Goal: Task Accomplishment & Management: Complete application form

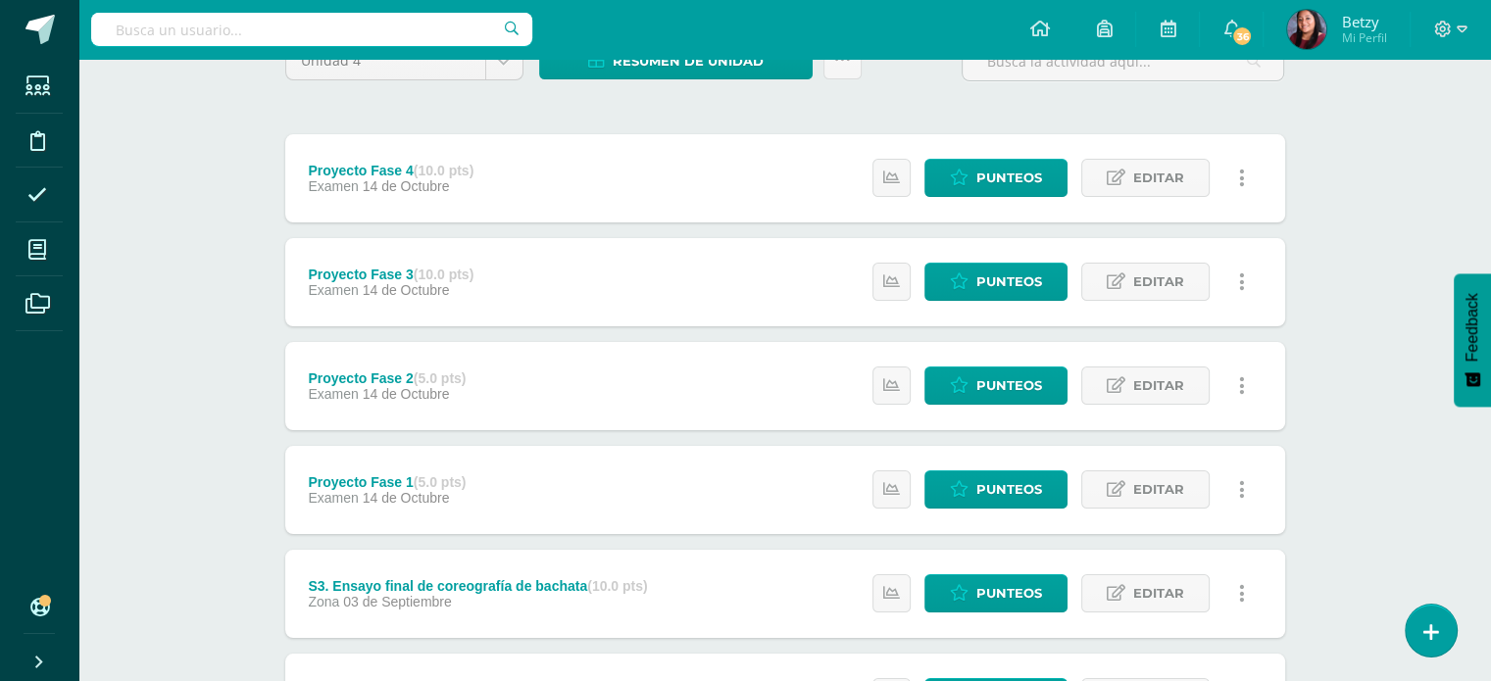
scroll to position [215, 0]
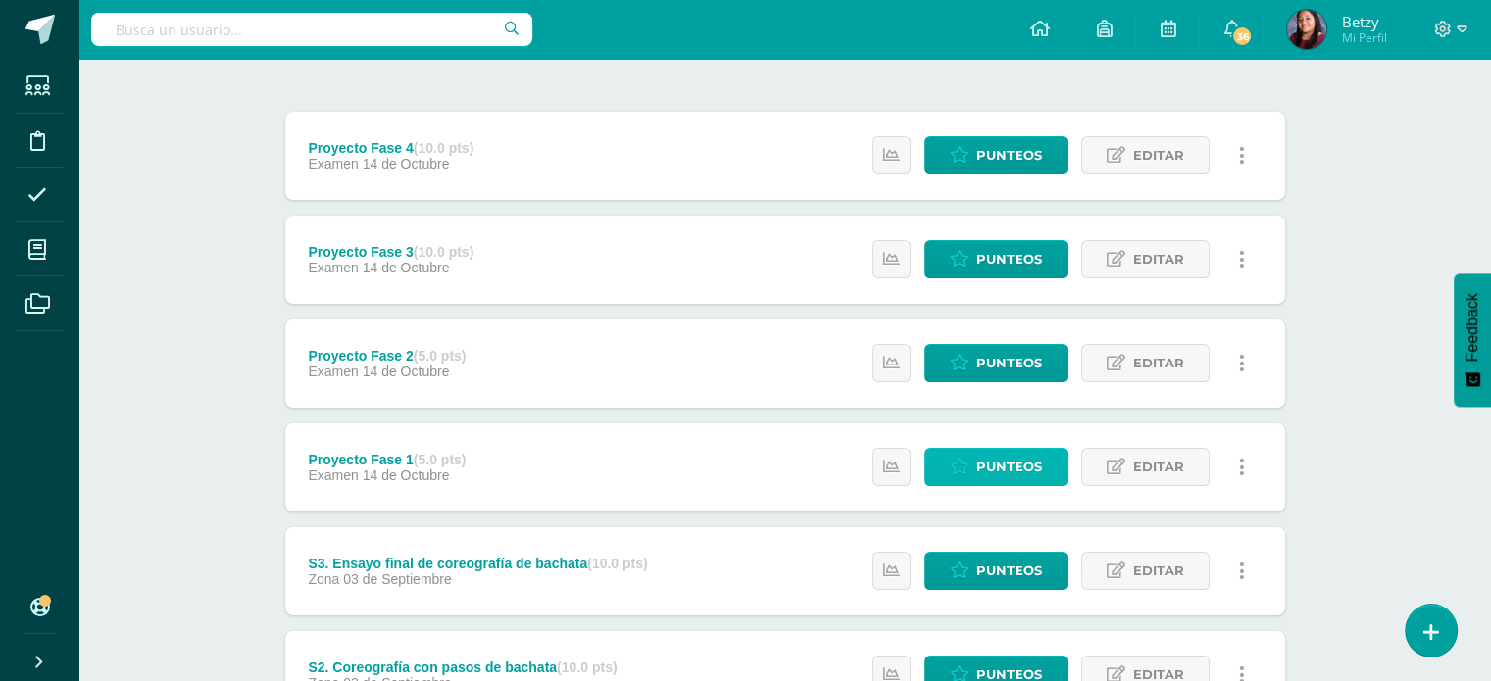
click at [1016, 472] on span "Punteos" at bounding box center [1009, 467] width 66 height 36
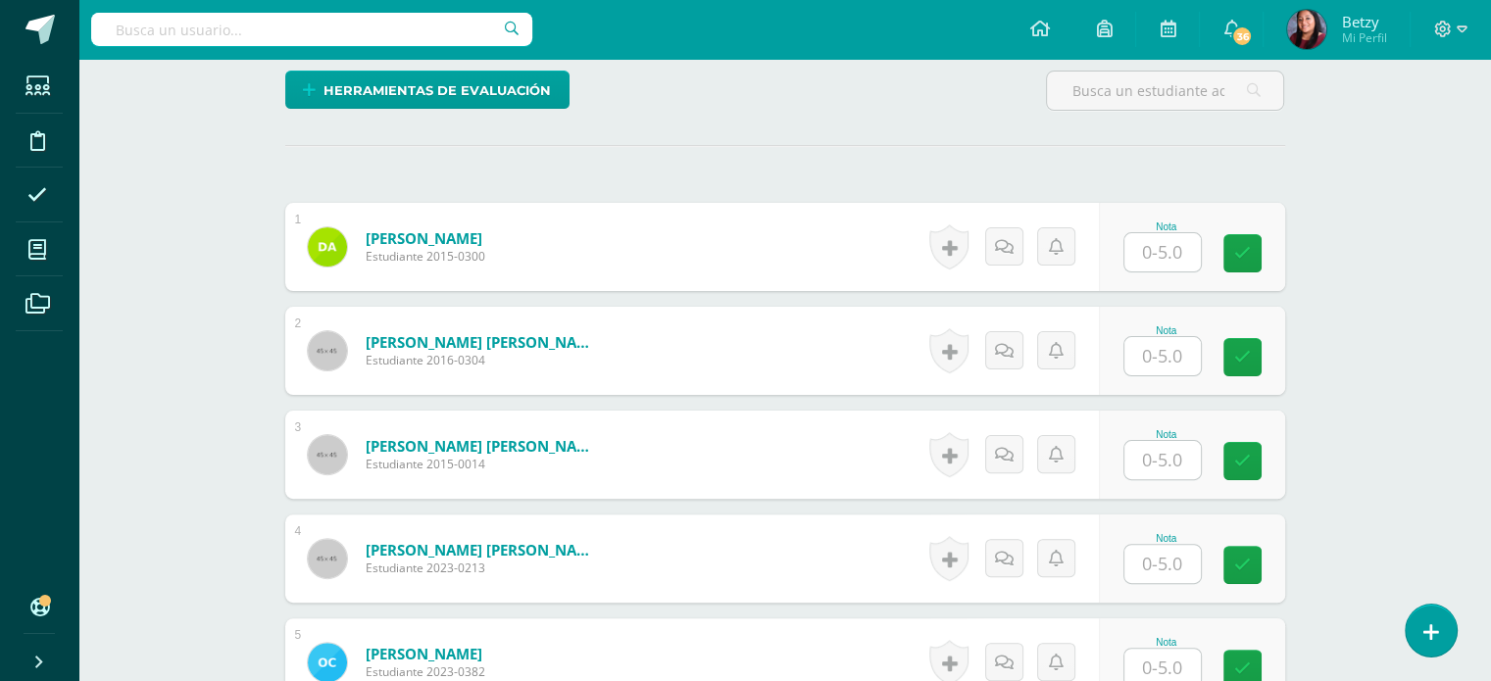
scroll to position [478, 0]
click at [1161, 254] on input "text" at bounding box center [1173, 252] width 78 height 39
click at [1191, 258] on input "text" at bounding box center [1173, 252] width 78 height 39
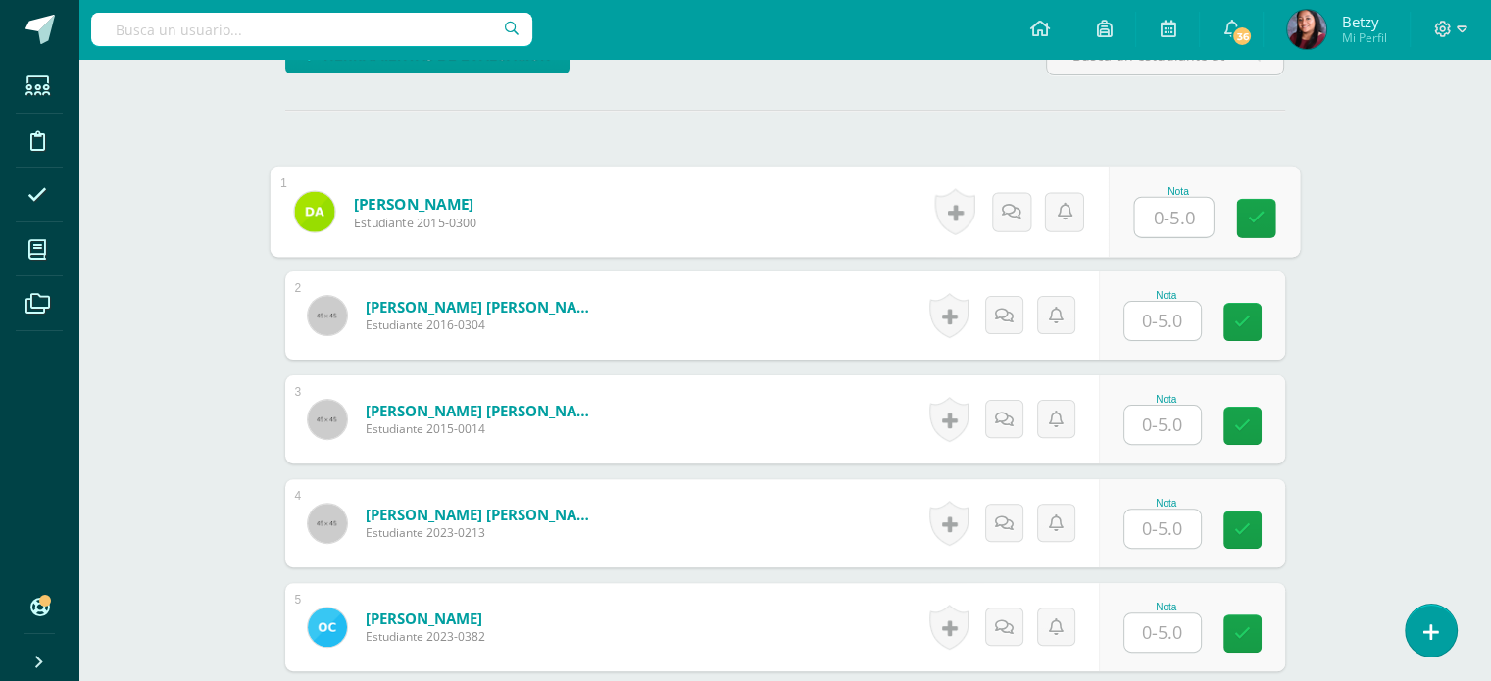
scroll to position [514, 0]
click at [1186, 216] on input "text" at bounding box center [1173, 217] width 78 height 39
click at [1191, 226] on input "text" at bounding box center [1173, 217] width 78 height 39
click at [1185, 214] on input "text" at bounding box center [1173, 217] width 78 height 39
type input "2"
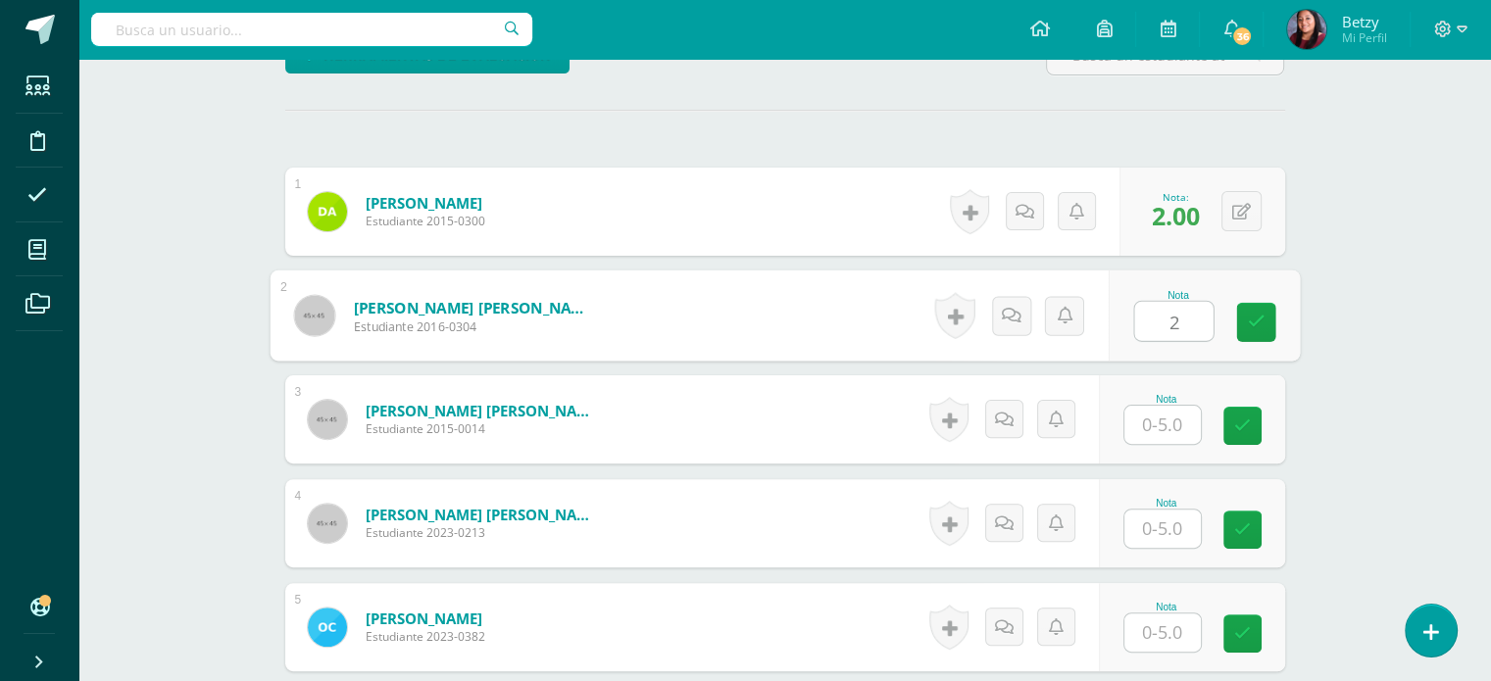
type input "2"
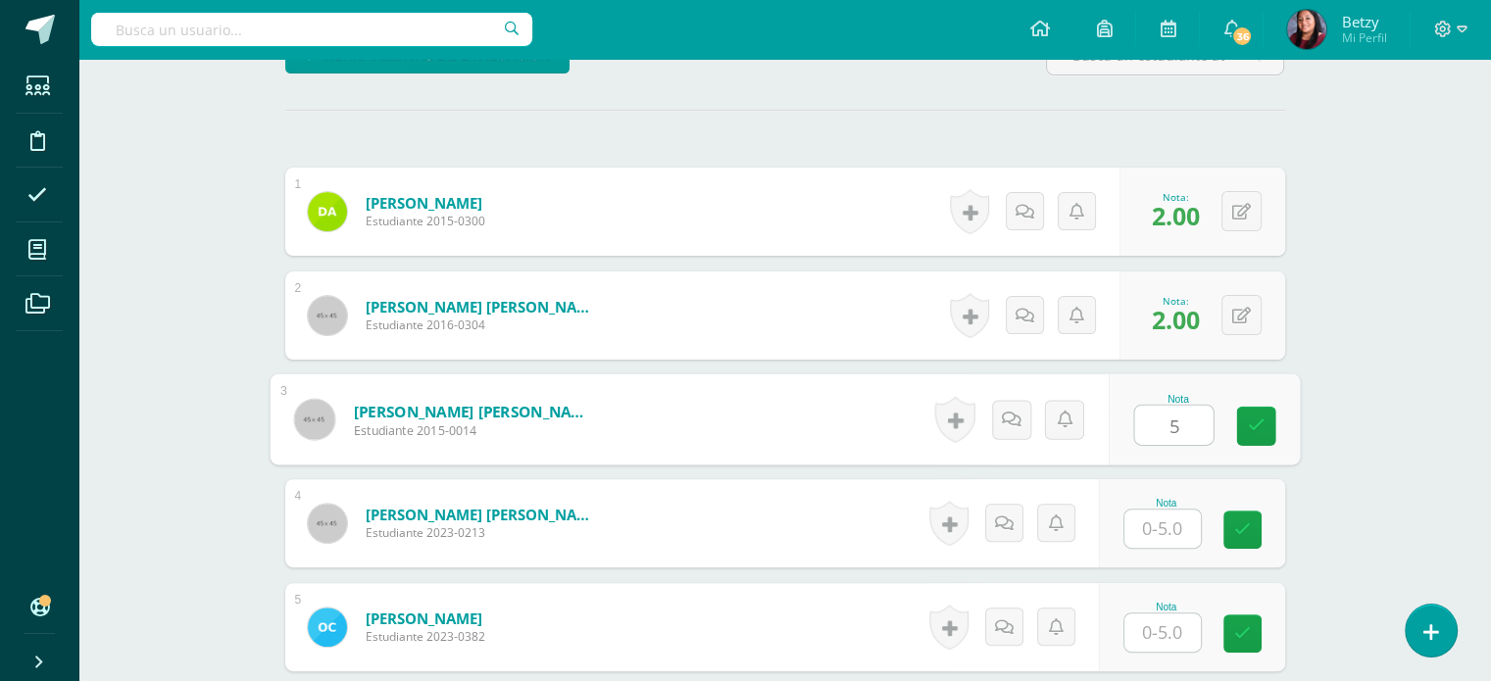
type input "5"
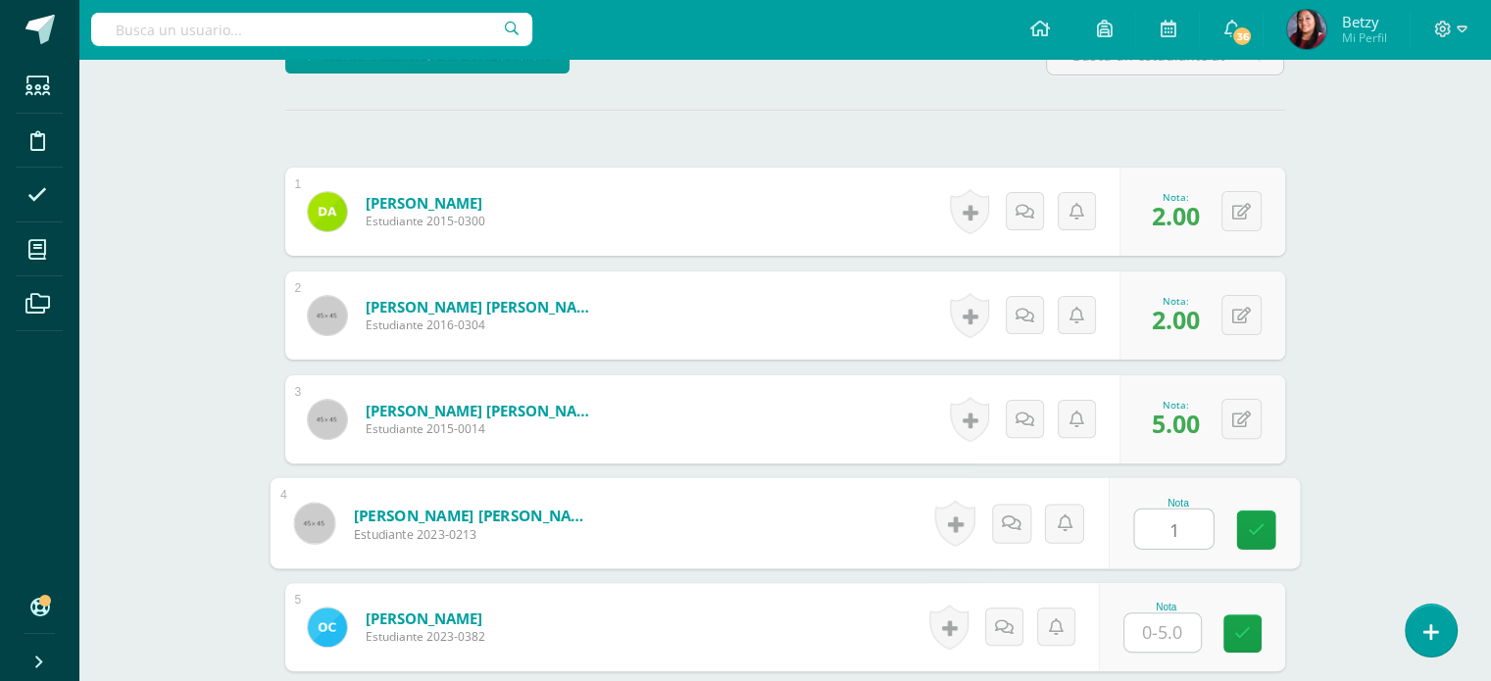
type input "1"
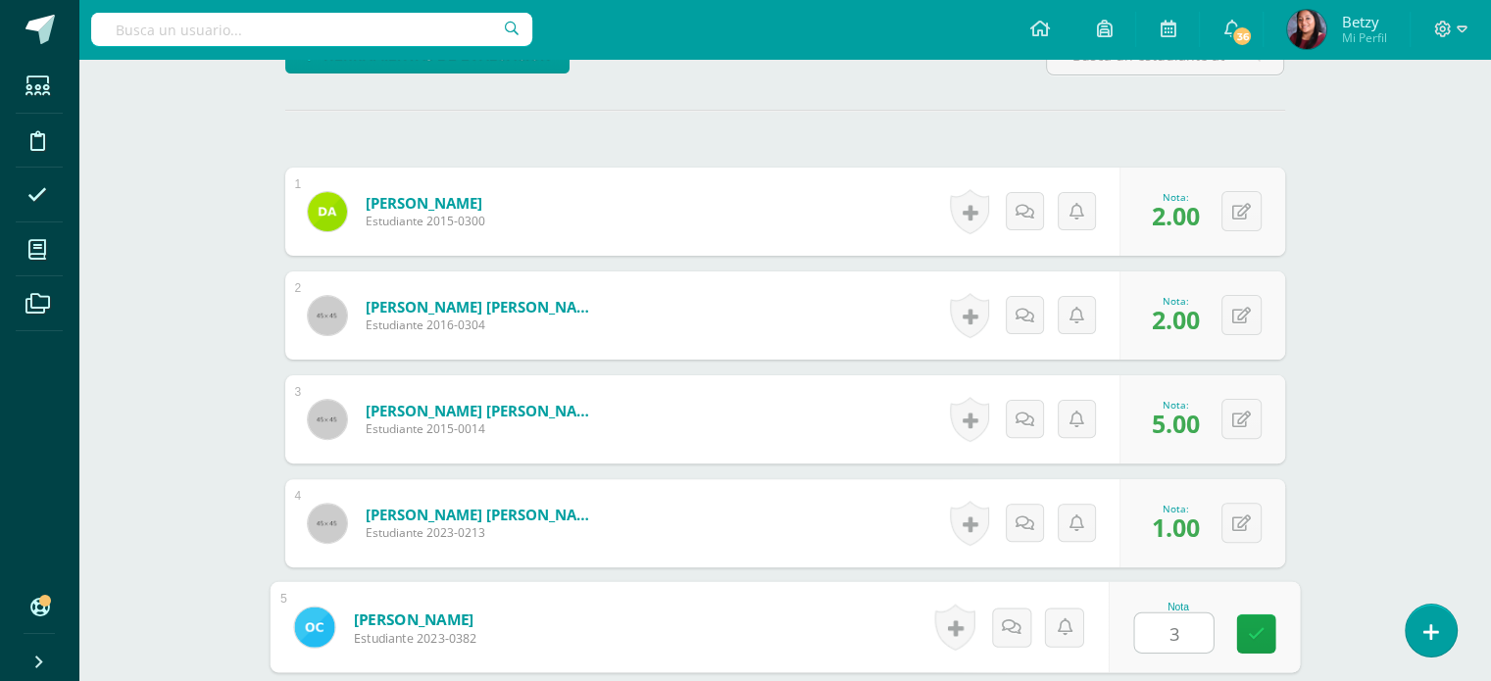
type input "3"
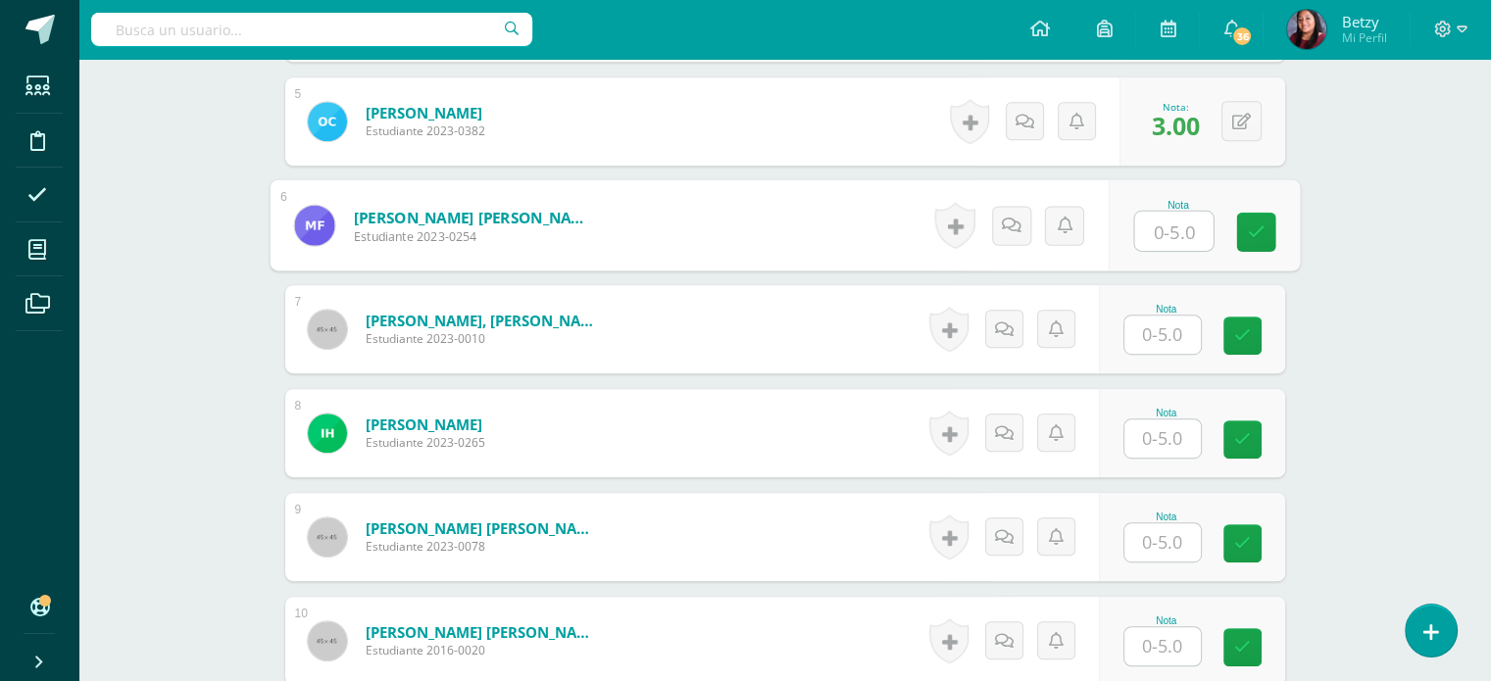
scroll to position [1070, 0]
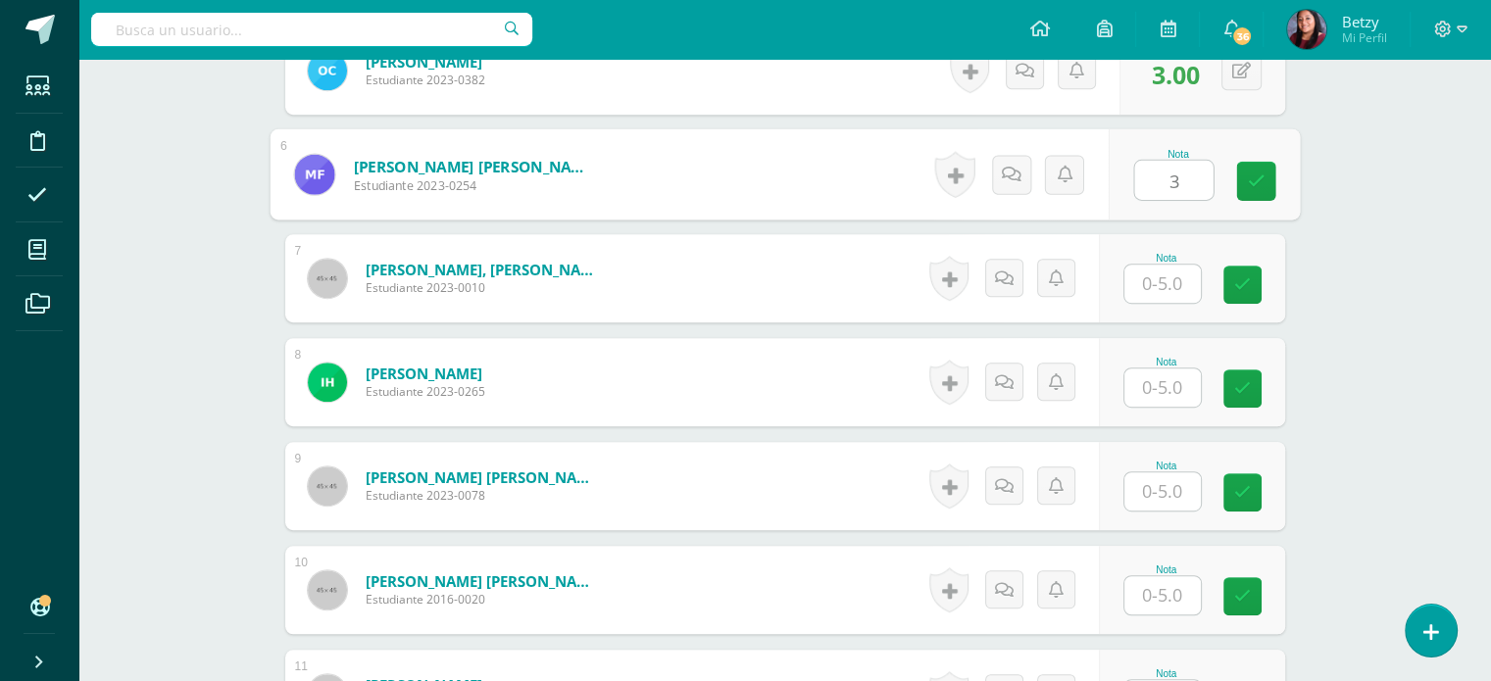
type input "3"
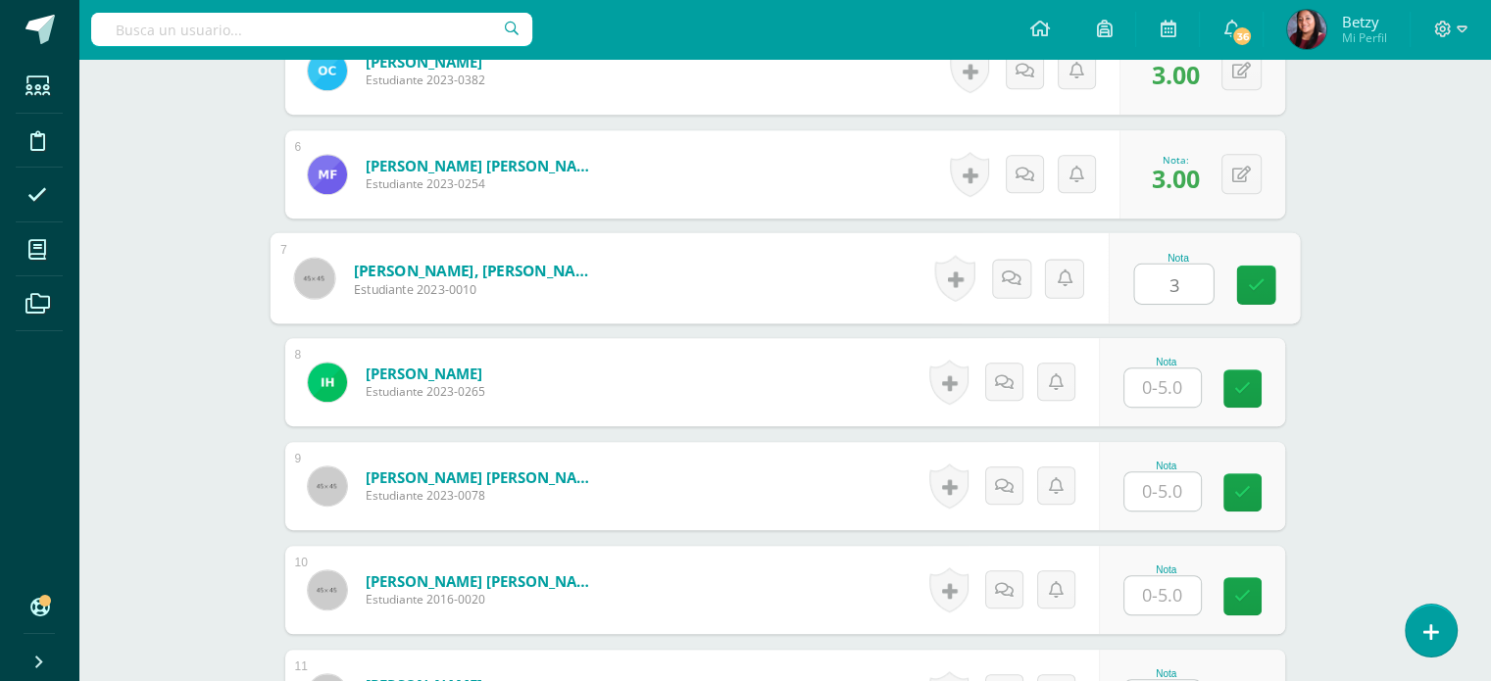
type input "3"
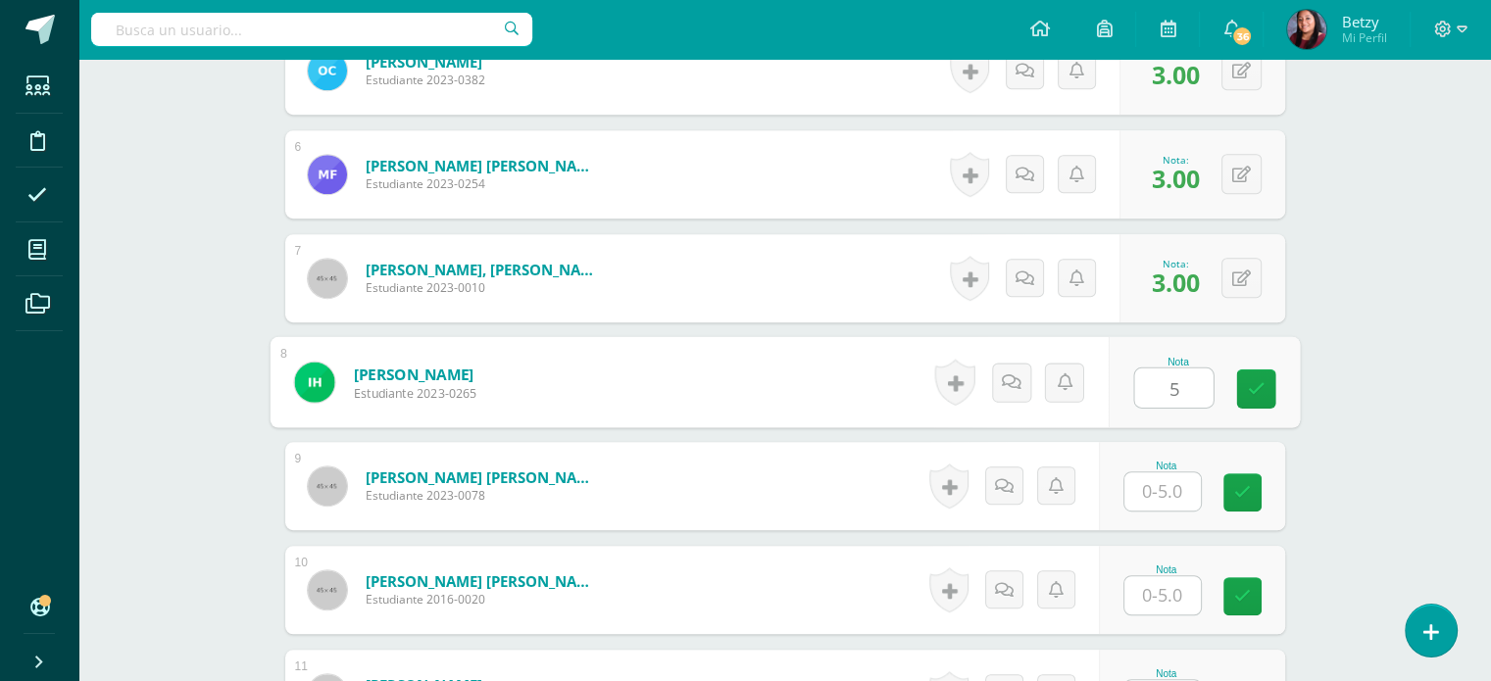
type input "5"
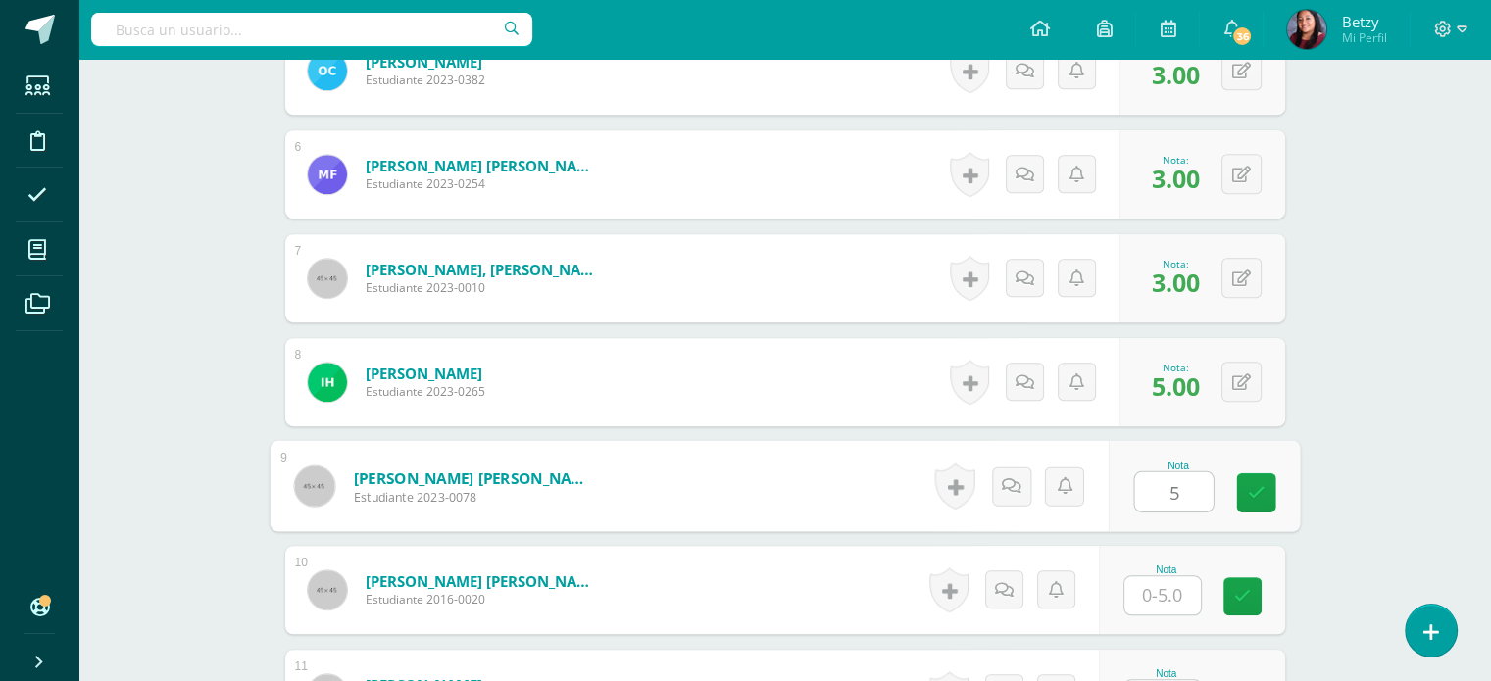
type input "5"
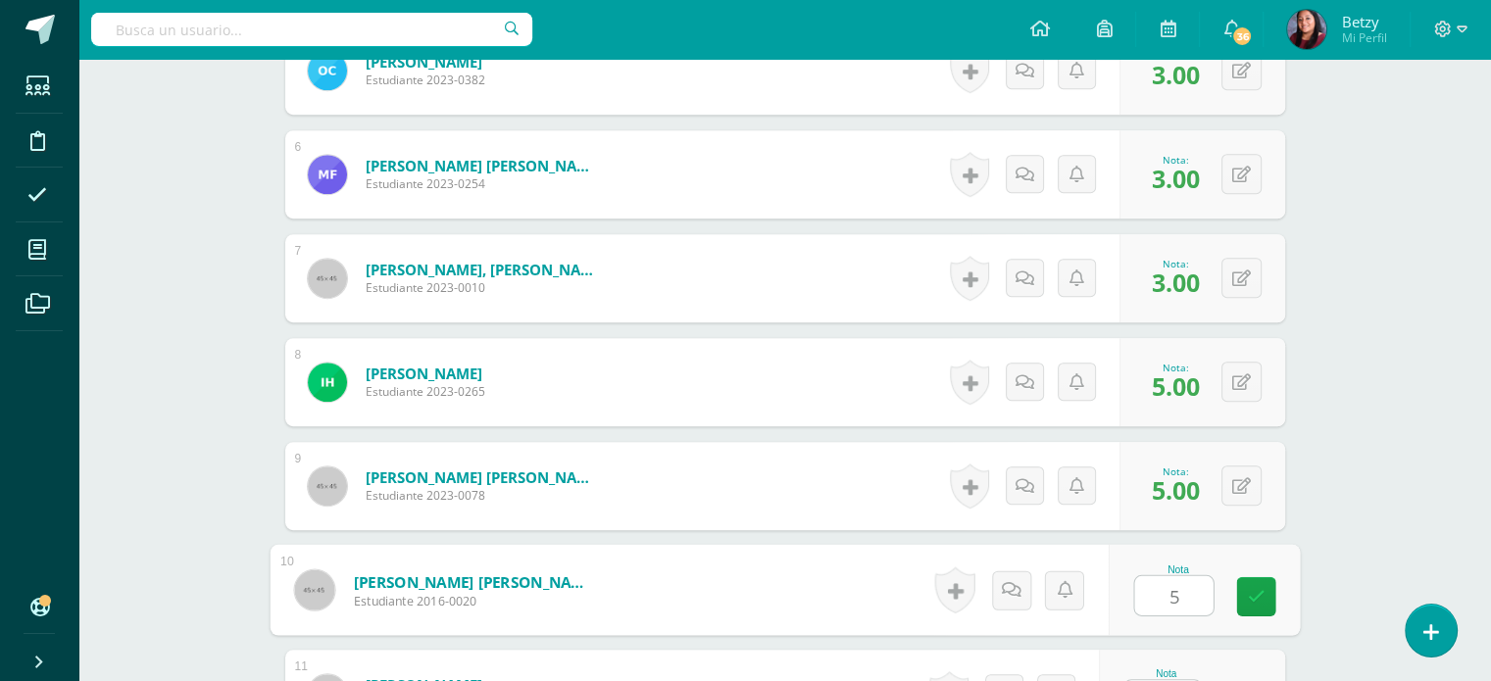
type input "5"
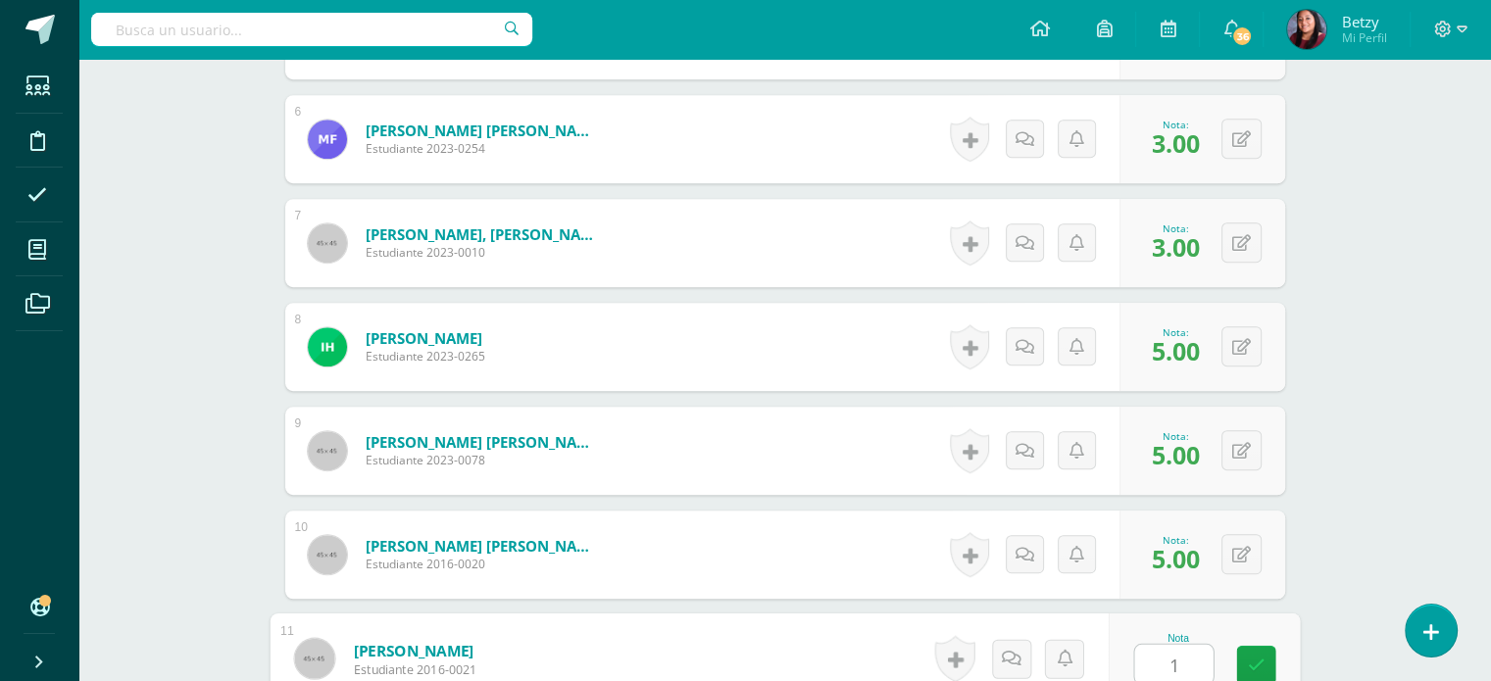
type input "1"
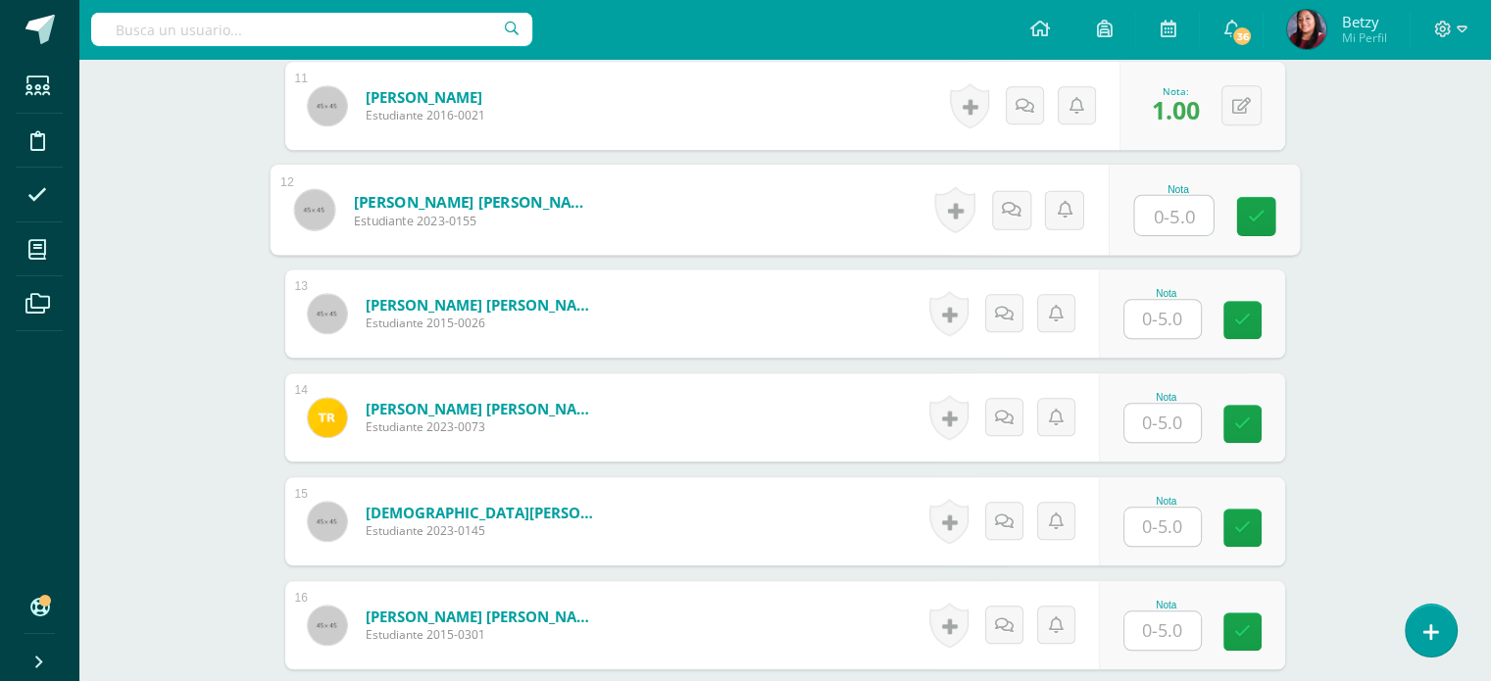
scroll to position [1657, 0]
type input "3"
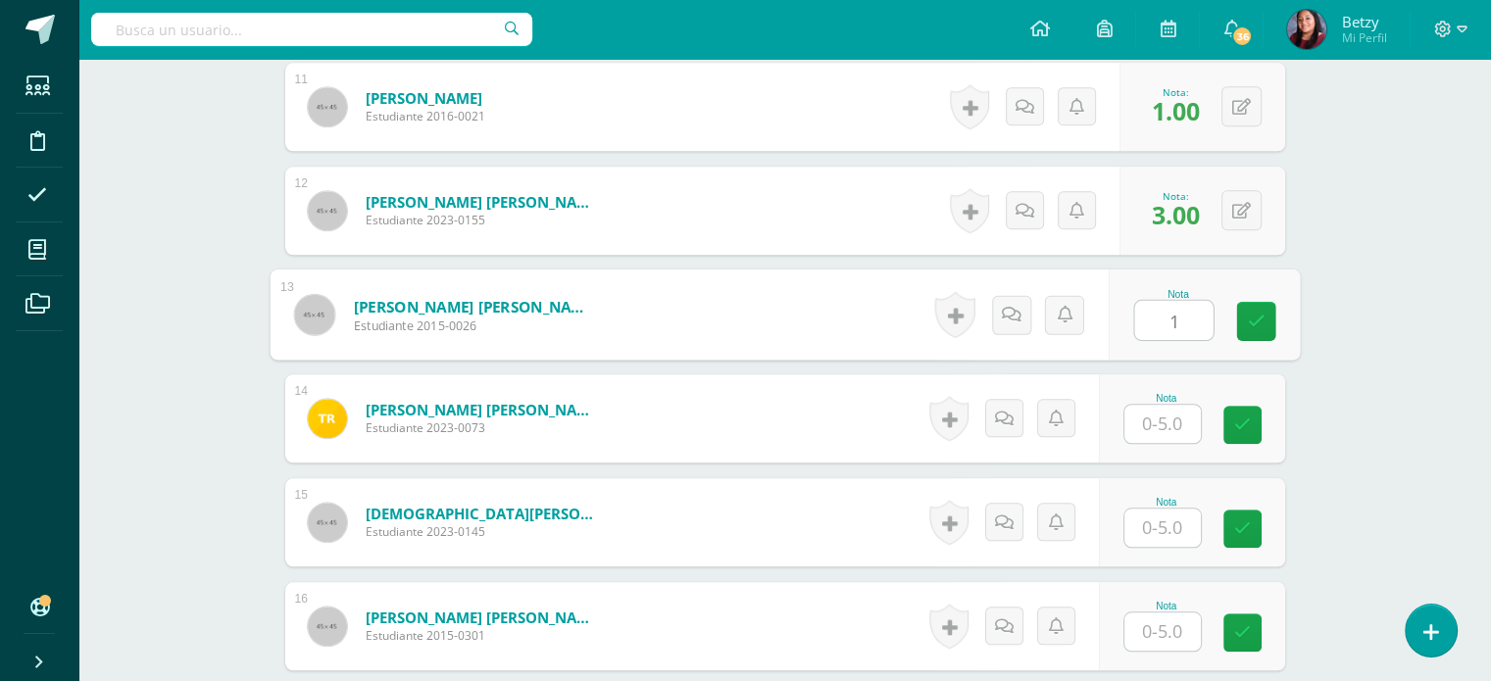
type input "1"
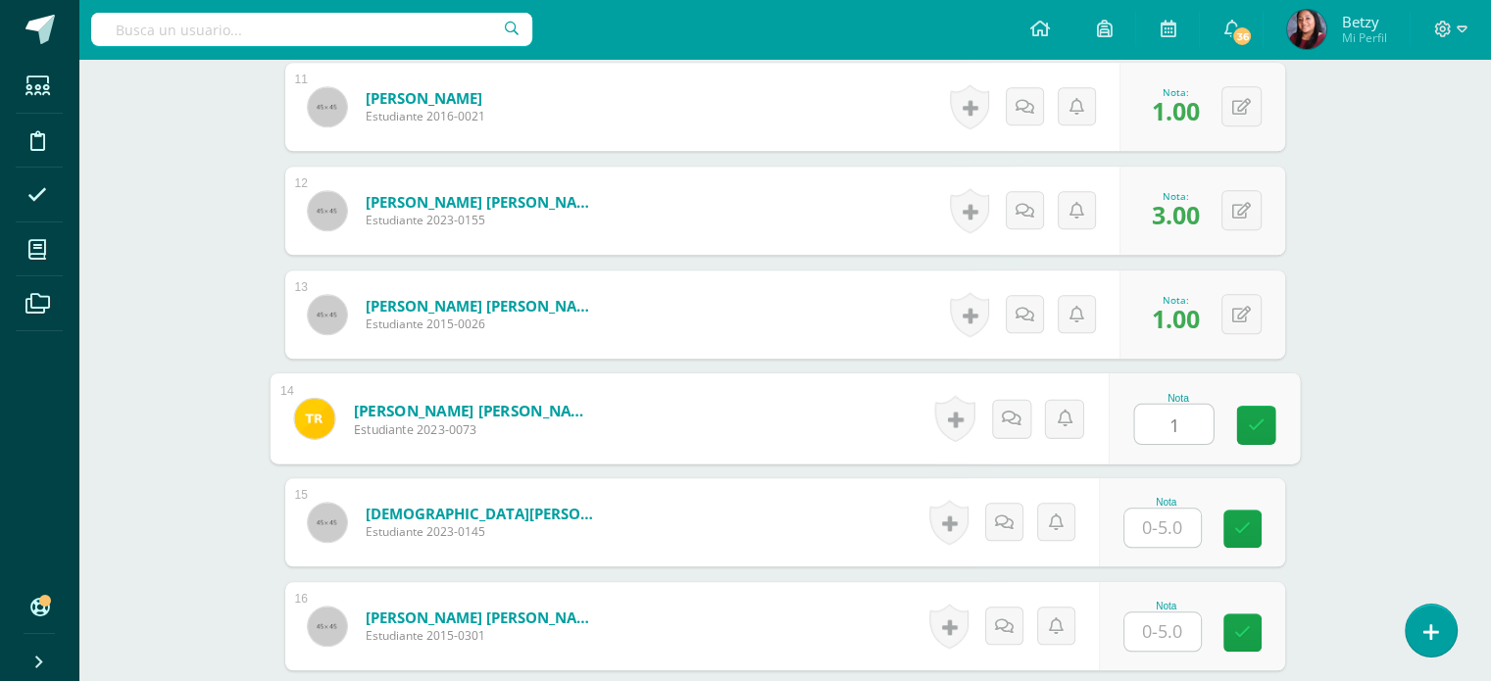
type input "1"
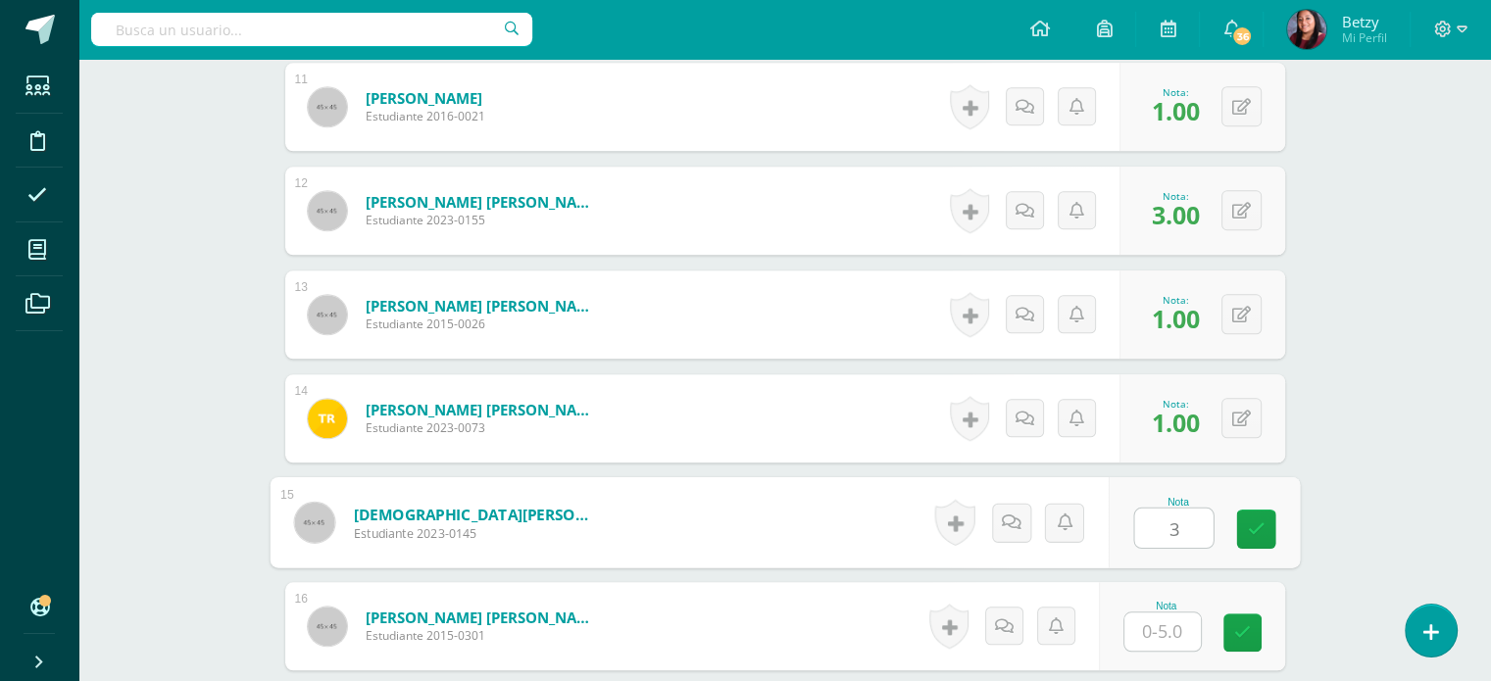
type input "3"
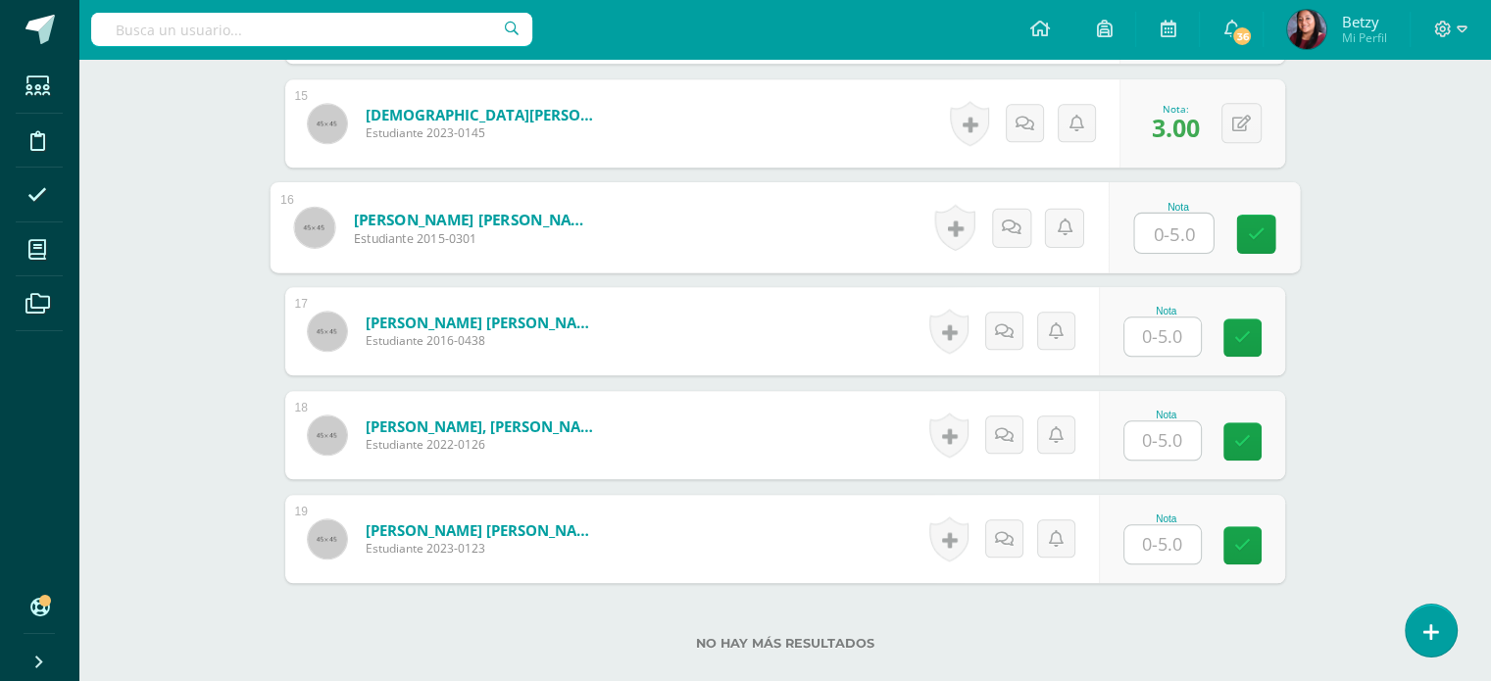
scroll to position [2055, 0]
type input "4"
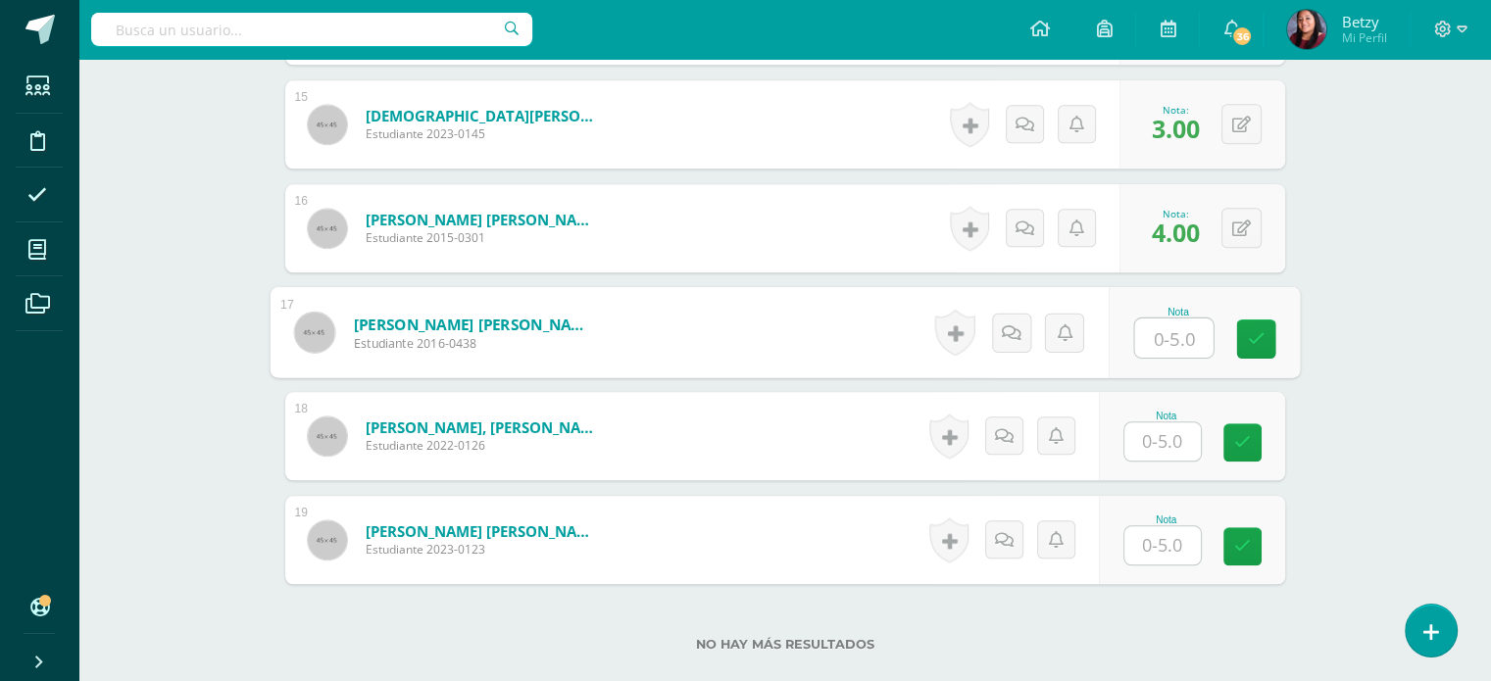
type input "3"
type input "2"
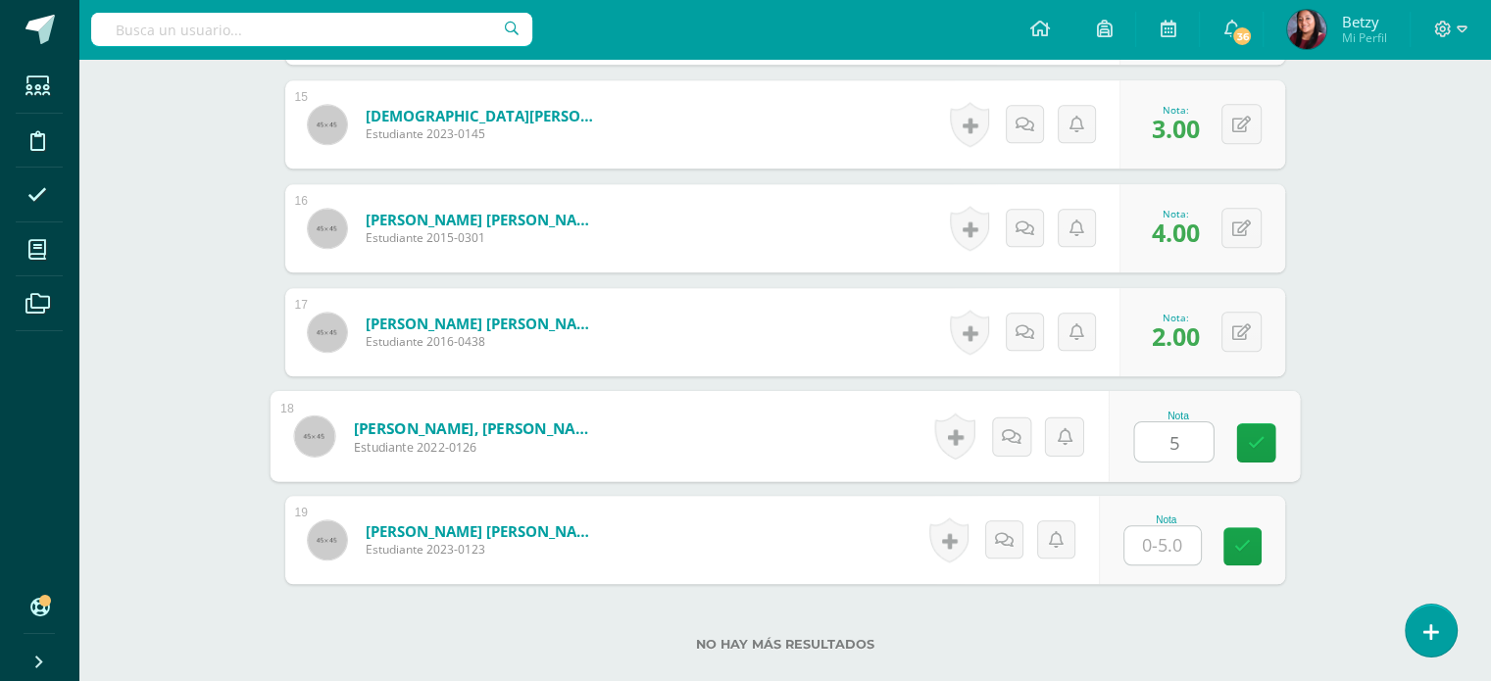
type input "5"
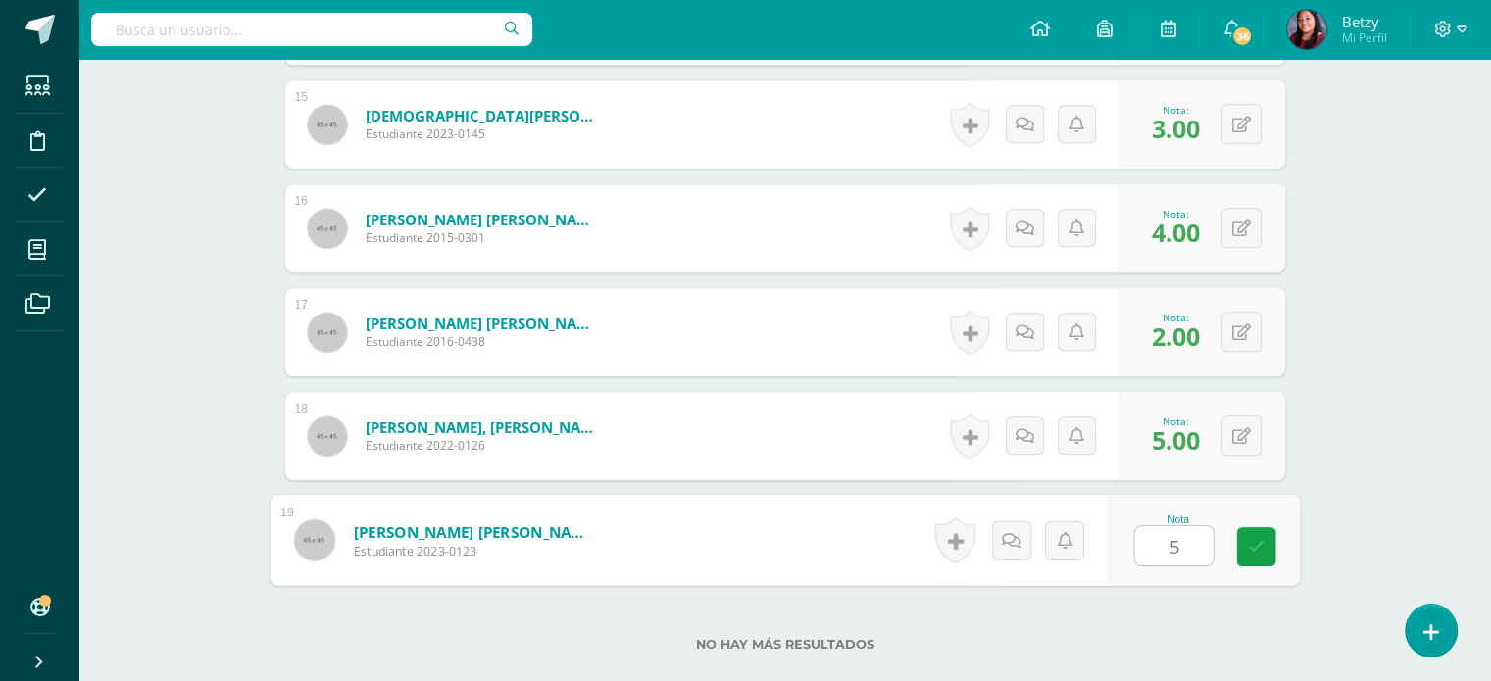
type input "5"
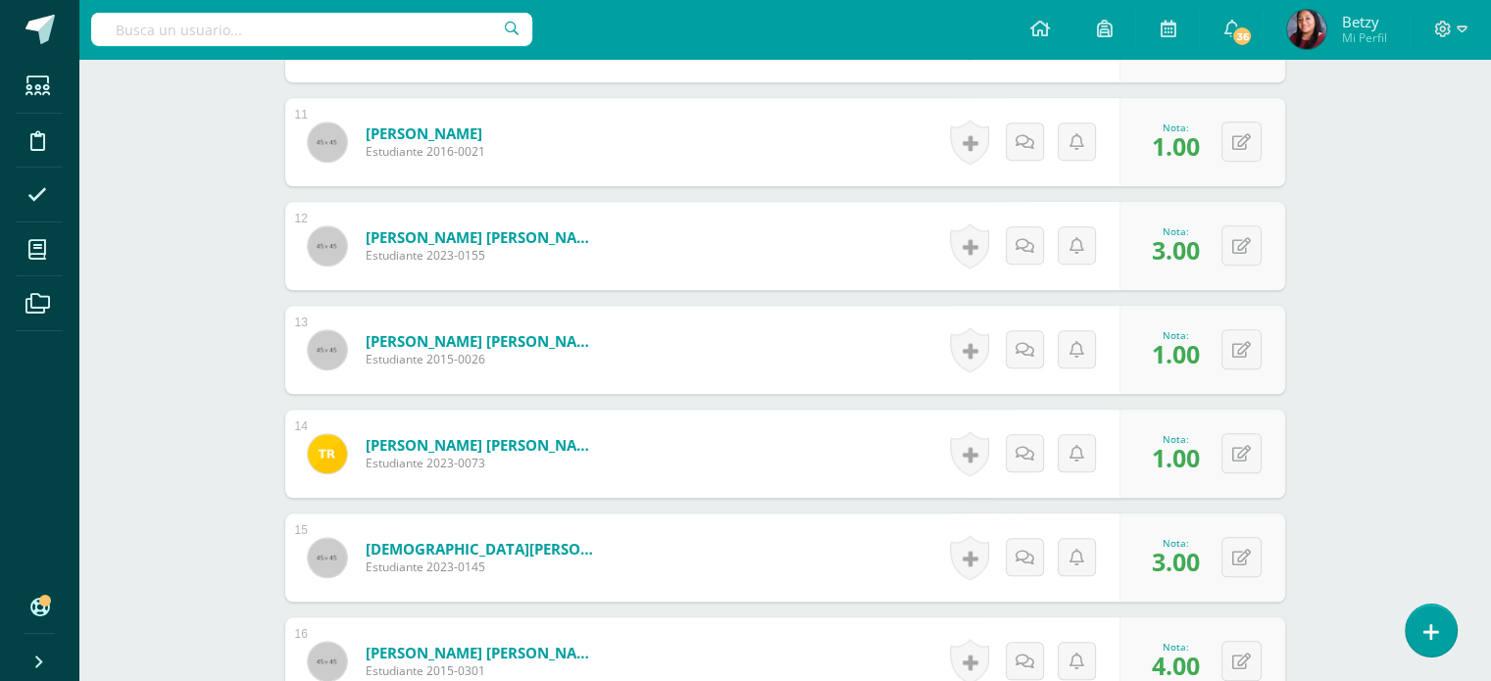
scroll to position [1623, 0]
click at [1243, 355] on button at bounding box center [1241, 348] width 40 height 40
type input "3"
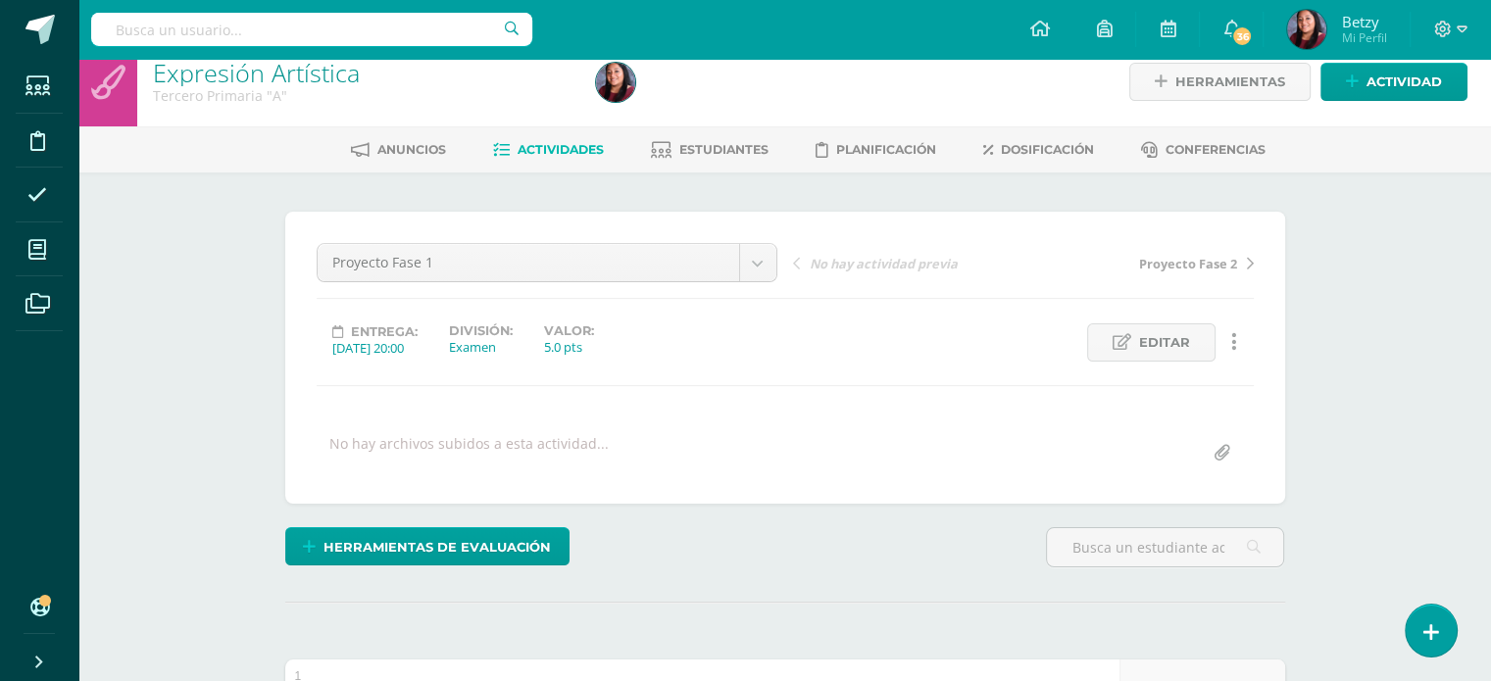
scroll to position [0, 0]
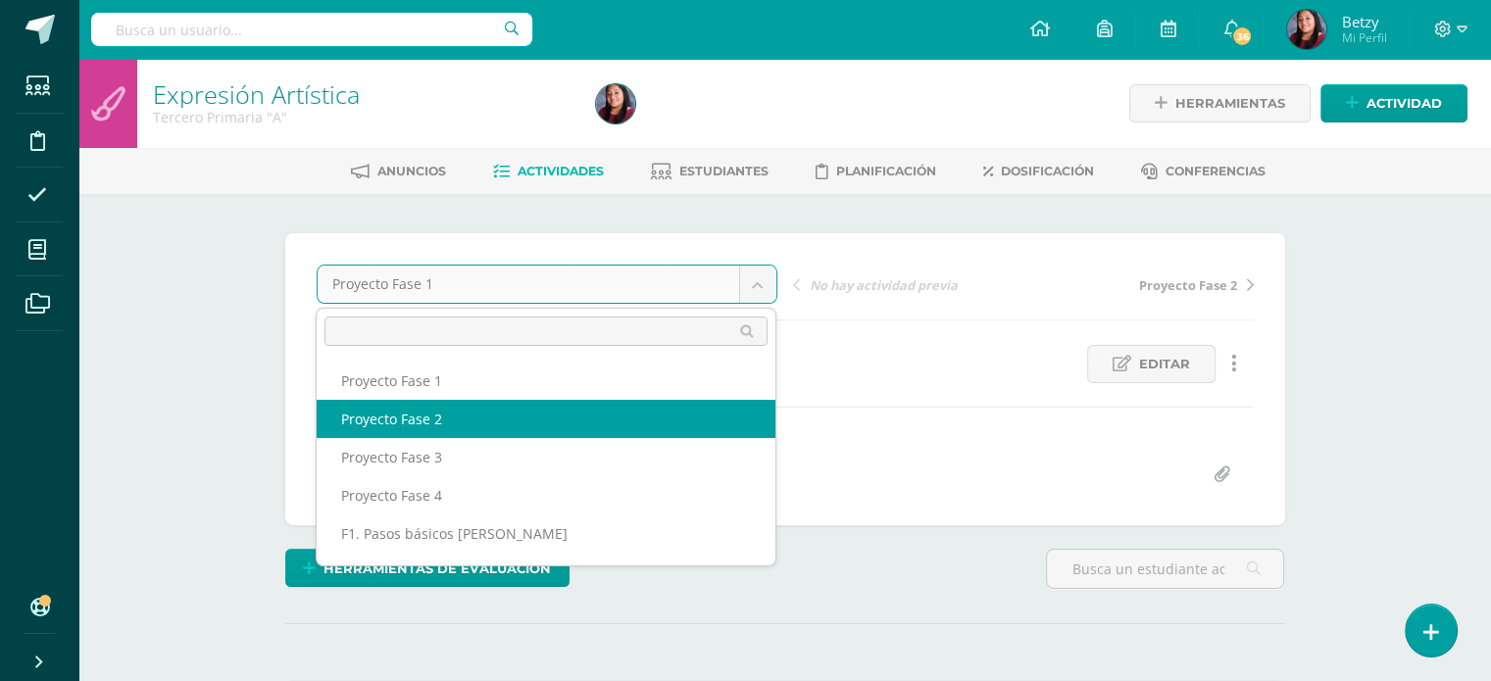
select select "/dashboard/teacher/grade-activity/51256/"
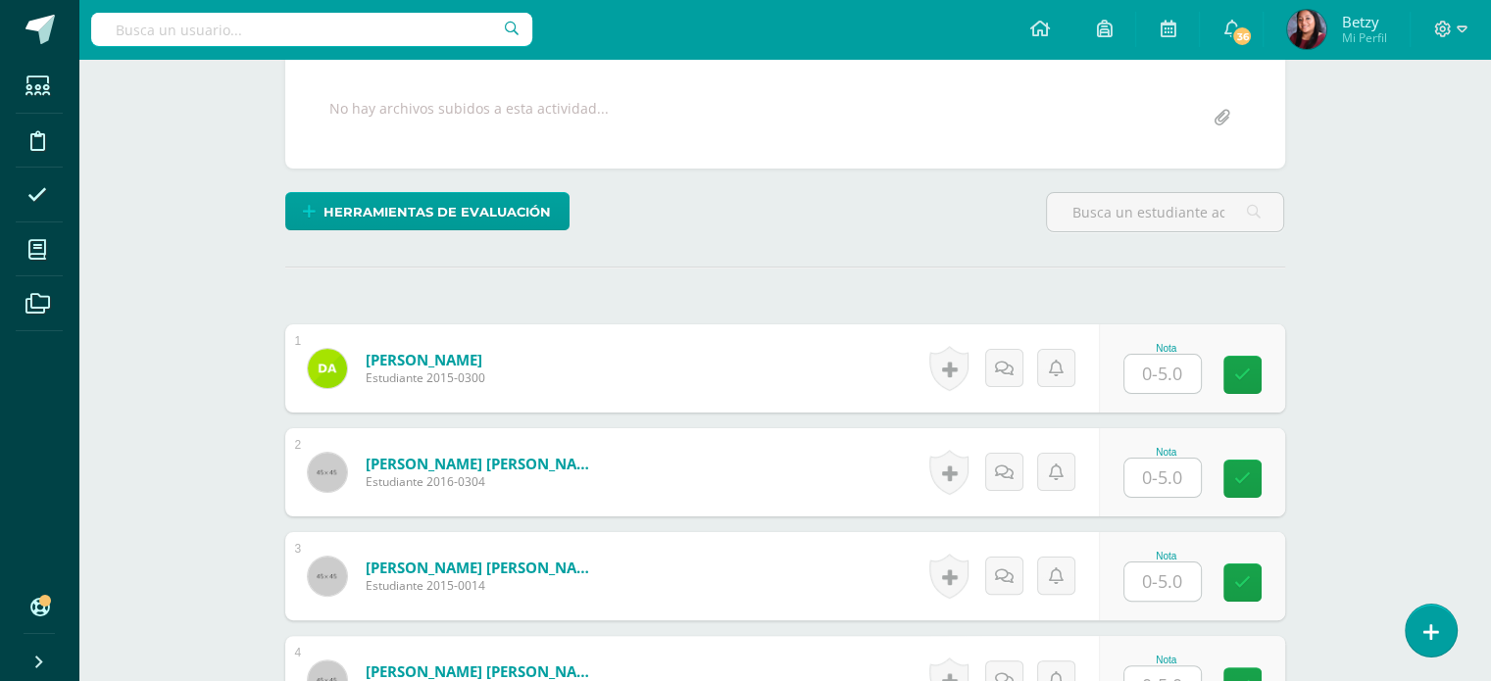
scroll to position [357, 0]
click at [1164, 370] on input "text" at bounding box center [1173, 374] width 78 height 39
type input "5"
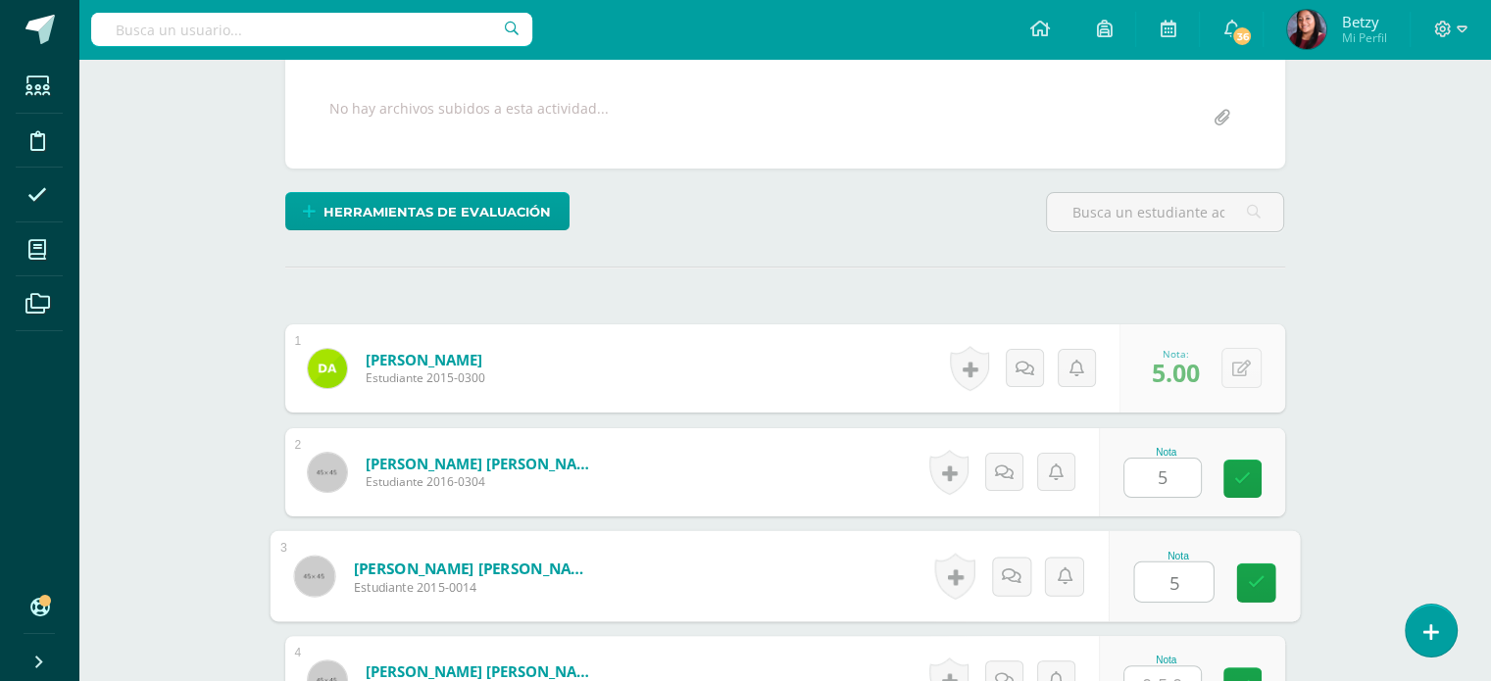
type input "5"
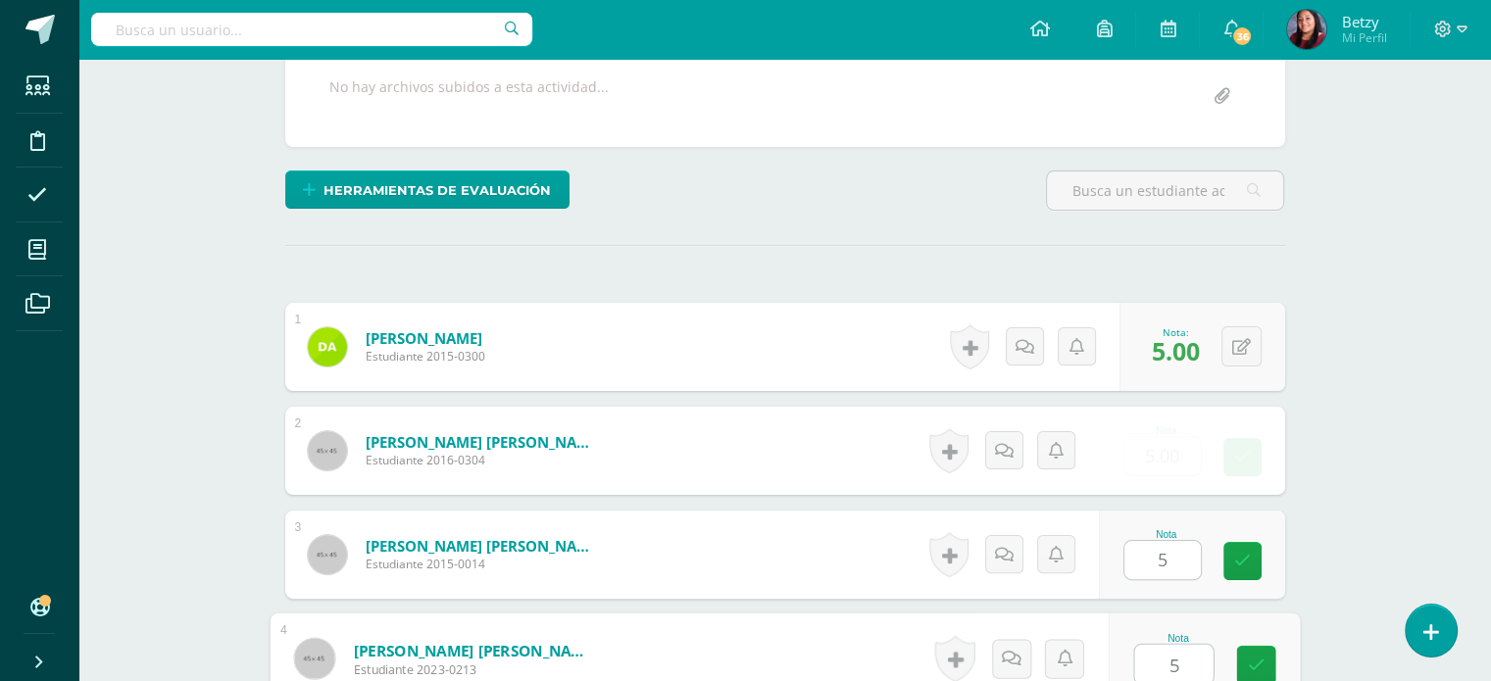
type input "5"
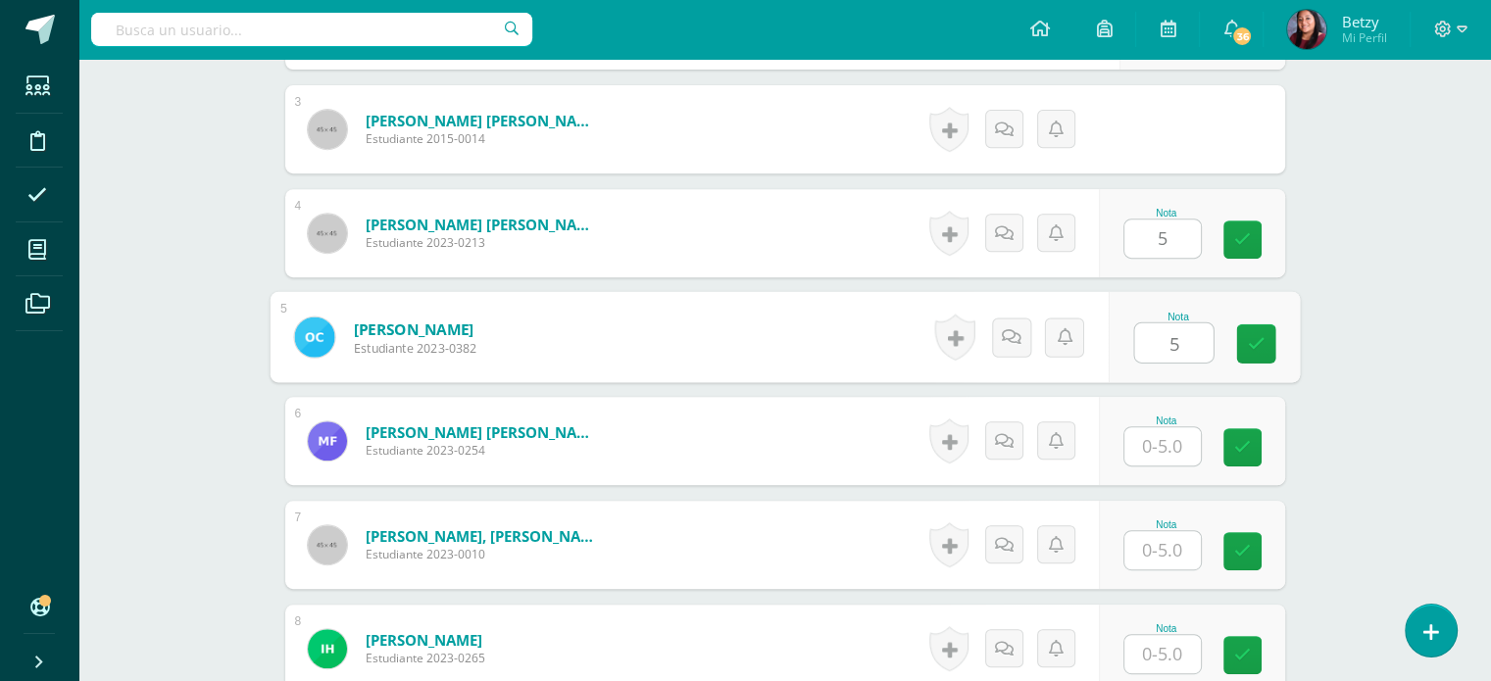
type input "5"
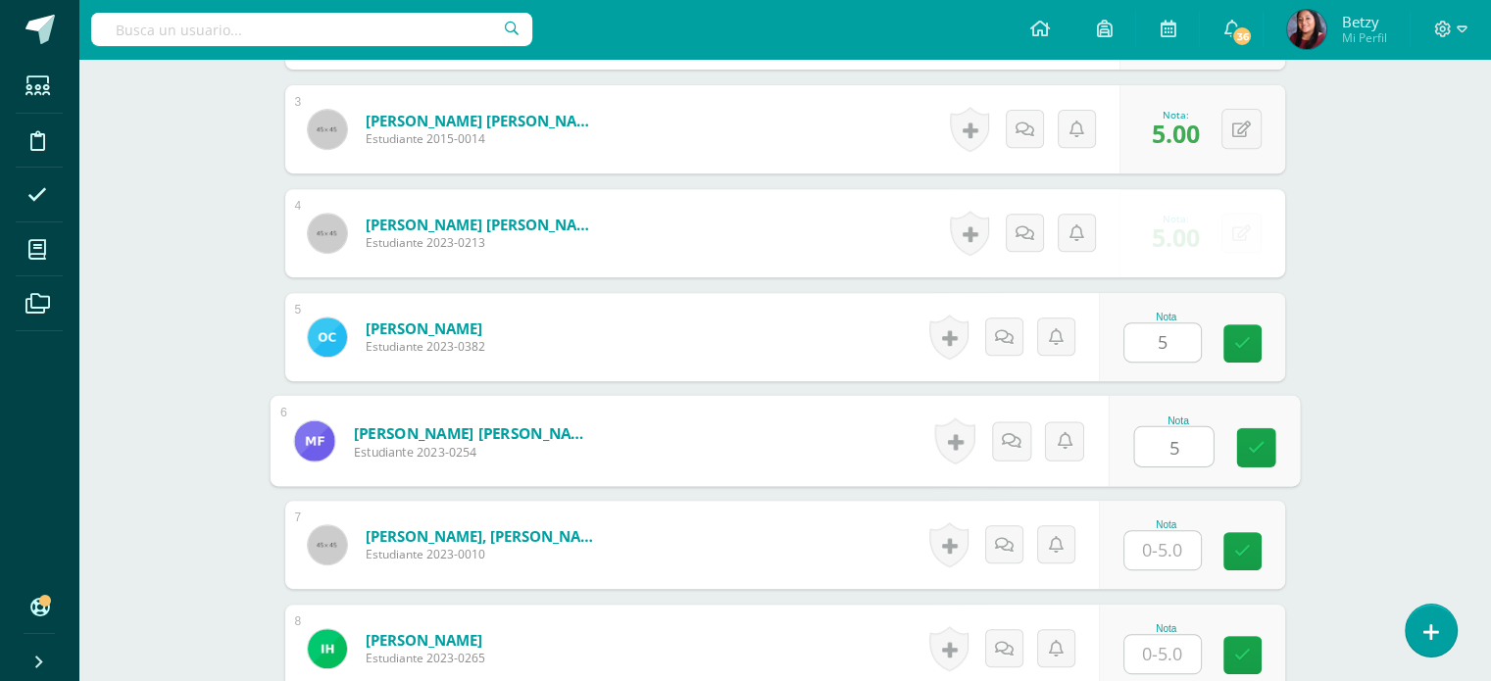
type input "5"
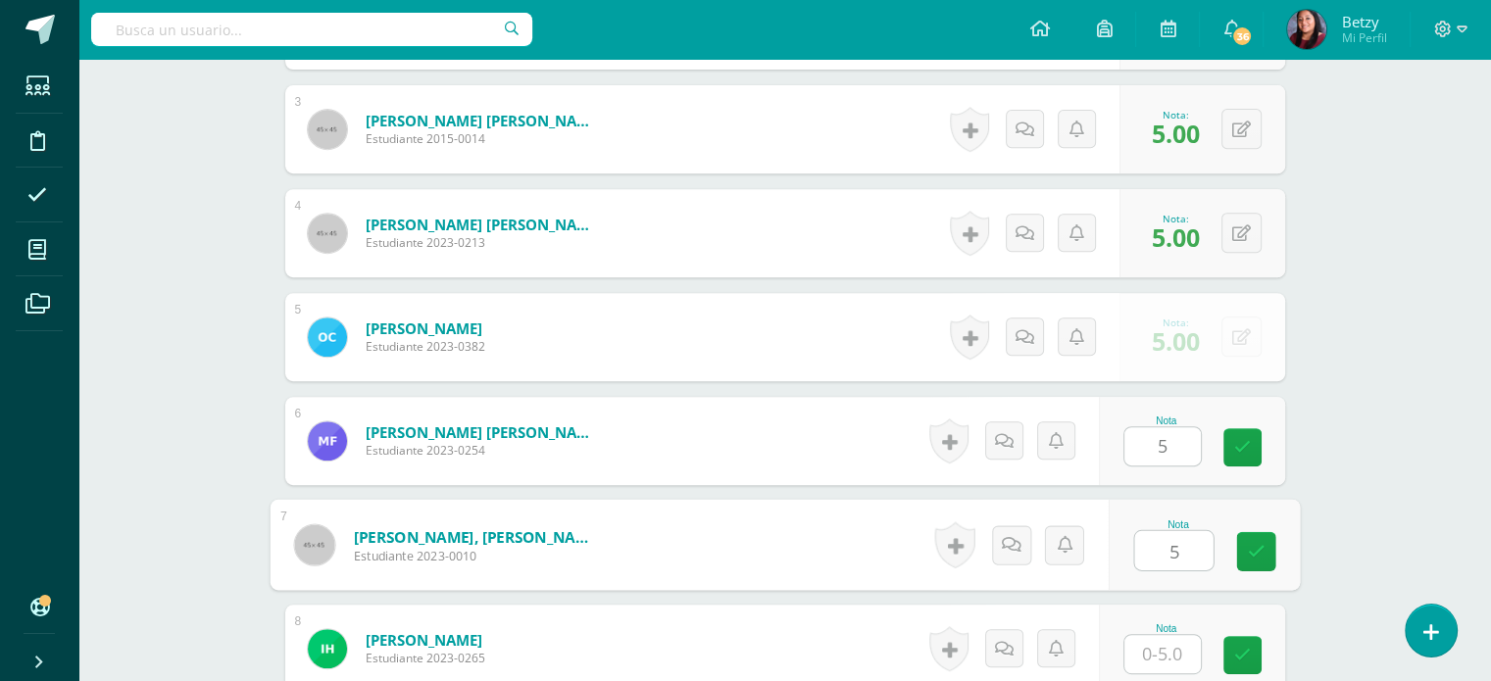
type input "5"
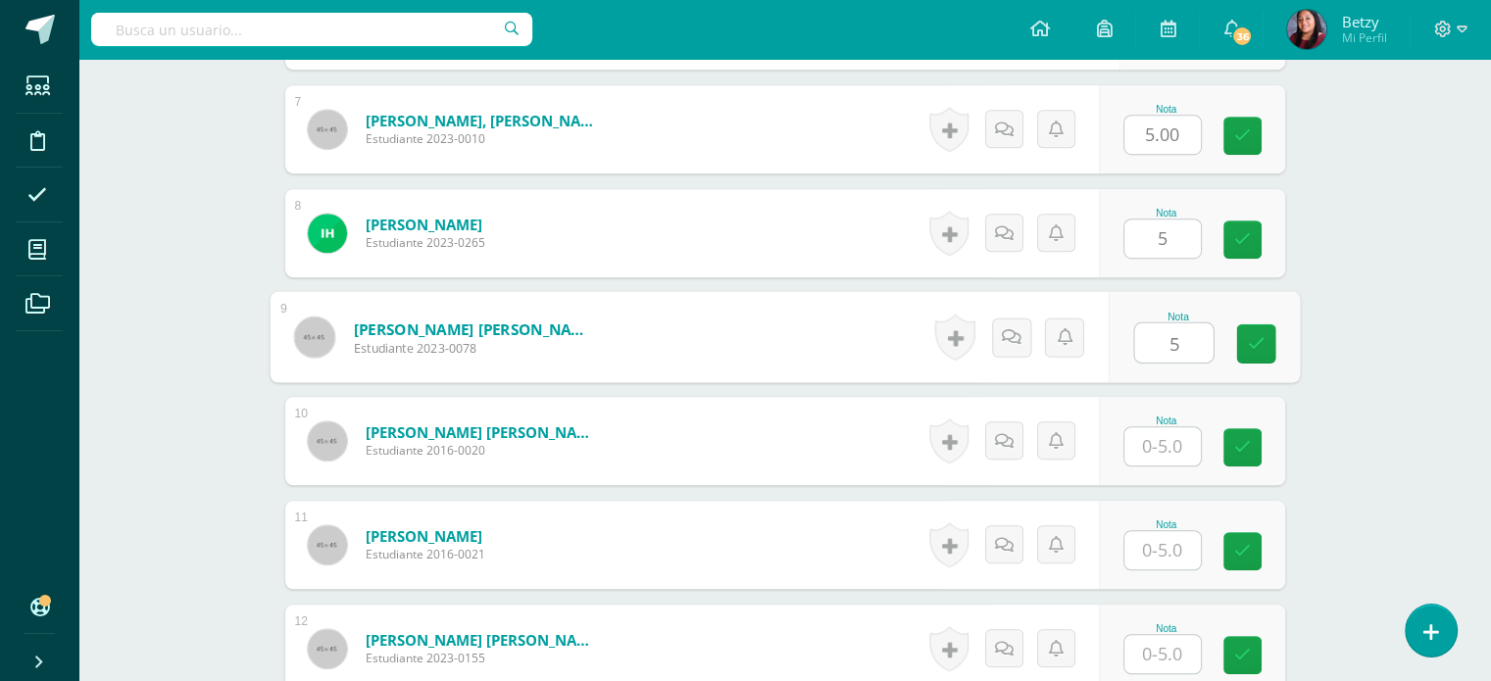
type input "5"
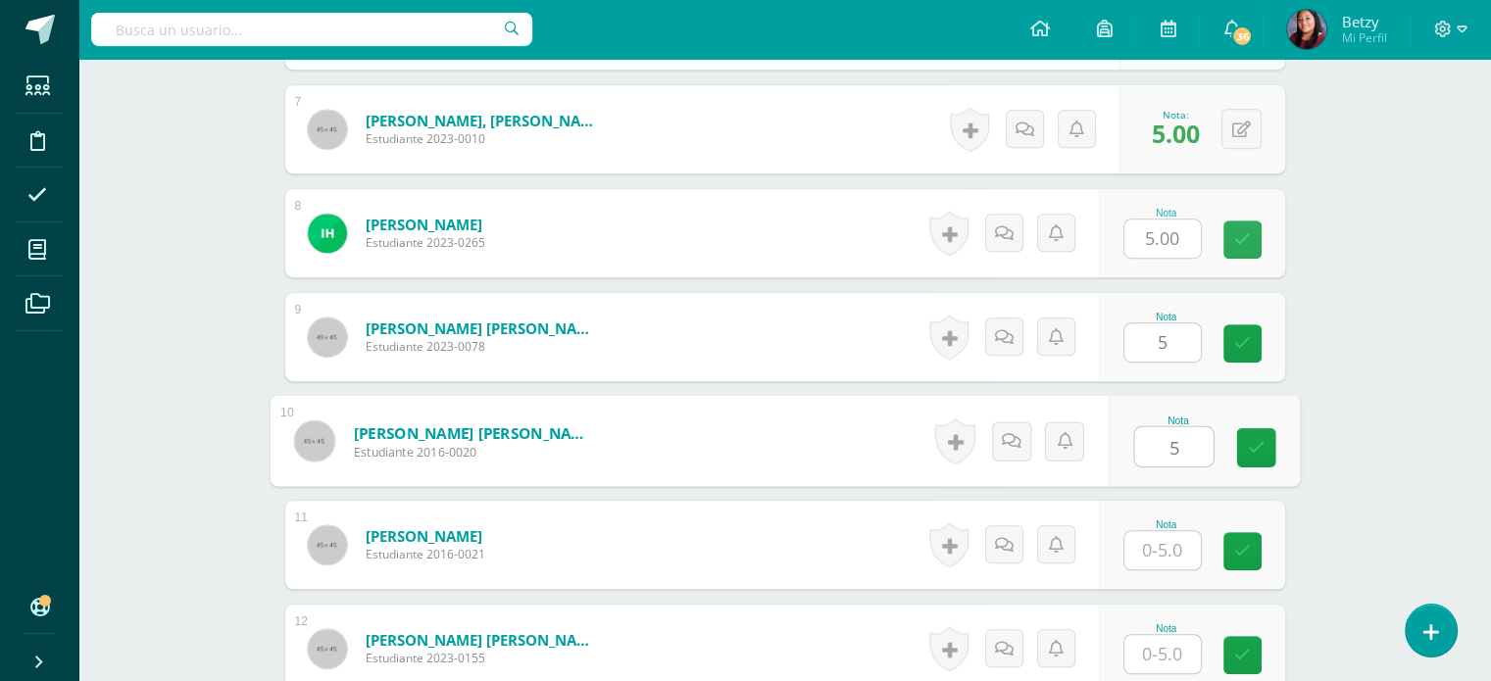
type input "5"
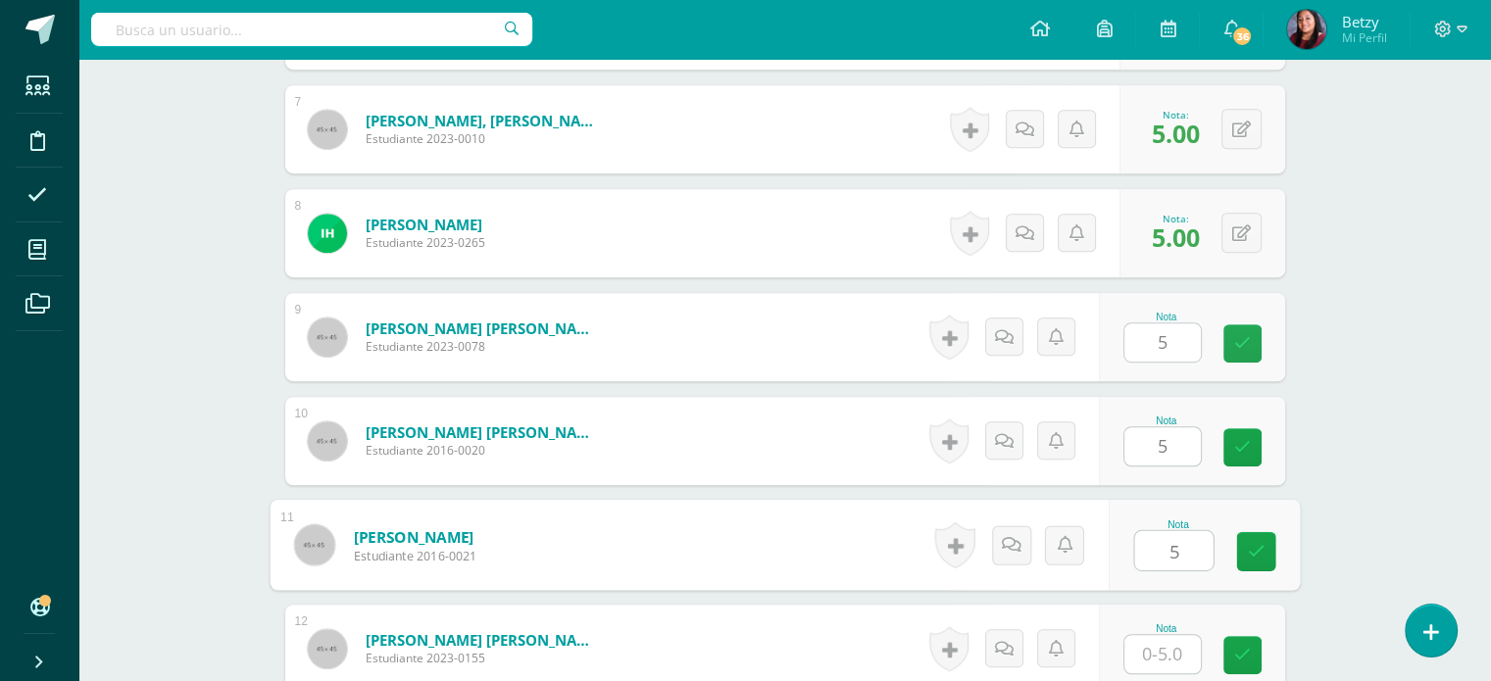
type input "5"
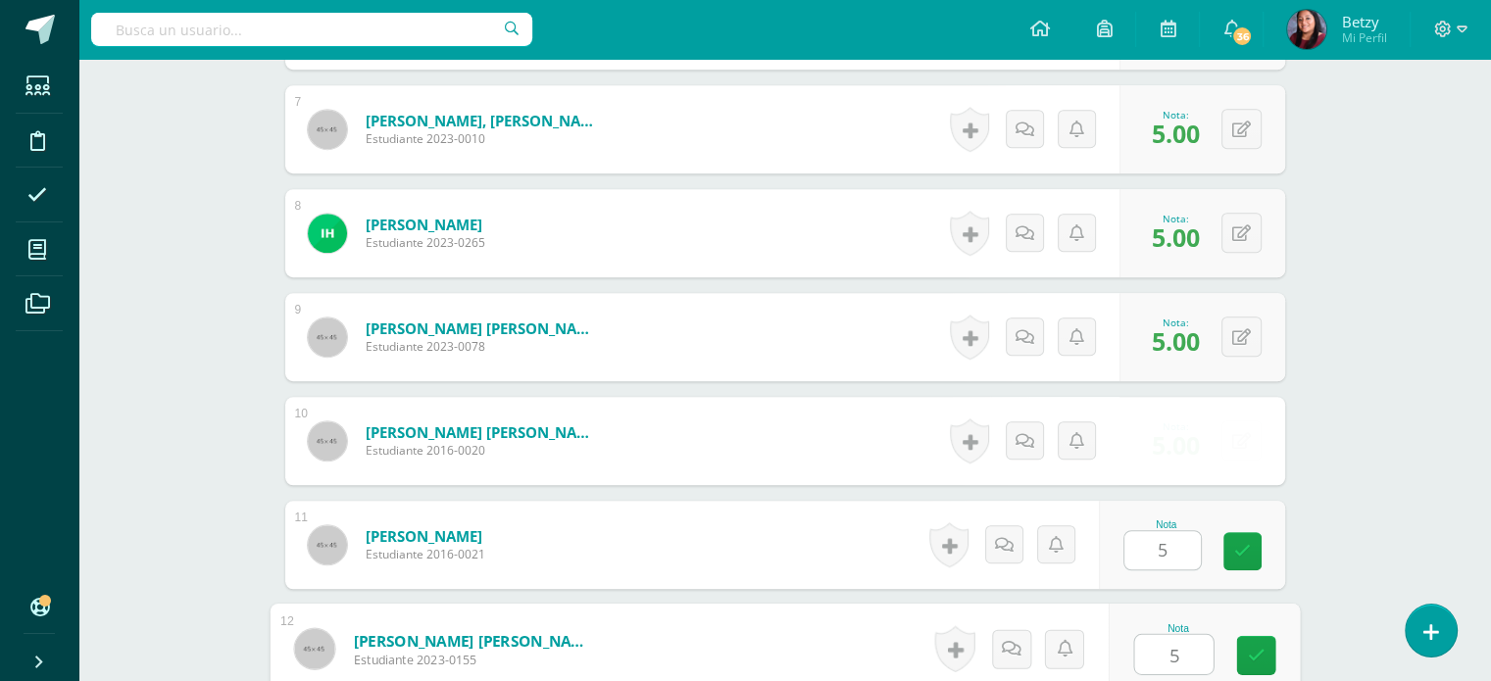
type input "5"
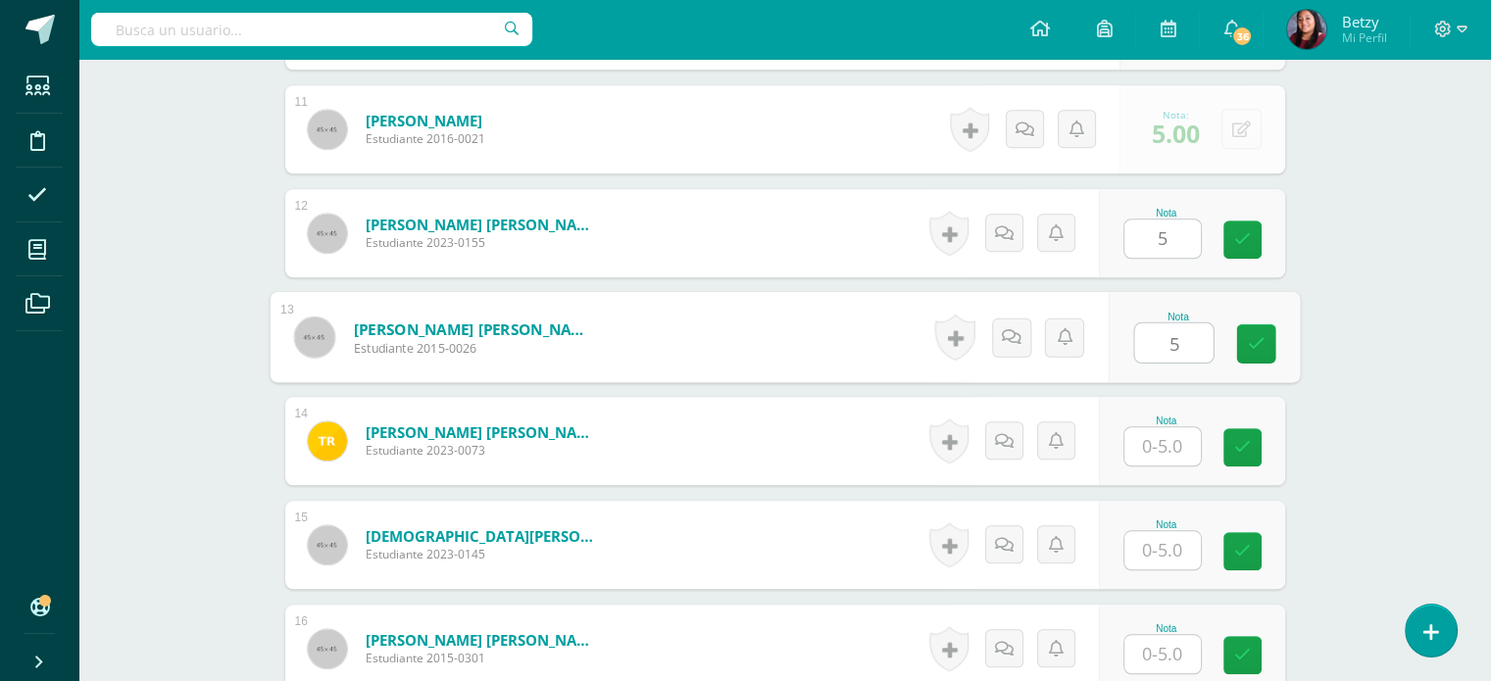
type input "5"
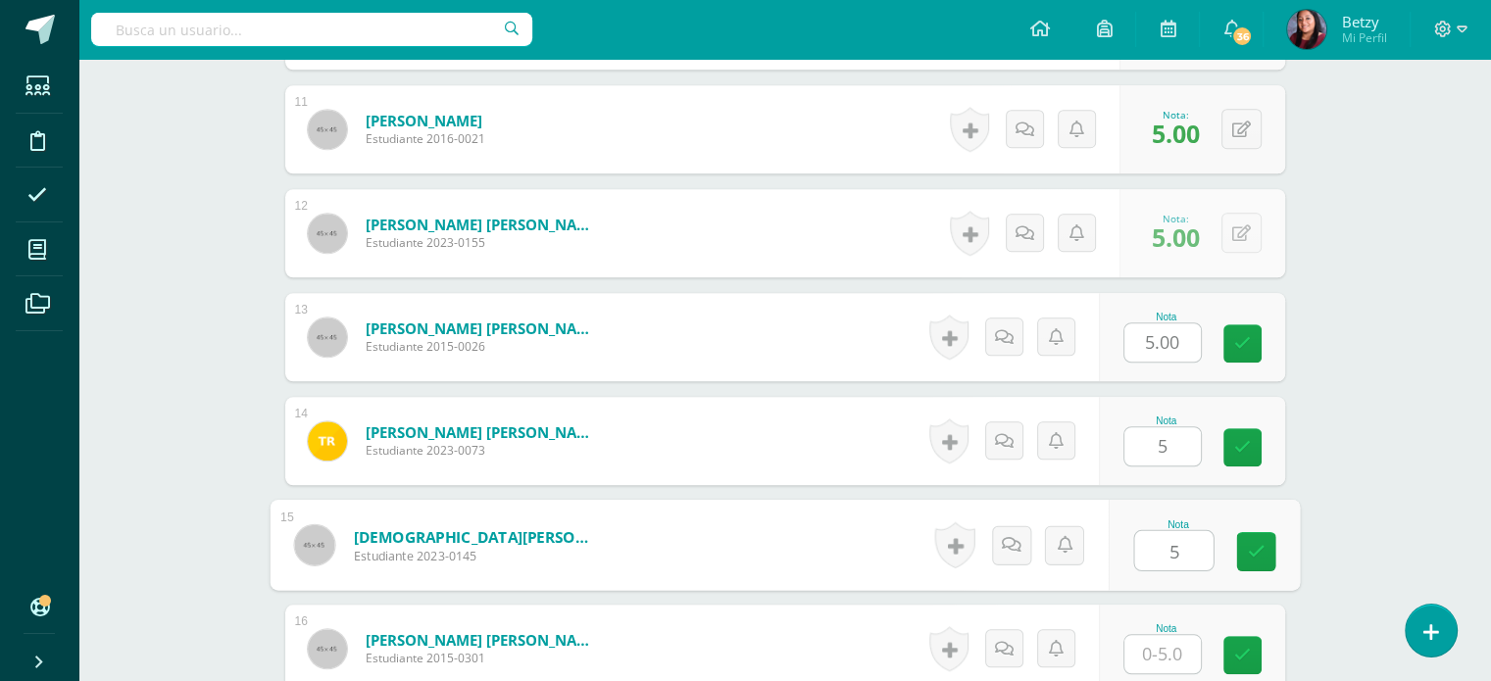
type input "5"
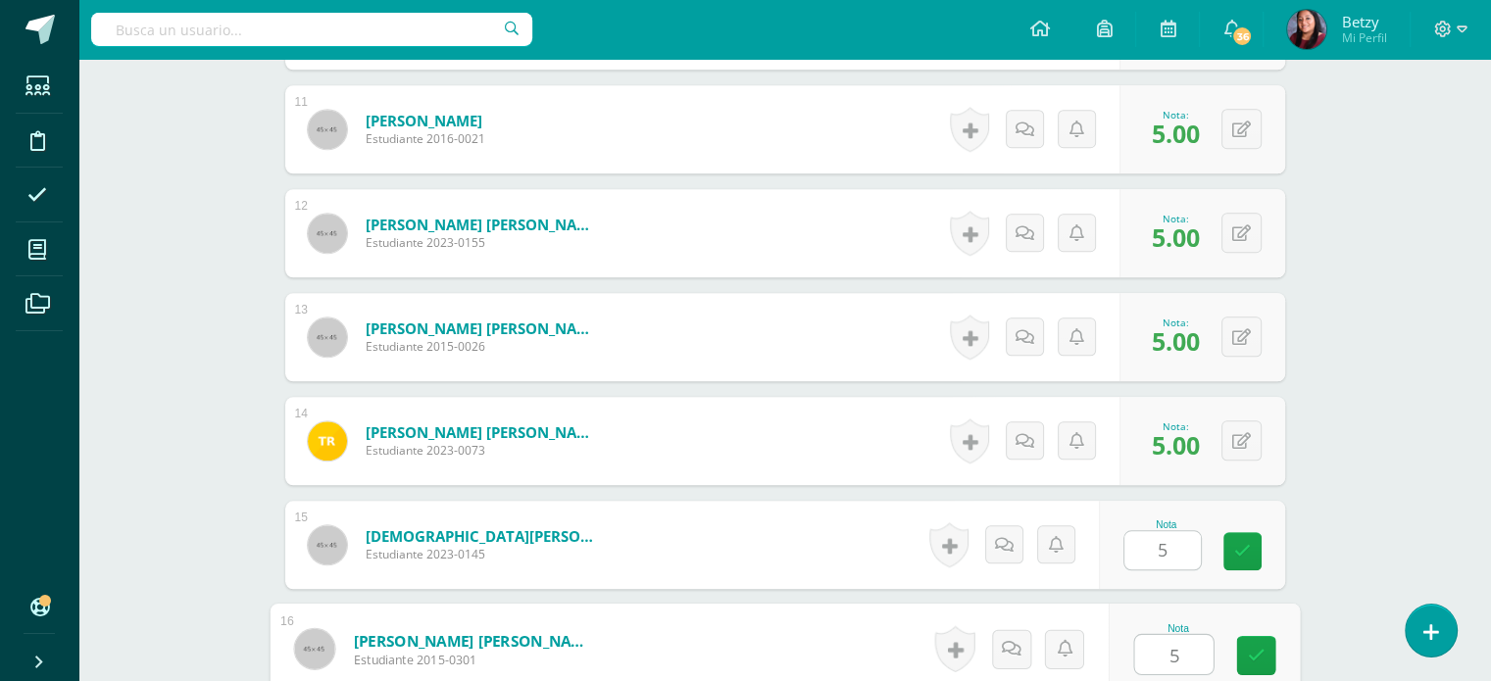
type input "5"
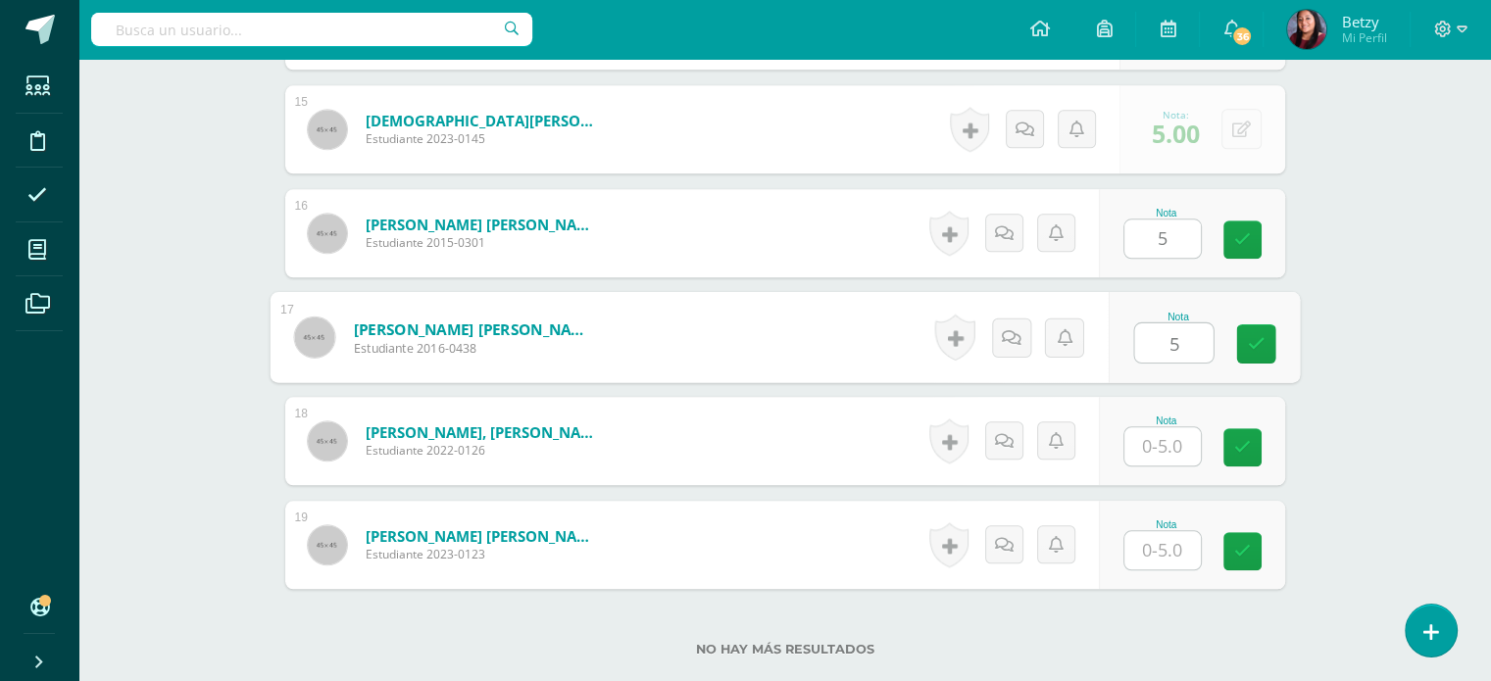
type input "5"
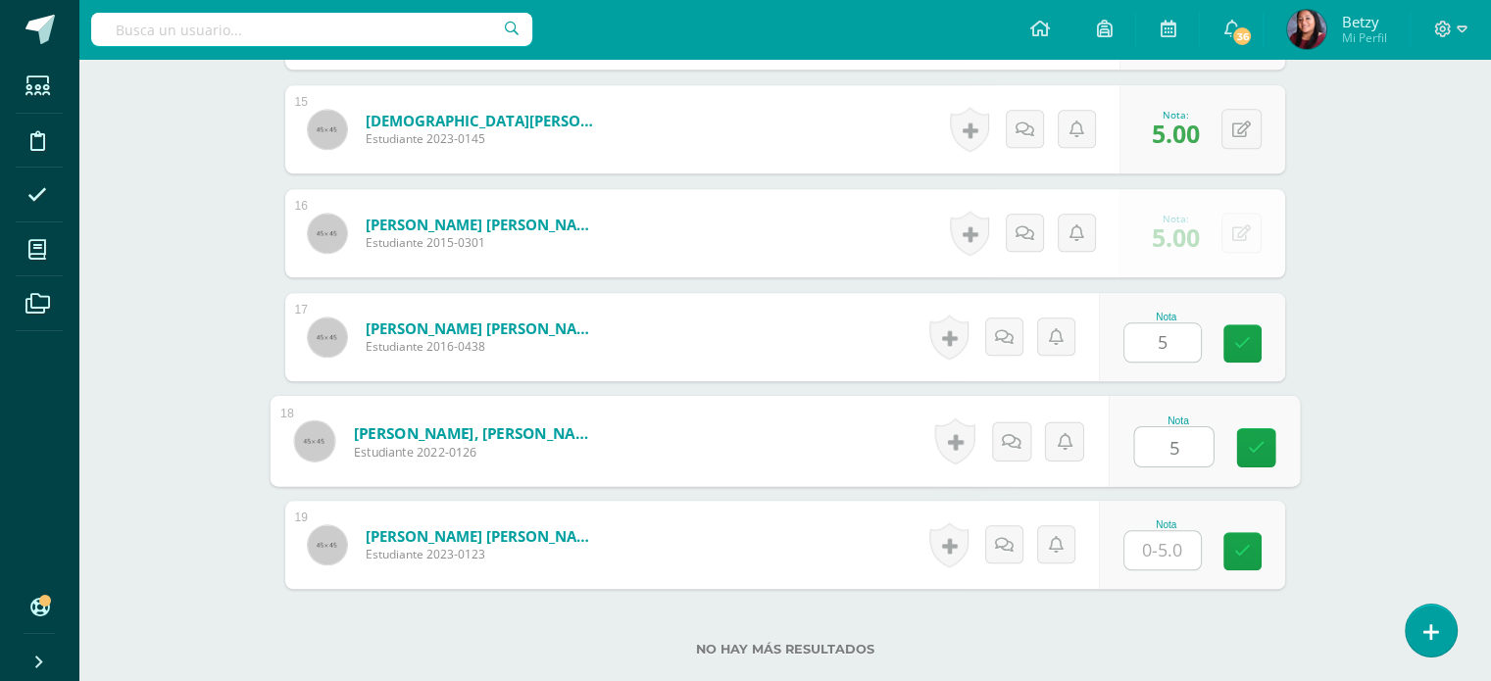
type input "5"
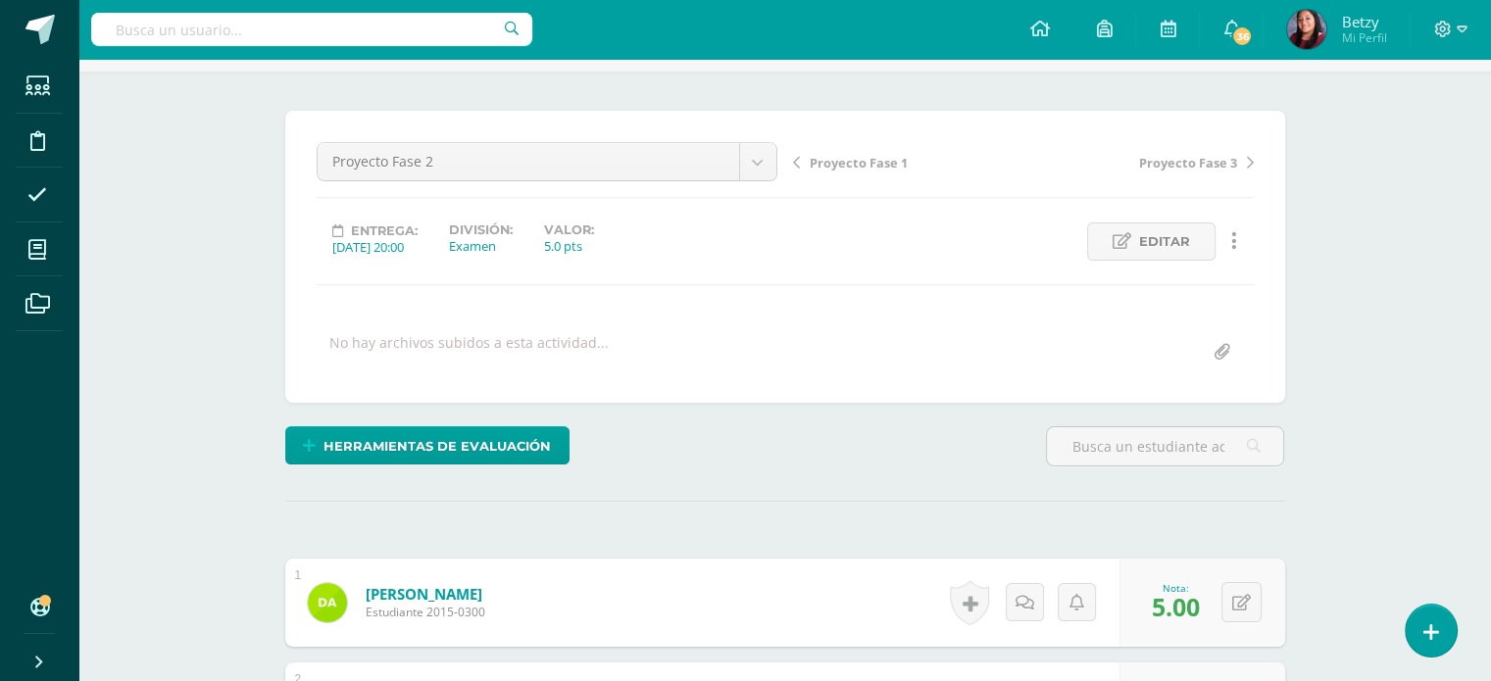
scroll to position [121, 0]
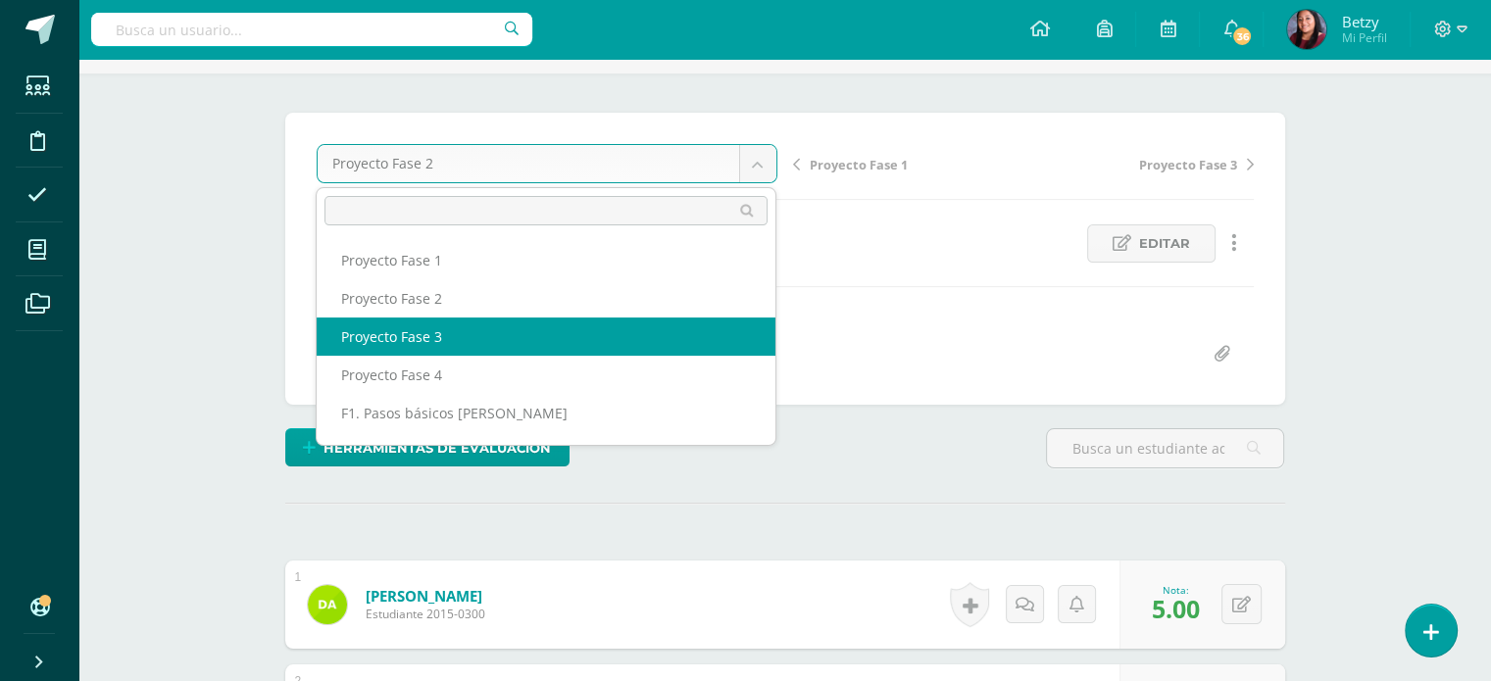
select select "/dashboard/teacher/grade-activity/51266/"
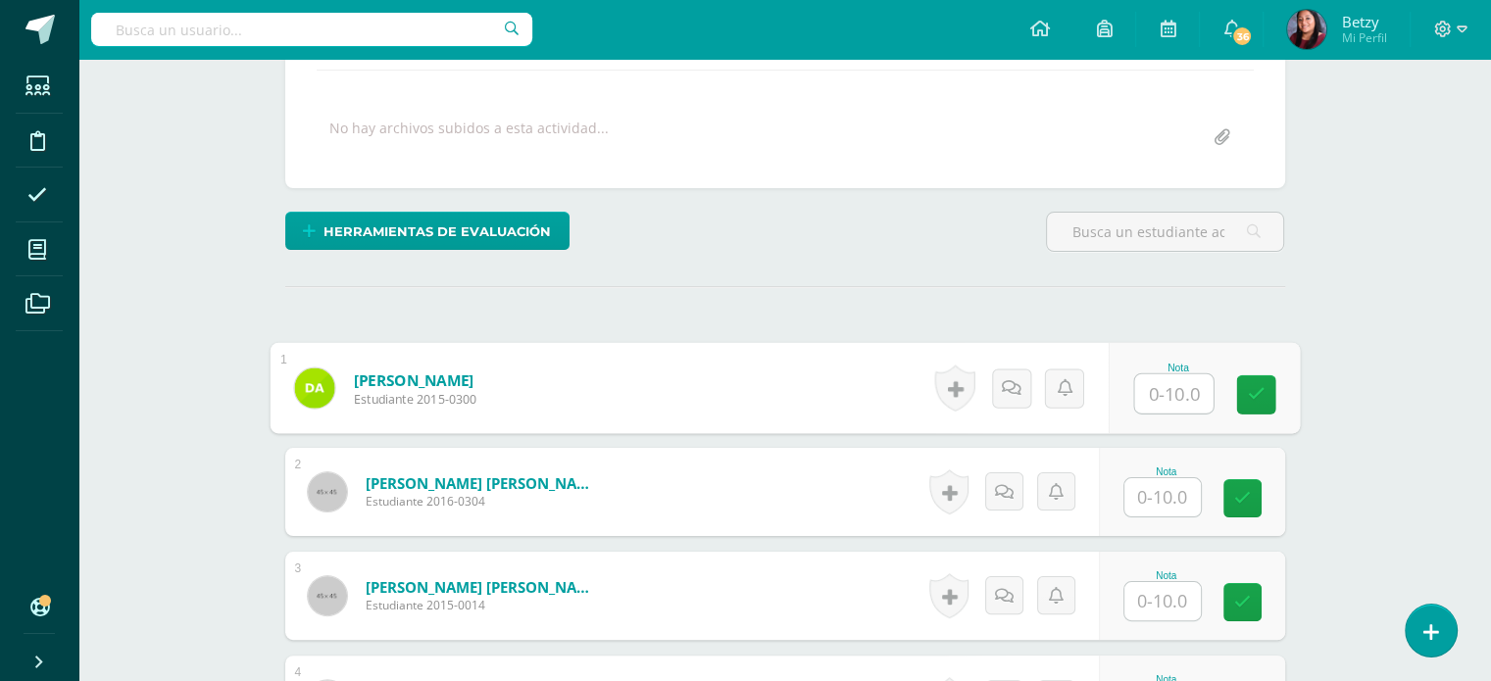
scroll to position [337, 0]
click at [1151, 377] on input "text" at bounding box center [1173, 393] width 78 height 39
paste input "10"
type input "10"
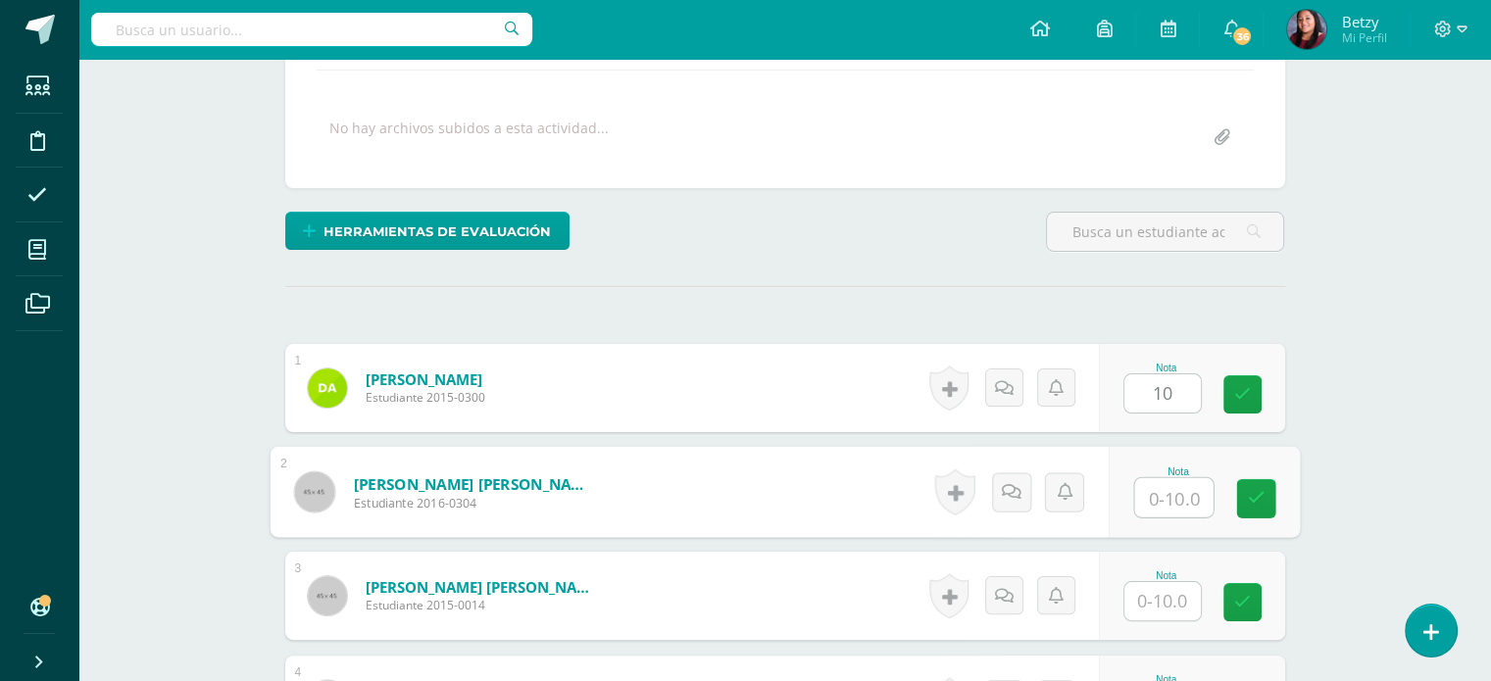
paste input "10"
type input "10"
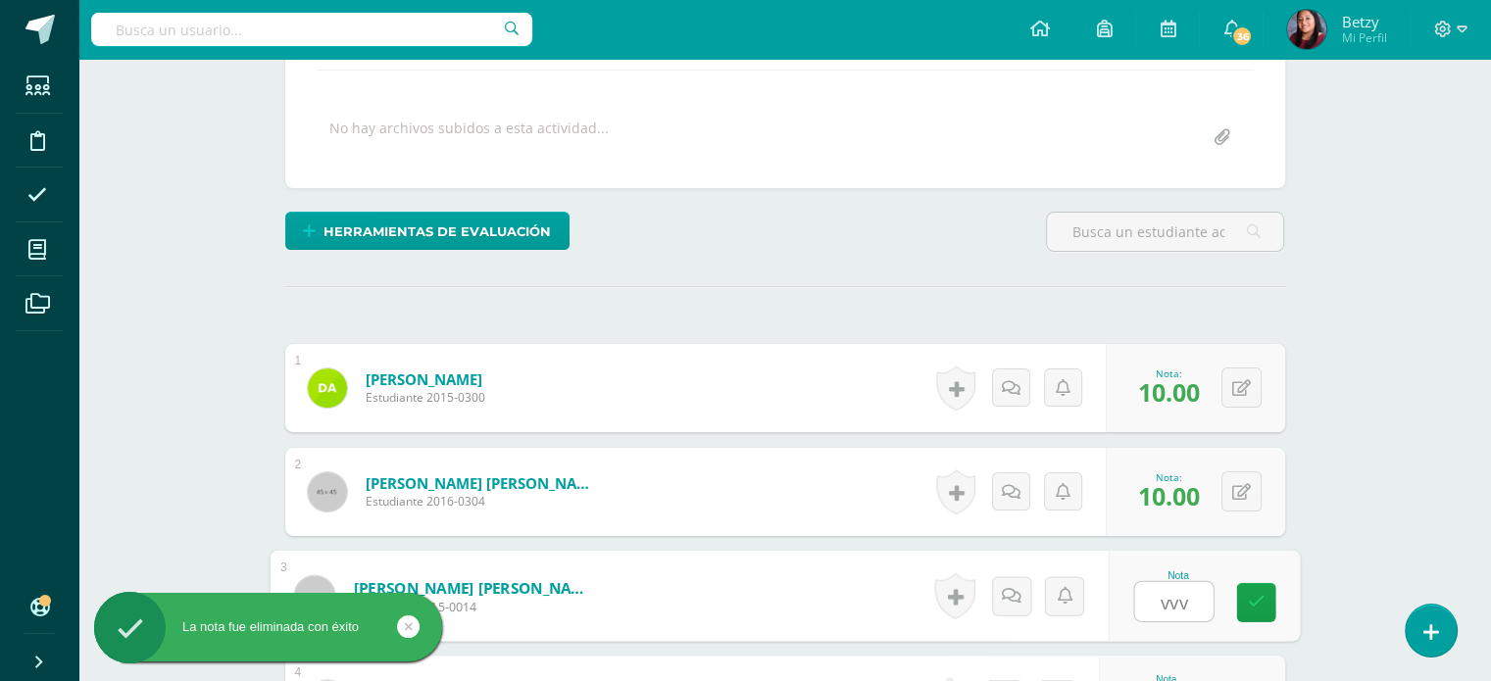
paste input "10"
type input "v"
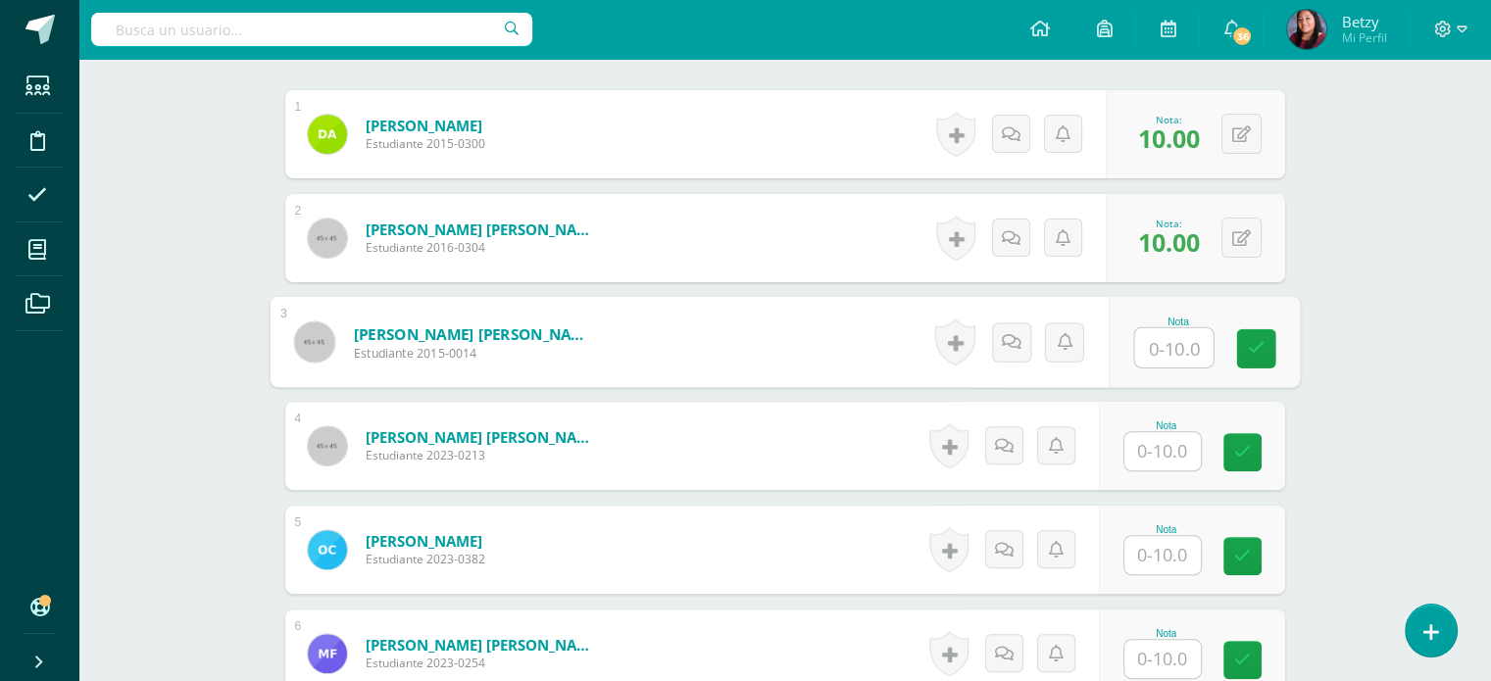
scroll to position [618, 0]
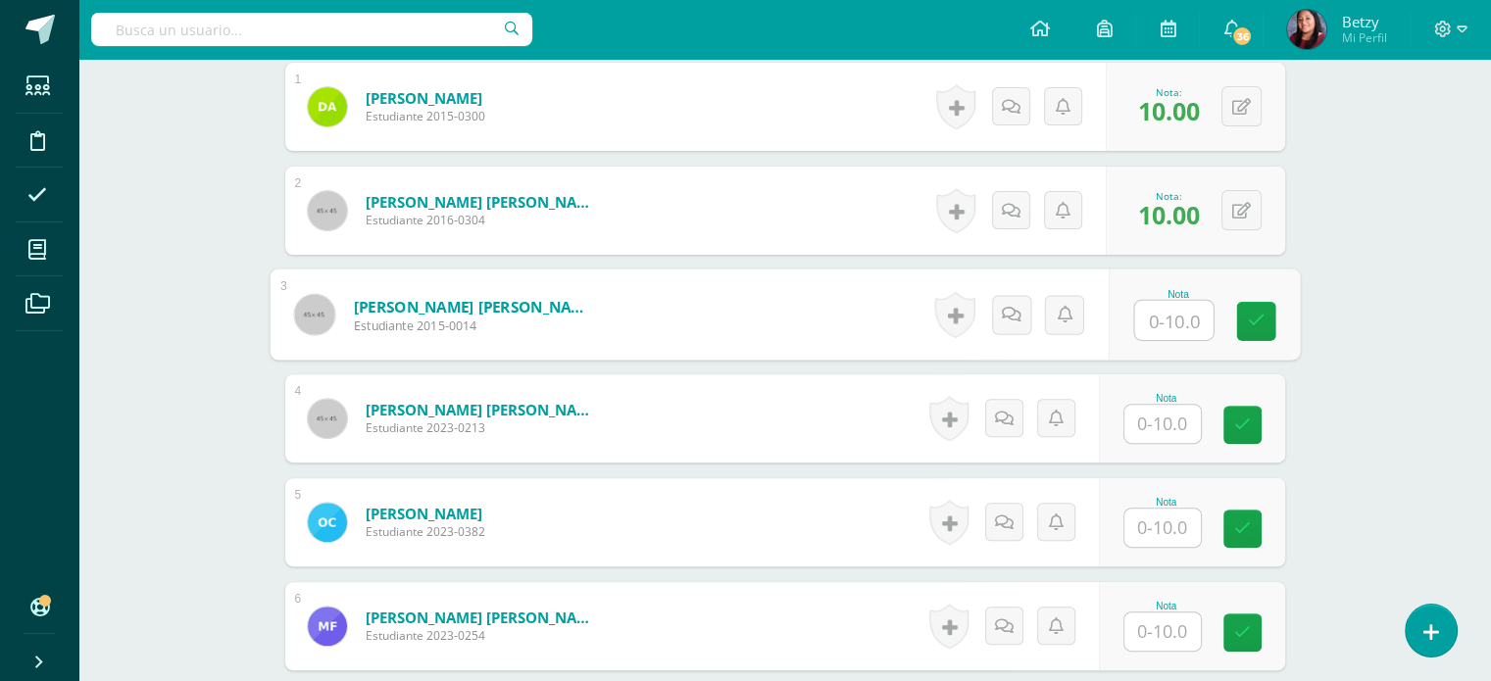
click at [1188, 313] on input "text" at bounding box center [1173, 320] width 78 height 39
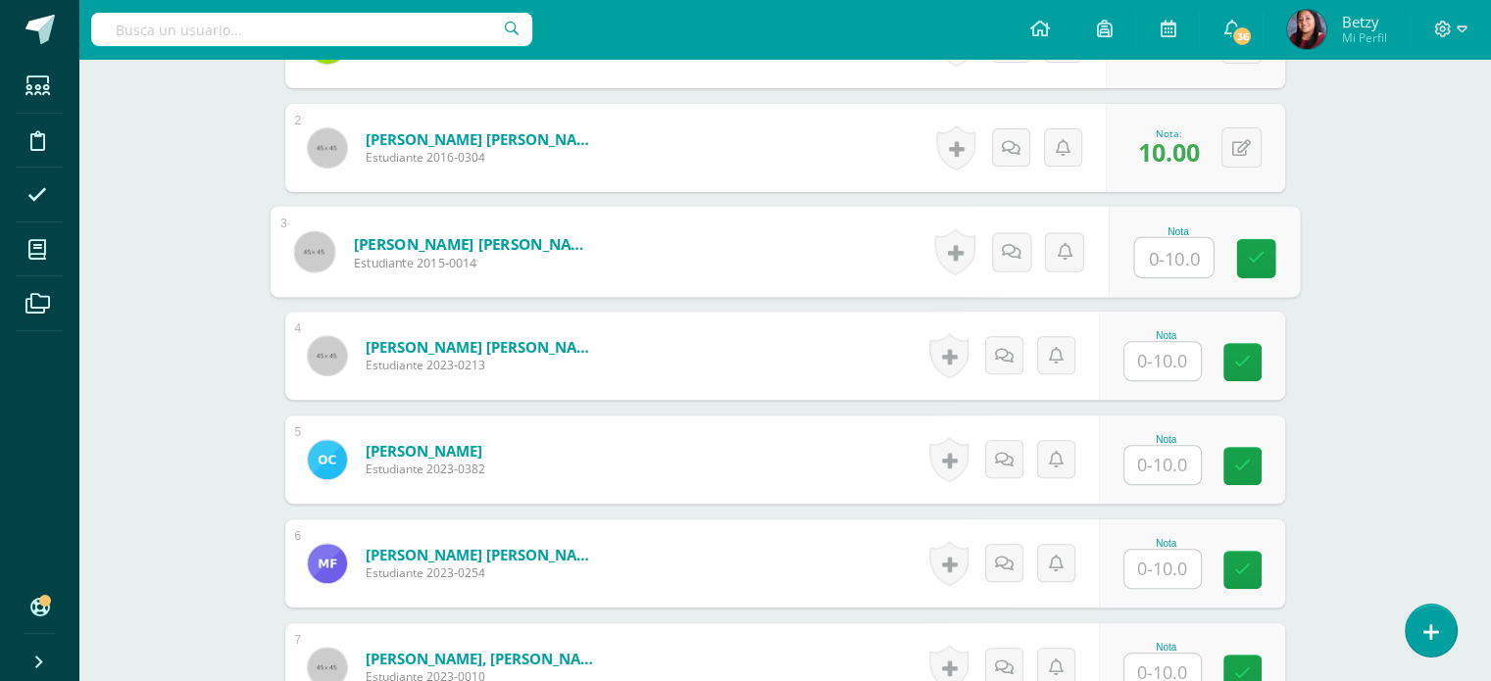
scroll to position [711, 0]
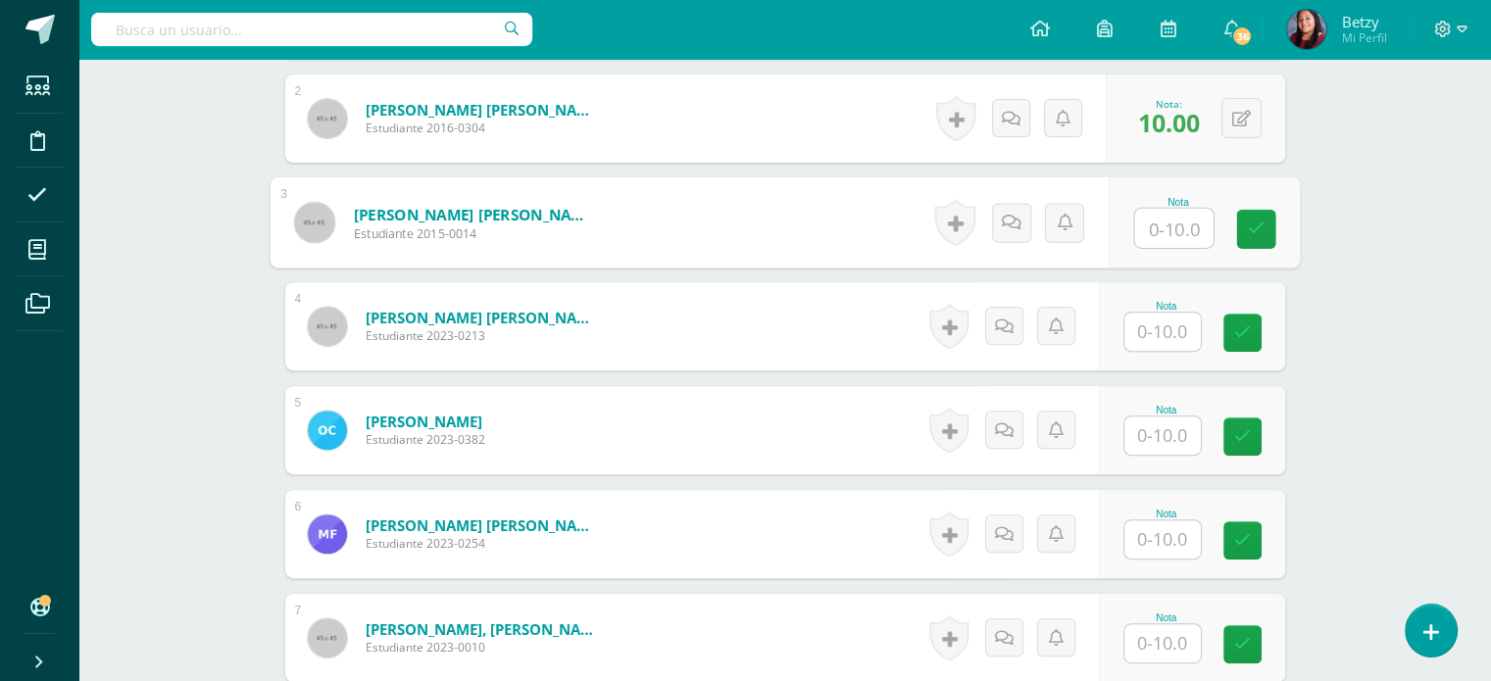
click at [1172, 226] on input "text" at bounding box center [1173, 228] width 78 height 39
type input "5"
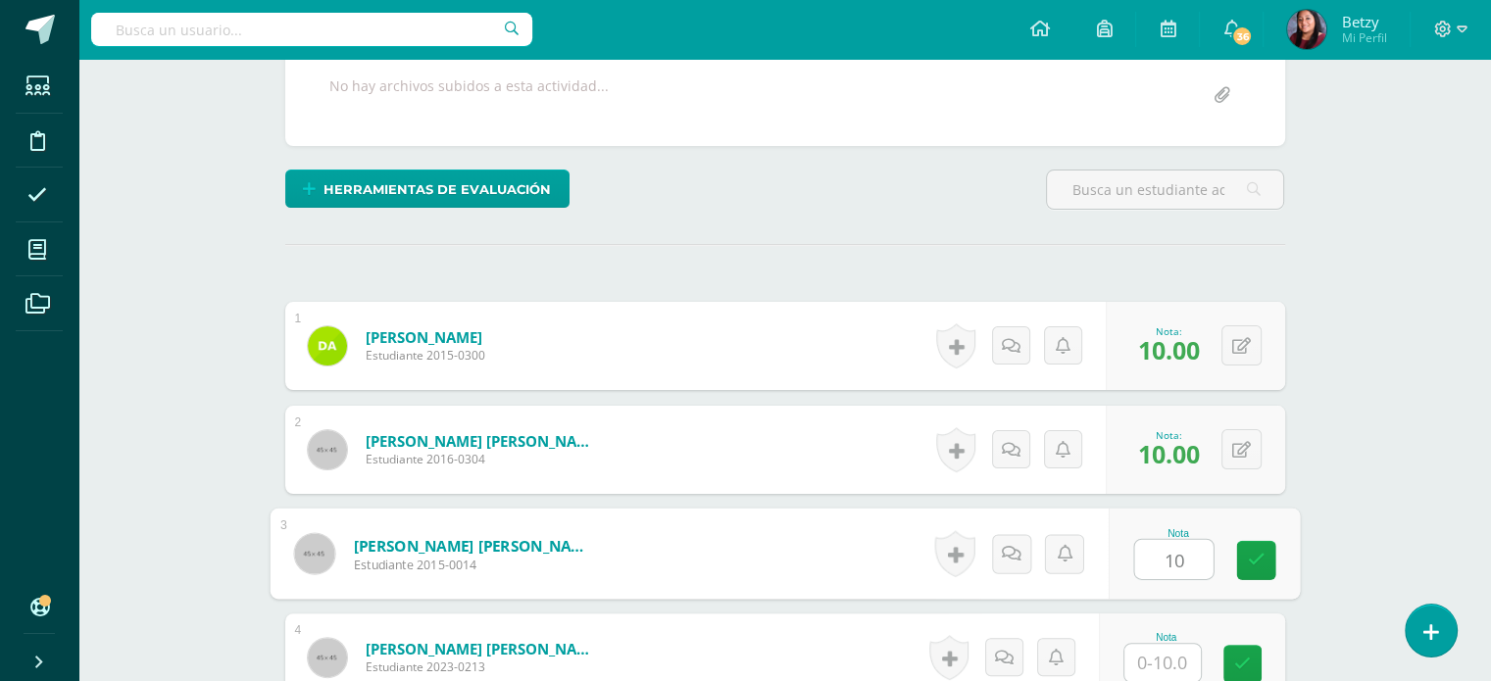
scroll to position [384, 0]
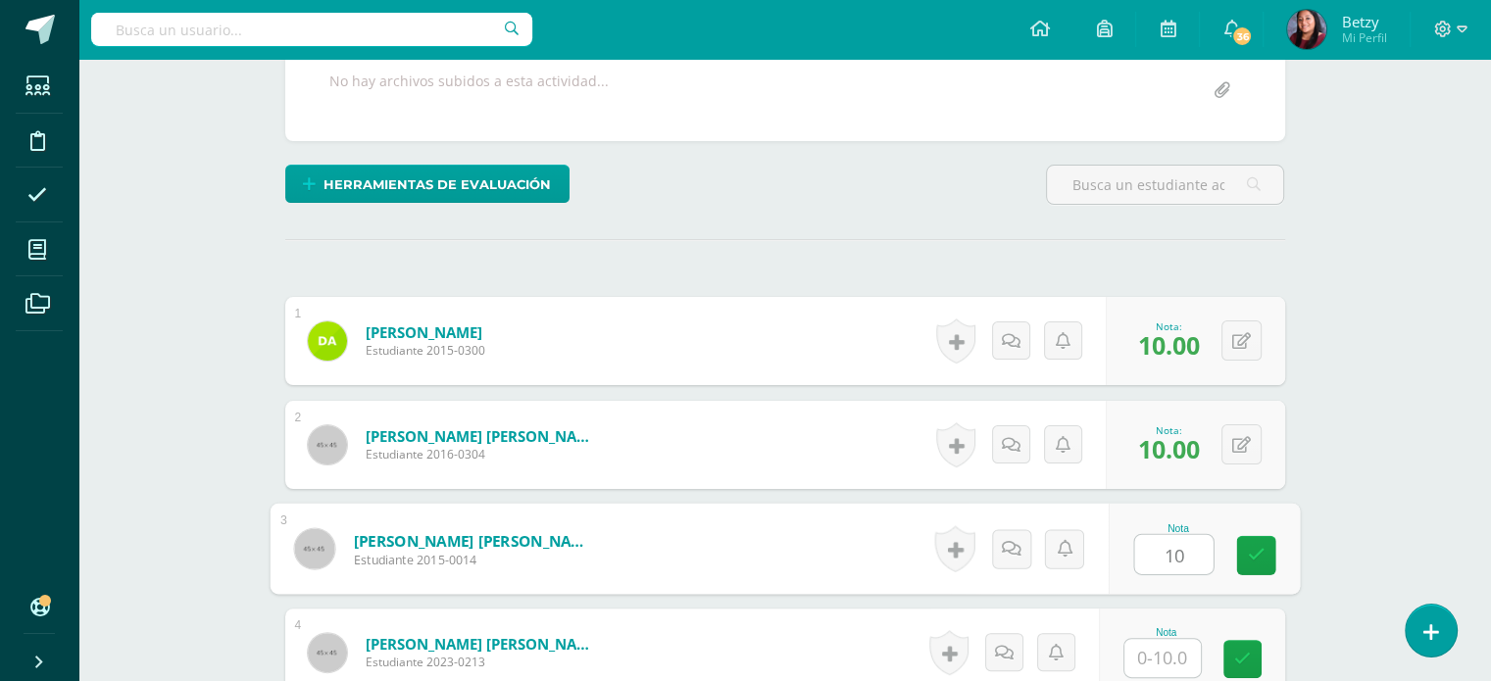
type input "10"
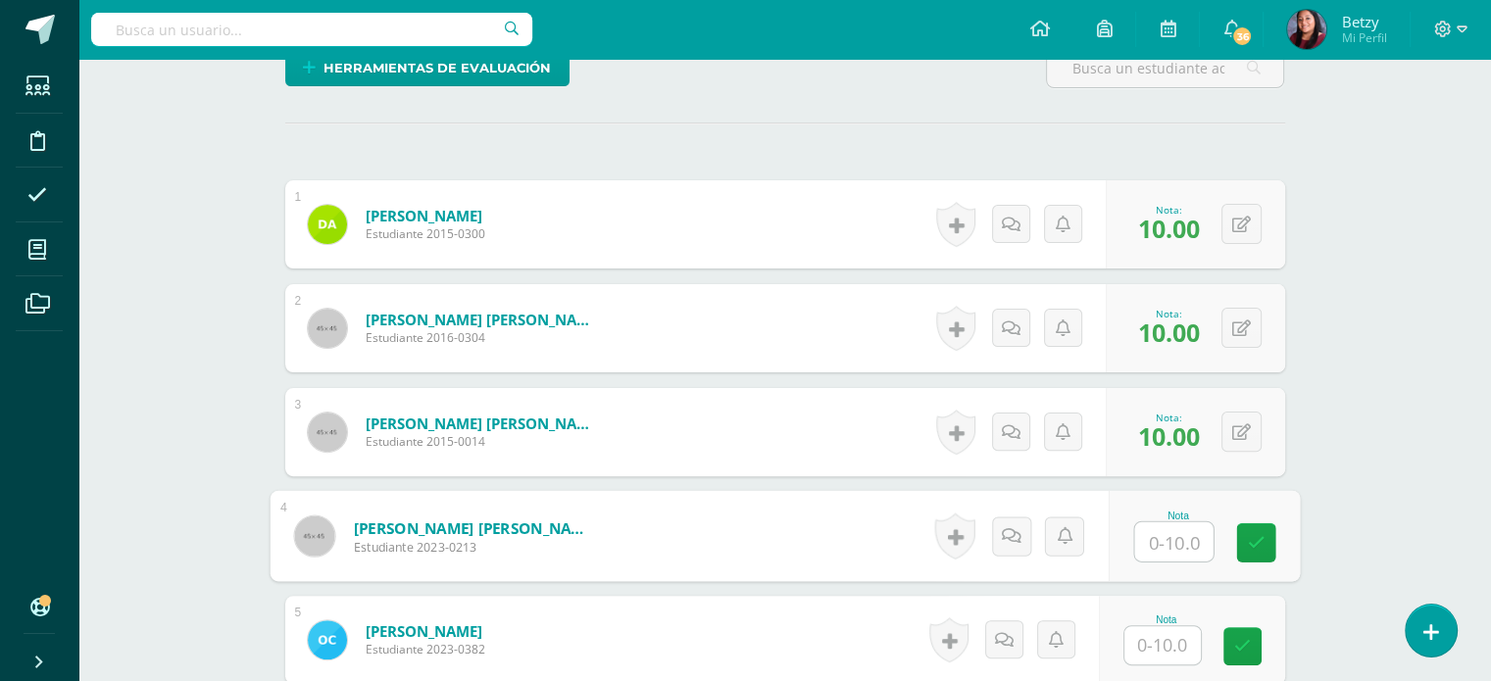
scroll to position [502, 0]
type input "8"
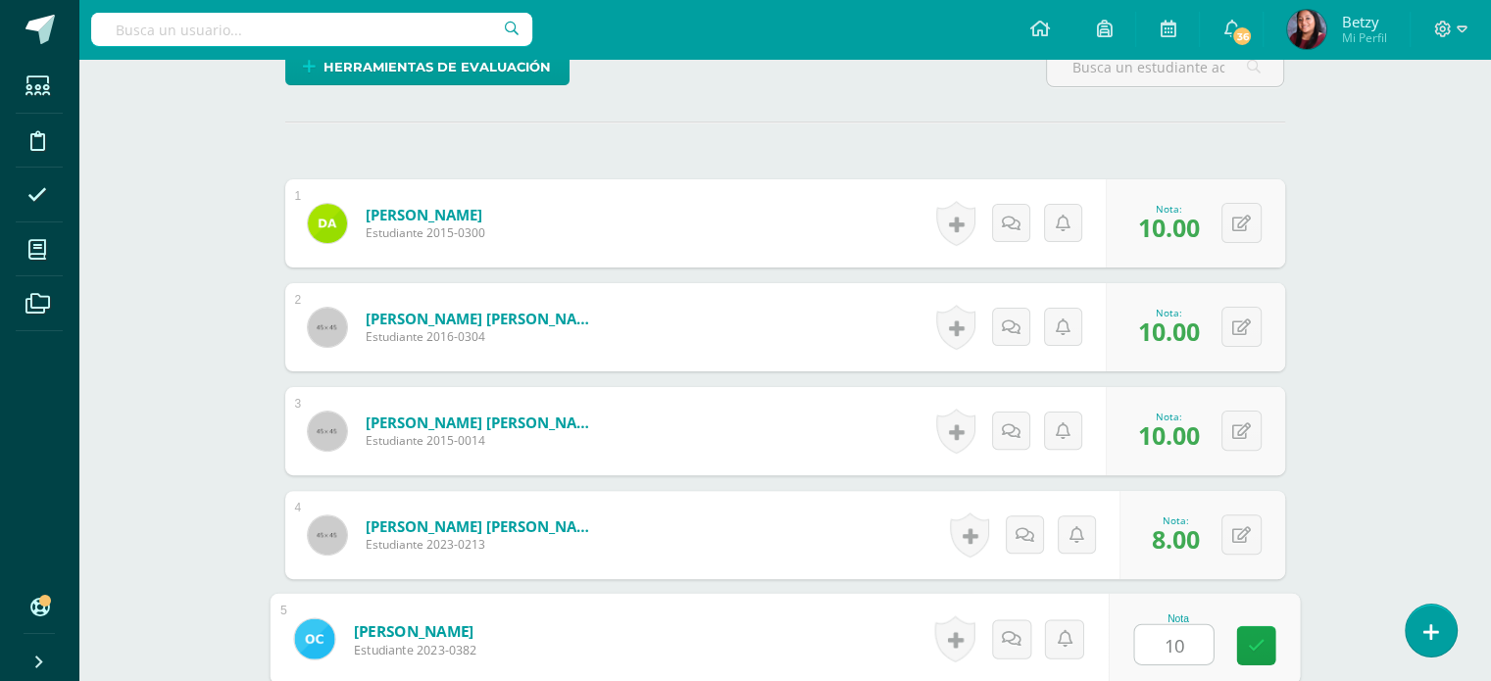
type input "10"
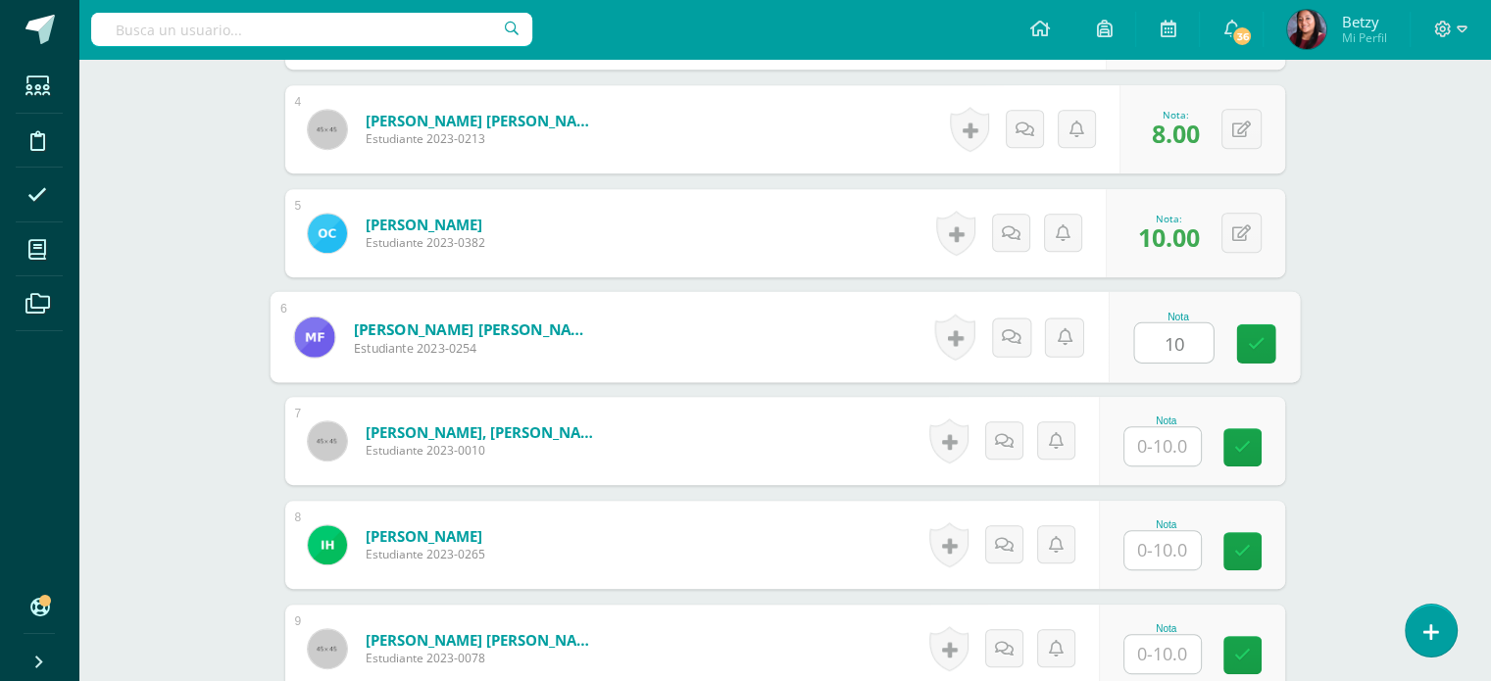
type input "10"
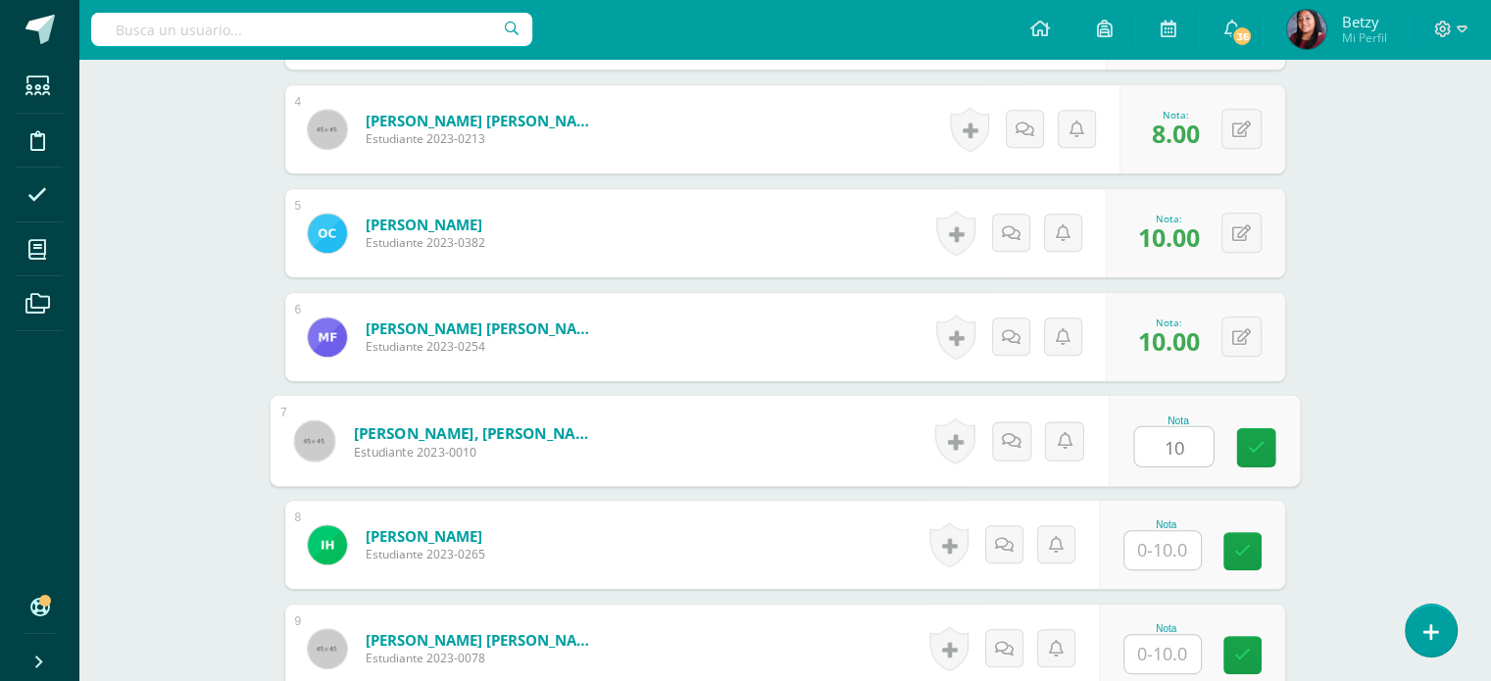
type input "10"
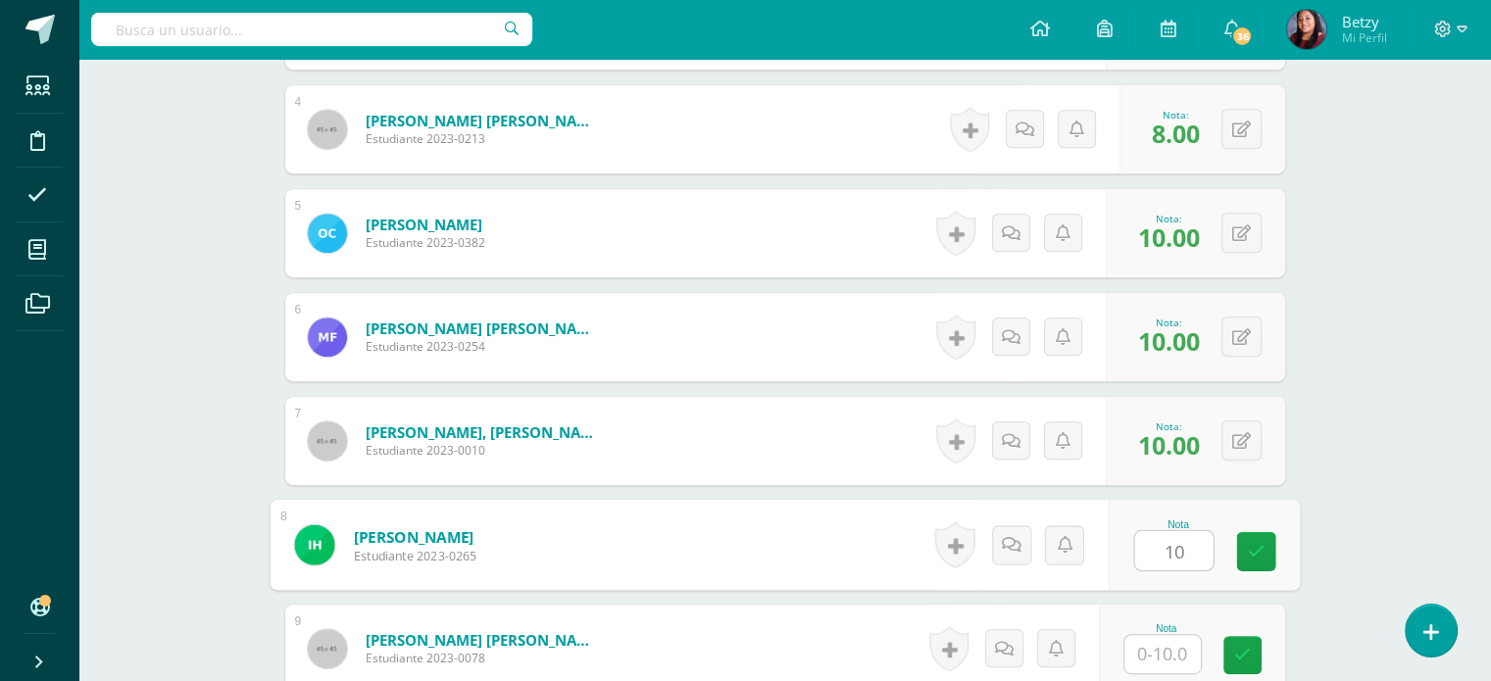
type input "10"
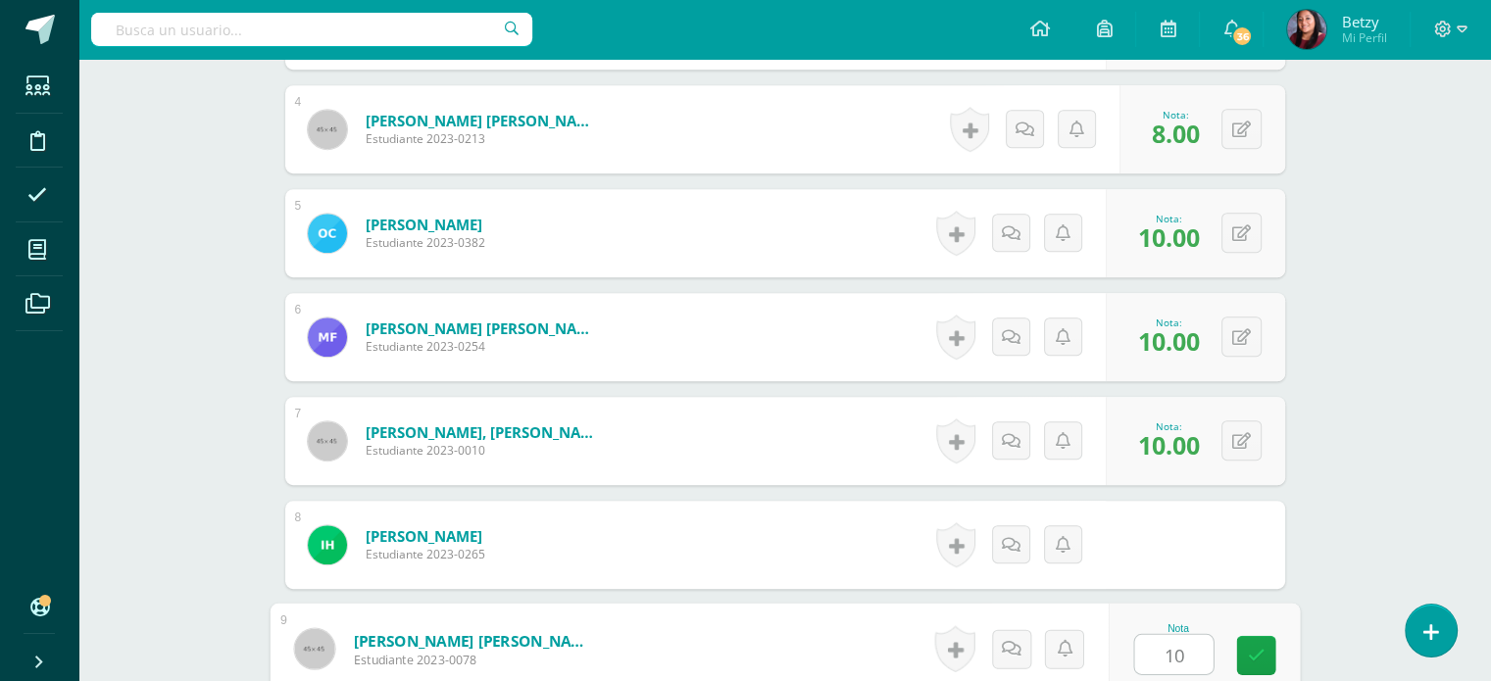
type input "10"
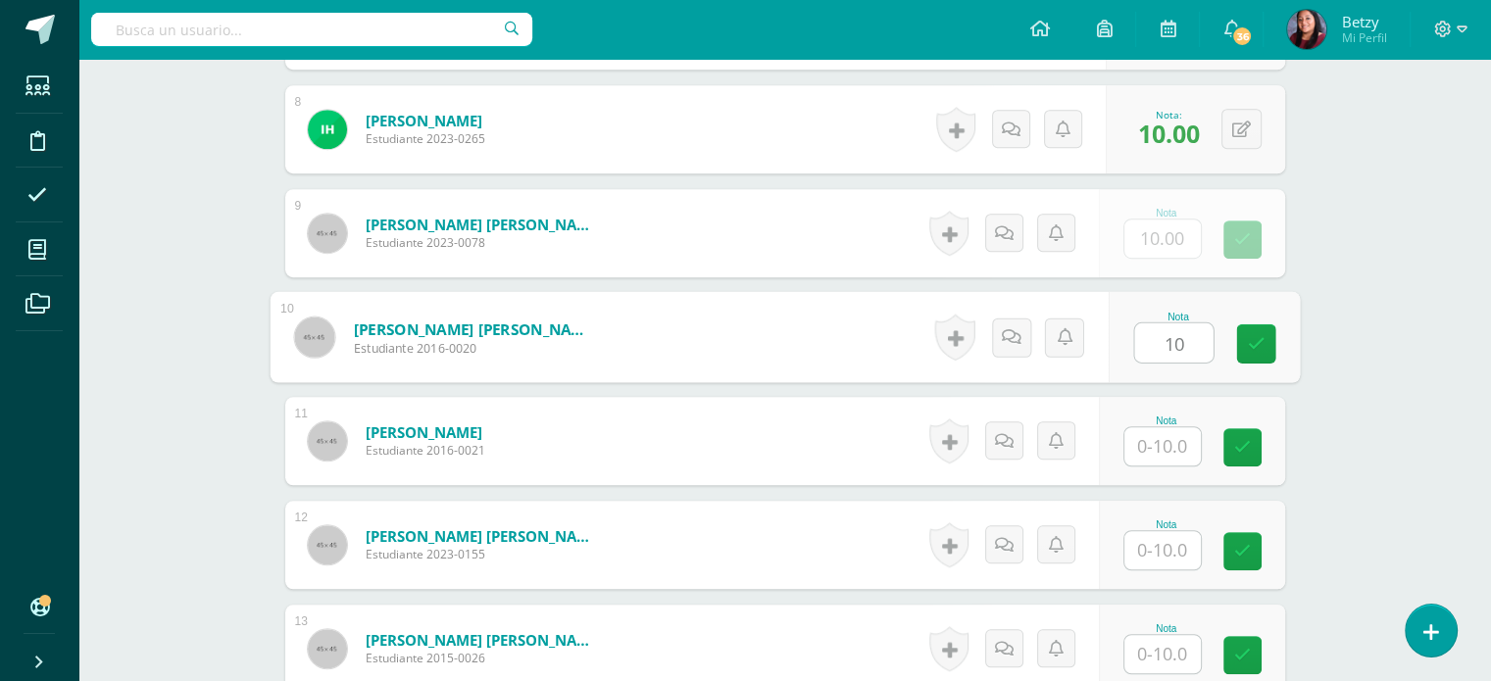
type input "10"
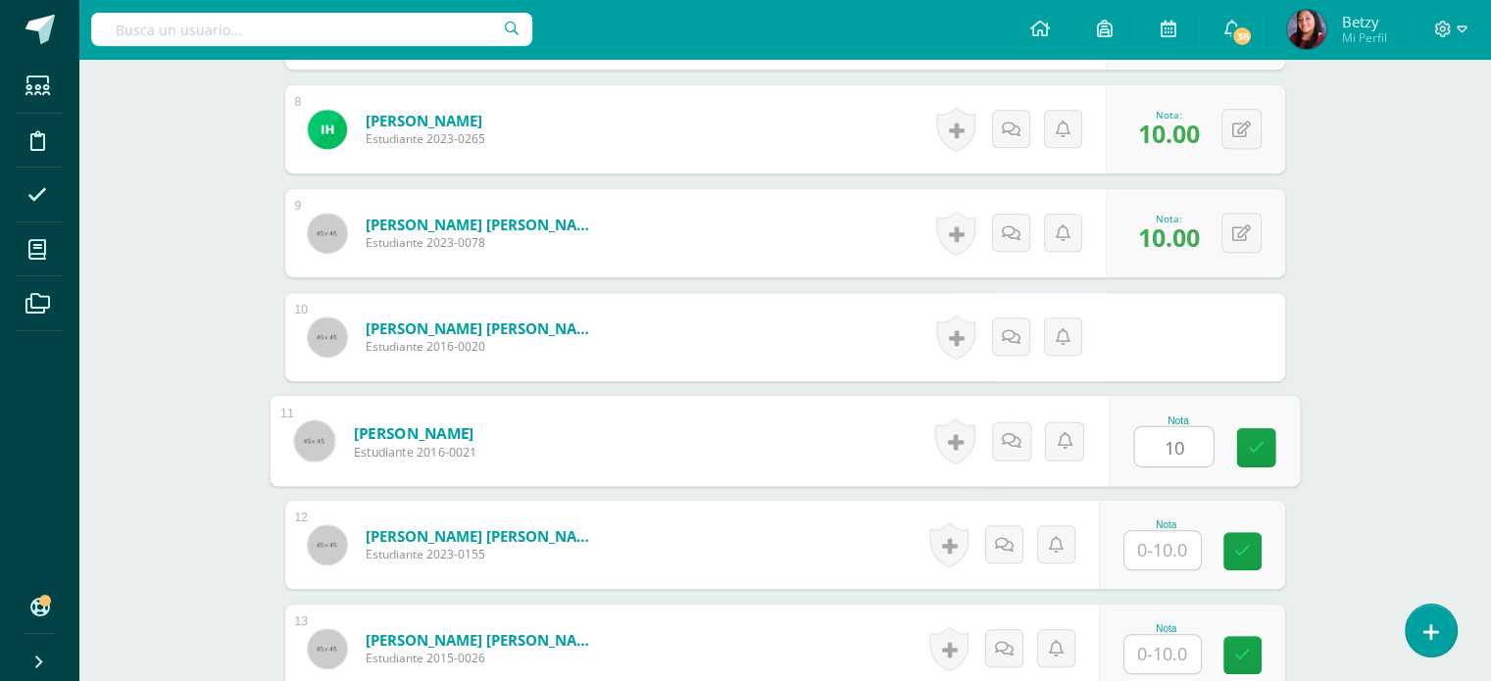
type input "10"
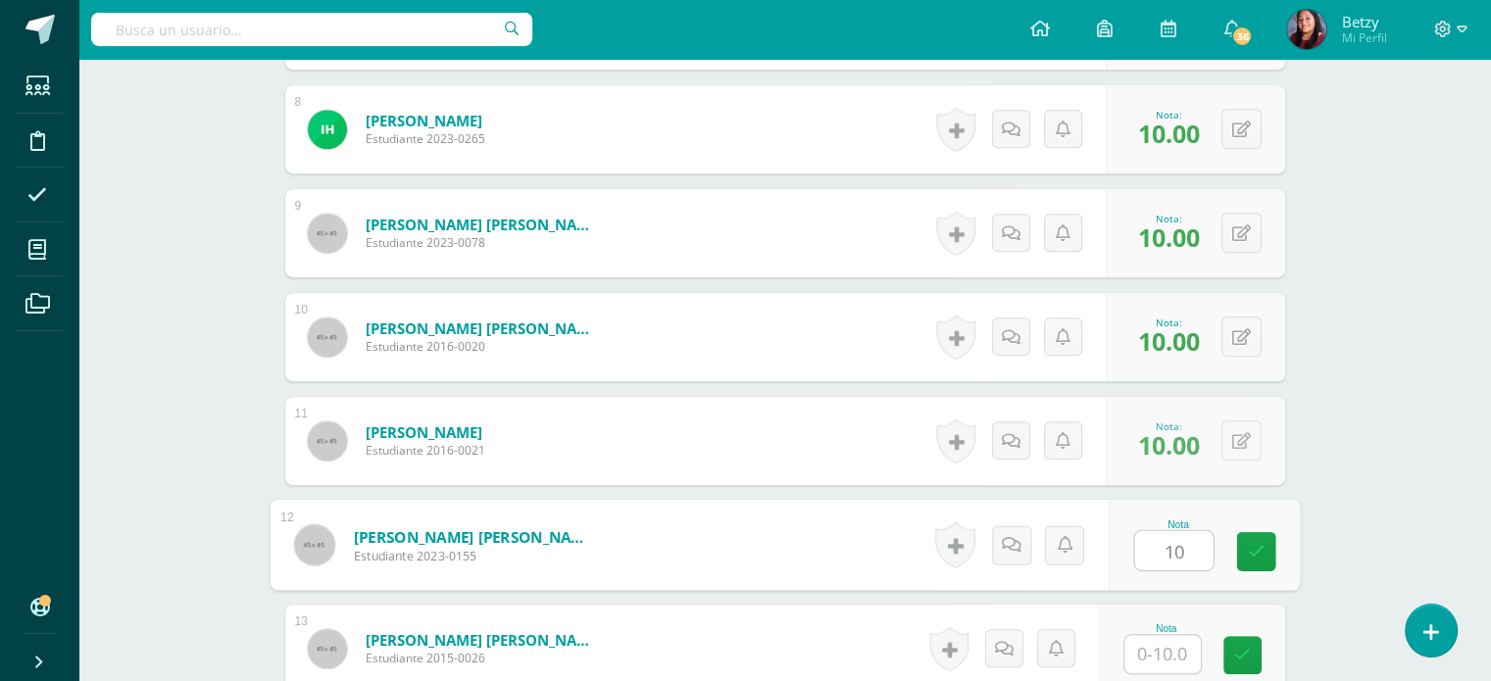
type input "10"
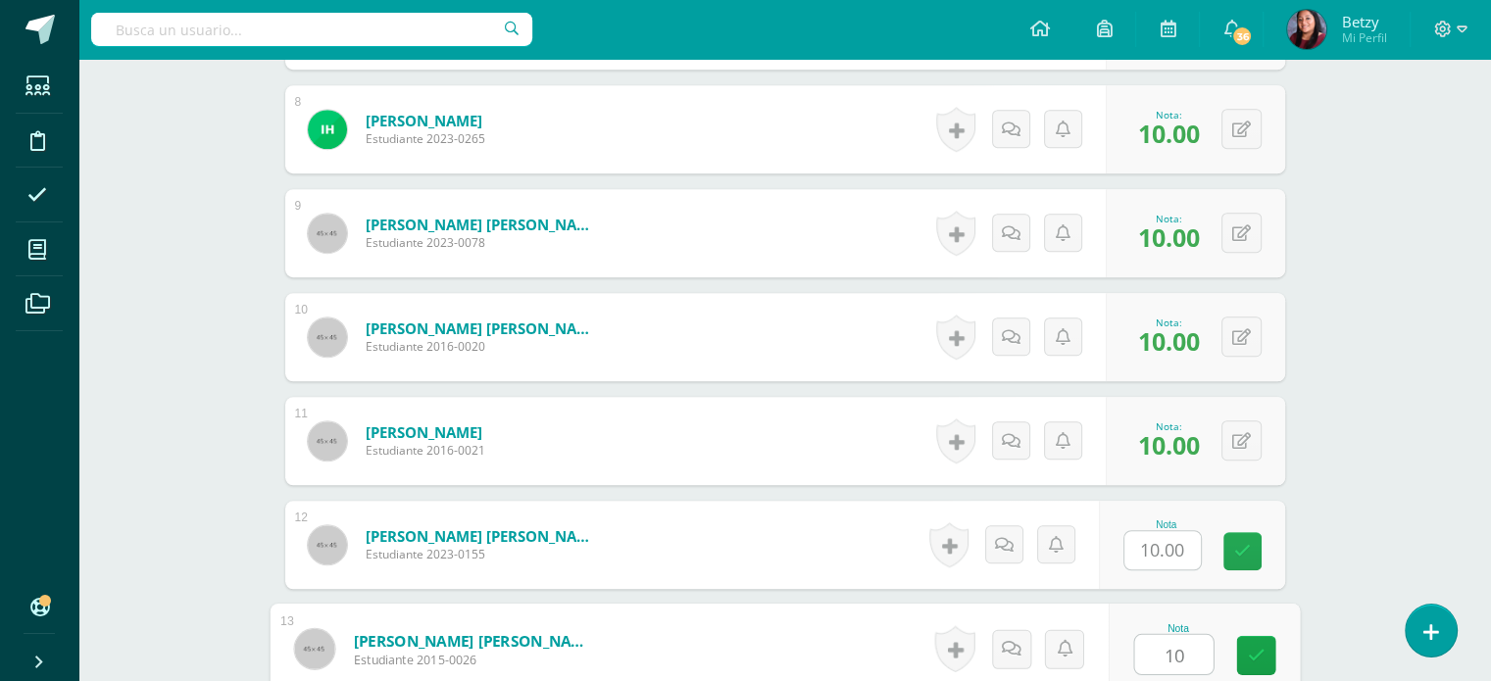
type input "10"
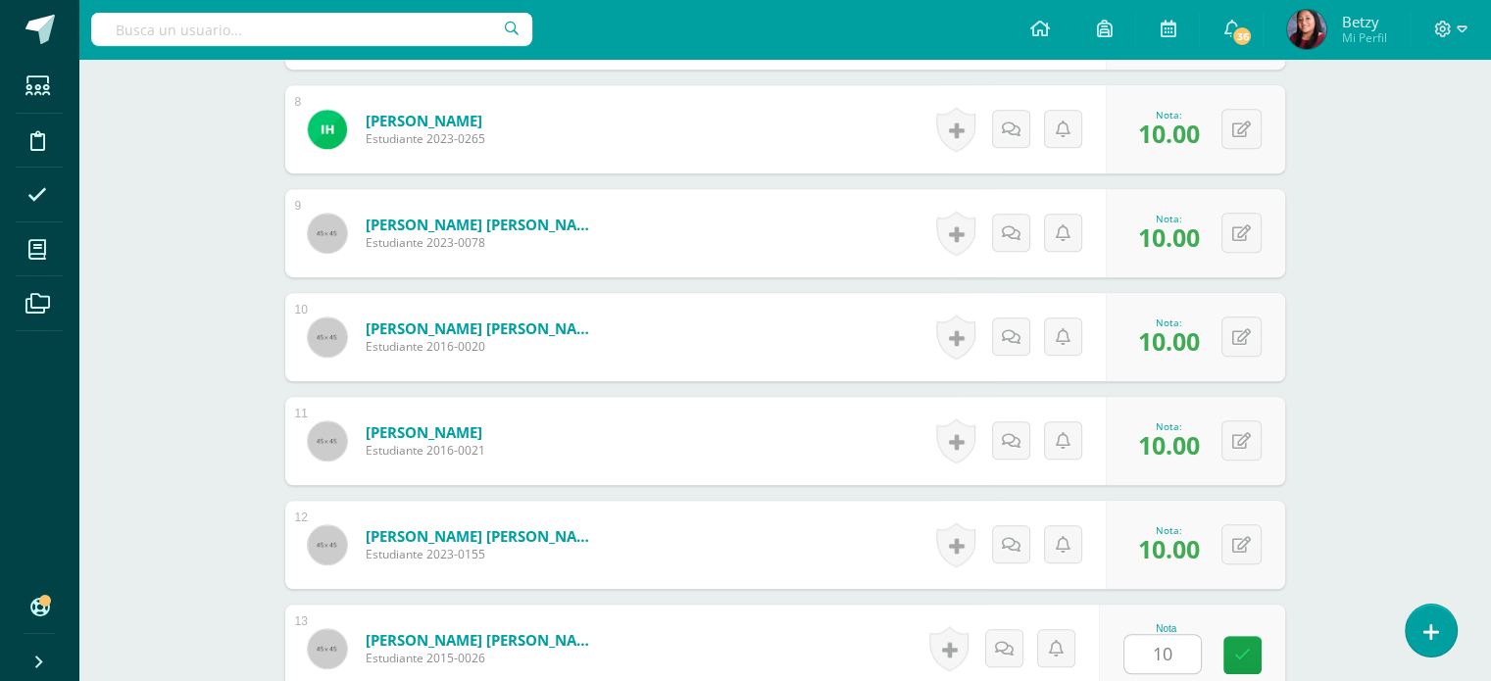
scroll to position [1739, 0]
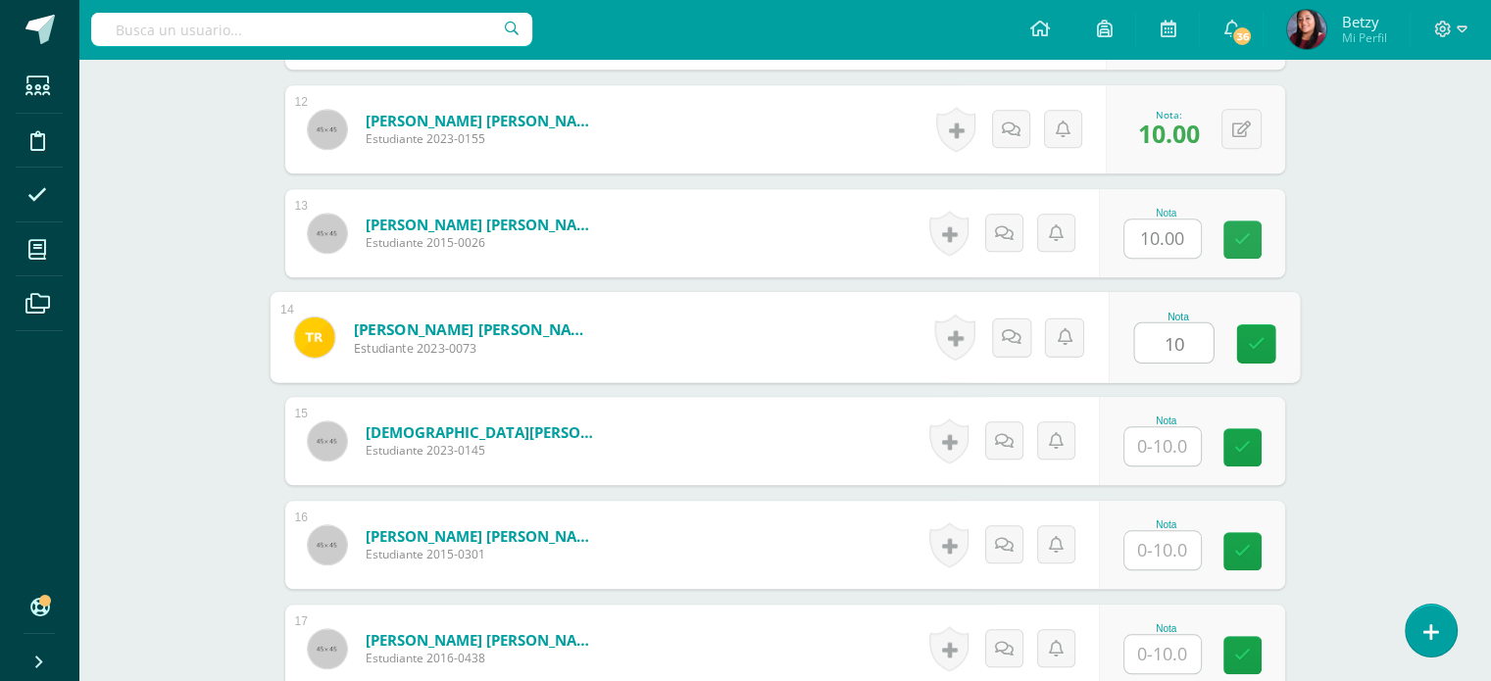
type input "10"
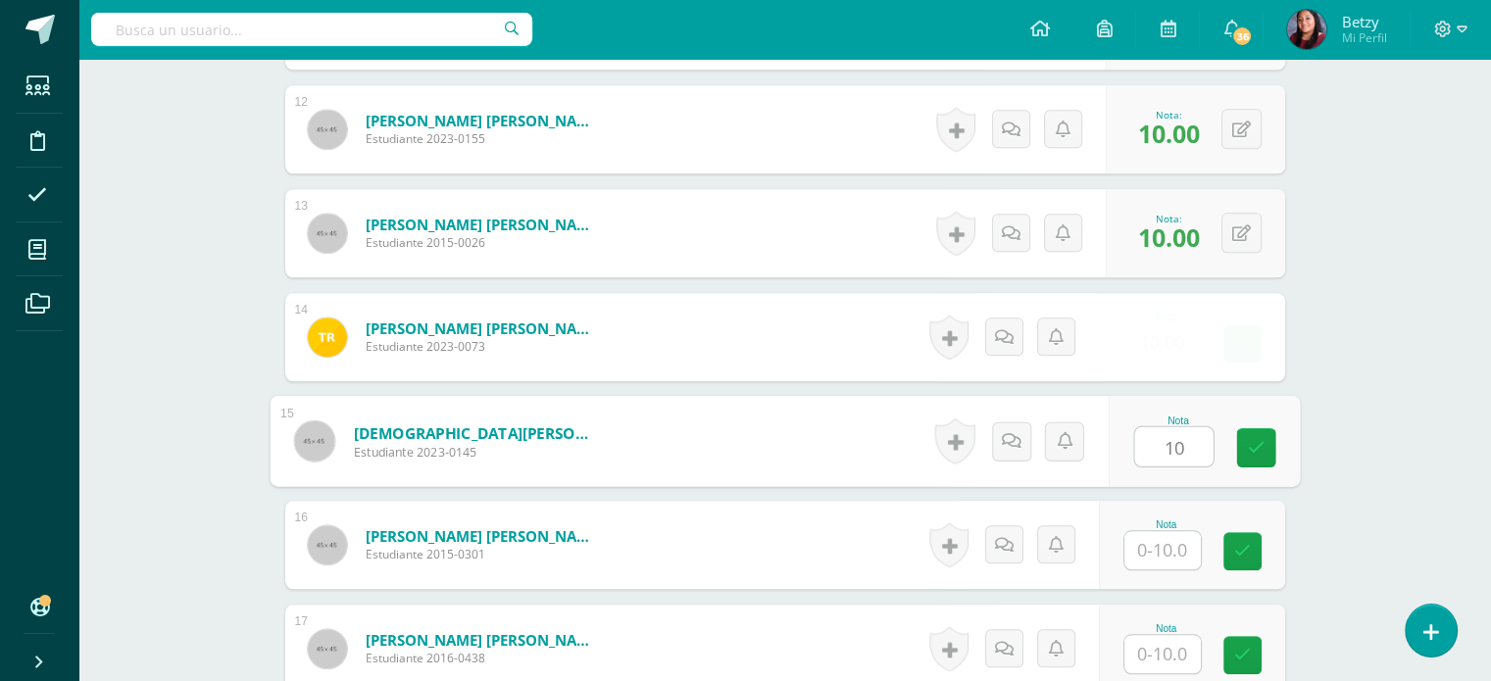
type input "10"
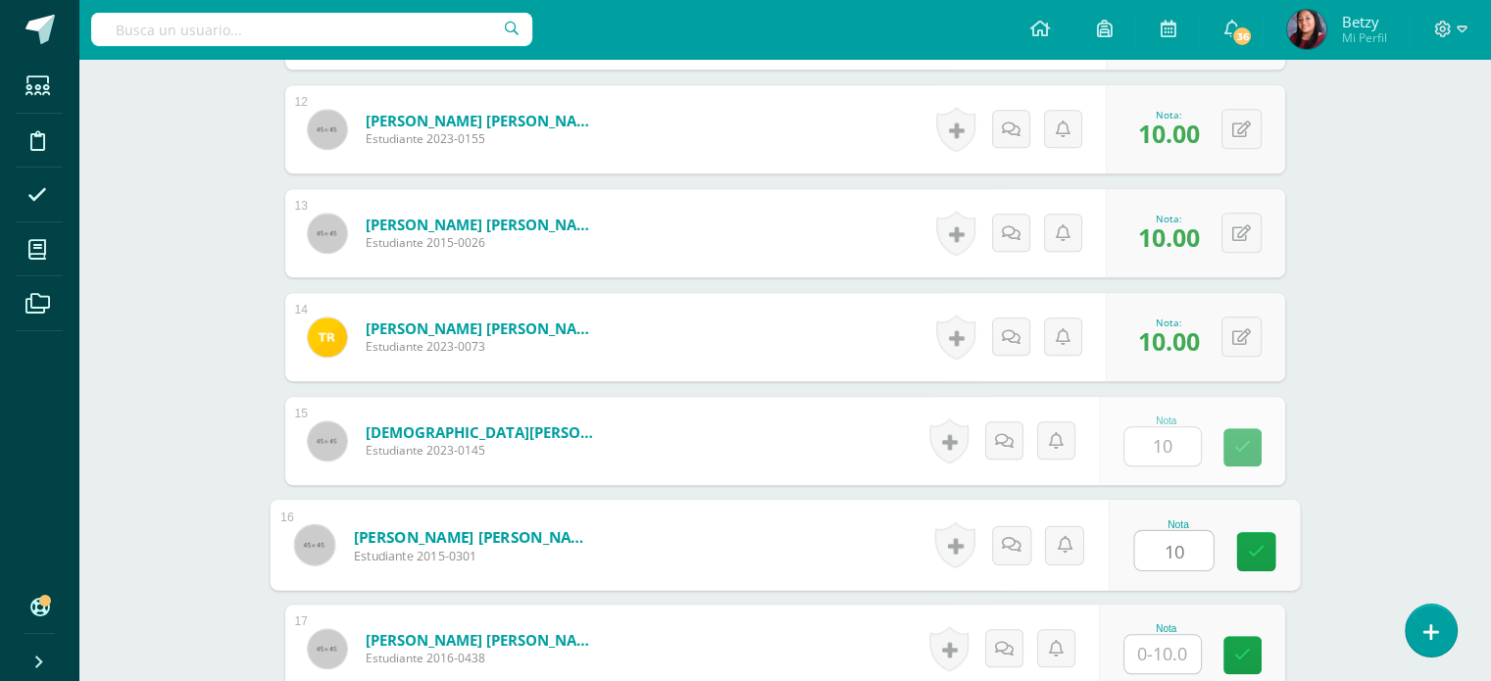
type input "10"
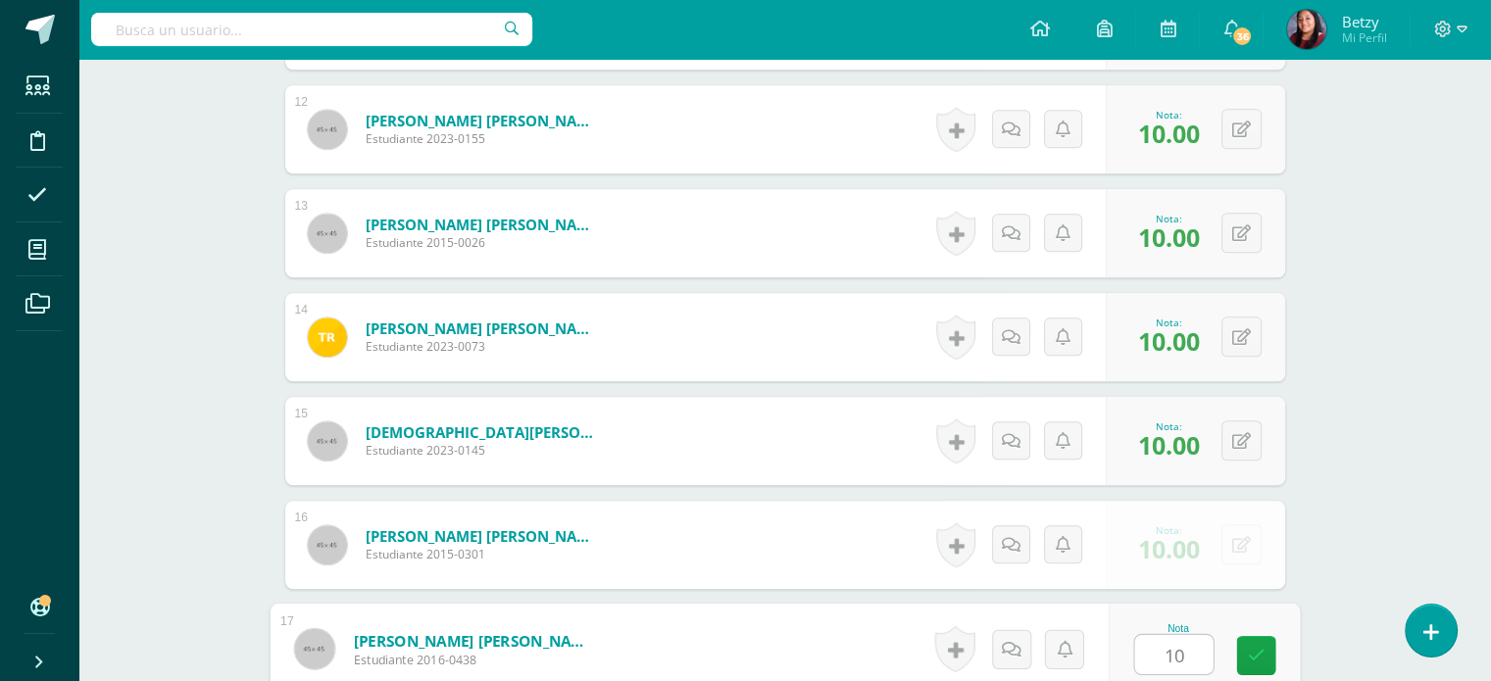
type input "10"
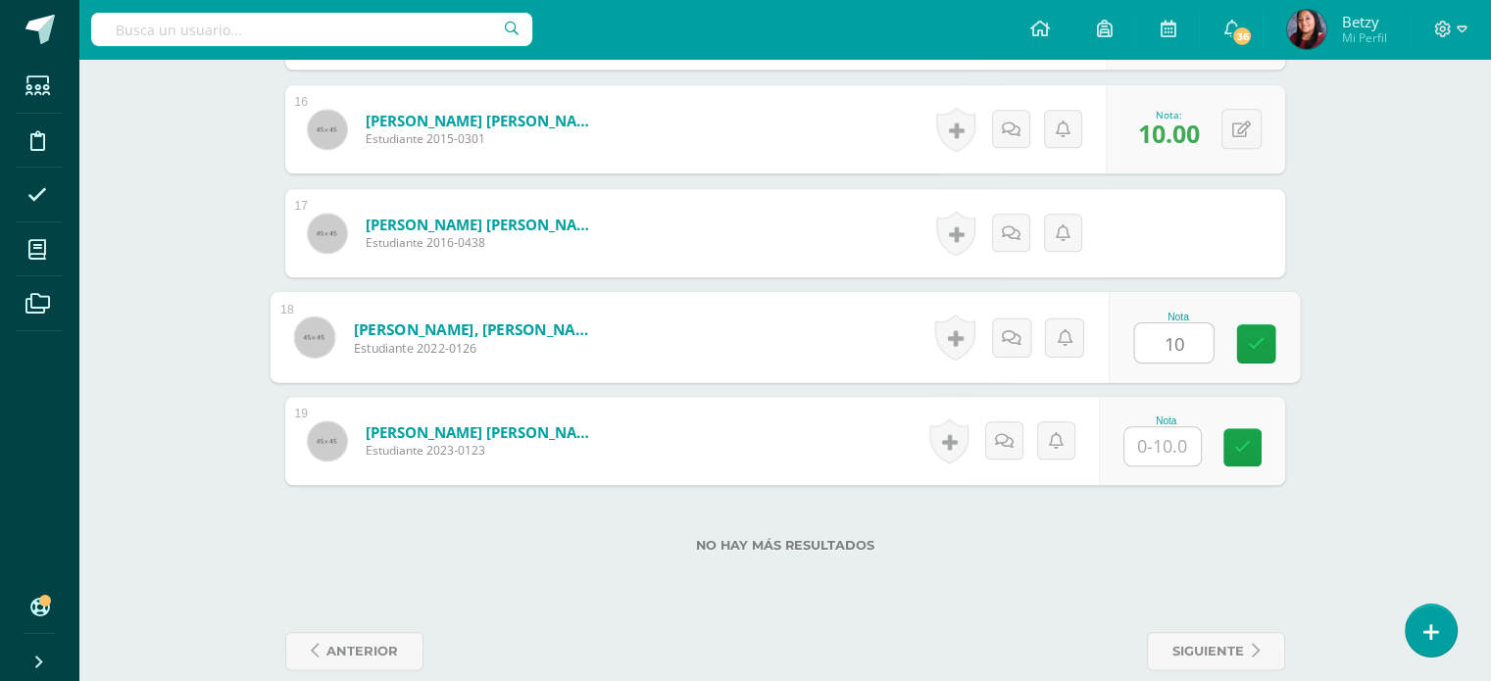
type input "10"
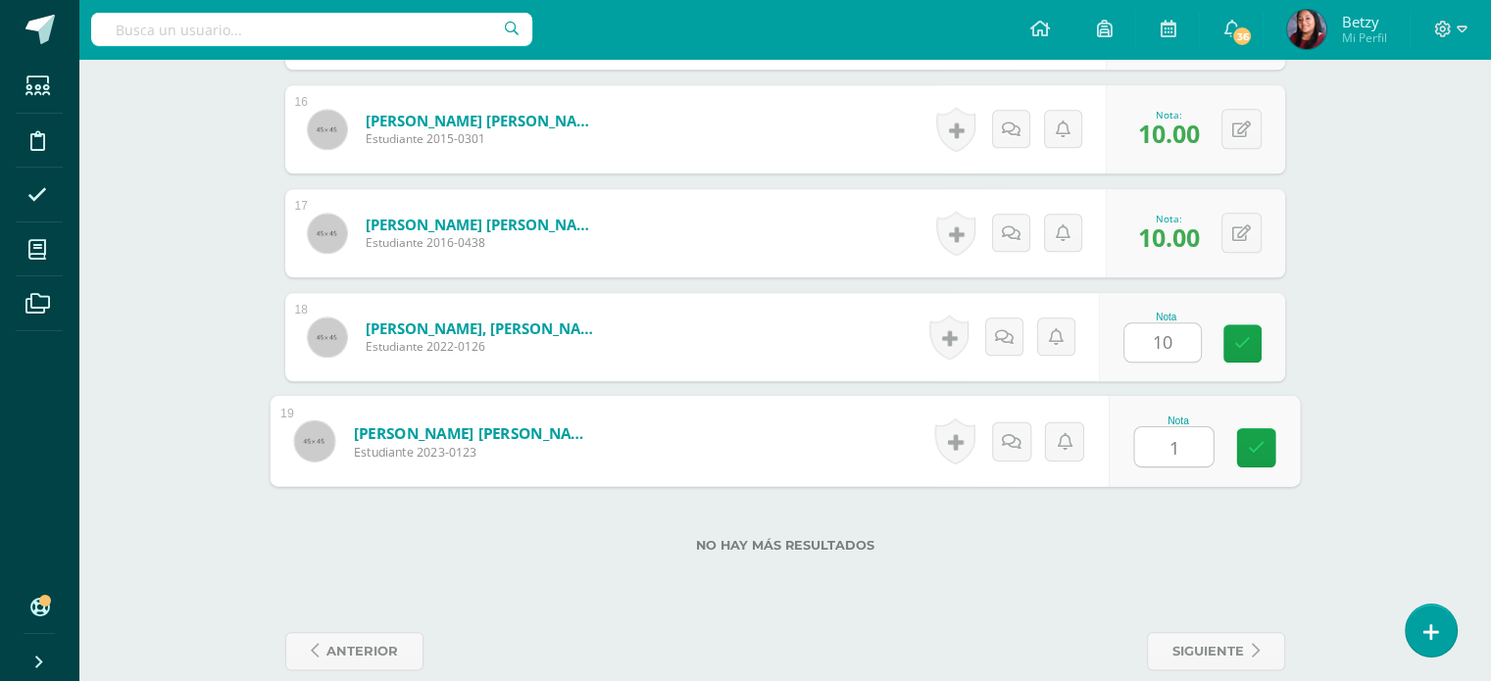
type input "10"
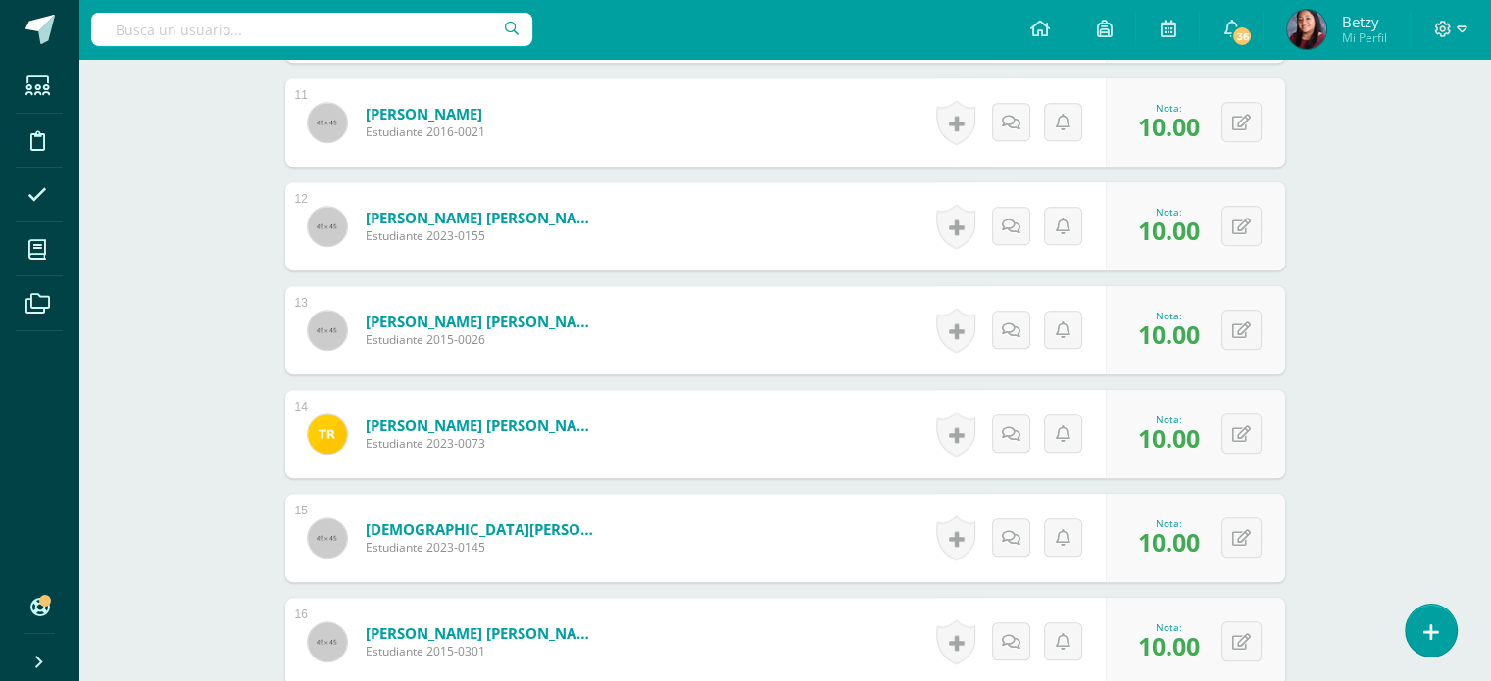
scroll to position [1641, 0]
click at [1252, 339] on button at bounding box center [1254, 331] width 41 height 41
type input "8"
type input "7"
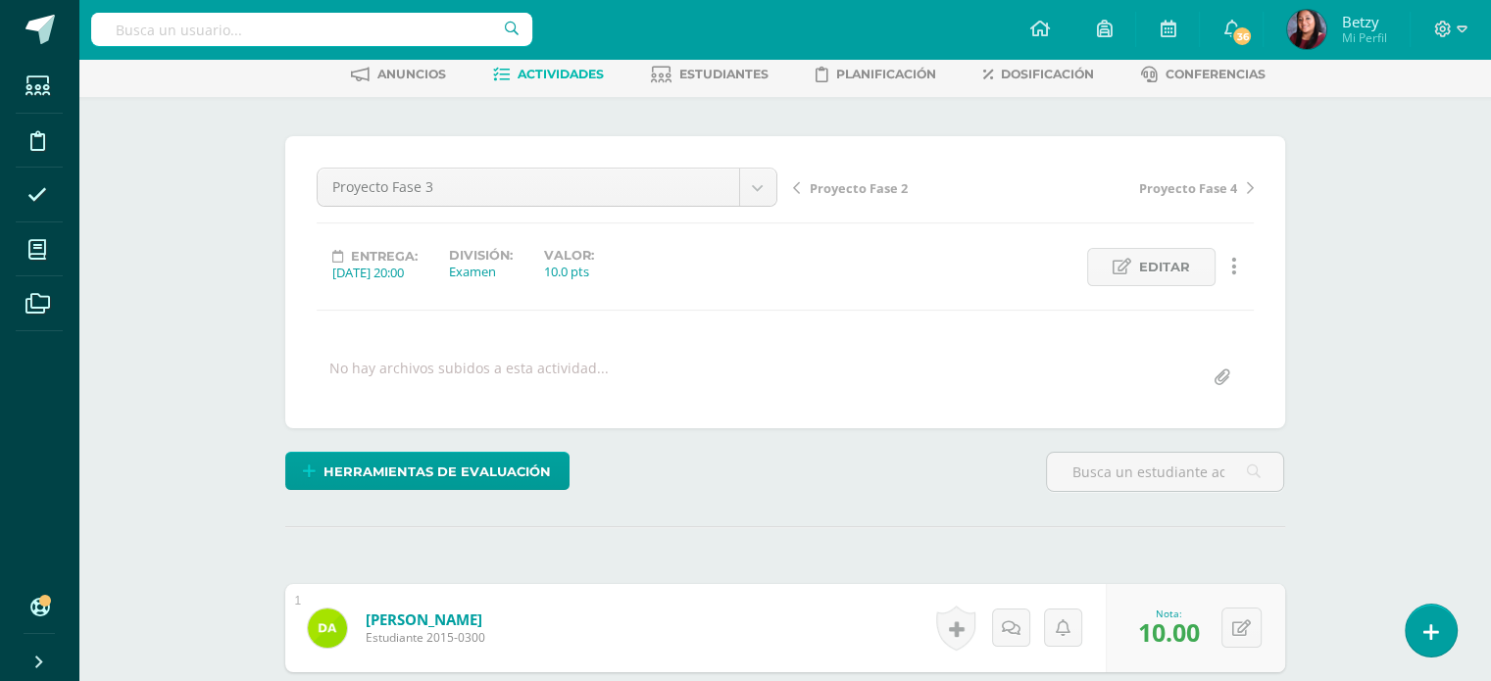
scroll to position [94, 0]
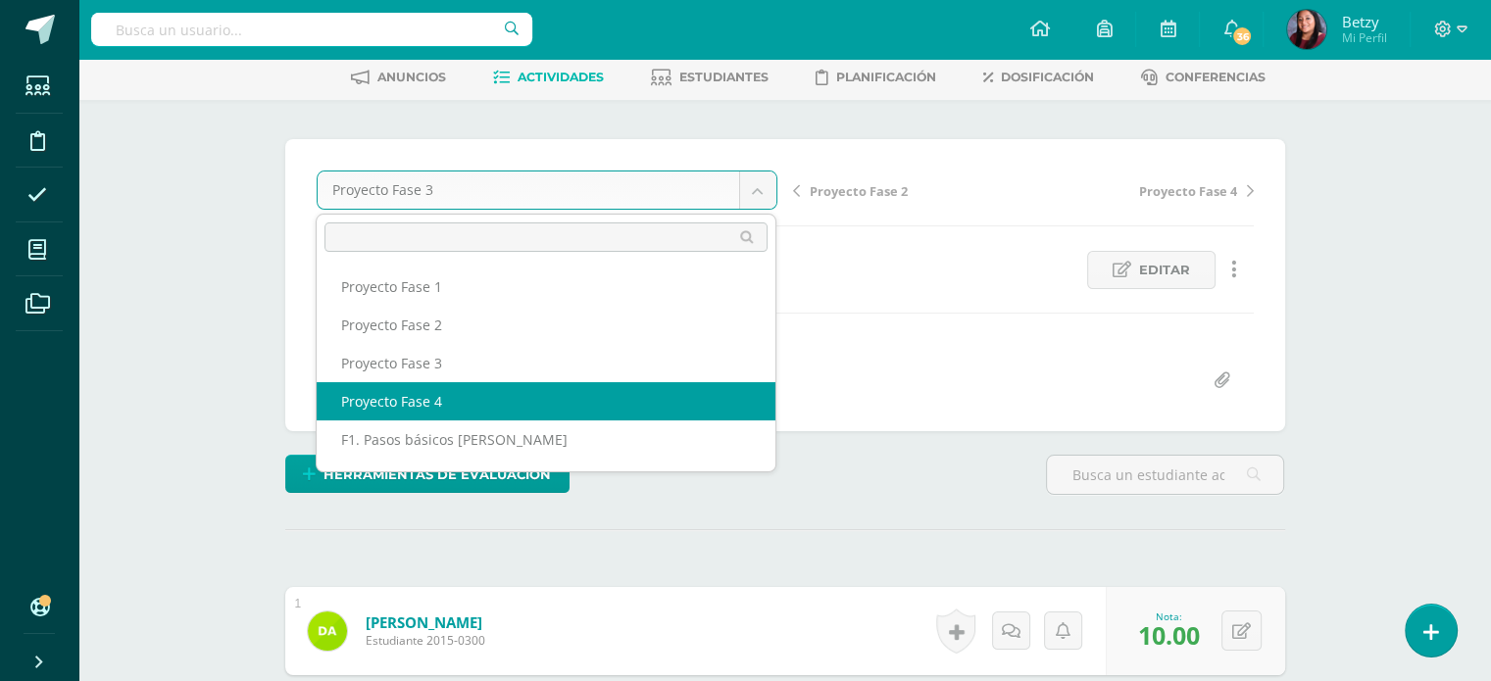
select select "/dashboard/teacher/grade-activity/51276/"
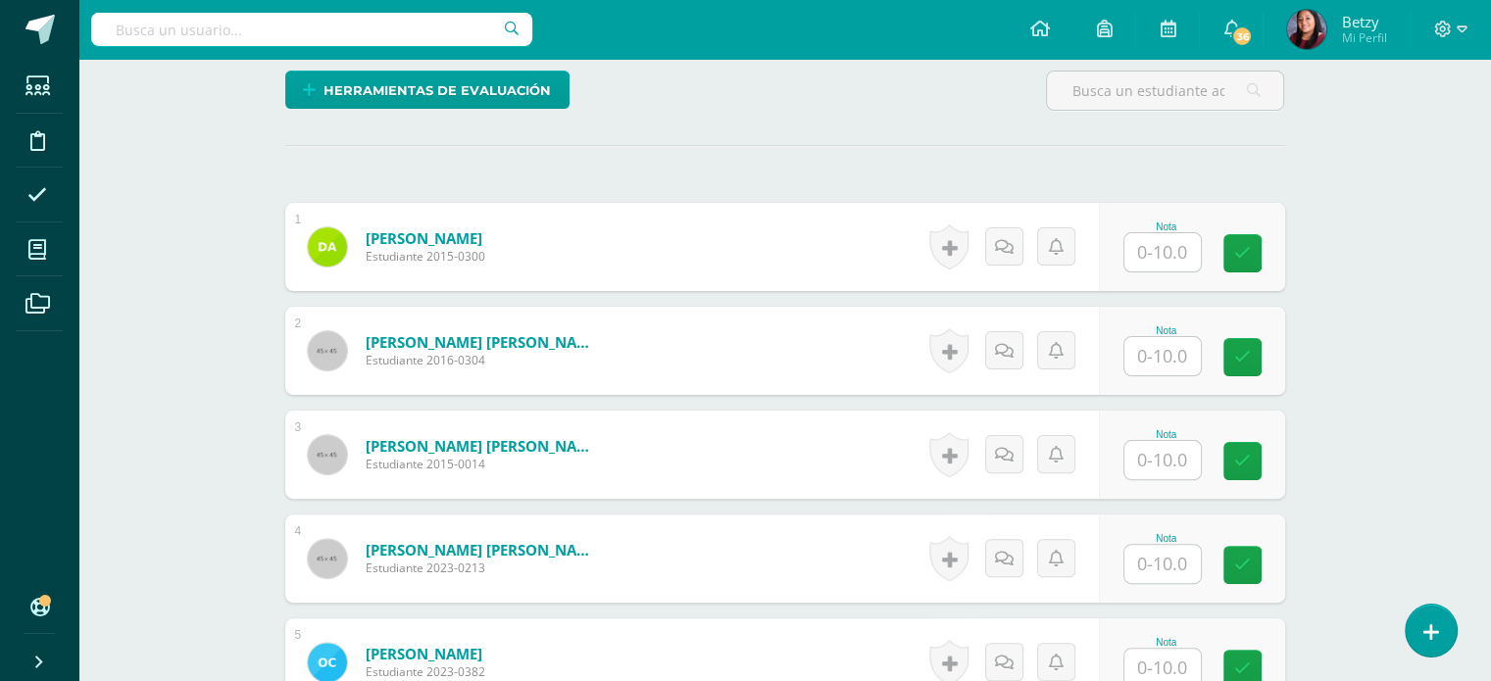
scroll to position [478, 0]
click at [1172, 233] on input "text" at bounding box center [1173, 252] width 78 height 39
click at [1192, 244] on input "text" at bounding box center [1173, 252] width 78 height 39
paste input "10"
type input "10"
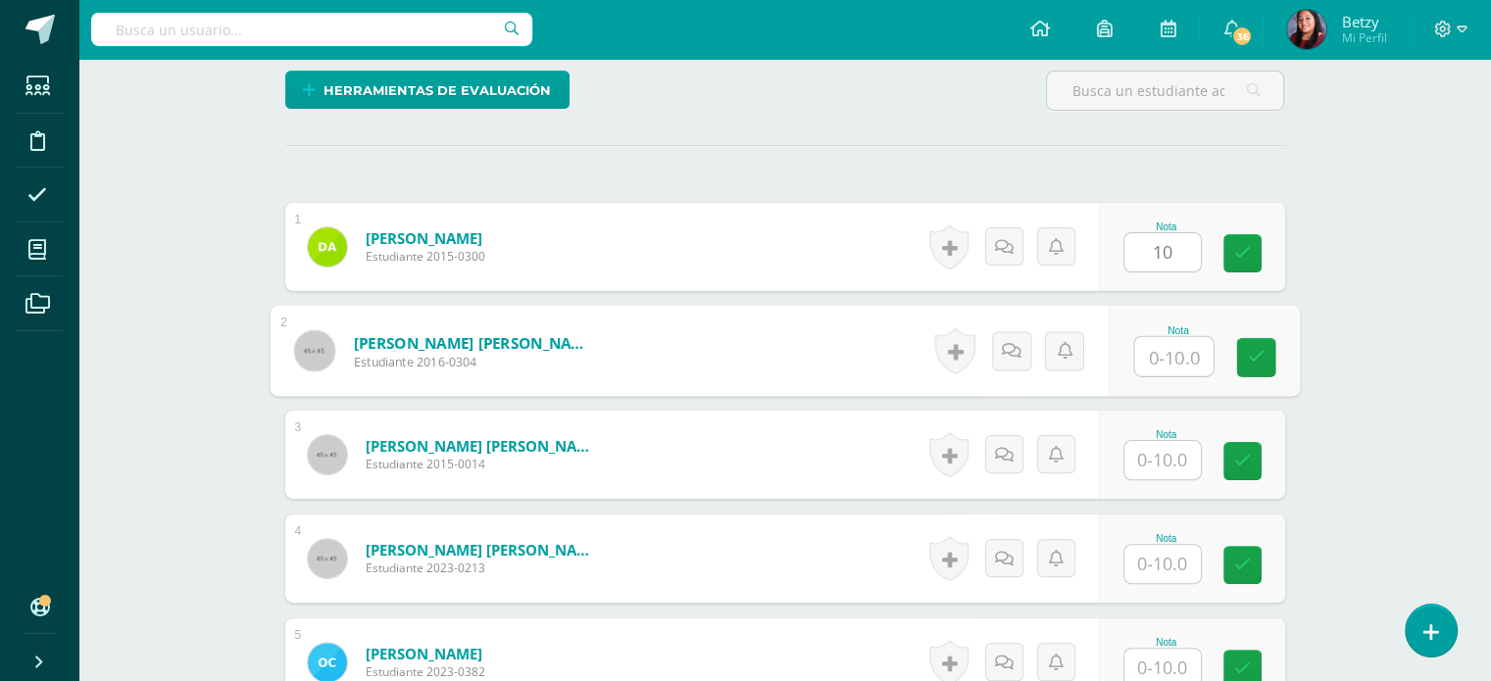
paste input "10"
type input "10"
paste input "10"
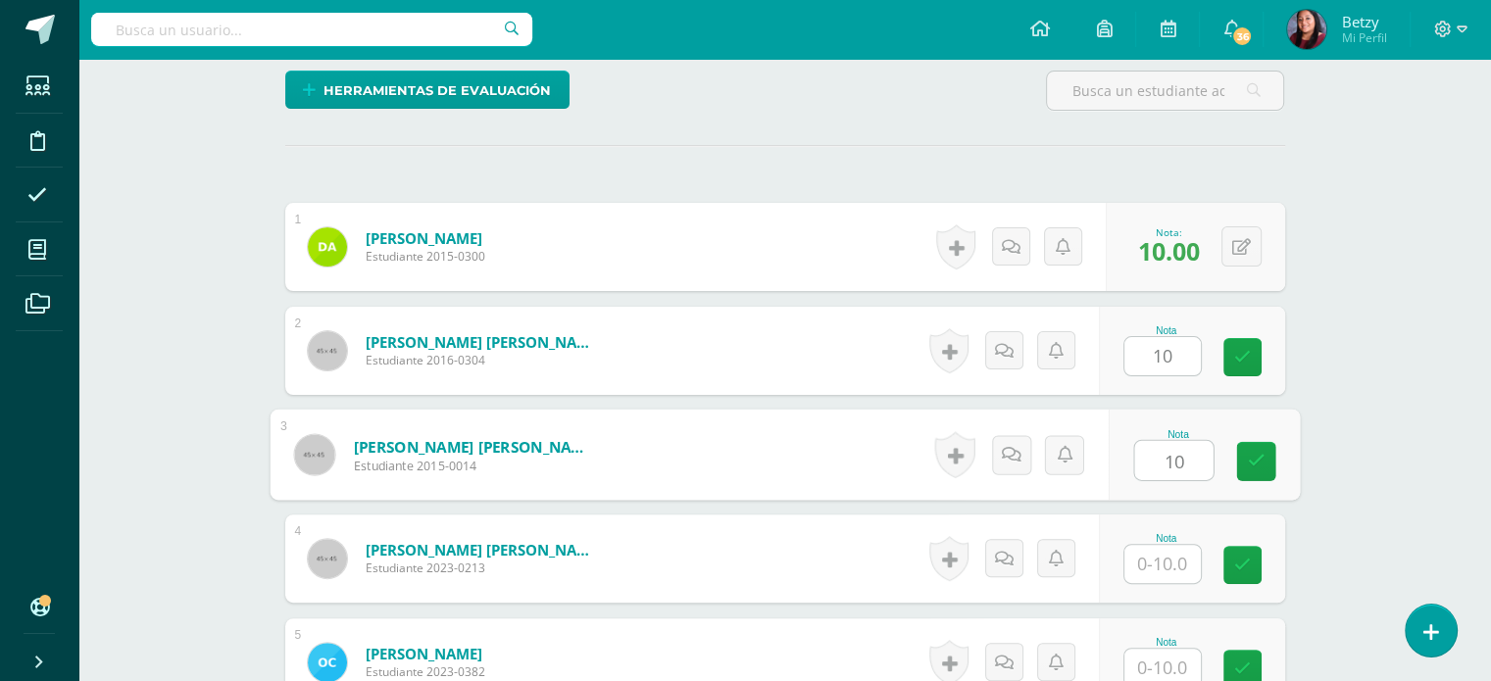
type input "10"
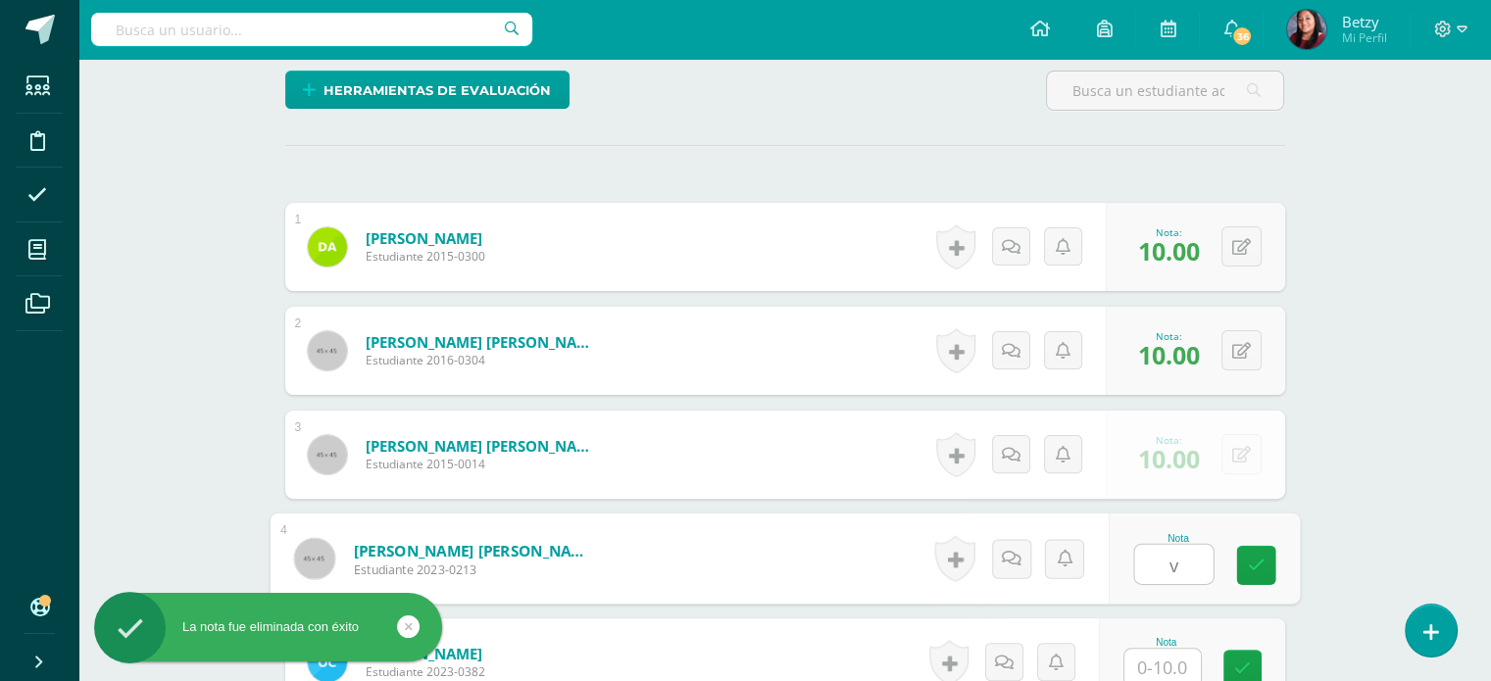
paste input "10"
type input "v"
paste input "10"
type input "10"
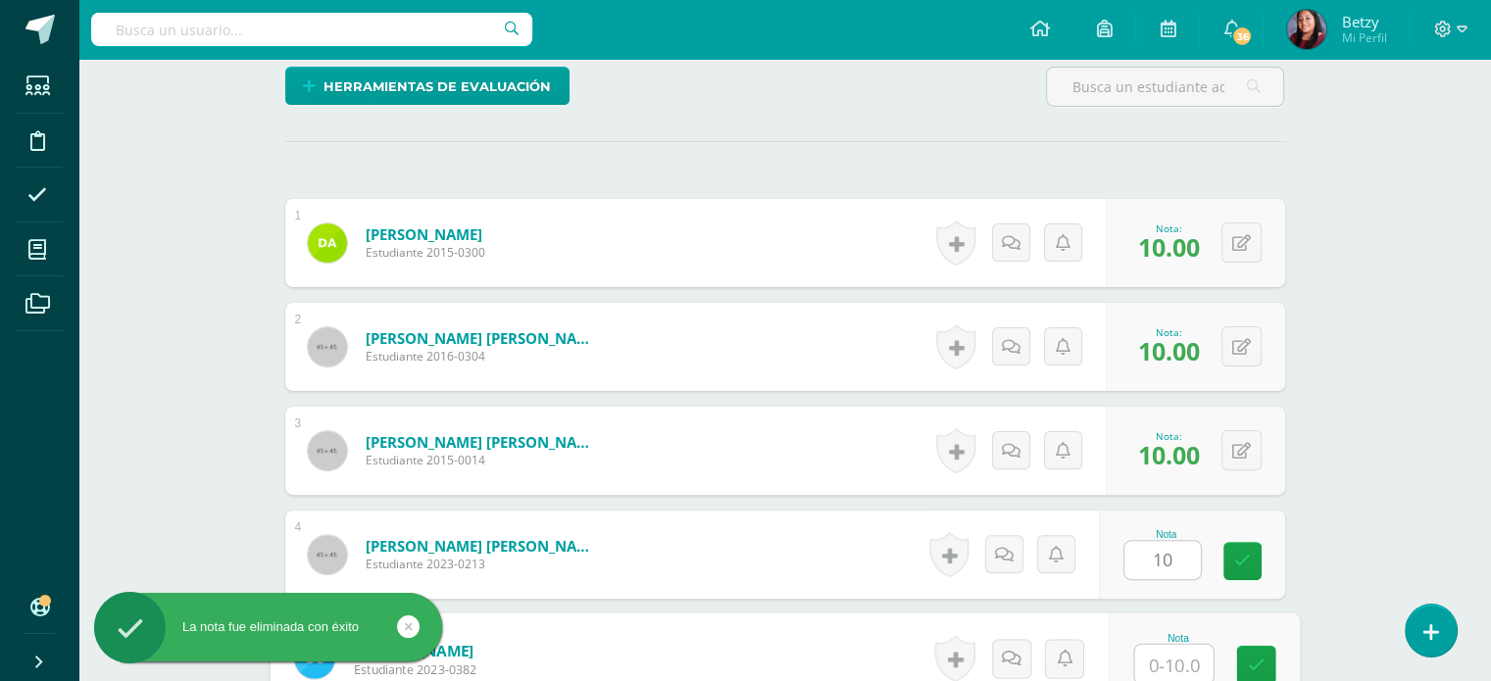
paste input "10"
type input "10"
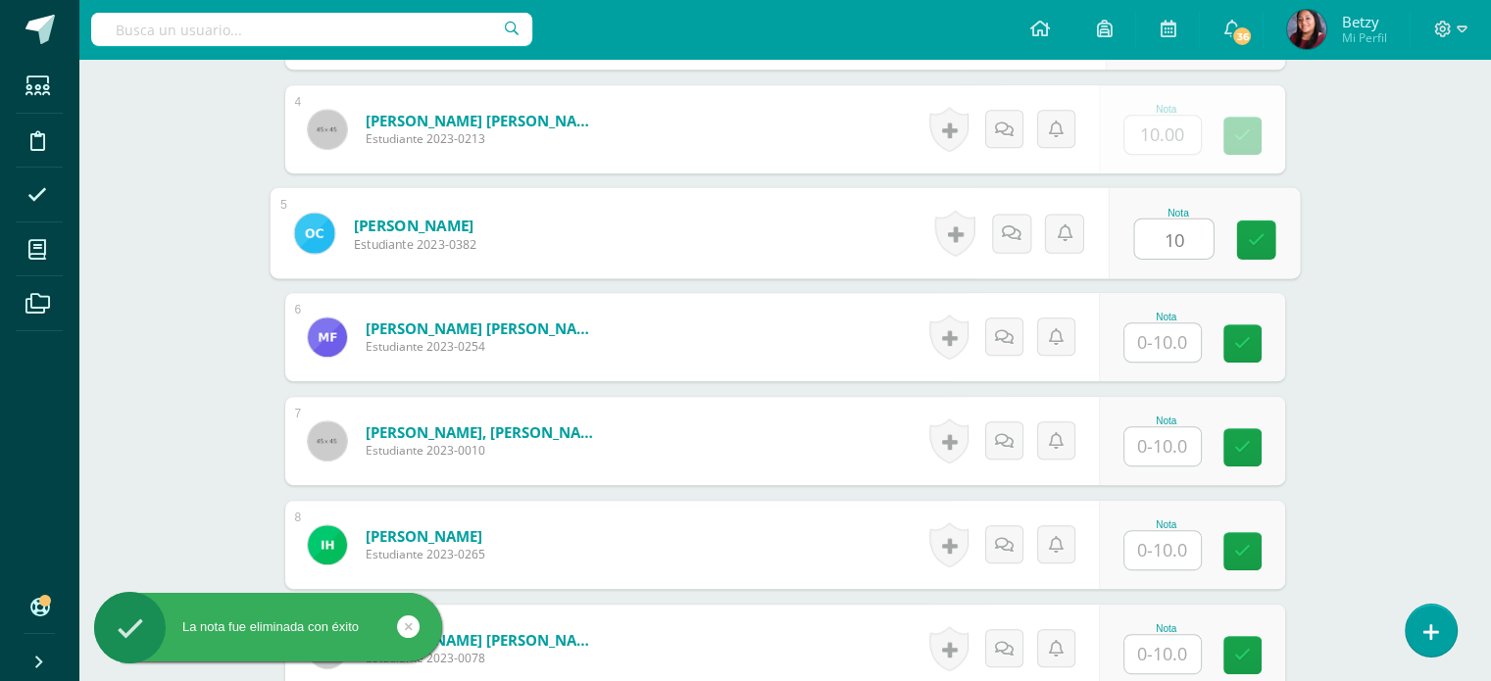
paste input "10"
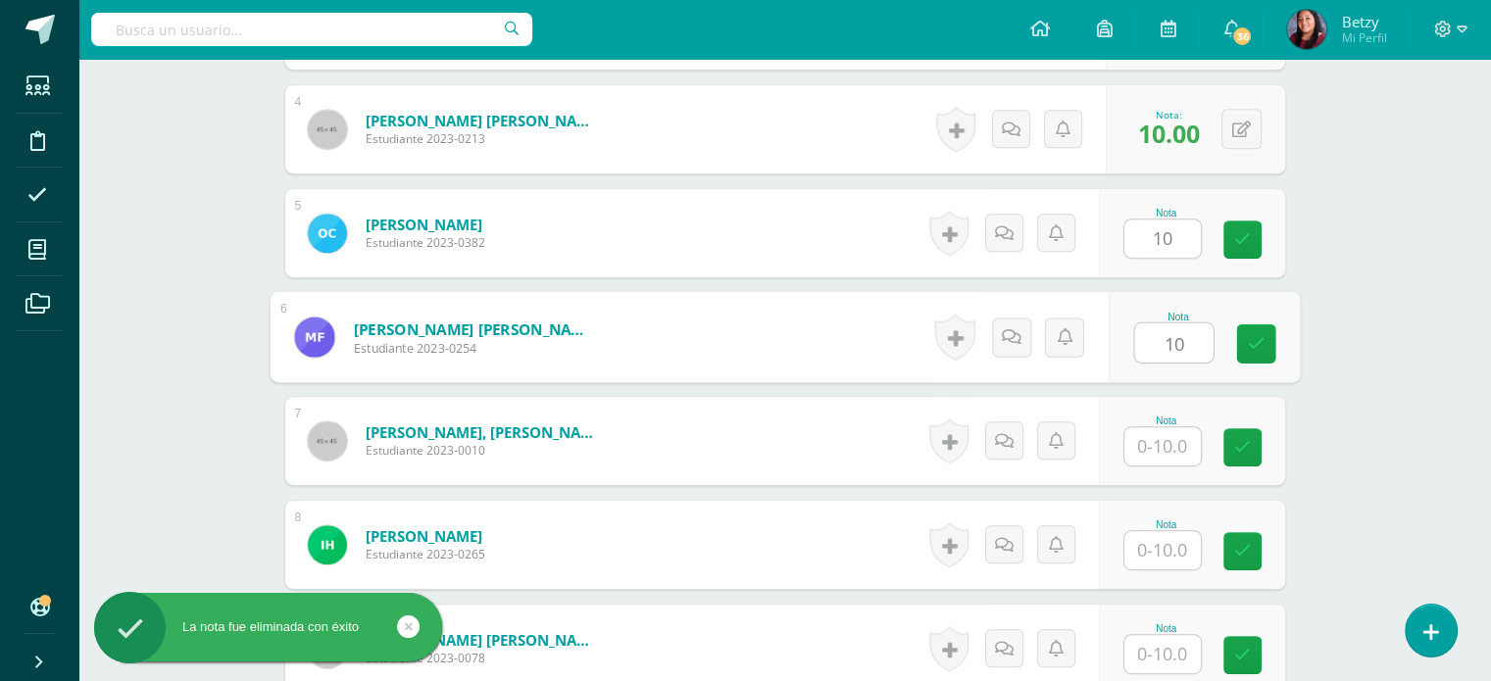
type input "10"
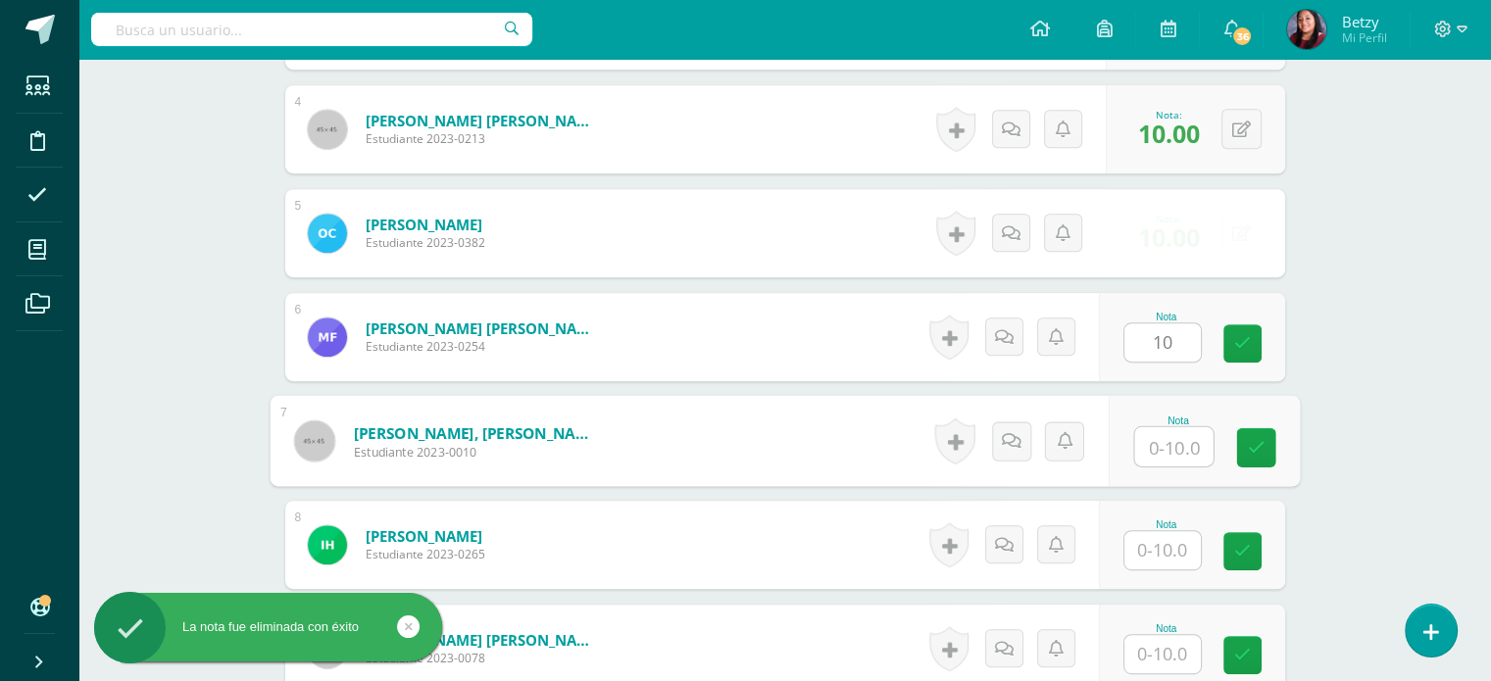
paste input "10"
type input "10"
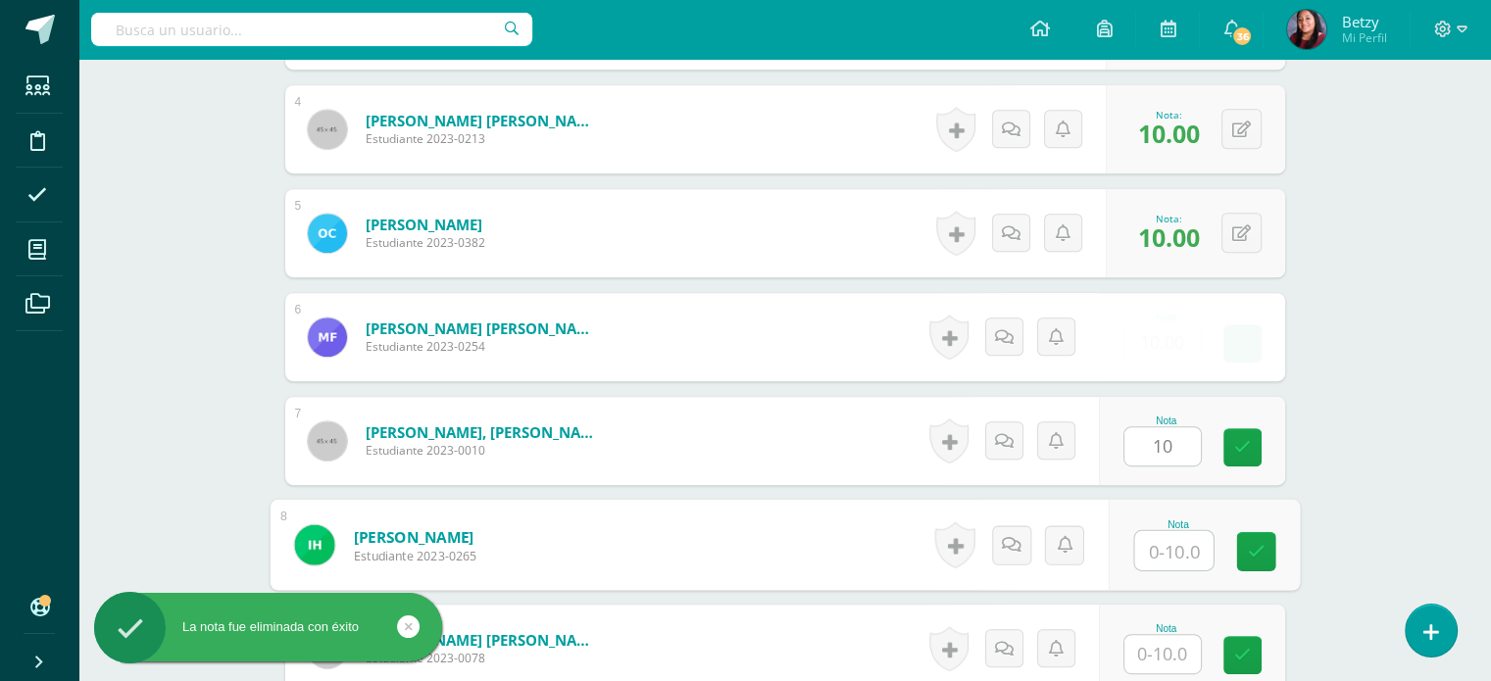
paste input "10"
type input "10"
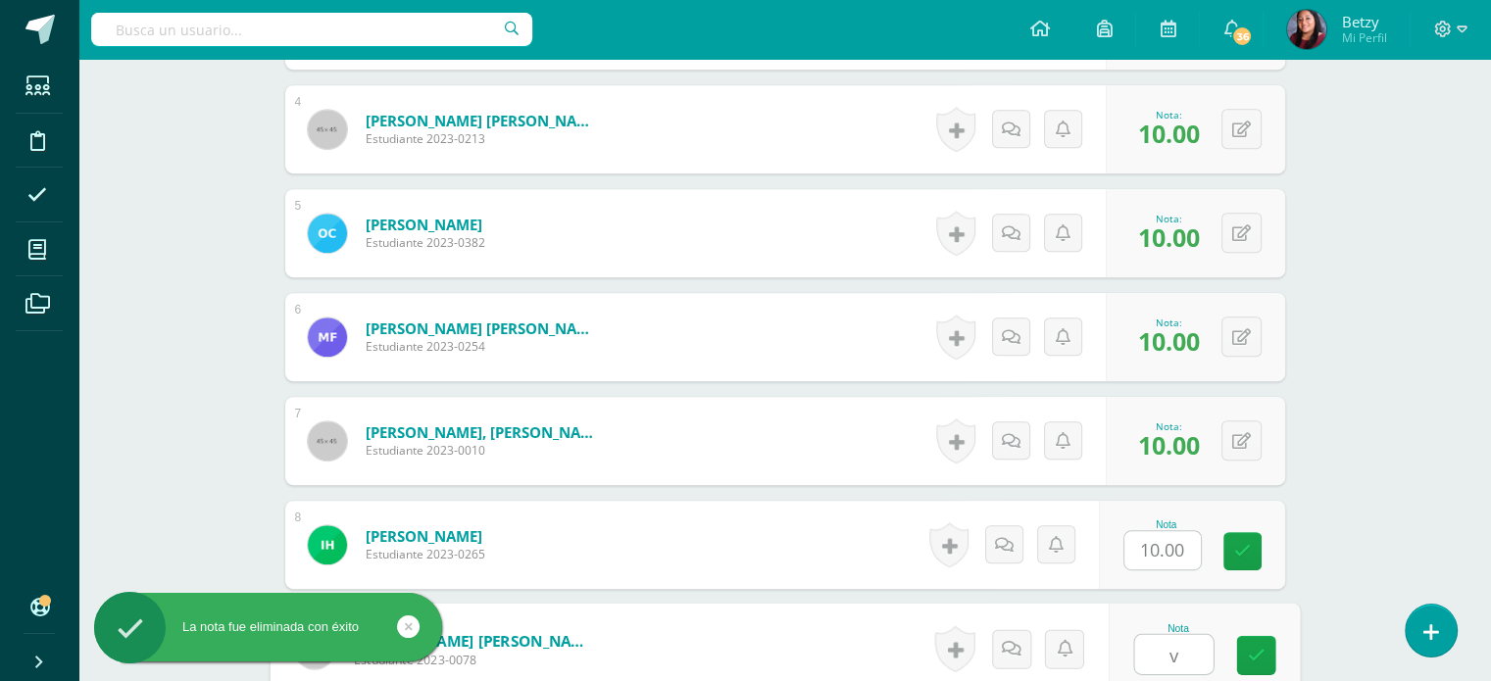
paste input "10"
type input "v"
paste input "10"
type input "10"
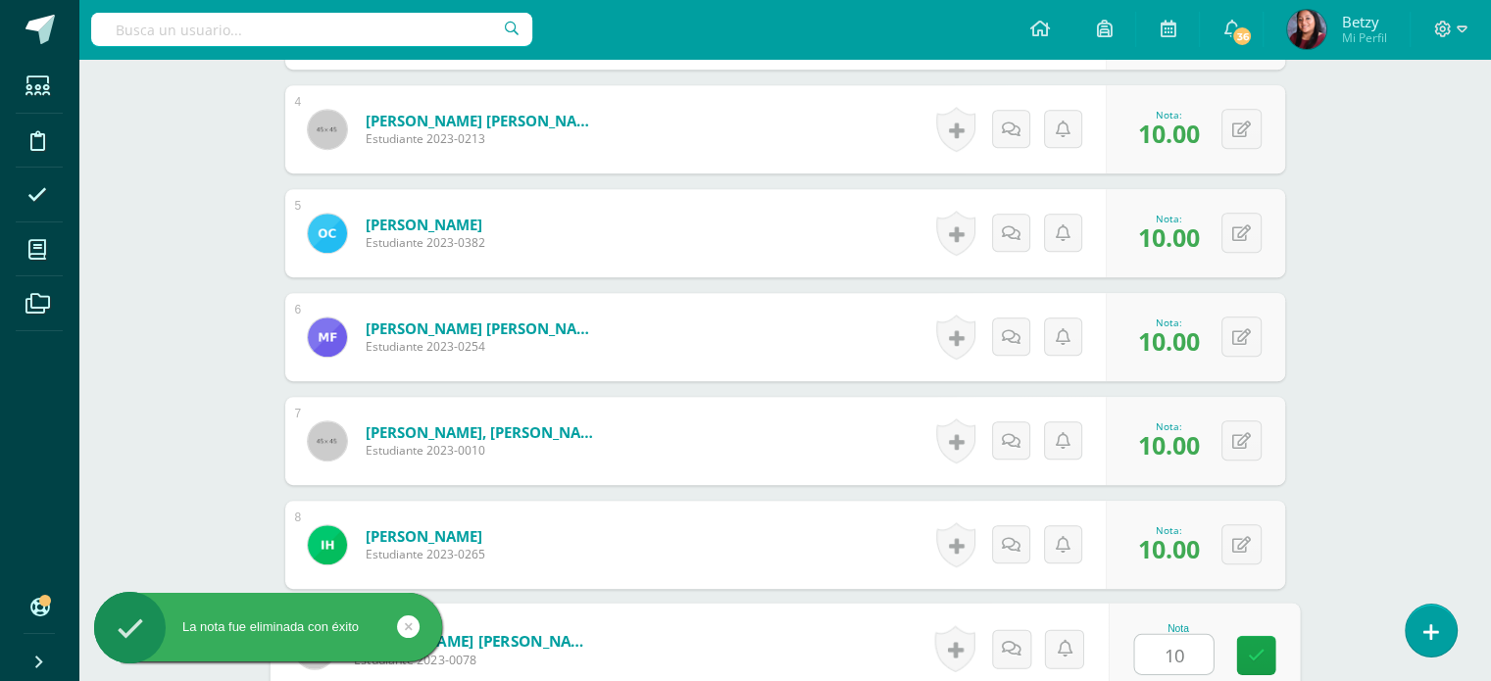
scroll to position [1323, 0]
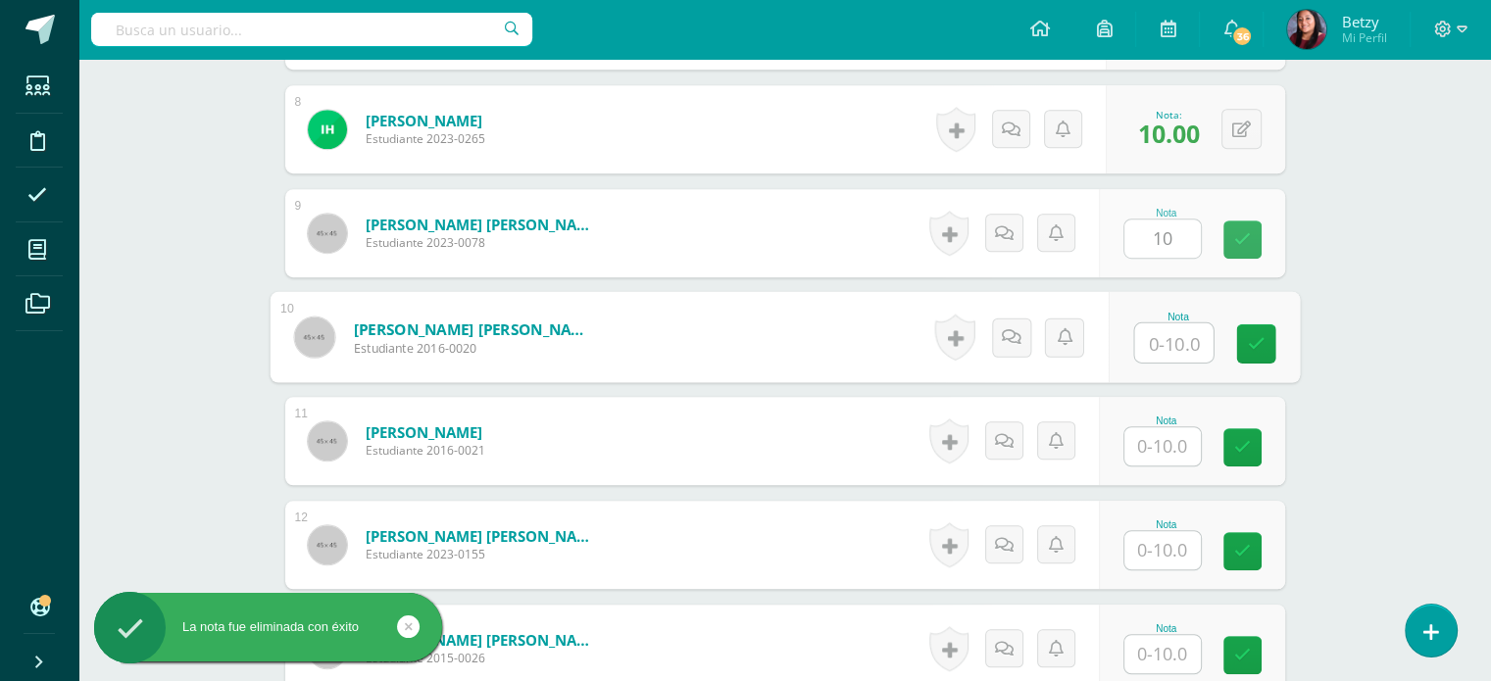
paste input "10"
type input "10"
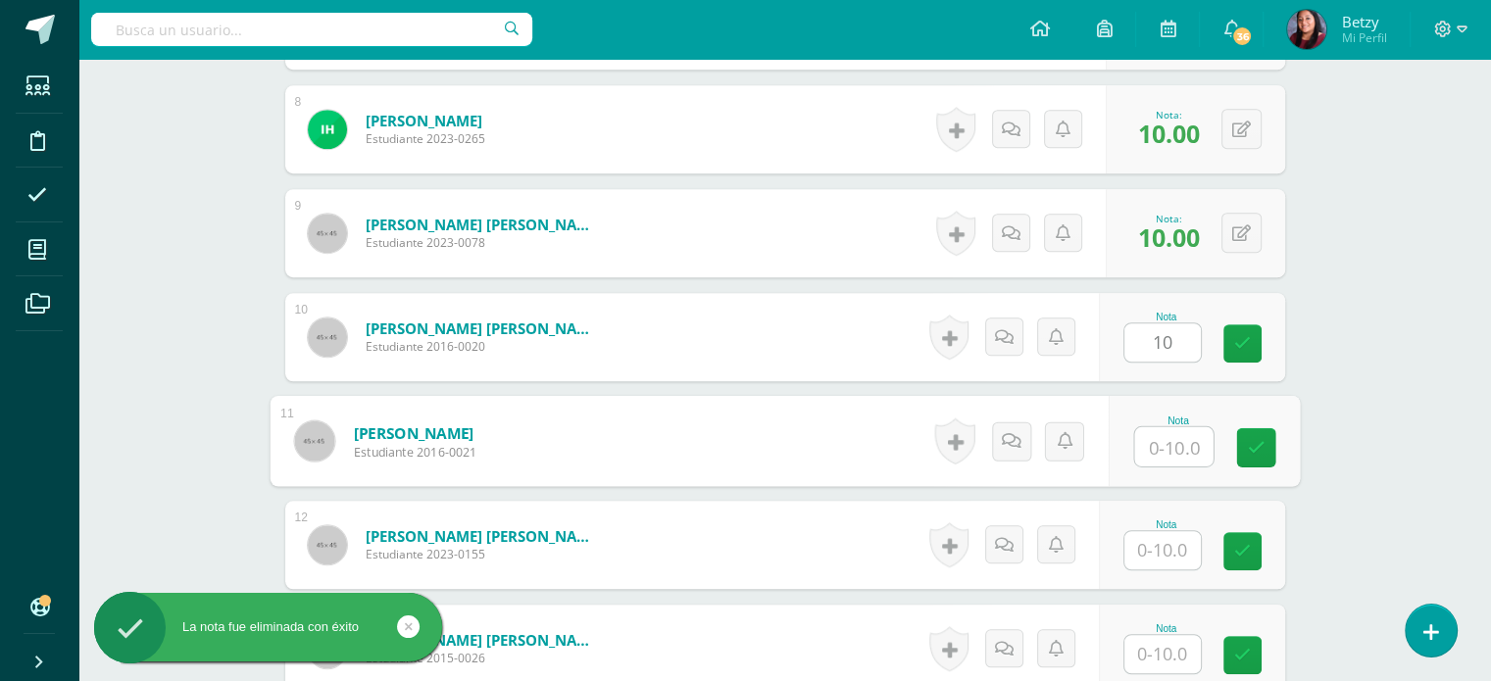
paste input "10"
type input "10"
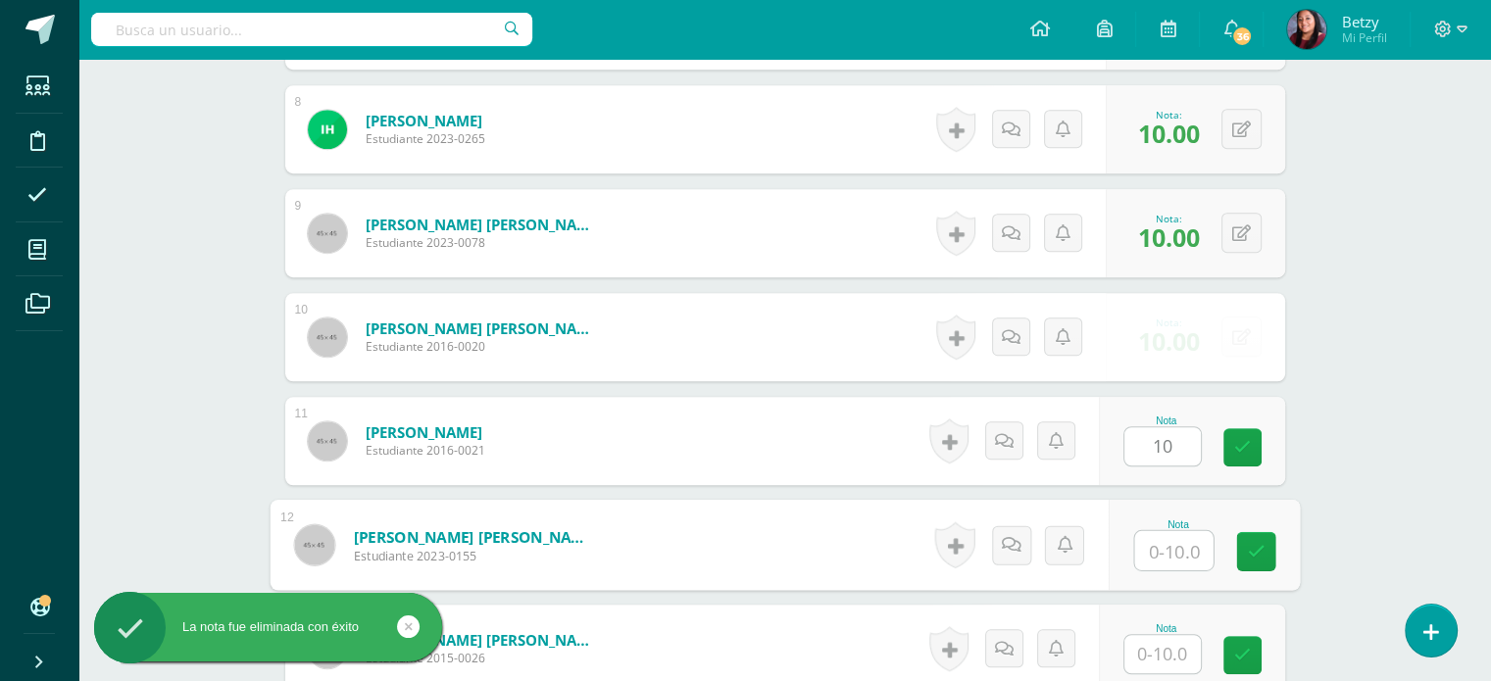
paste input "10"
type input "10"
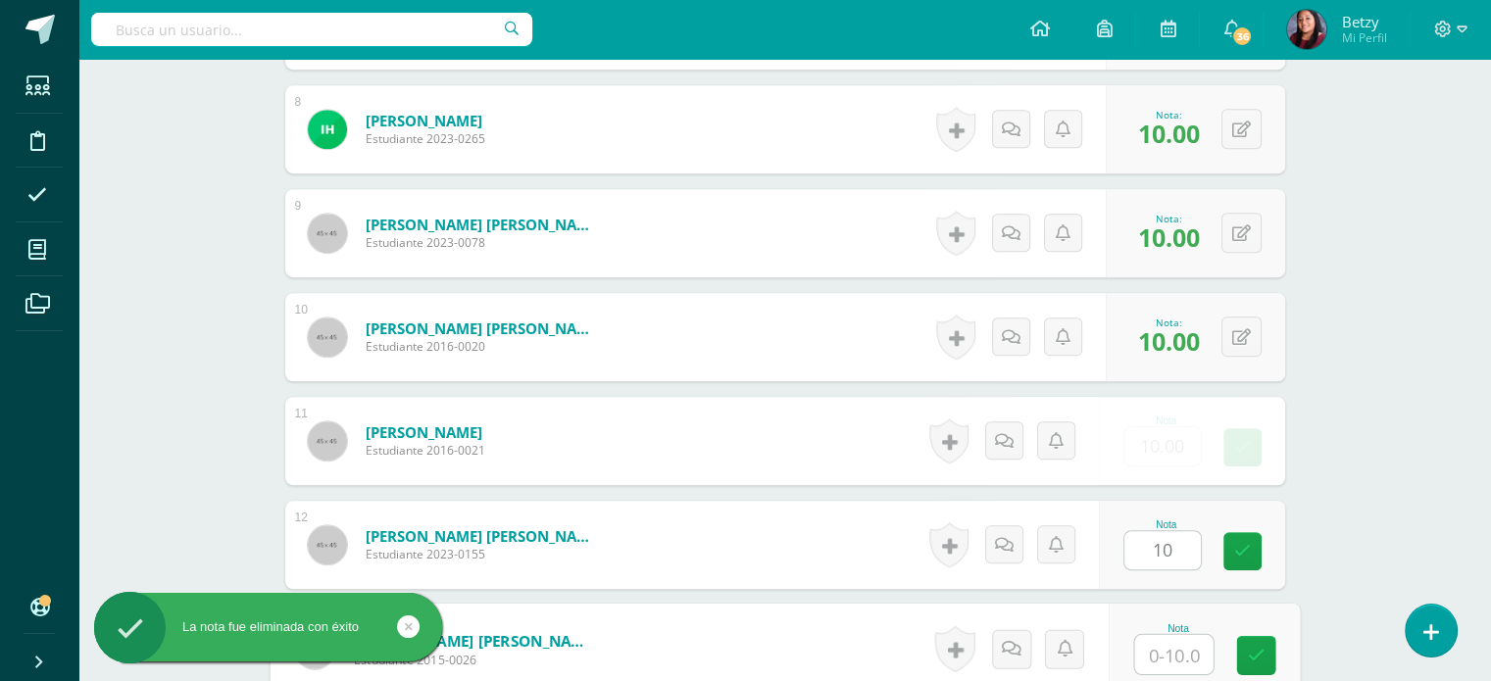
paste input "10"
type input "10"
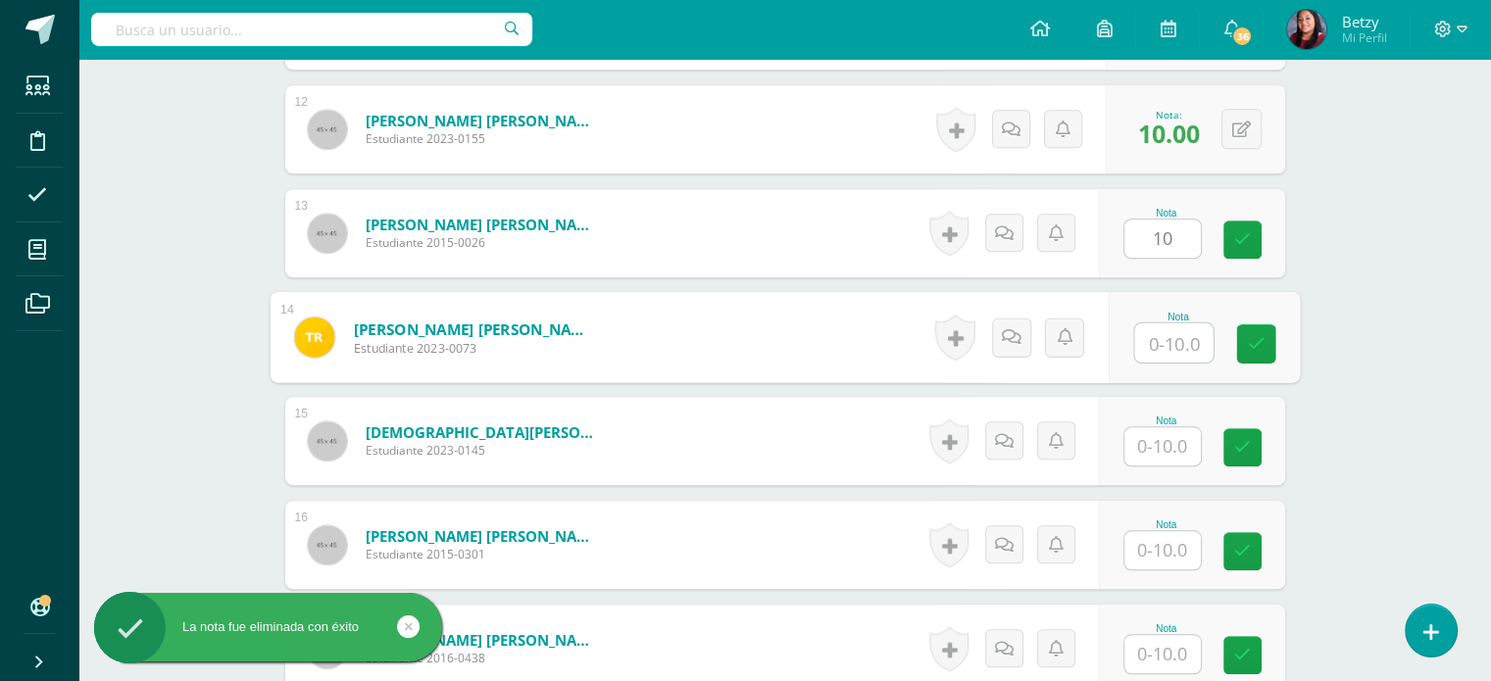
paste input "10"
type input "10"
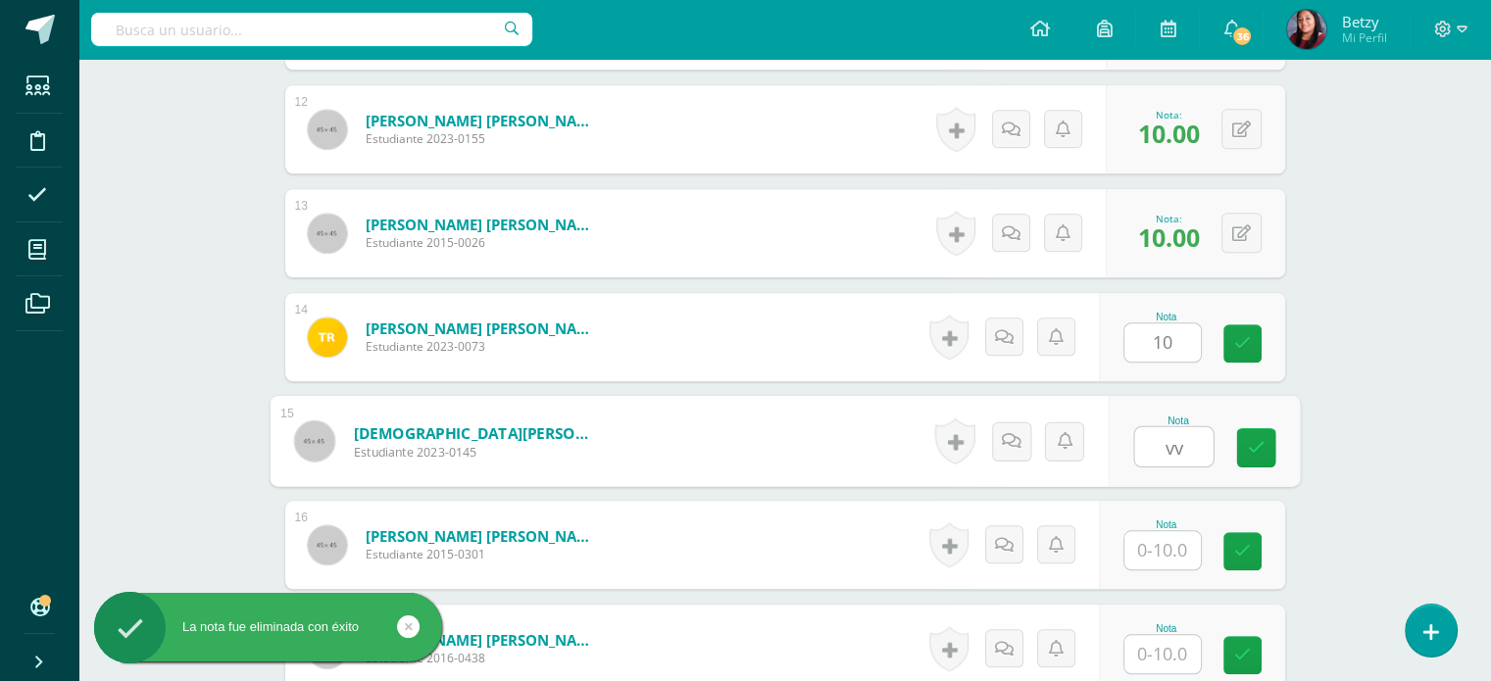
type input "v"
paste input "10"
type input "10"
paste input "10"
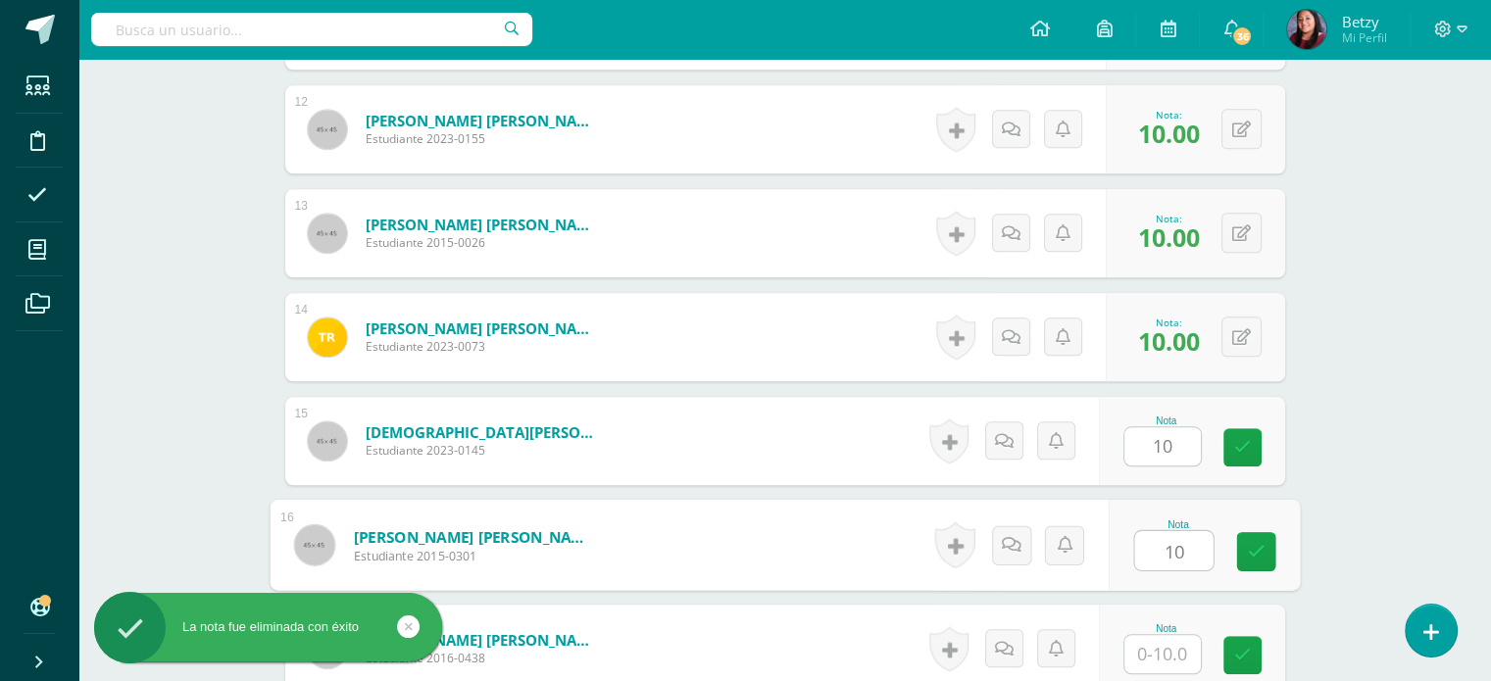
type input "10"
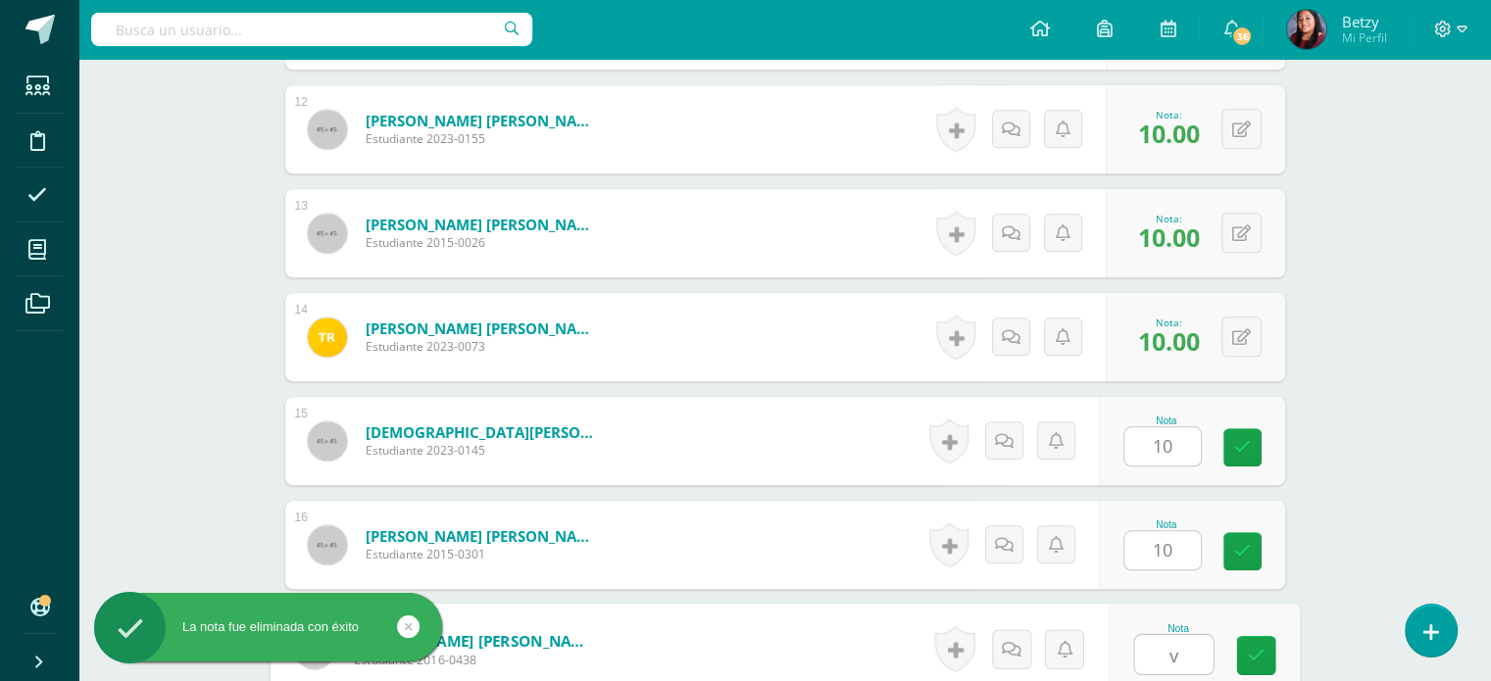
paste input "10"
type input "v"
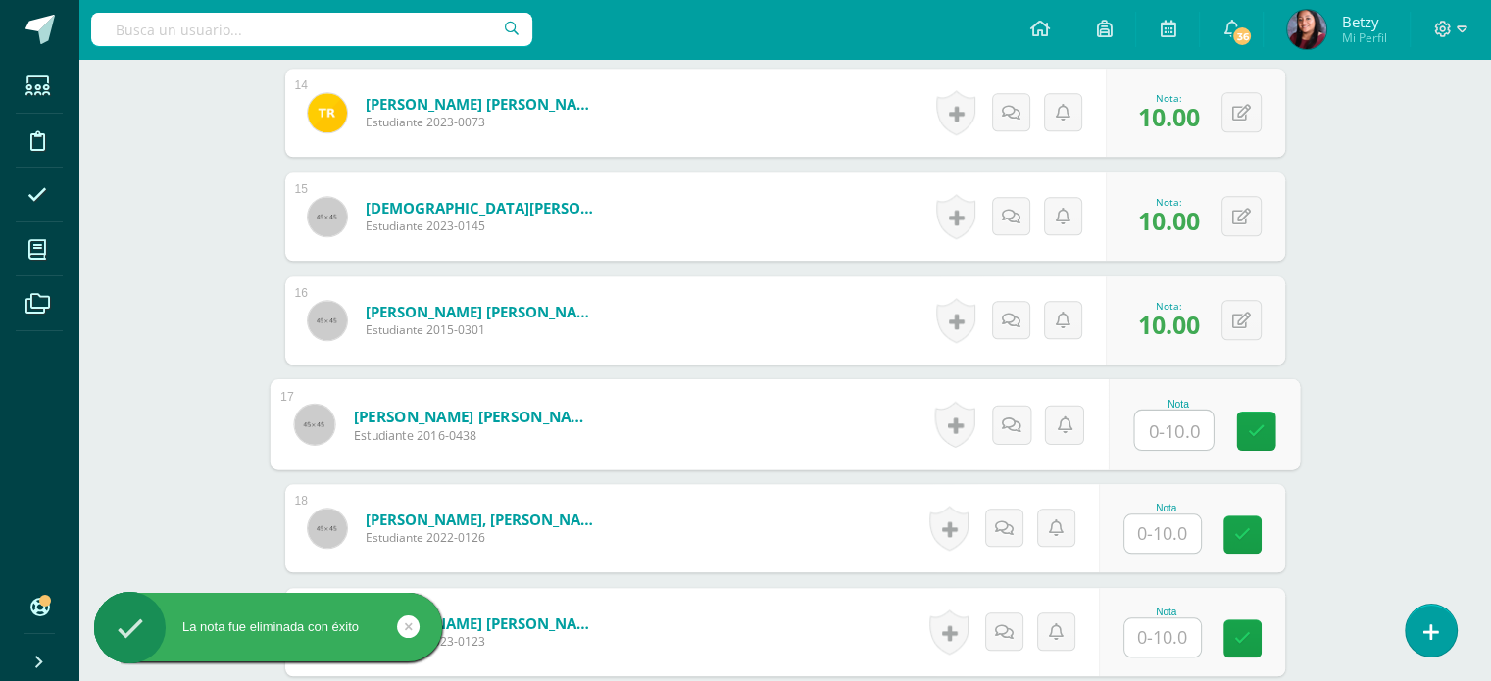
scroll to position [1965, 0]
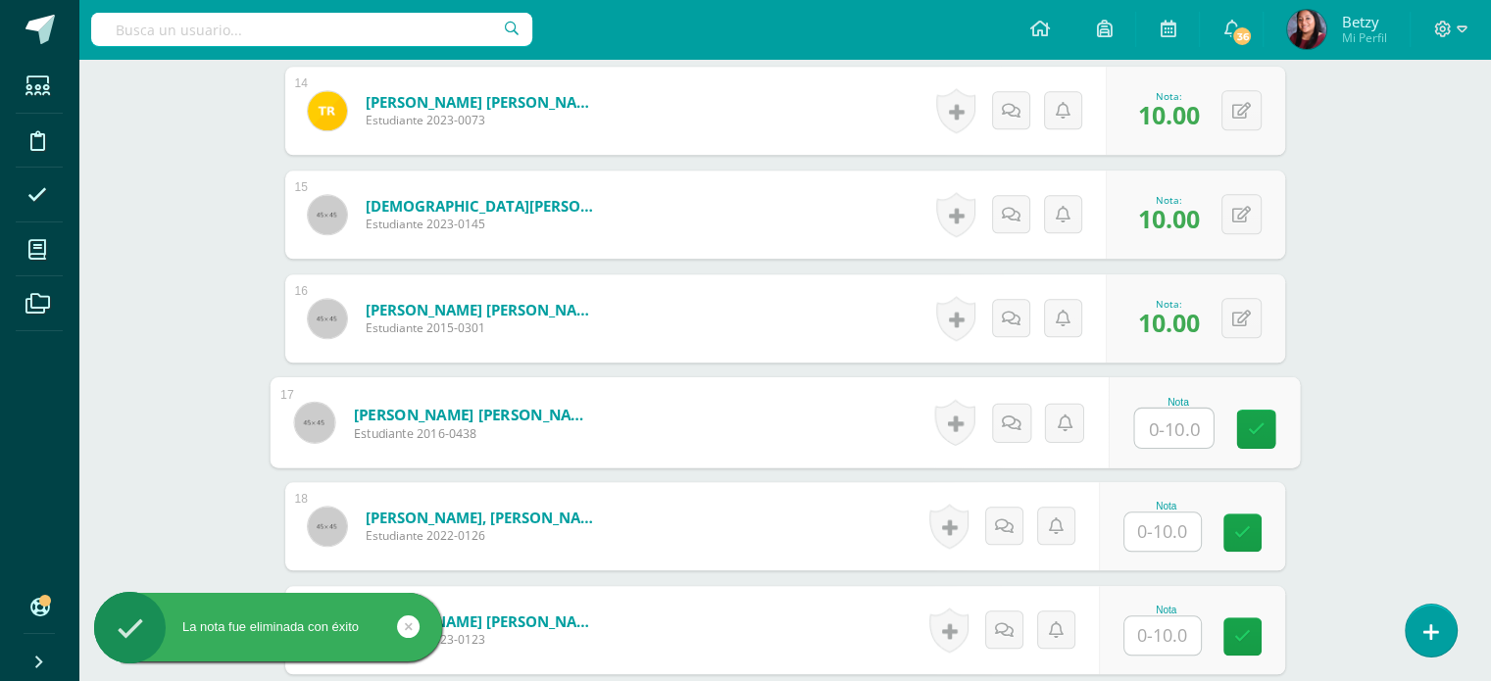
paste input "10"
type input "10"
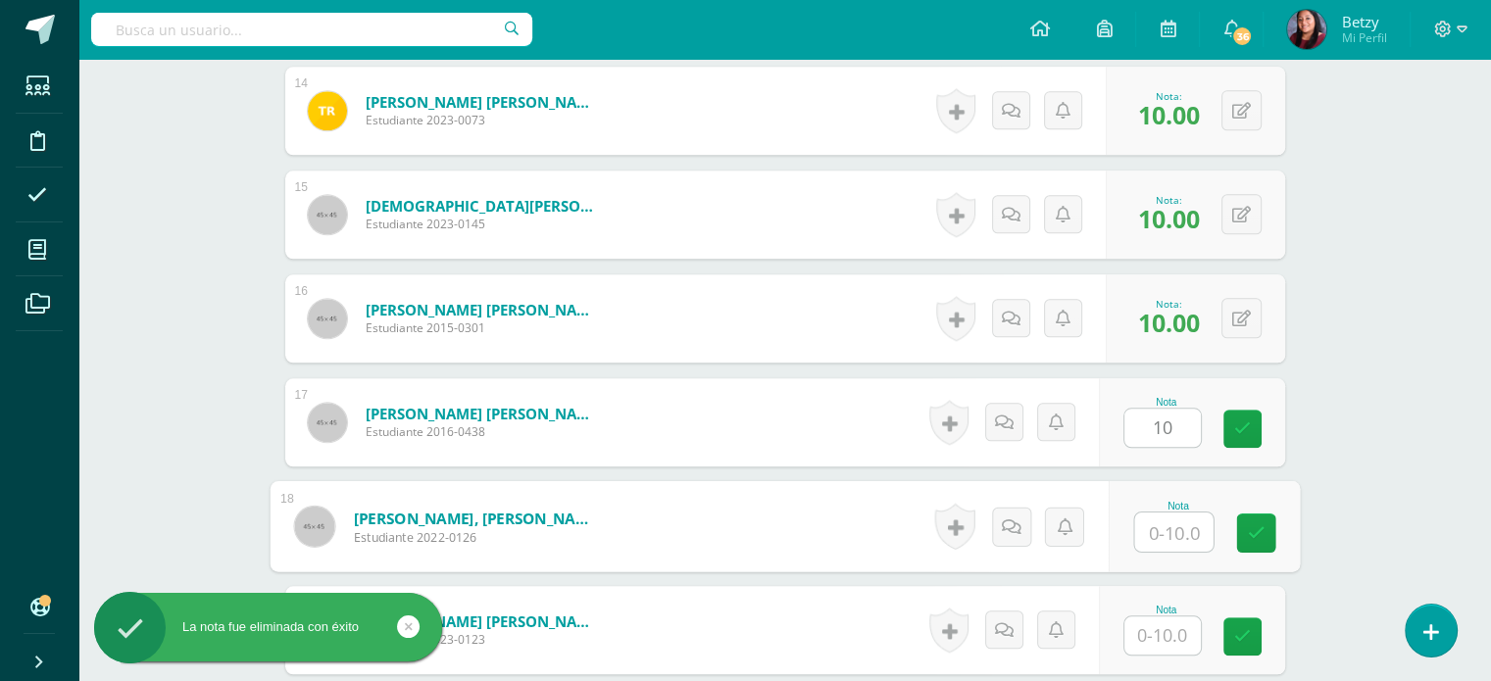
paste input "10"
type input "10"
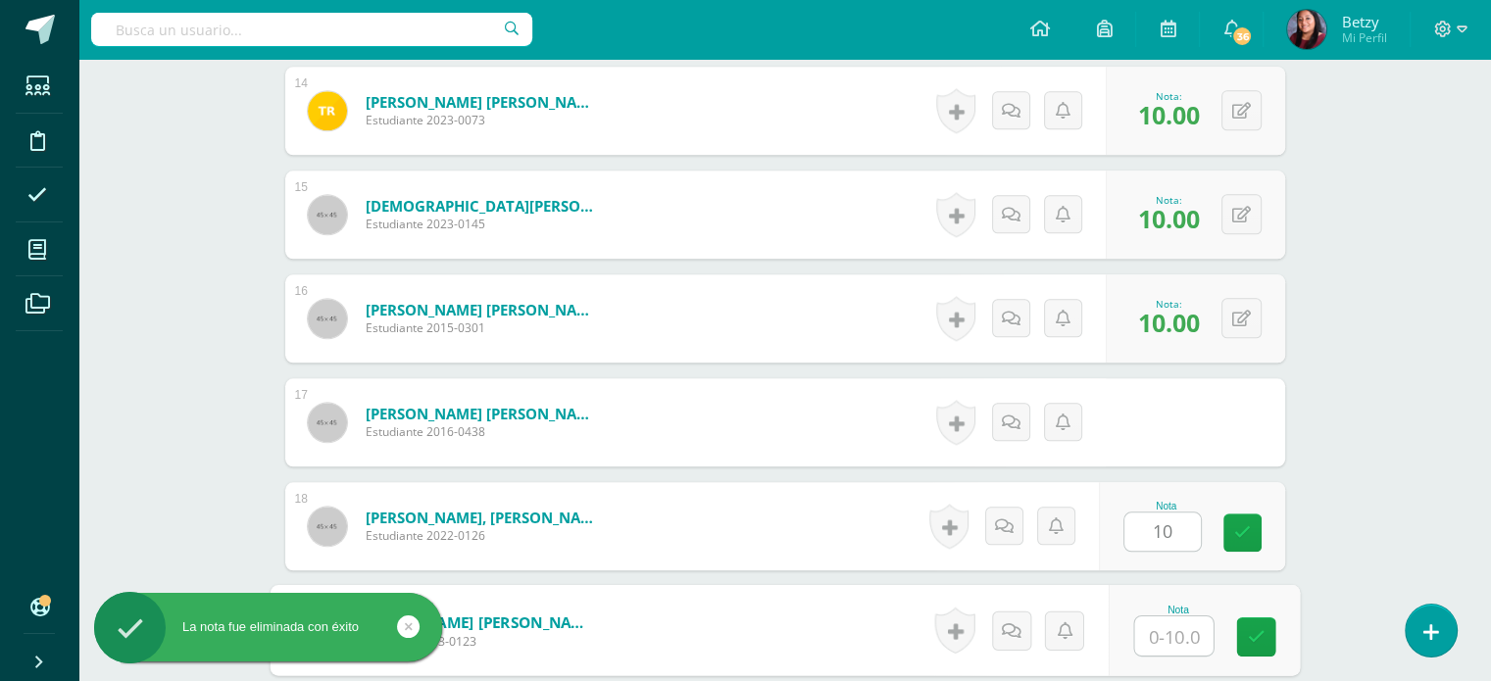
paste input "10"
type input "10"
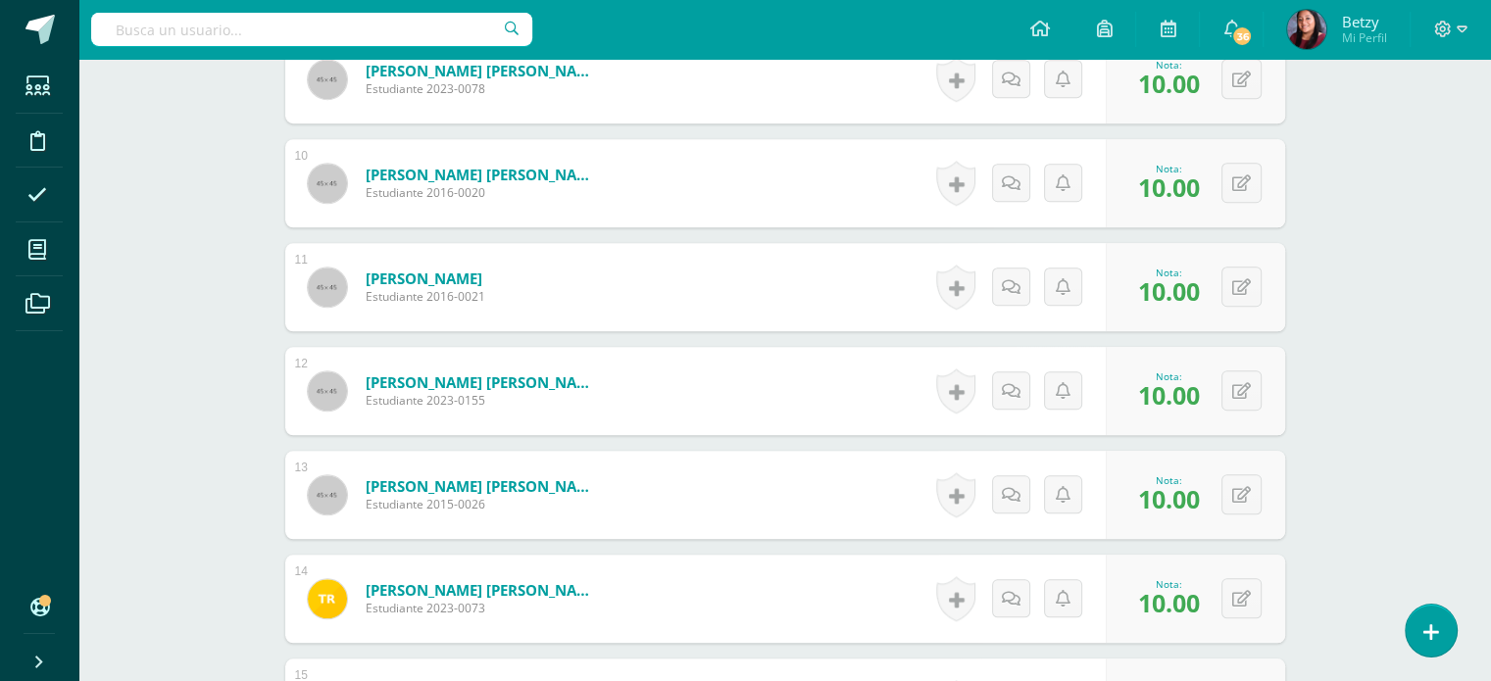
scroll to position [1476, 0]
click at [1237, 494] on button at bounding box center [1254, 495] width 41 height 41
type input "8"
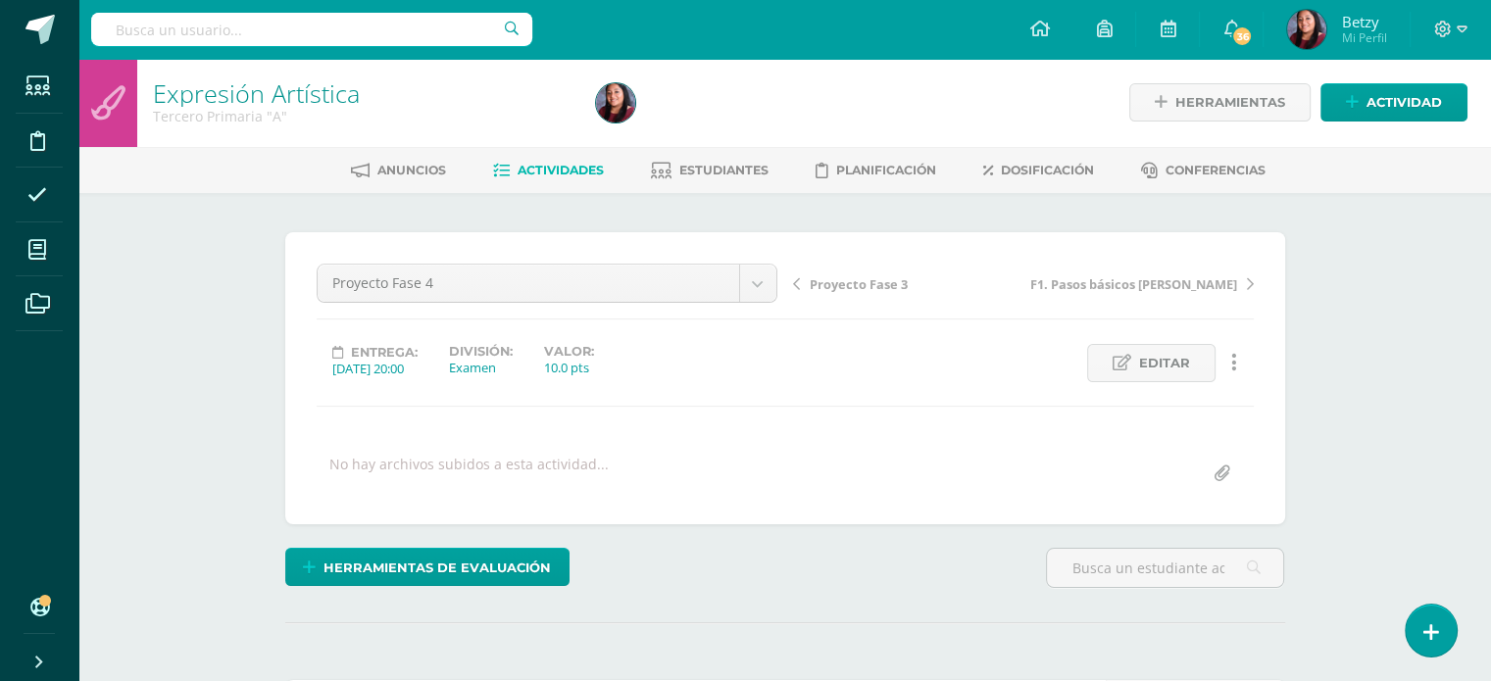
scroll to position [0, 0]
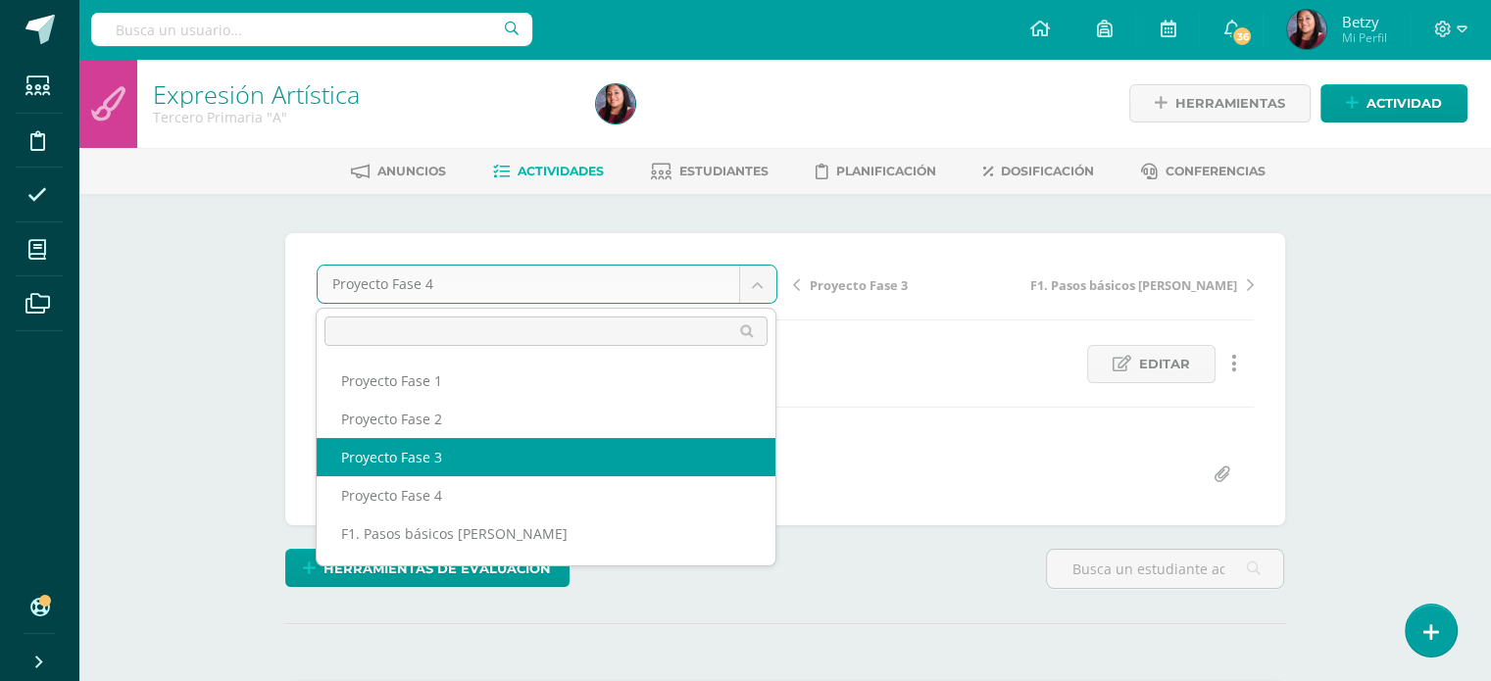
select select "/dashboard/teacher/grade-activity/51266/"
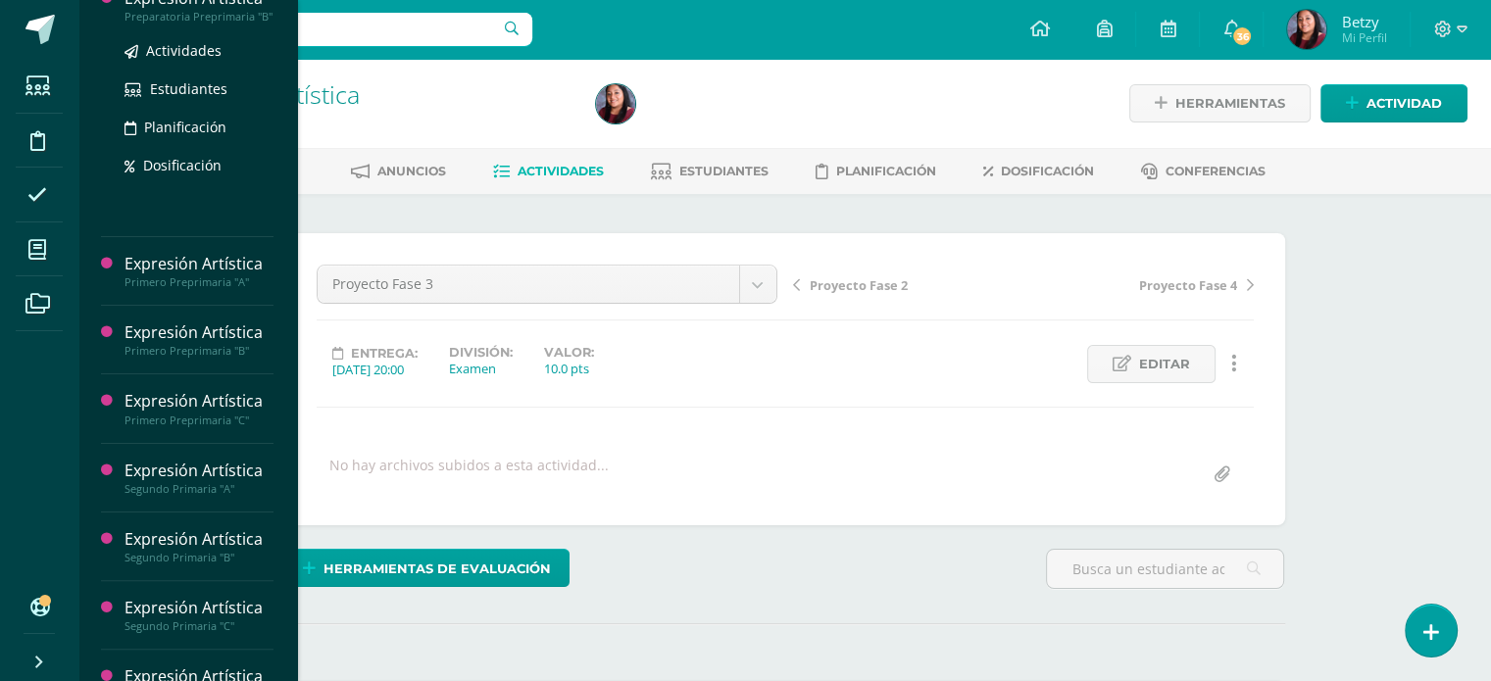
scroll to position [639, 0]
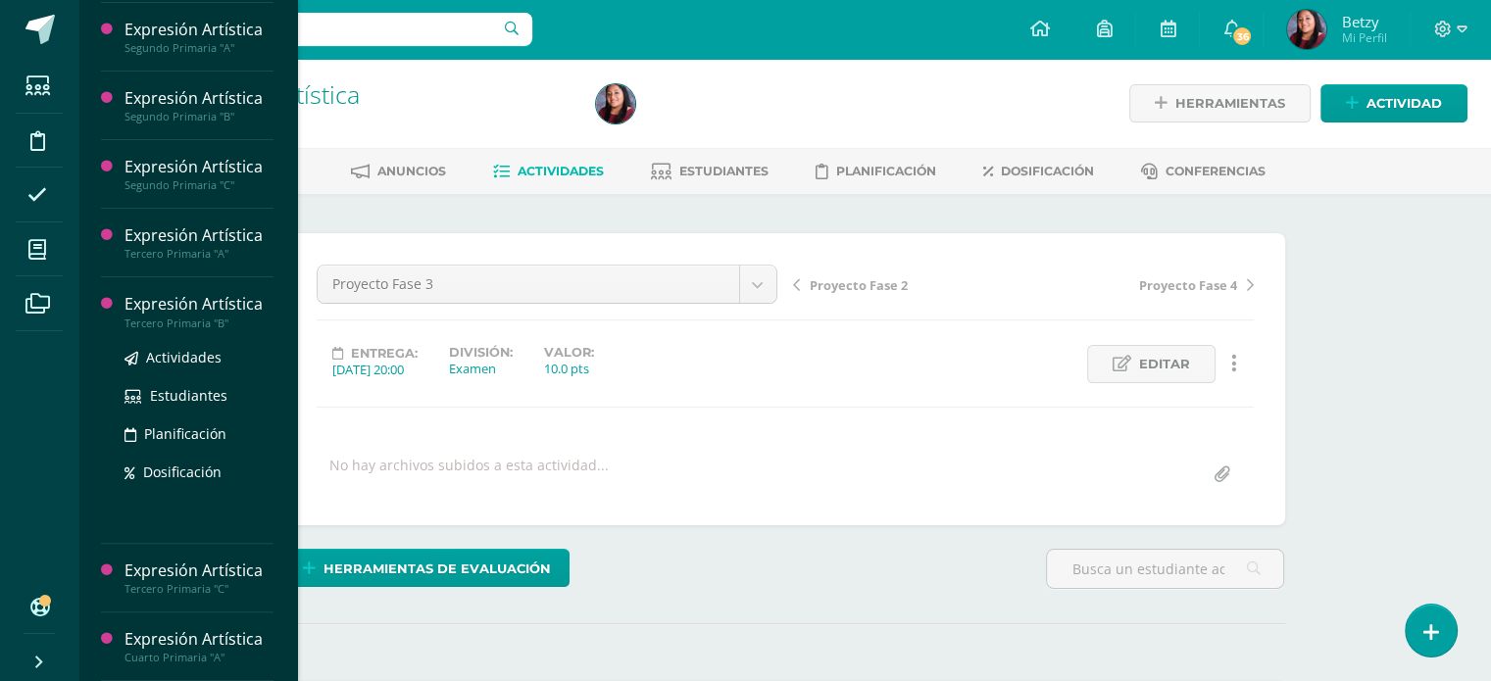
click at [177, 295] on div "Expresión Artística" at bounding box center [198, 304] width 149 height 23
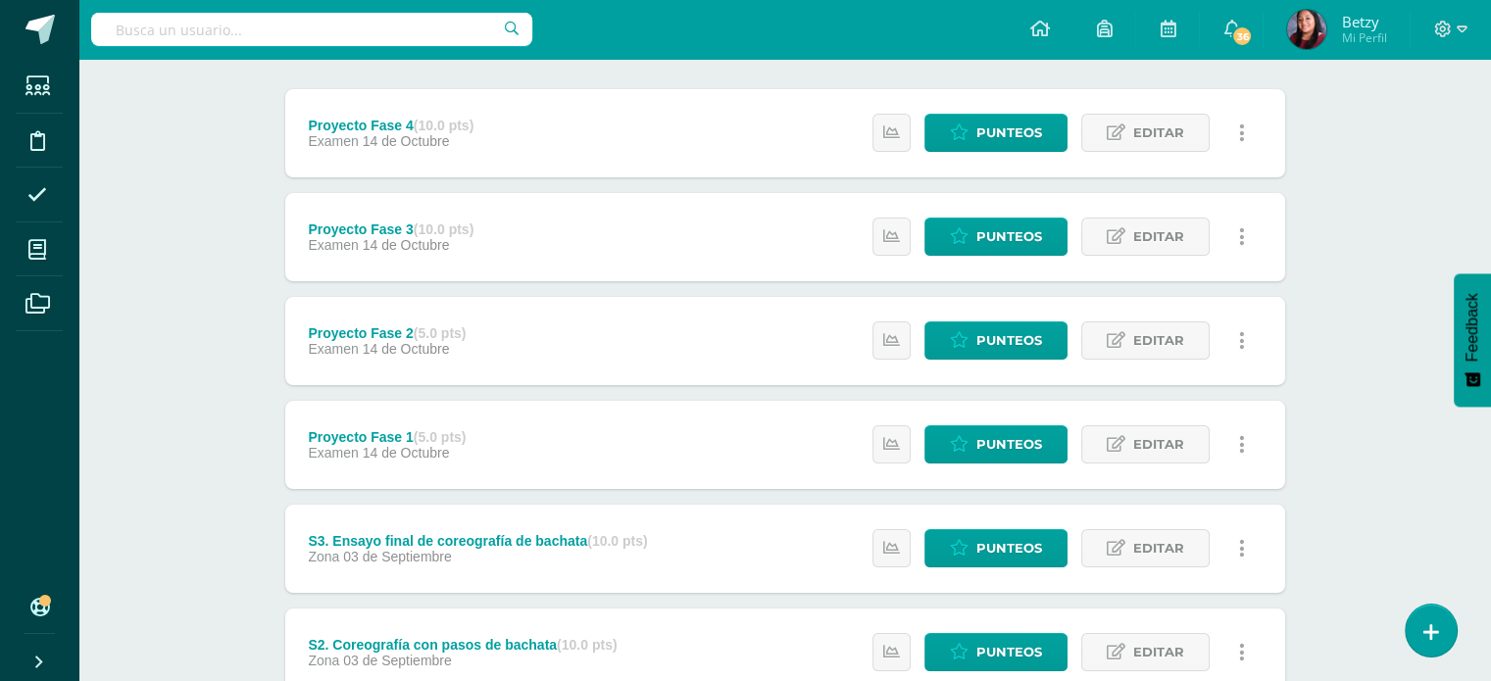
scroll to position [238, 0]
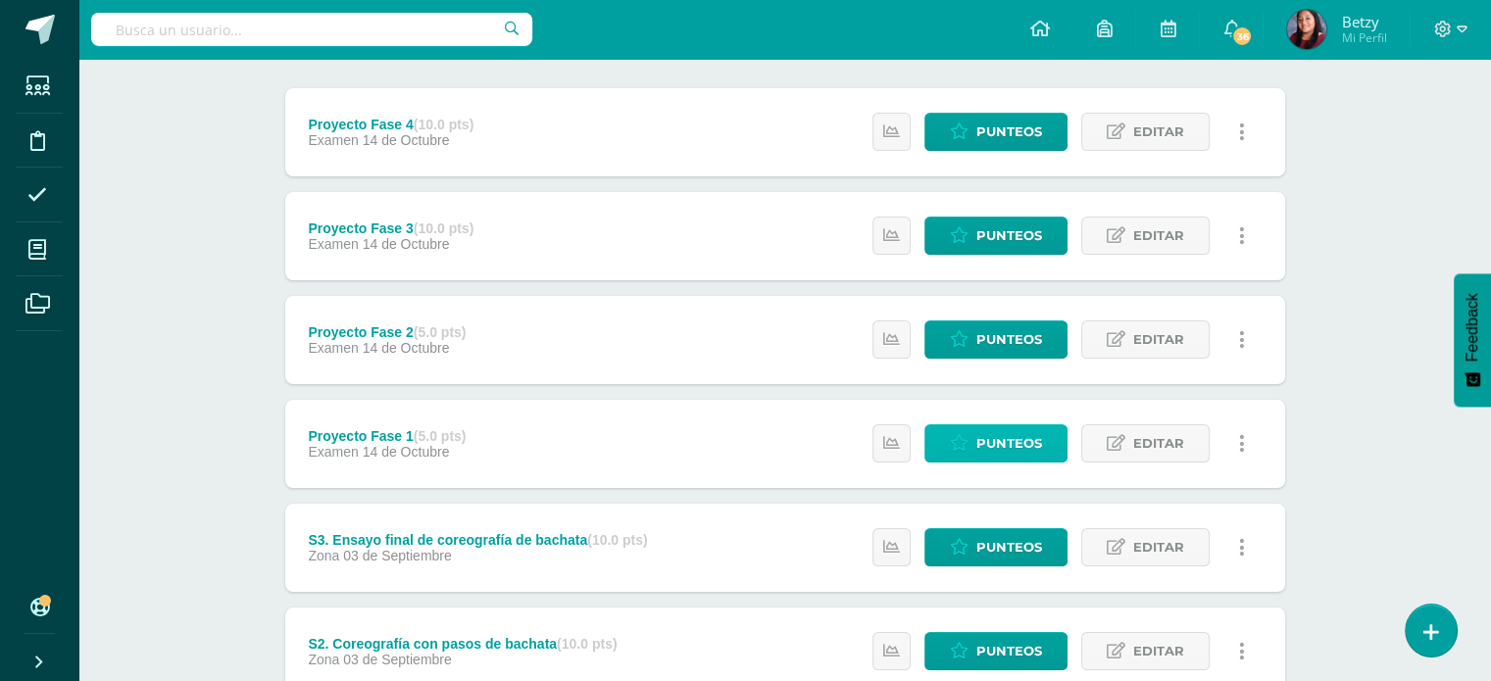
click at [1010, 434] on span "Punteos" at bounding box center [1009, 443] width 66 height 36
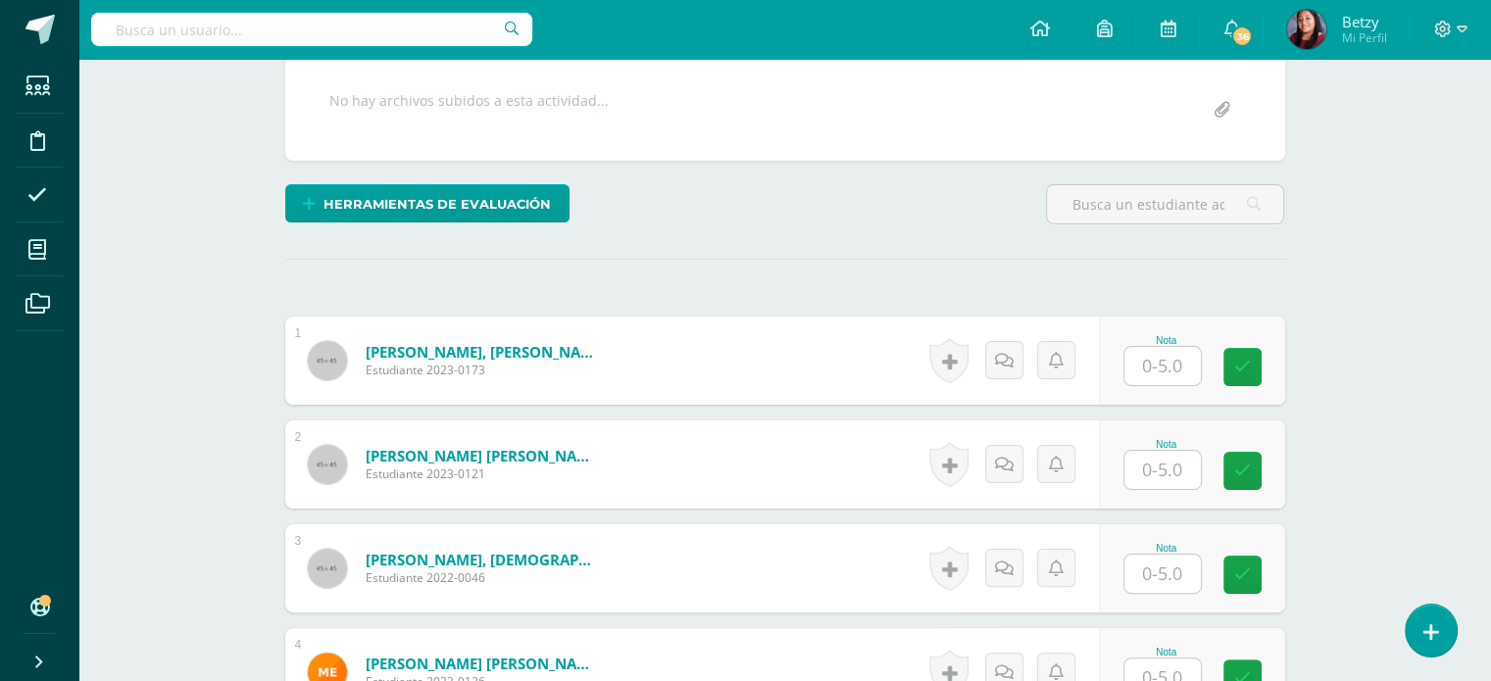
scroll to position [369, 0]
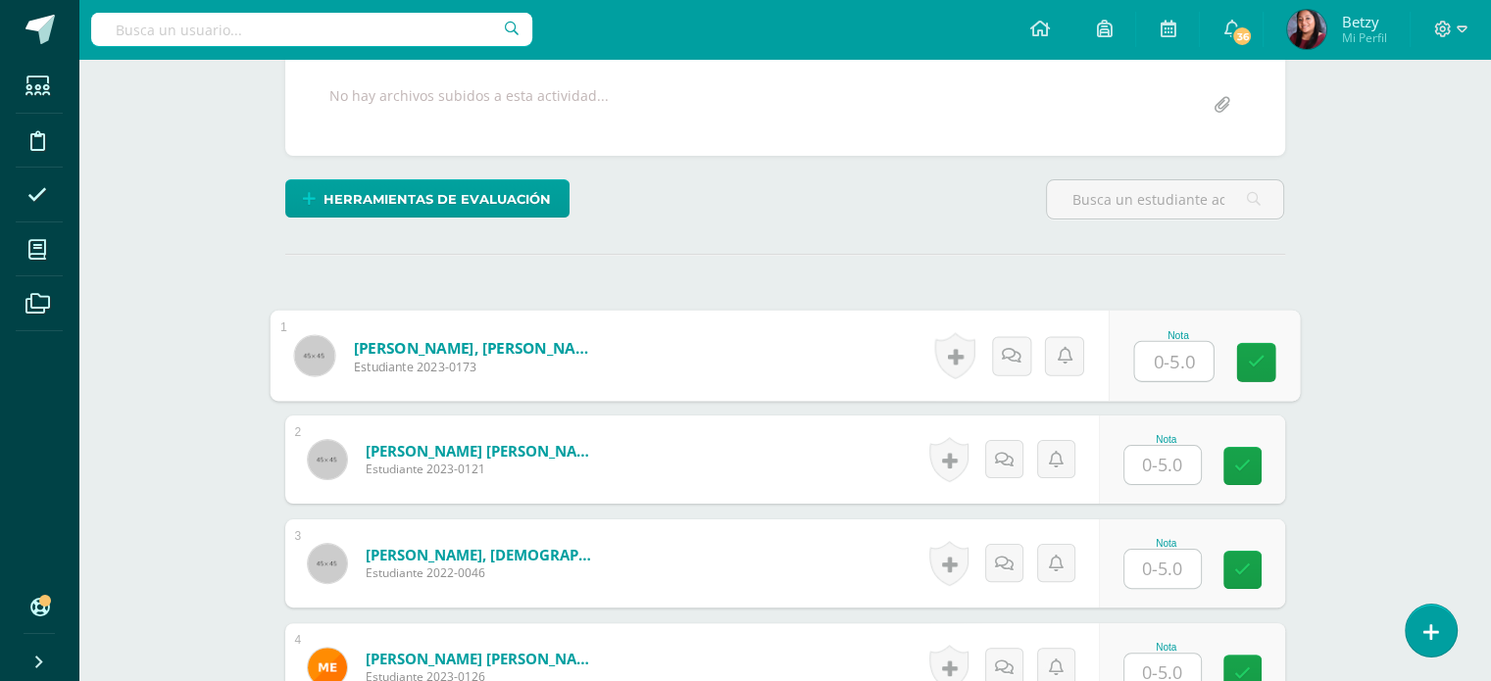
click at [1165, 371] on input "text" at bounding box center [1173, 361] width 78 height 39
click at [1194, 350] on input "text" at bounding box center [1173, 361] width 78 height 39
type input "5"
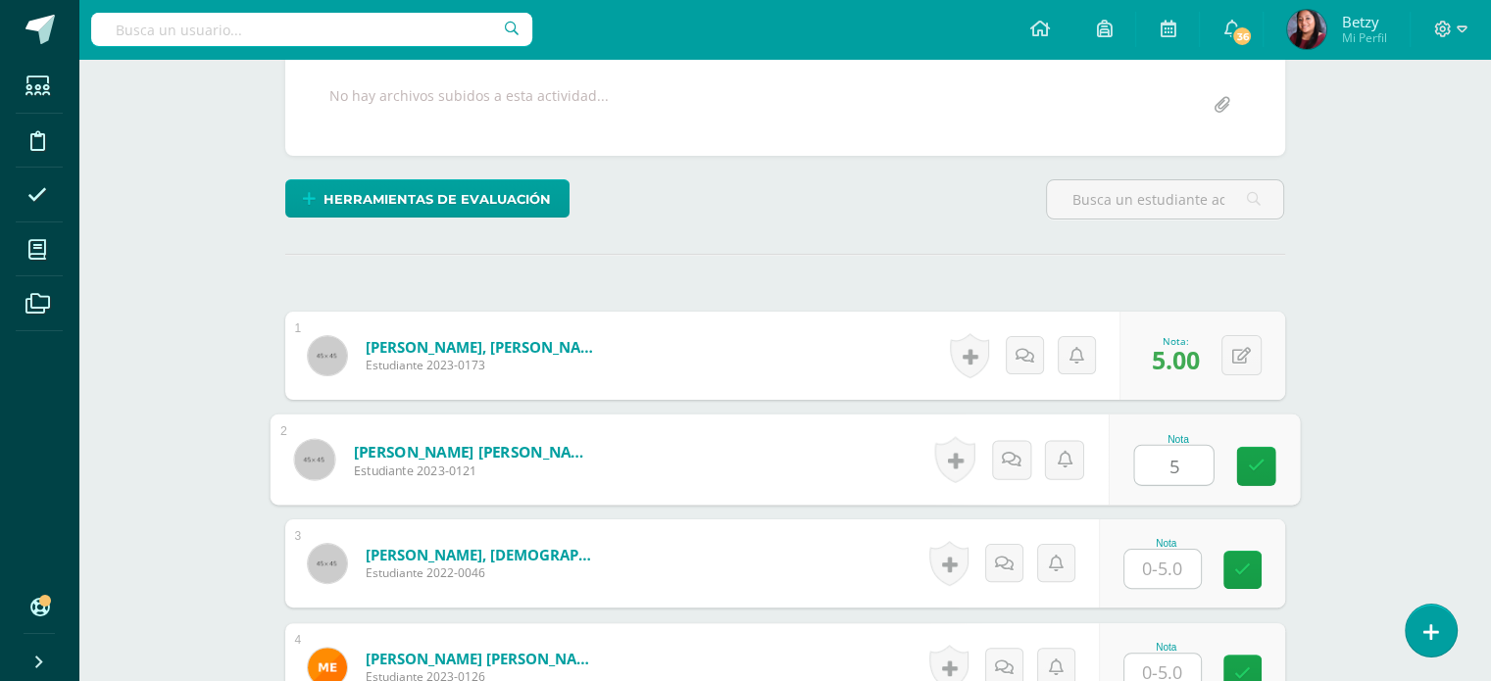
type input "5"
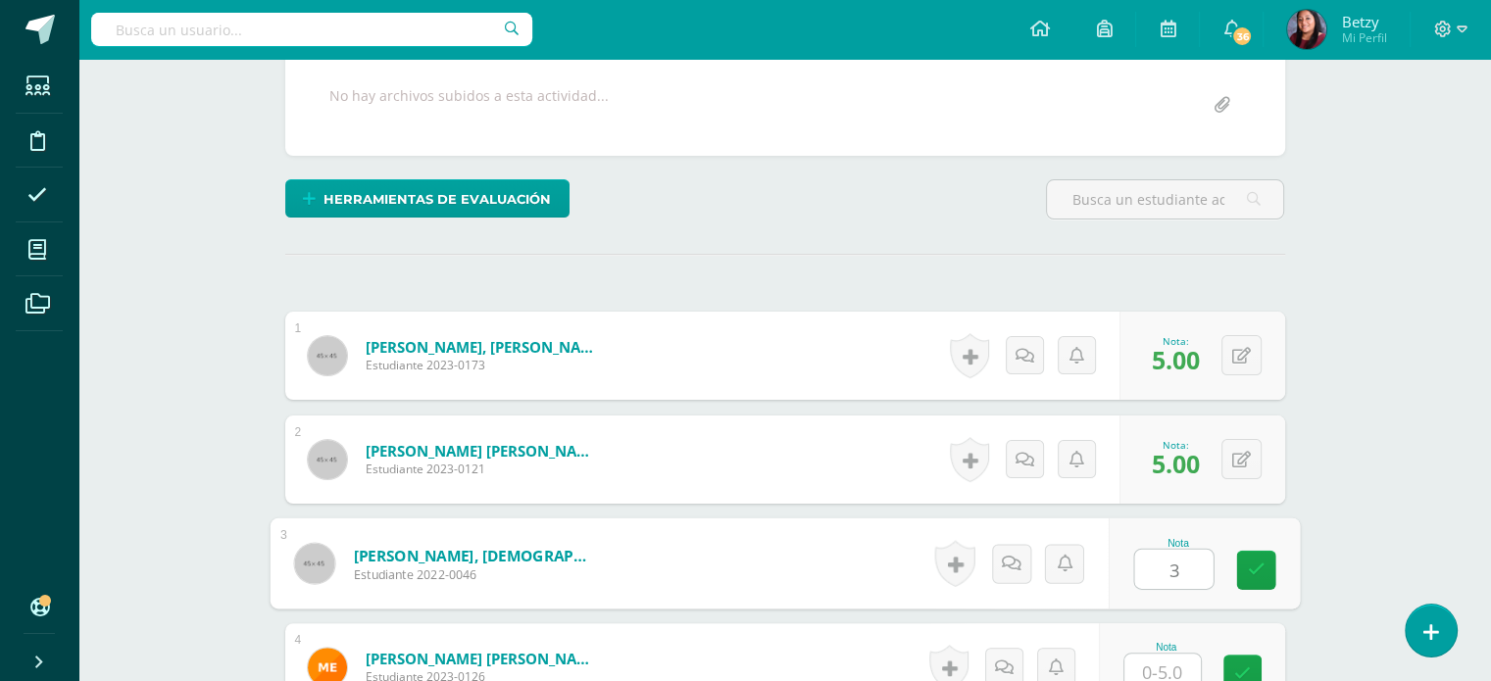
type input "3"
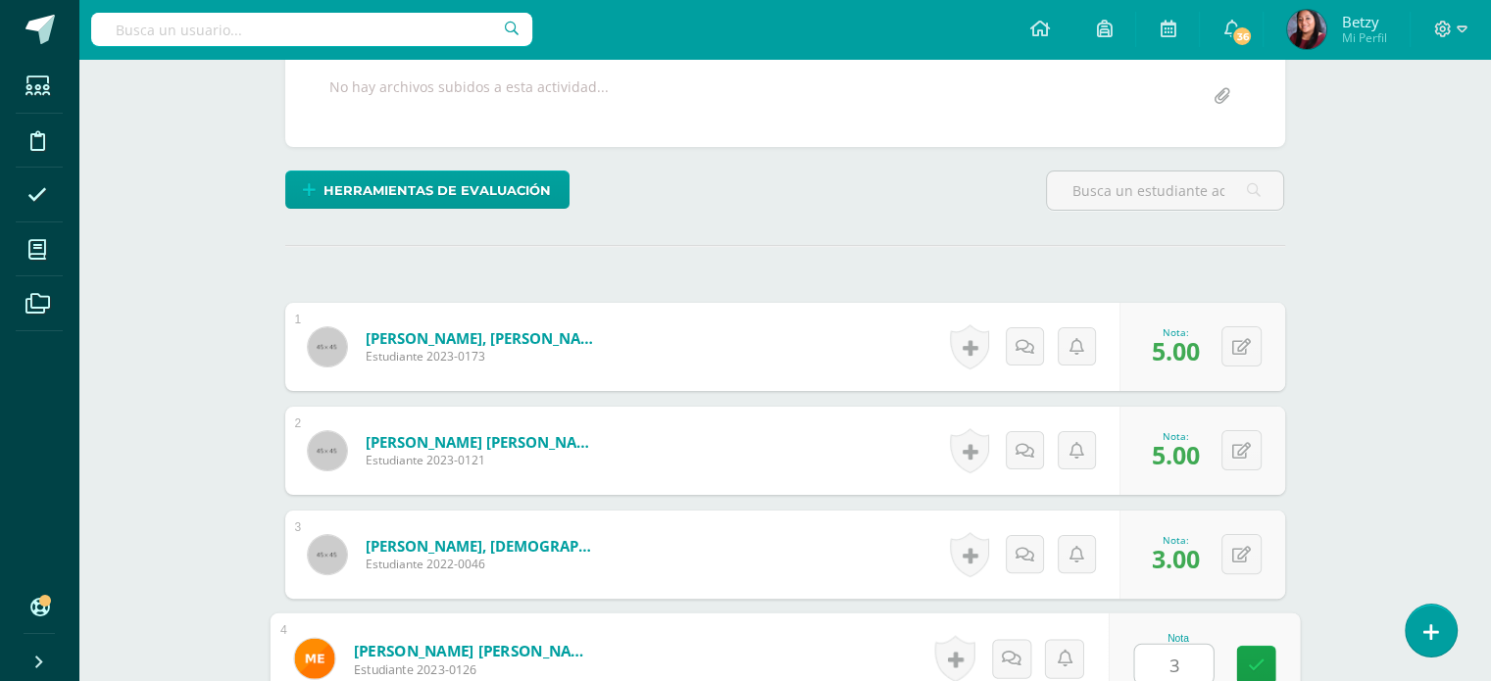
type input "3"
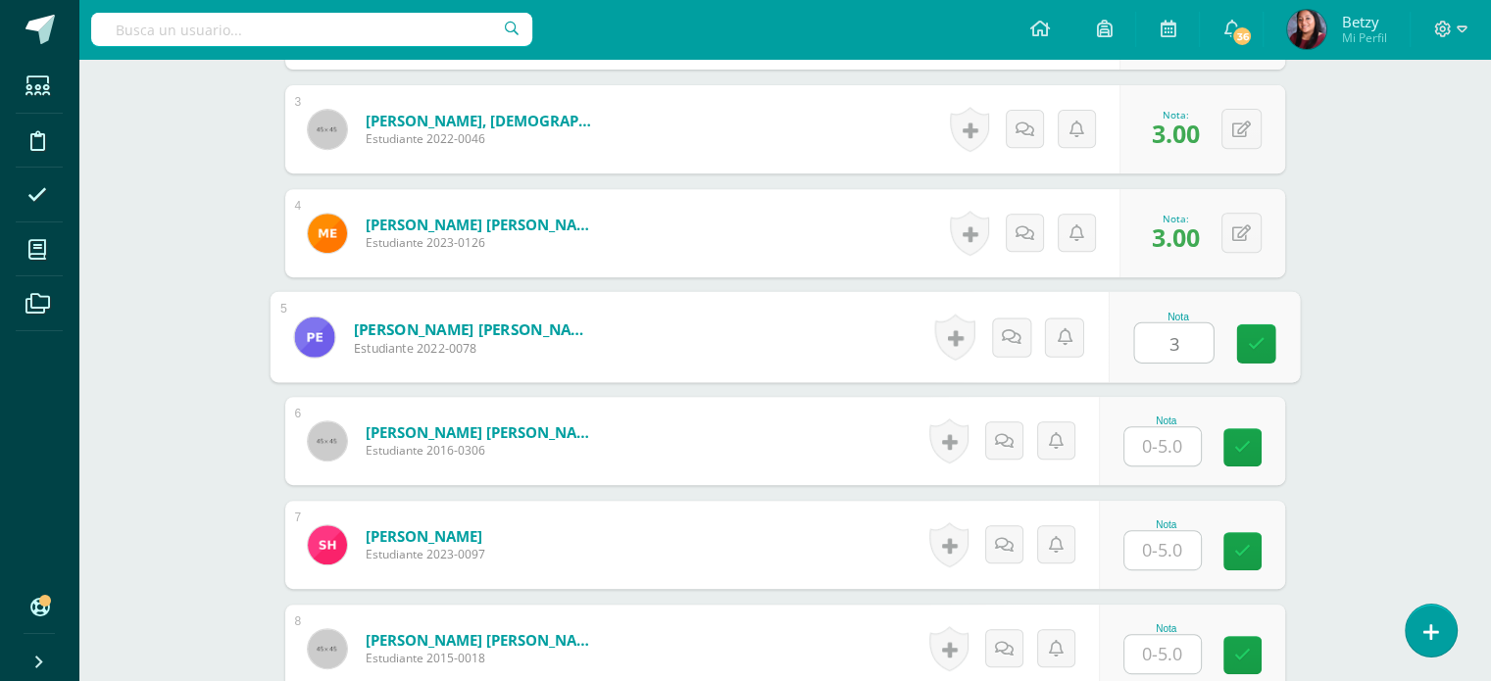
type input "3"
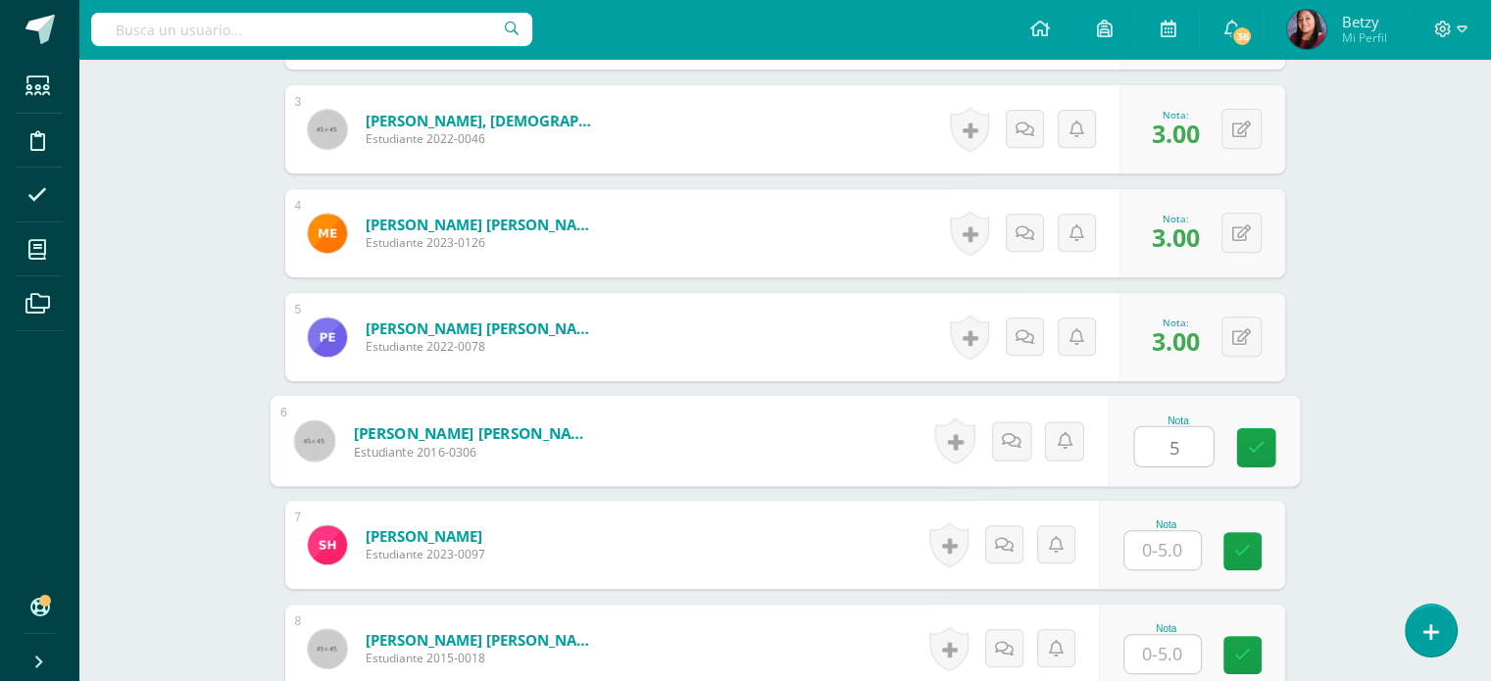
type input "5"
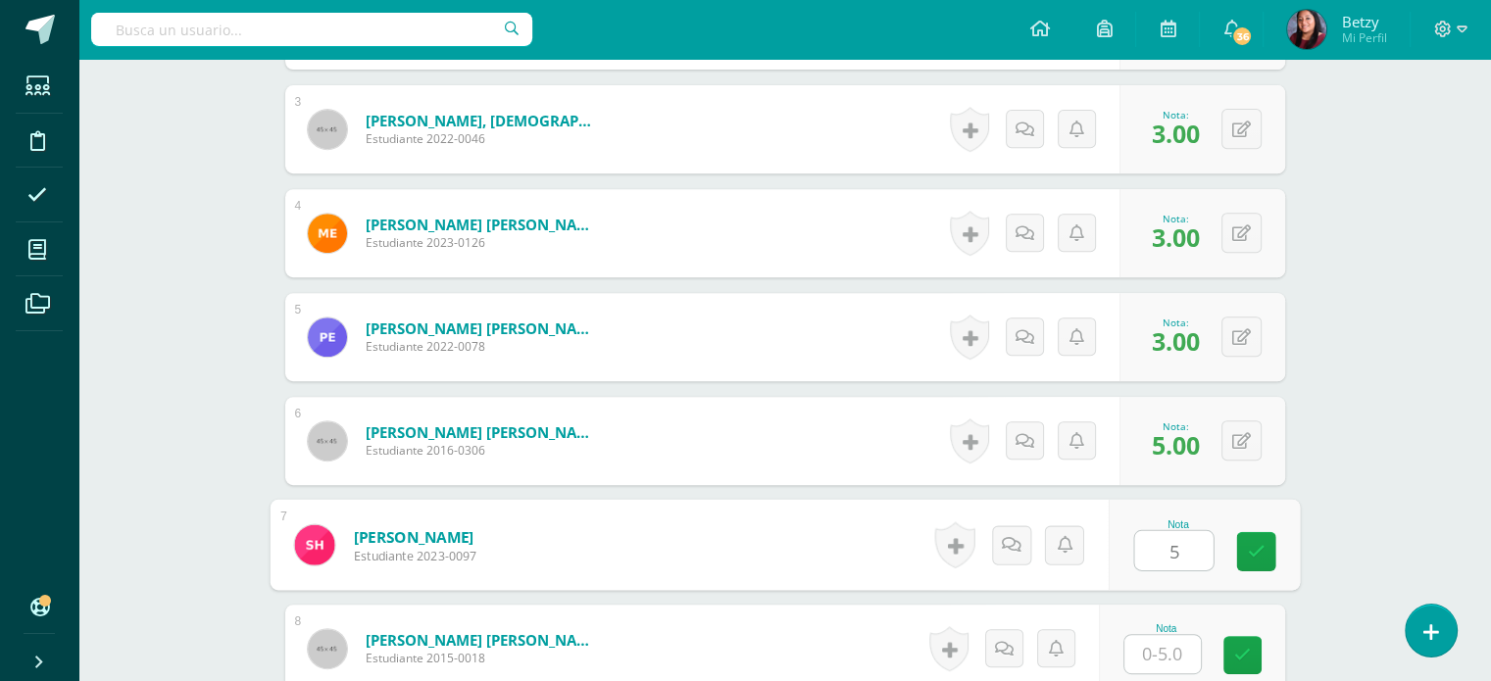
type input "5"
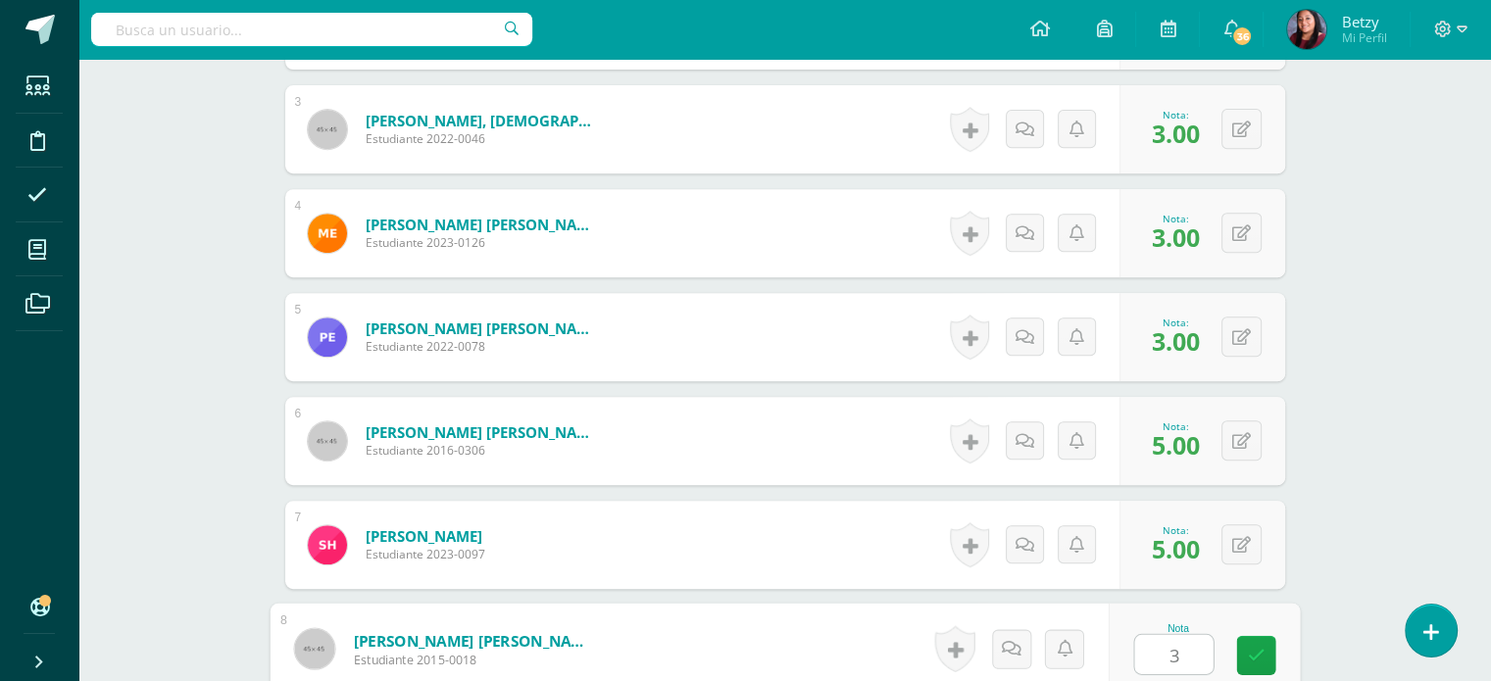
type input "3"
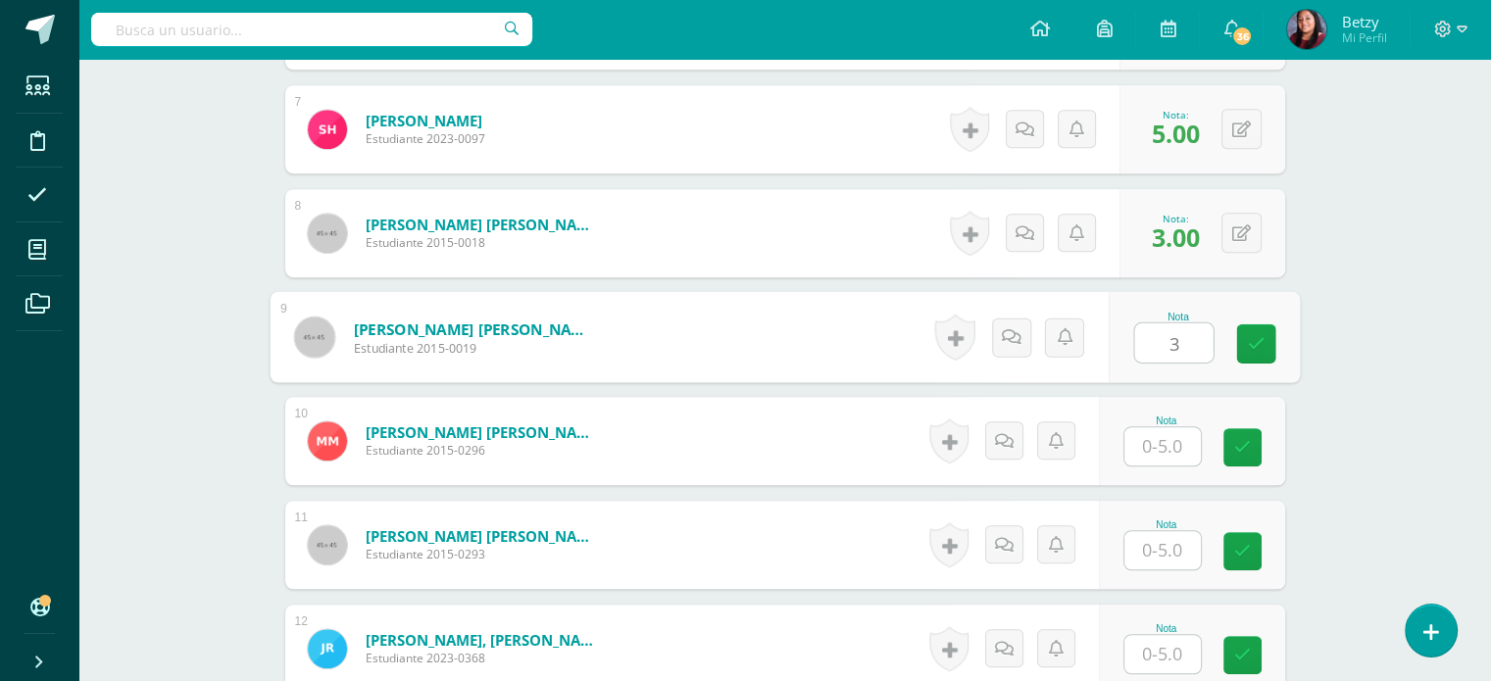
type input "3"
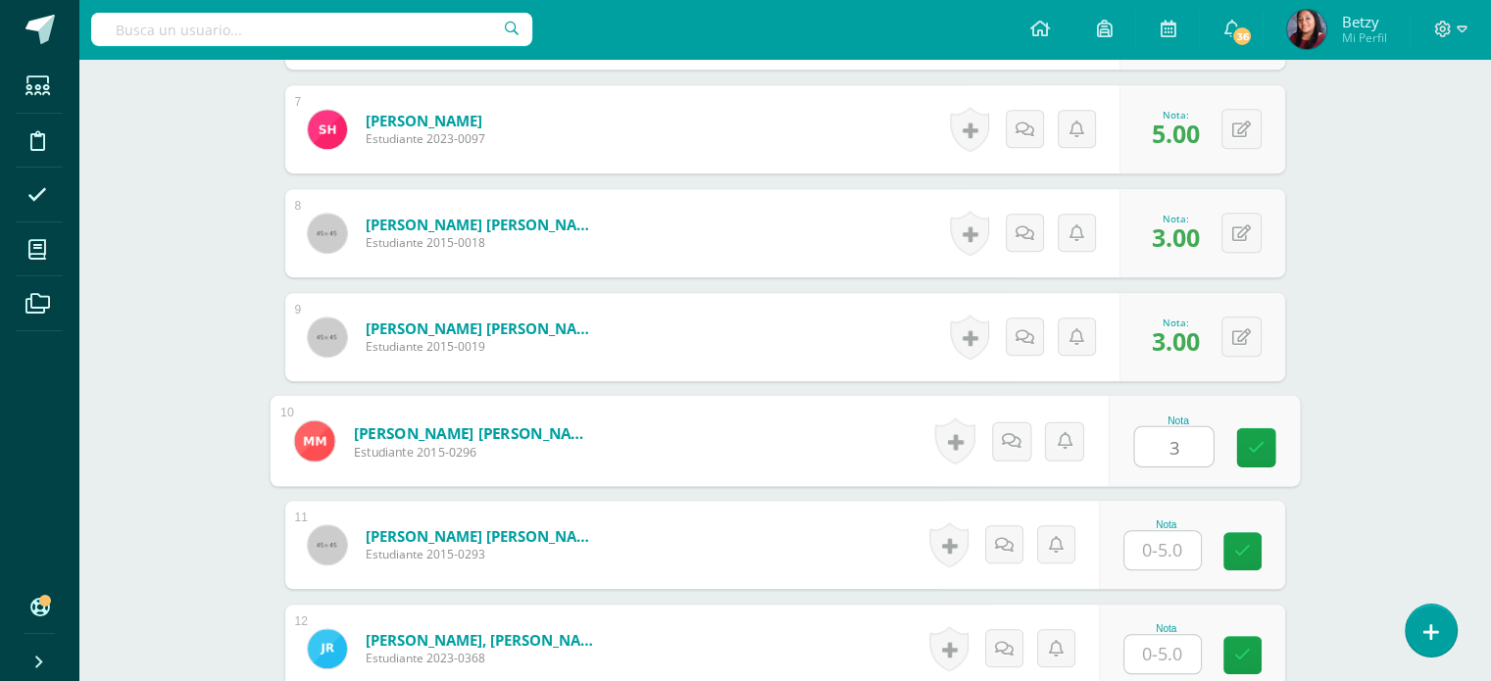
type input "3"
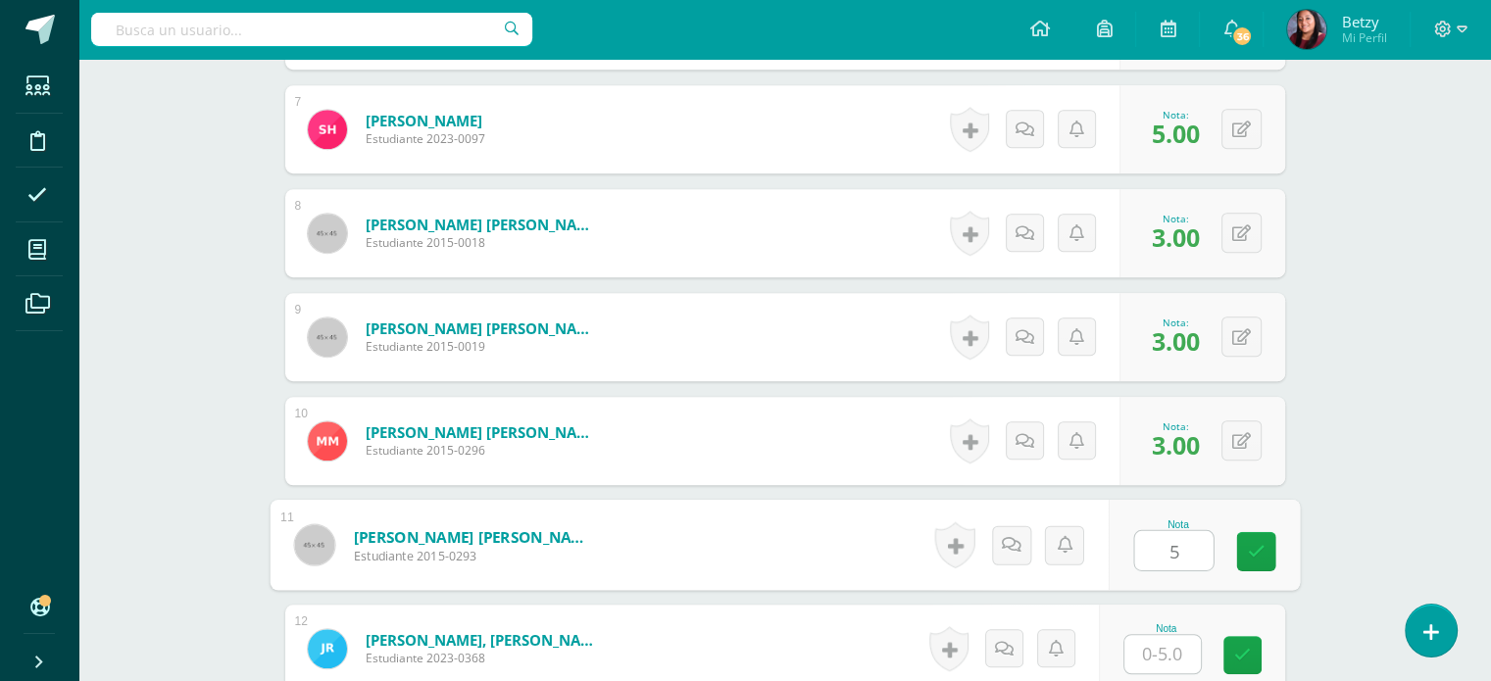
type input "5"
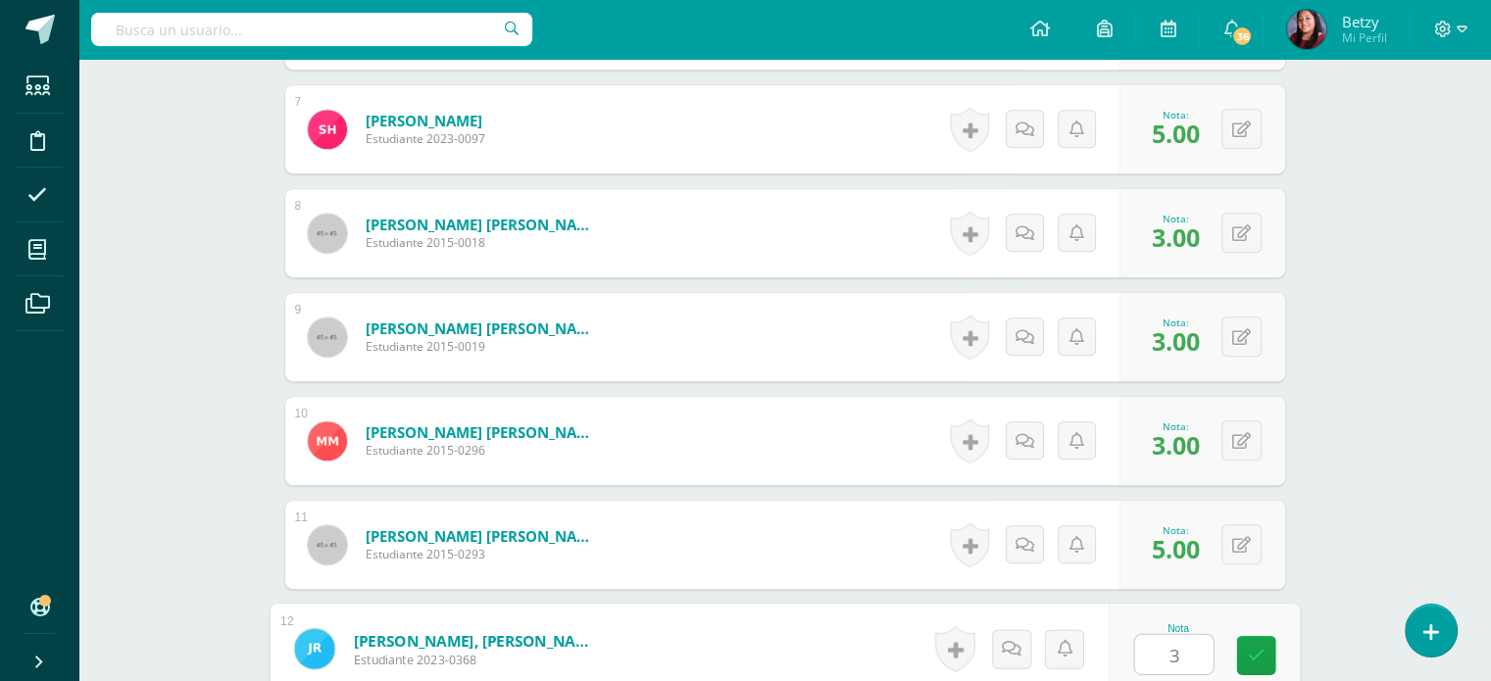
type input "3"
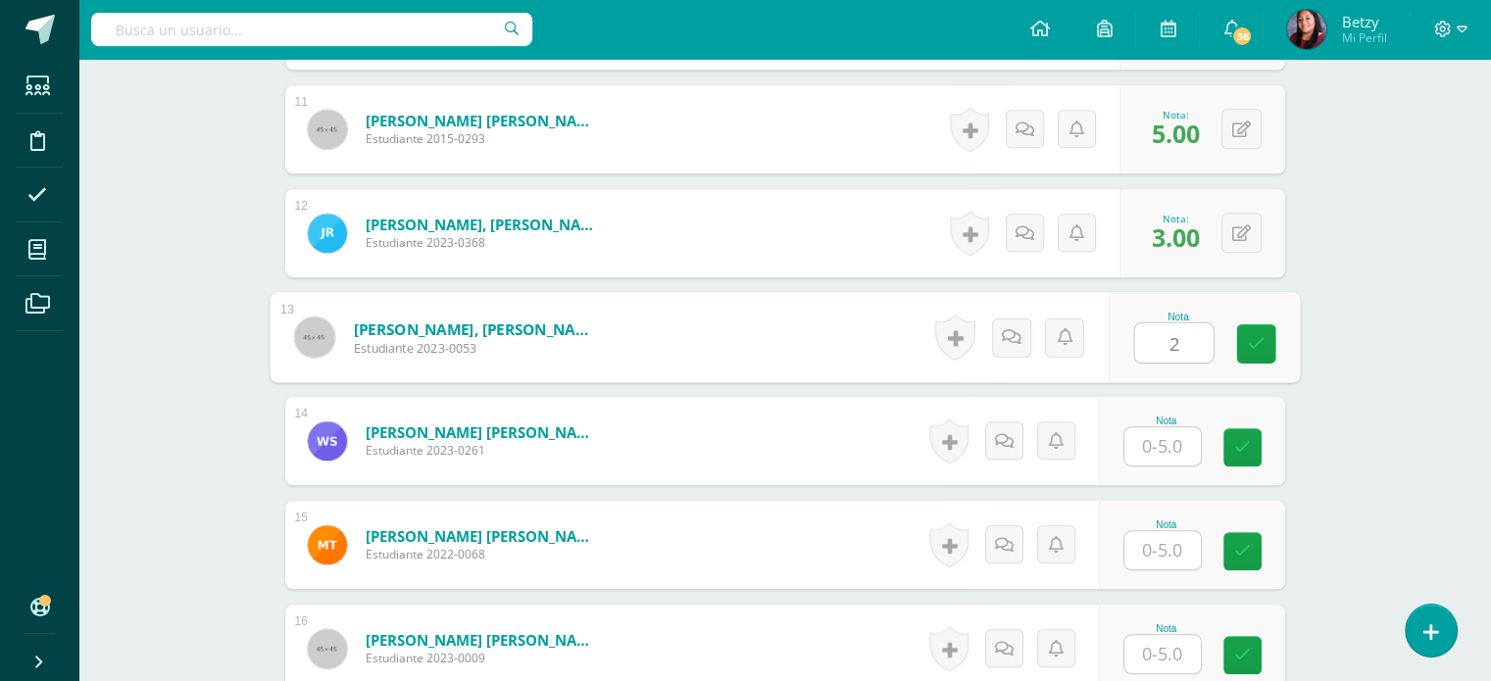
type input "2"
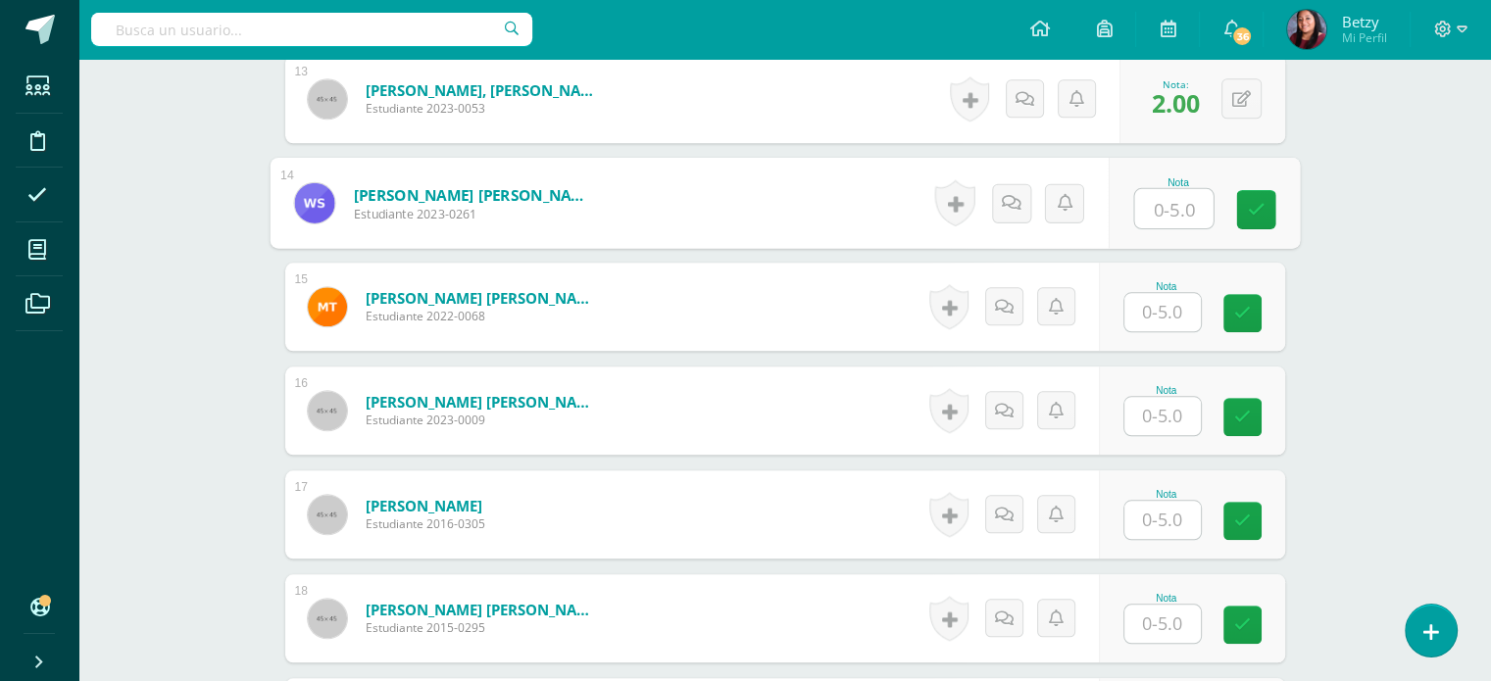
scroll to position [1943, 0]
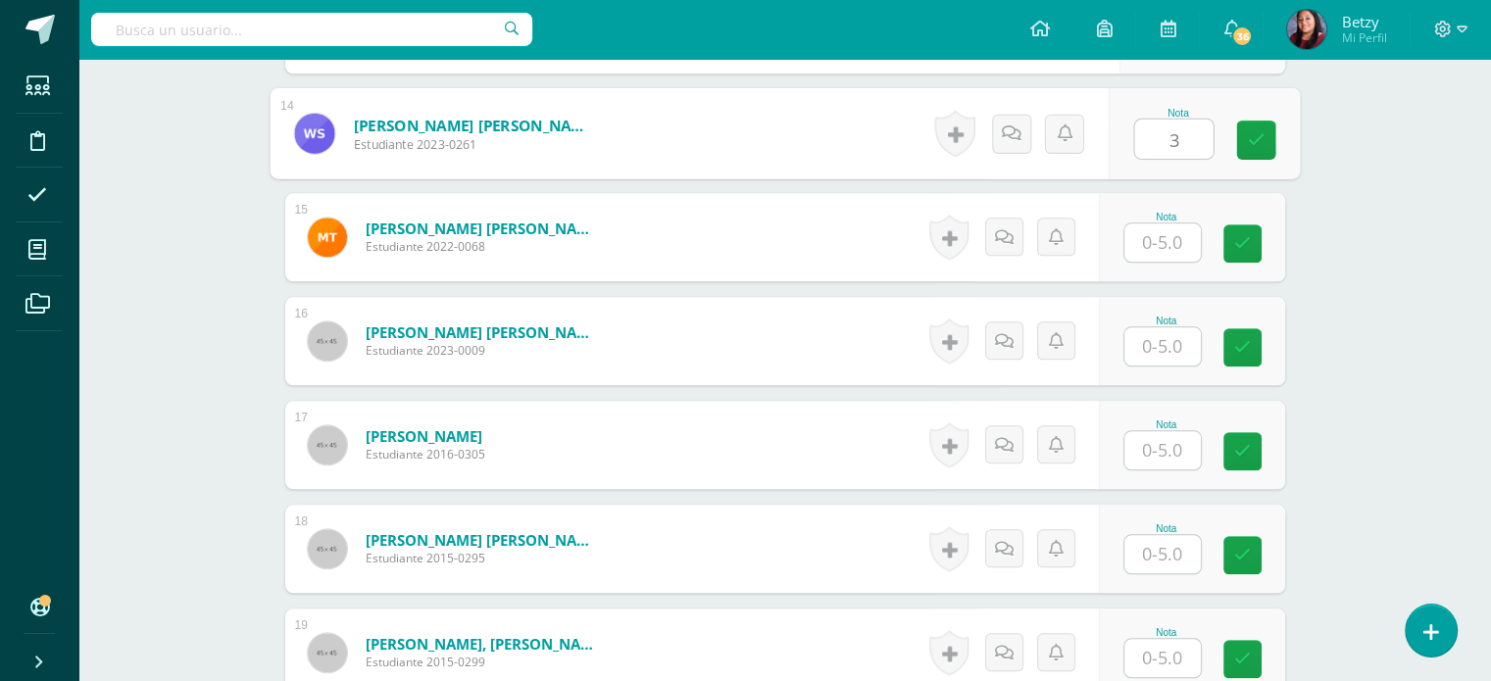
type input "3"
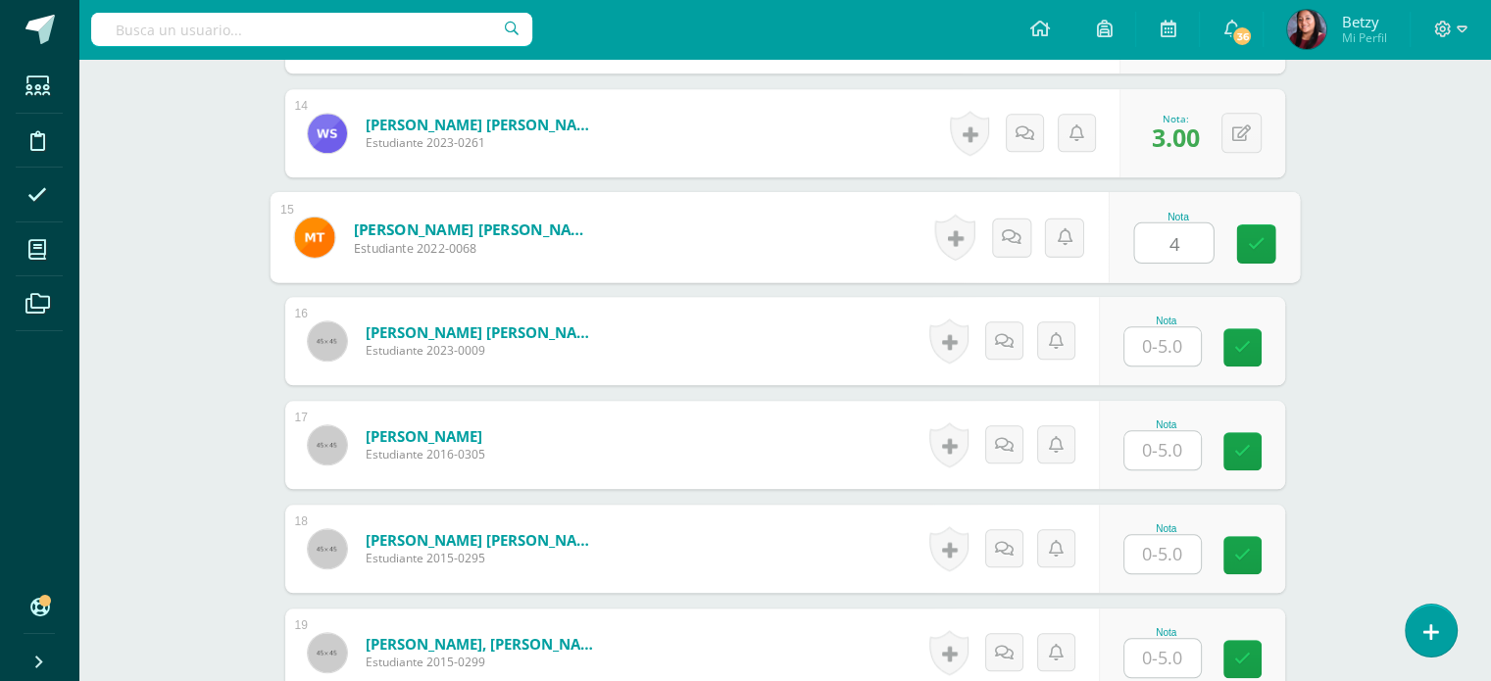
type input "4"
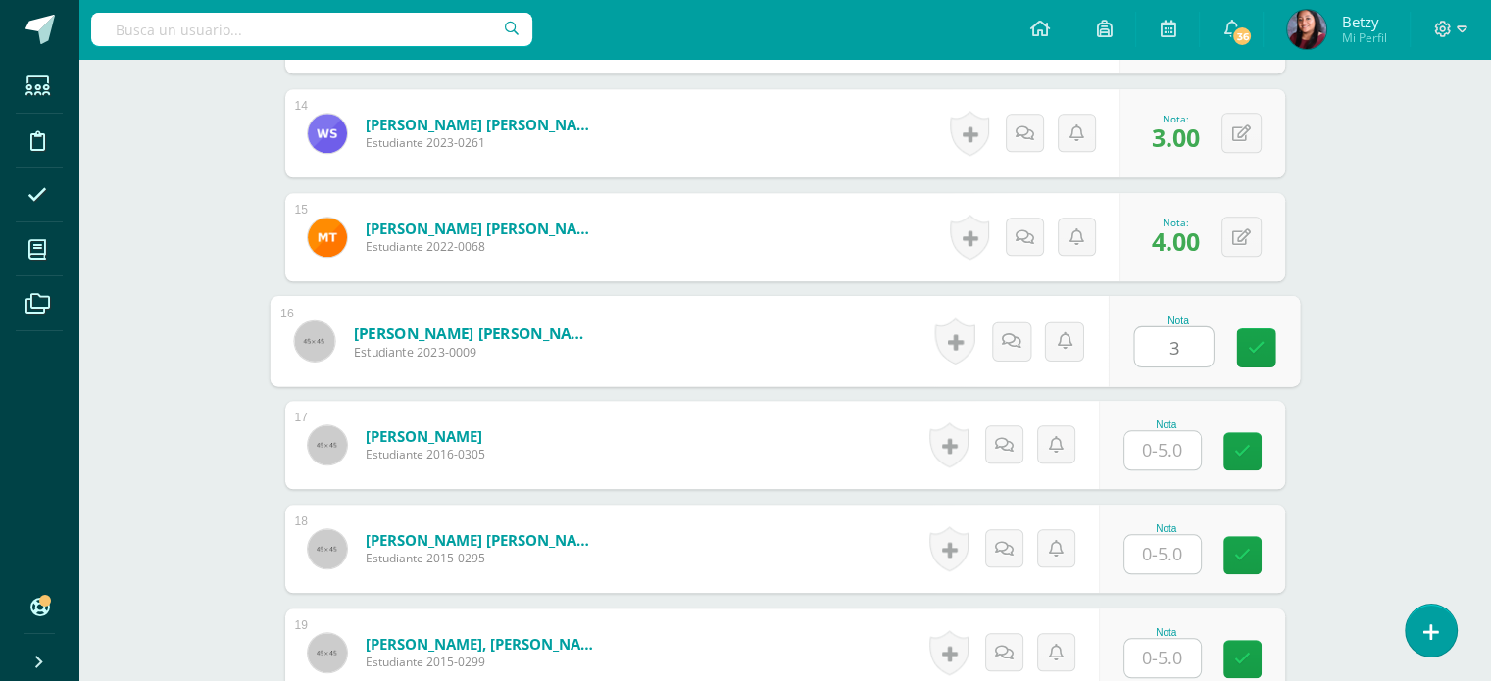
type input "3"
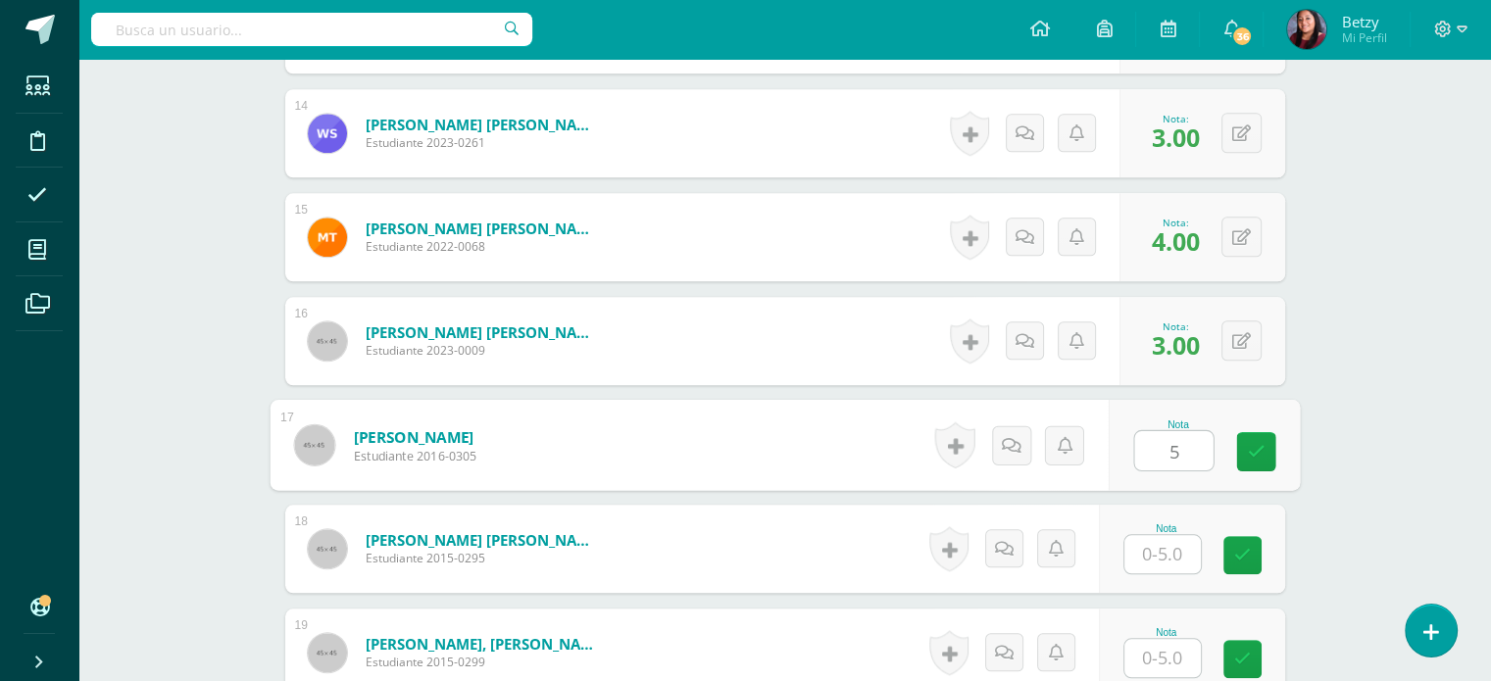
type input "5"
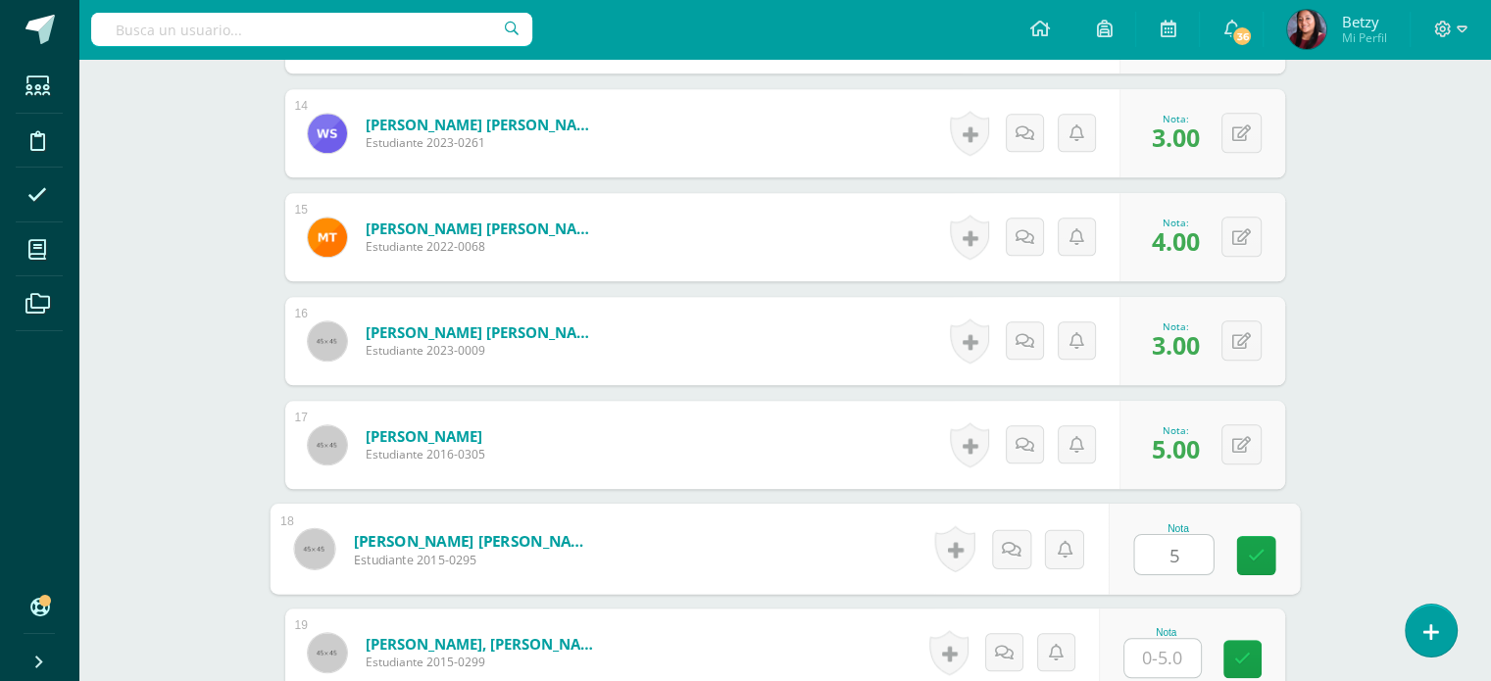
type input "5"
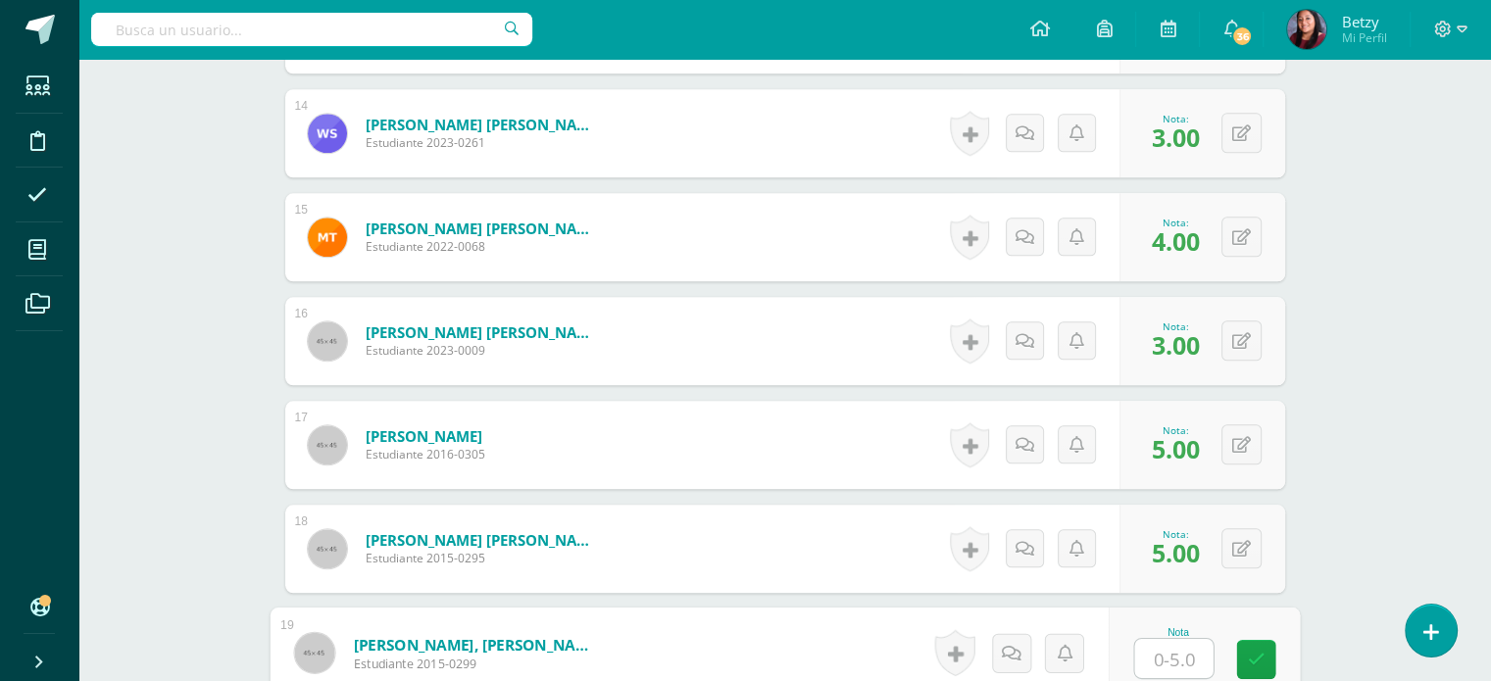
type input "5"
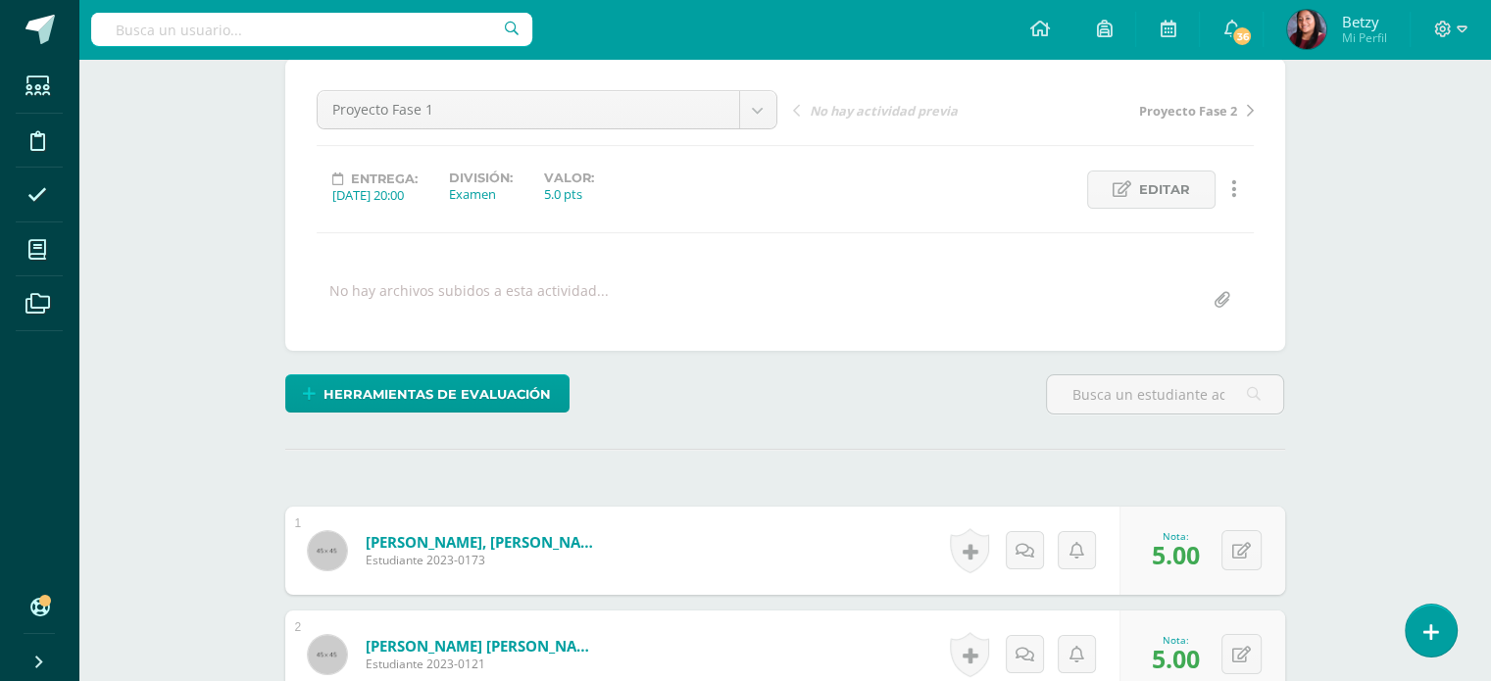
scroll to position [0, 0]
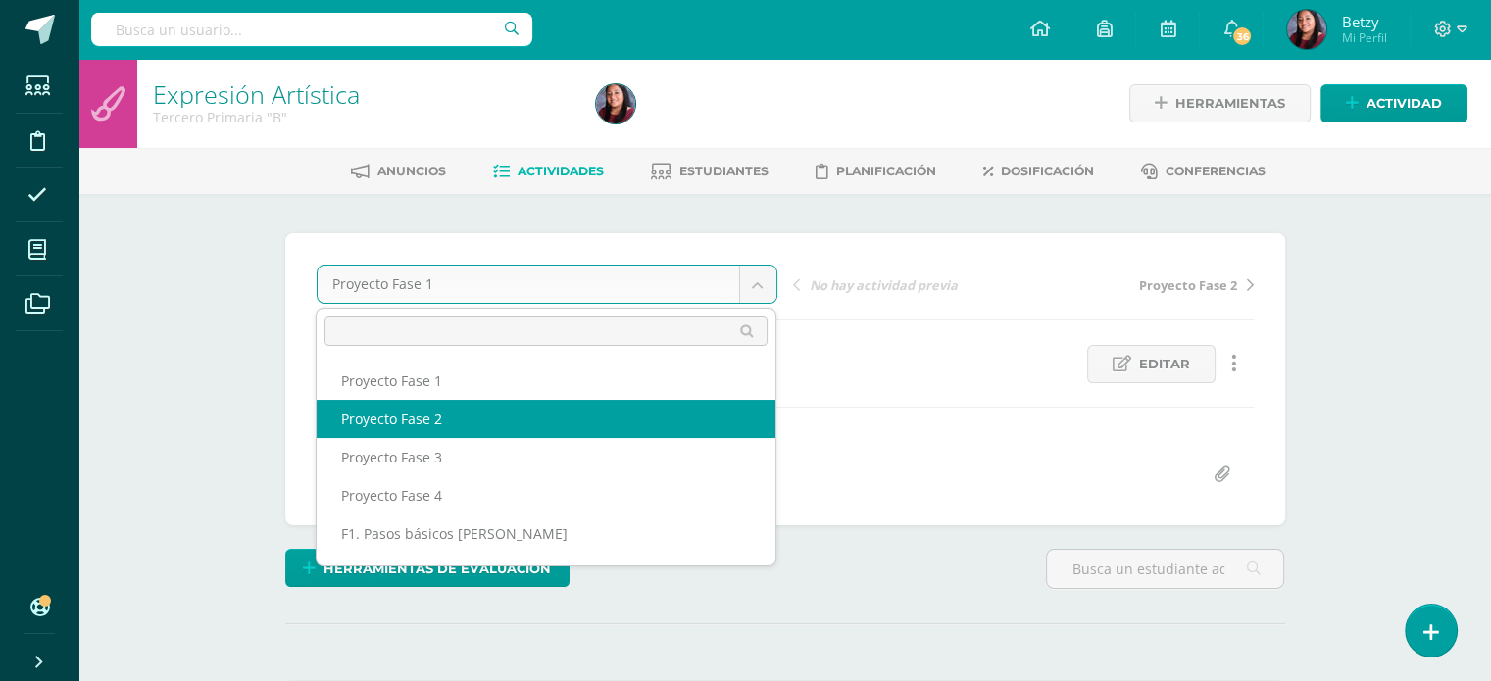
select select "/dashboard/teacher/grade-activity/51257/"
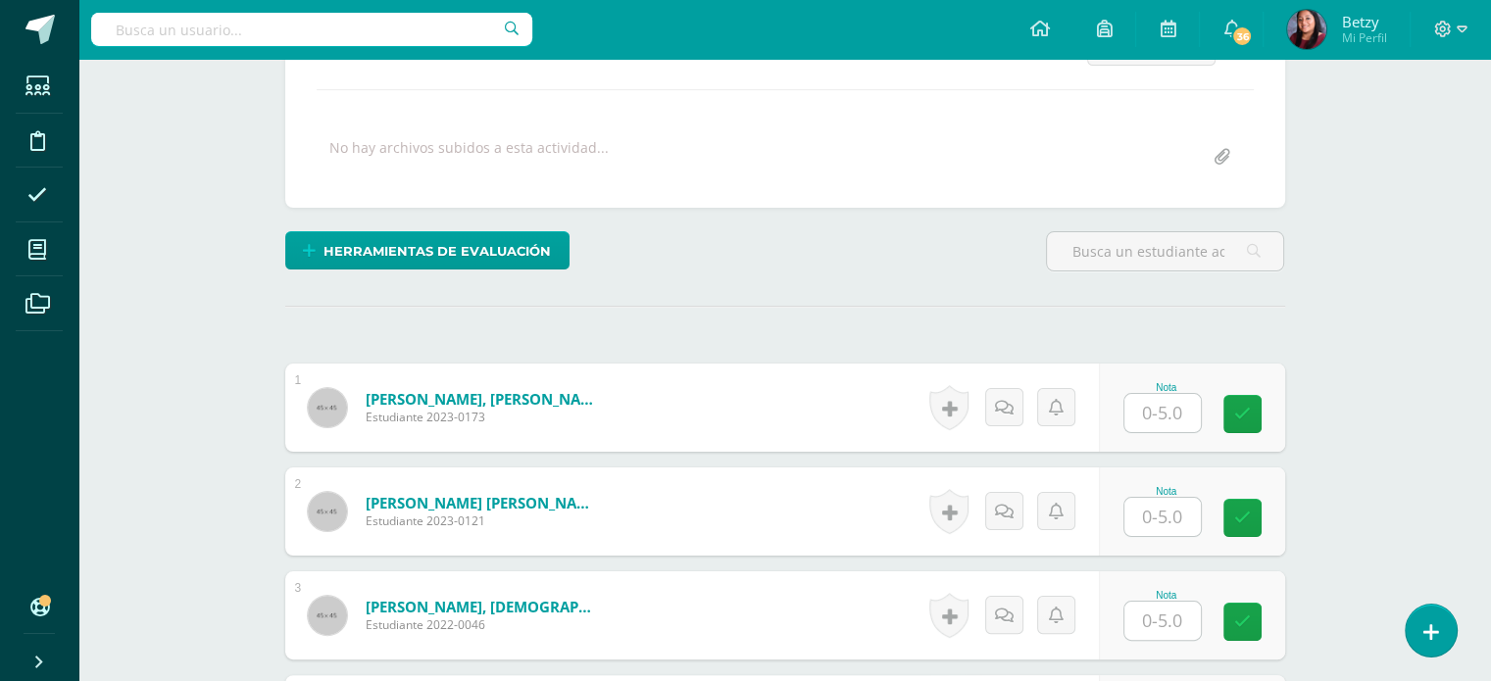
scroll to position [319, 0]
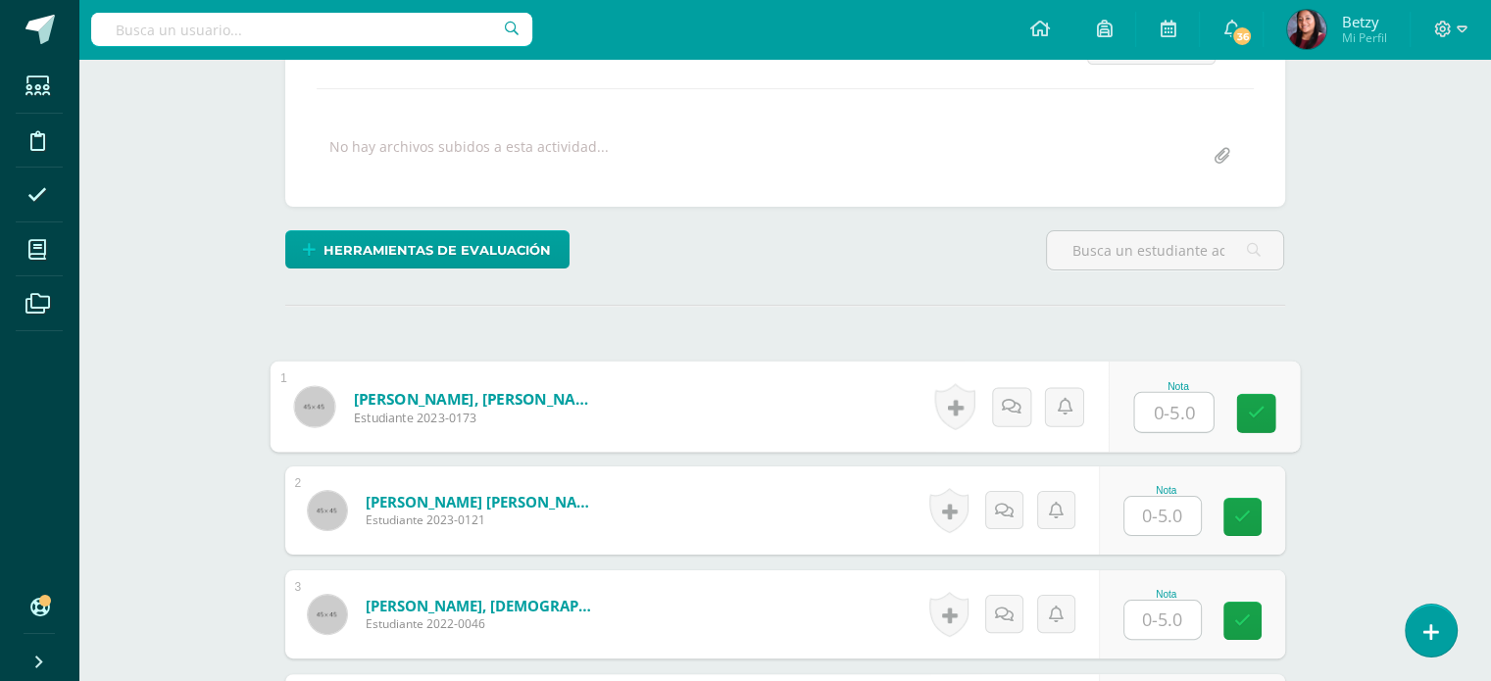
click at [1164, 400] on input "text" at bounding box center [1173, 412] width 78 height 39
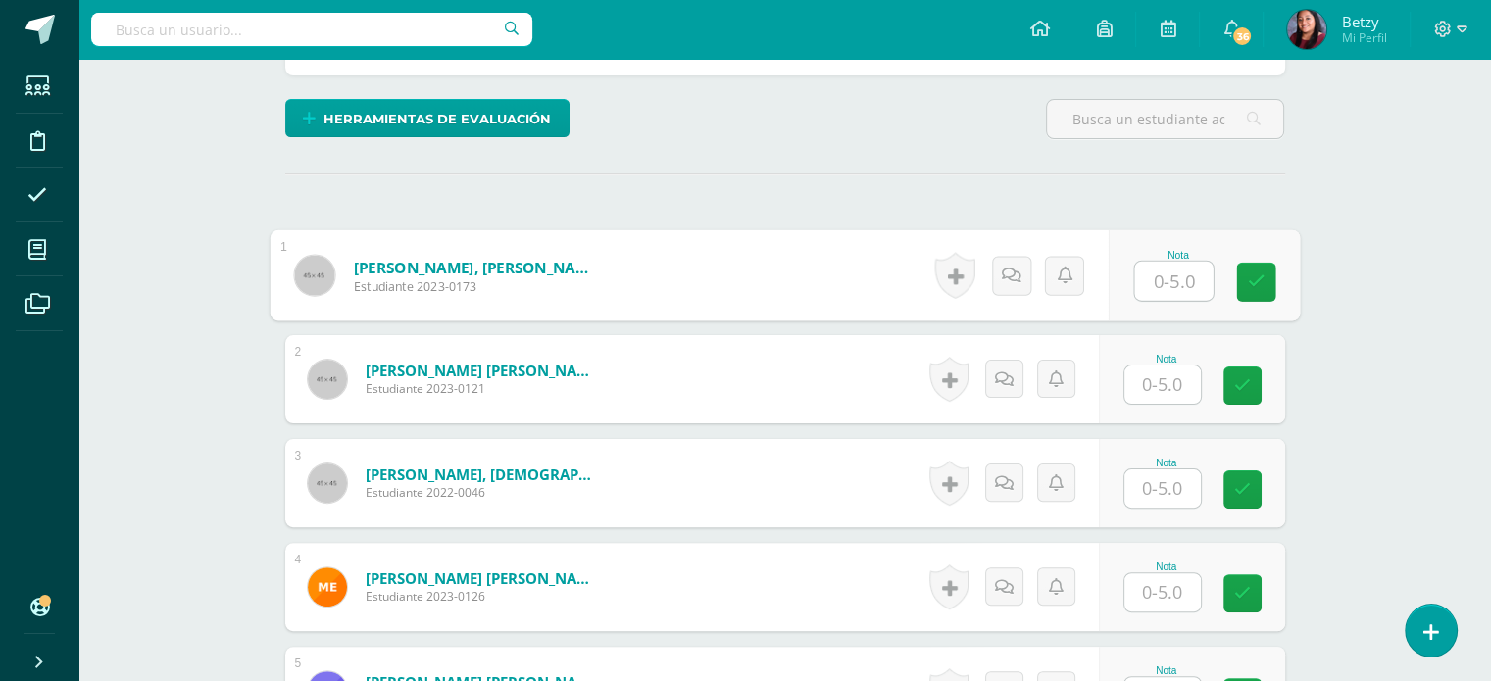
click at [1192, 280] on input "text" at bounding box center [1173, 281] width 78 height 39
type input "5"
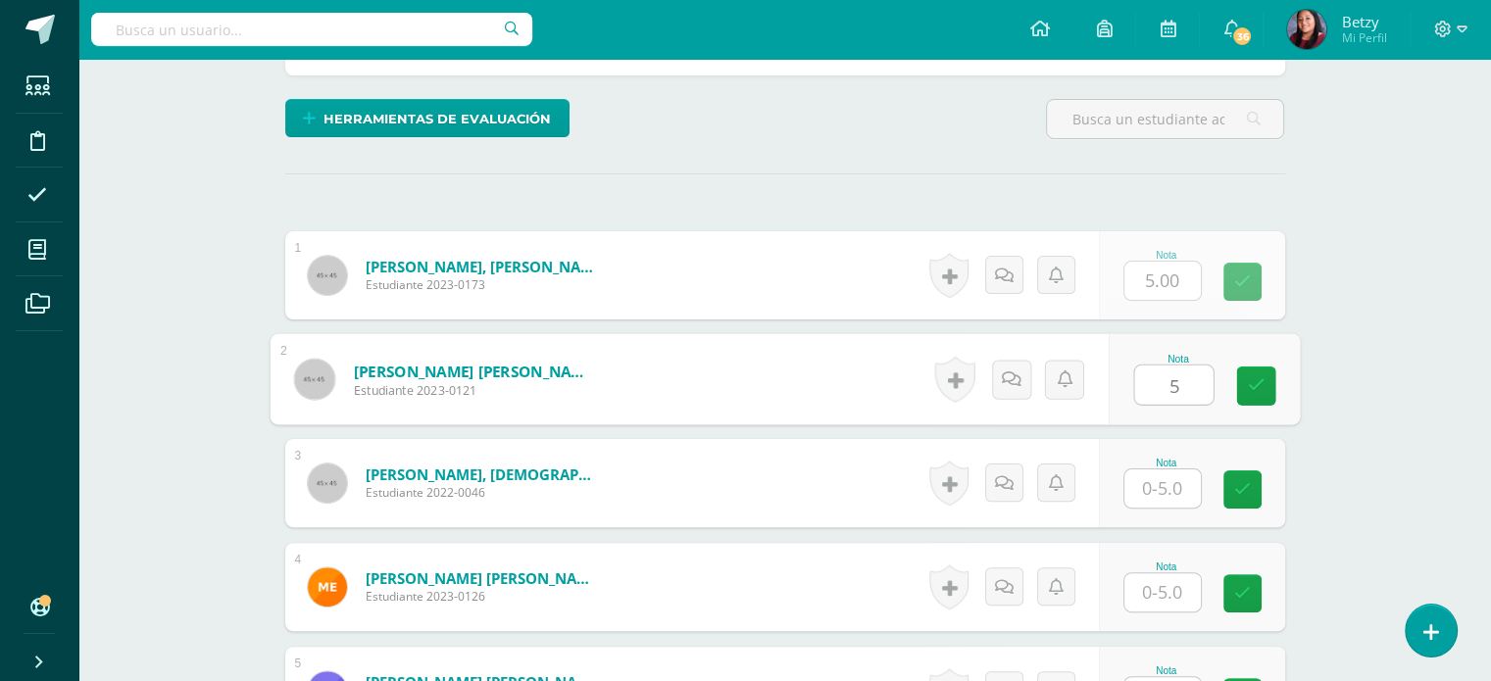
type input "5"
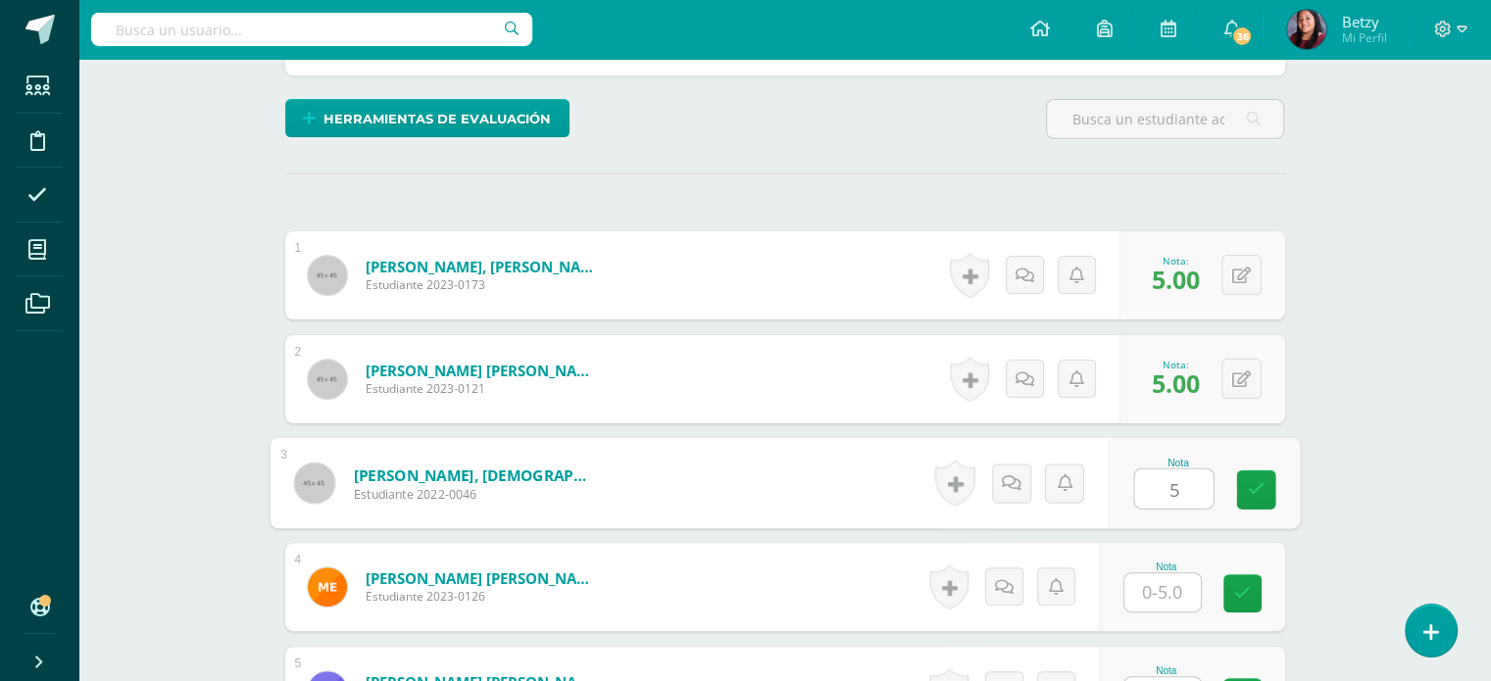
type input "5"
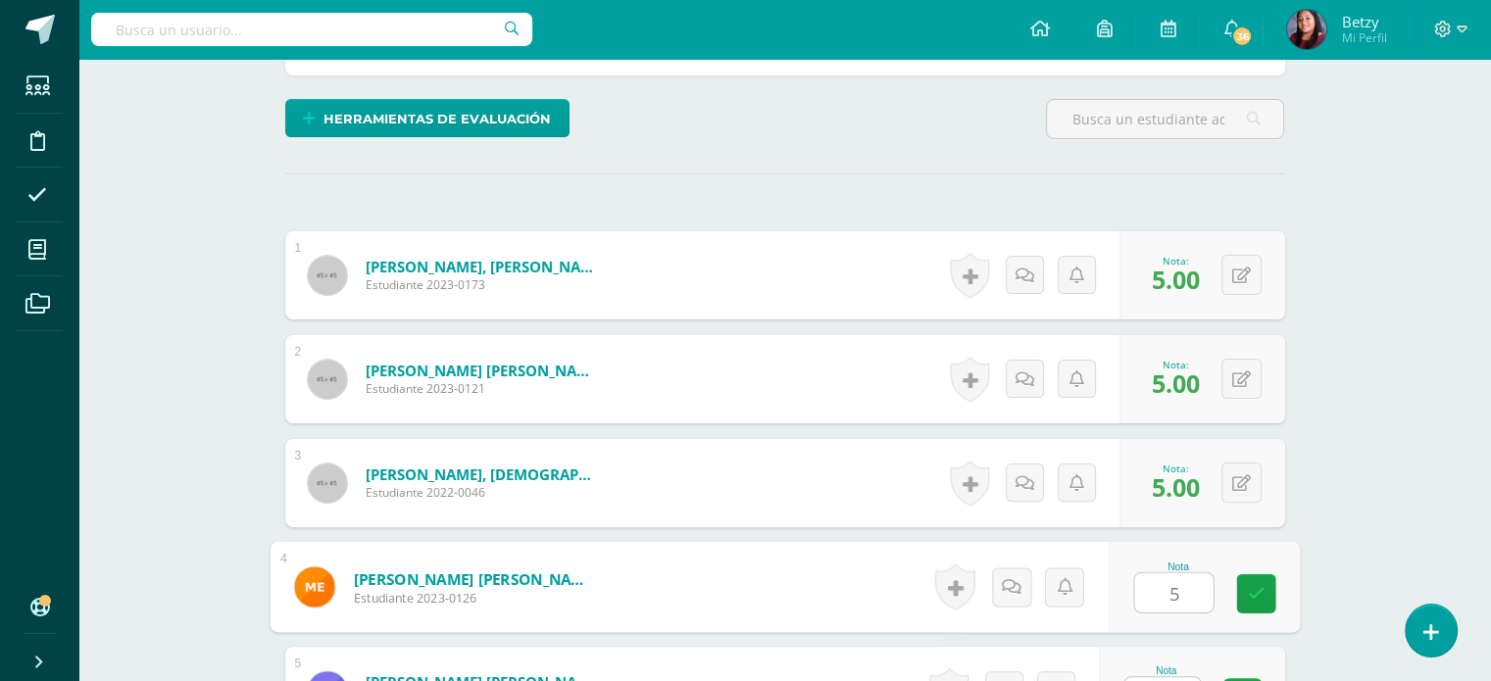
type input "5"
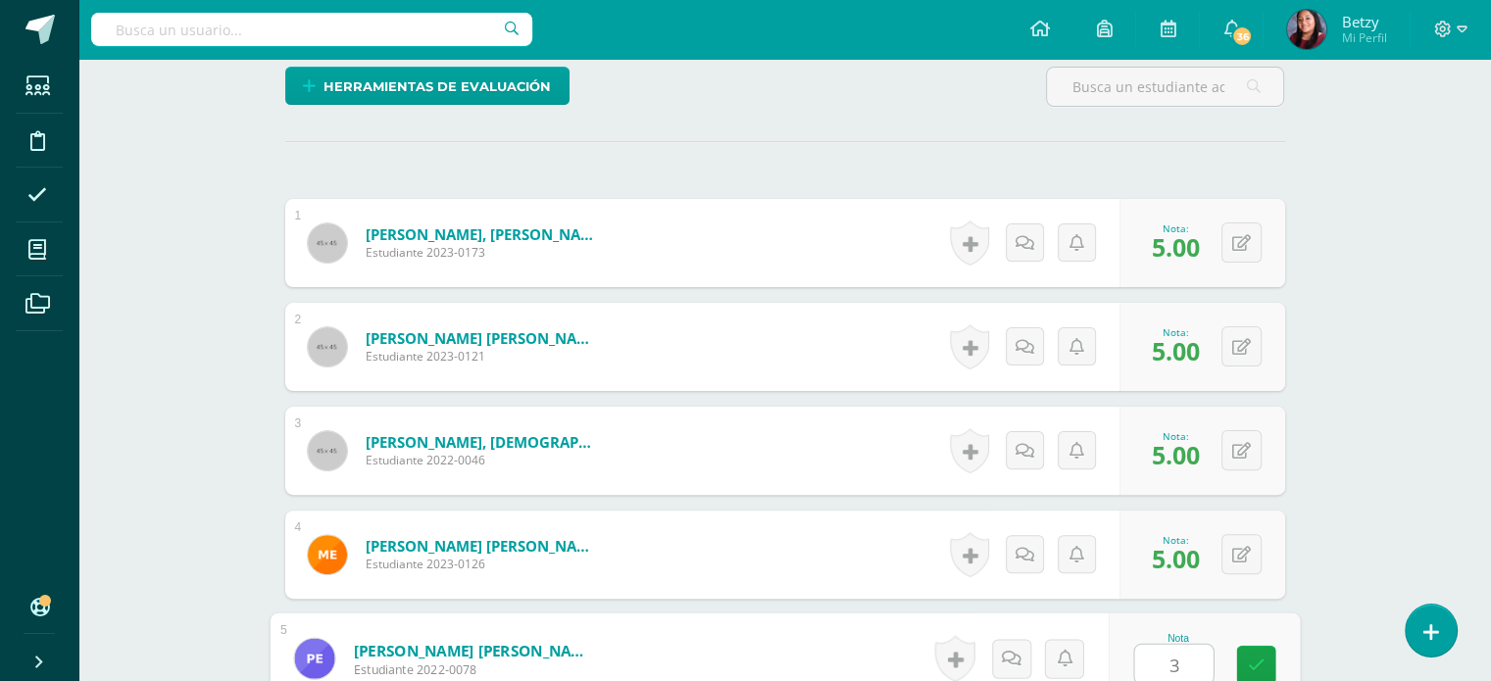
type input "3"
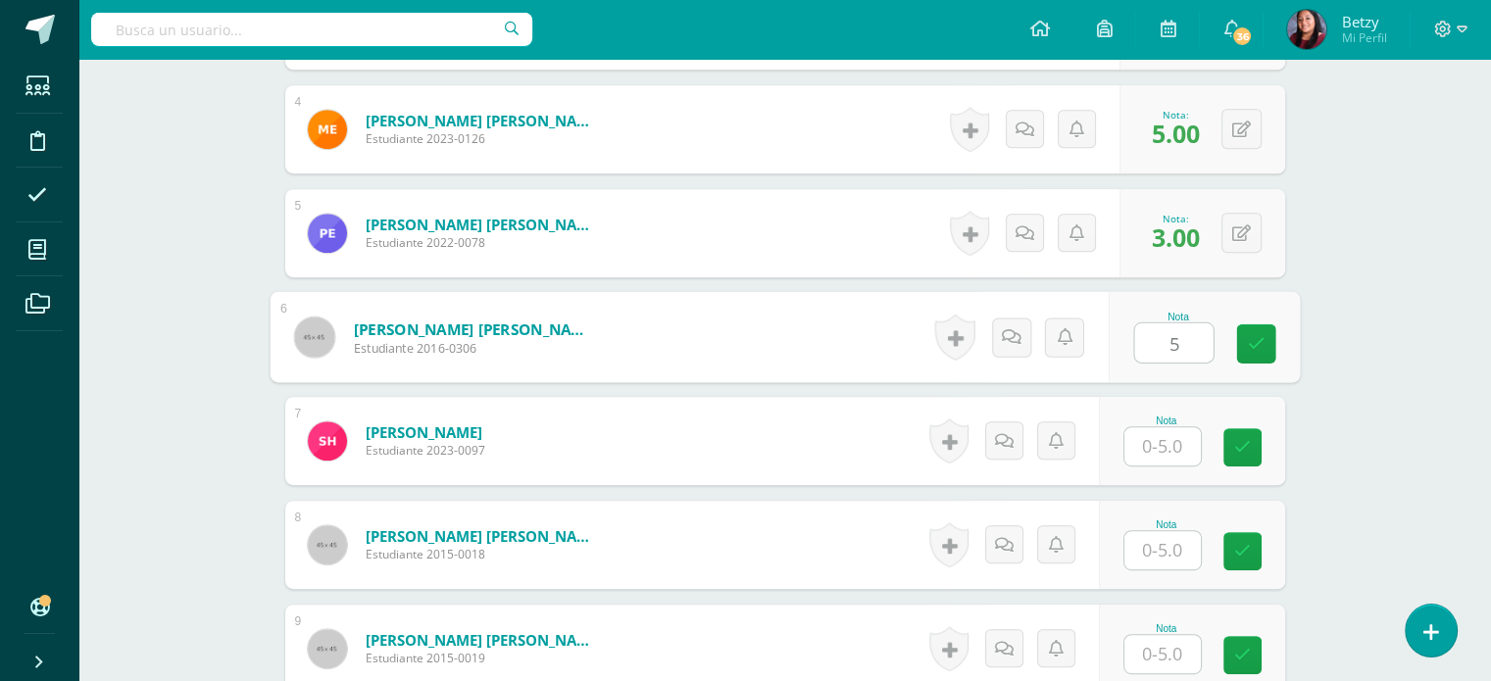
type input "5"
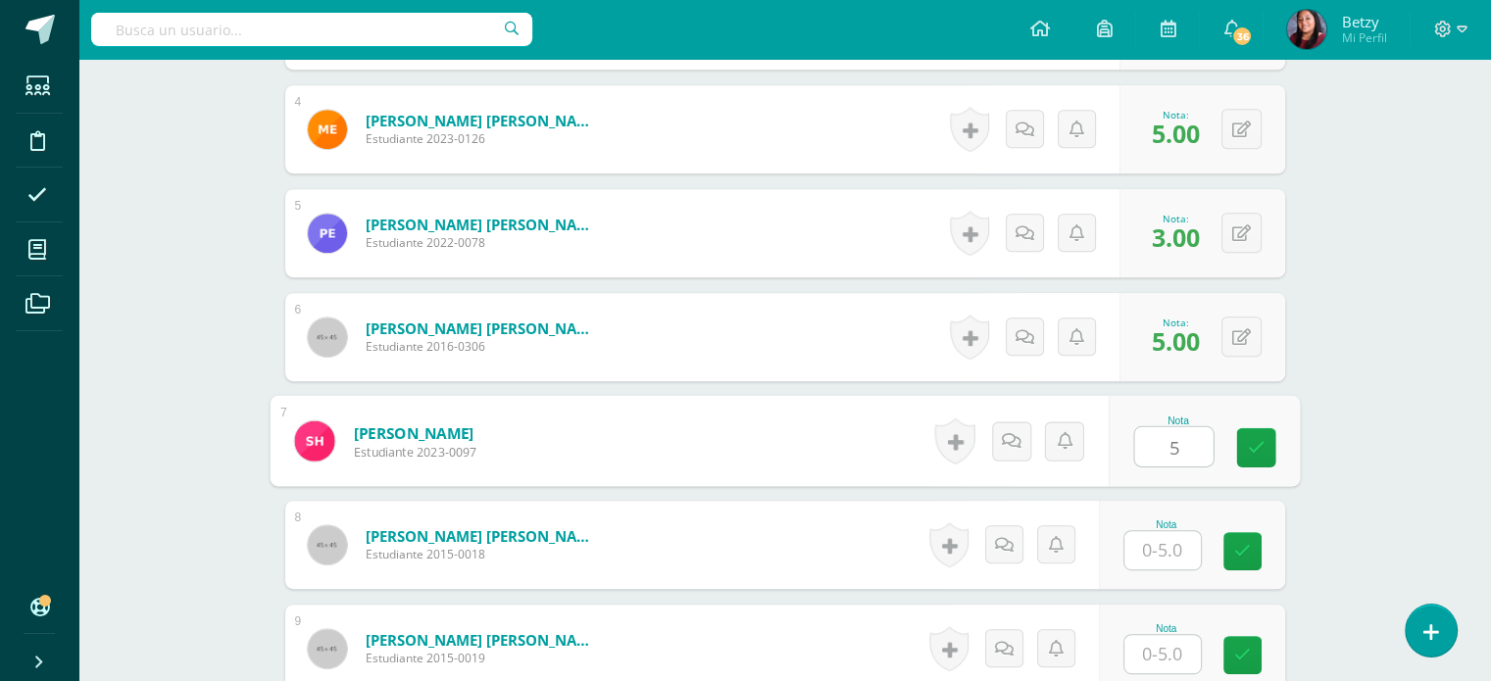
type input "5"
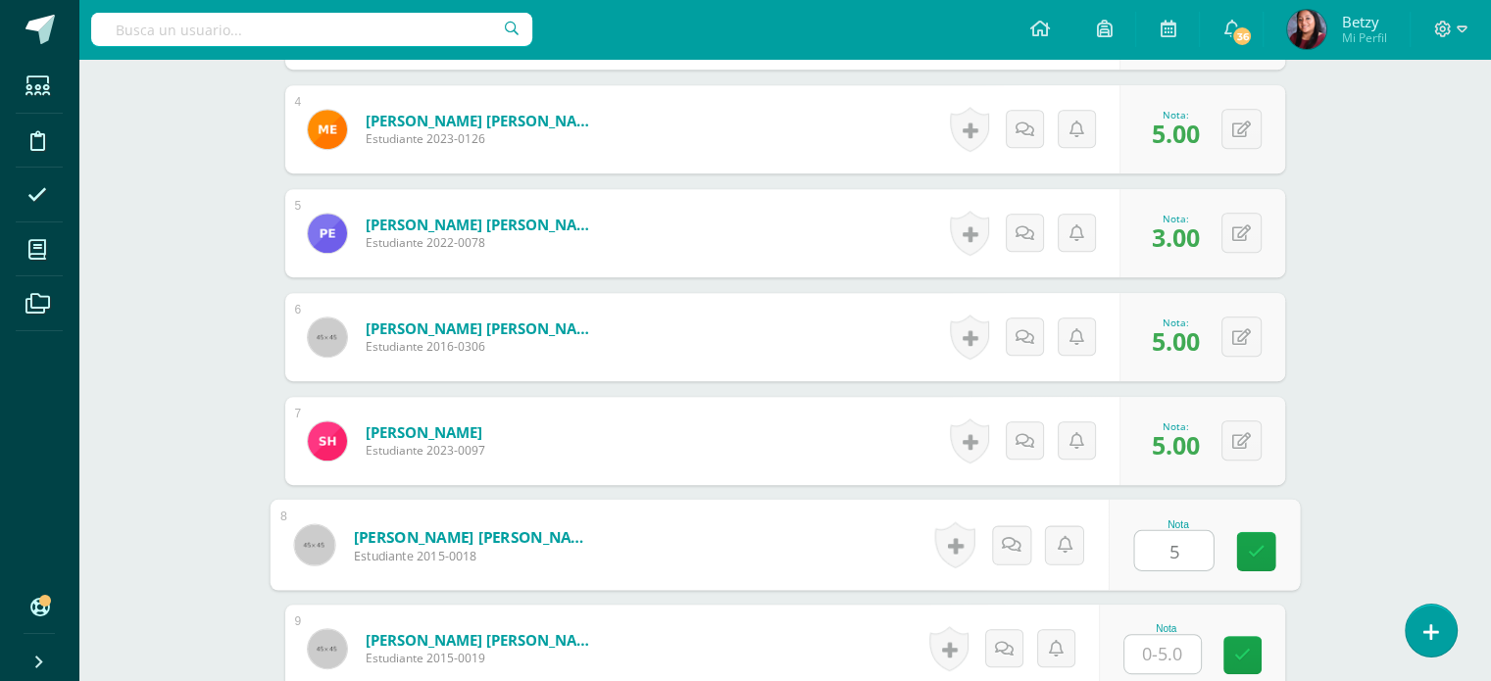
type input "5"
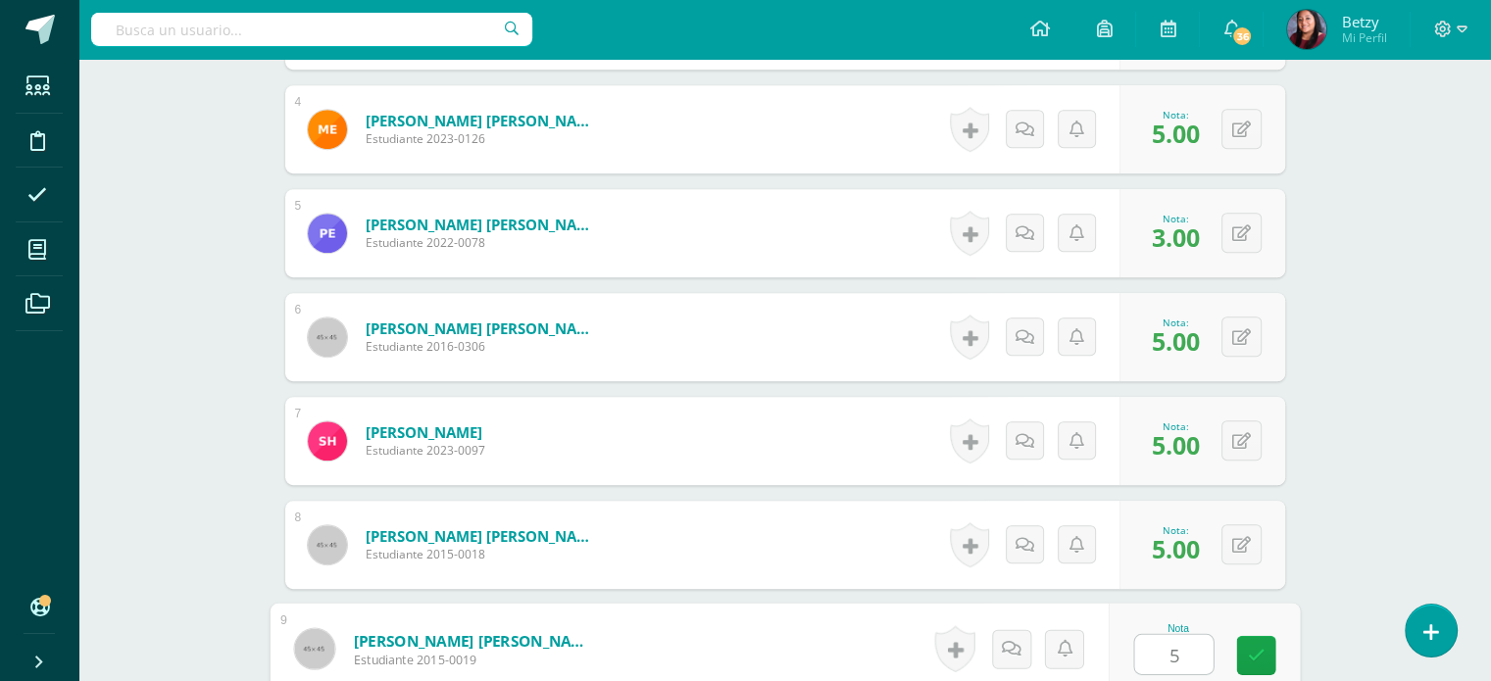
type input "5"
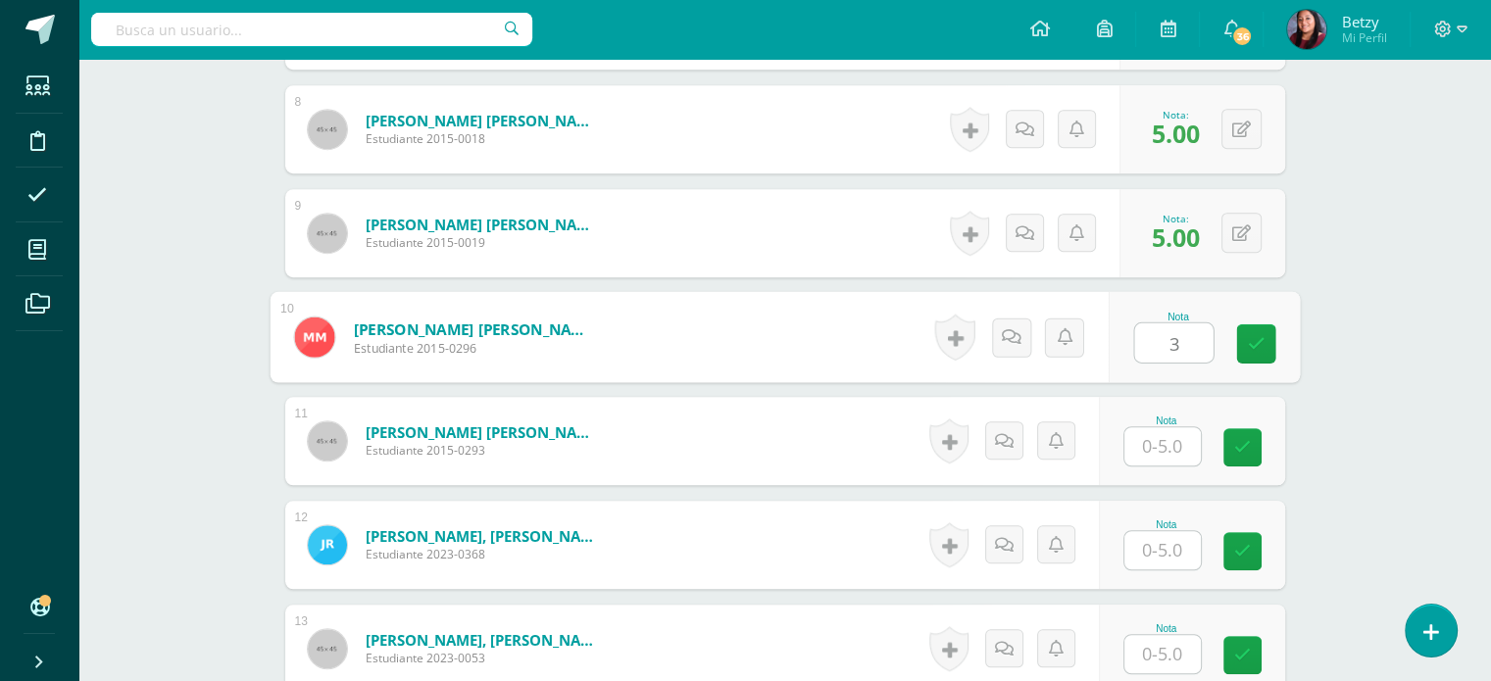
type input "3"
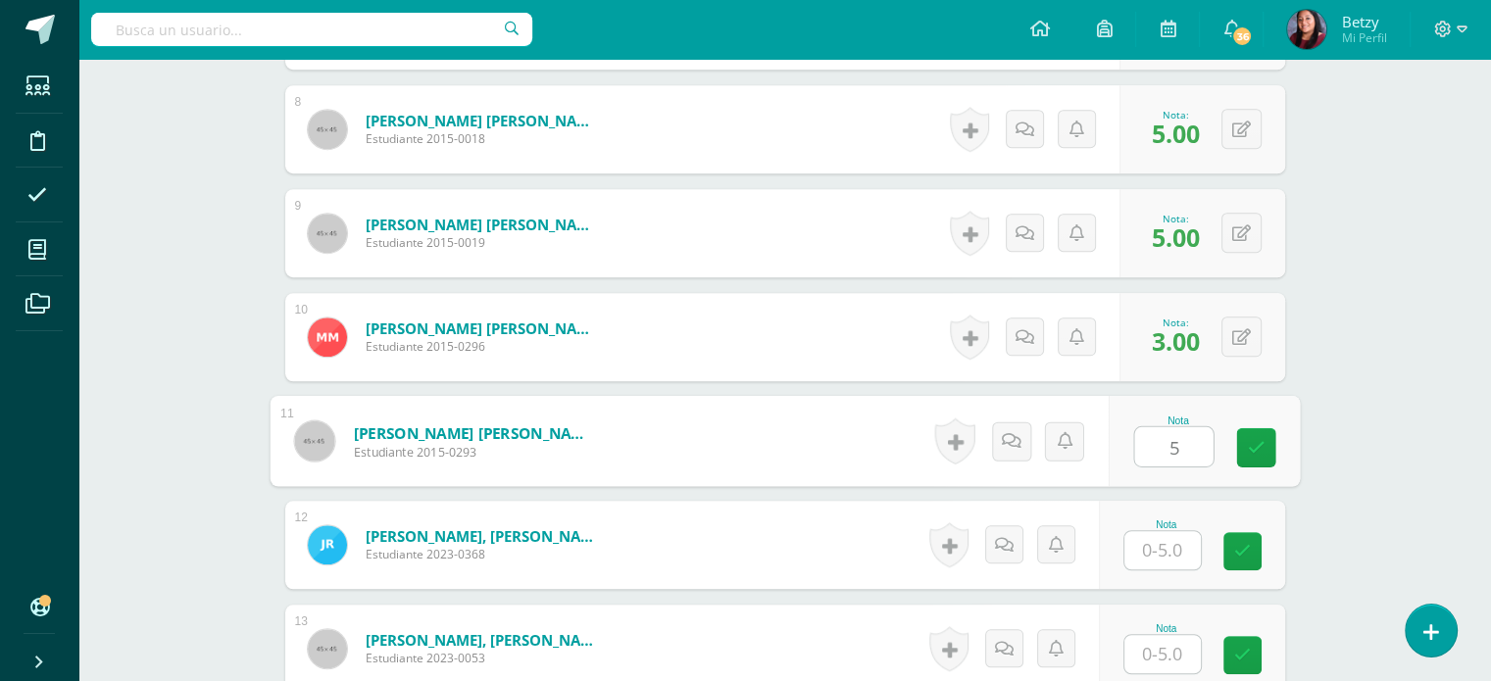
type input "5"
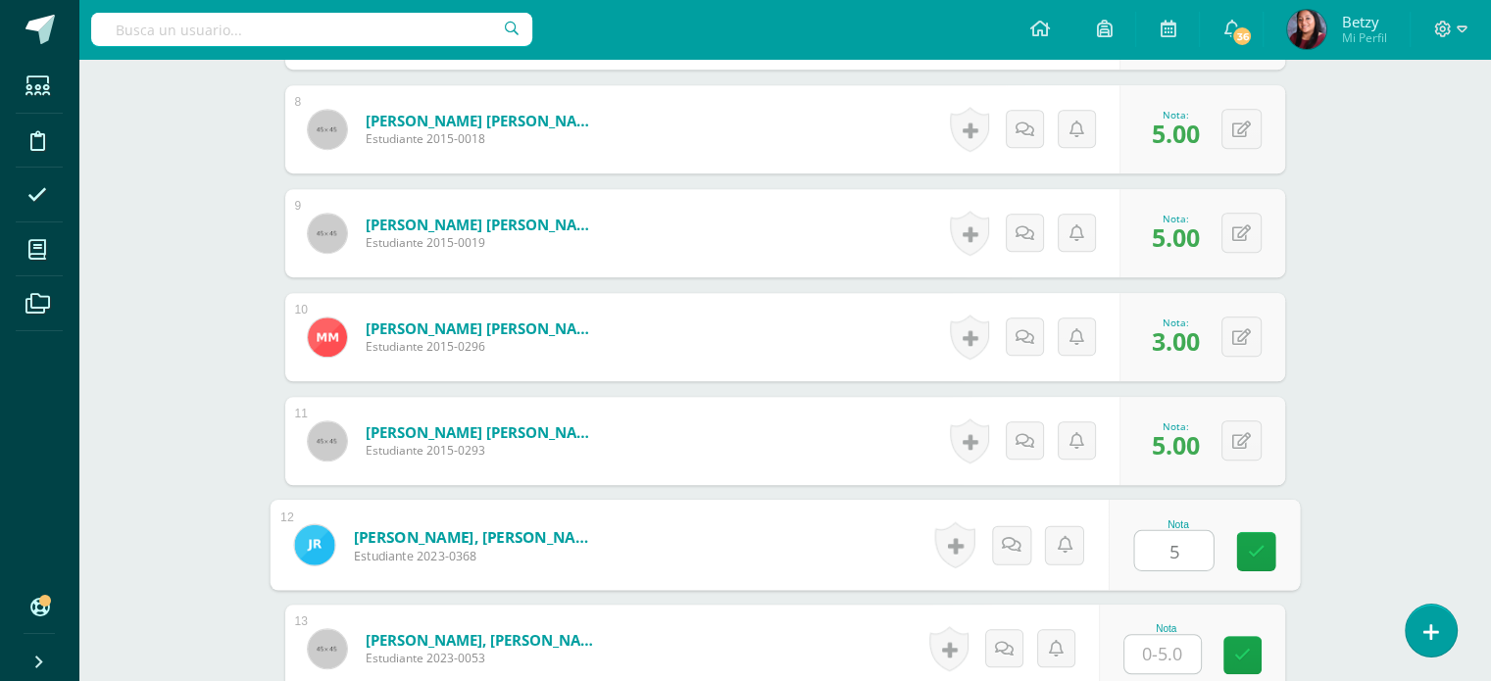
type input "5"
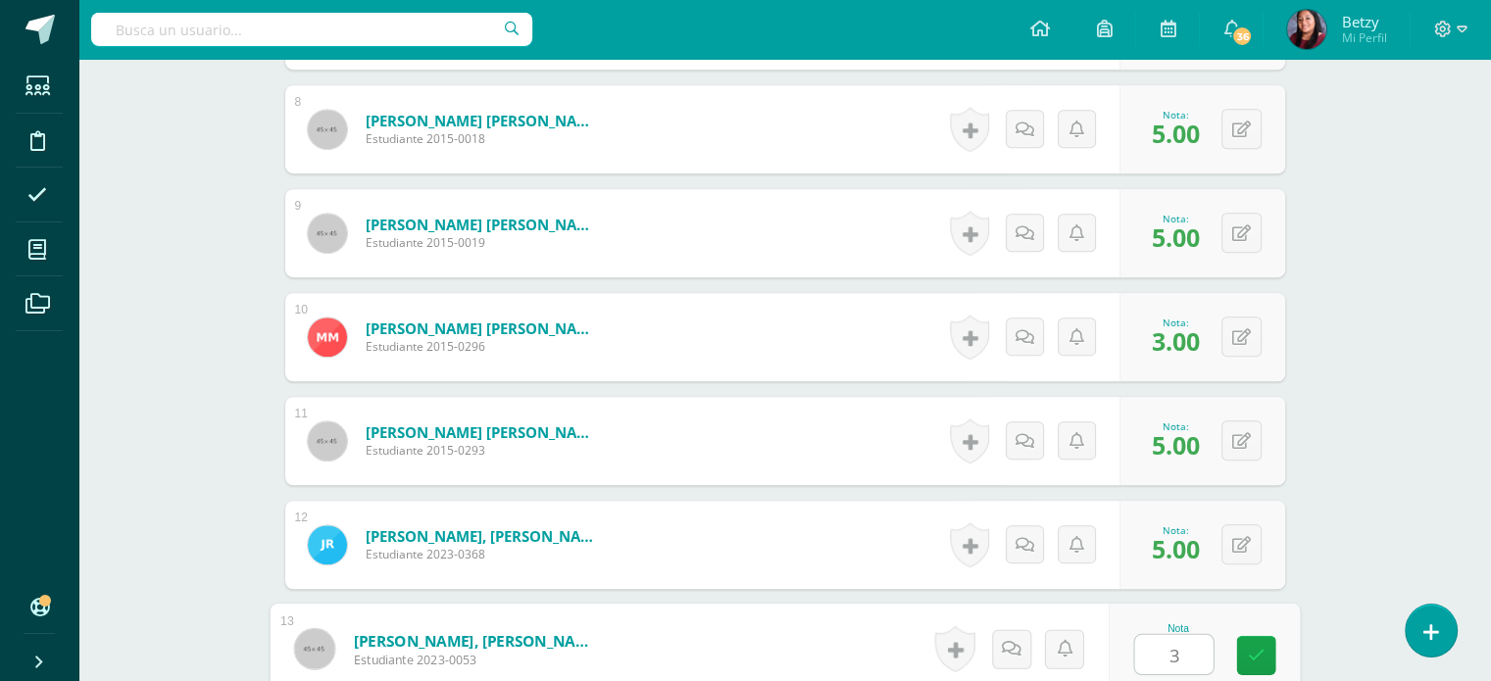
type input "3"
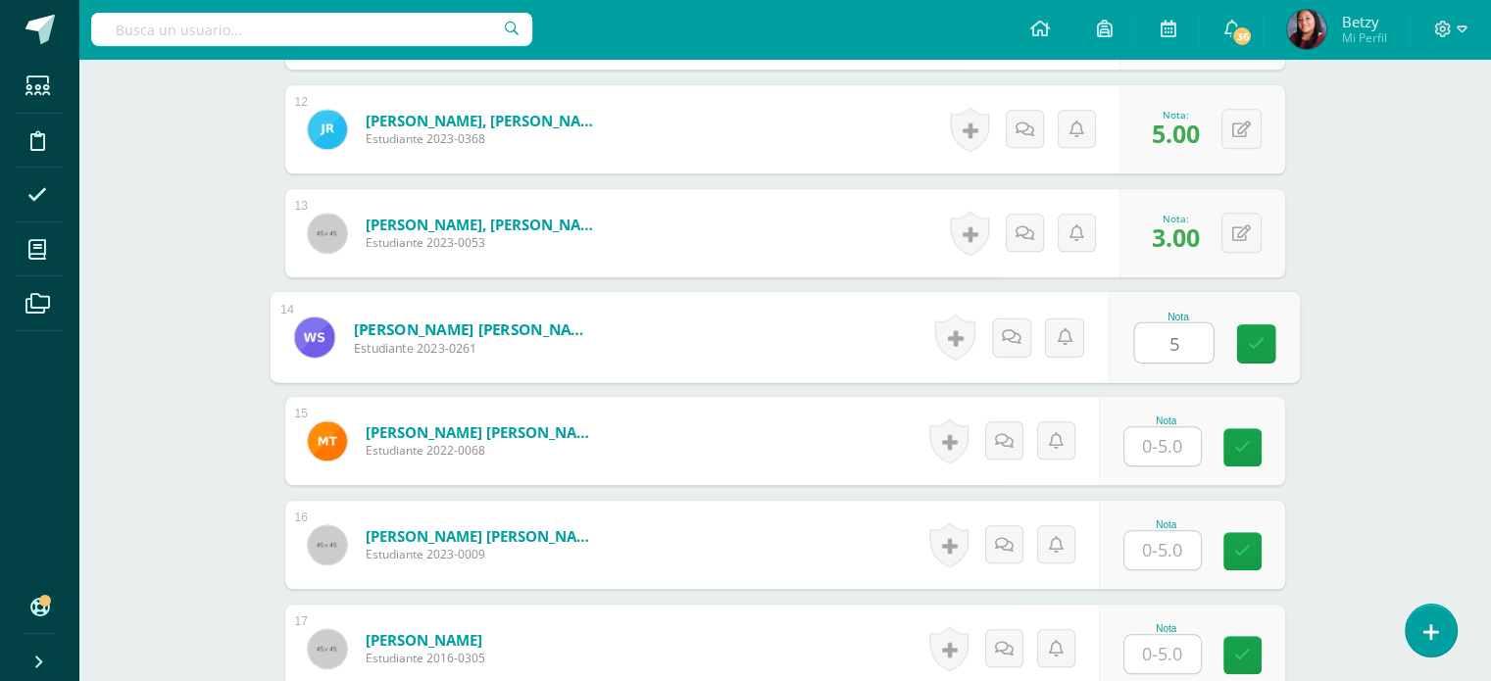
type input "5"
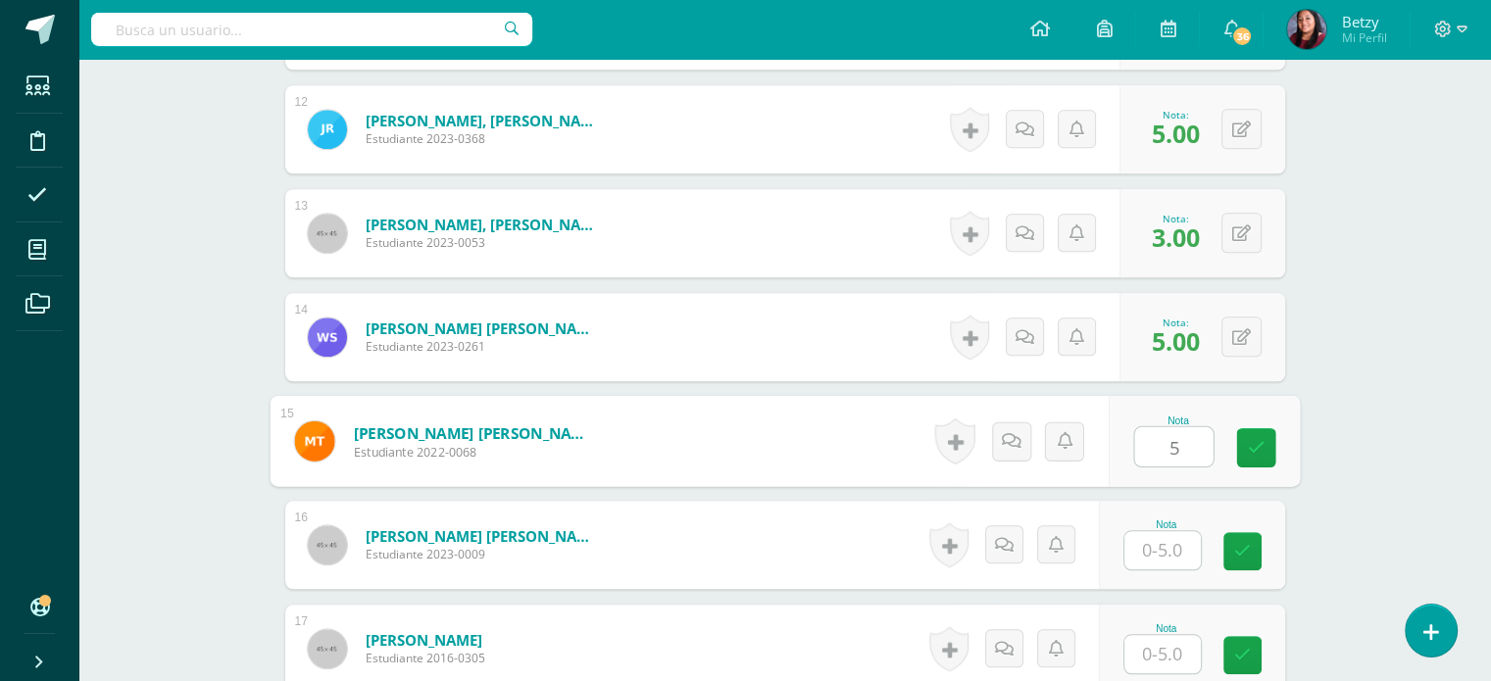
type input "5"
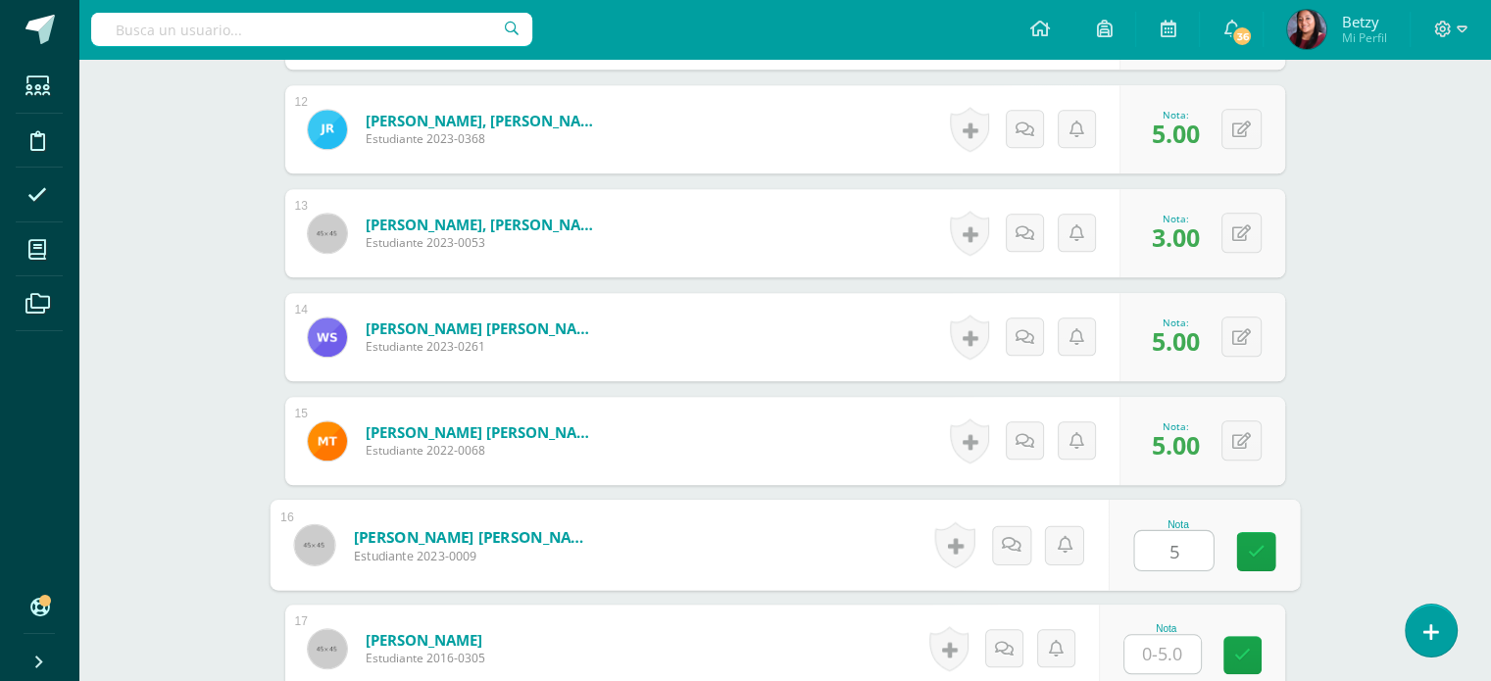
type input "5"
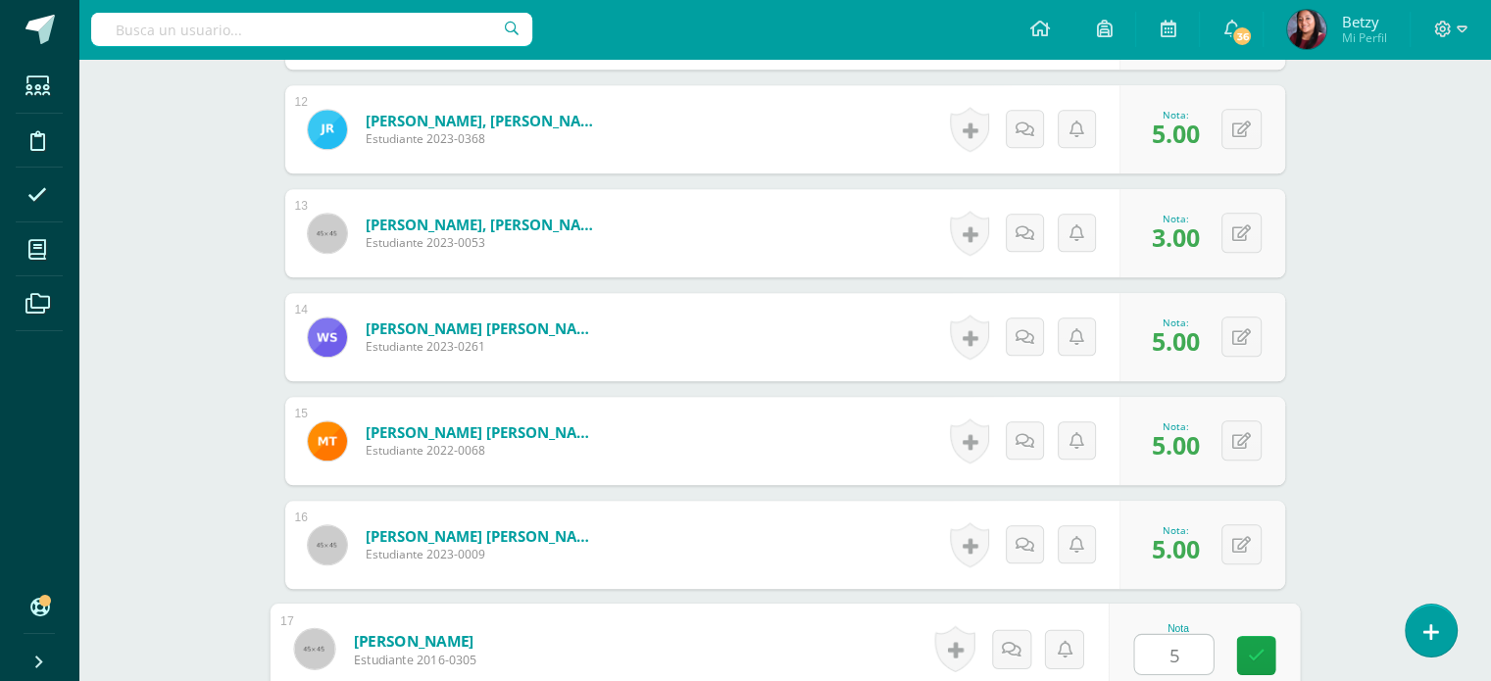
type input "5"
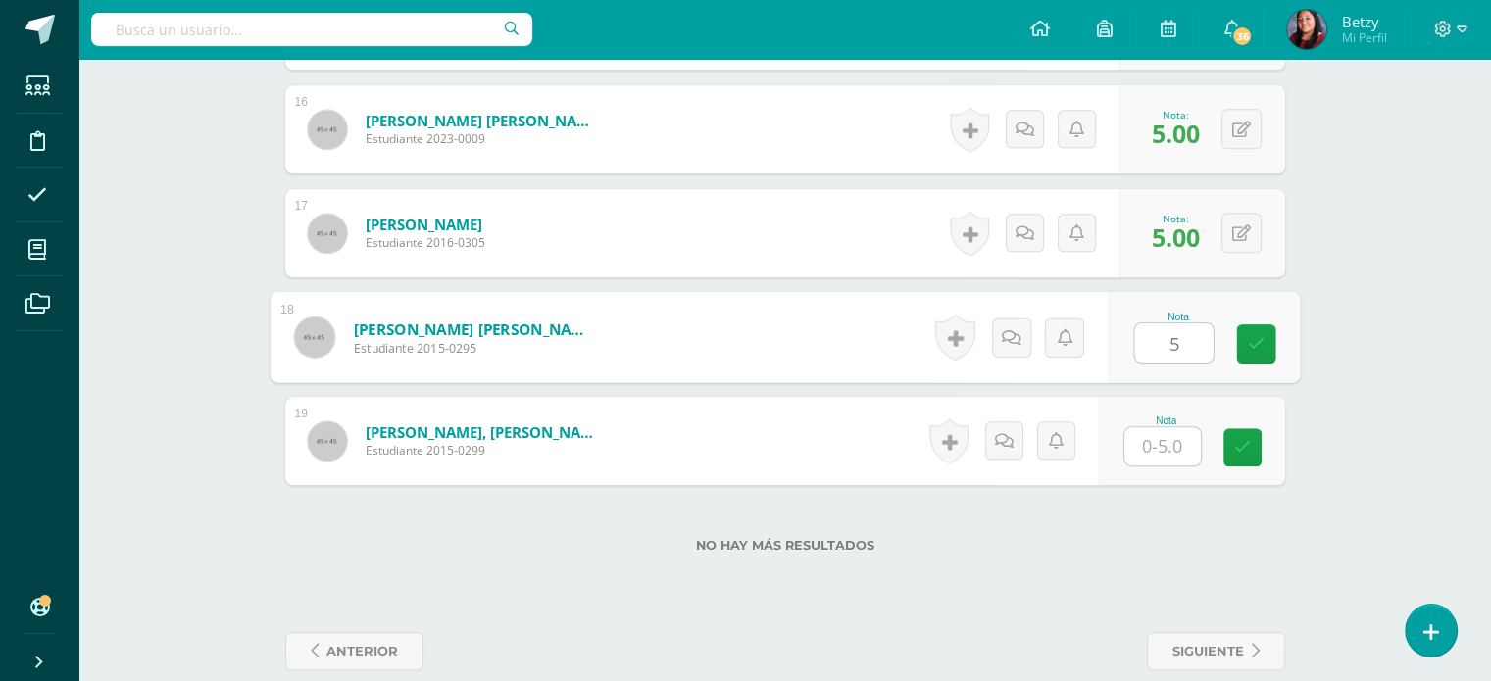
type input "5"
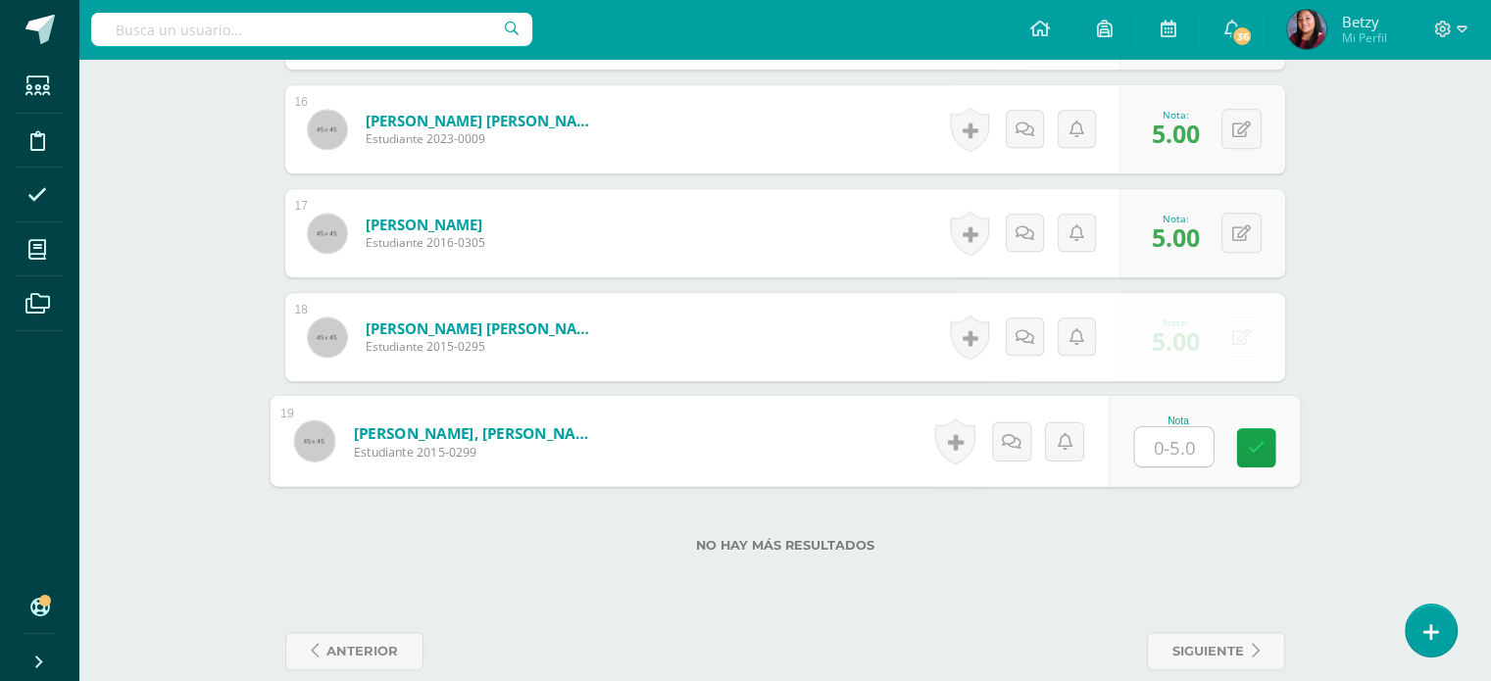
type input "5"
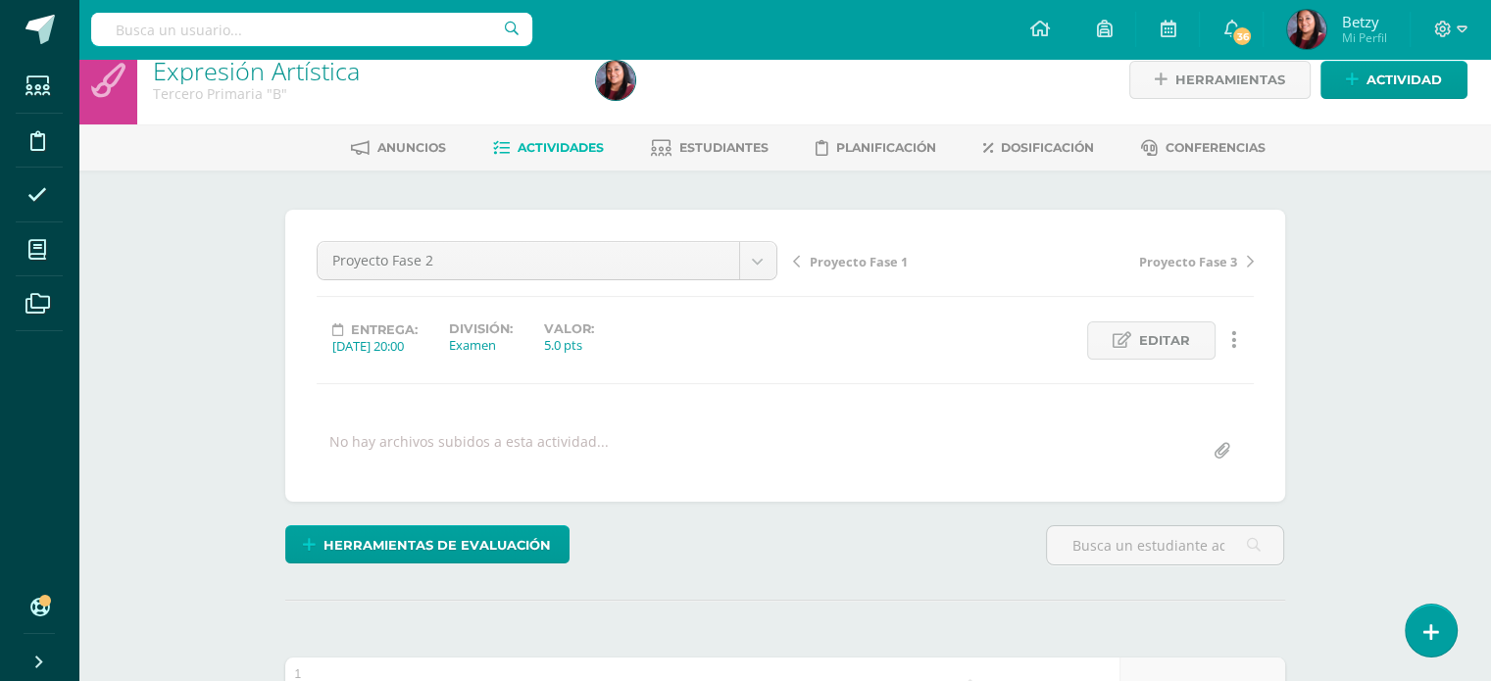
scroll to position [22, 0]
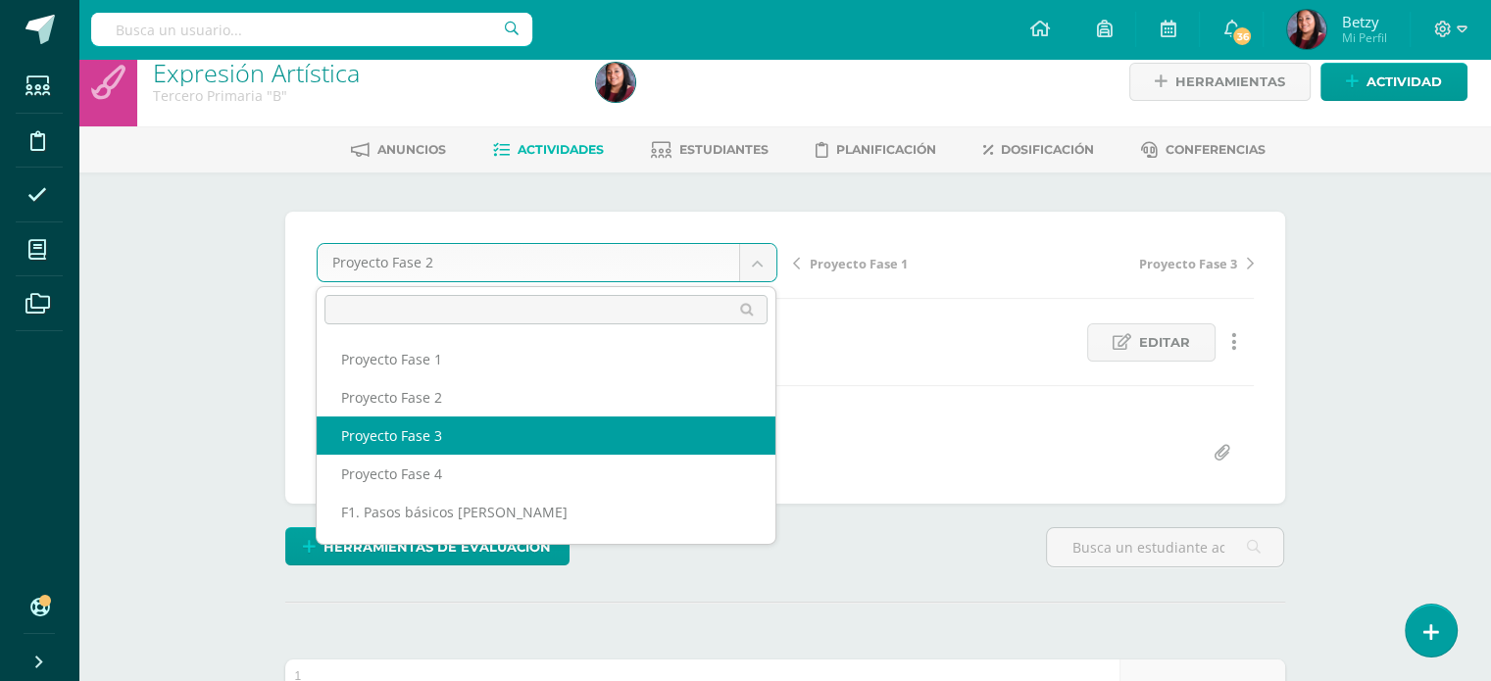
select select "/dashboard/teacher/grade-activity/51267/"
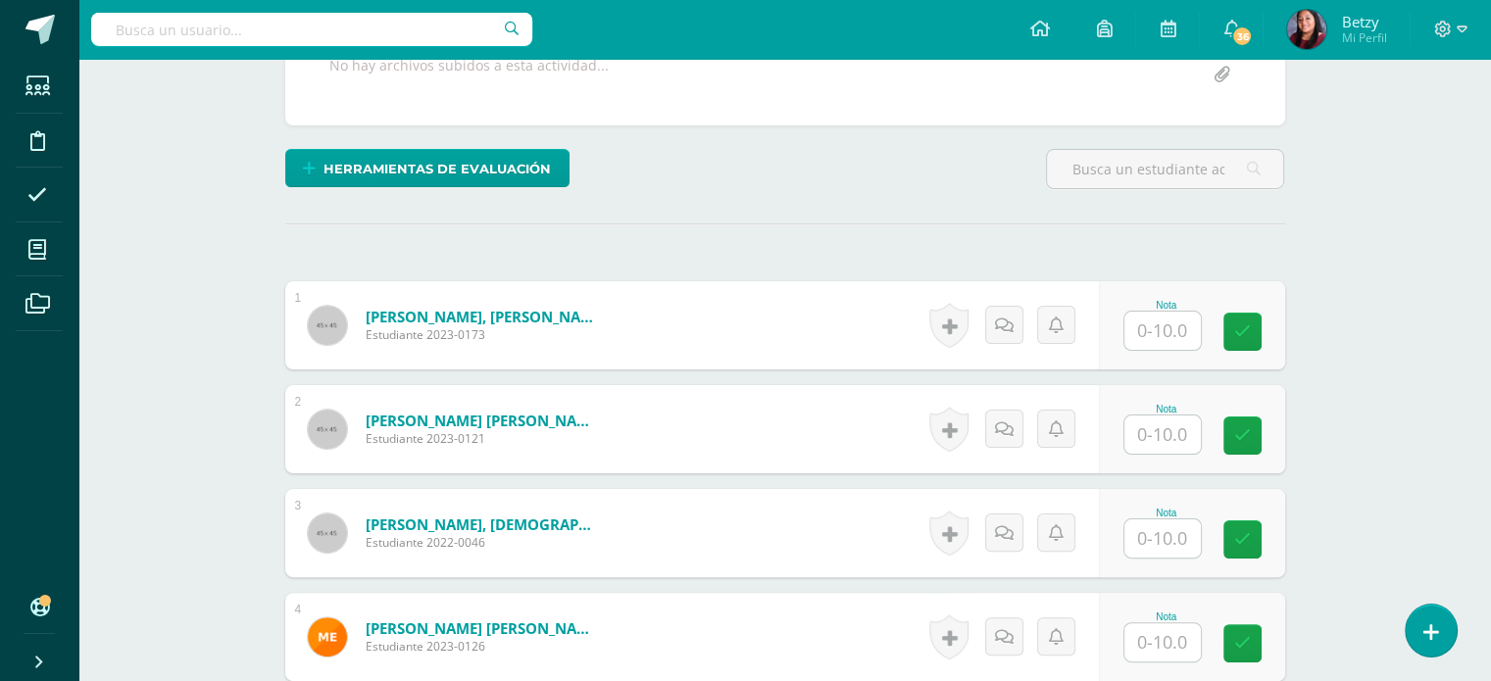
scroll to position [408, 0]
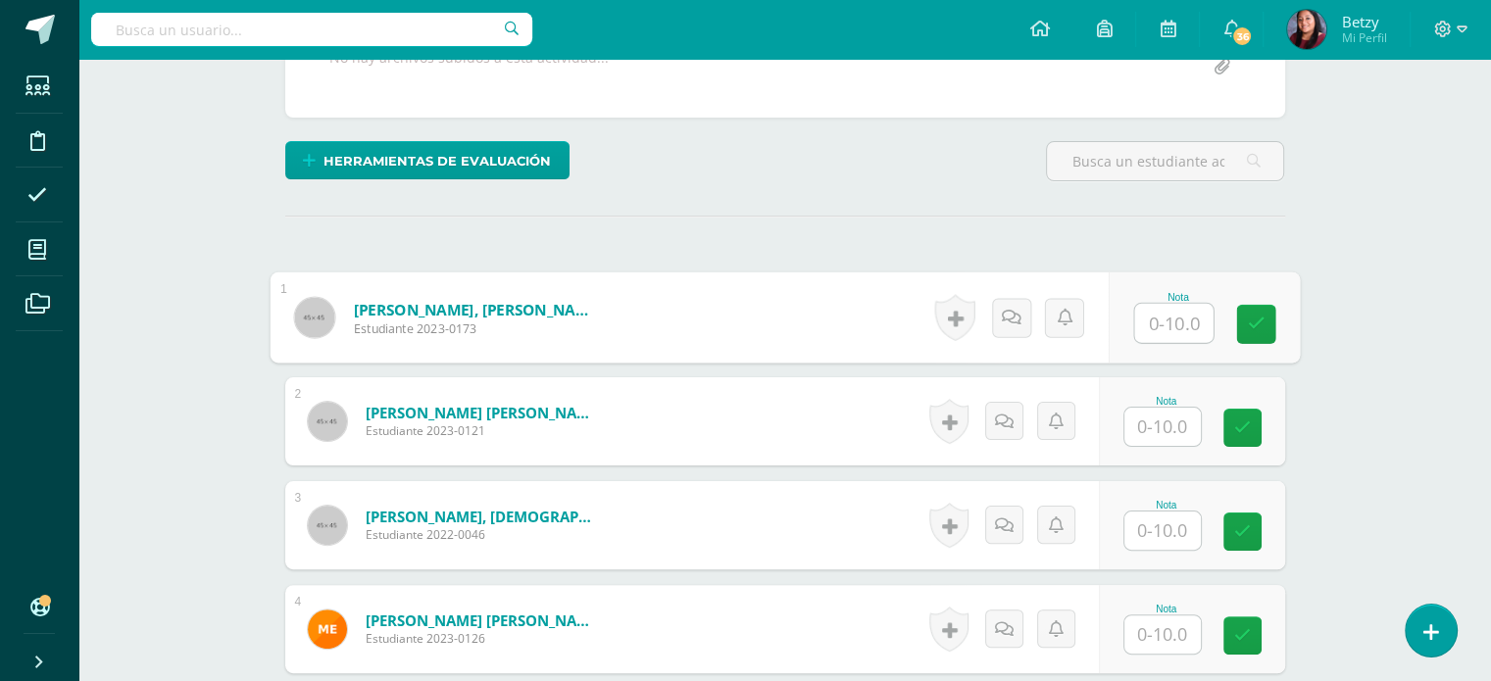
click at [1178, 322] on input "text" at bounding box center [1173, 323] width 78 height 39
paste input "10"
type input "10"
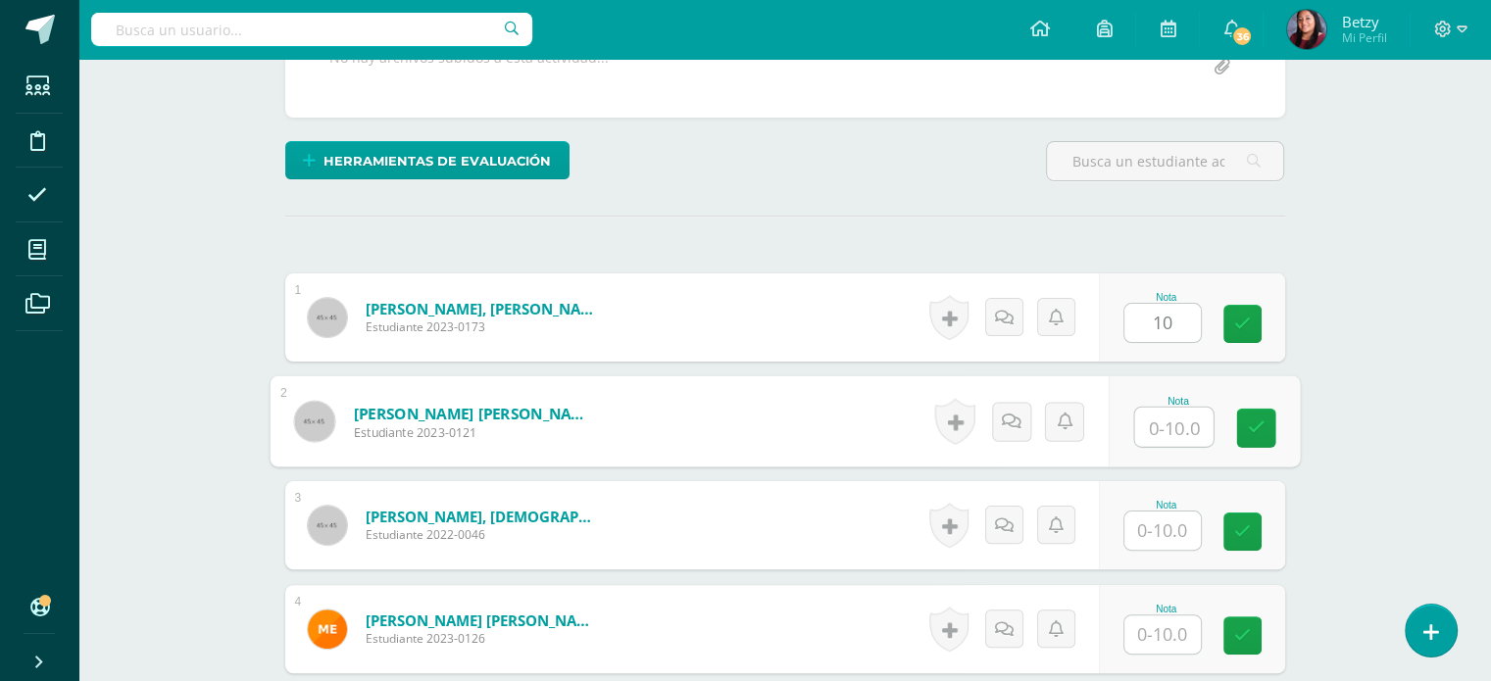
paste input "10"
type input "10"
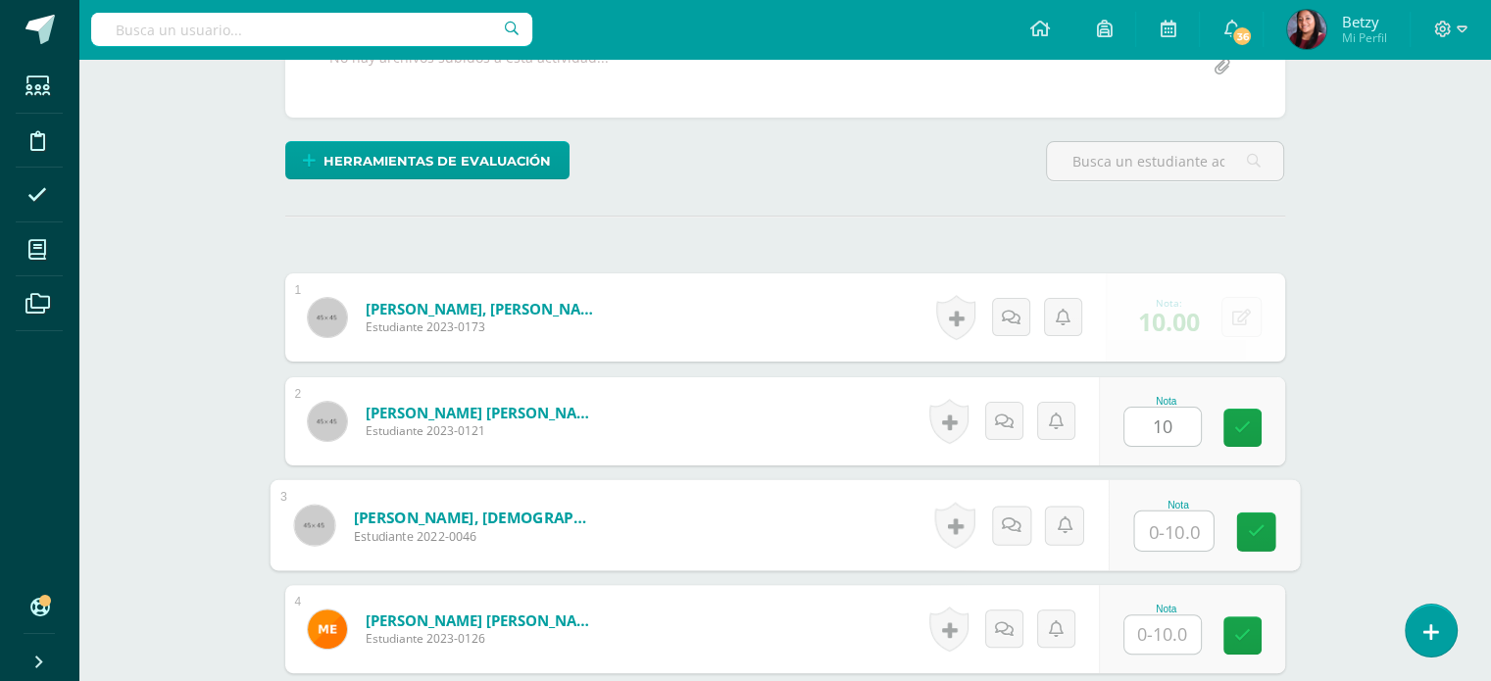
paste input "10"
type input "10"
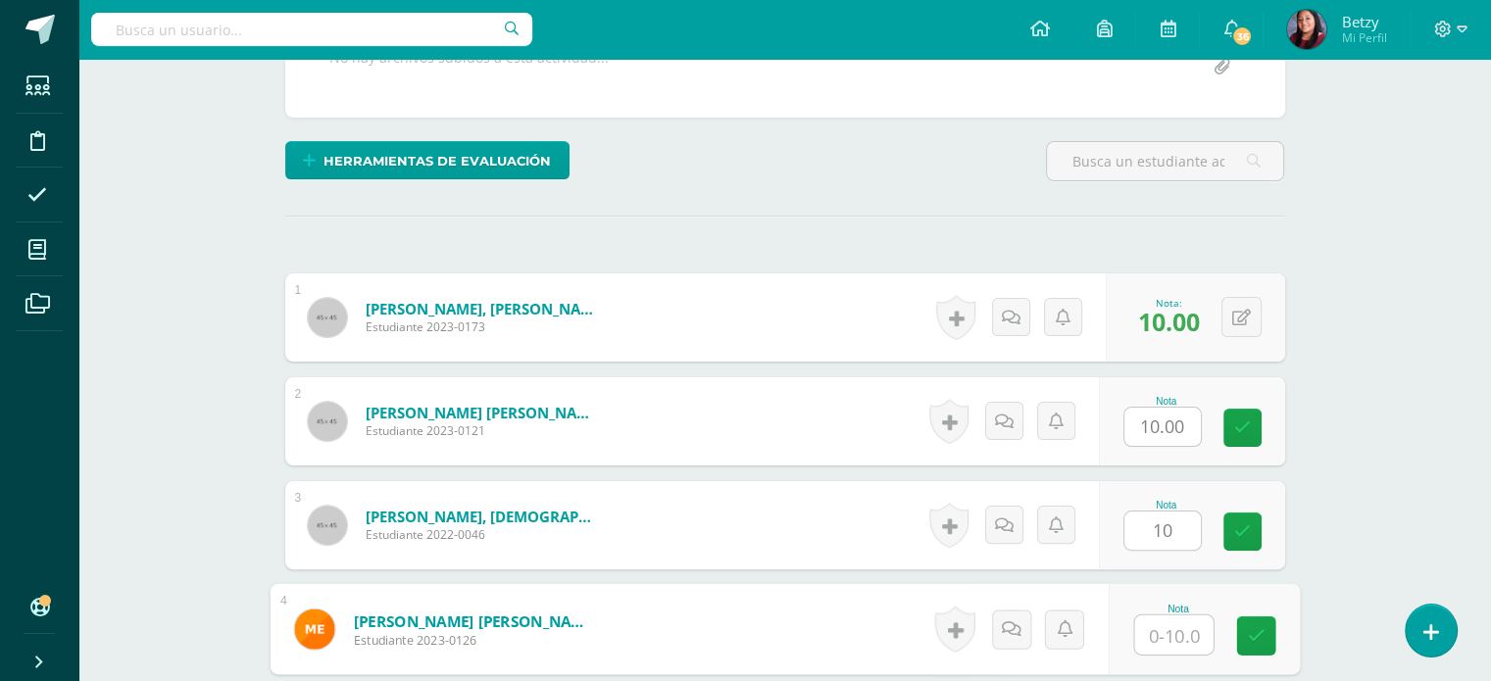
paste input "10"
type input "10"
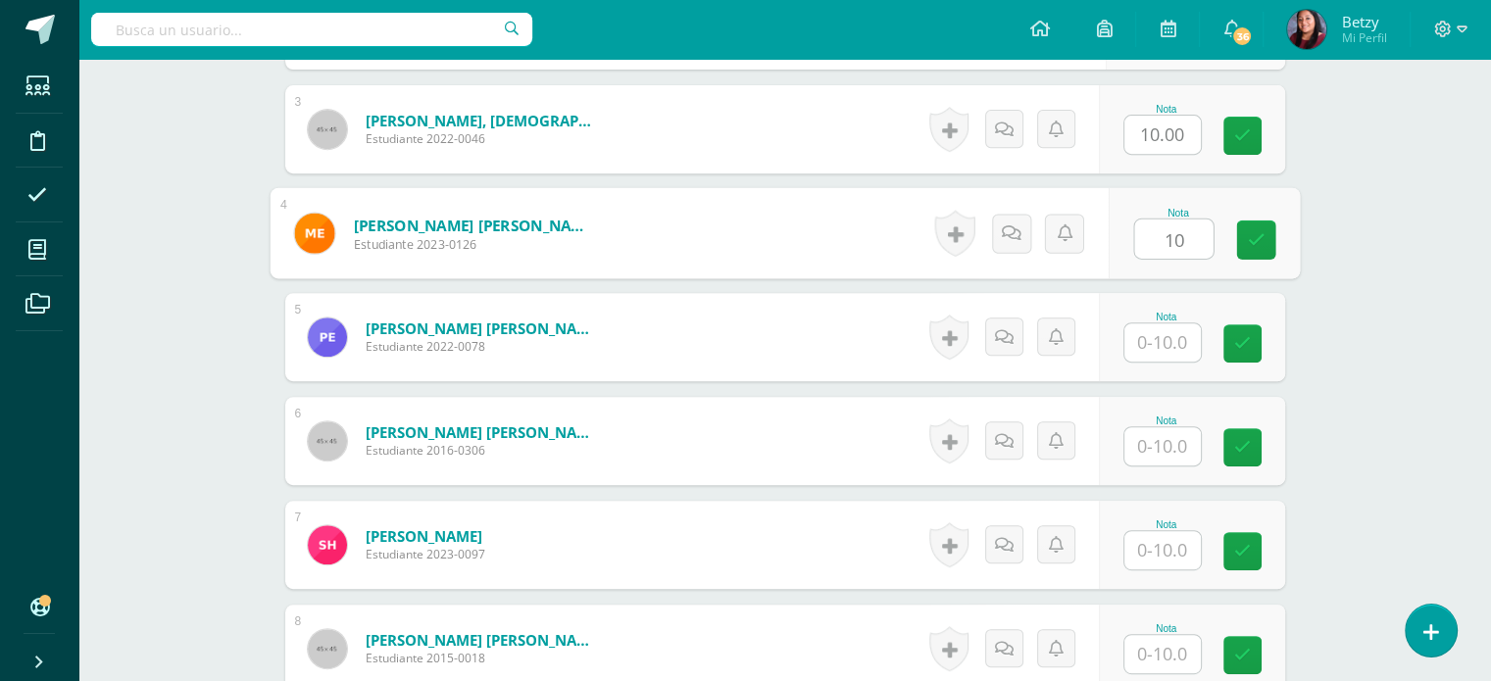
paste input "10"
type input "10"
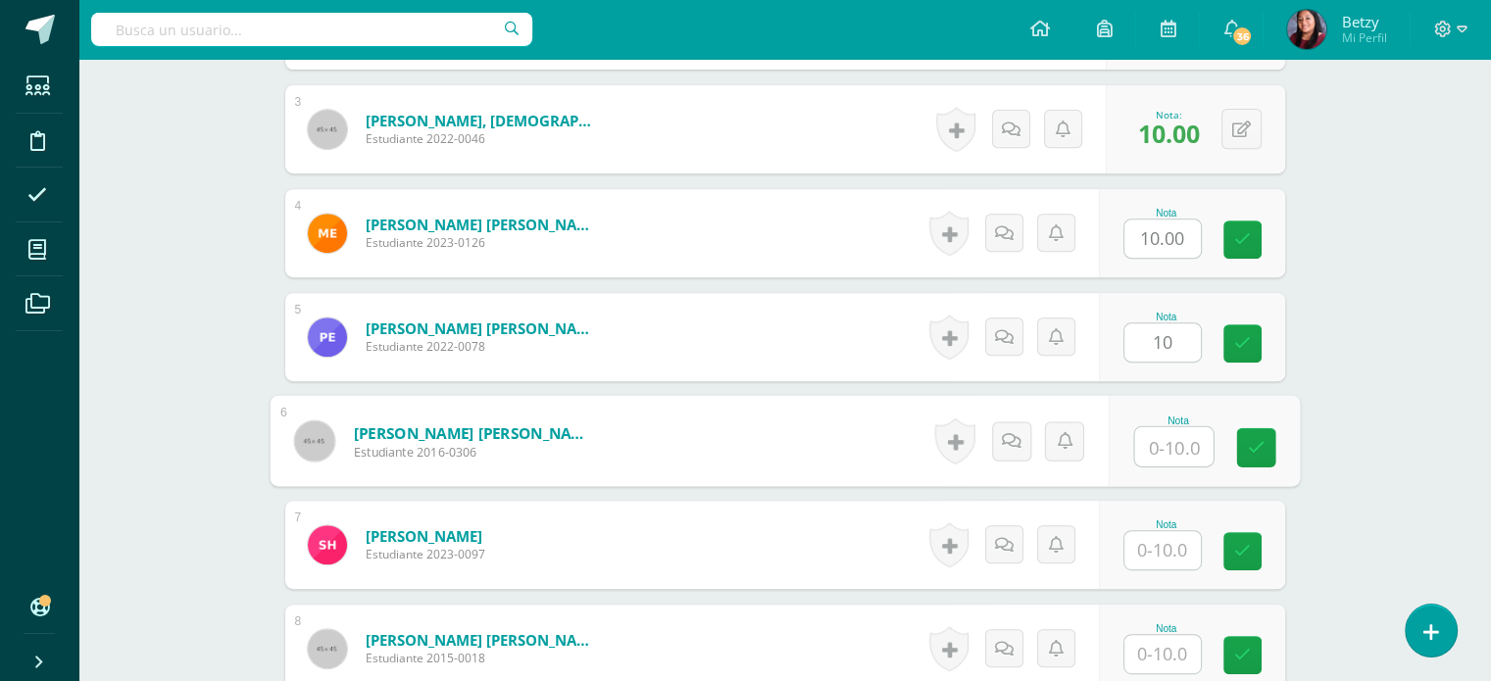
paste input "10"
type input "10"
paste input "10"
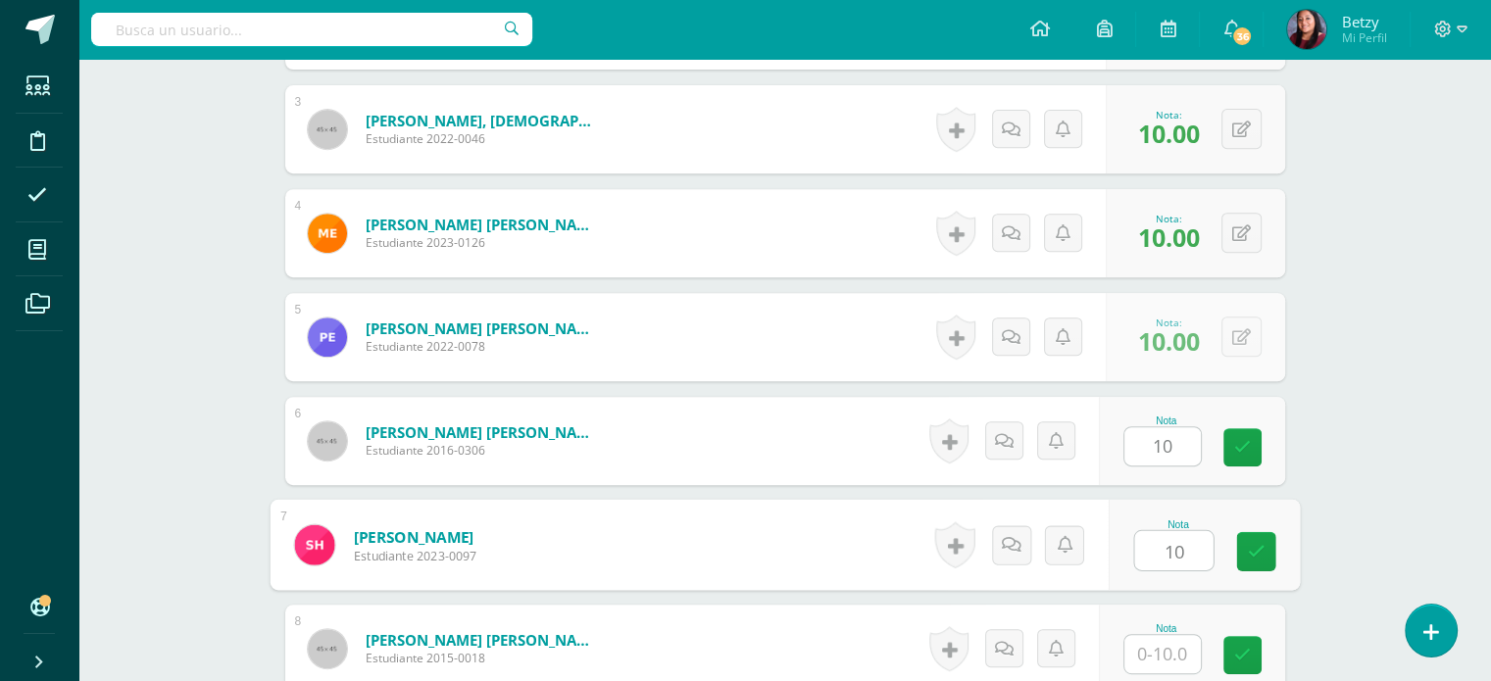
type input "10"
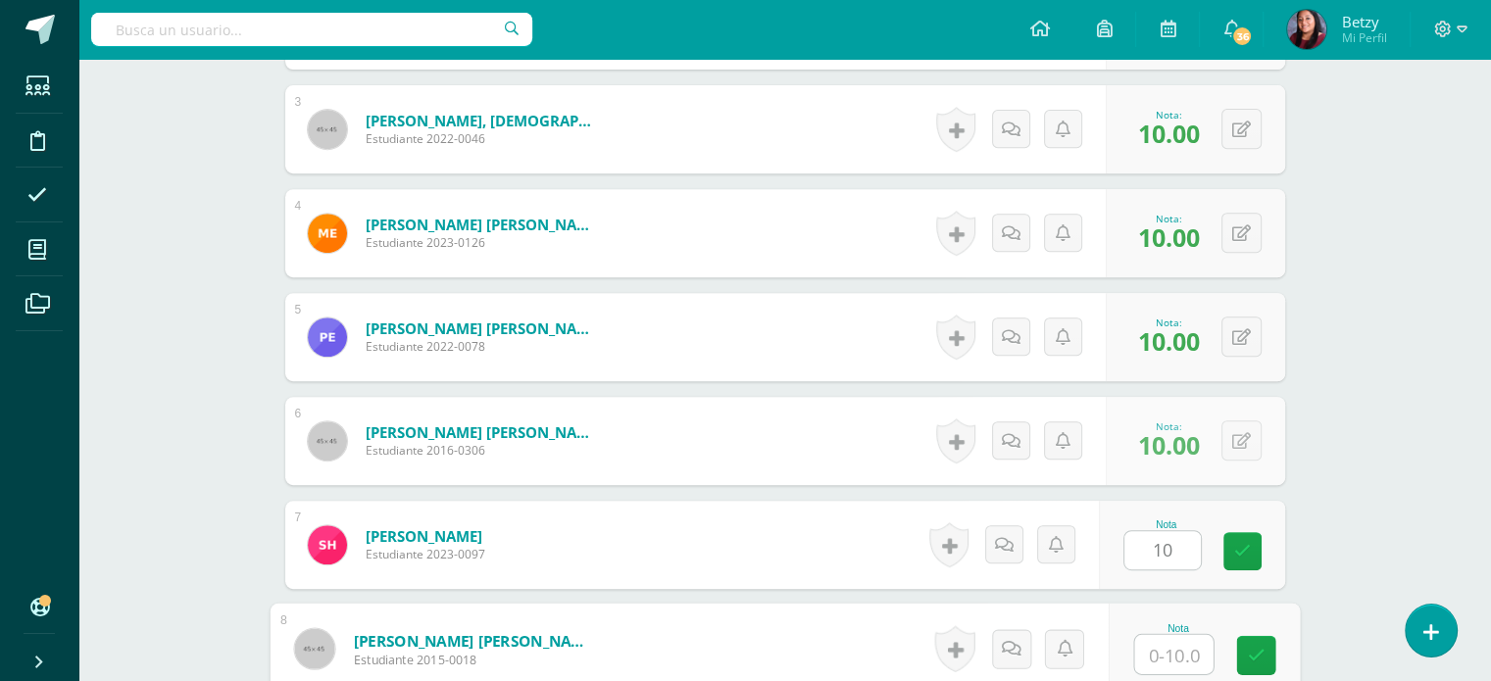
paste input "10"
type input "10"
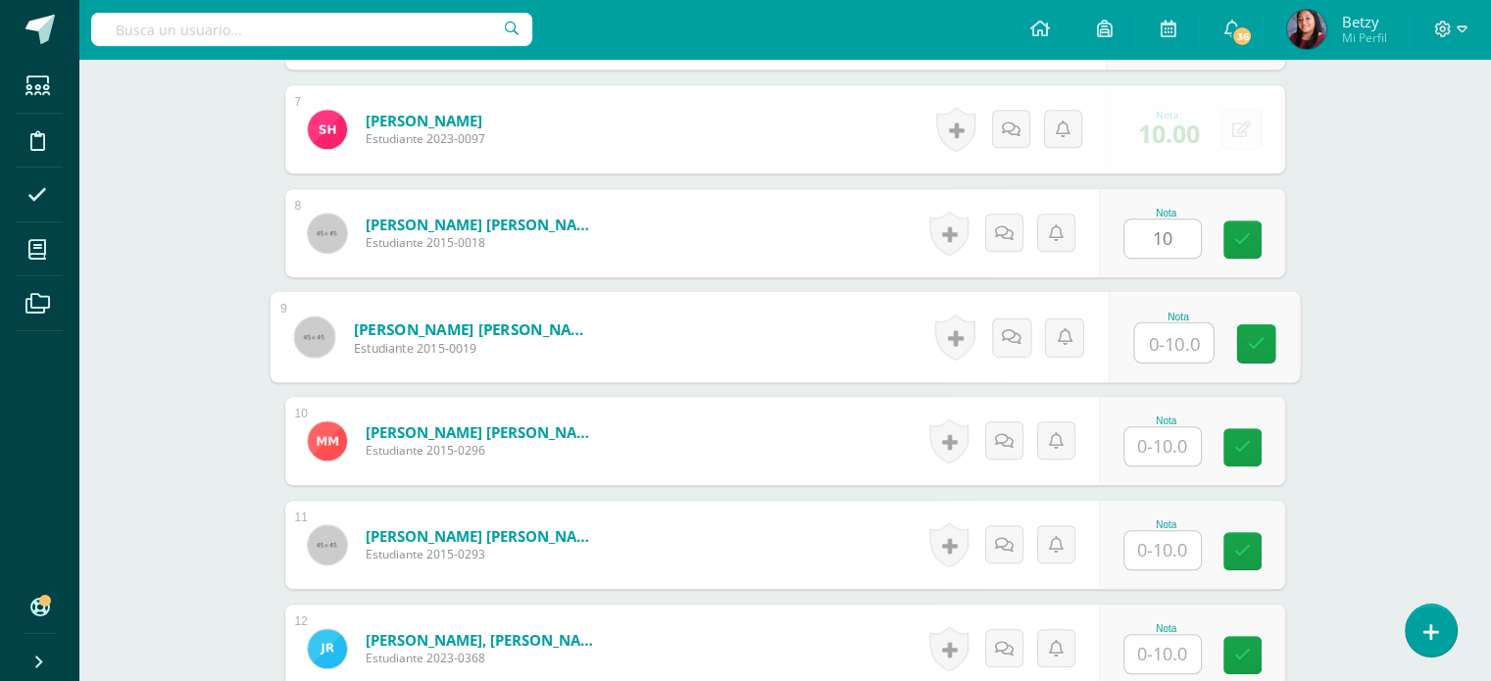
paste input "10"
type input "10"
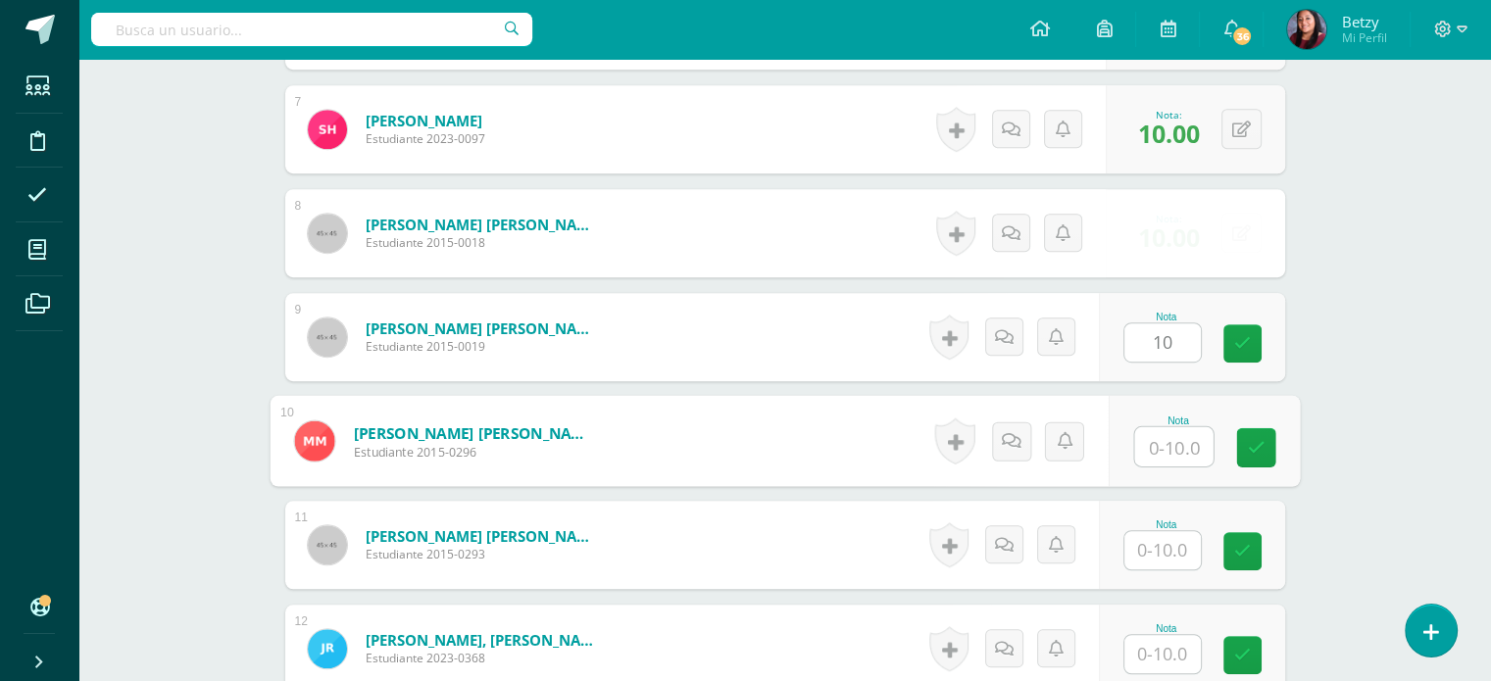
paste input "10"
type input "10"
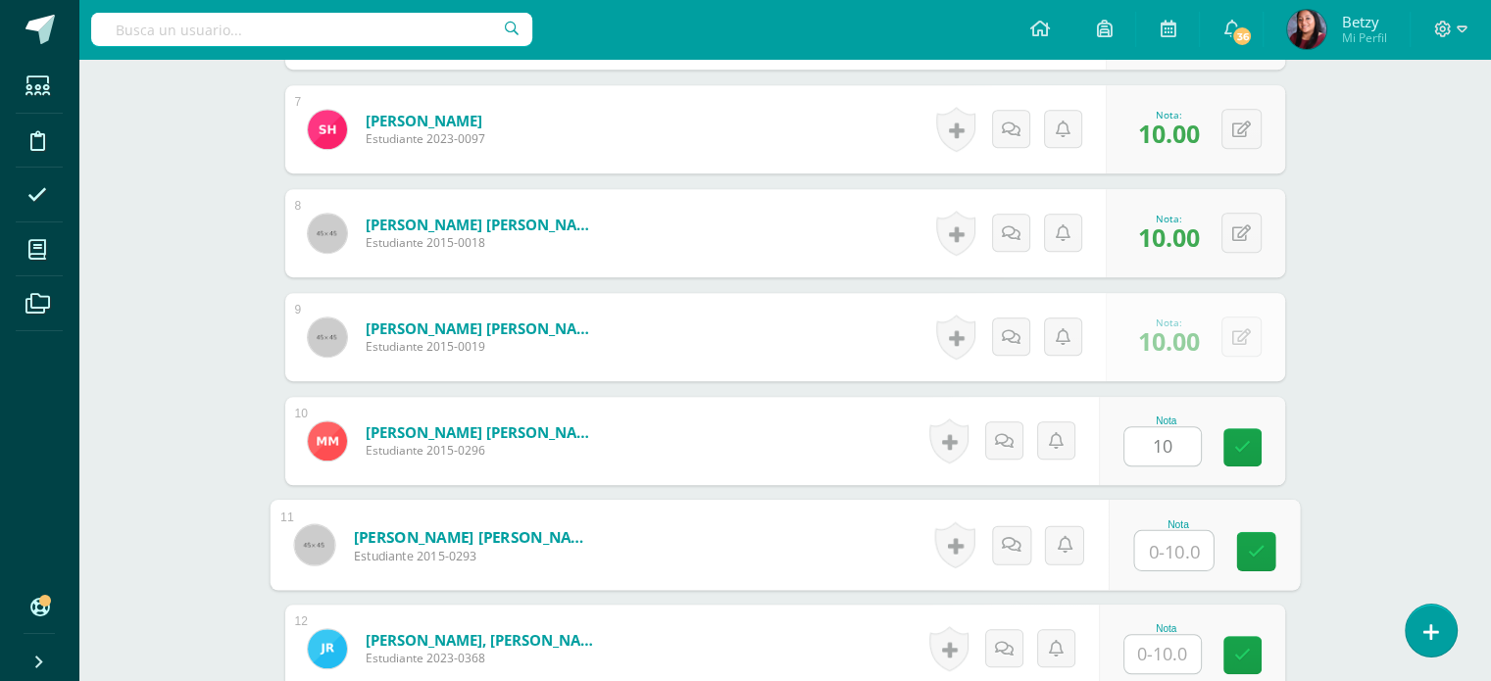
paste input "10"
type input "10"
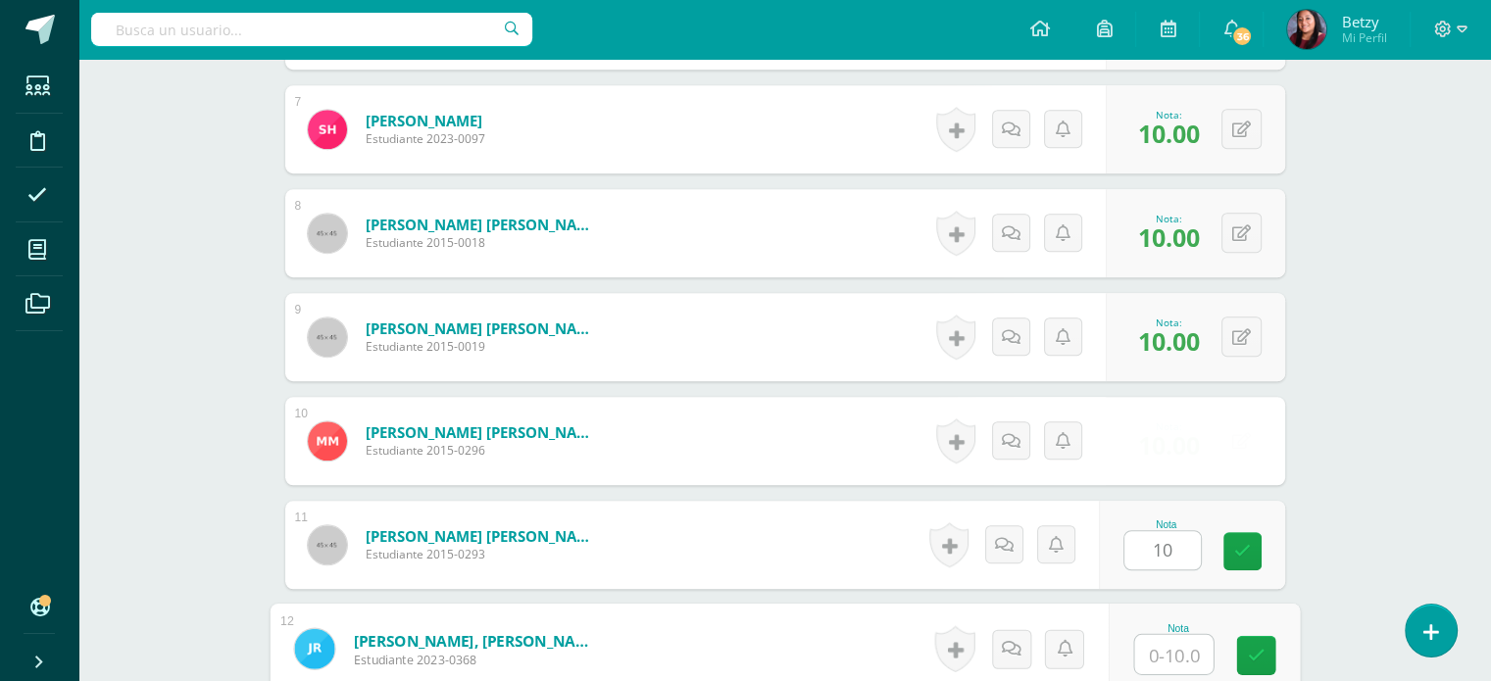
paste input "10"
type input "10"
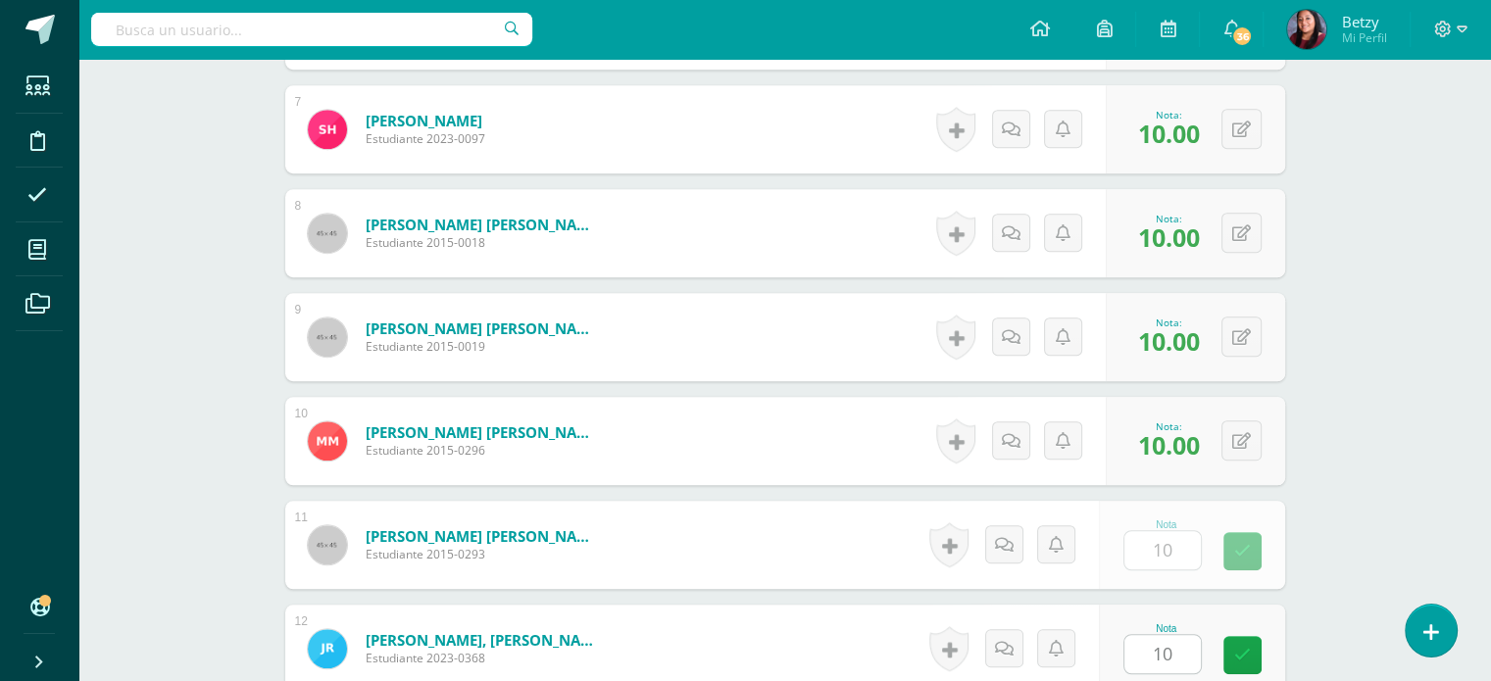
scroll to position [1635, 0]
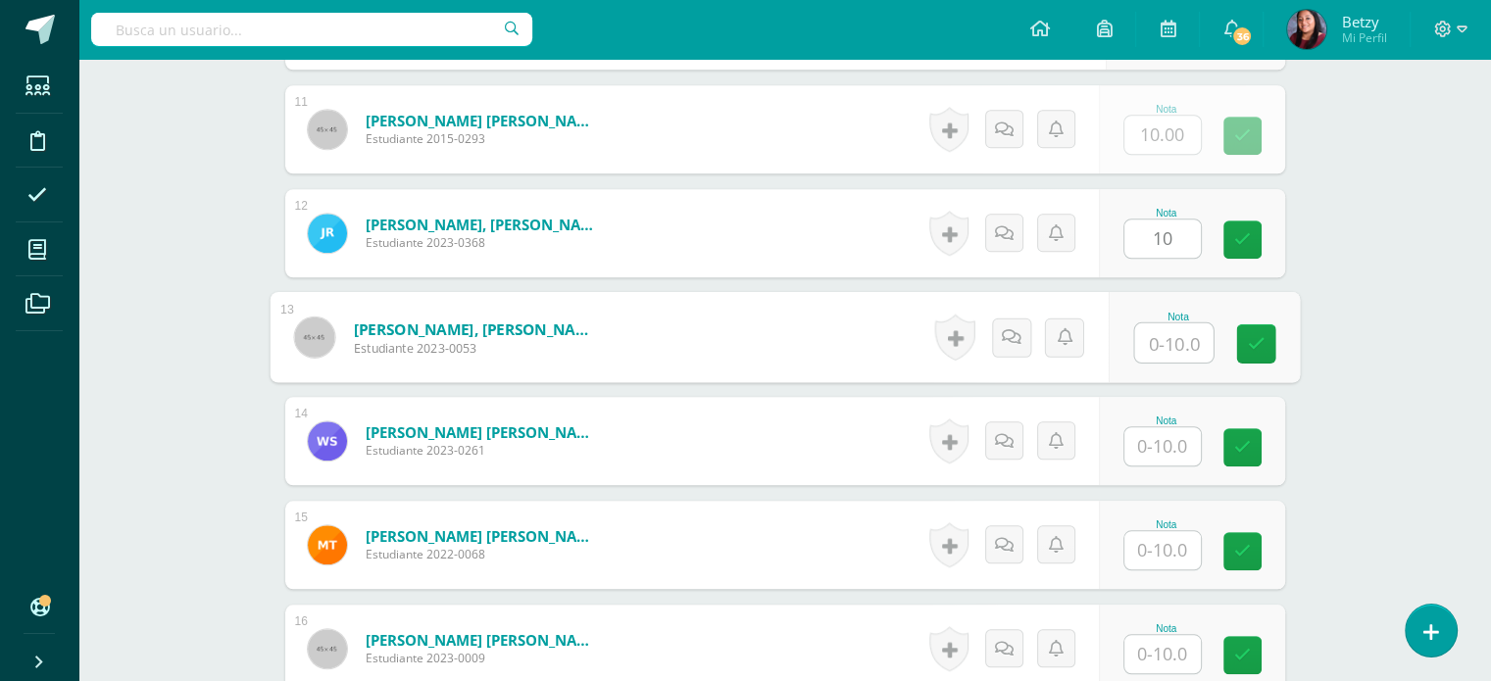
paste input "10"
type input "10"
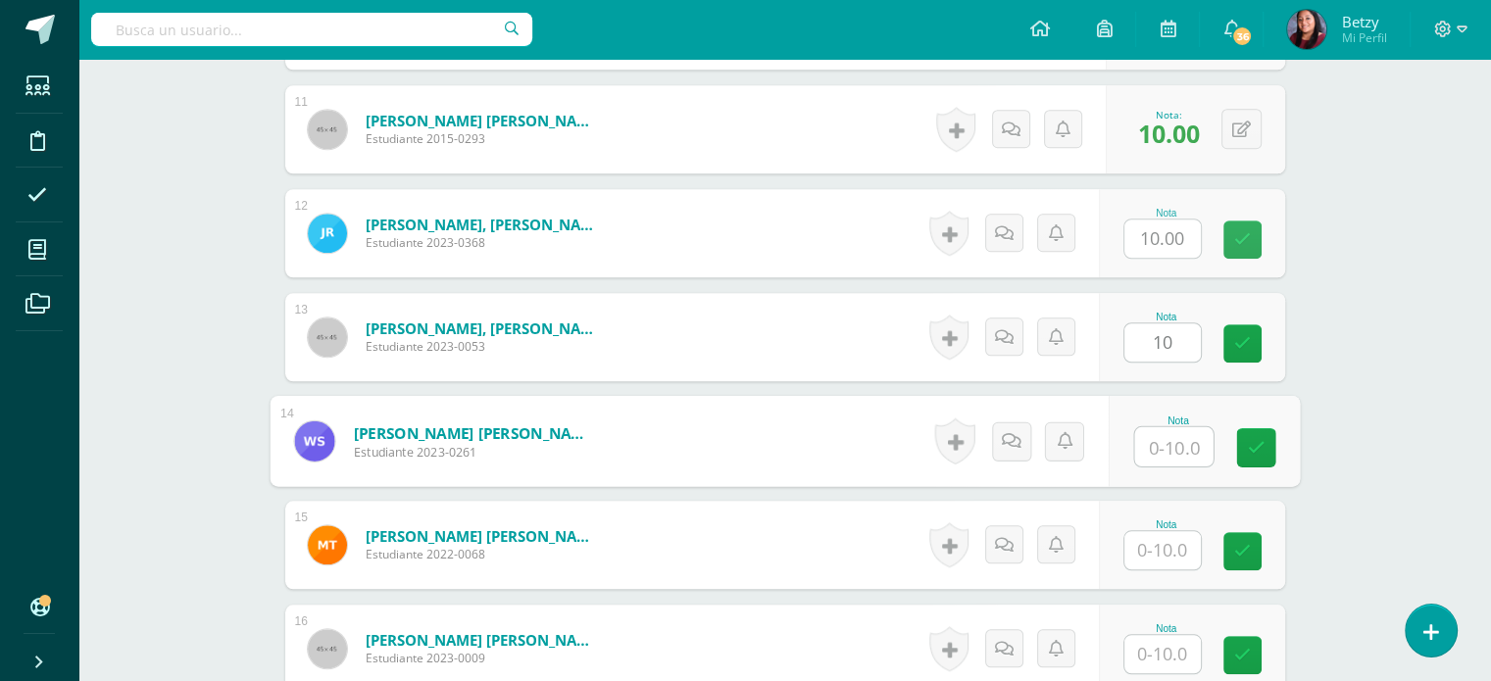
paste input "10"
type input "10"
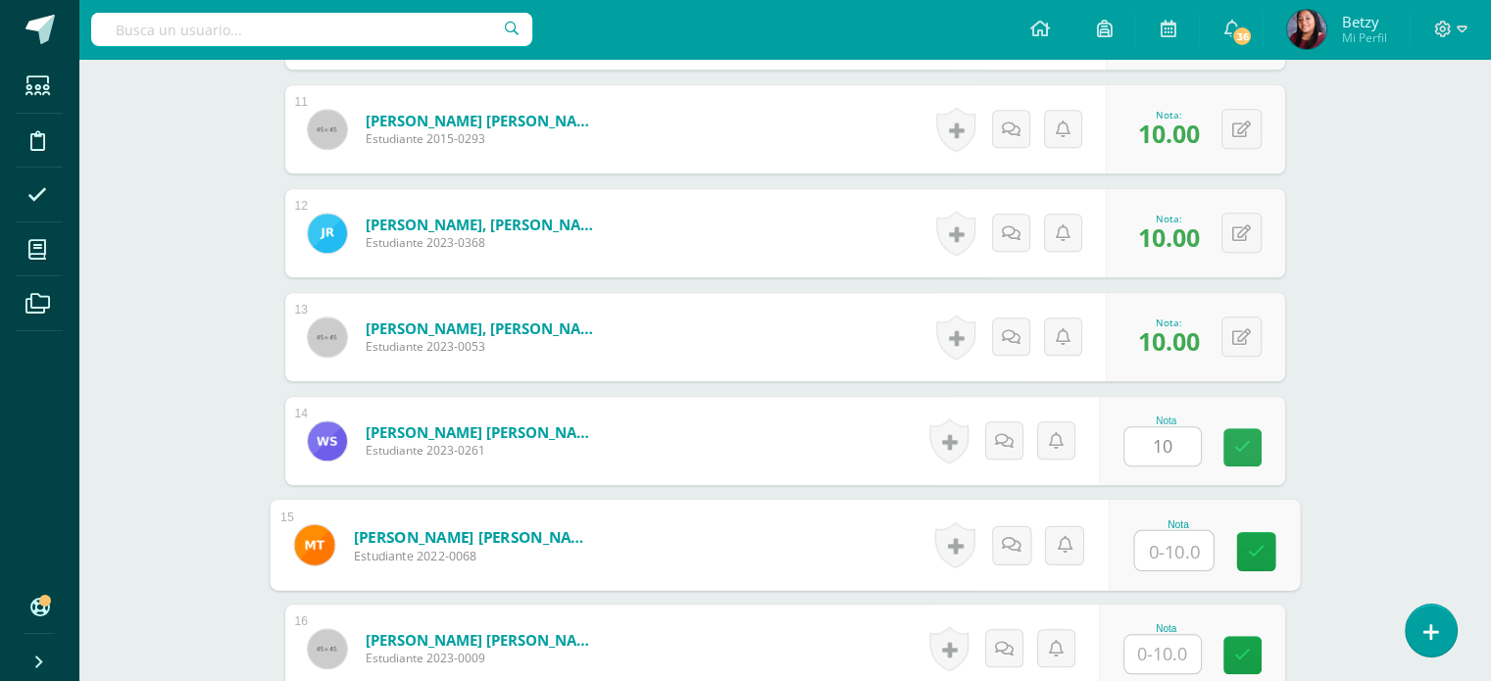
paste input "10"
type input "10"
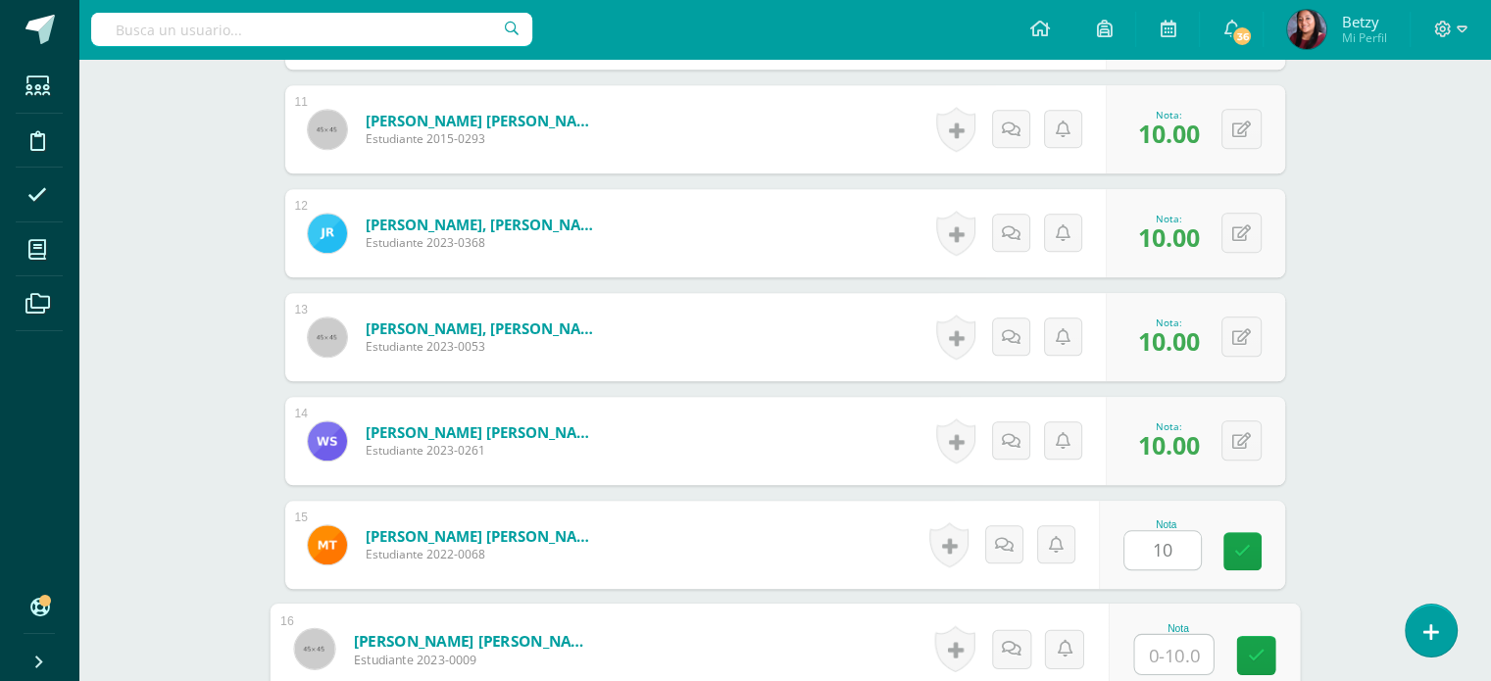
paste input "10"
type input "10"
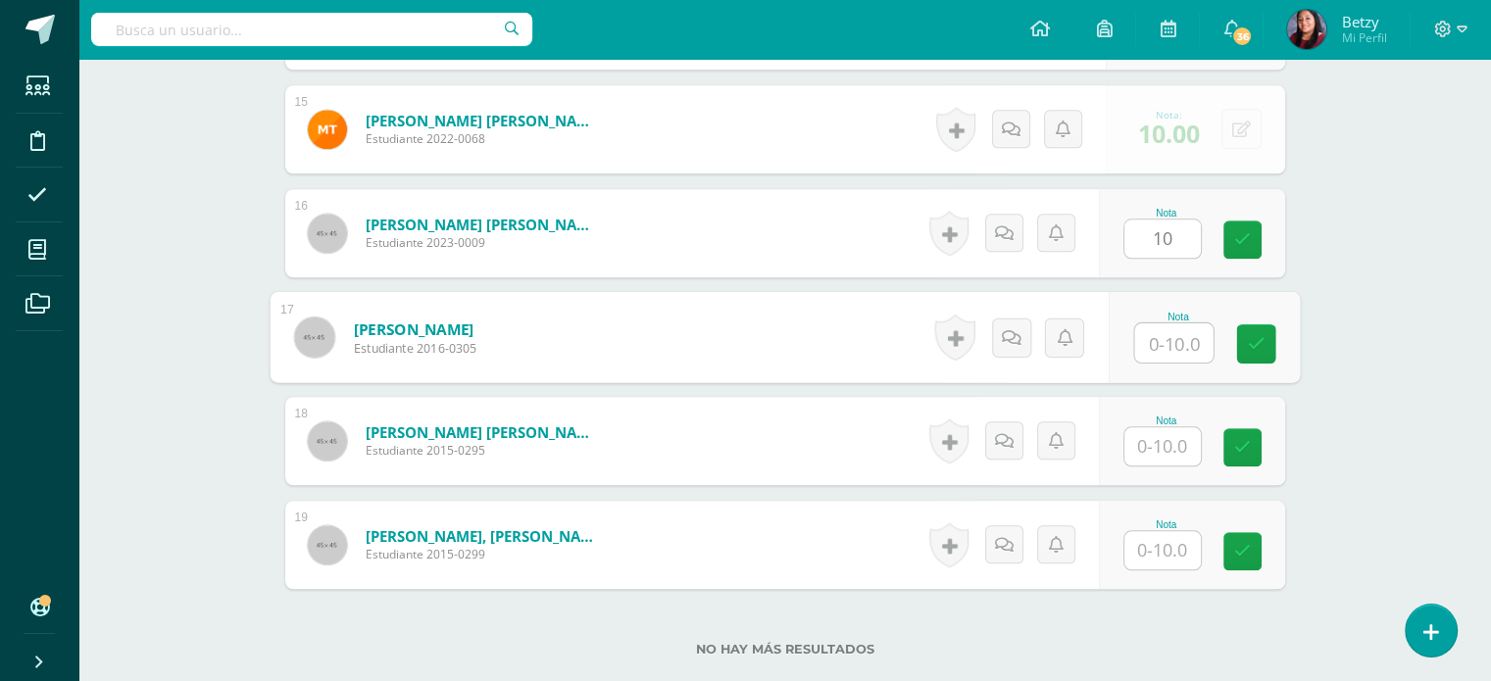
paste input "10"
type input "10"
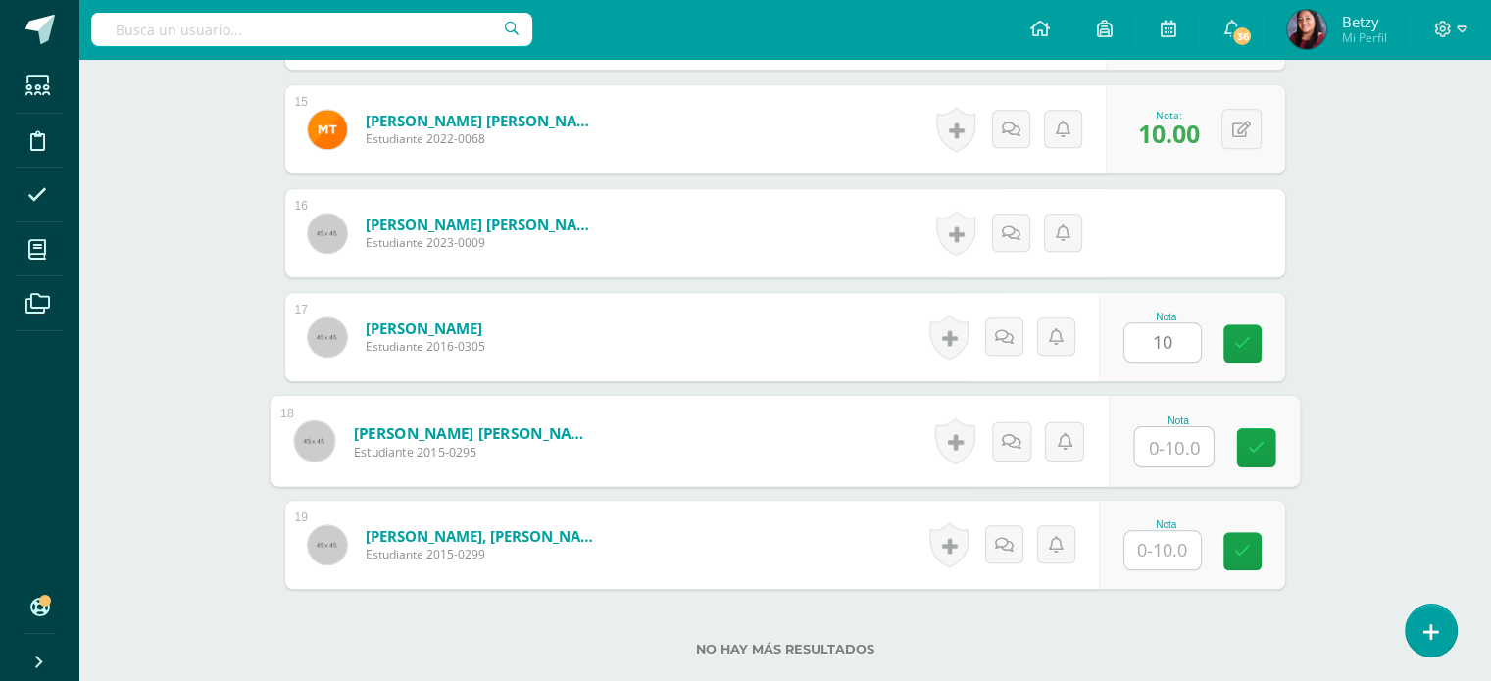
paste input "10"
type input "10"
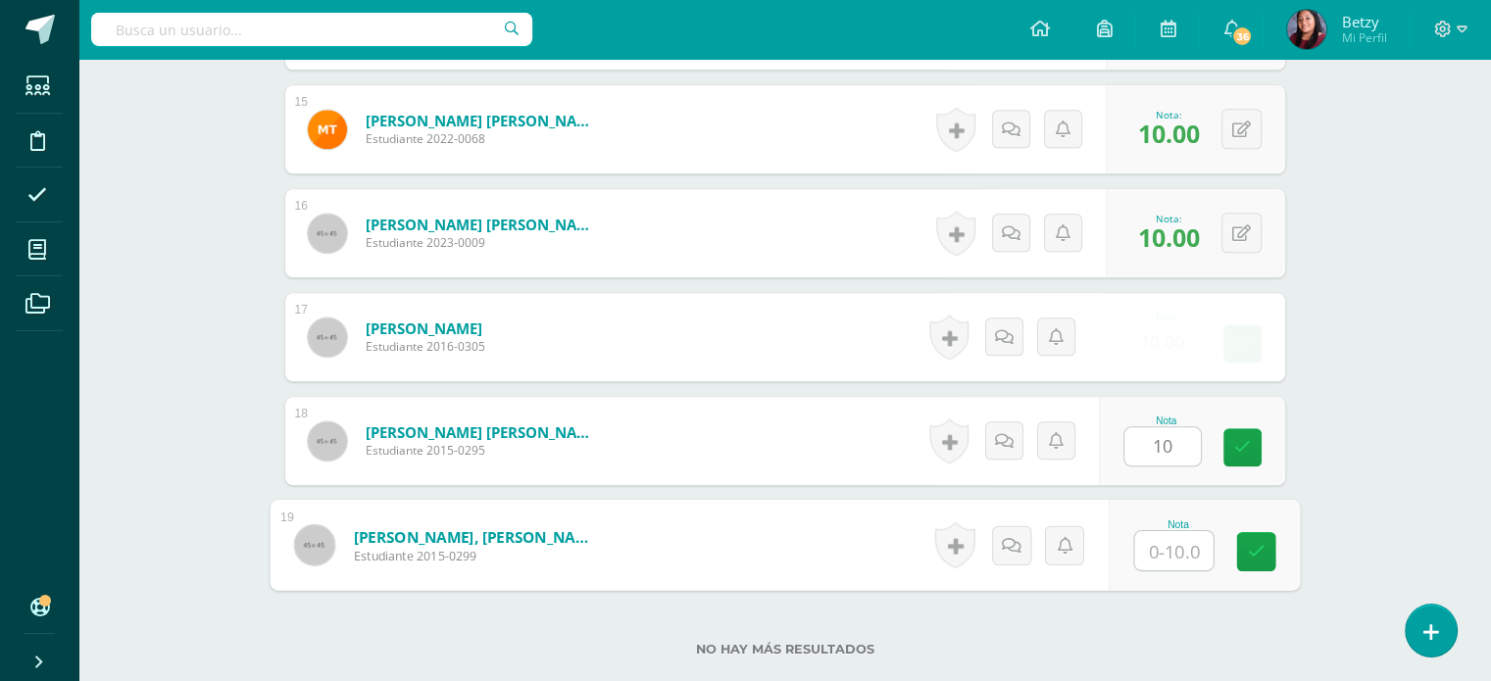
paste input "10"
type input "10"
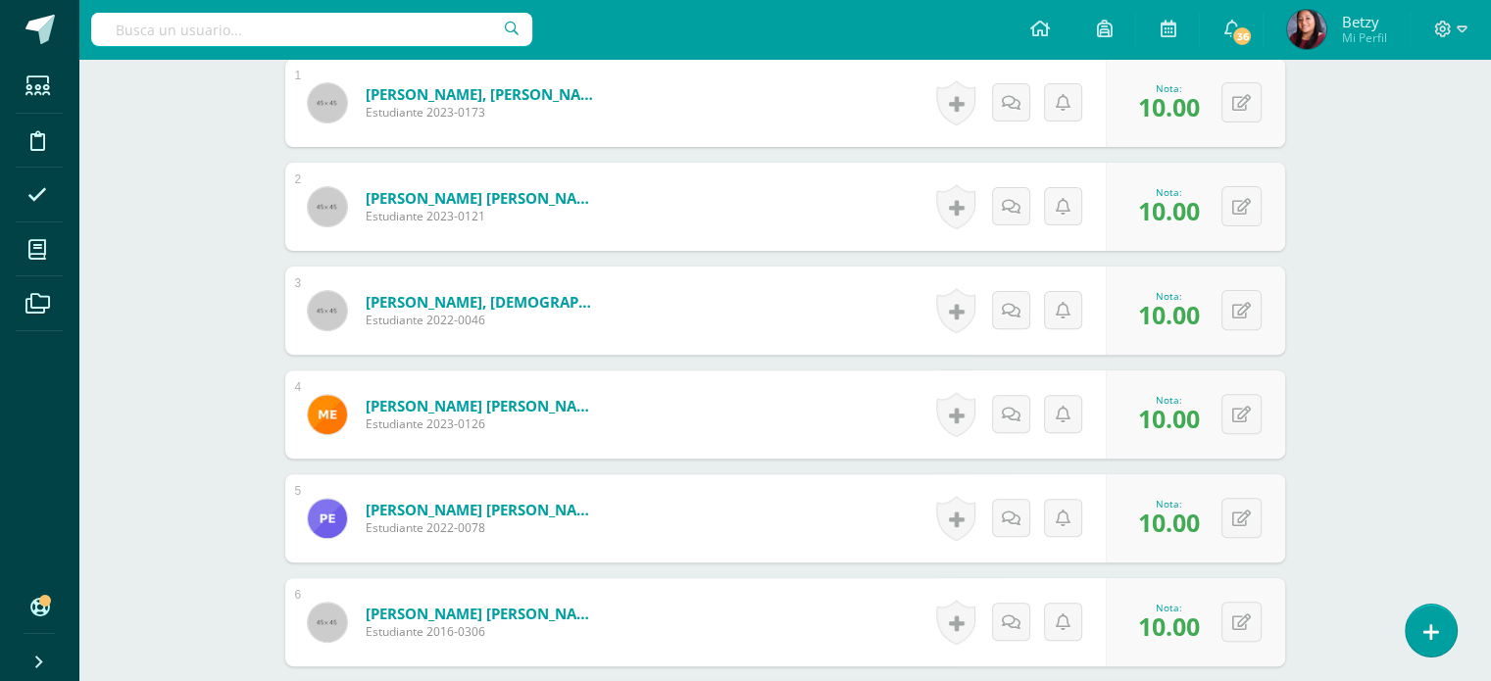
scroll to position [626, 0]
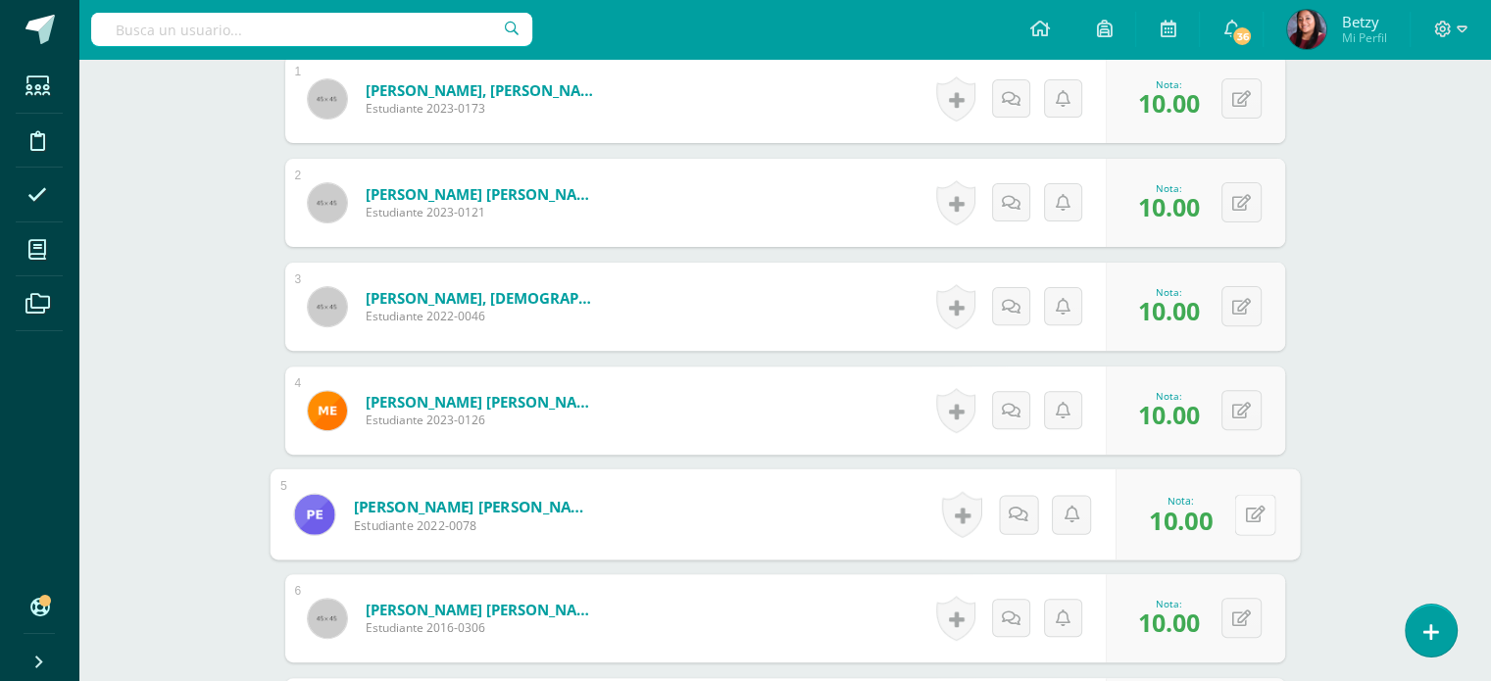
click at [1245, 506] on icon at bounding box center [1255, 514] width 20 height 17
type input "7"
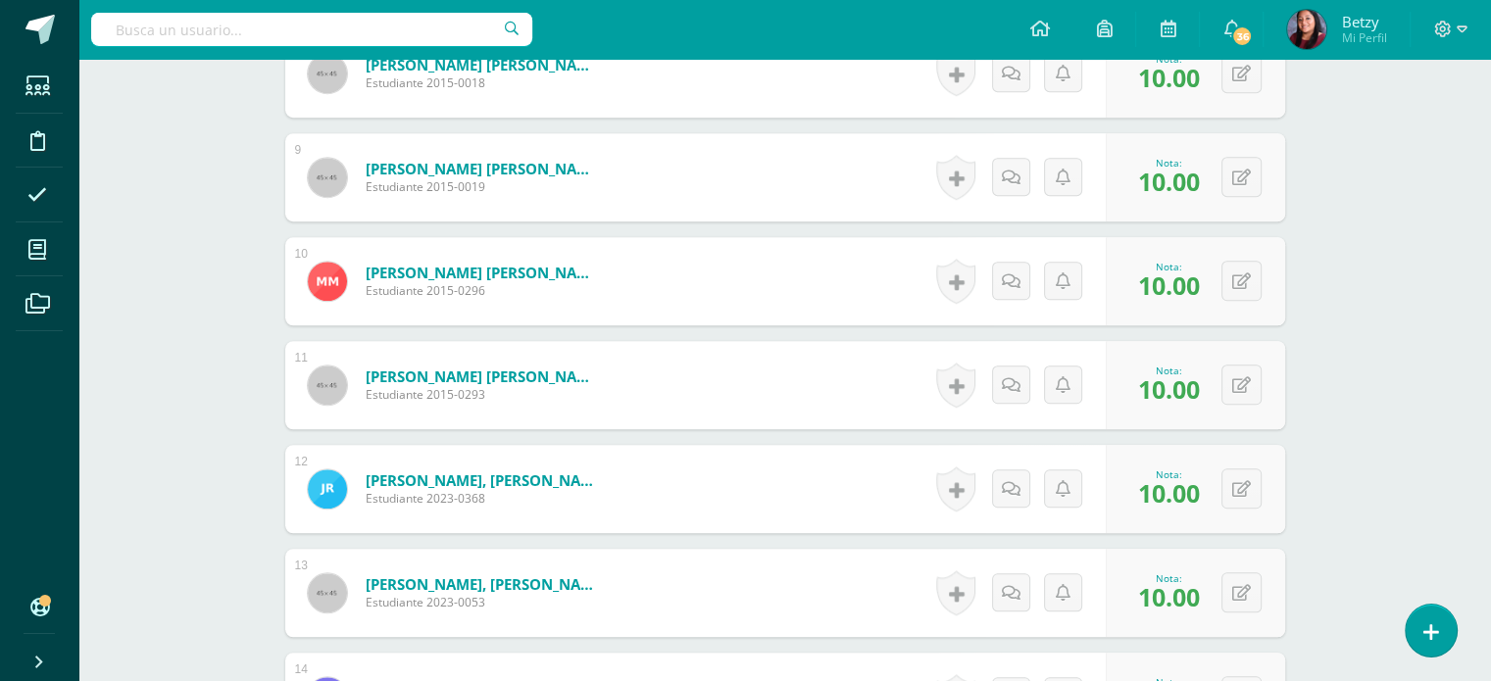
scroll to position [1446, 0]
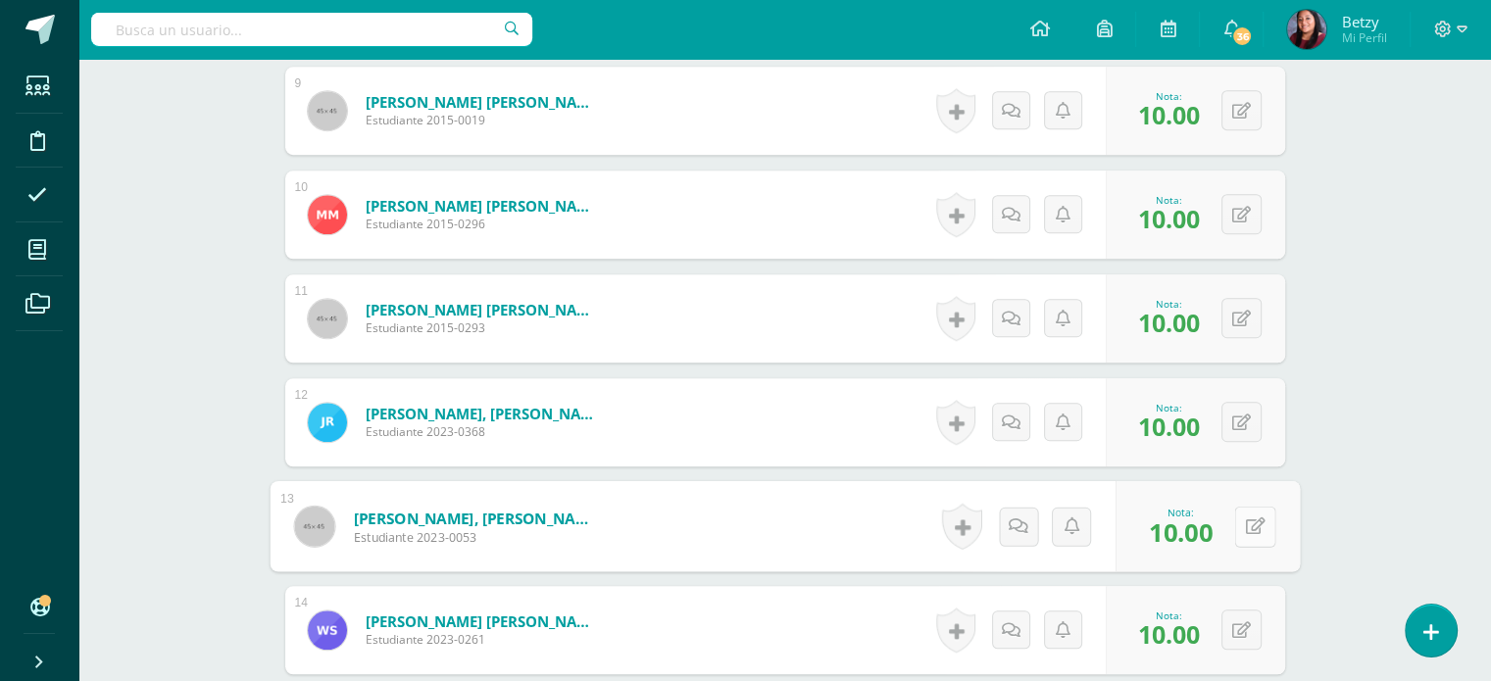
click at [1237, 517] on button at bounding box center [1254, 526] width 41 height 41
type input "7"
click at [1400, 513] on div "Expresión Artística Tercero Primaria "B" Herramientas Detalle de asistencias Ac…" at bounding box center [784, 15] width 1412 height 2805
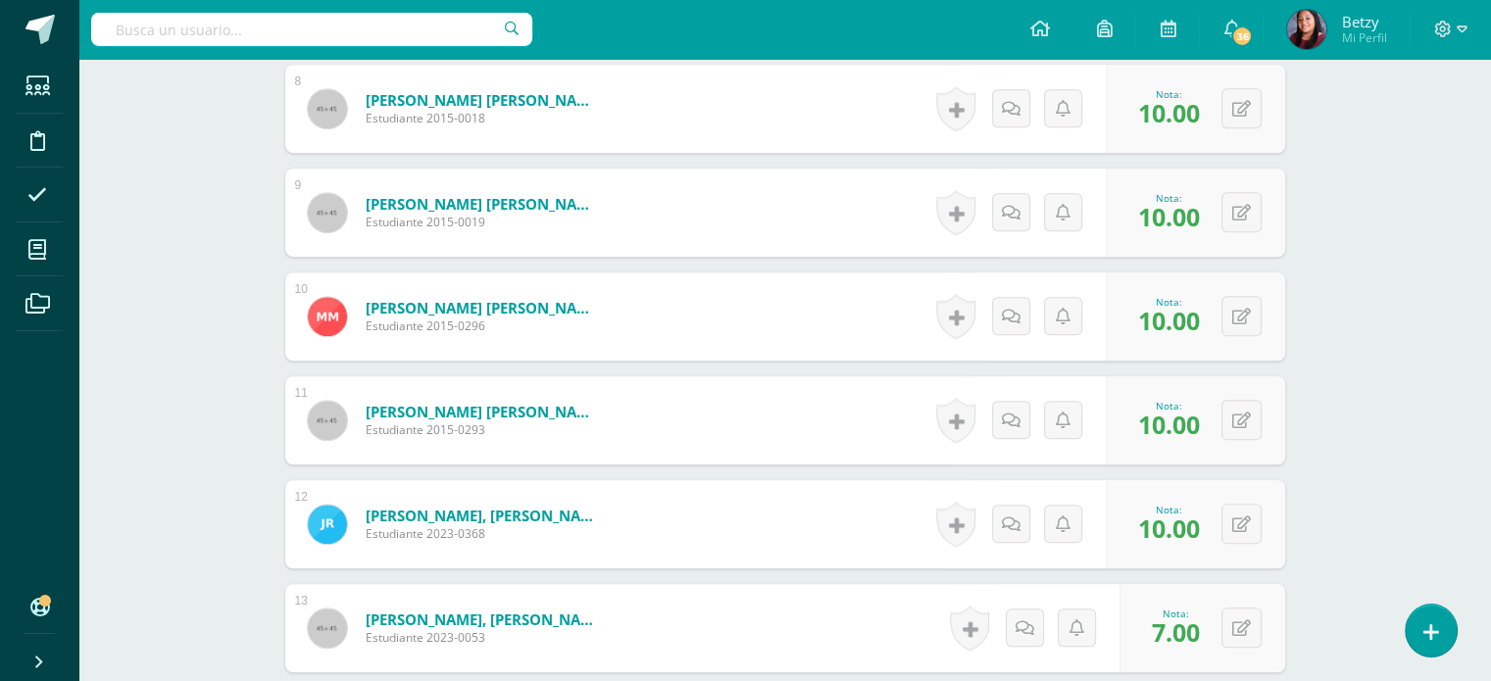
scroll to position [1325, 0]
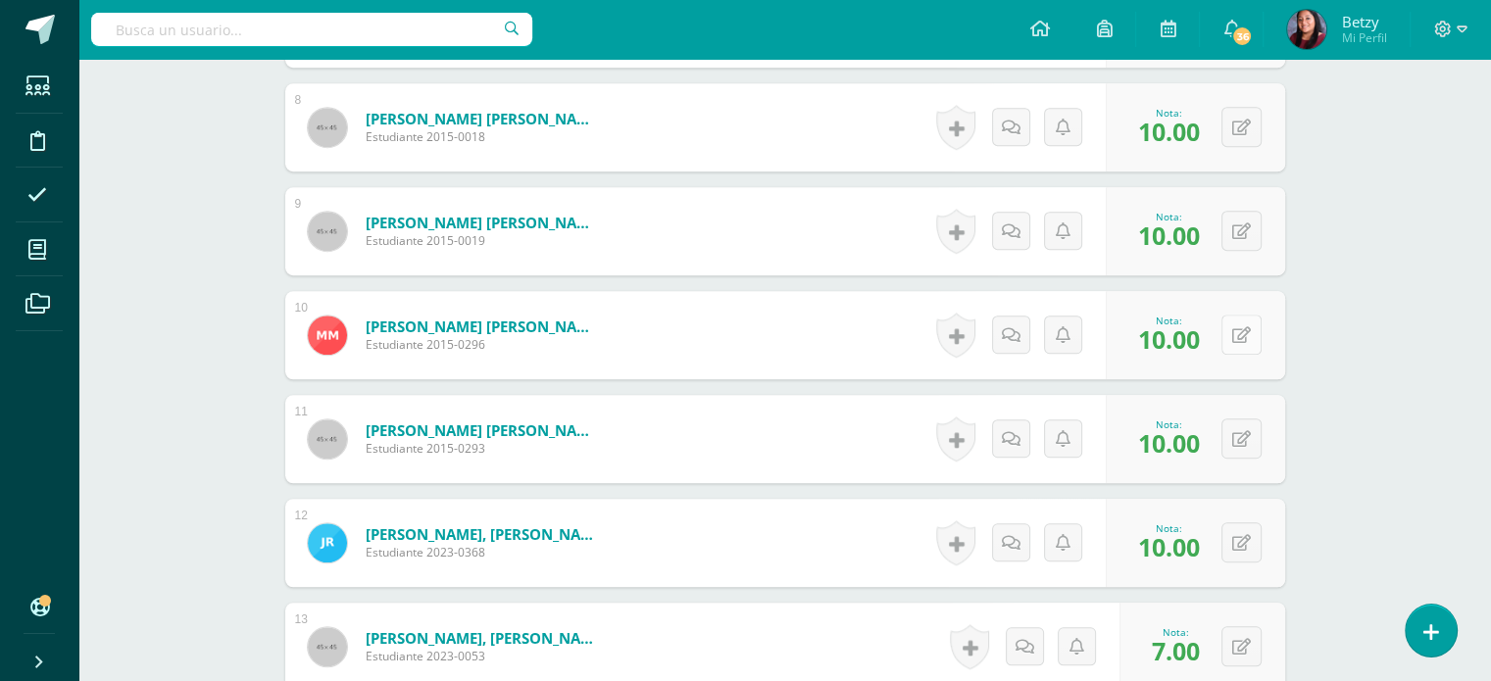
click at [1247, 328] on icon at bounding box center [1241, 335] width 19 height 17
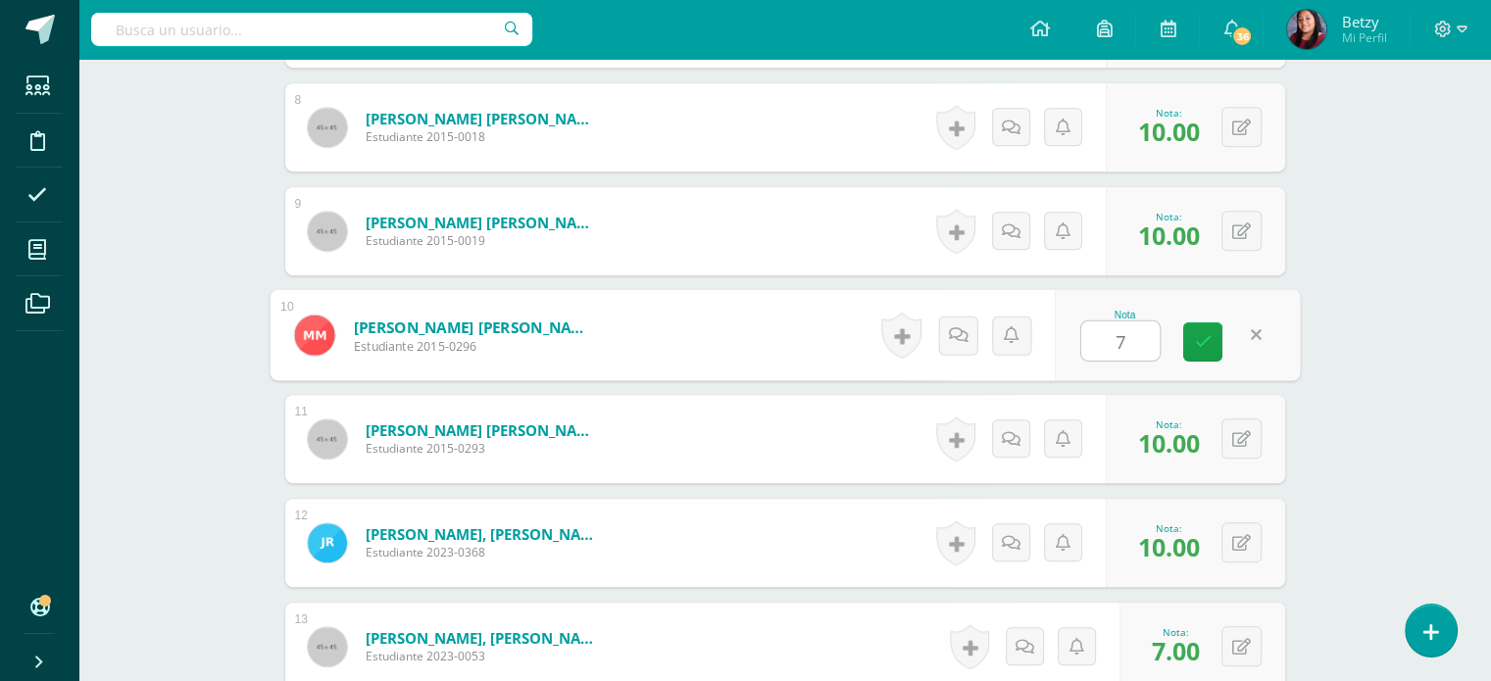
type input "7"
click at [1393, 343] on div "Expresión Artística Tercero Primaria "B" Herramientas Detalle de asistencias Ac…" at bounding box center [784, 136] width 1412 height 2805
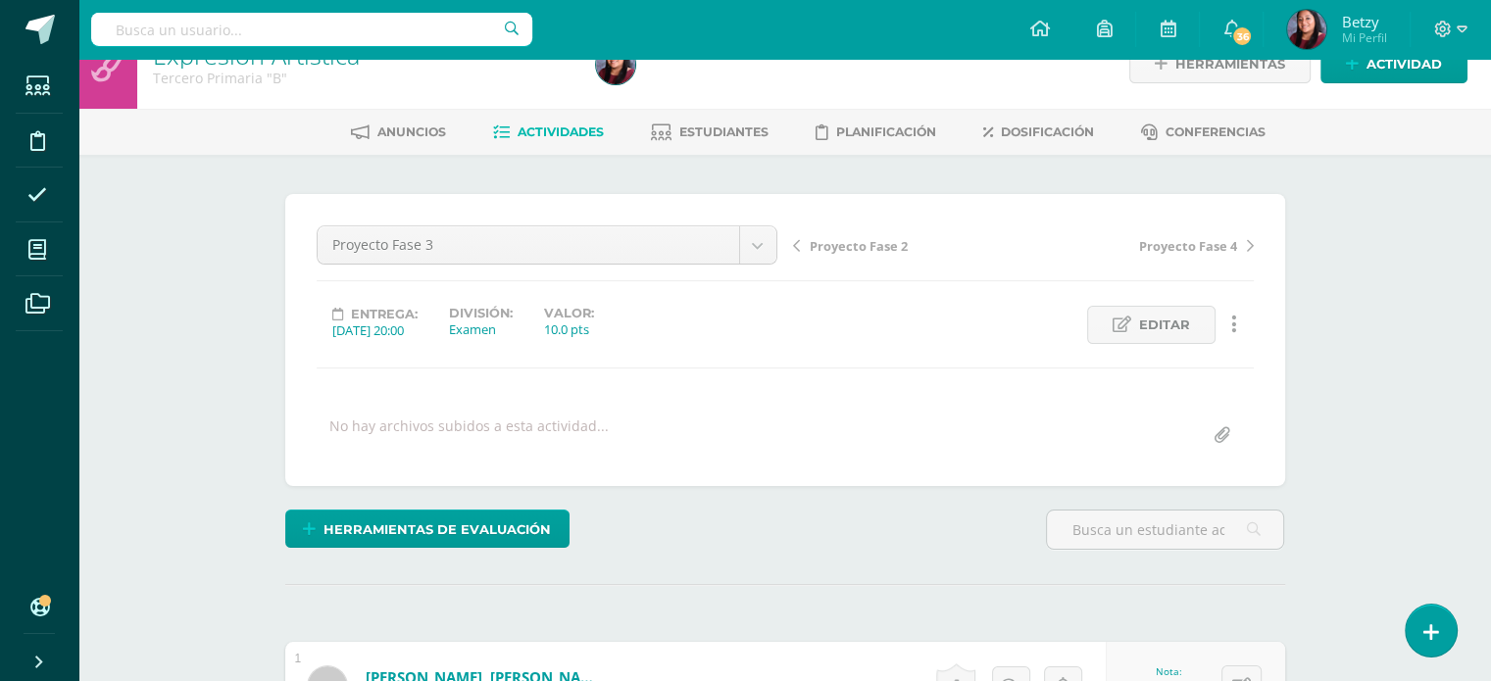
scroll to position [0, 0]
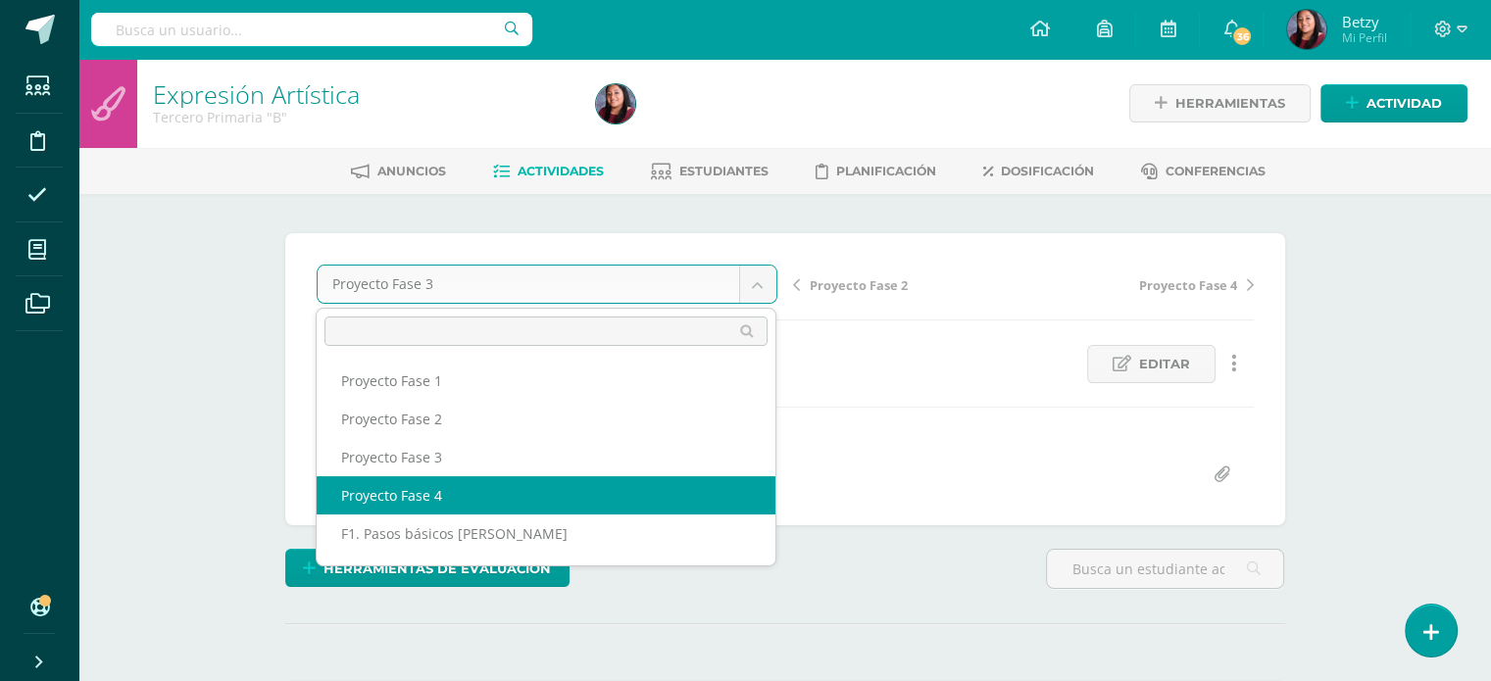
select select "/dashboard/teacher/grade-activity/51277/"
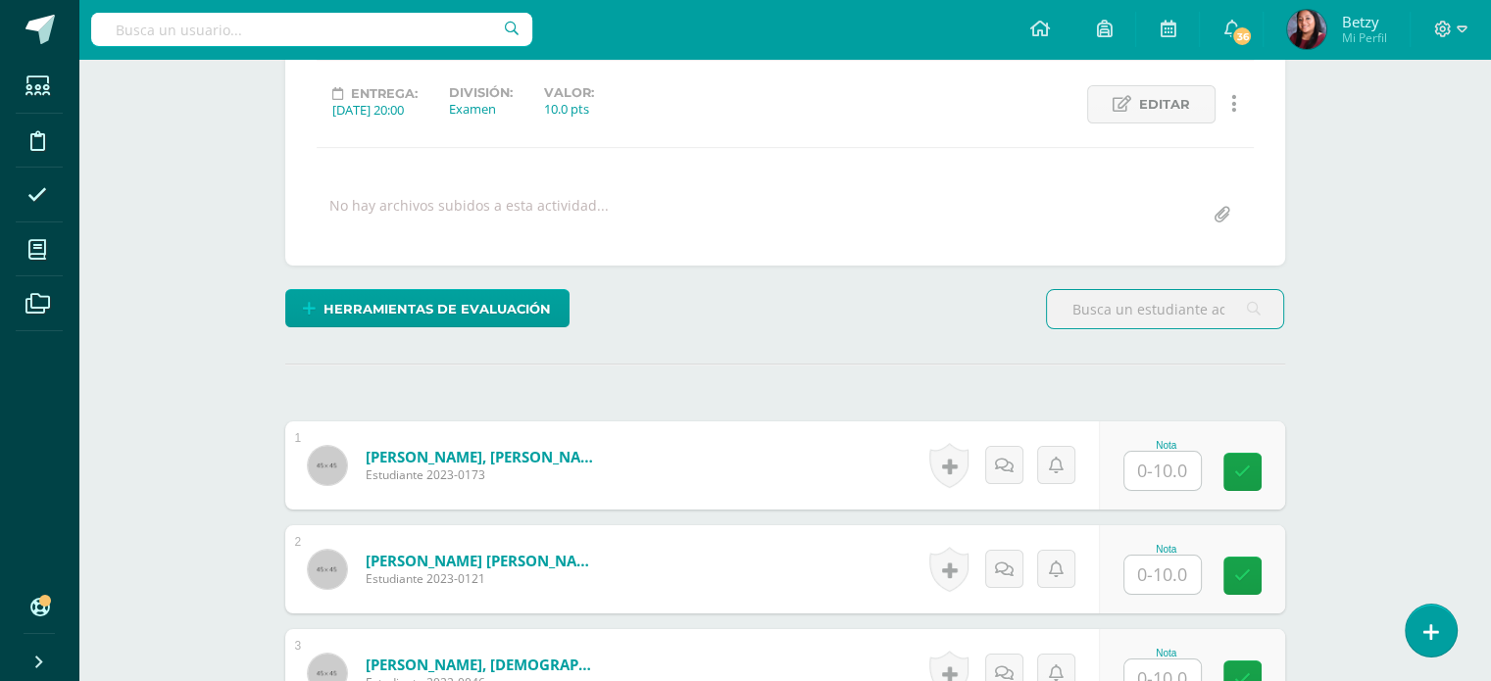
scroll to position [261, 0]
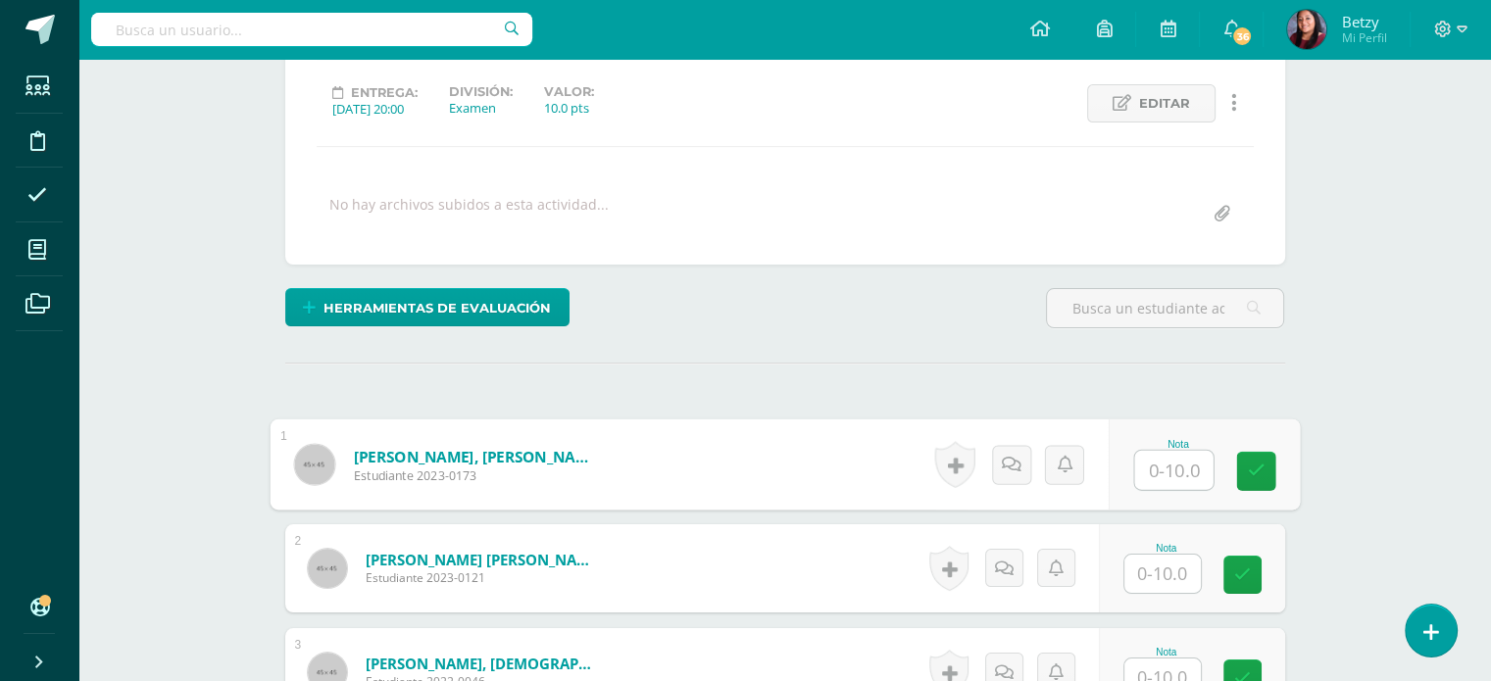
click at [1171, 467] on input "text" at bounding box center [1173, 470] width 78 height 39
paste input "10"
type input "10"
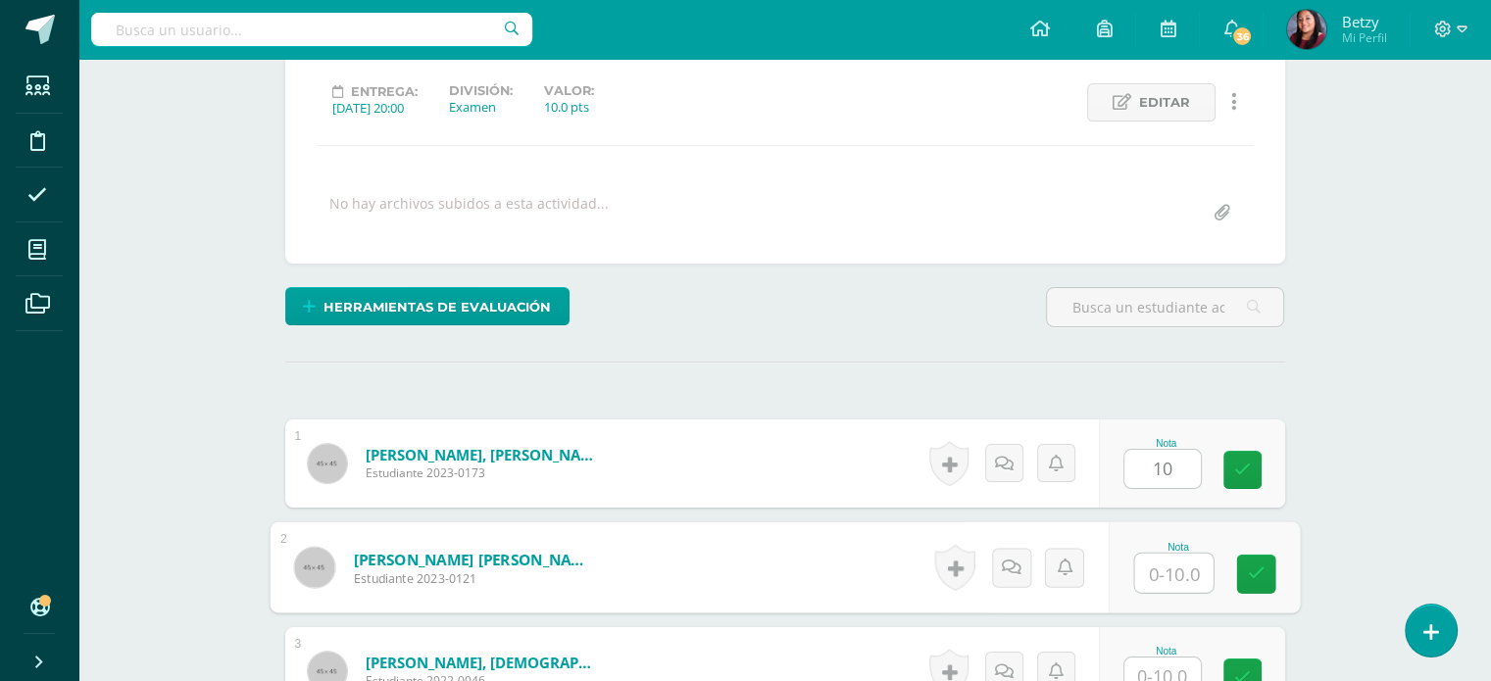
paste input "10"
type input "10"
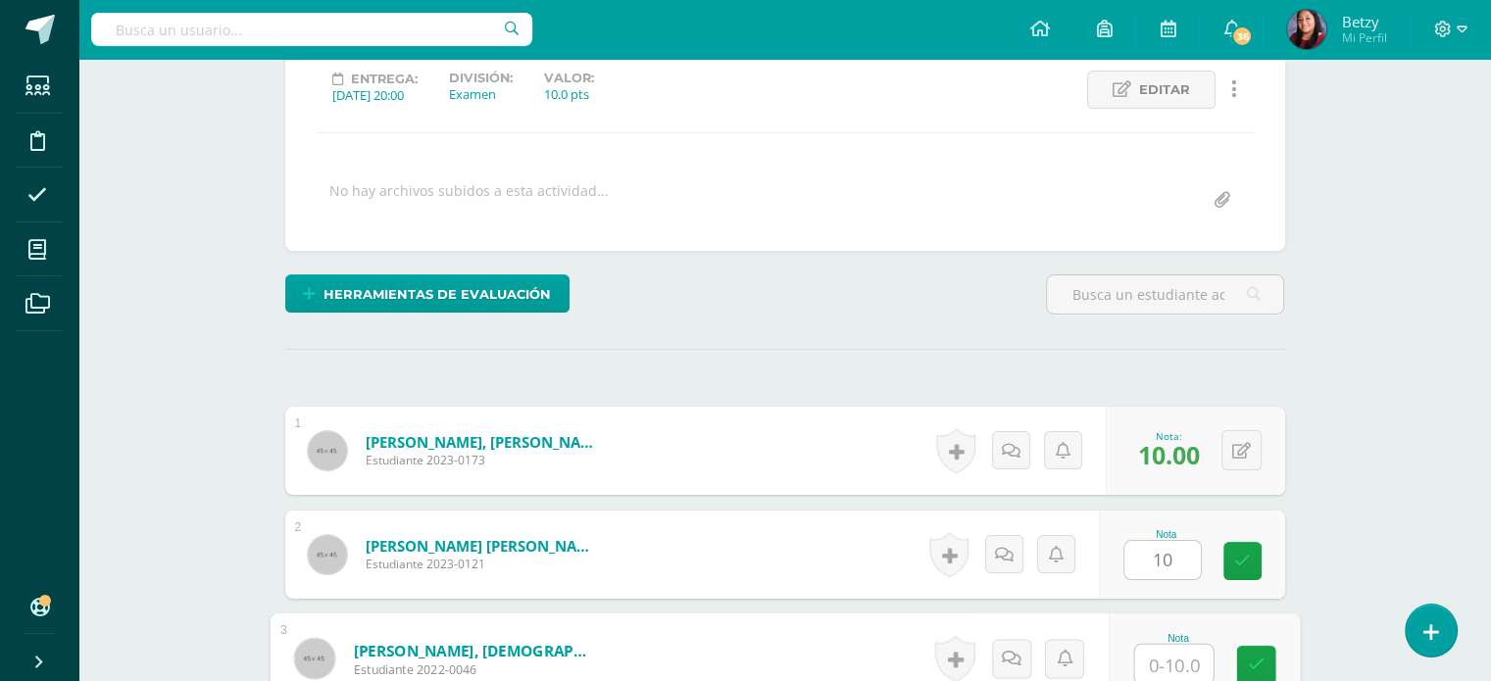
paste input "10"
type input "10"
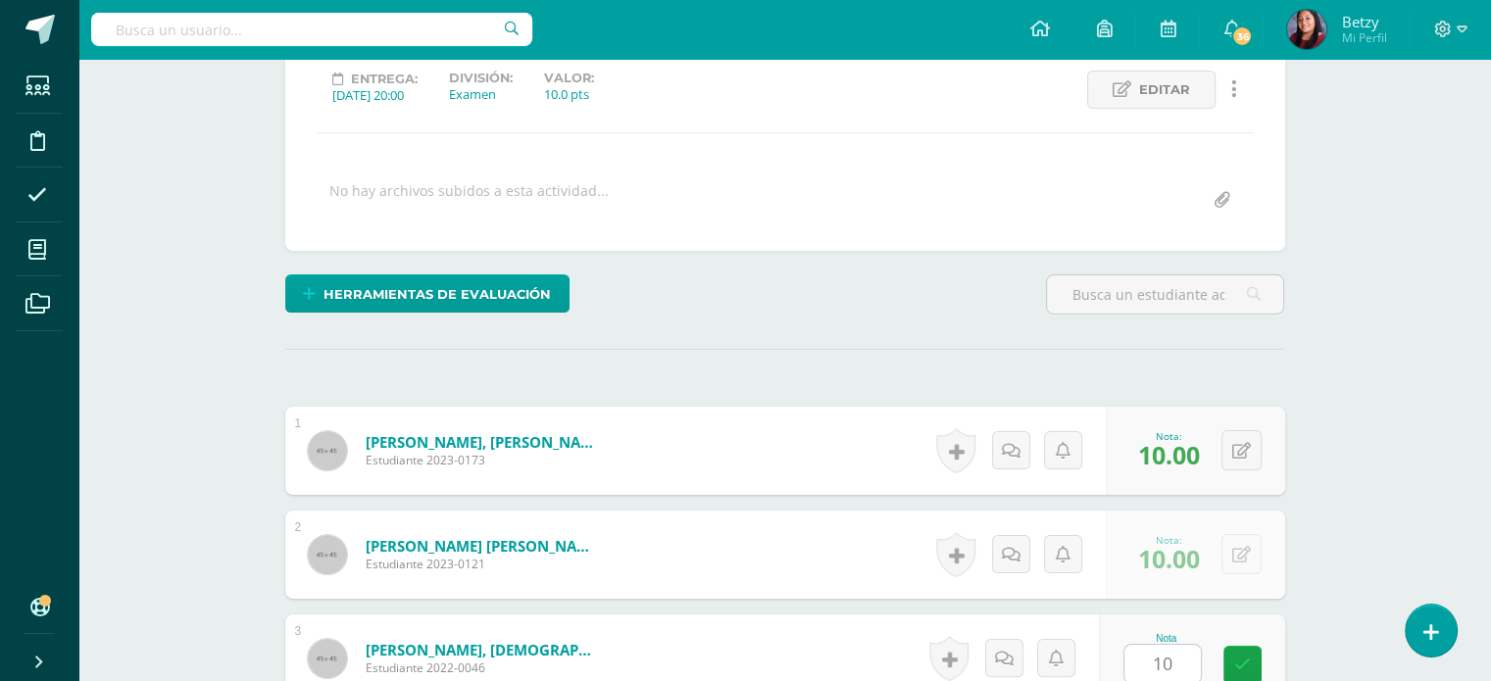
scroll to position [700, 0]
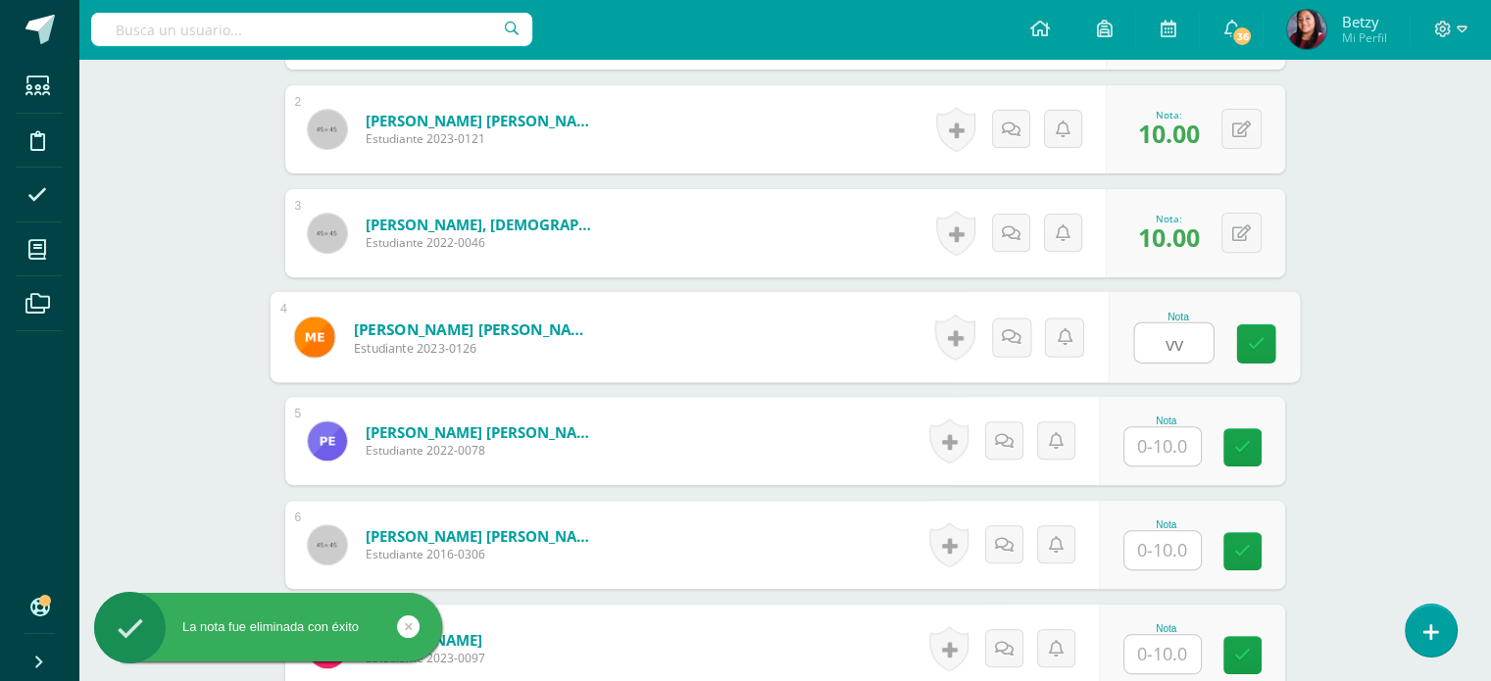
type input "v"
paste input "10"
type input "10"
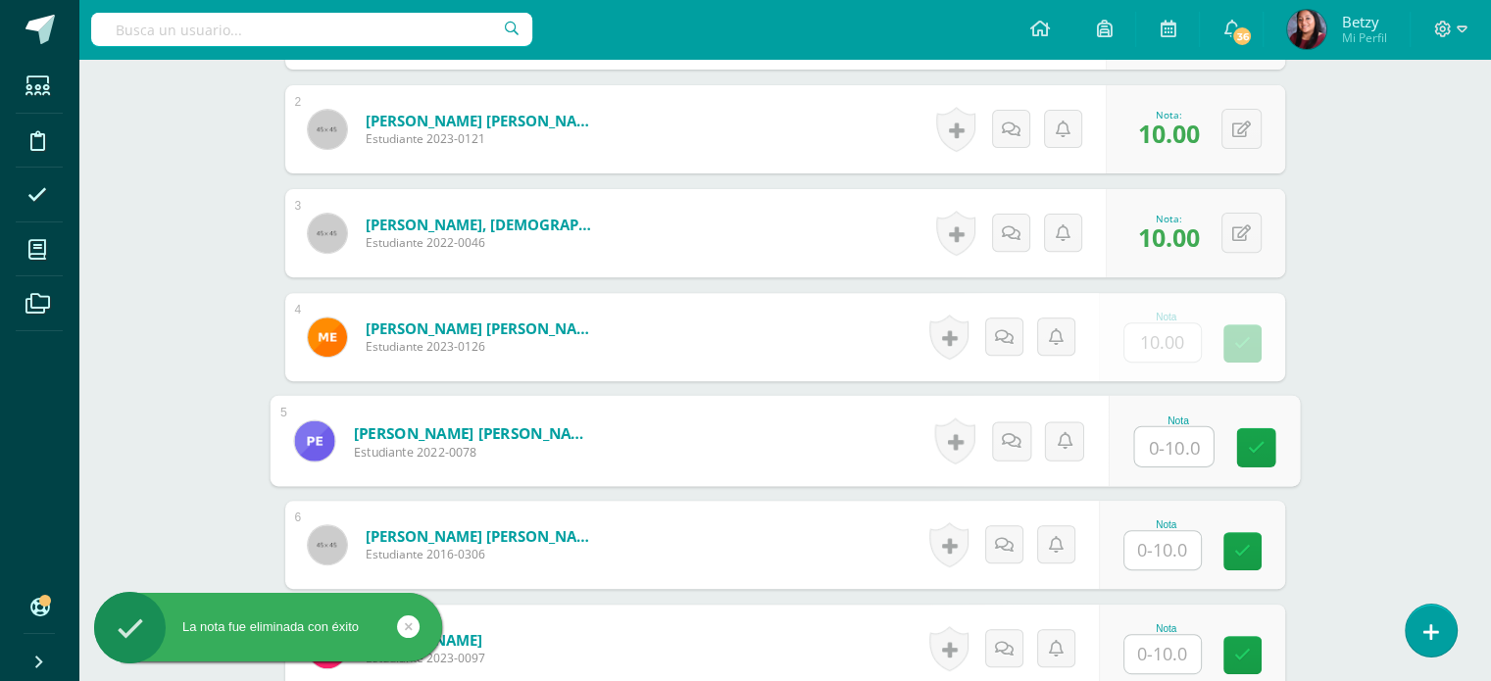
paste input "10"
type input "10"
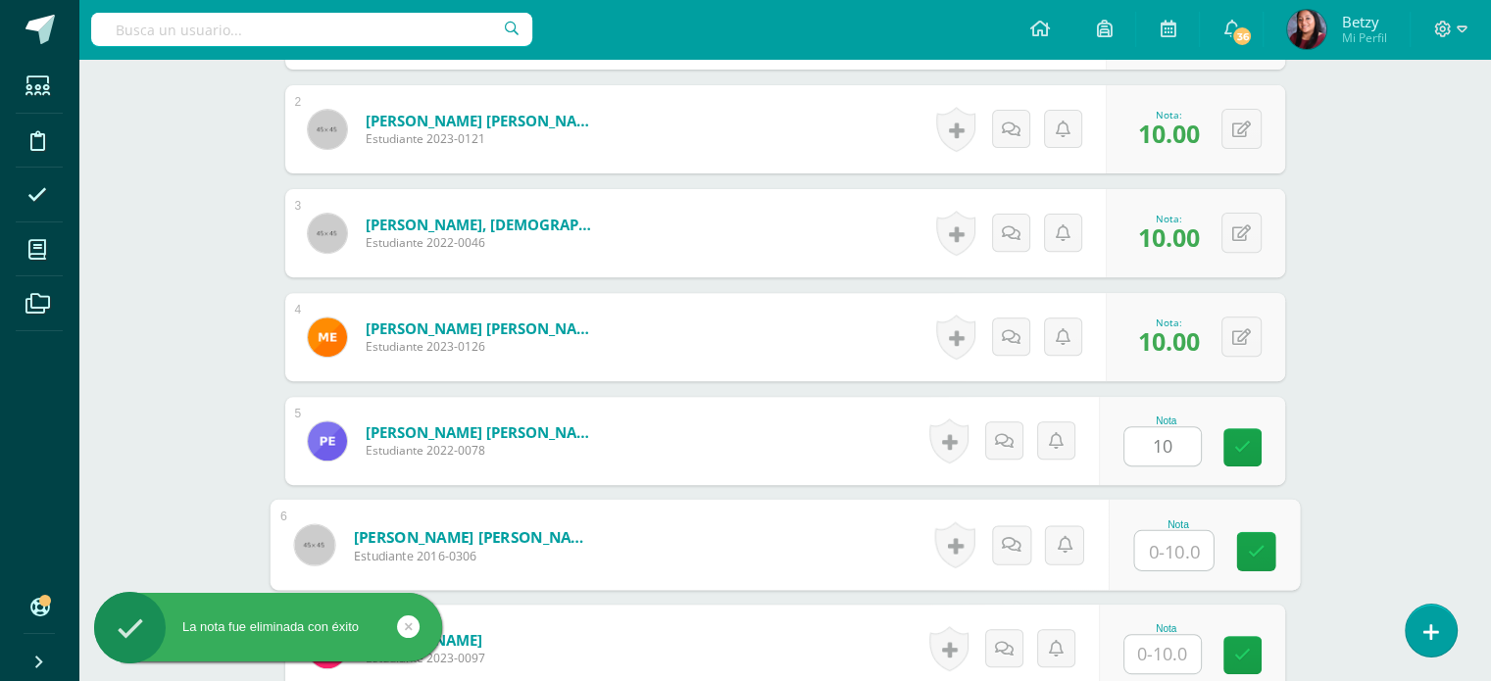
paste input "10"
type input "10"
paste input "10"
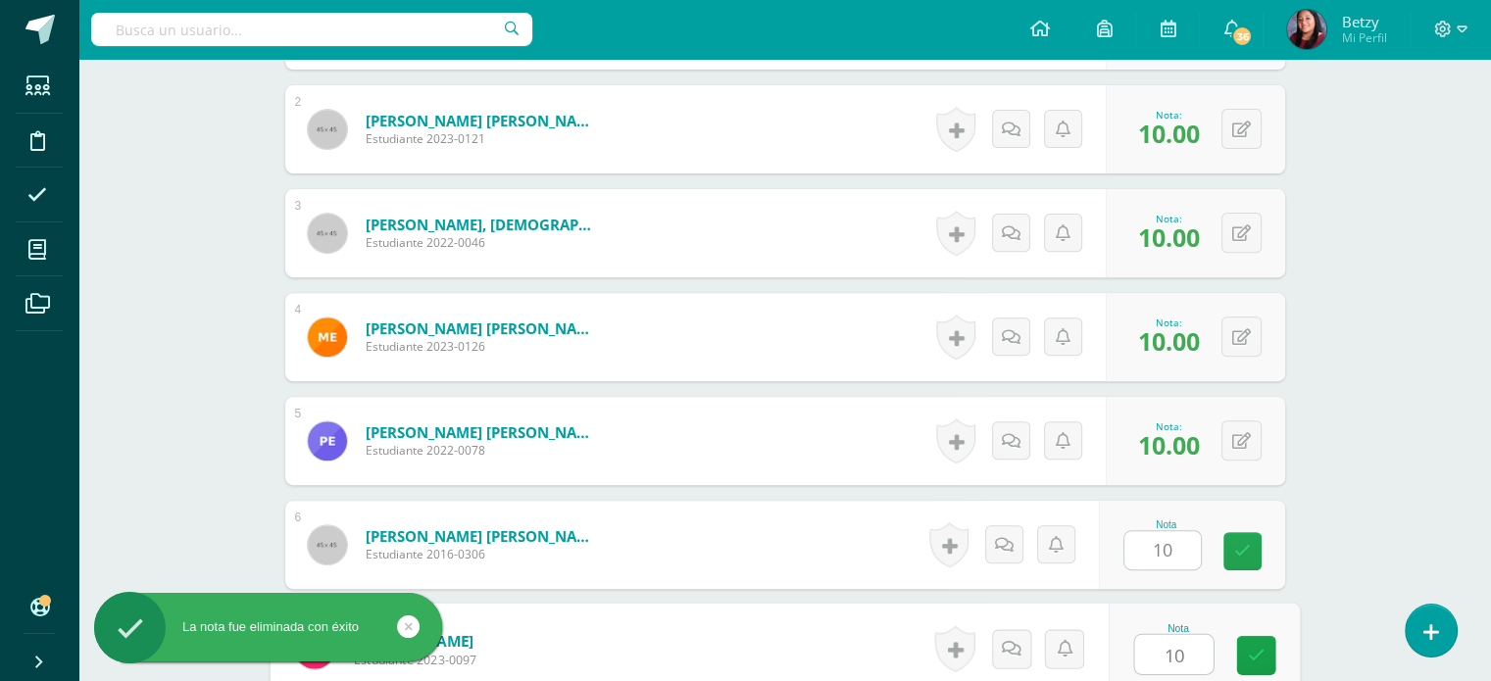
type input "10"
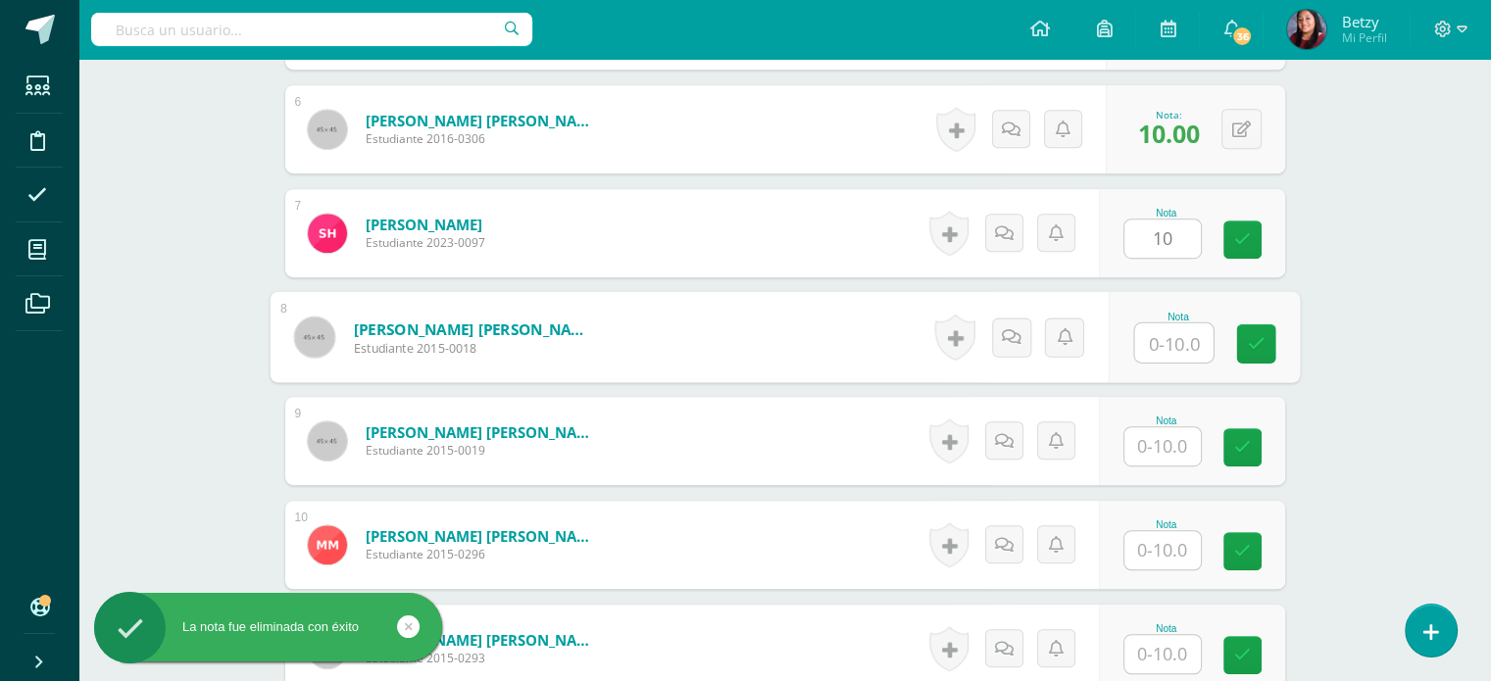
paste input "10"
type input "10"
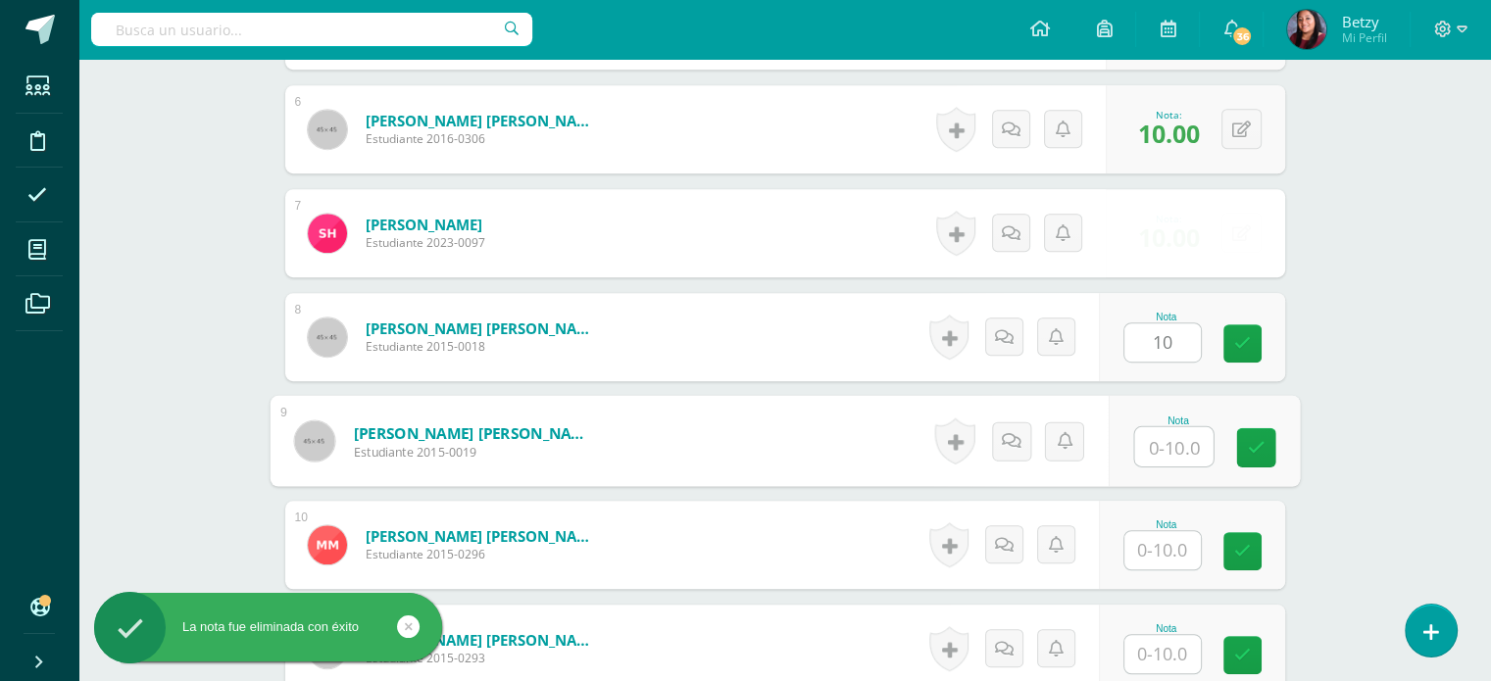
paste input "10"
type input "10"
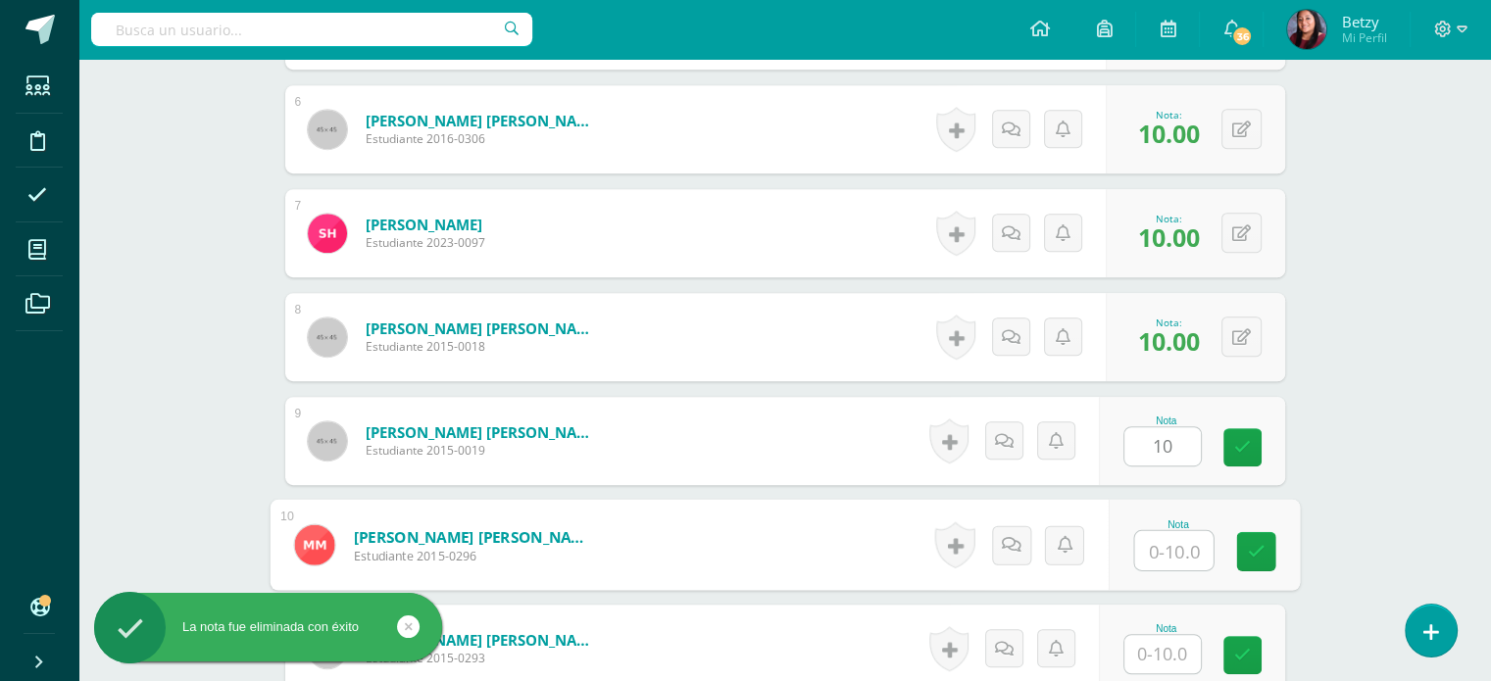
paste input "10"
type input "10"
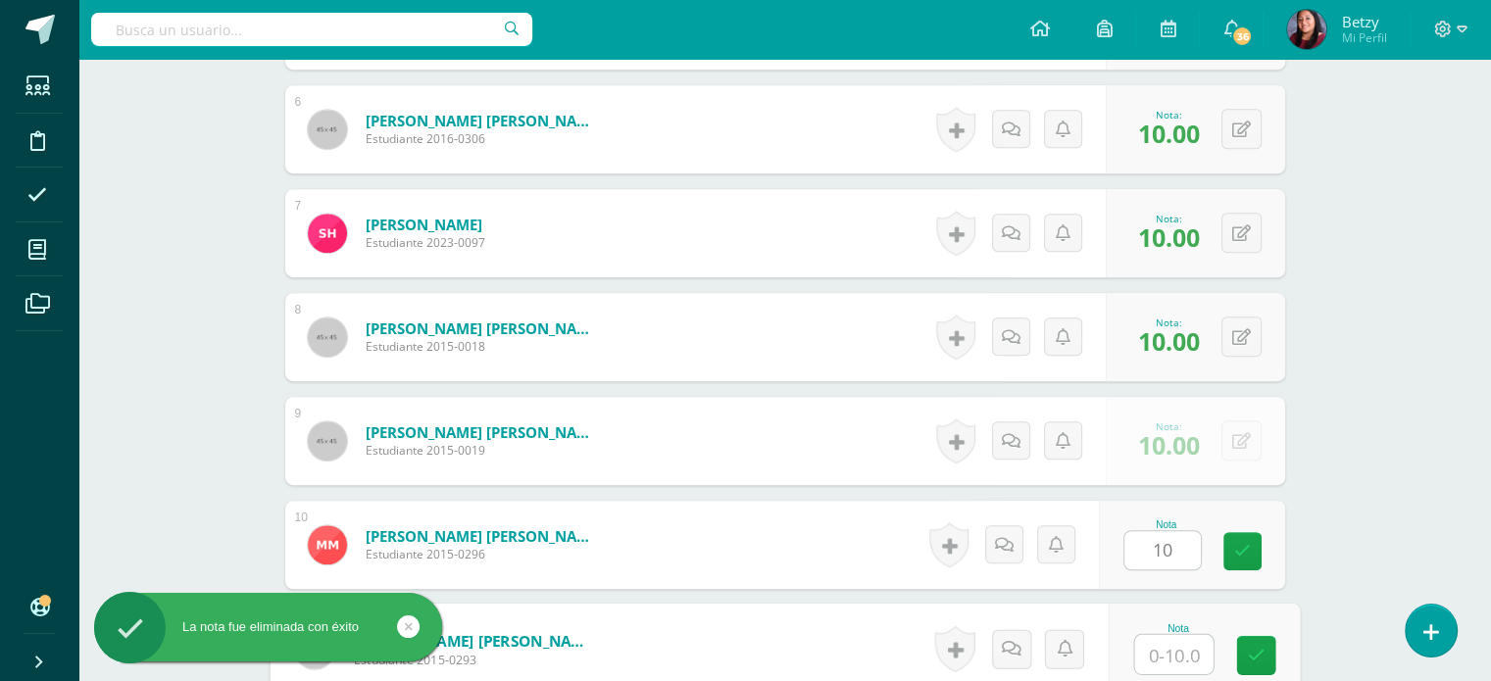
paste input "10"
type input "10"
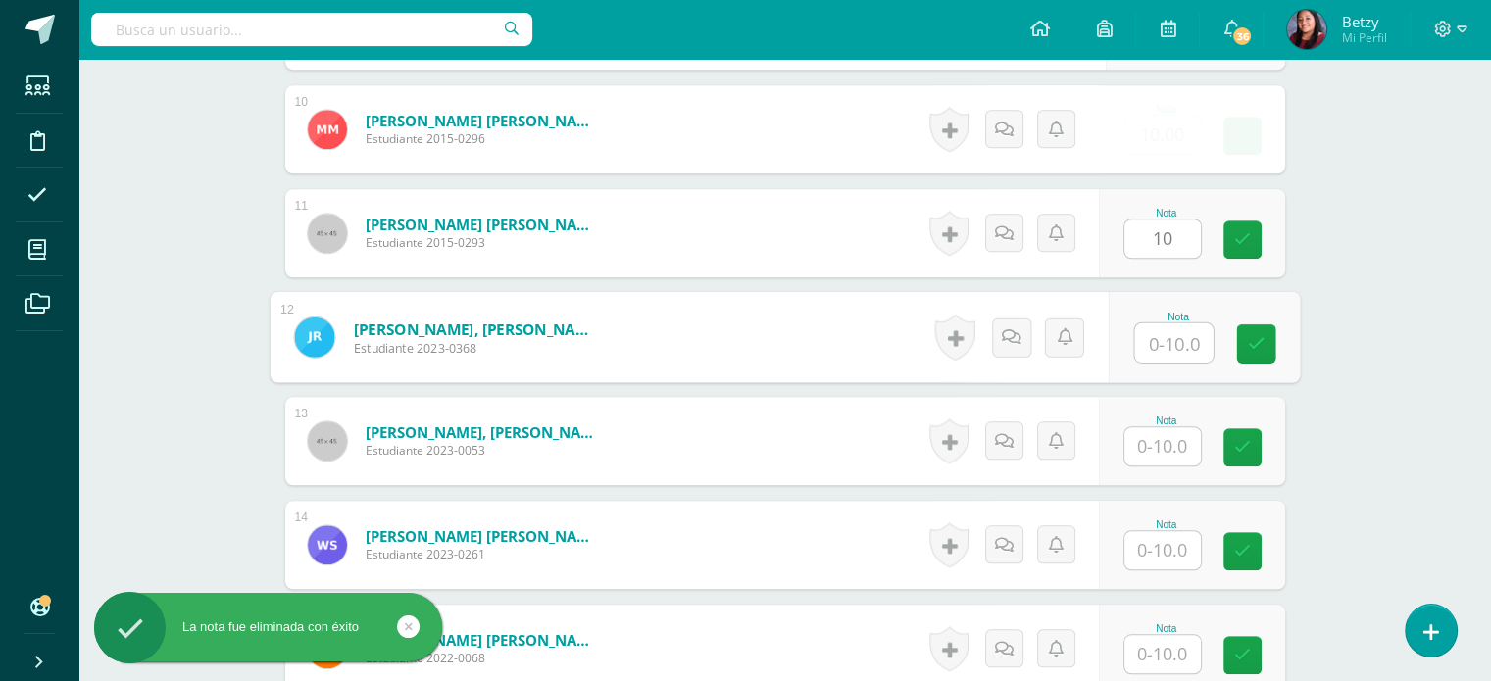
paste input "10"
type input "10"
paste input "10"
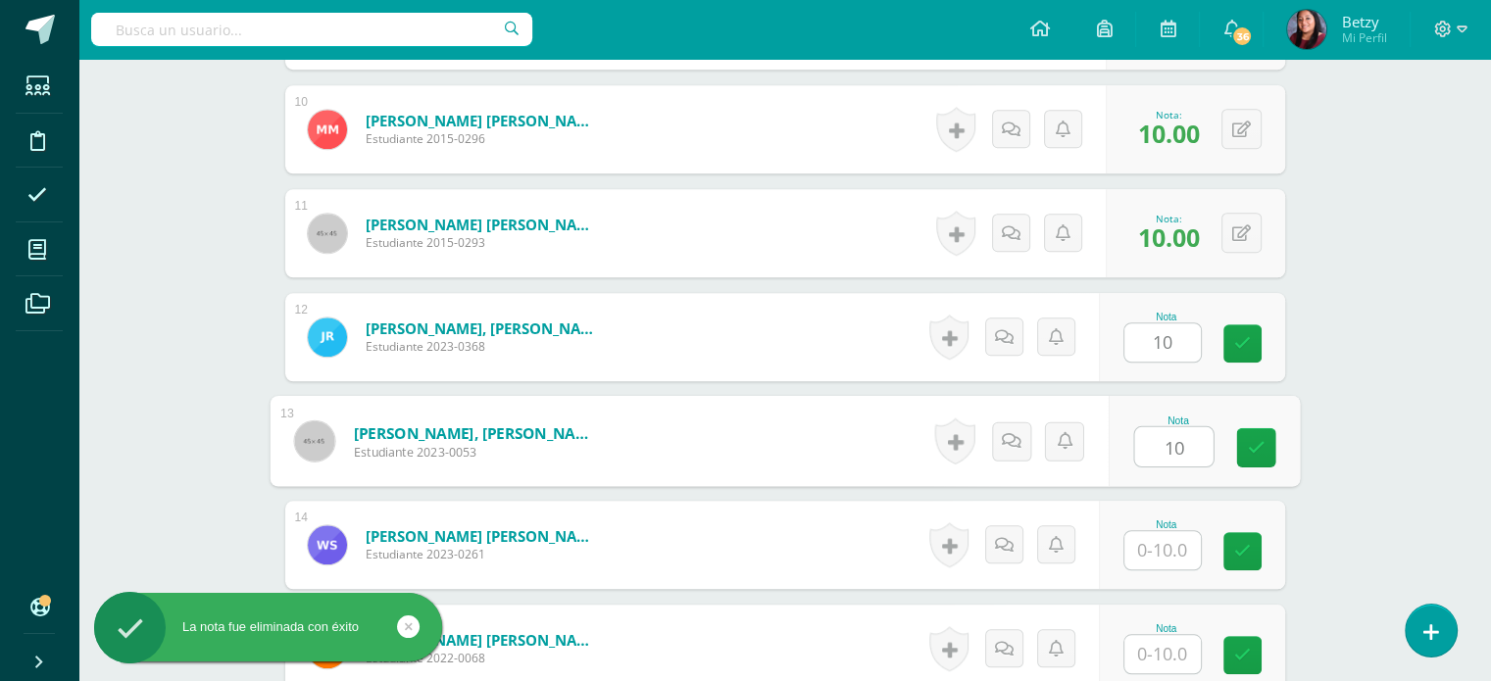
type input "10"
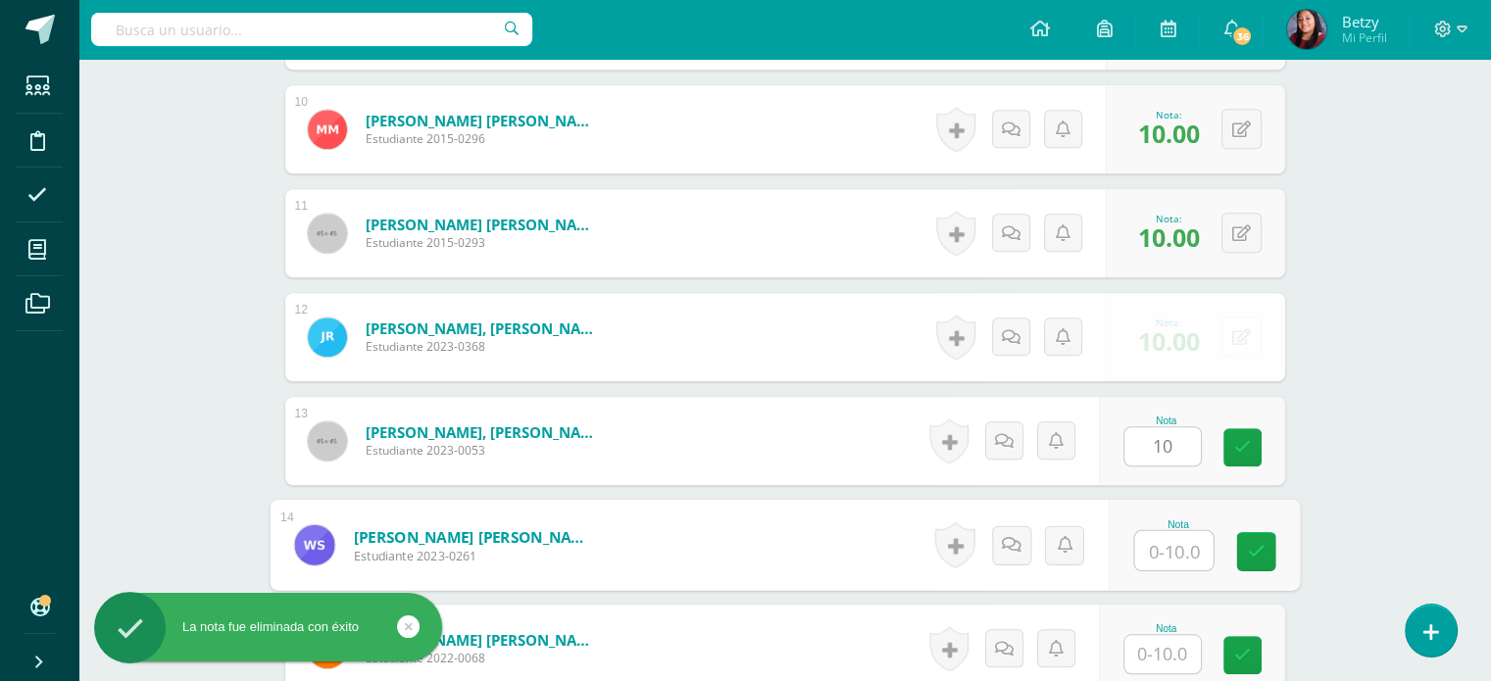
paste input "10"
type input "10"
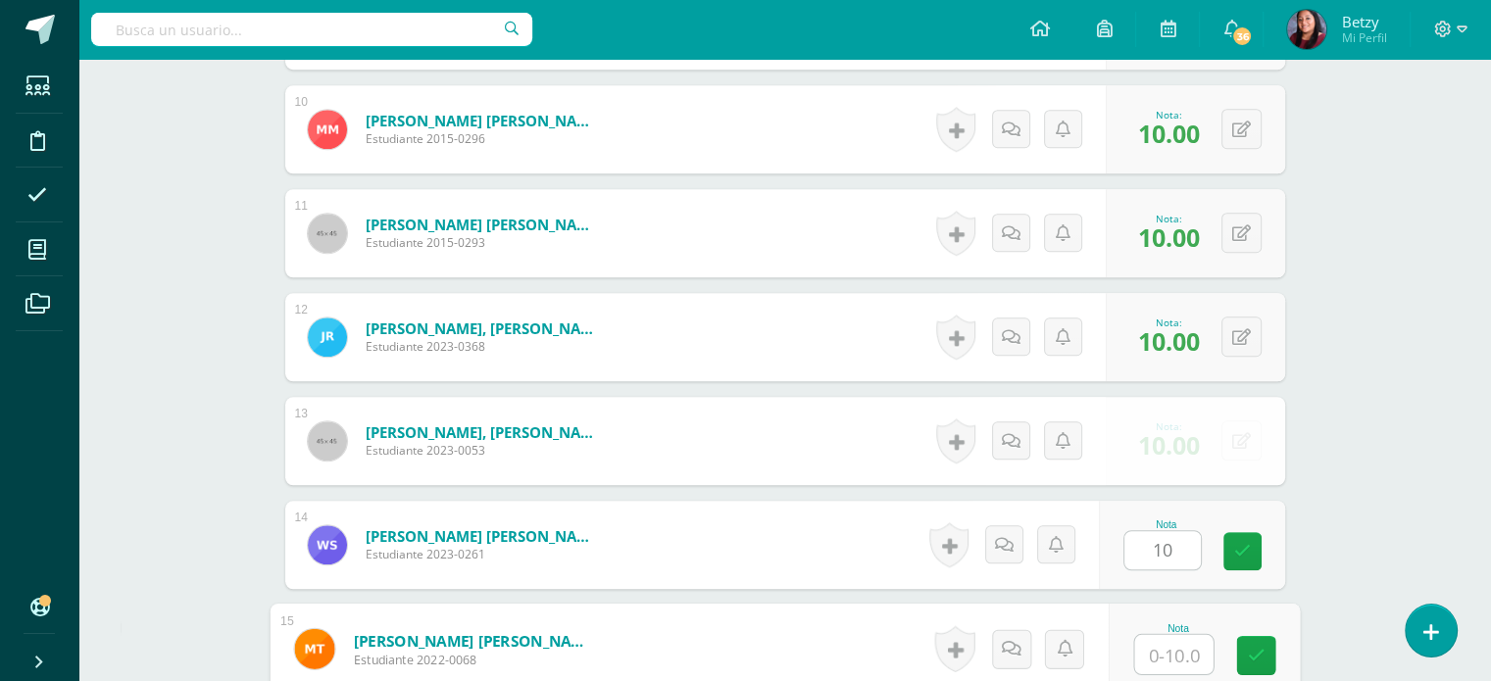
paste input "10"
type input "10"
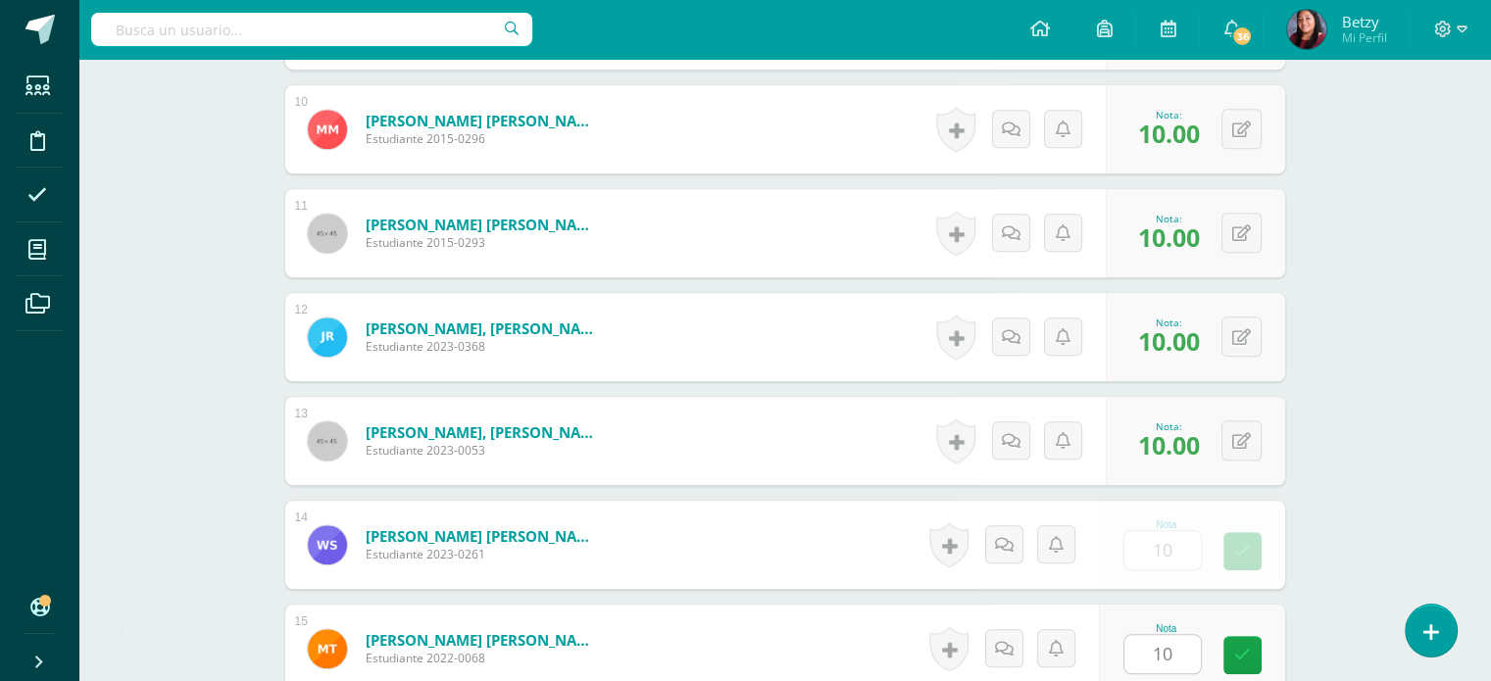
scroll to position [1946, 0]
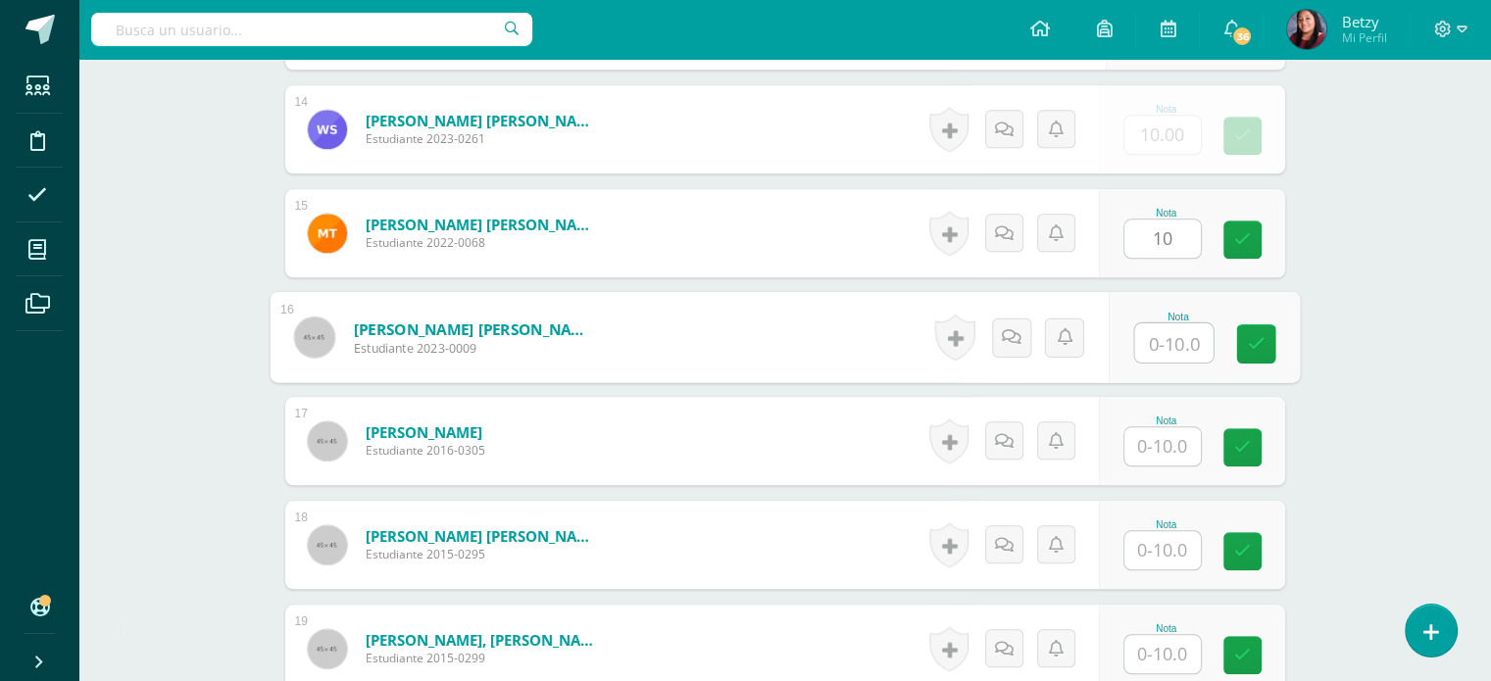
paste input "10"
type input "10"
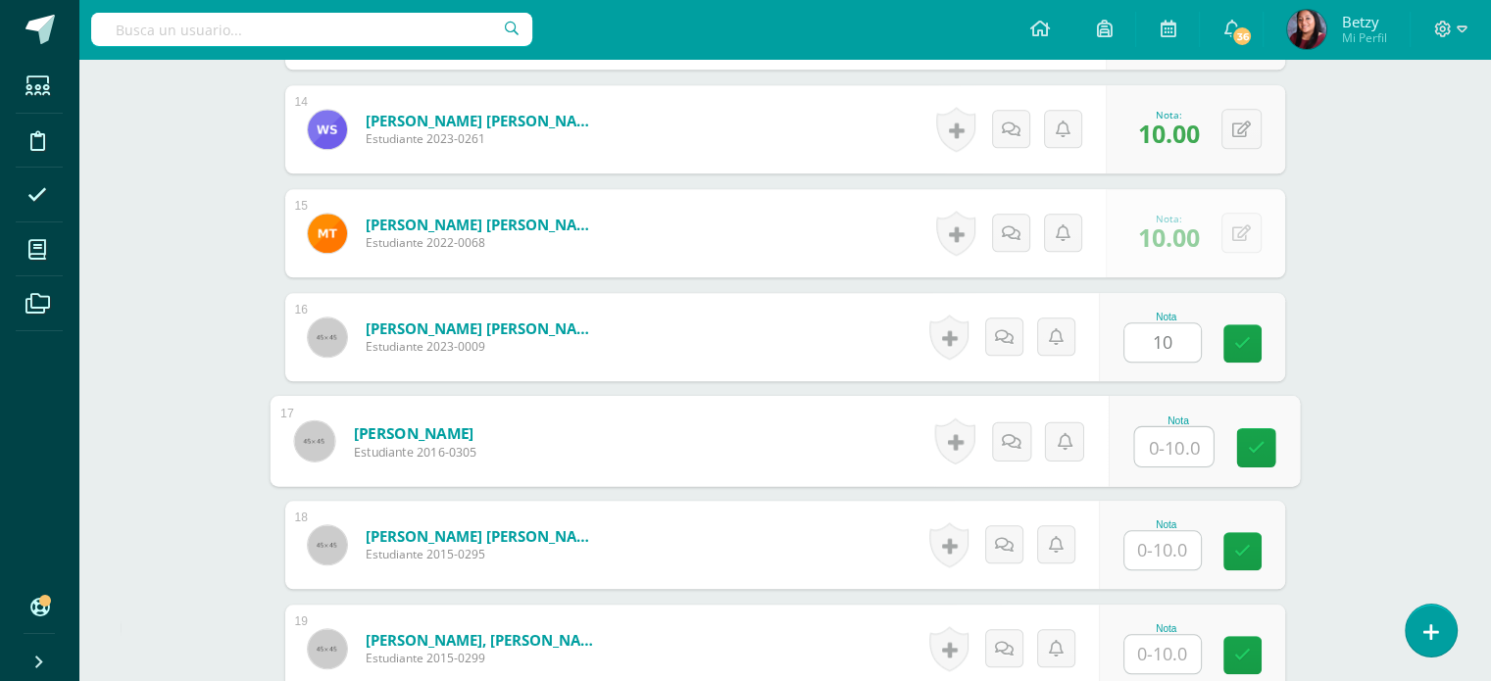
paste input "10"
type input "10"
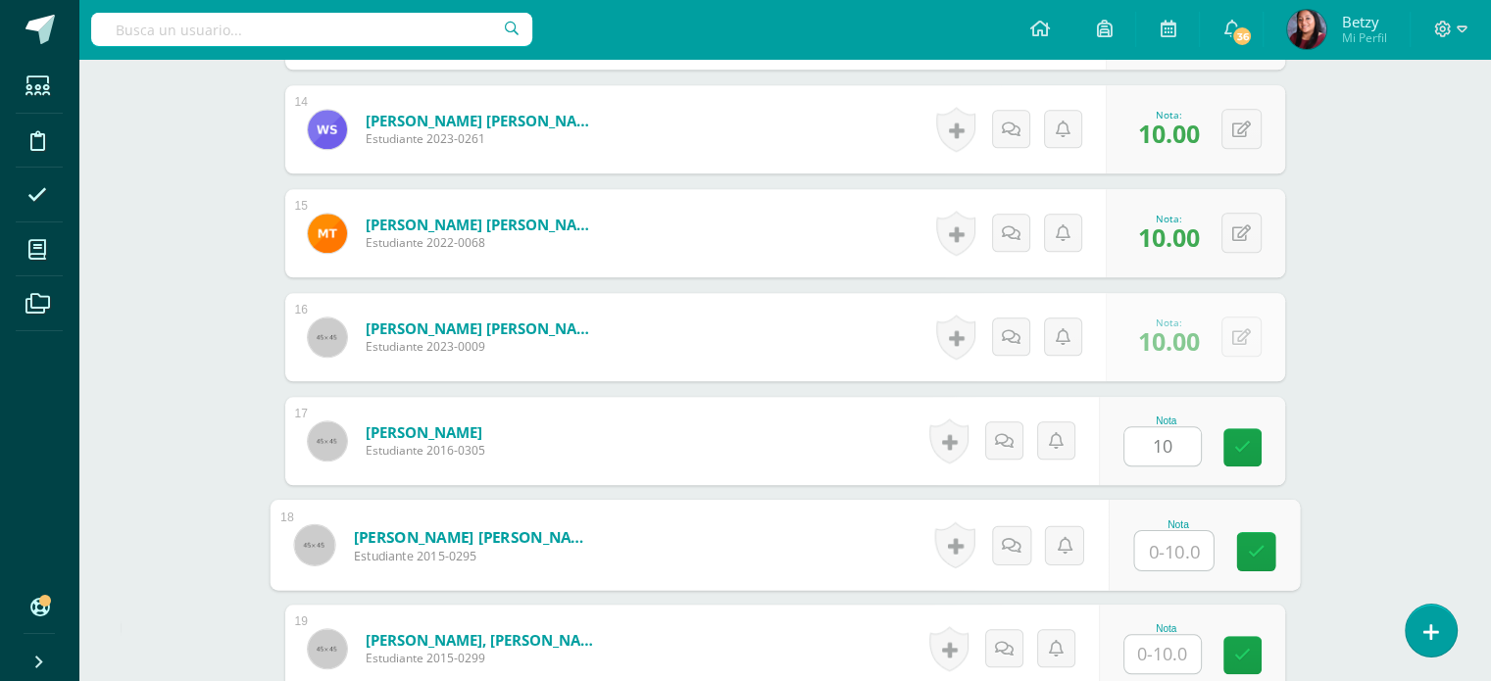
paste input "10"
type input "10"
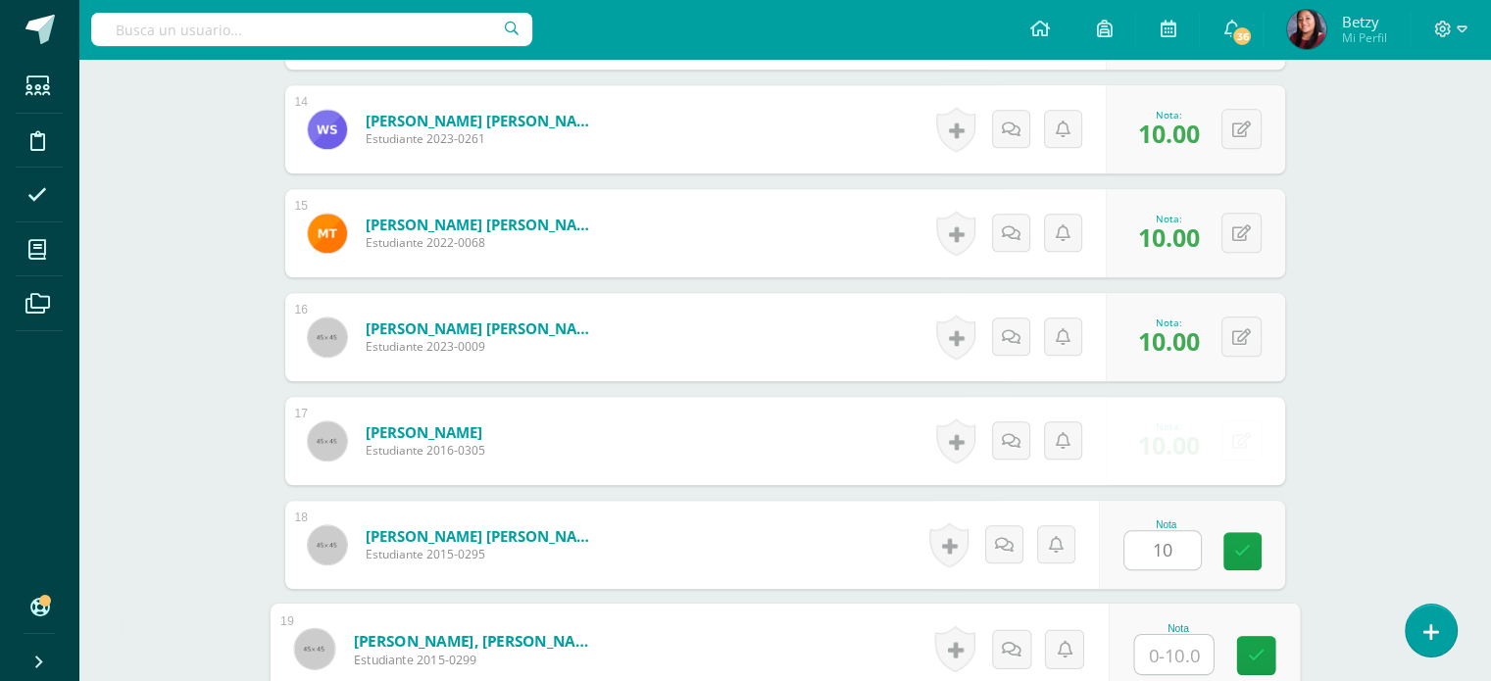
paste input "10"
type input "1010"
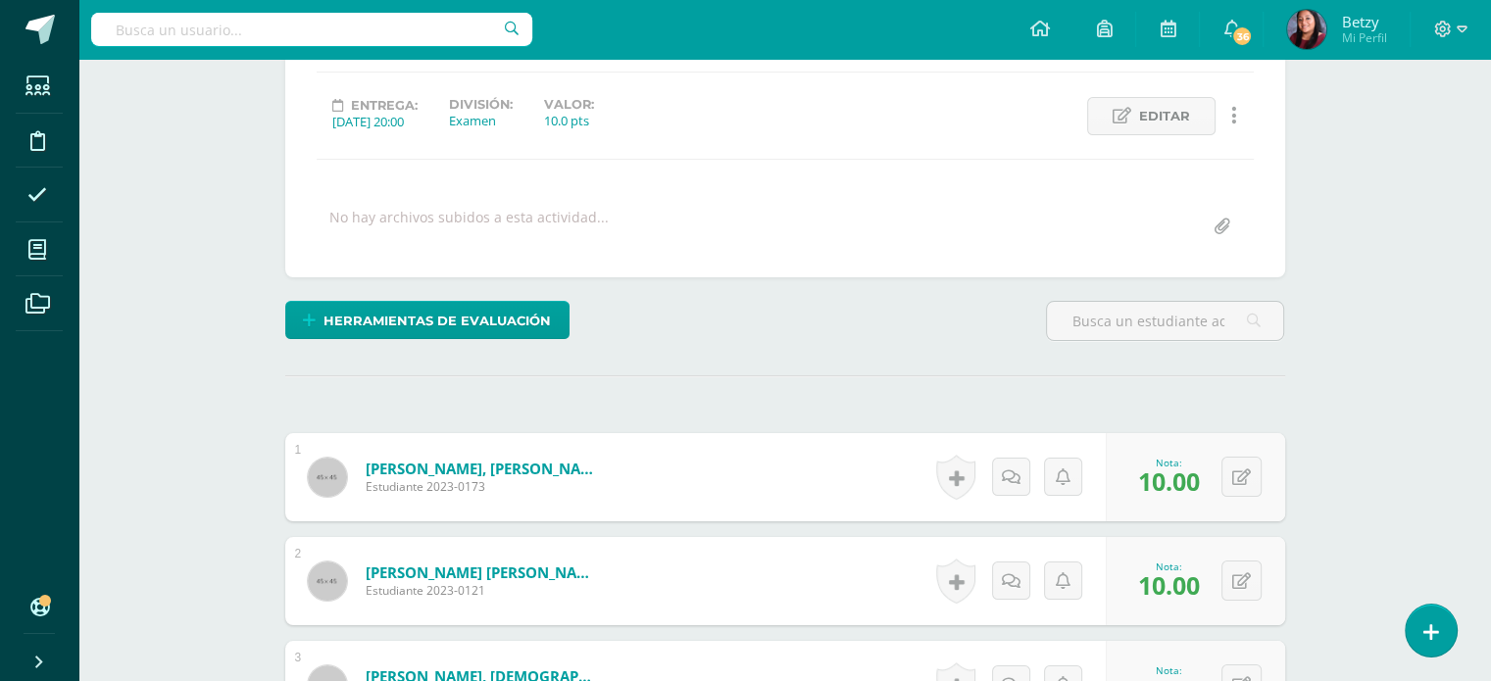
scroll to position [0, 0]
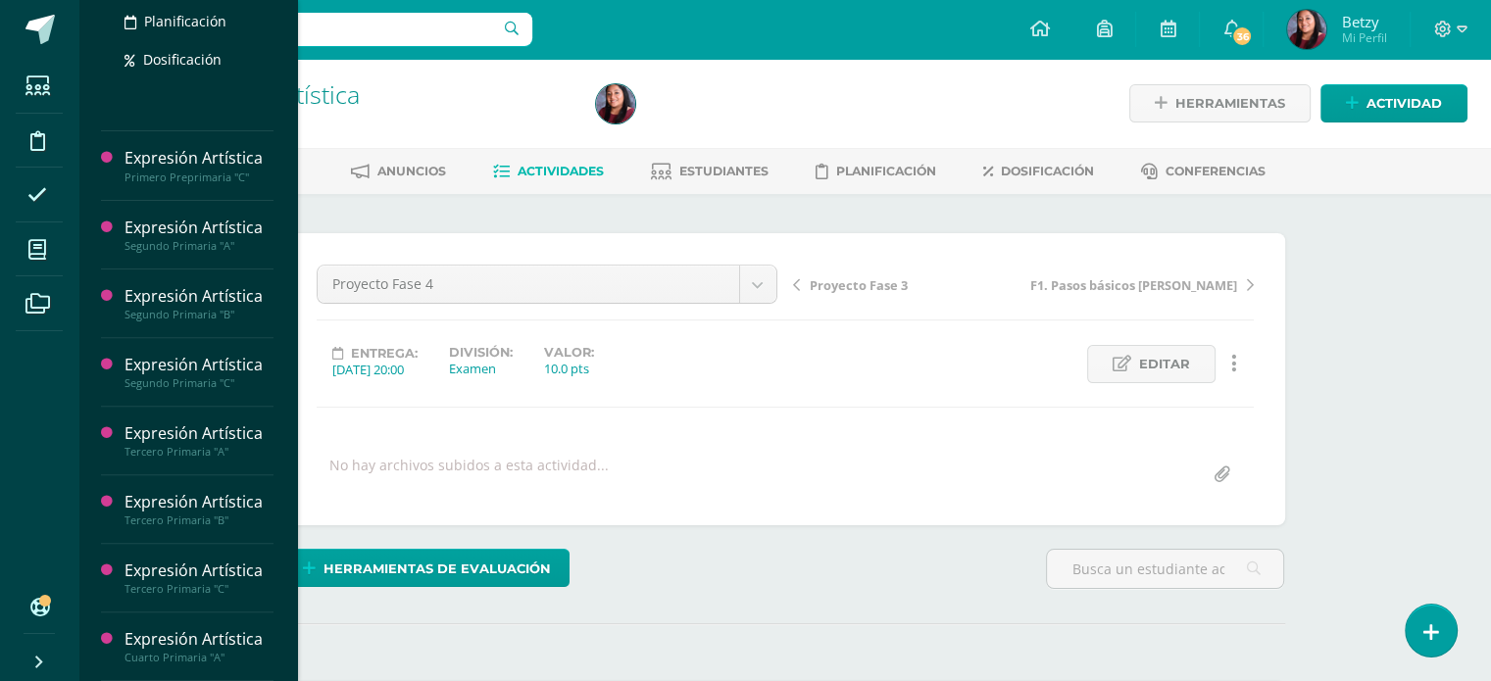
scroll to position [639, 0]
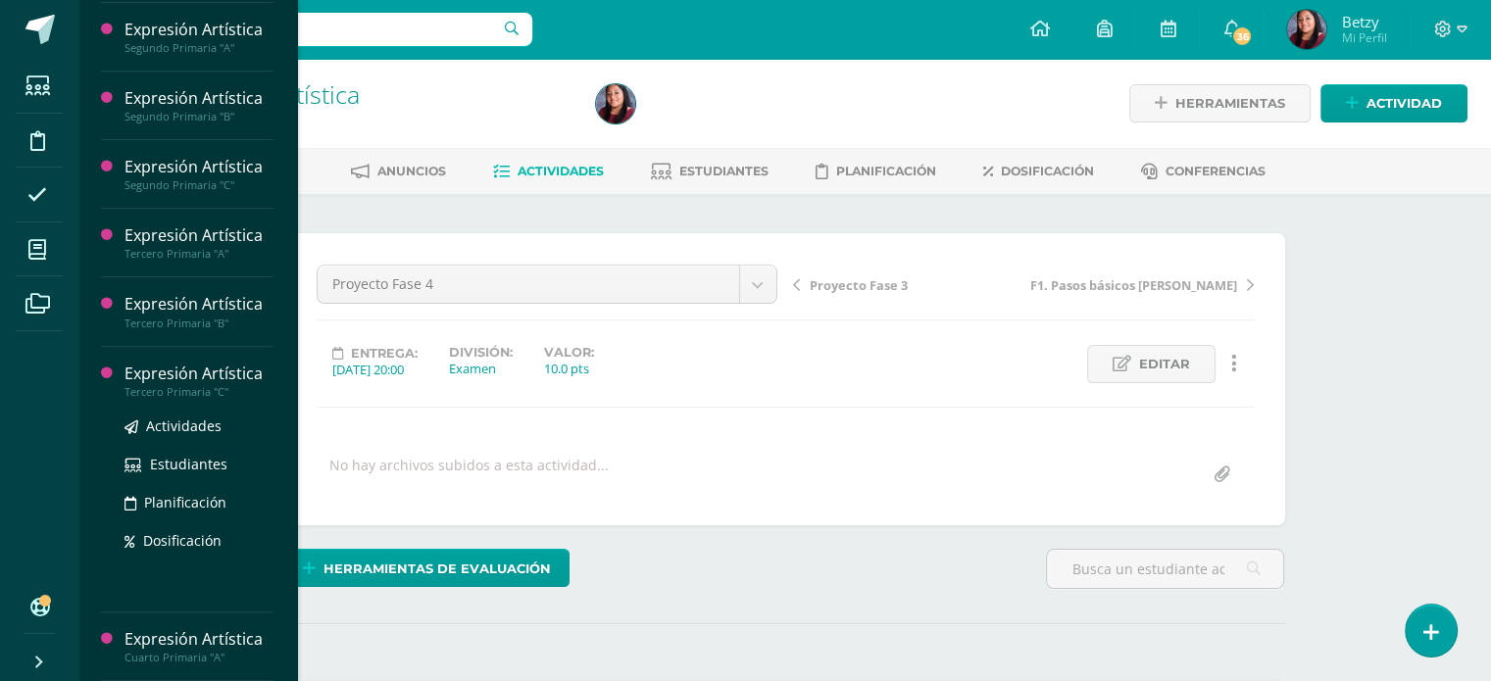
click at [212, 363] on div "Expresión Artística" at bounding box center [198, 374] width 149 height 23
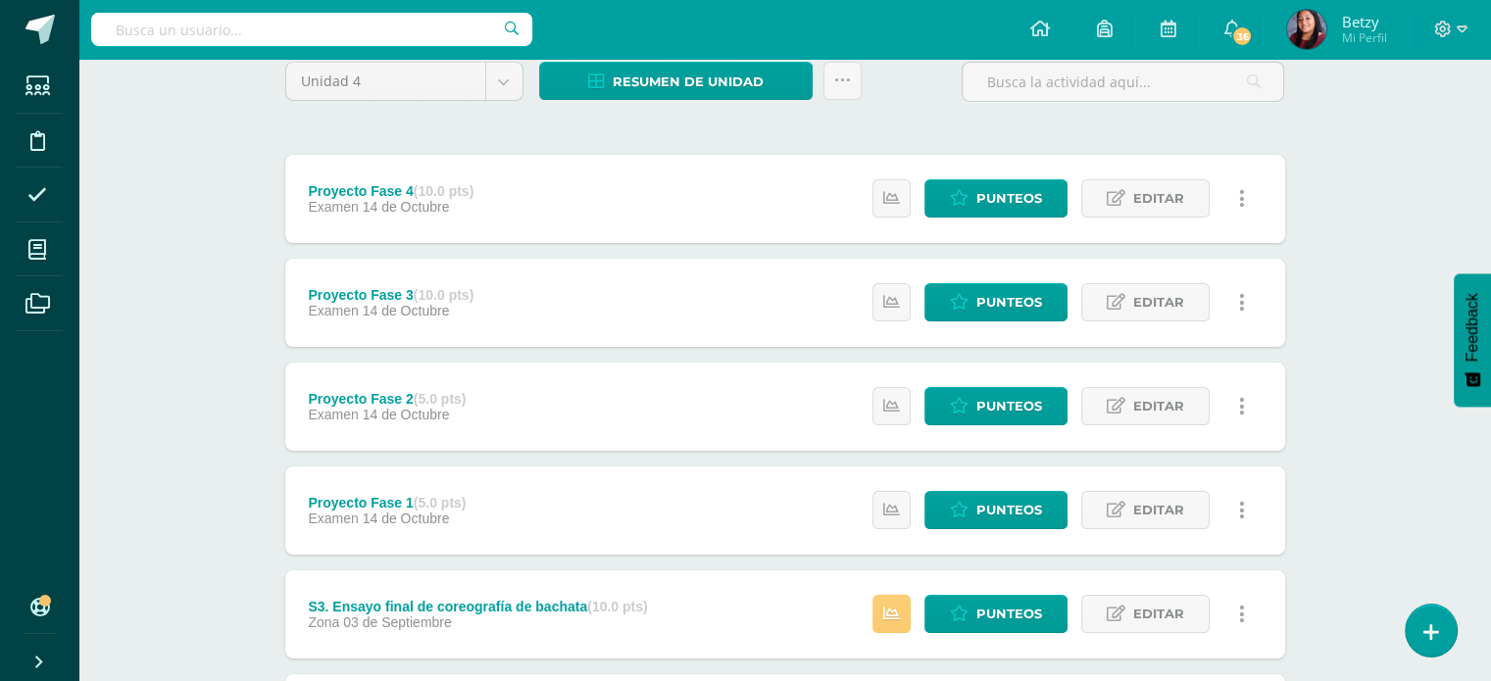
scroll to position [174, 0]
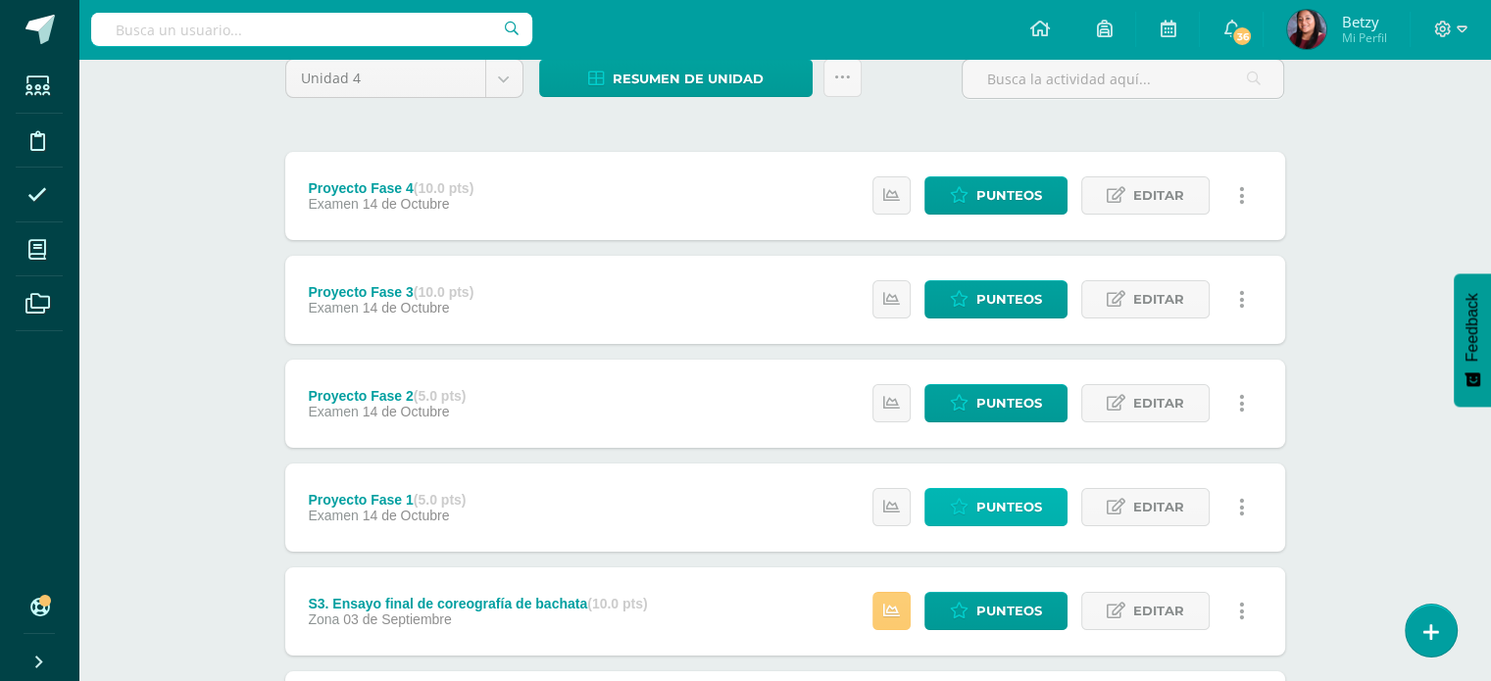
click at [989, 500] on span "Punteos" at bounding box center [1009, 507] width 66 height 36
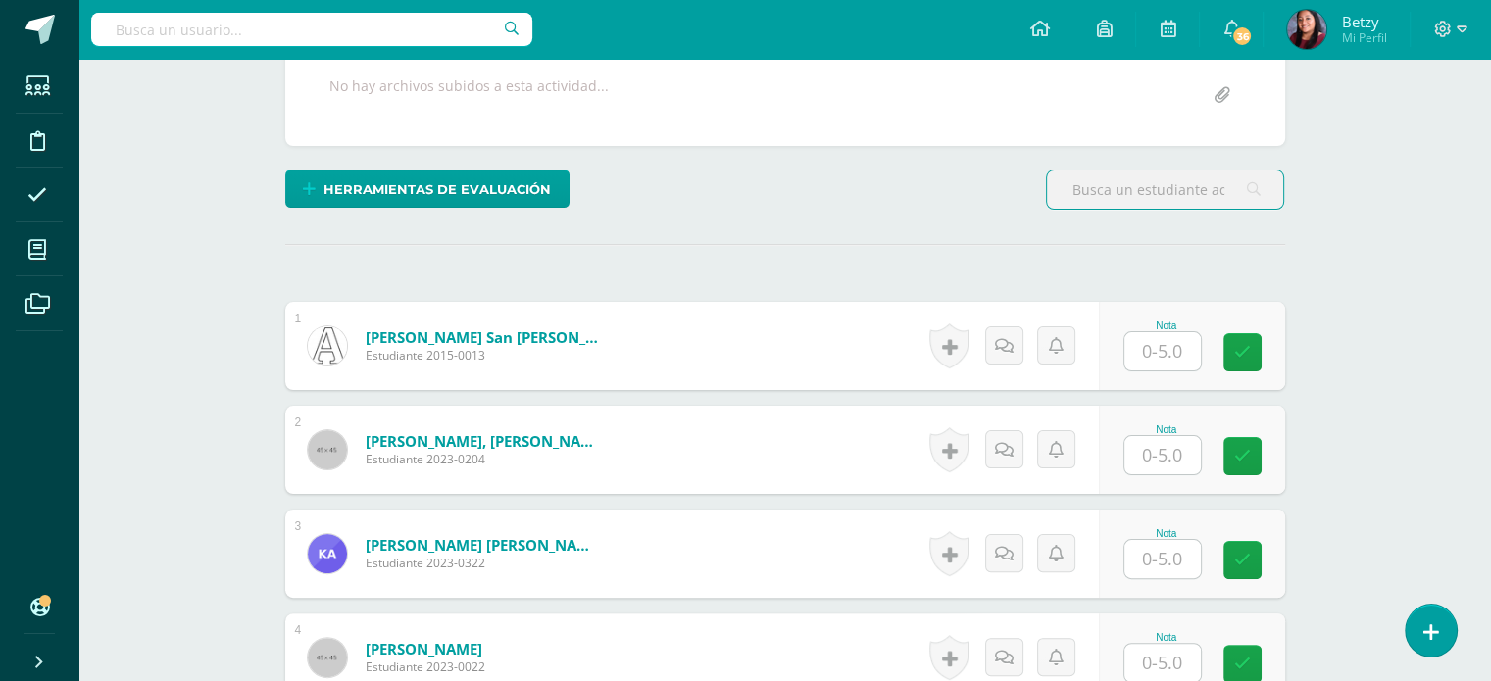
scroll to position [380, 0]
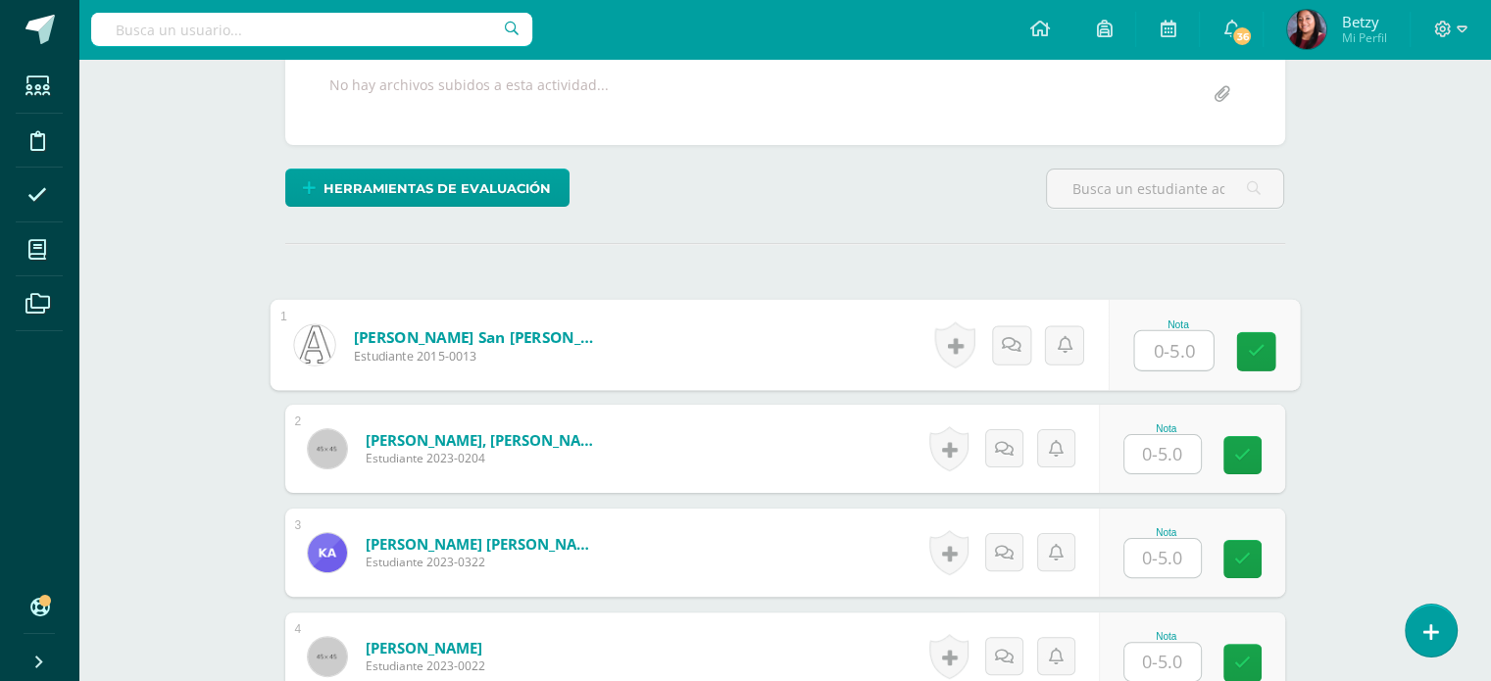
click at [1172, 356] on input "text" at bounding box center [1173, 350] width 78 height 39
click at [1169, 349] on input "text" at bounding box center [1173, 350] width 78 height 39
type input "4"
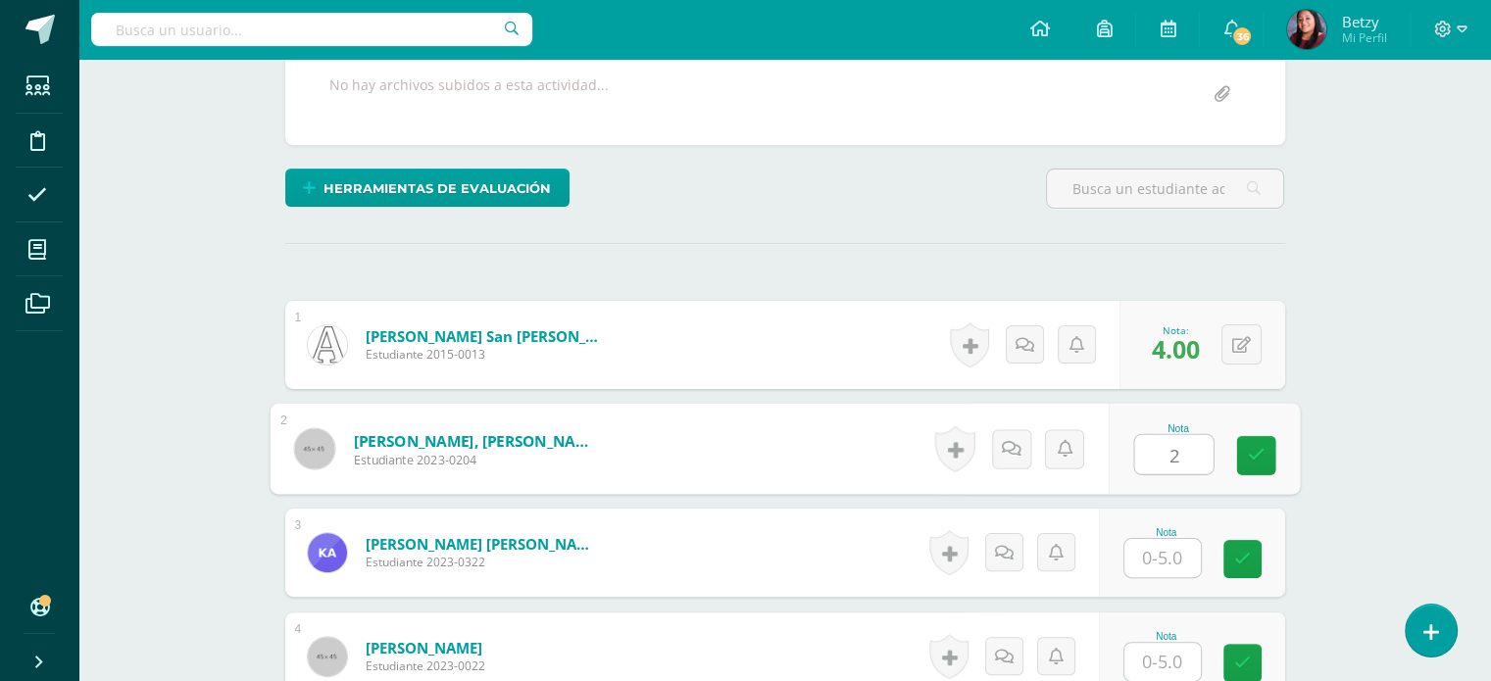
type input "2"
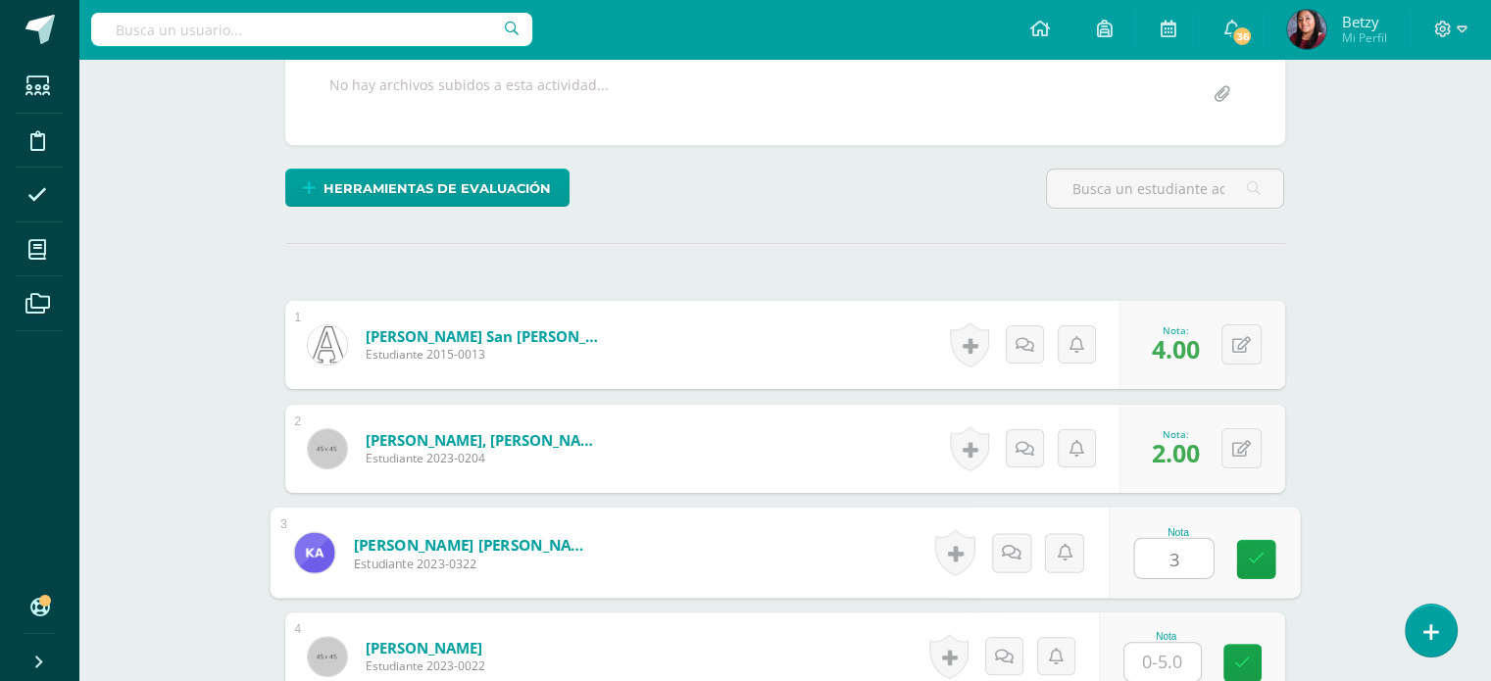
type input "3"
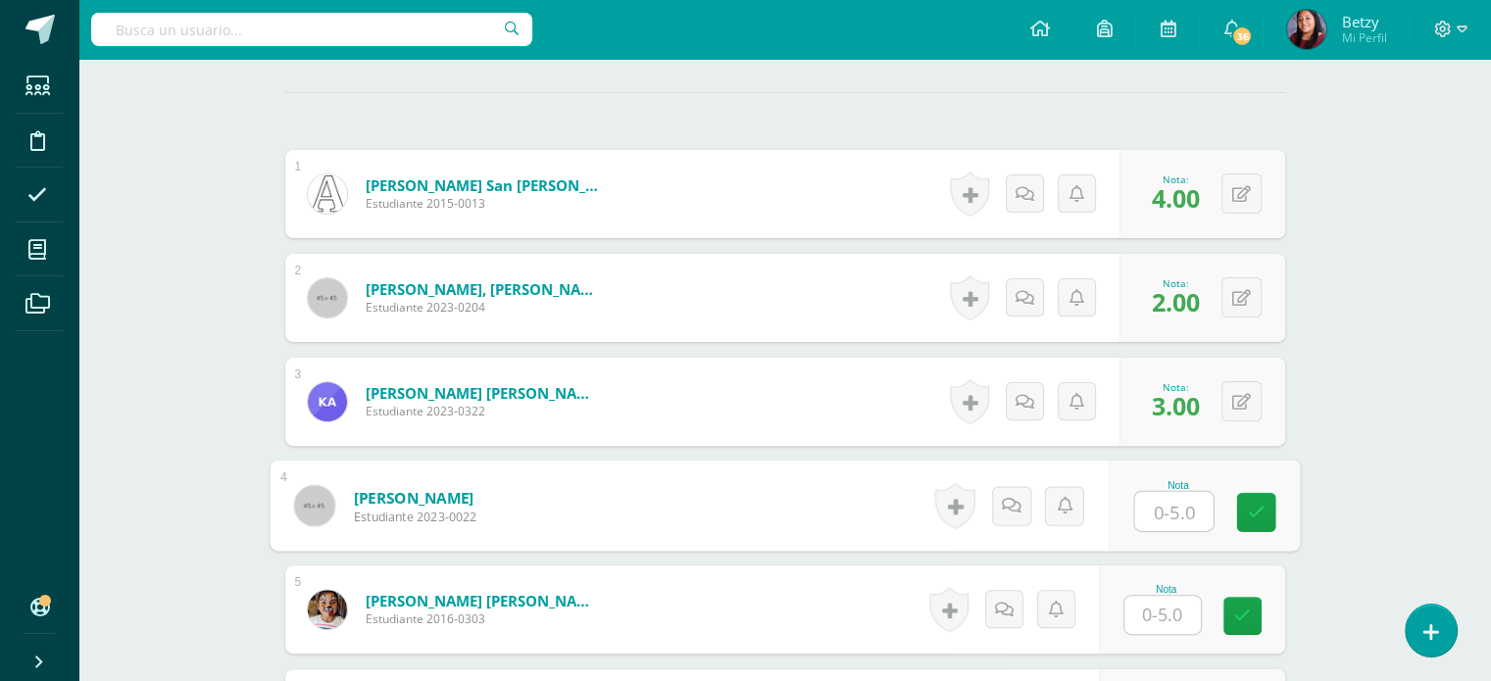
scroll to position [549, 0]
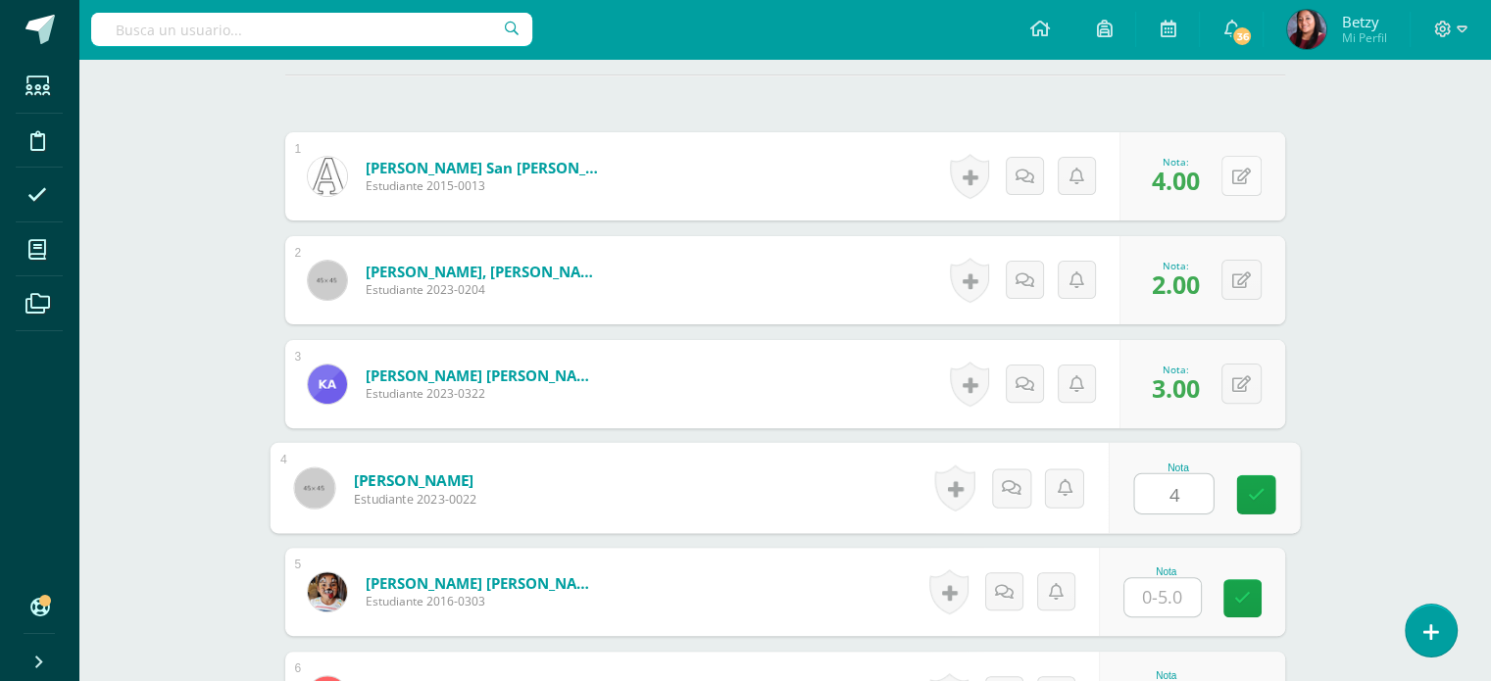
type input "4"
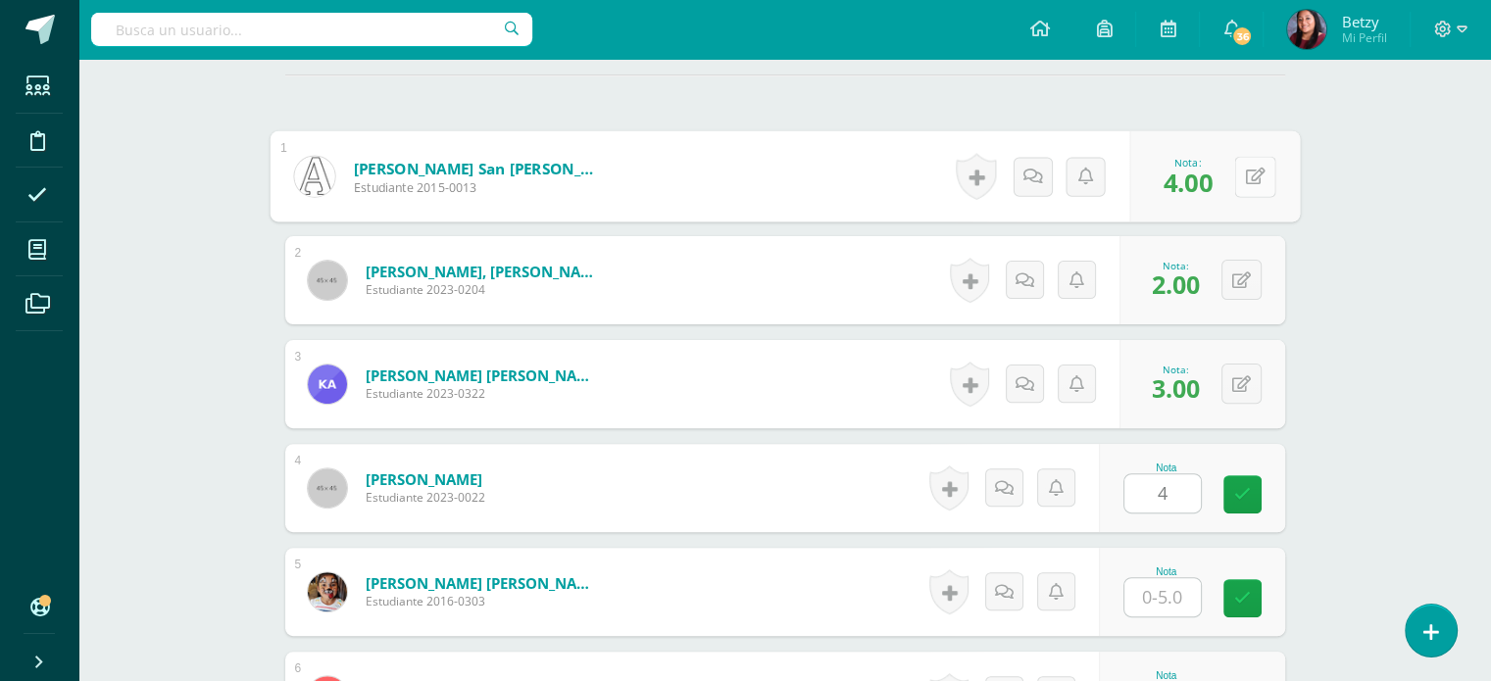
click at [1235, 175] on button at bounding box center [1254, 176] width 41 height 41
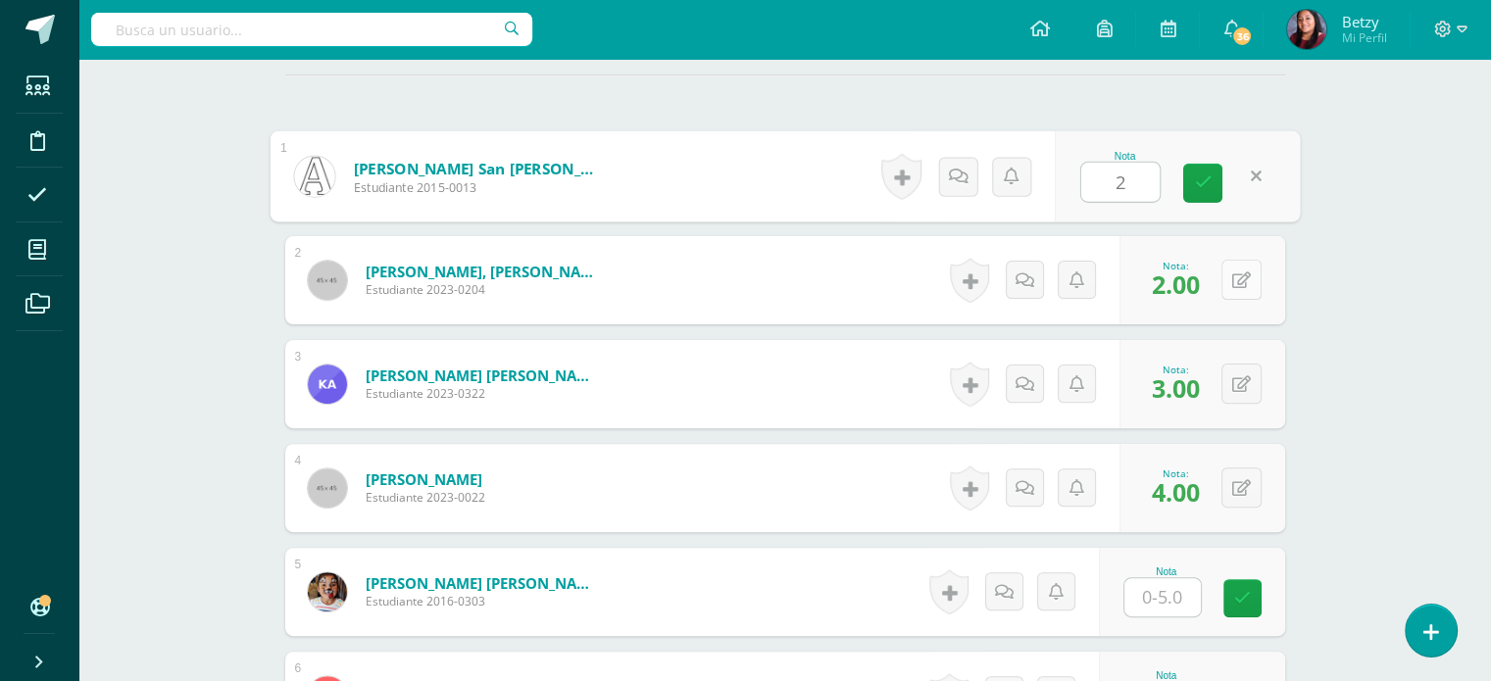
type input "2"
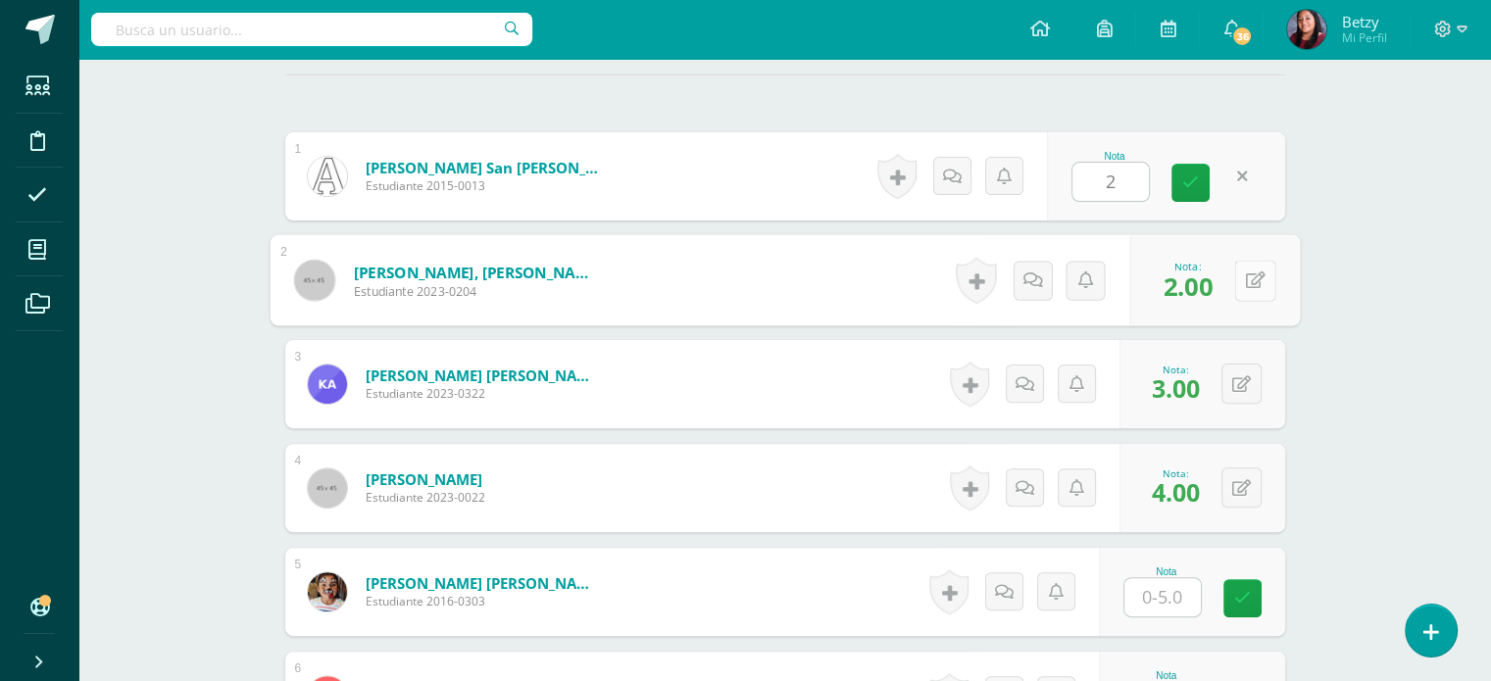
click at [1240, 277] on button at bounding box center [1254, 280] width 41 height 41
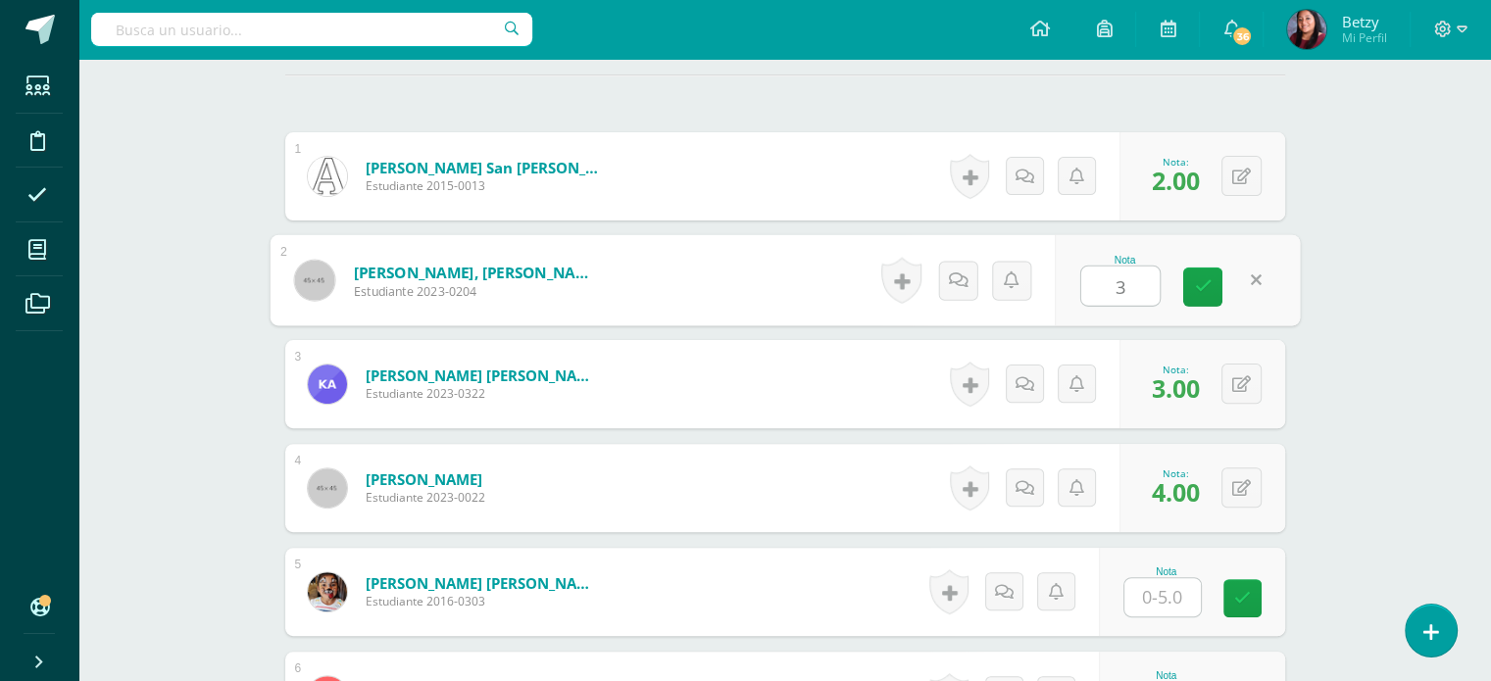
type input "3"
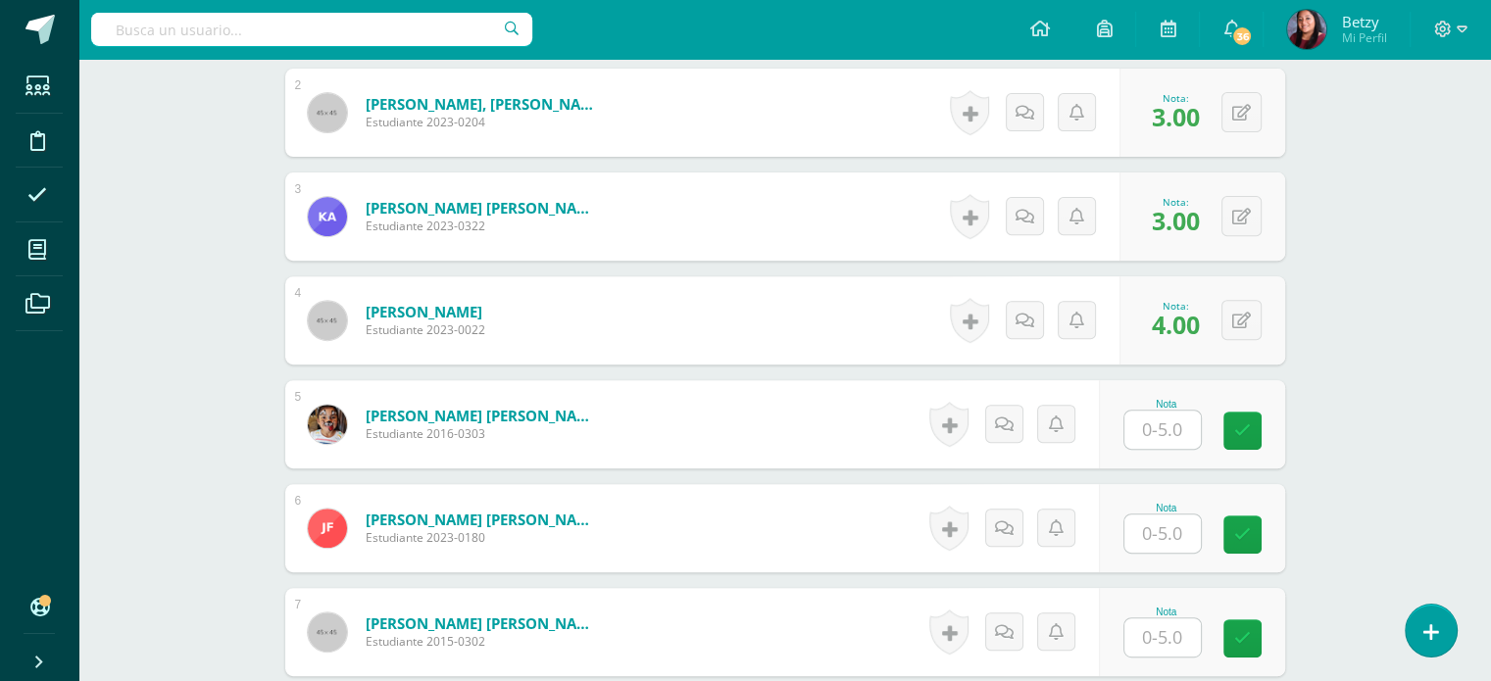
scroll to position [717, 0]
click at [1173, 422] on input "text" at bounding box center [1173, 429] width 78 height 39
type input "5"
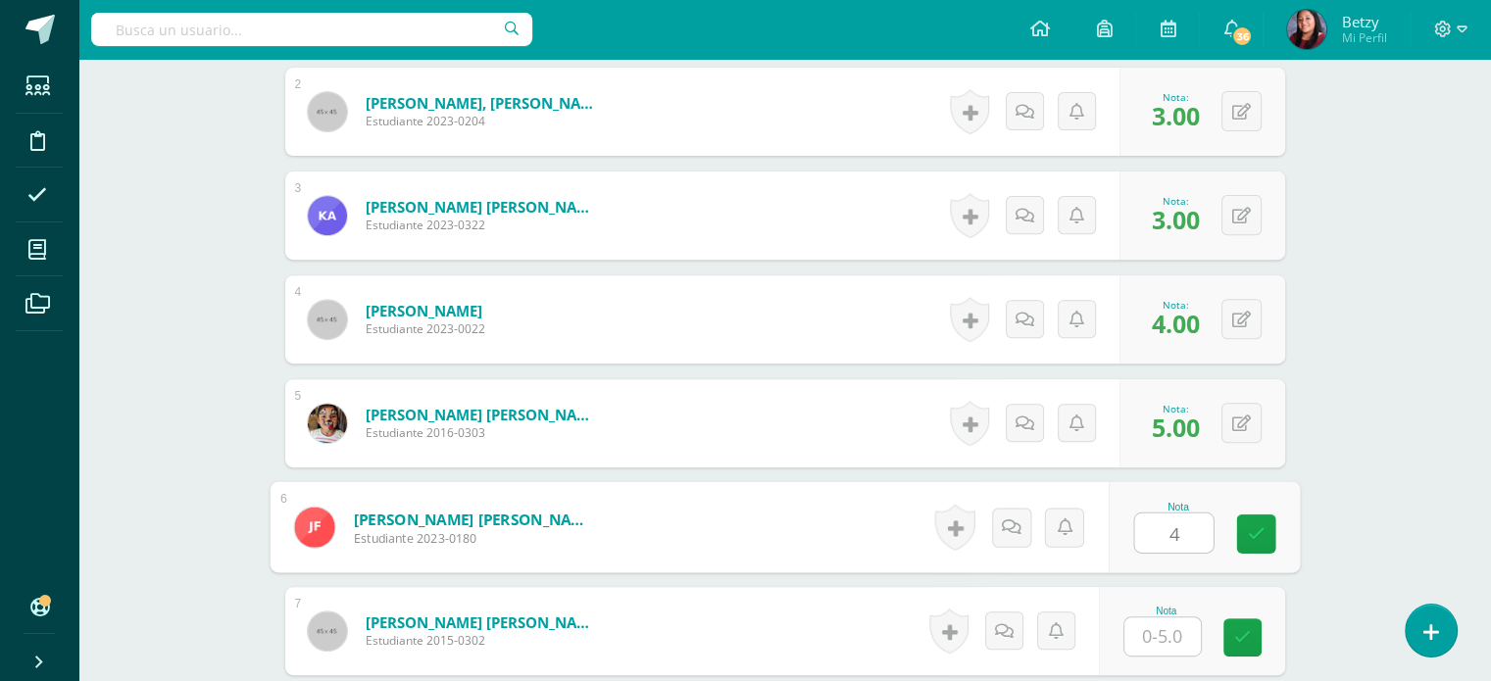
type input "4"
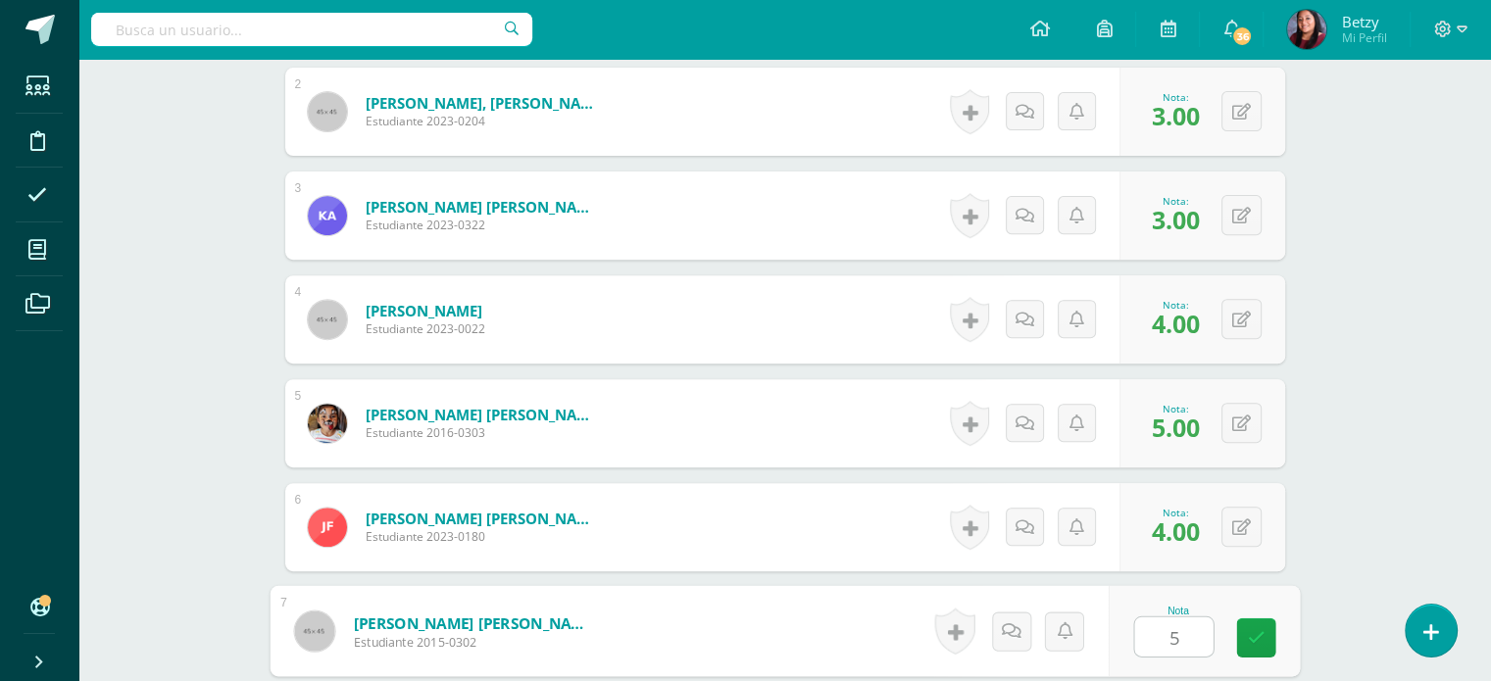
type input "5"
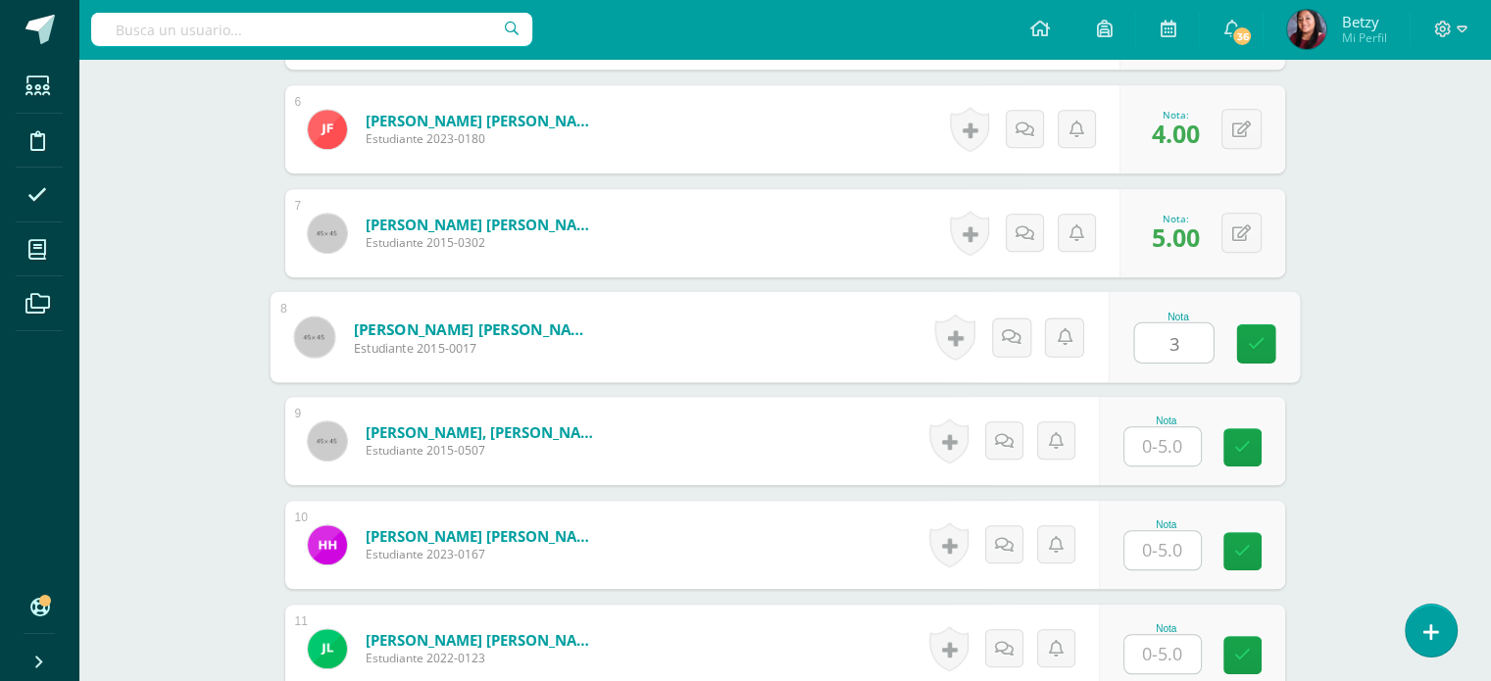
type input "3"
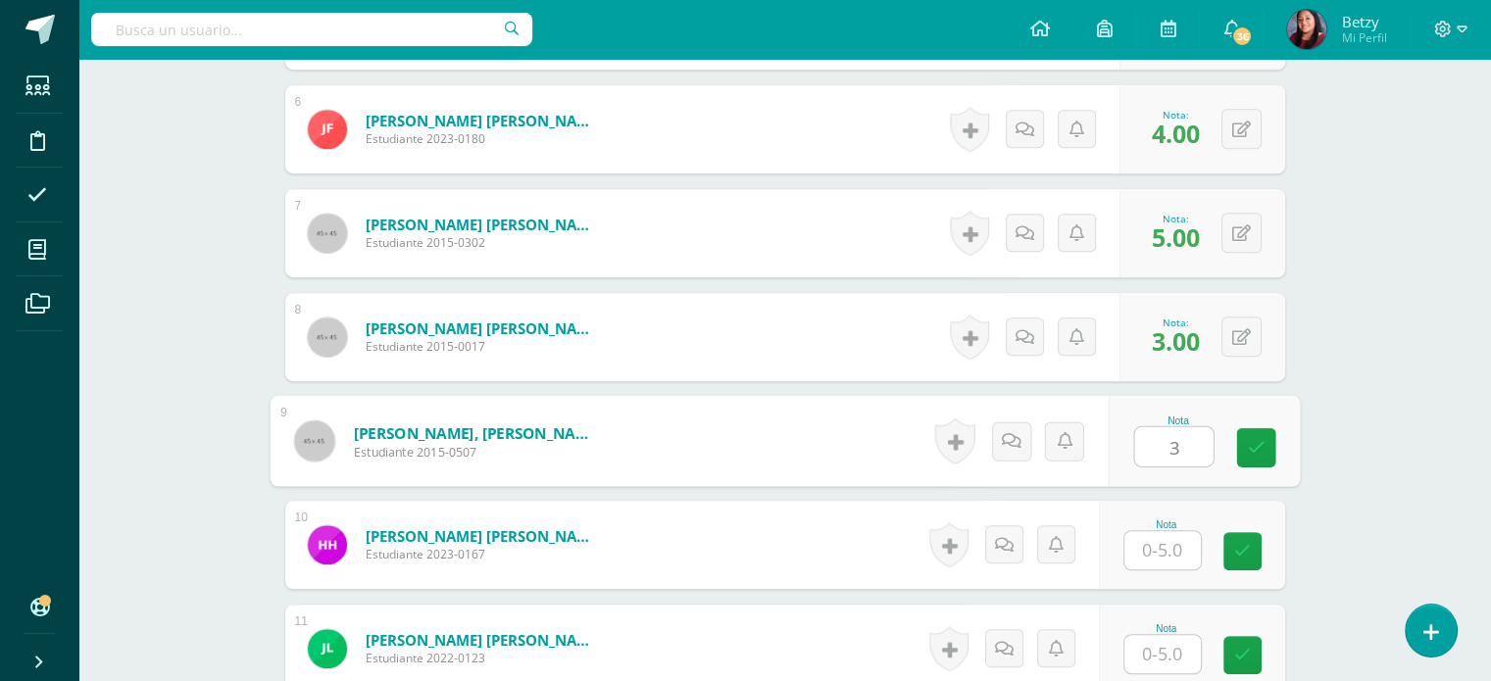
type input "3"
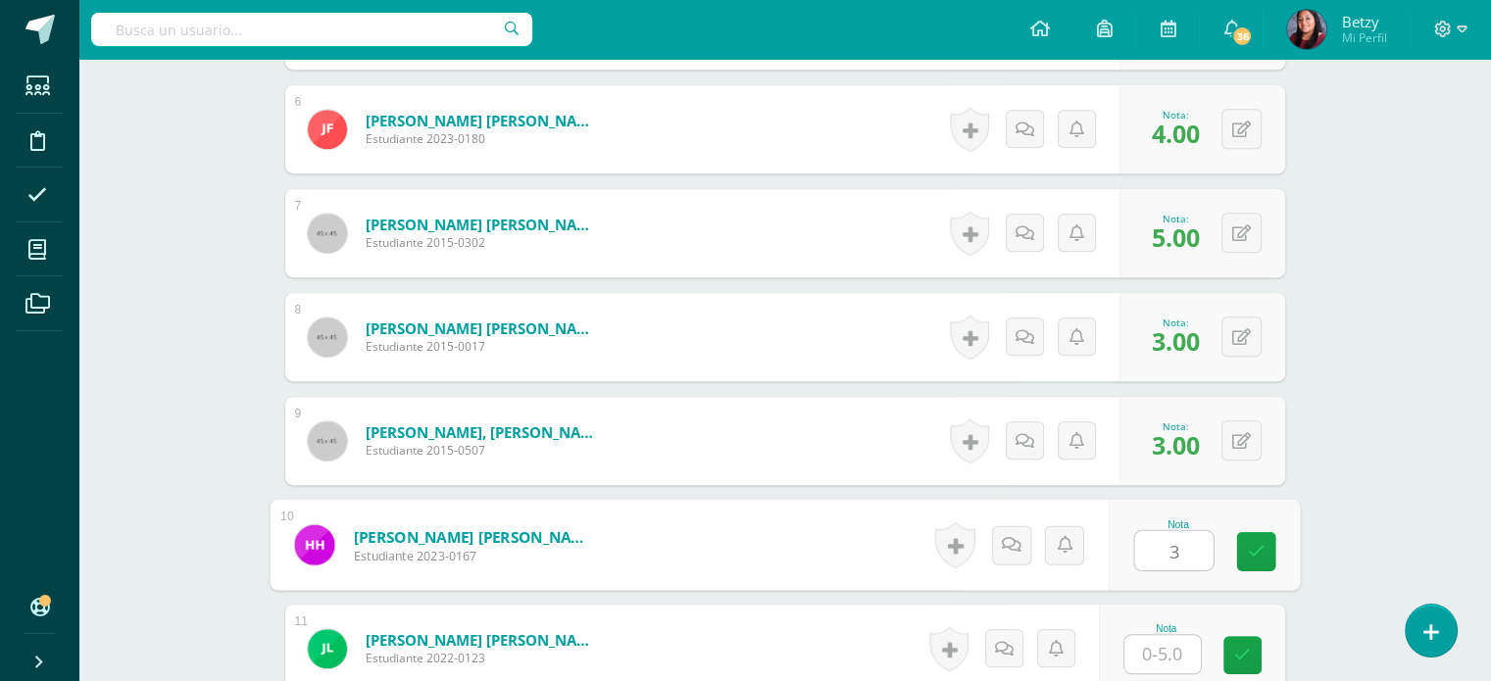
type input "3"
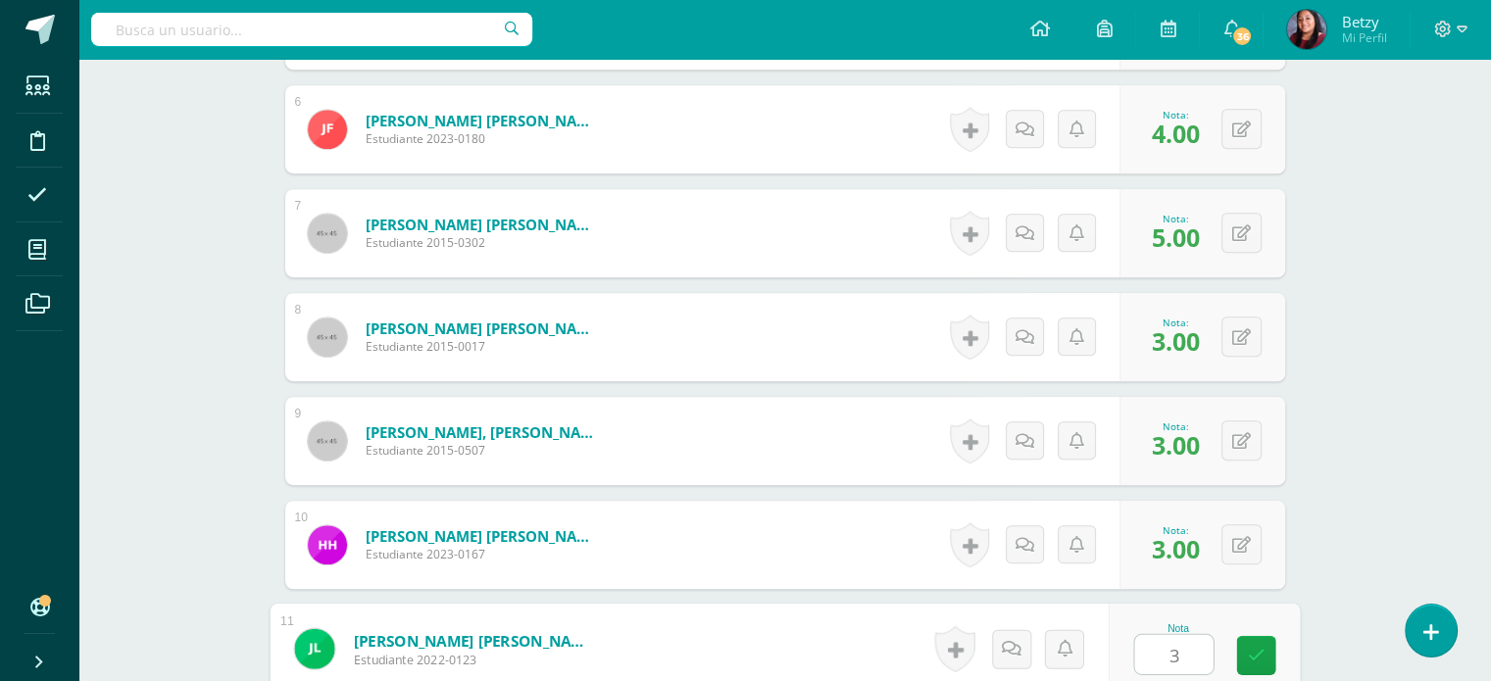
type input "3"
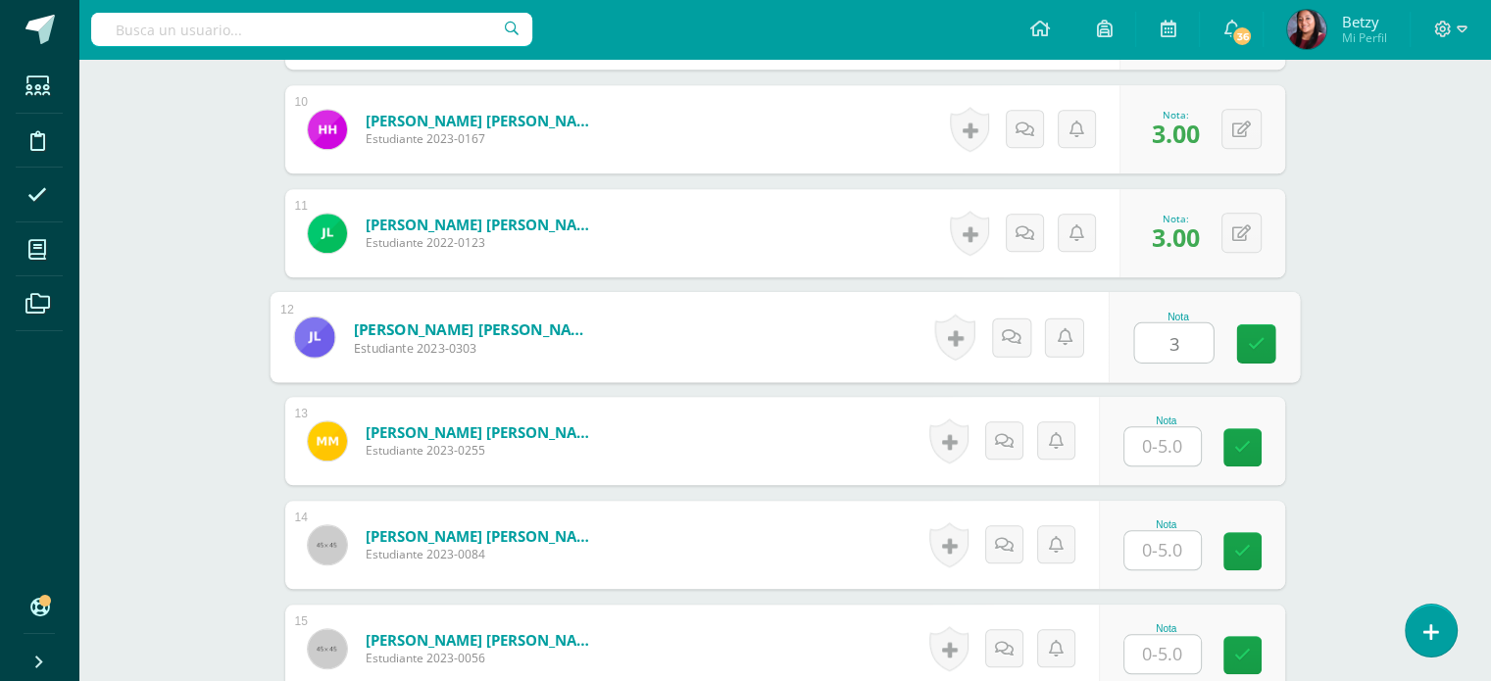
type input "3"
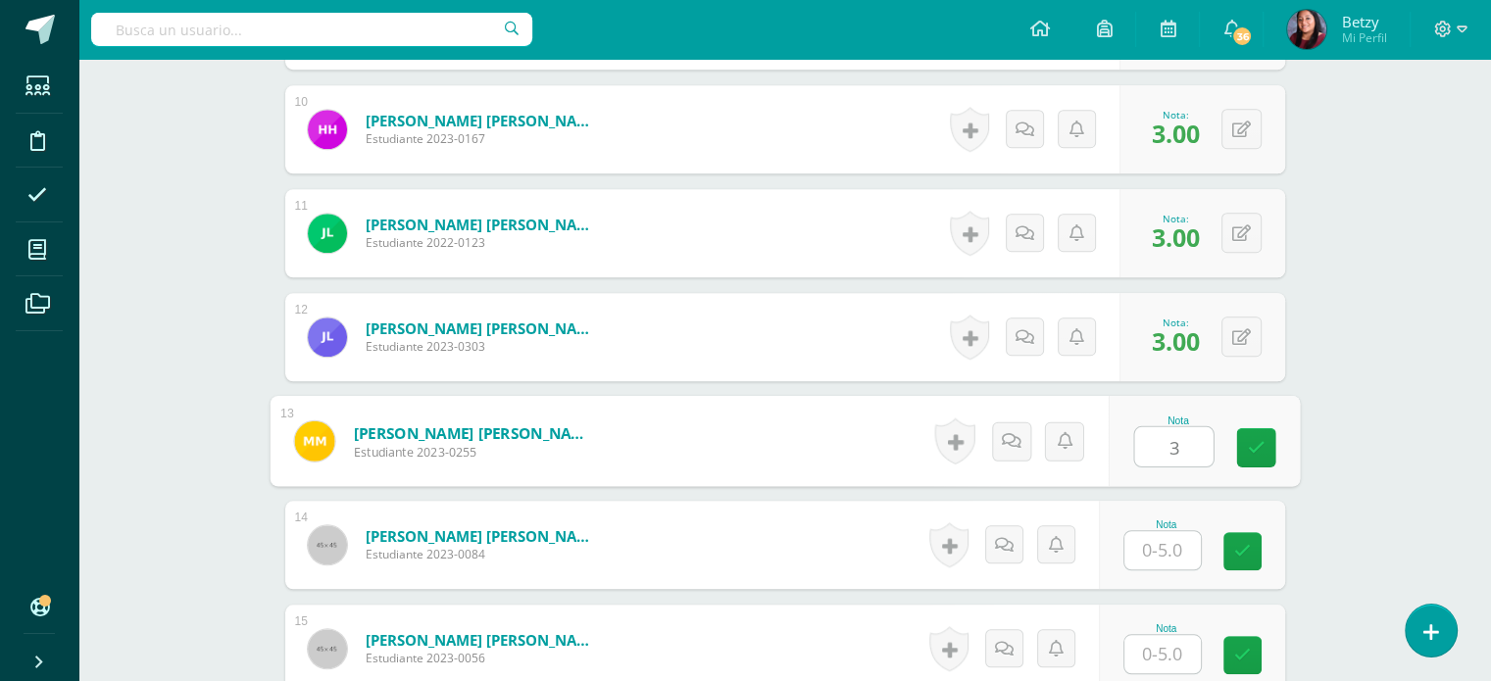
type input "3"
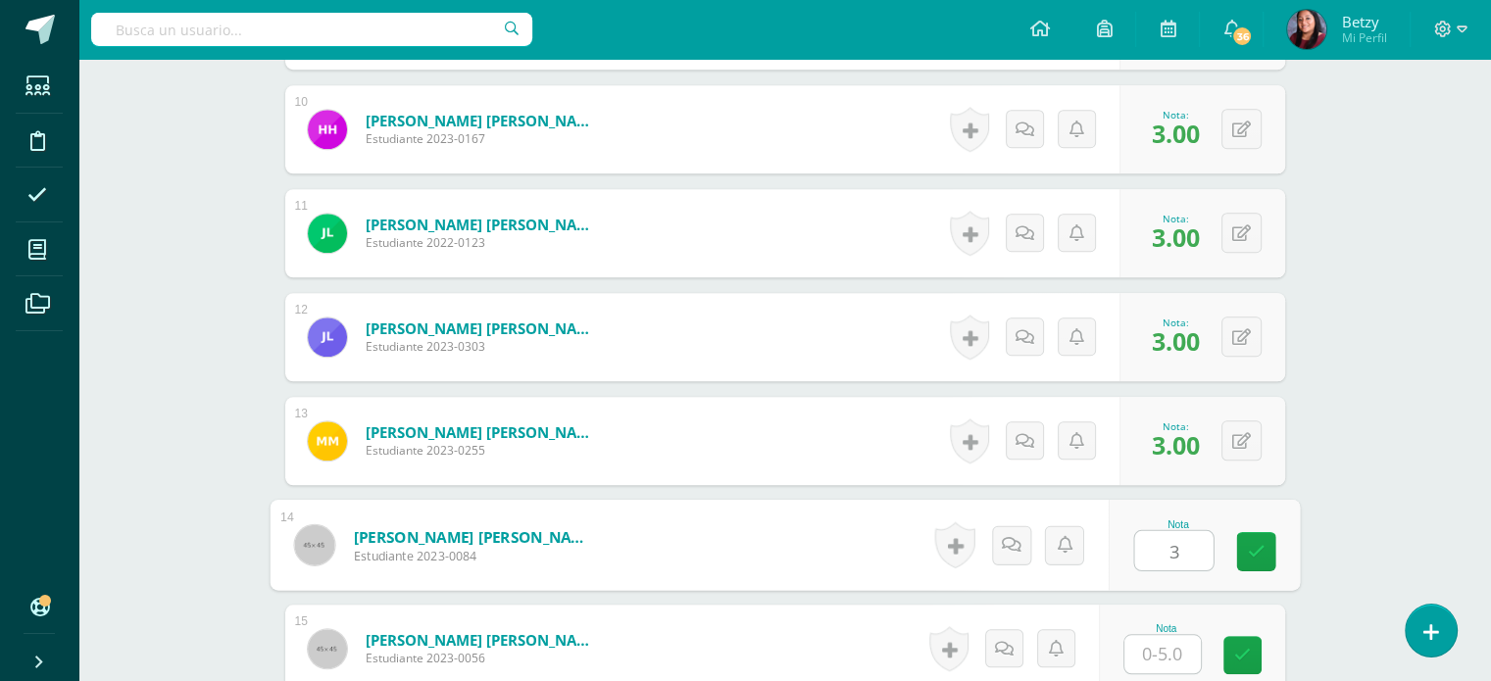
type input "3"
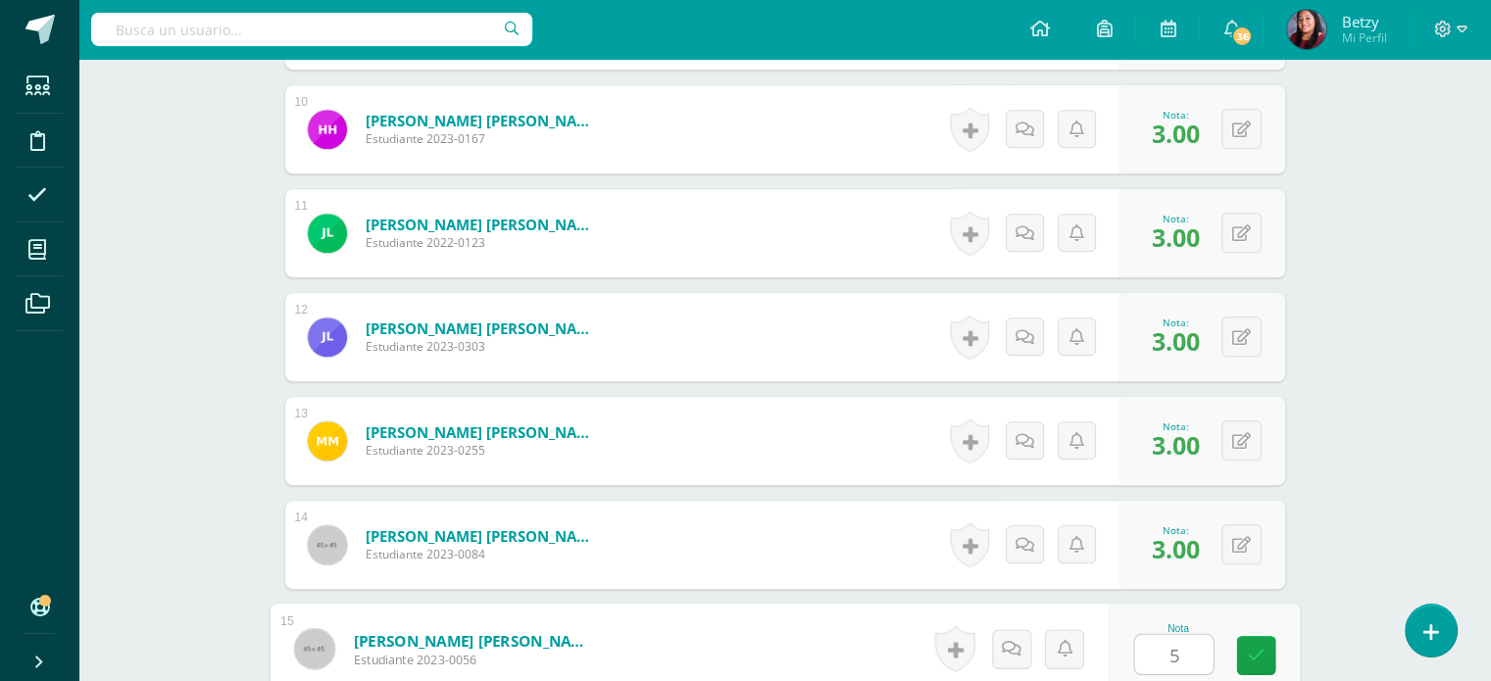
type input "5"
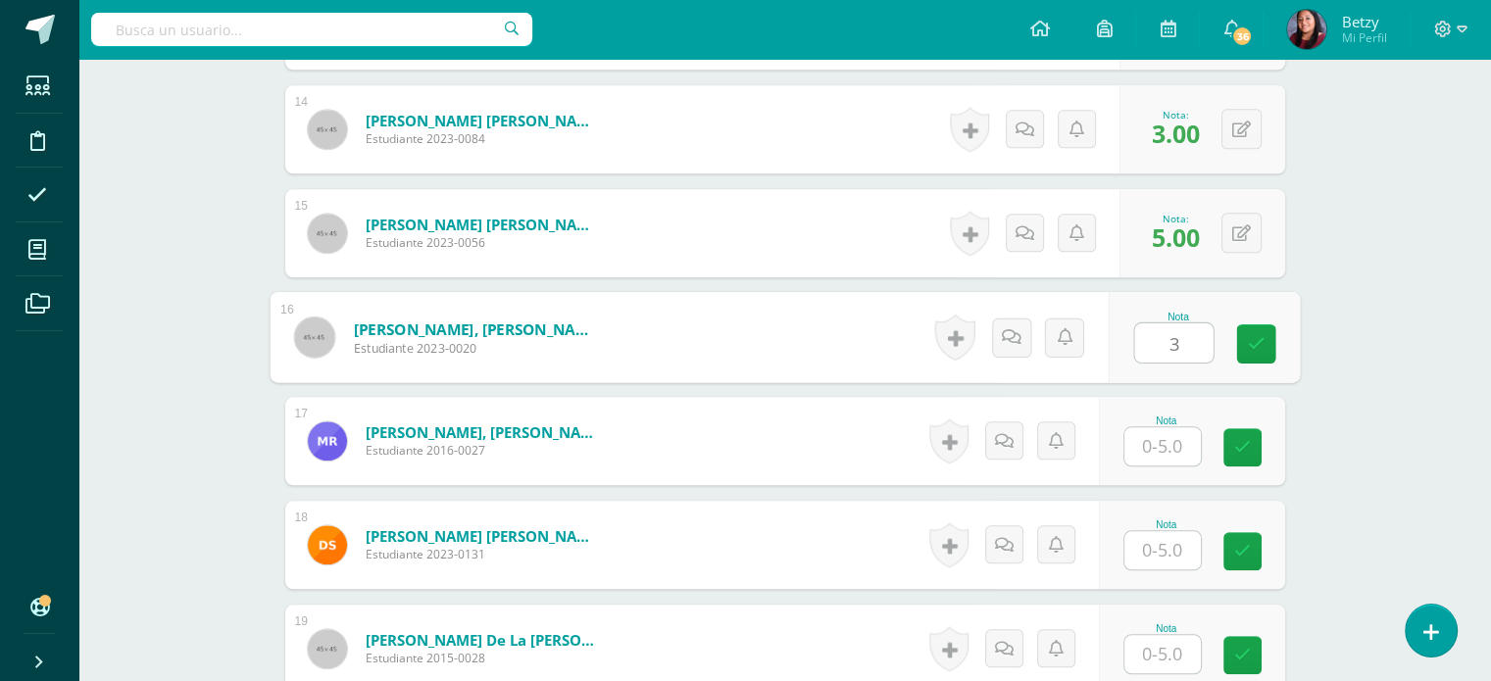
type input "3"
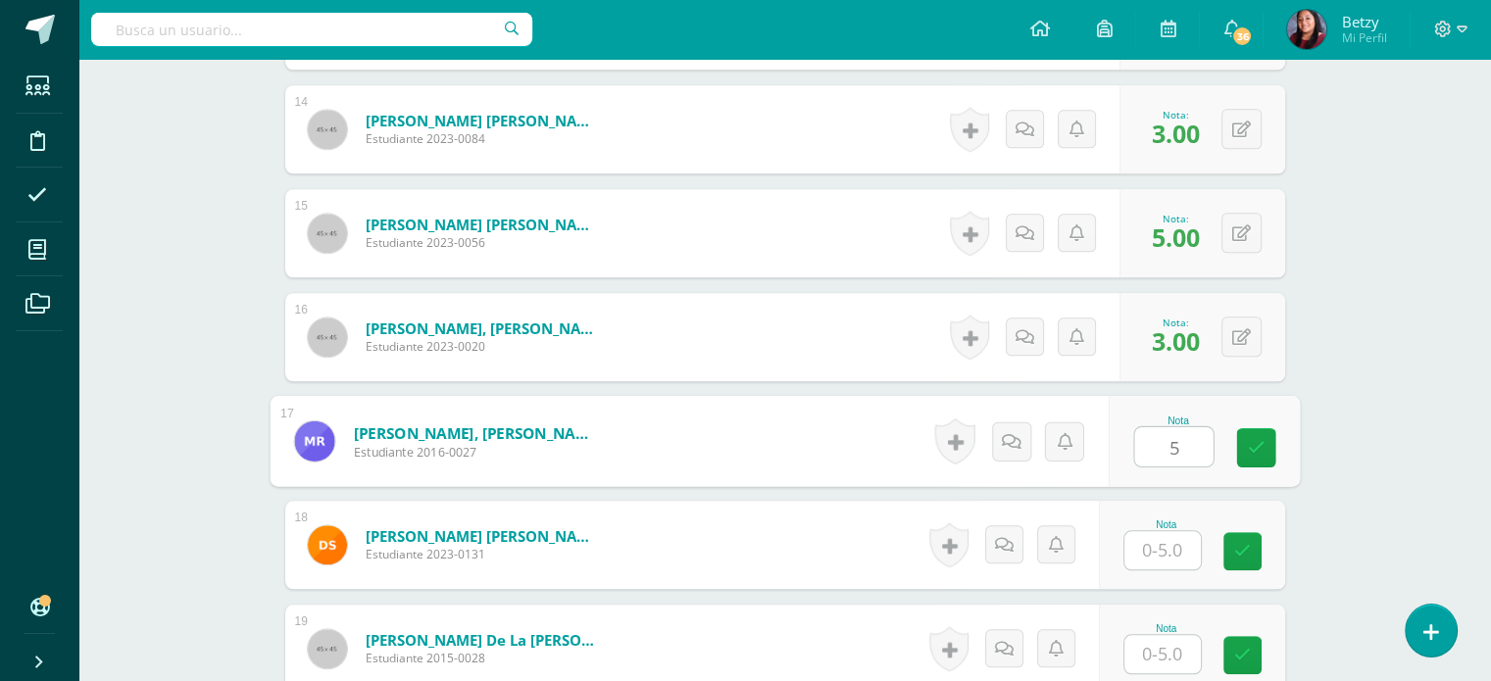
type input "5"
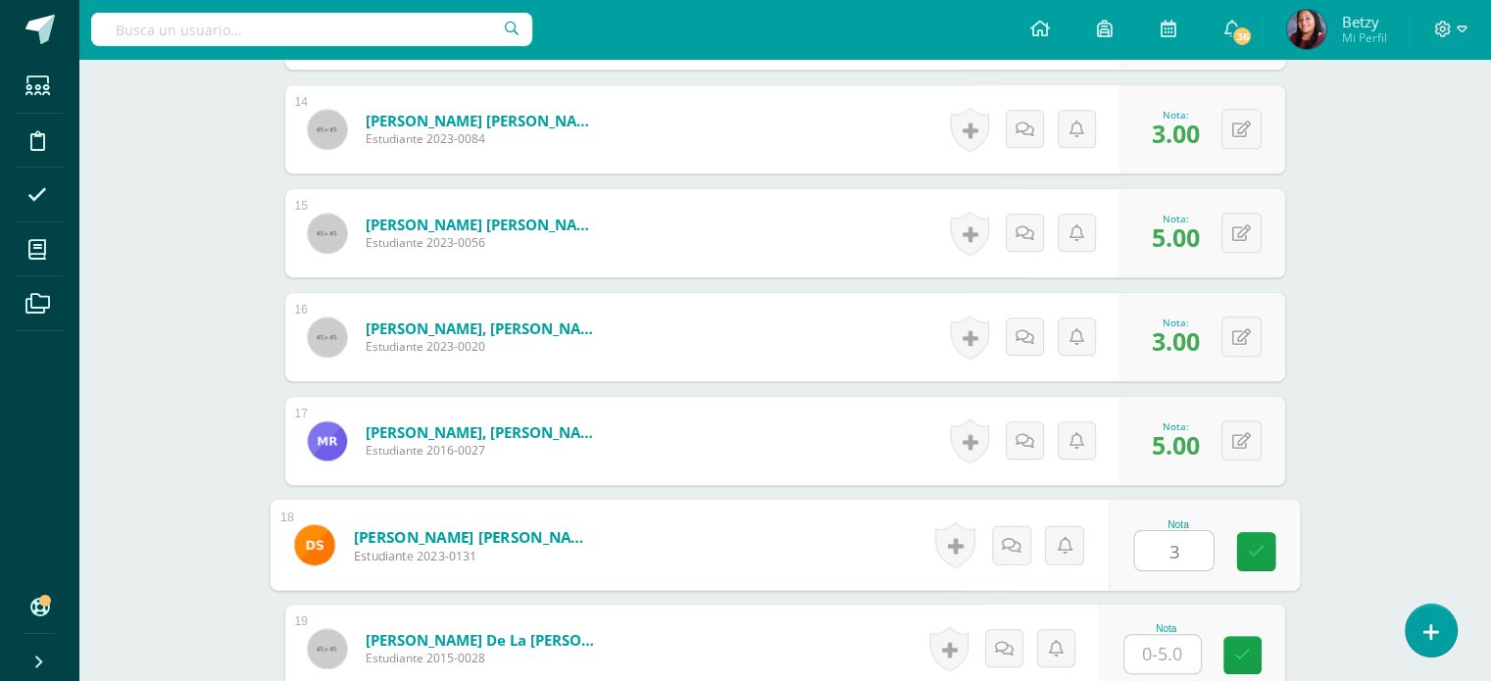
type input "3"
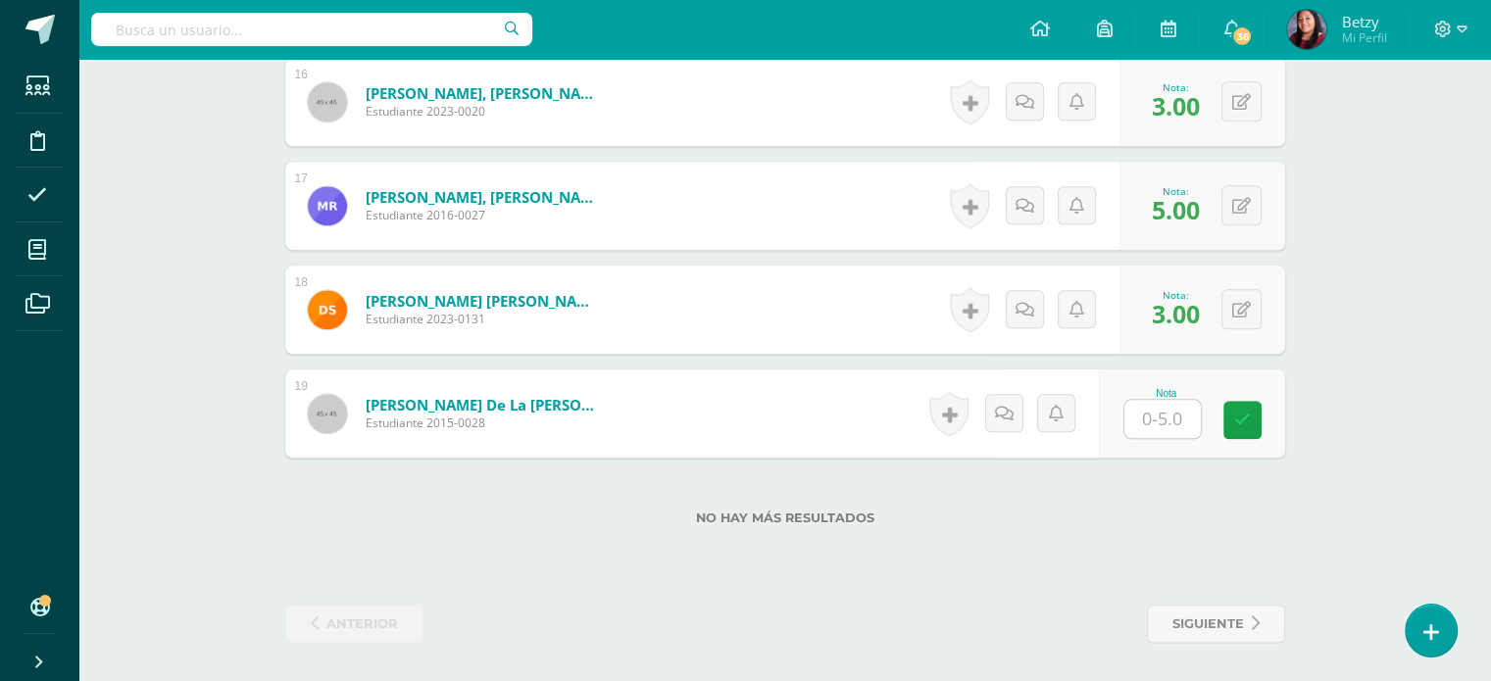
scroll to position [2181, 0]
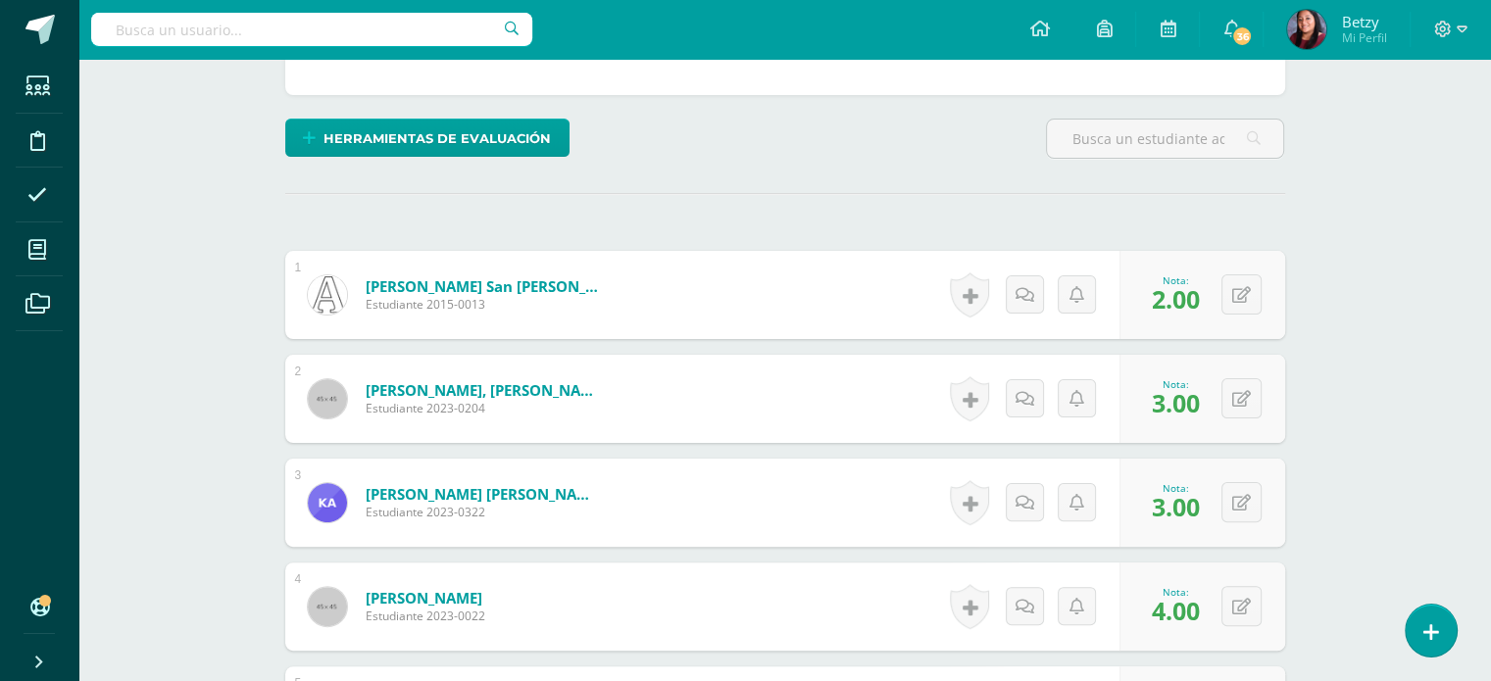
scroll to position [0, 0]
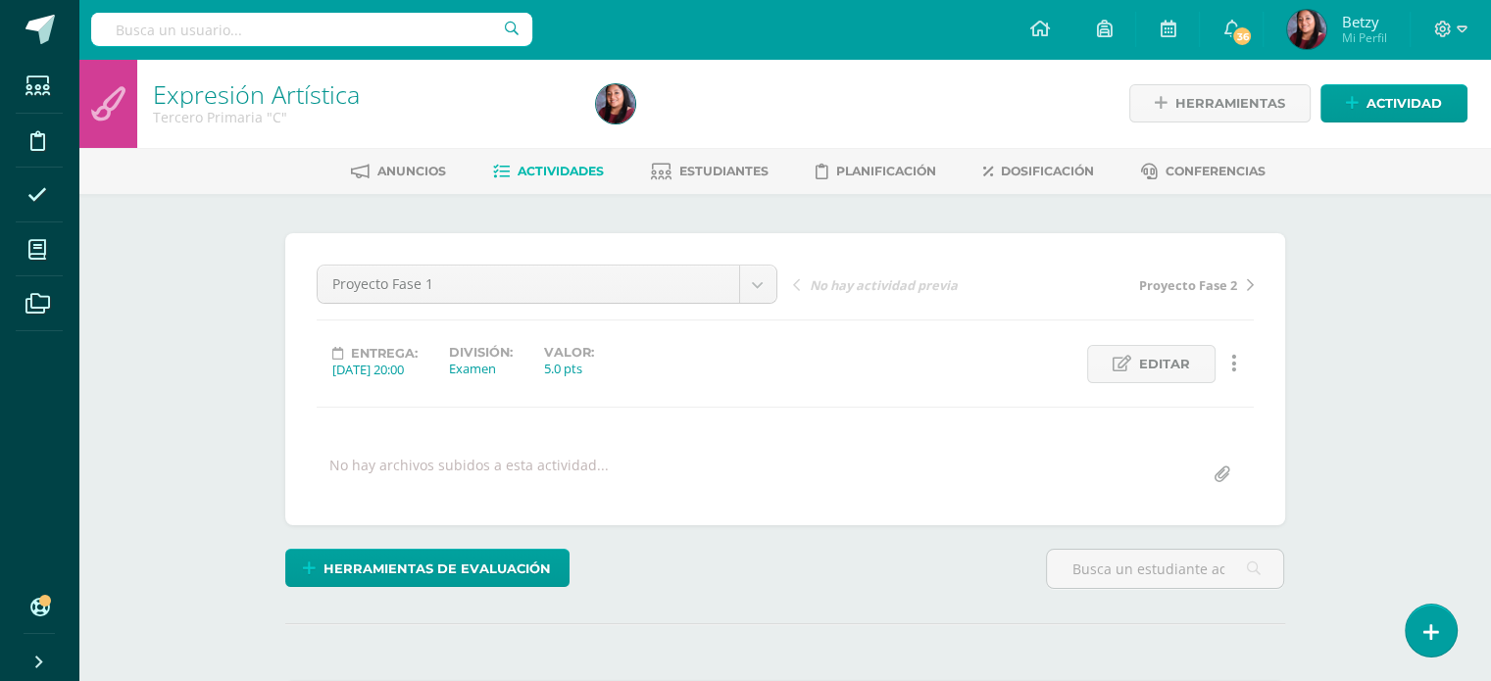
click at [778, 271] on div "Proyecto Fase 1 Proyecto Fase 1 Proyecto Fase 2 Proyecto Fase 3 Proyecto Fase 4…" at bounding box center [547, 292] width 476 height 55
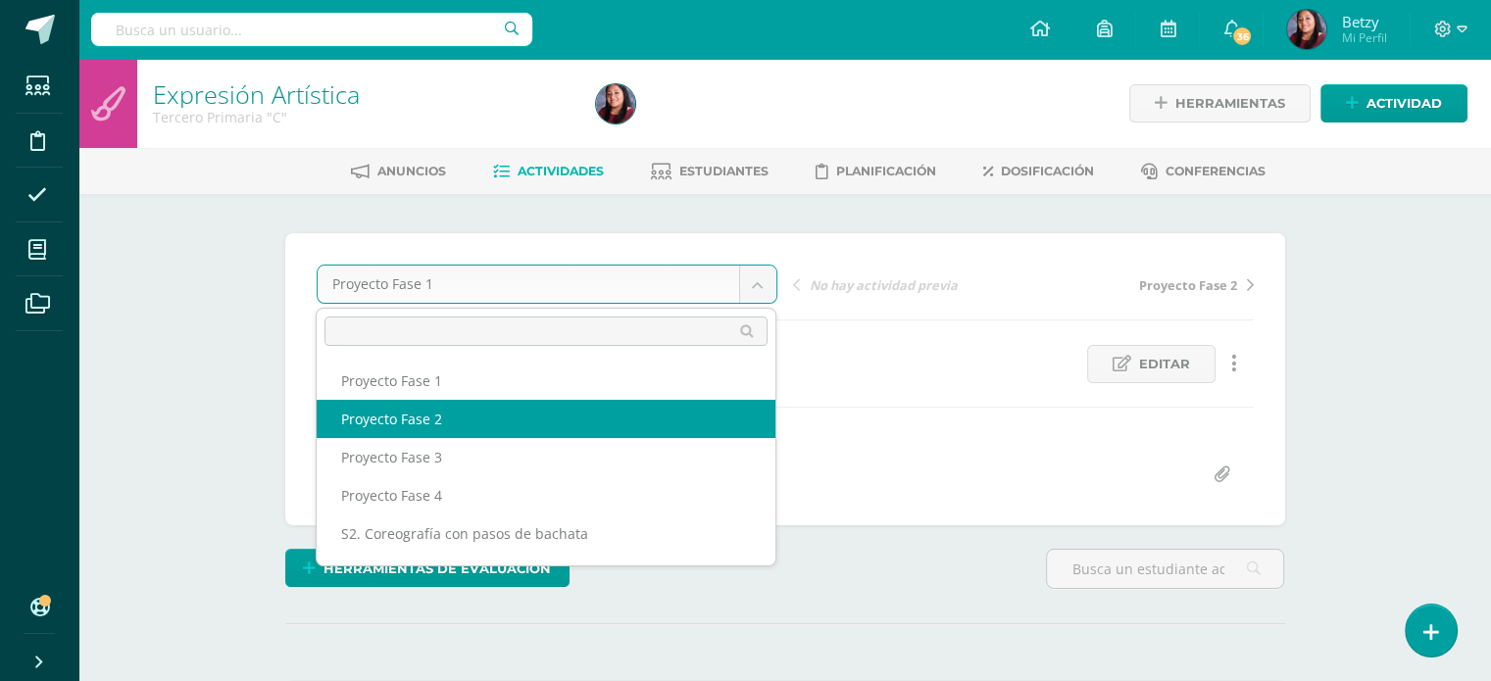
select select "/dashboard/teacher/grade-activity/51258/"
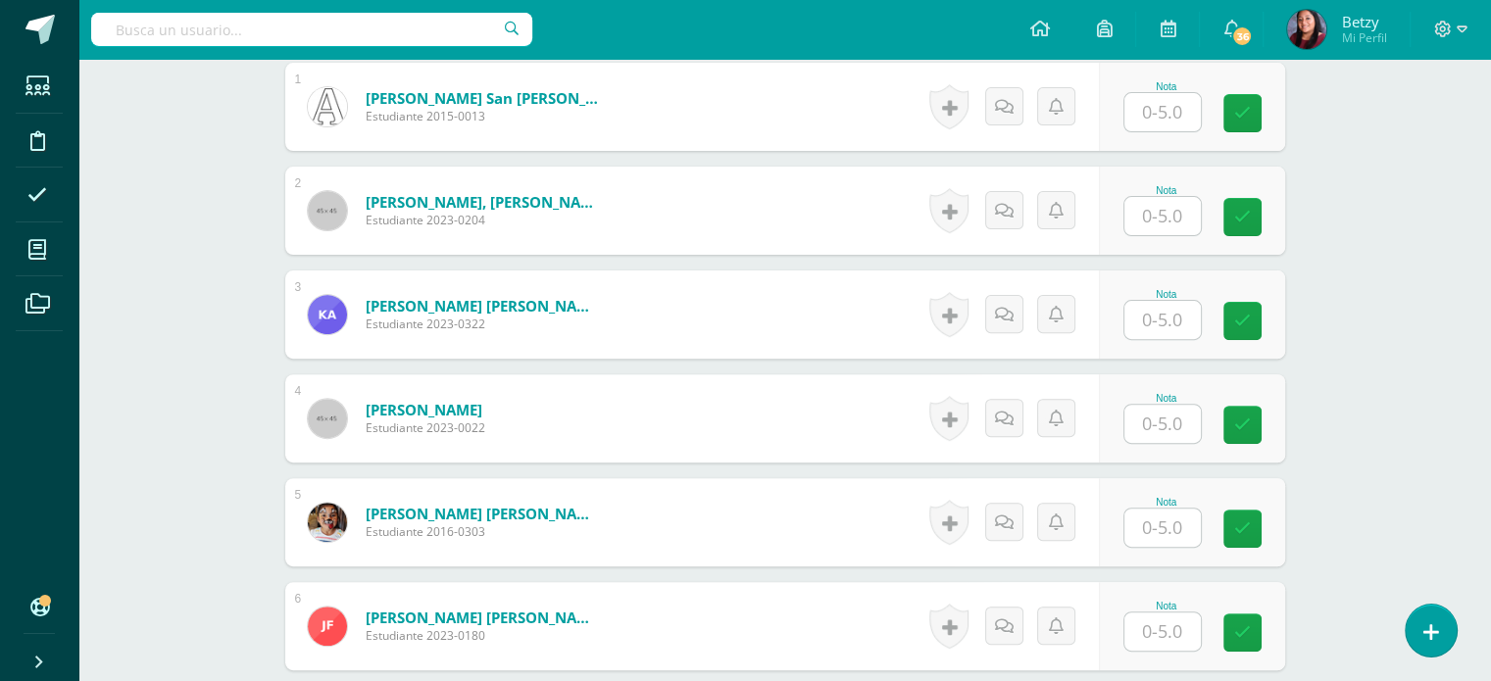
scroll to position [310, 0]
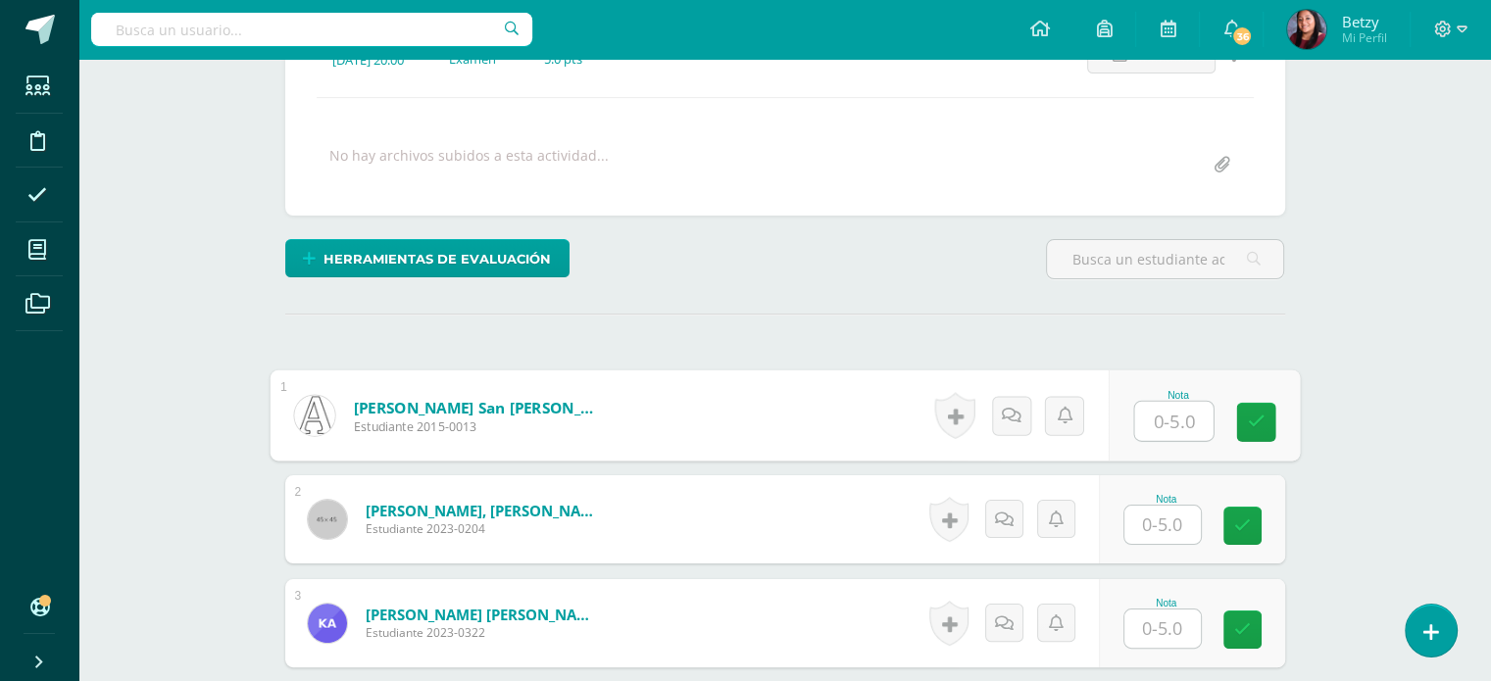
click at [1168, 423] on input "text" at bounding box center [1173, 421] width 78 height 39
type input "5"
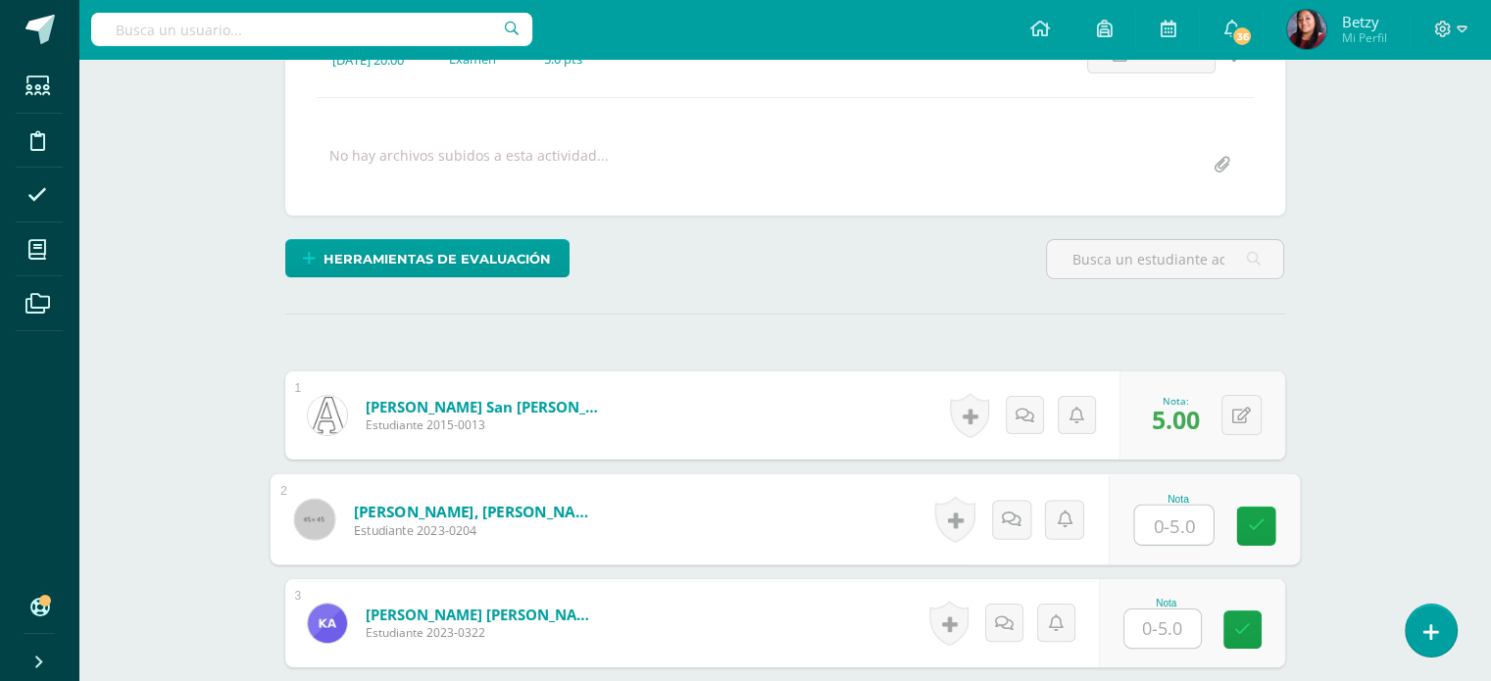
scroll to position [446, 0]
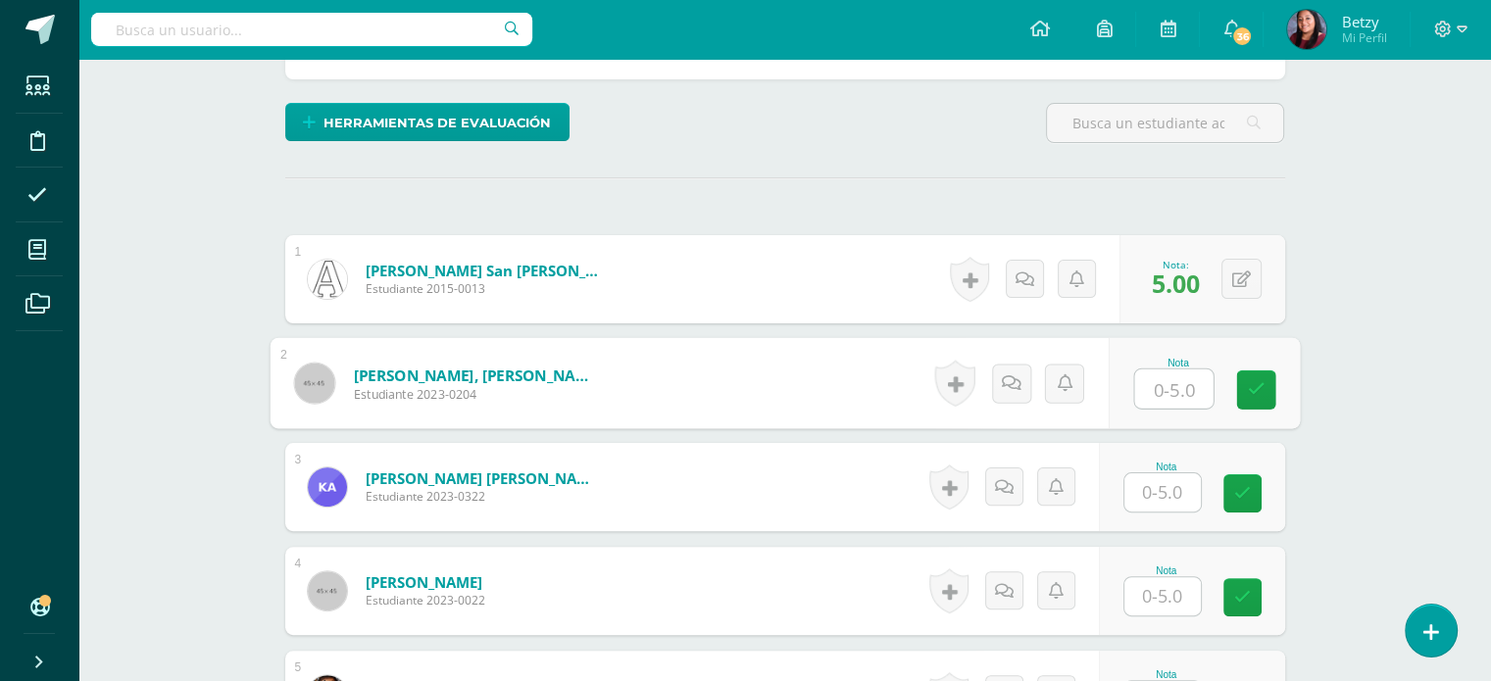
click at [1189, 394] on input "text" at bounding box center [1173, 388] width 78 height 39
click at [1195, 393] on input "text" at bounding box center [1173, 388] width 78 height 39
type input "5"
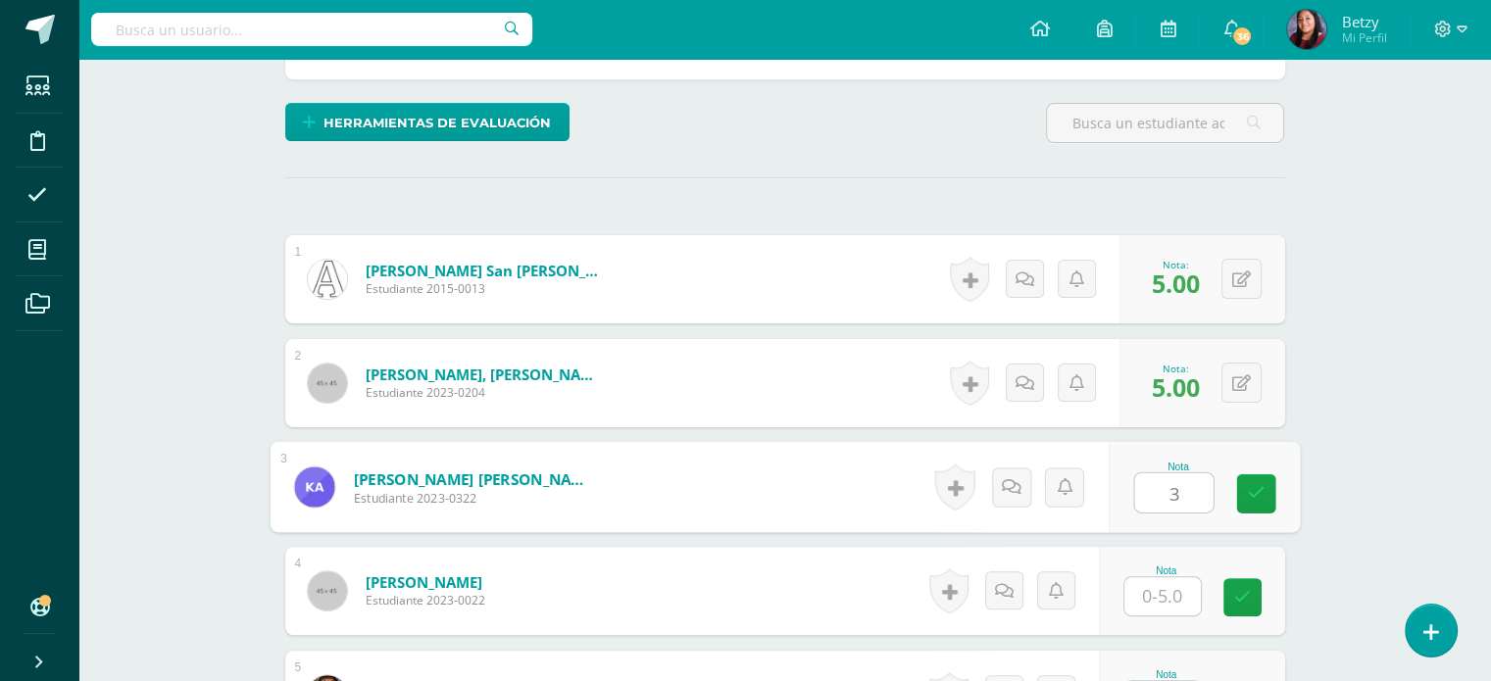
type input "3"
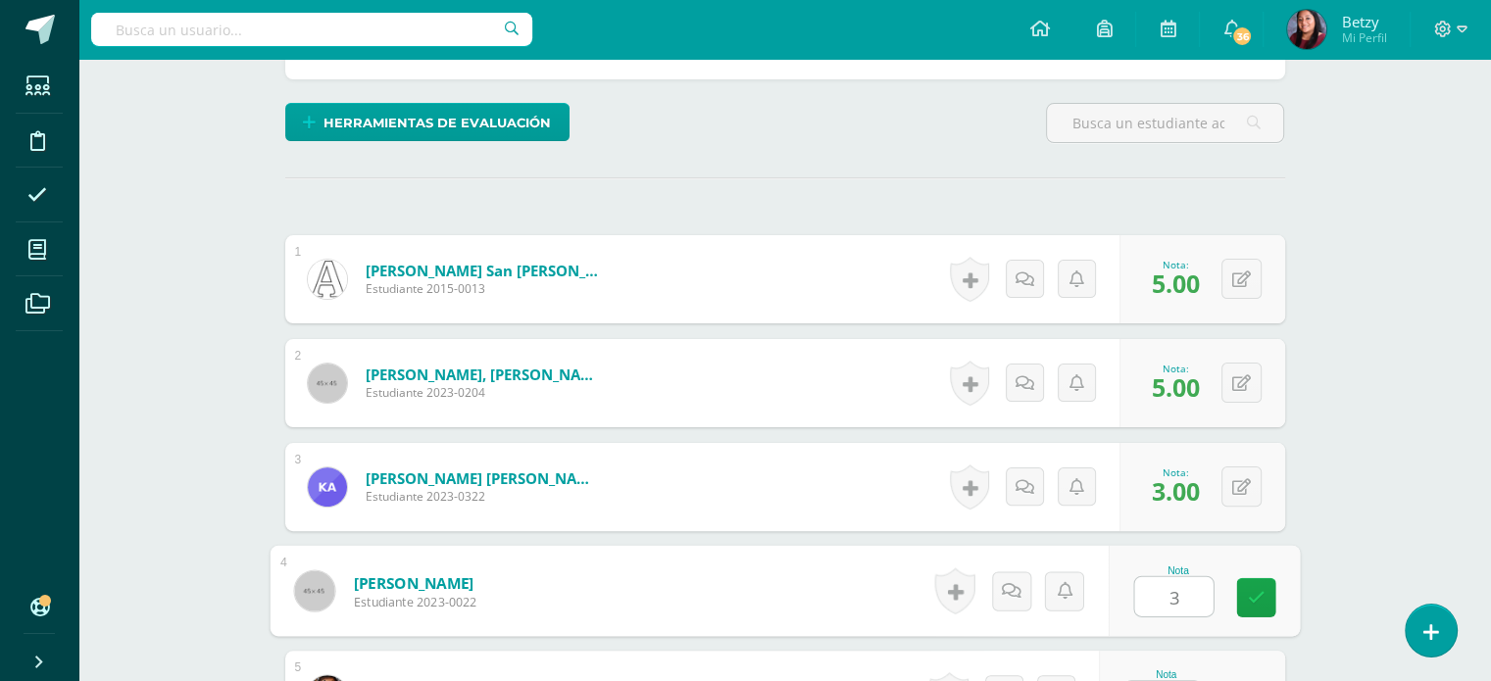
type input "3"
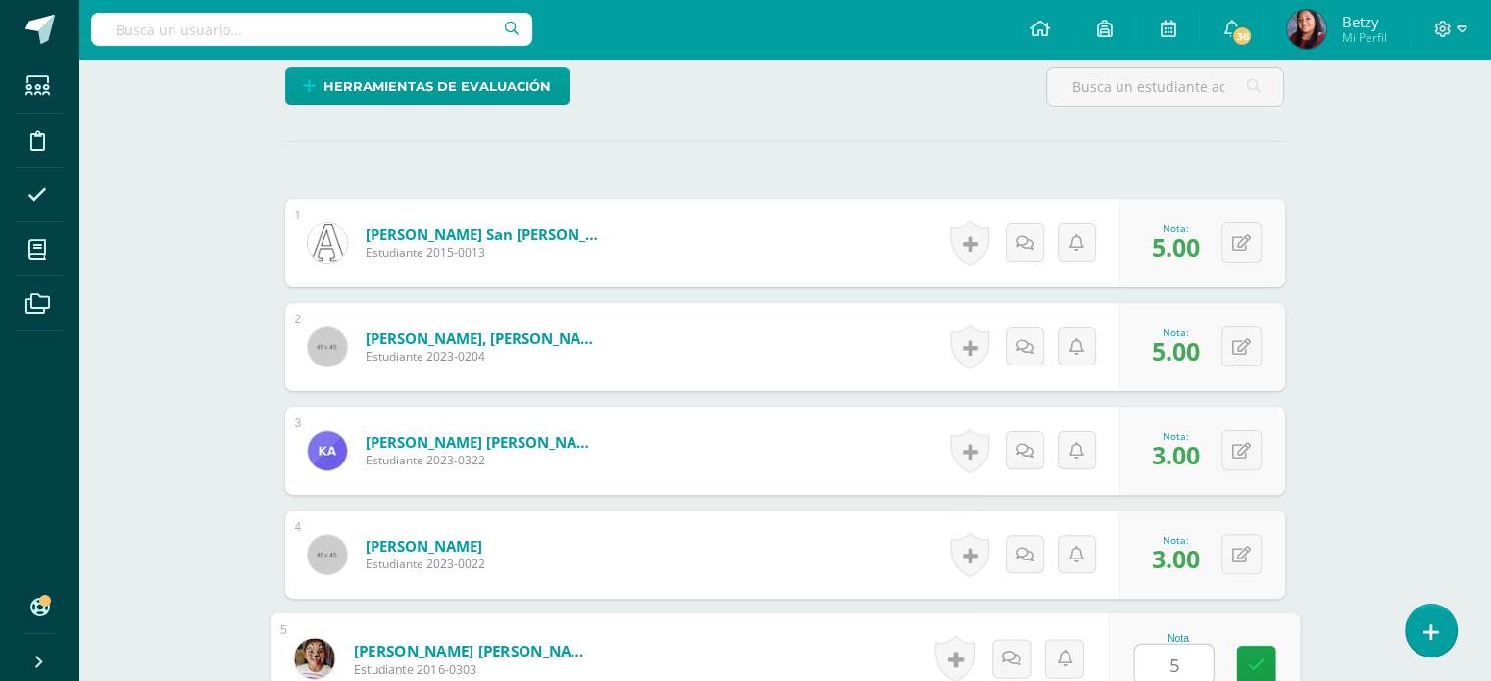
type input "5"
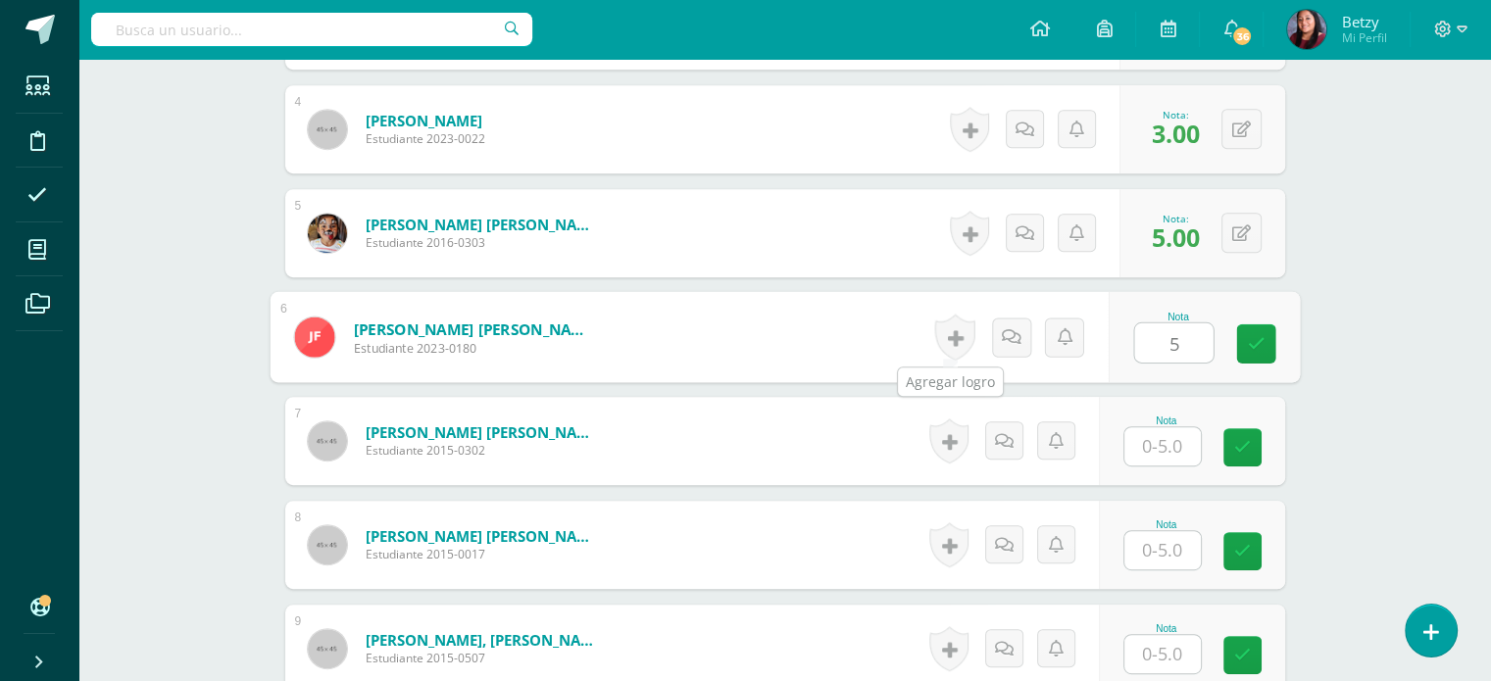
type input "5"
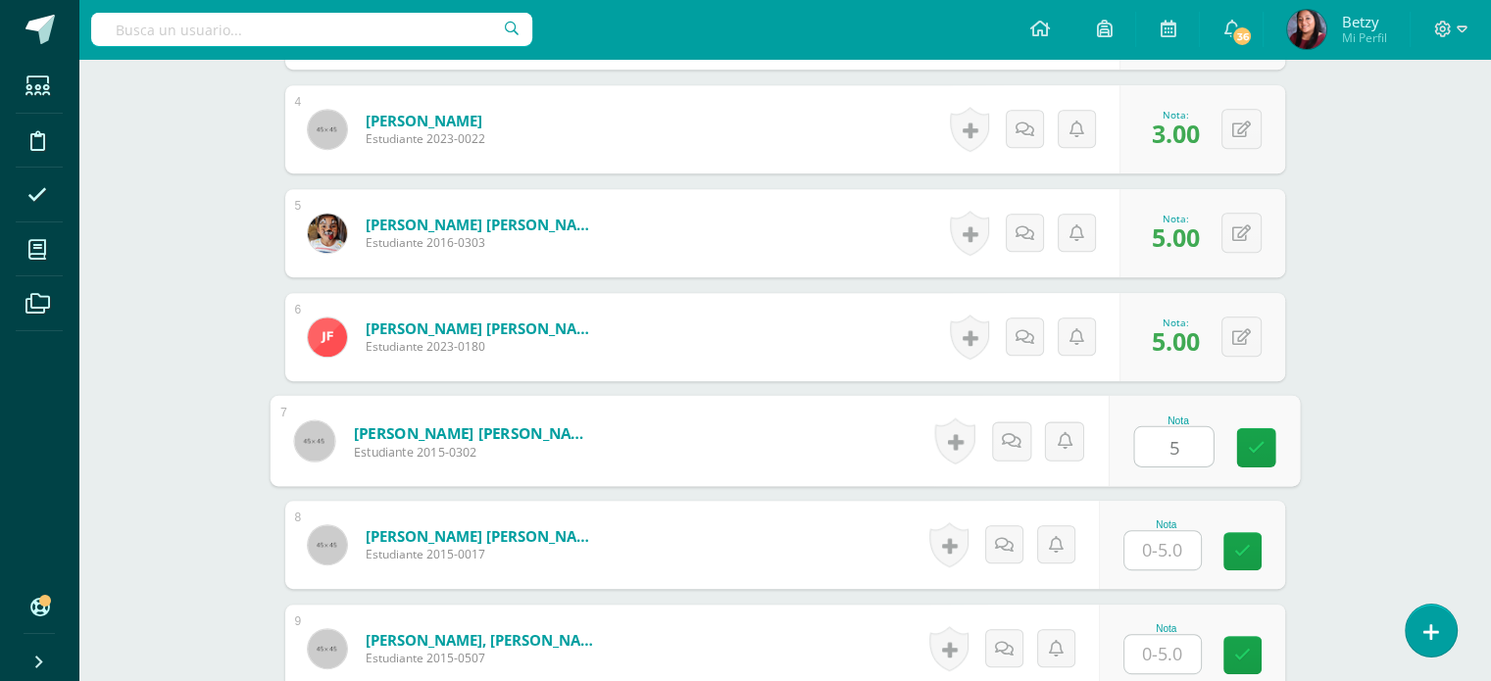
type input "5"
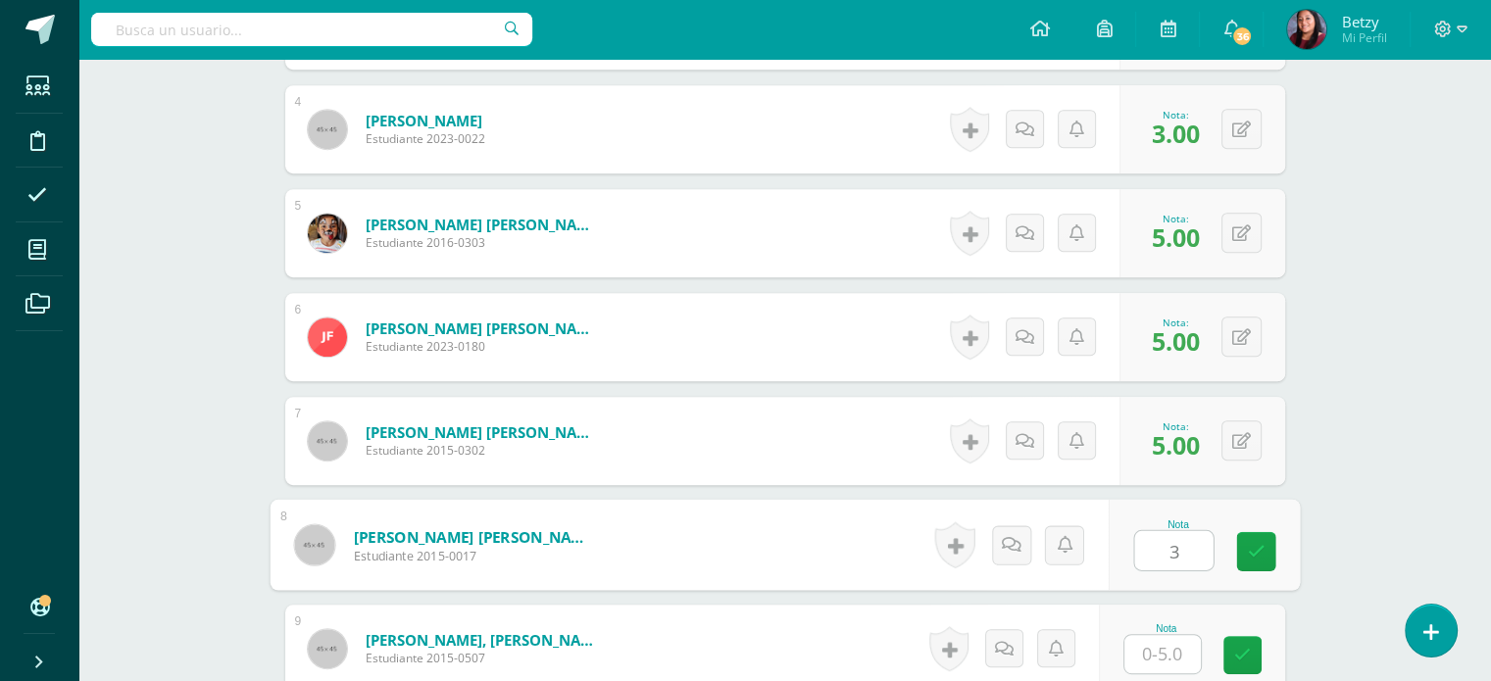
type input "3"
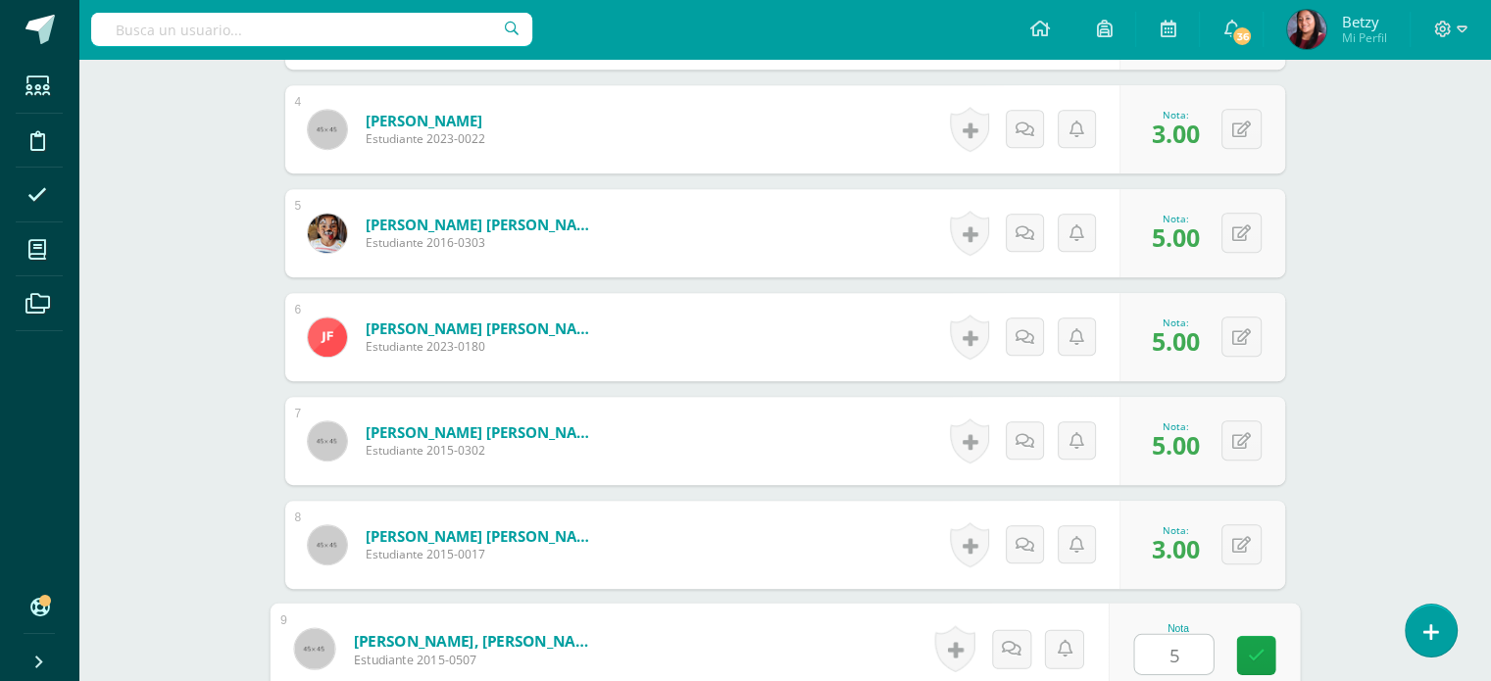
type input "5"
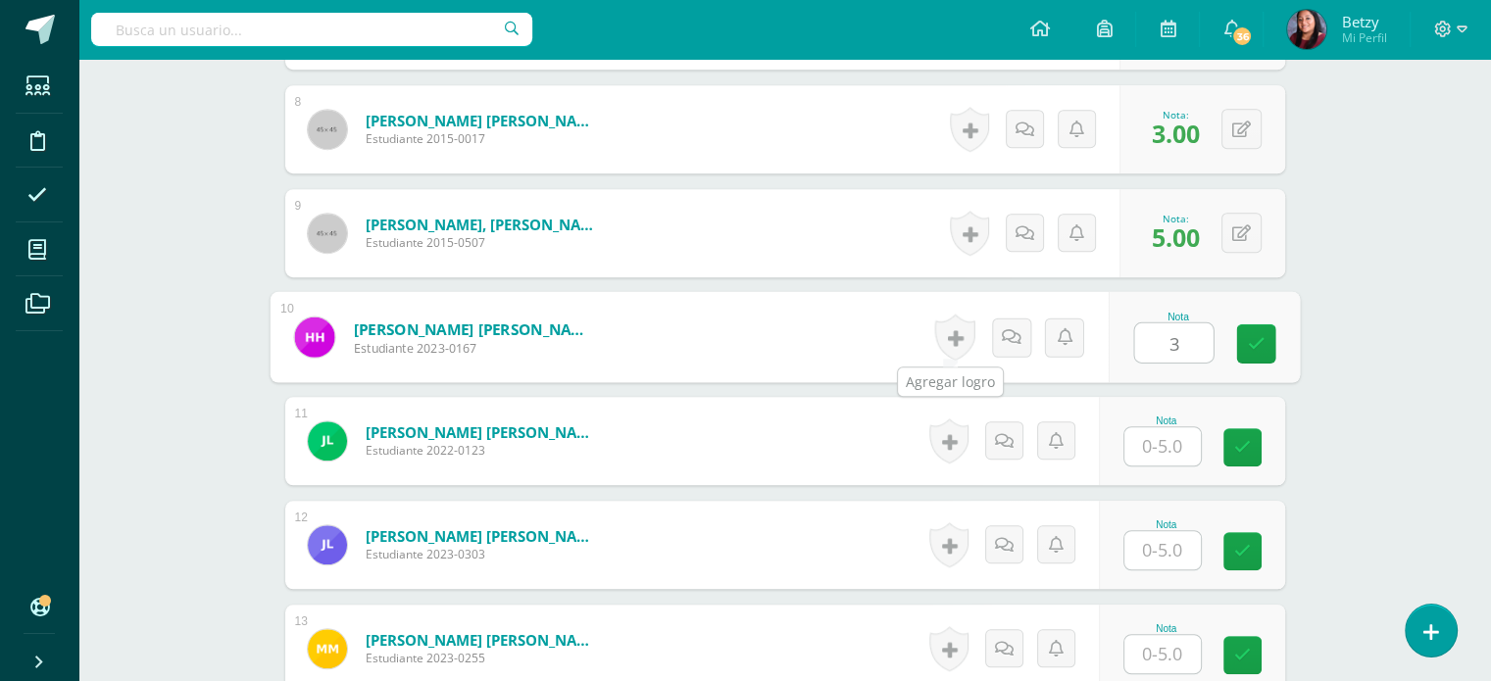
type input "3"
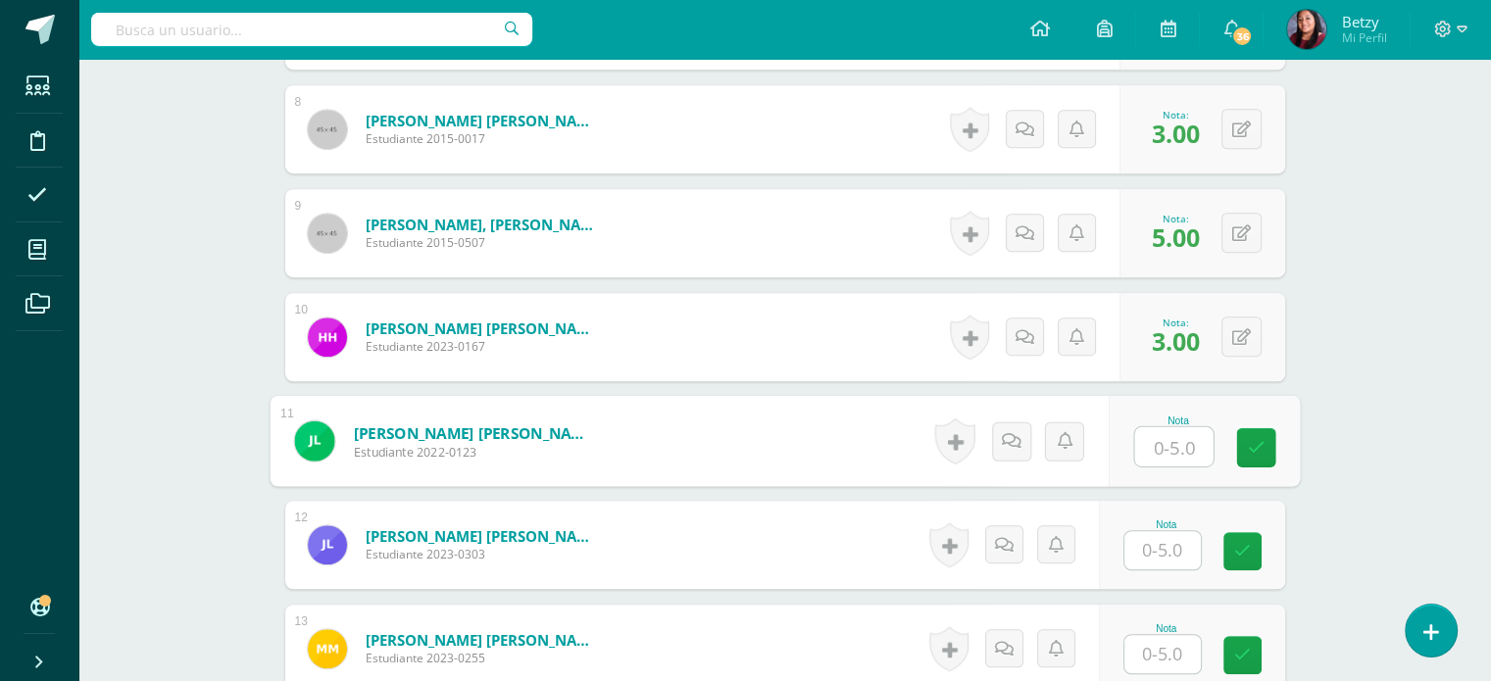
type input "3"
type input "4"
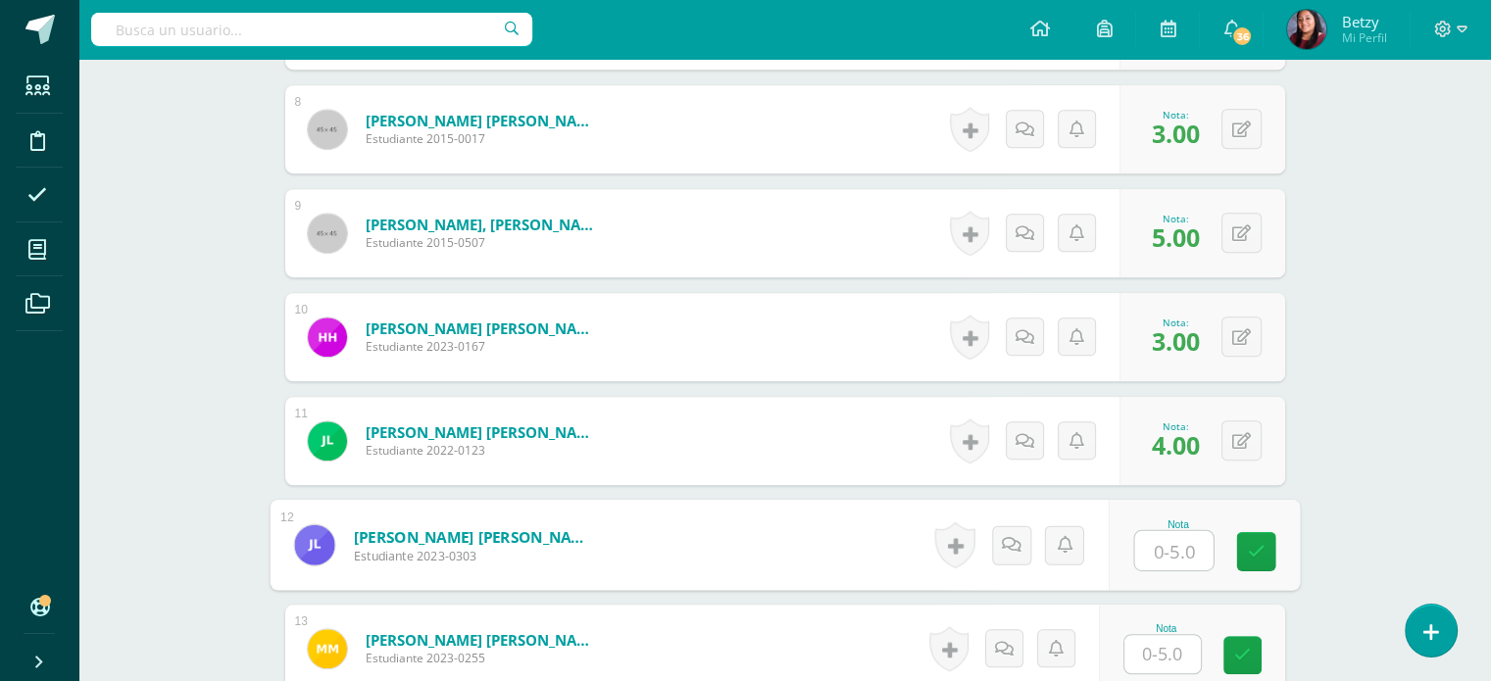
type input "4"
type input "3"
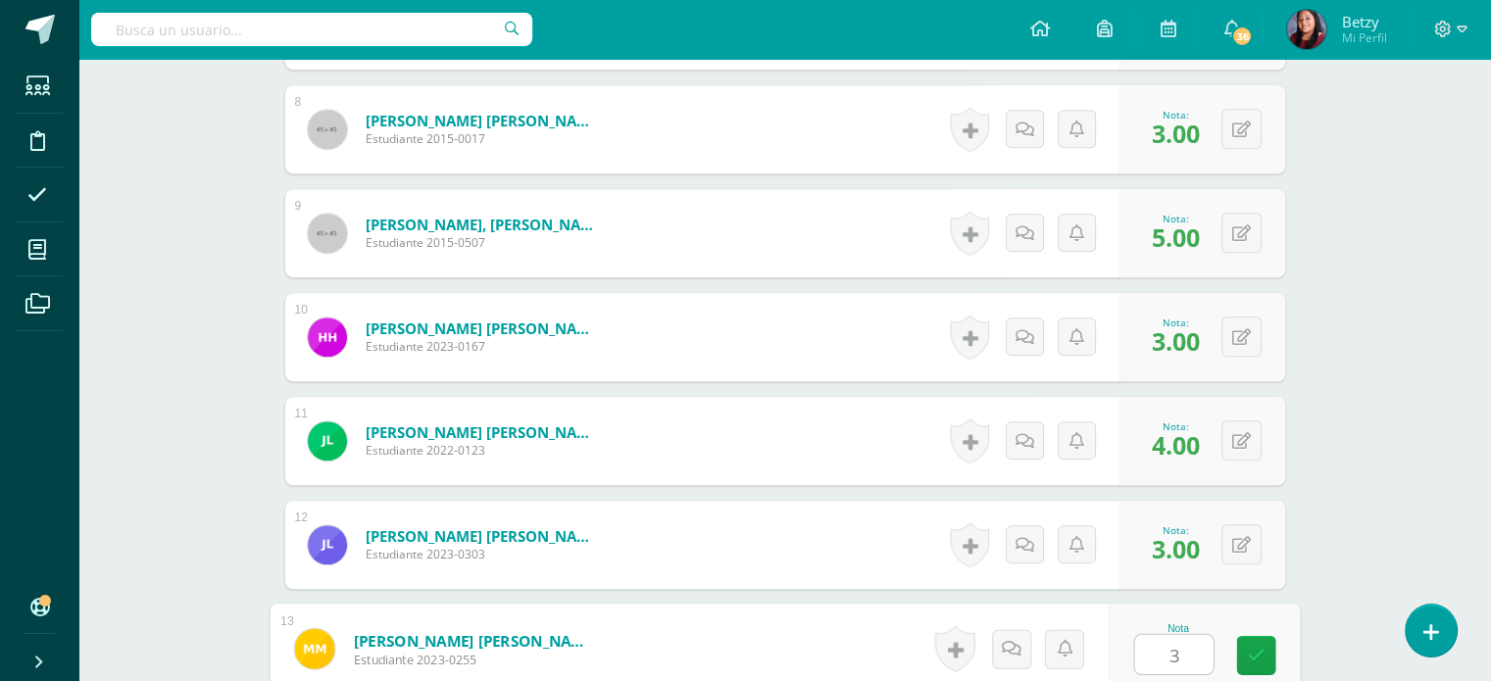
type input "3"
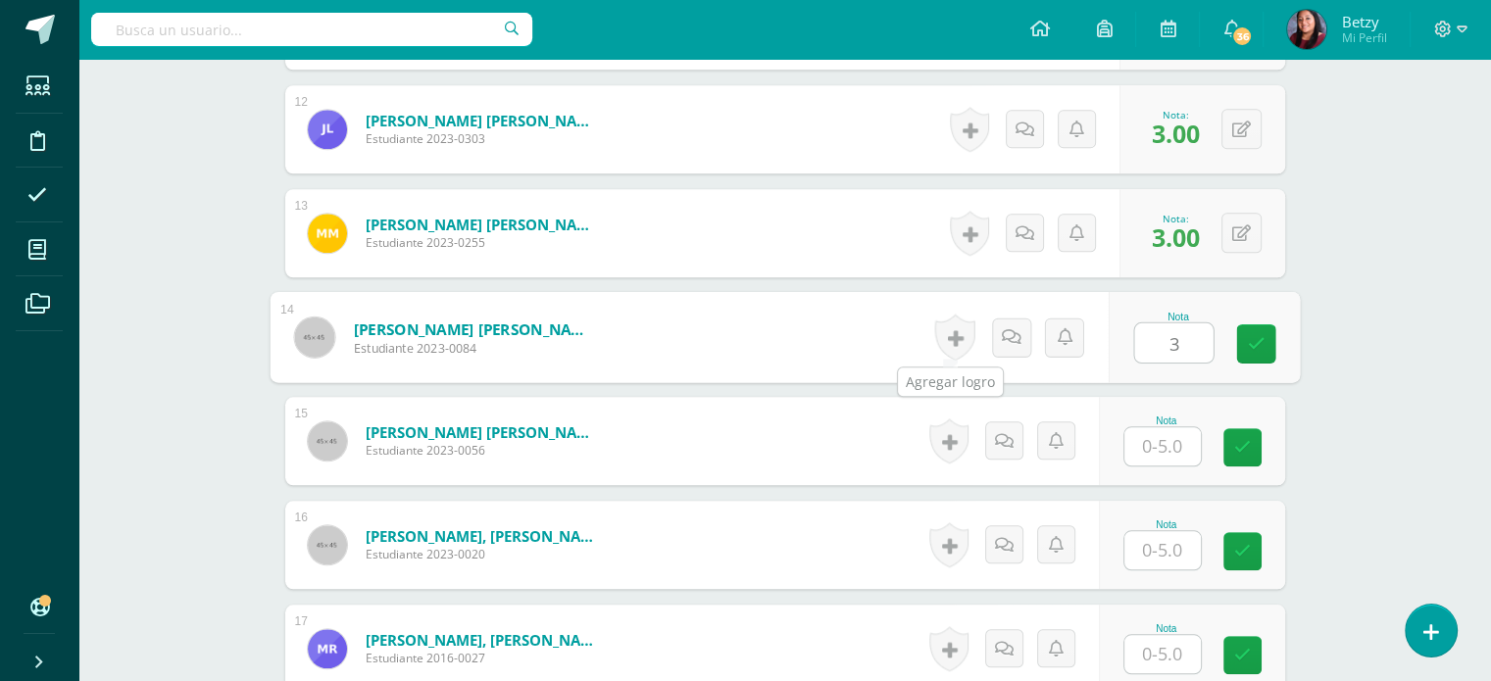
type input "3"
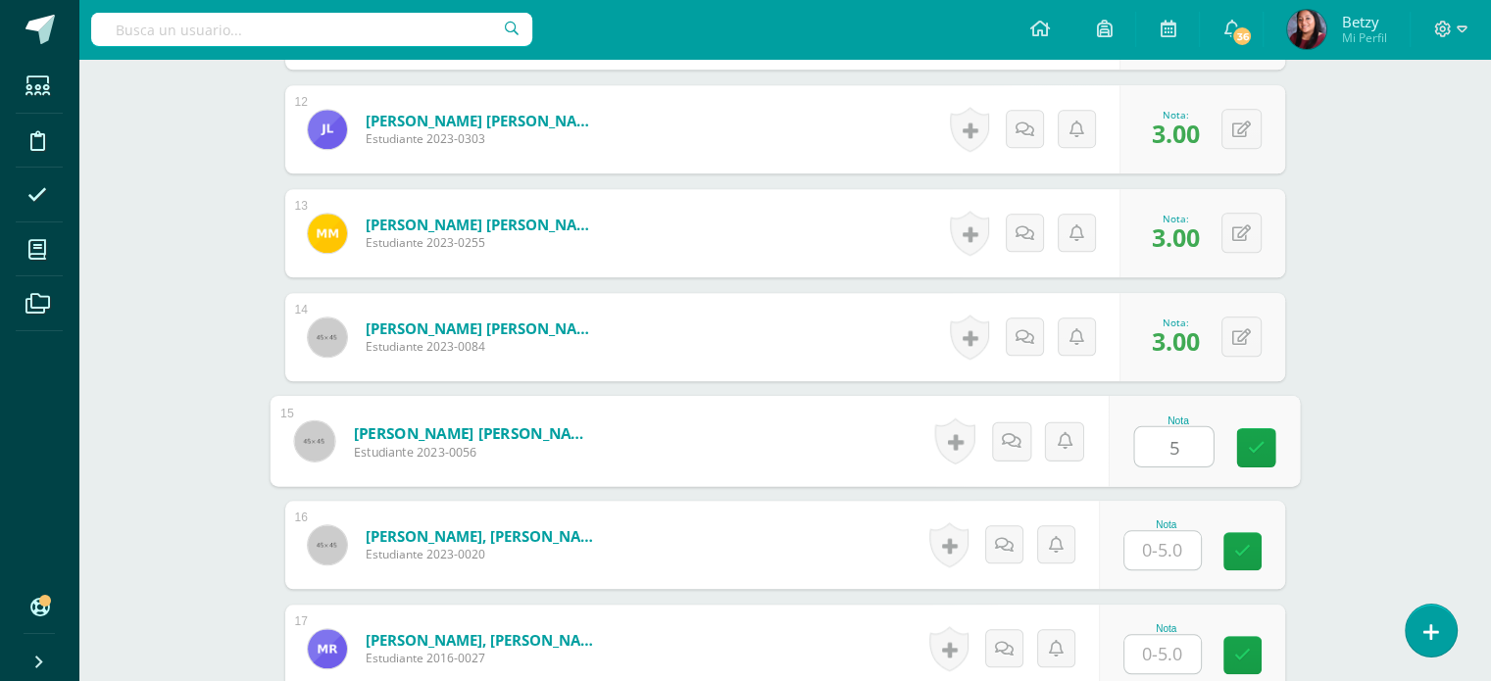
type input "5"
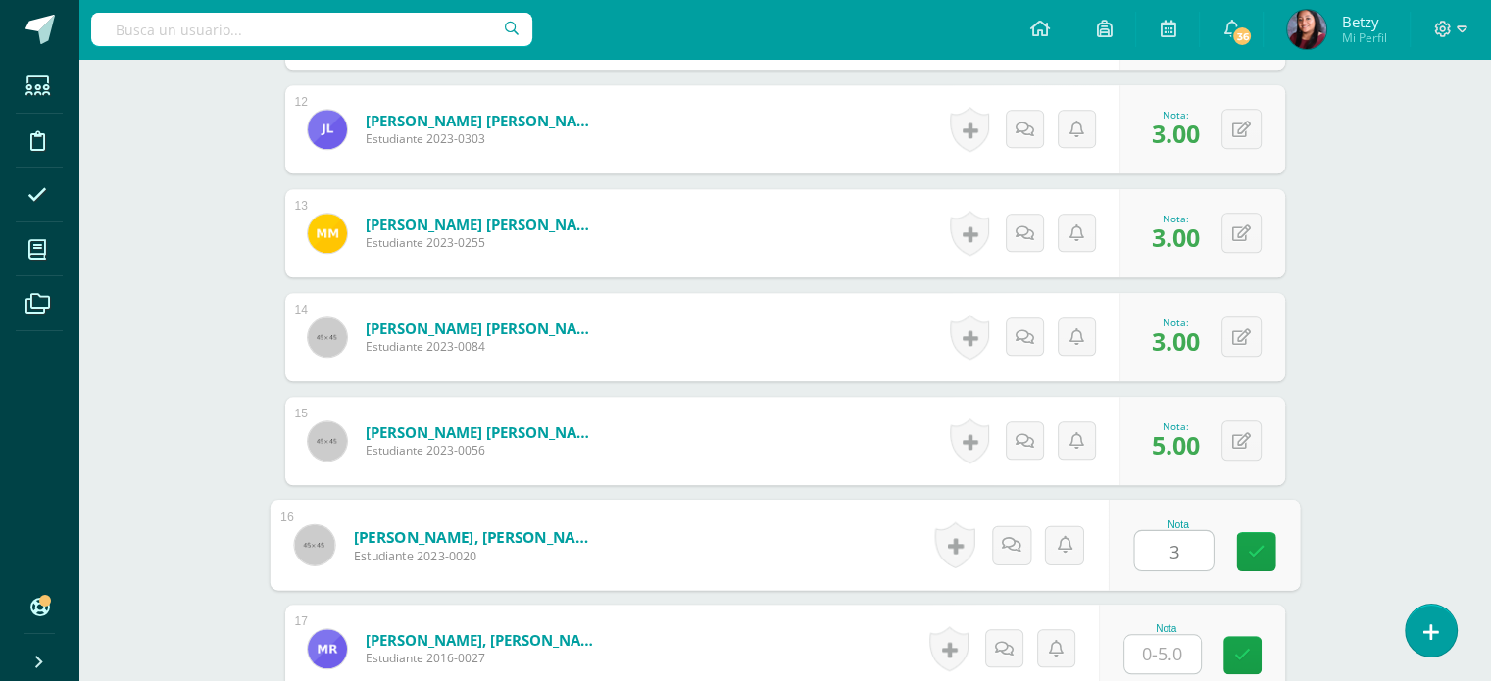
type input "3"
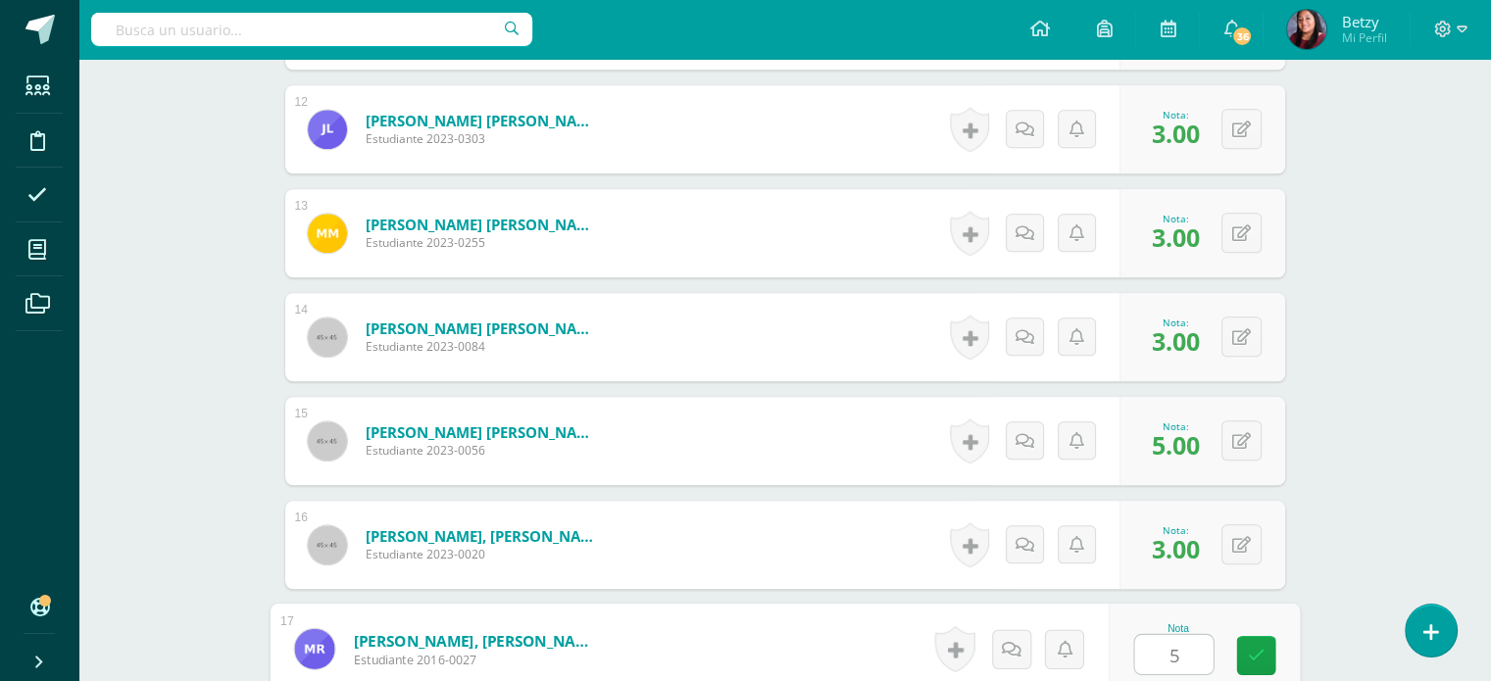
type input "5"
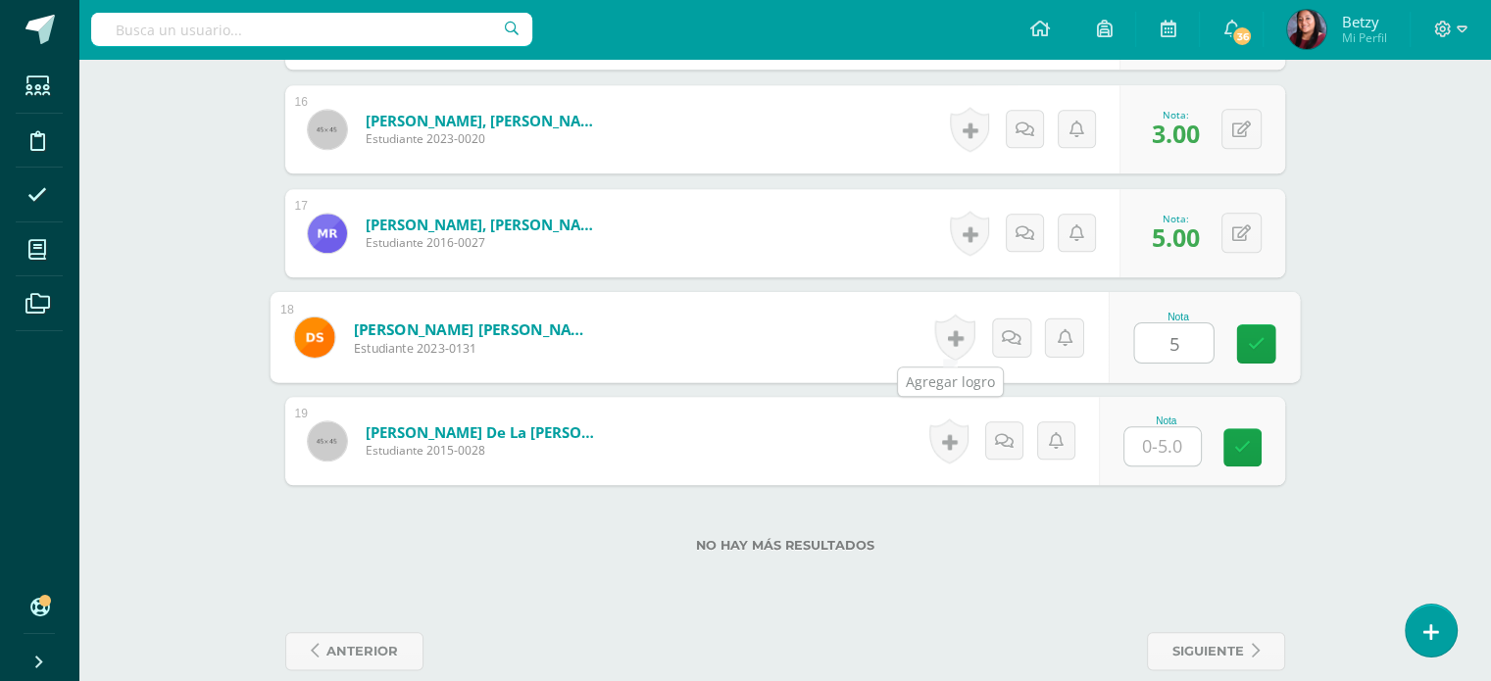
type input "5"
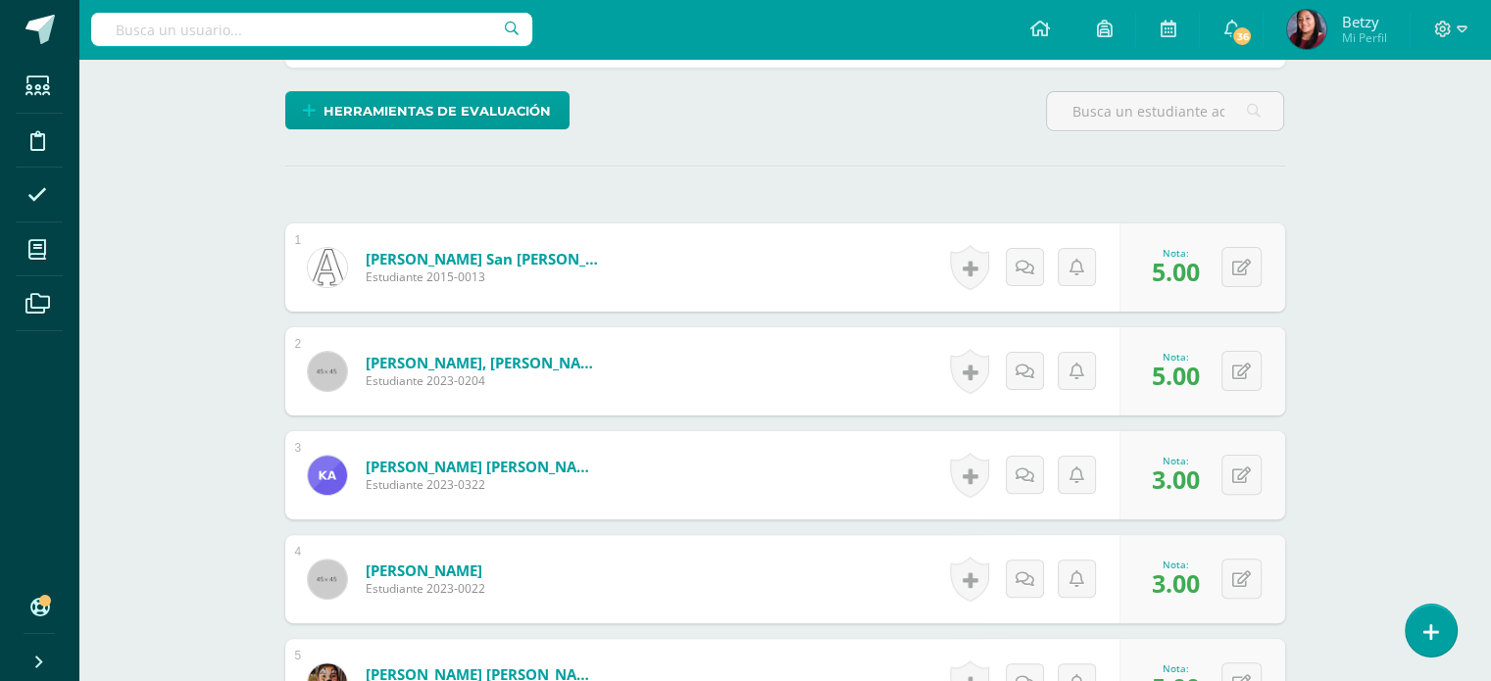
scroll to position [0, 0]
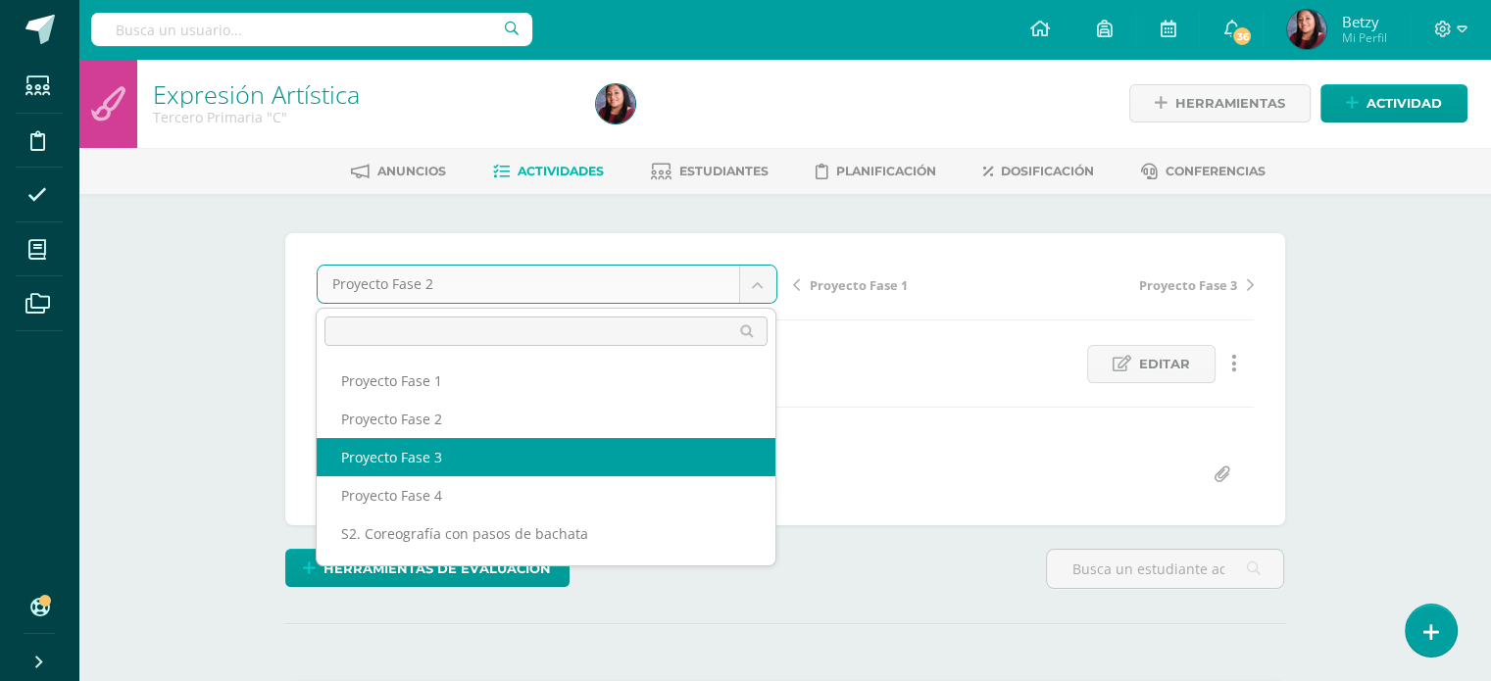
select select "/dashboard/teacher/grade-activity/51268/"
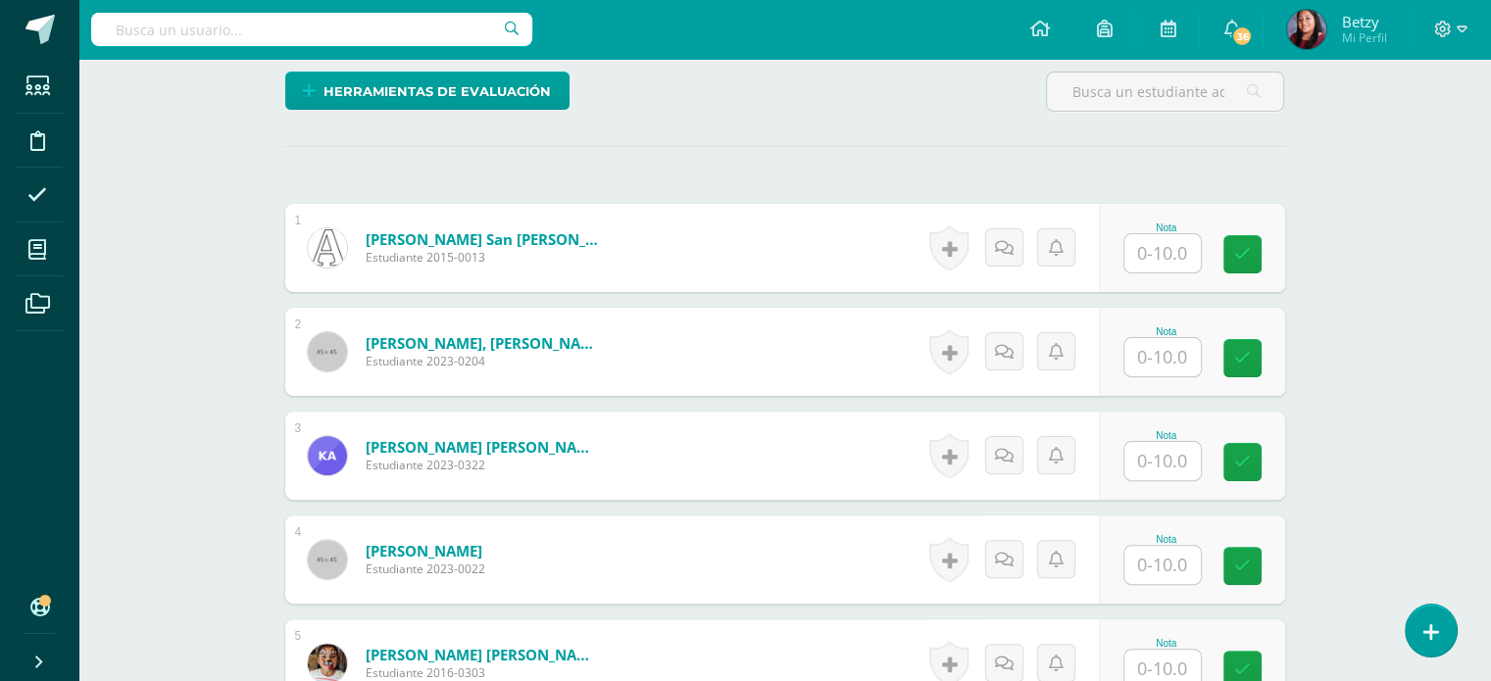
scroll to position [478, 0]
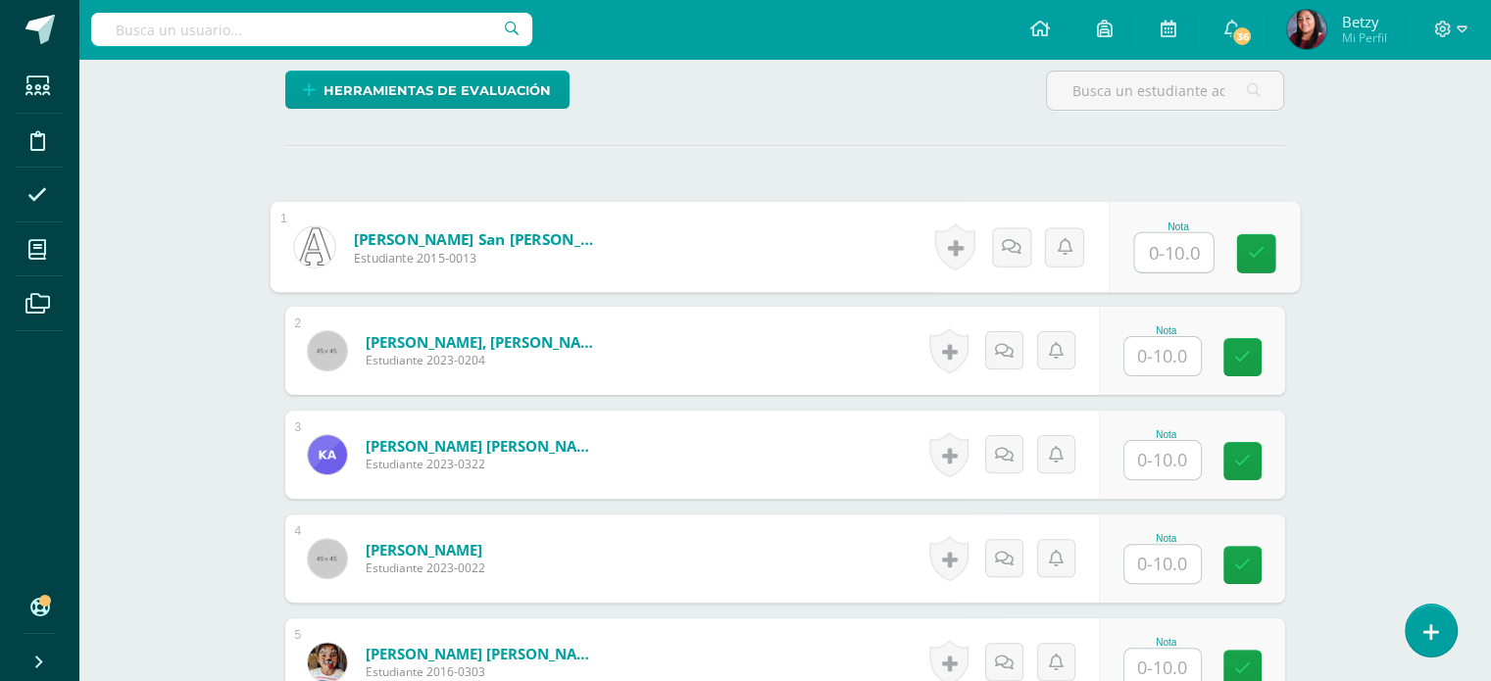
click at [1168, 261] on input "text" at bounding box center [1173, 252] width 78 height 39
paste input "10"
type input "10"
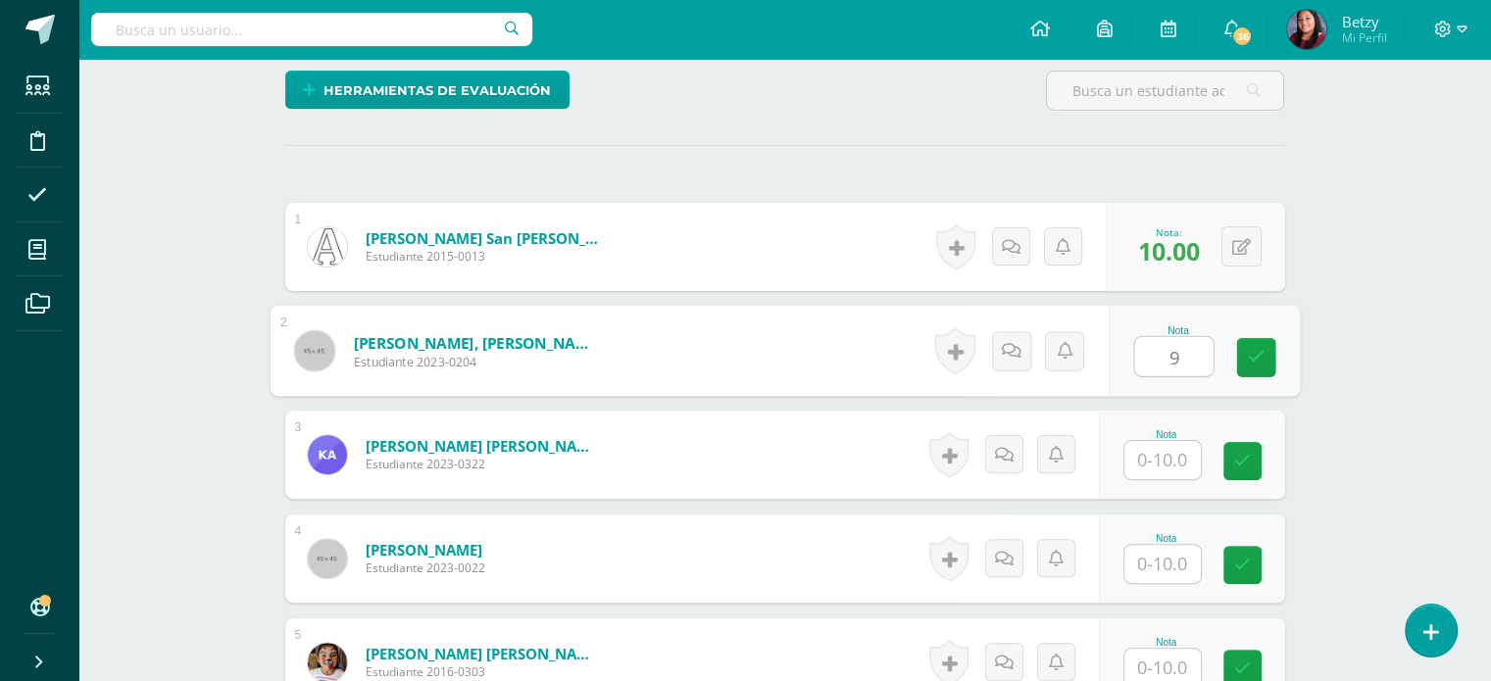
type input "9"
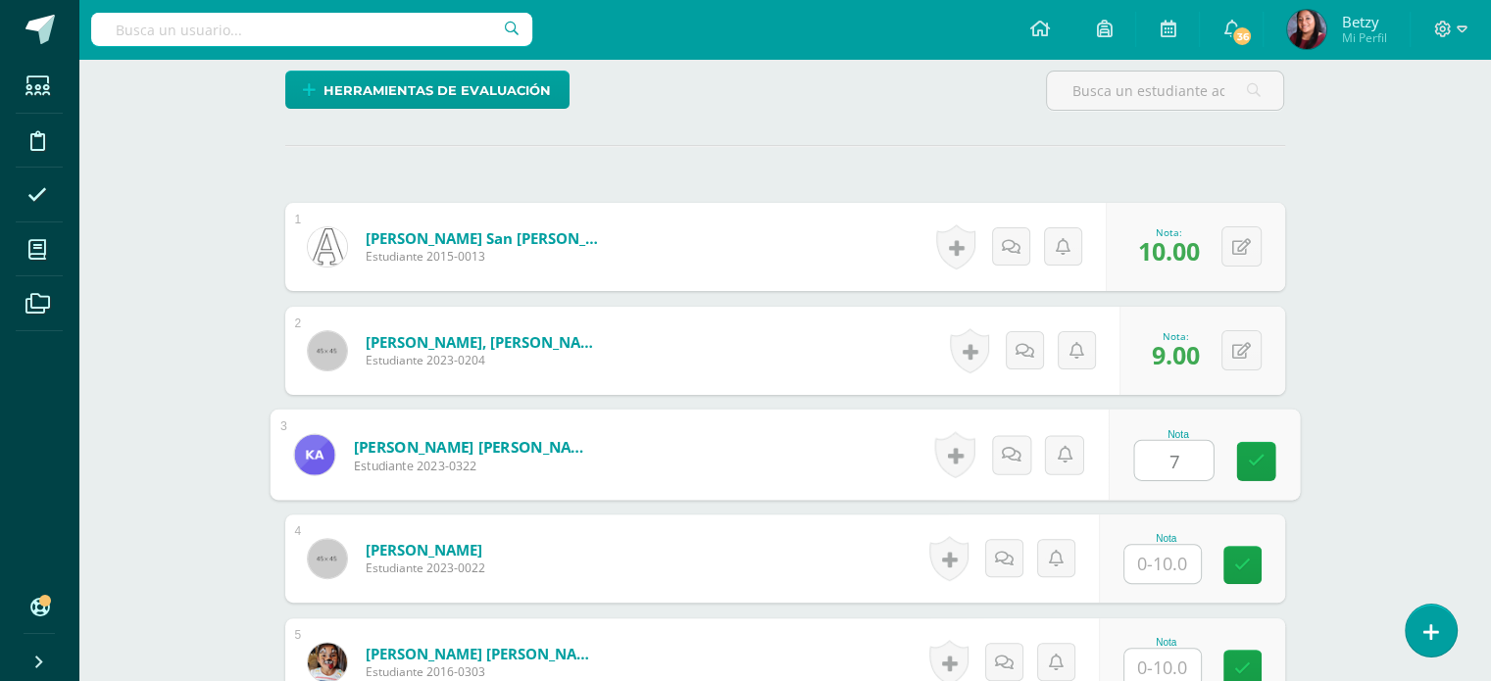
type input "7"
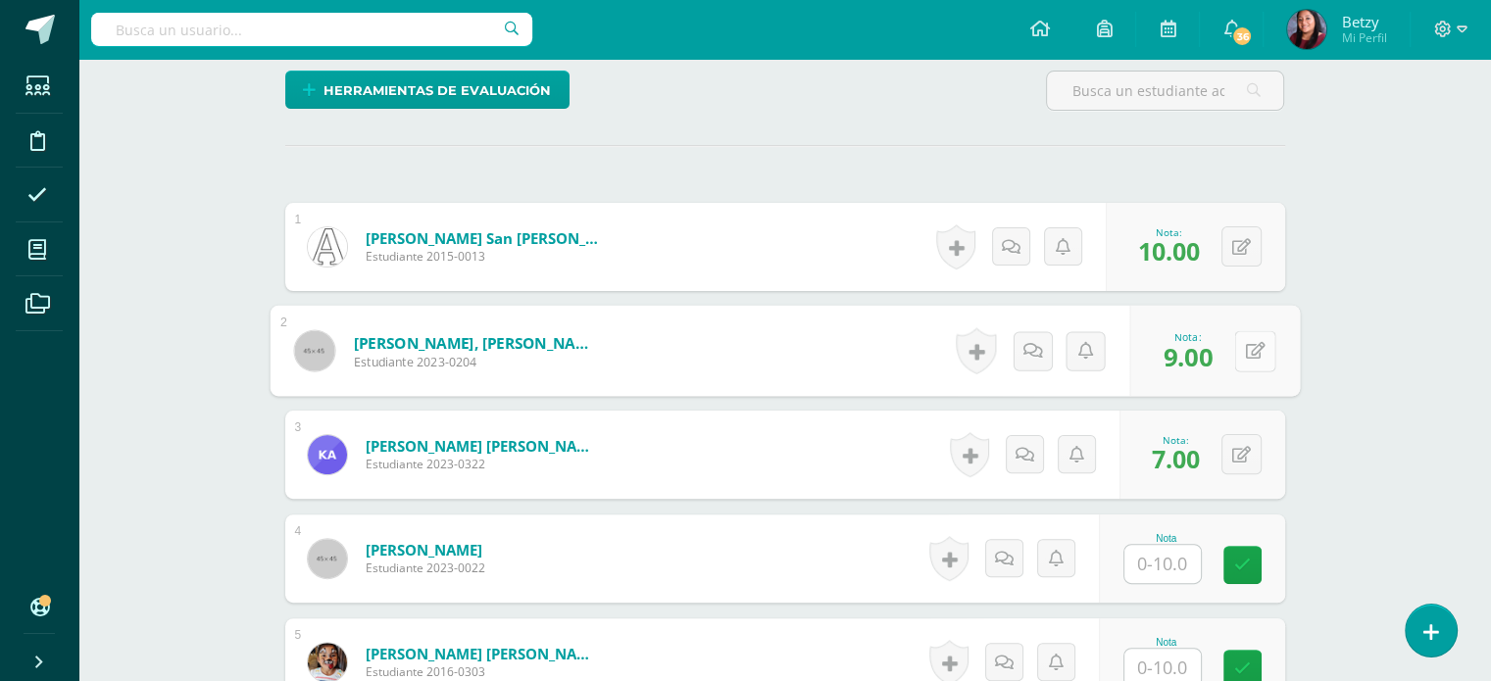
click at [1246, 343] on icon at bounding box center [1255, 350] width 20 height 17
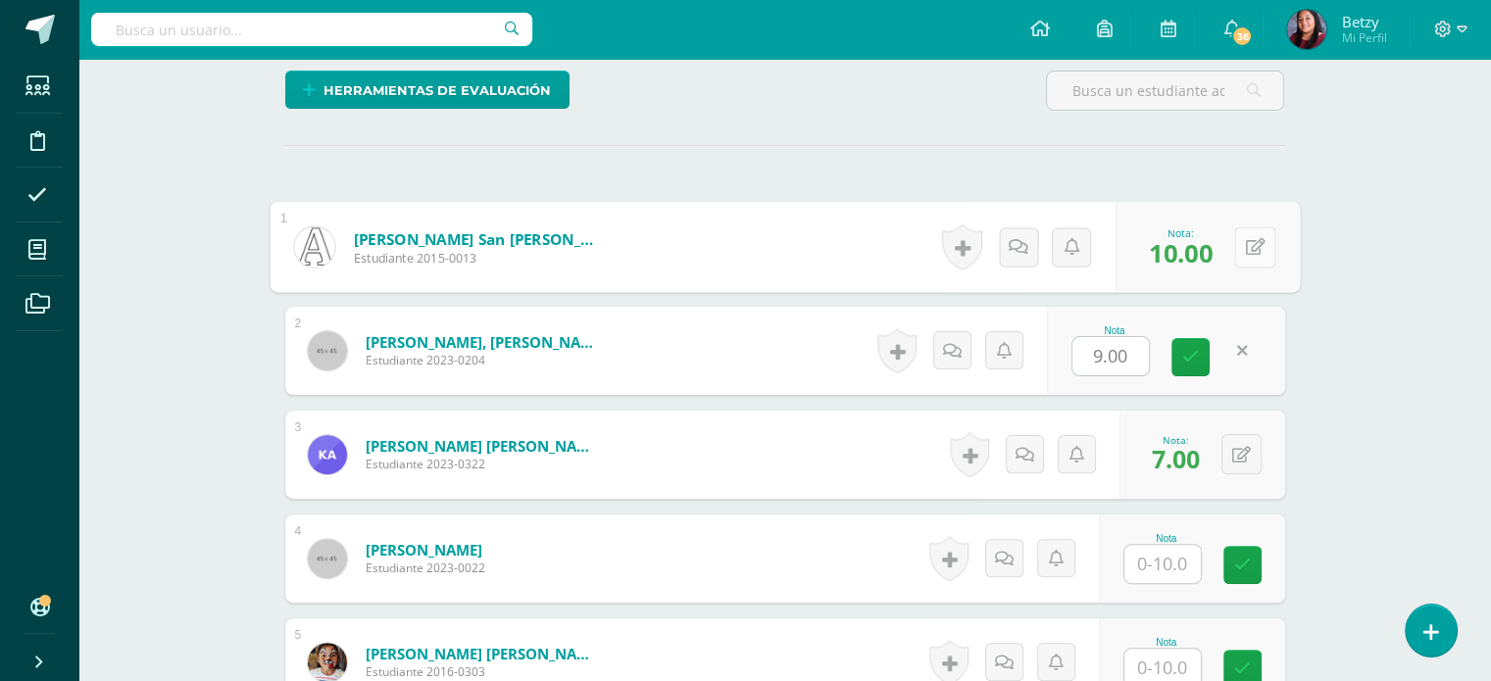
click at [1227, 237] on div "0 Logros Logros obtenidos Aún no hay logros agregados Nota: 10.00" at bounding box center [1207, 247] width 184 height 91
click at [1255, 245] on icon at bounding box center [1255, 246] width 20 height 17
type input "9"
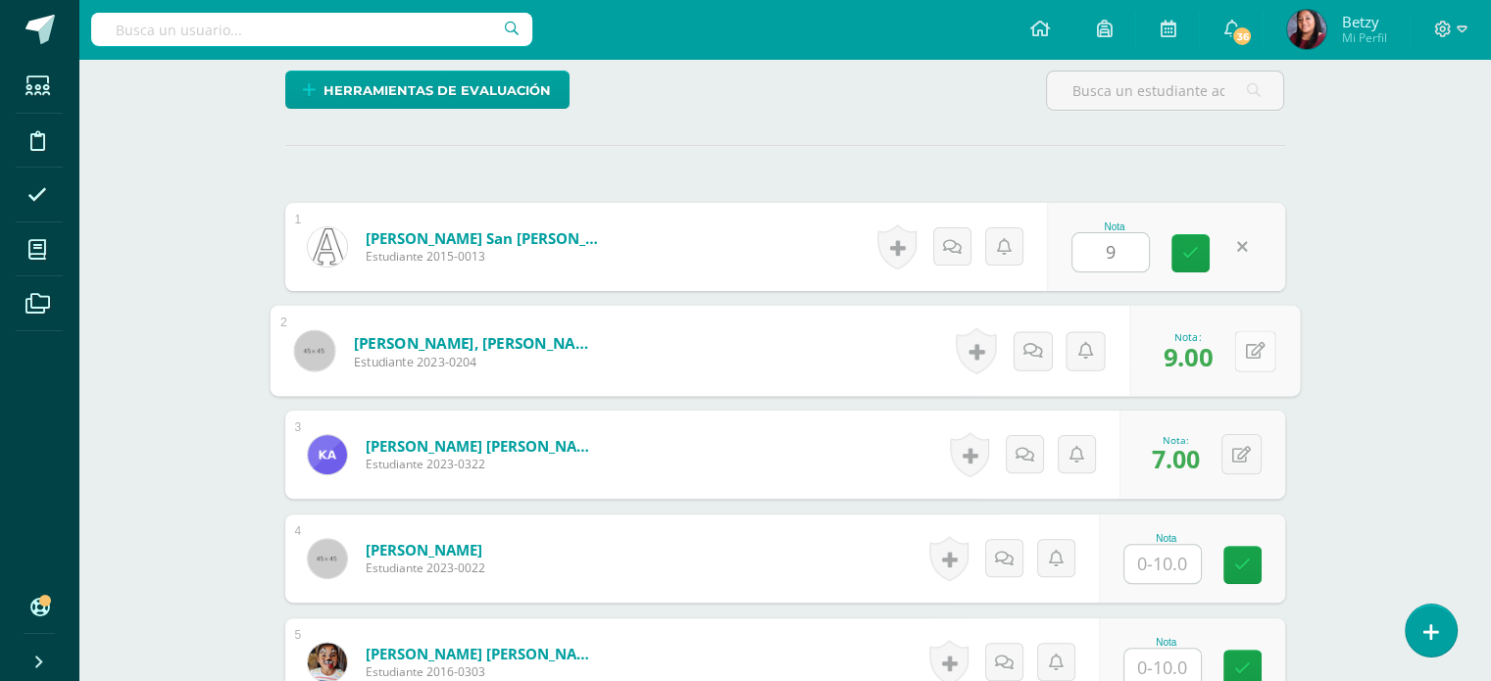
click at [1247, 347] on icon at bounding box center [1255, 350] width 20 height 17
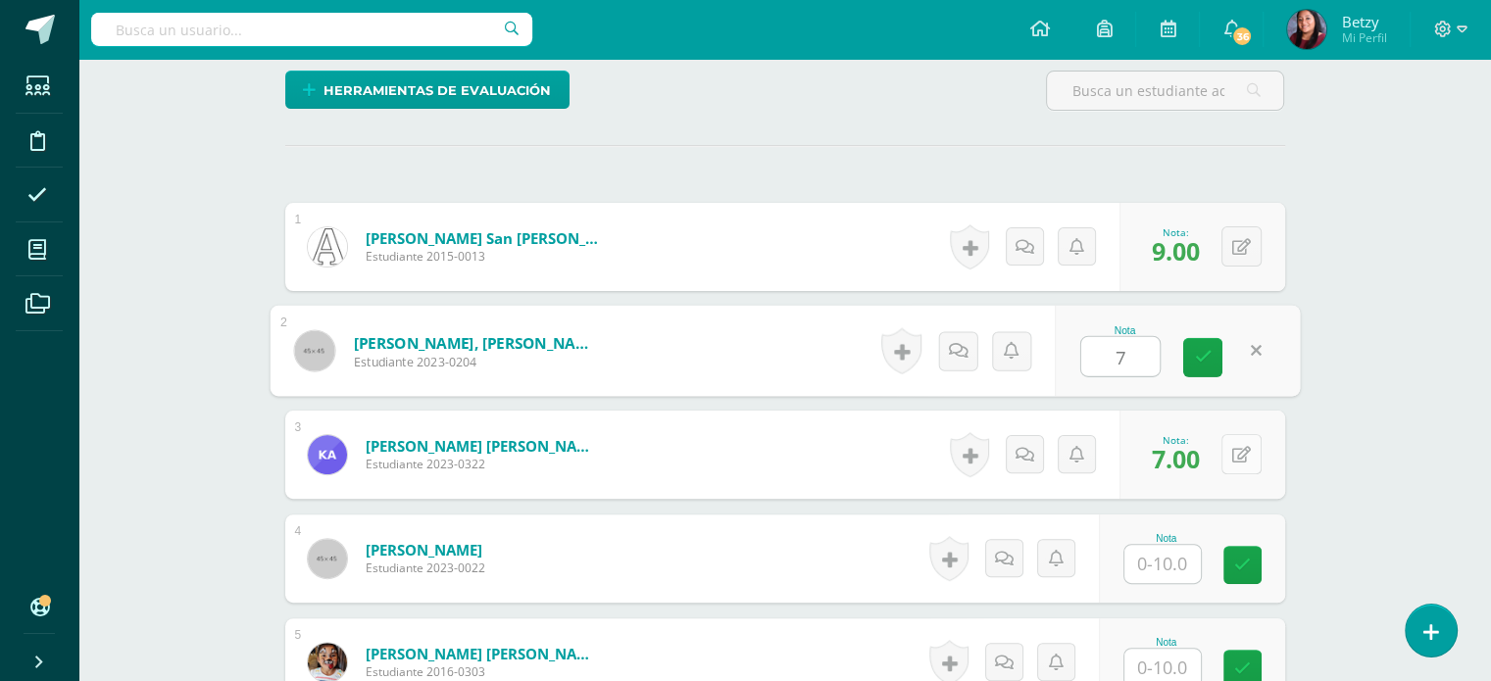
type input "7"
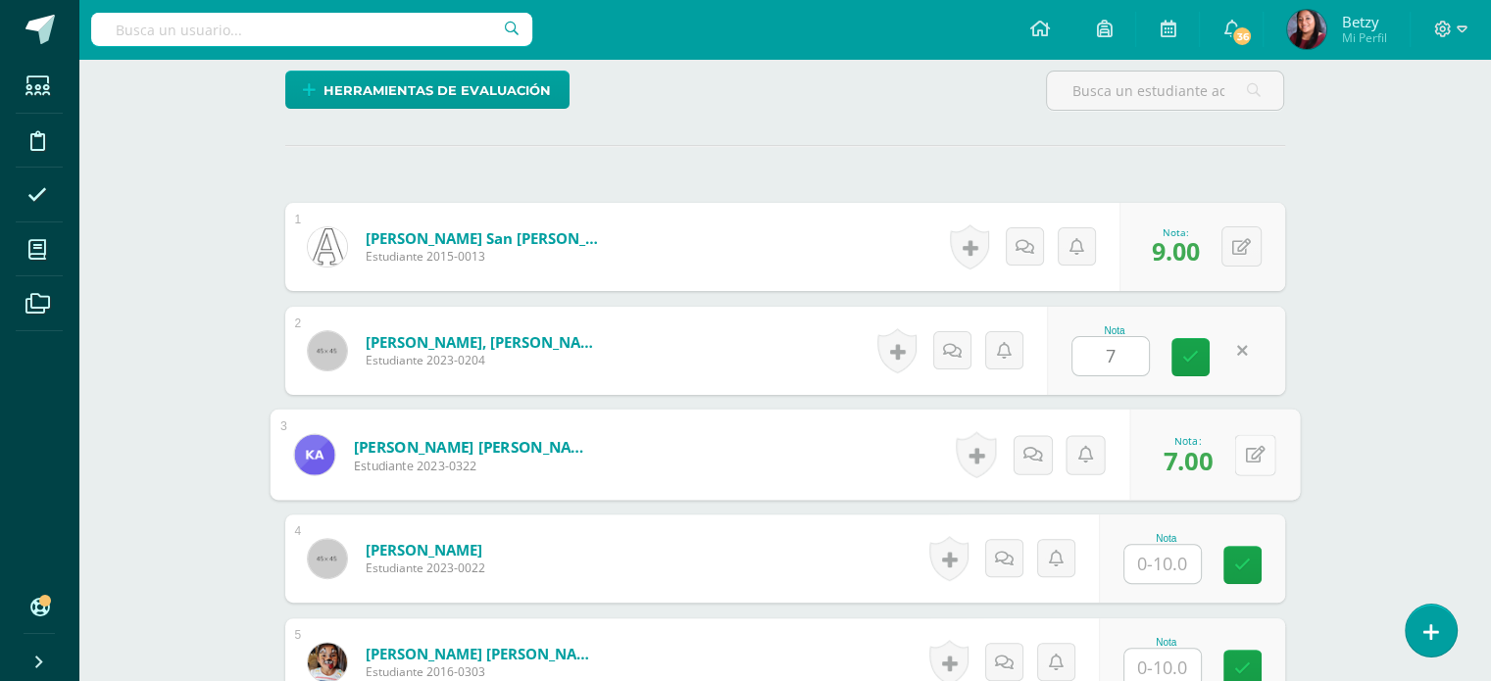
click at [1232, 445] on div "0 Logros Logros obtenidos Aún no hay logros agregados Nota: 7.00" at bounding box center [1214, 455] width 171 height 91
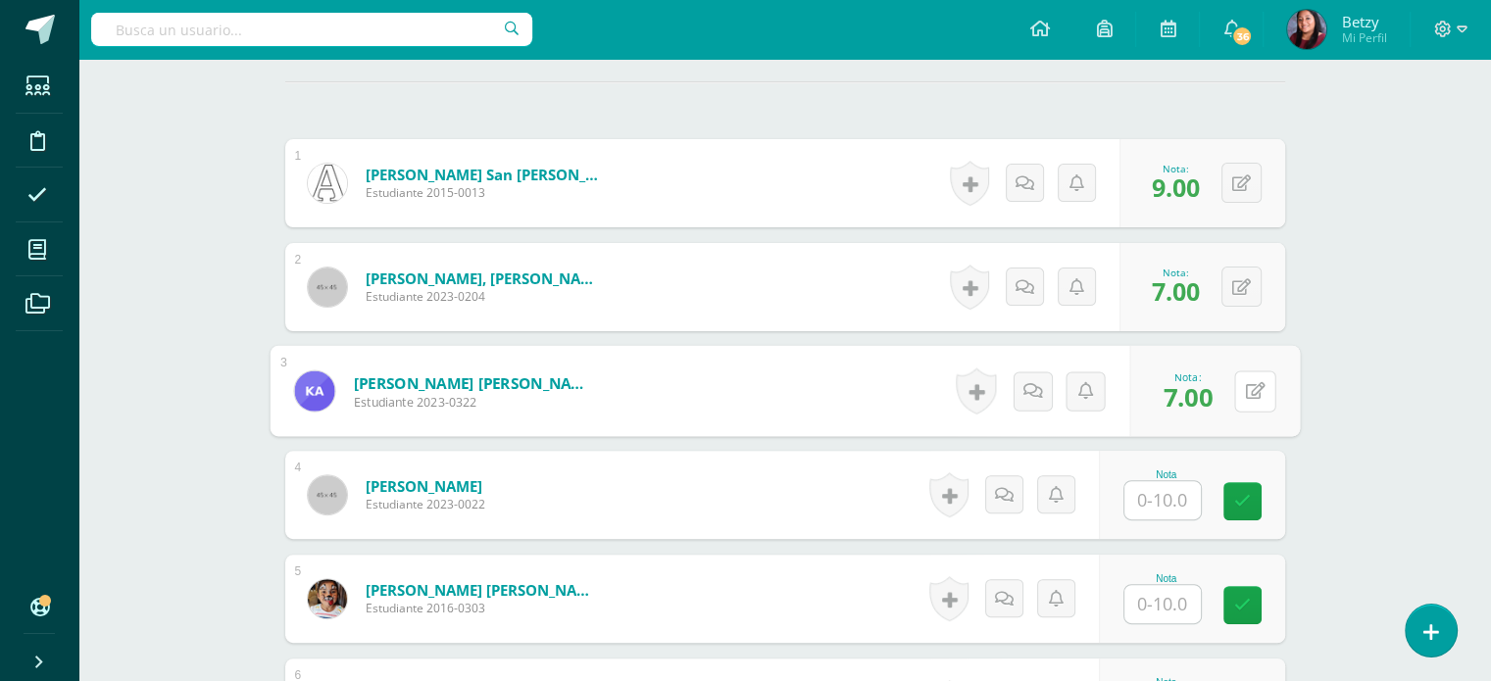
scroll to position [545, 0]
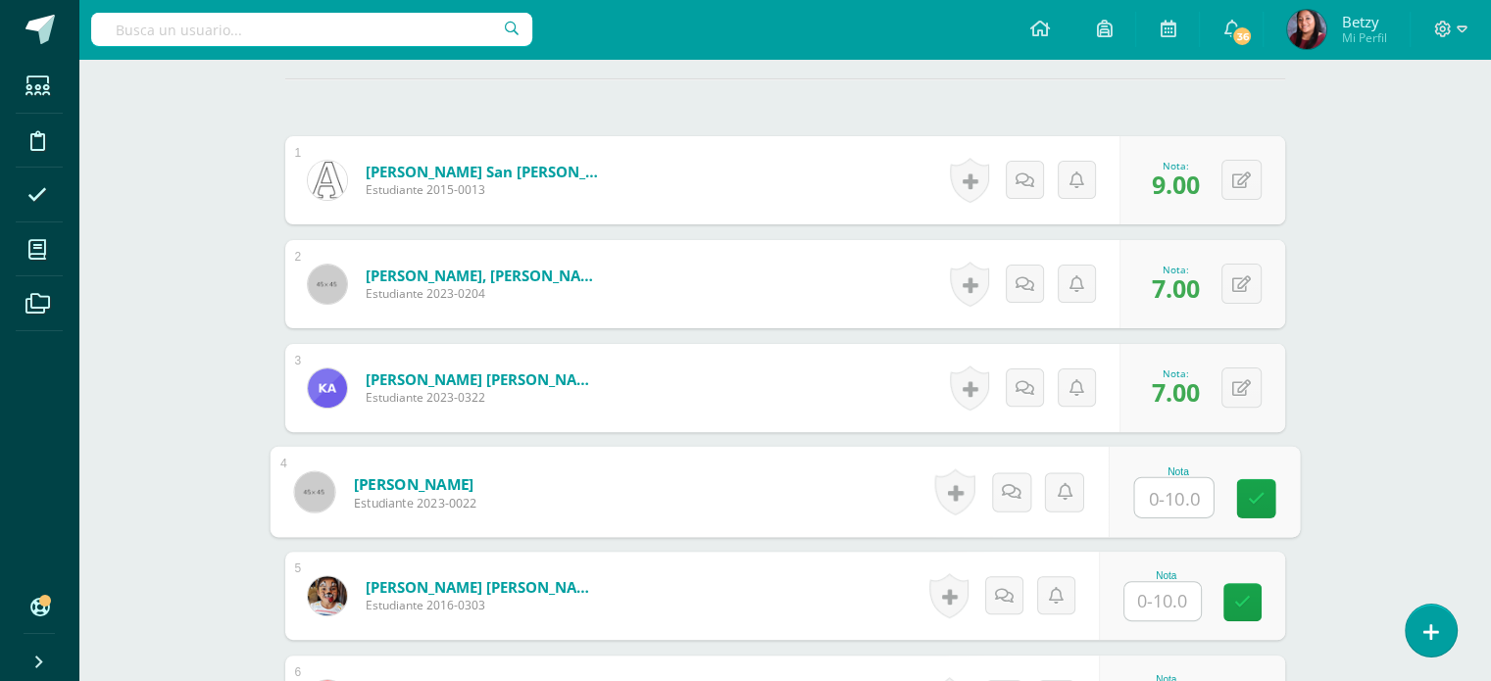
click at [1164, 497] on input "text" at bounding box center [1173, 497] width 78 height 39
type input "10"
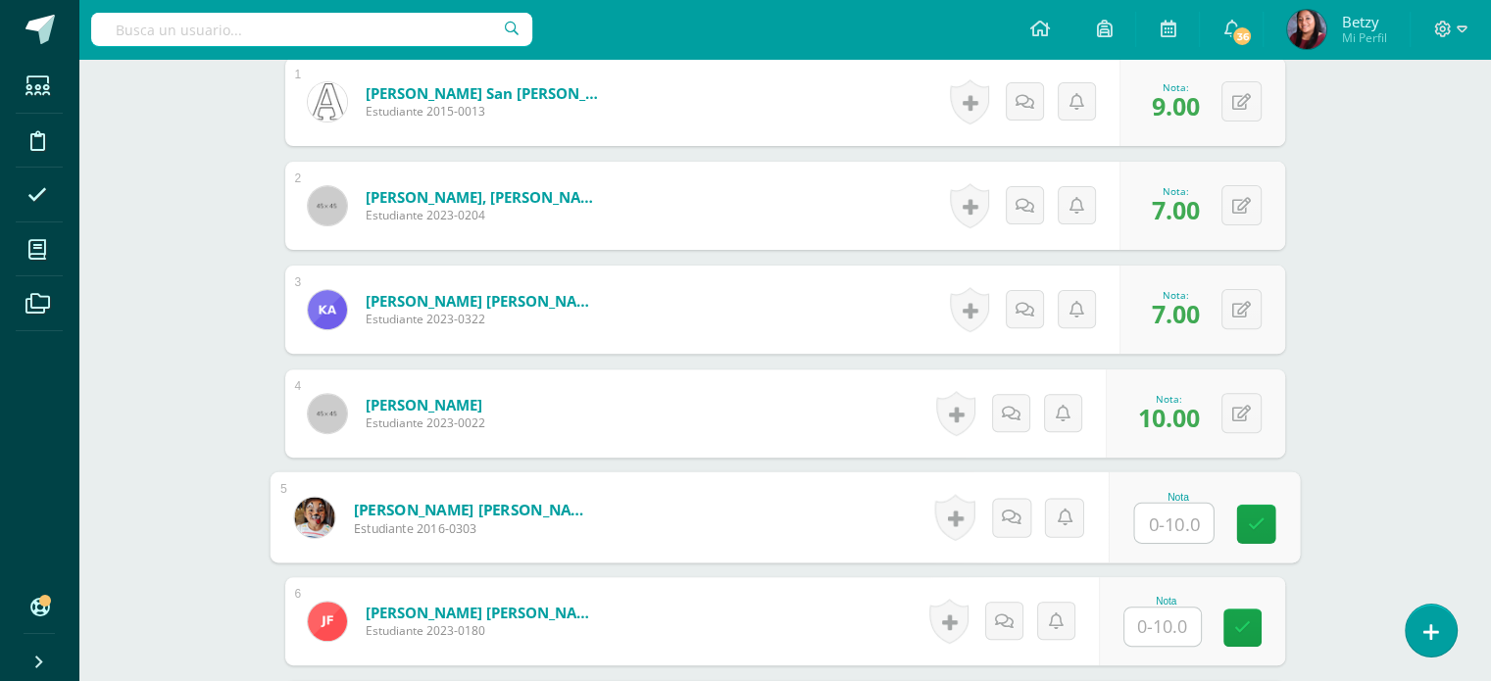
scroll to position [729, 0]
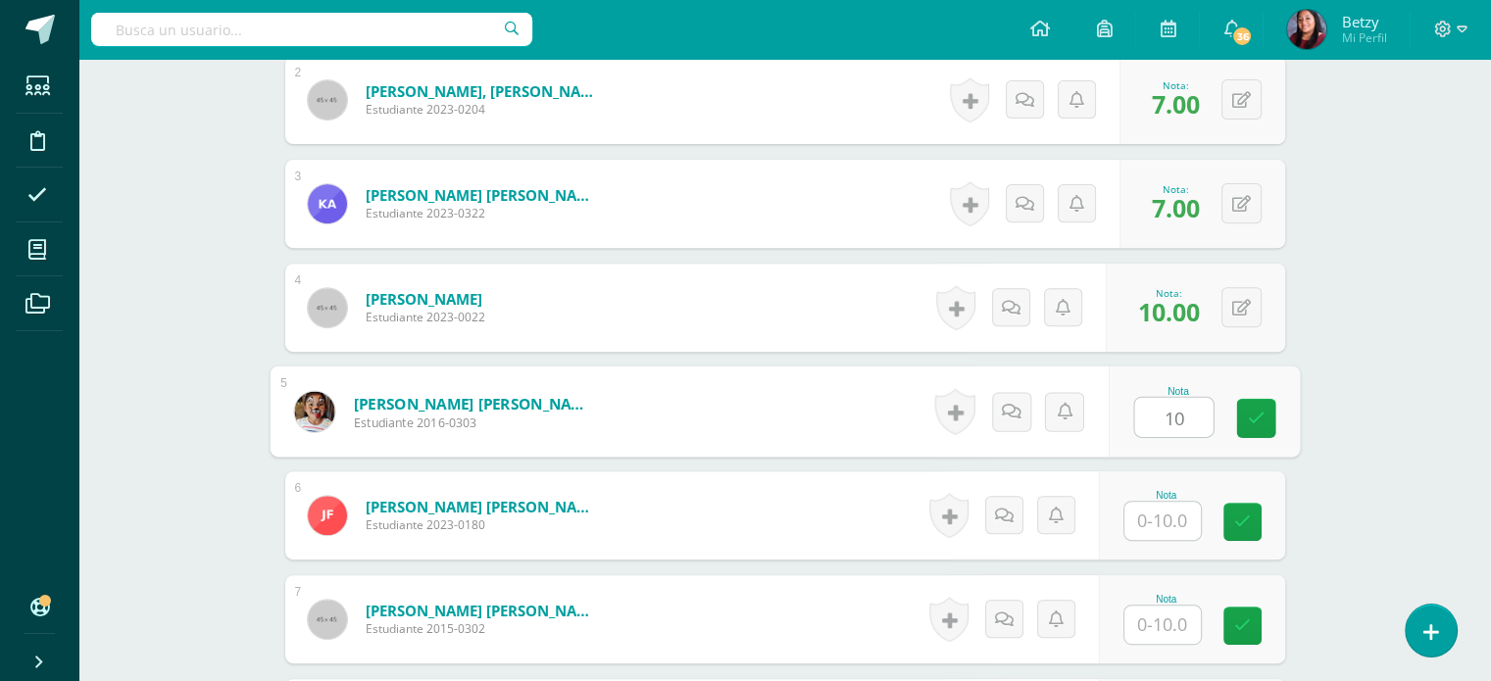
type input "10"
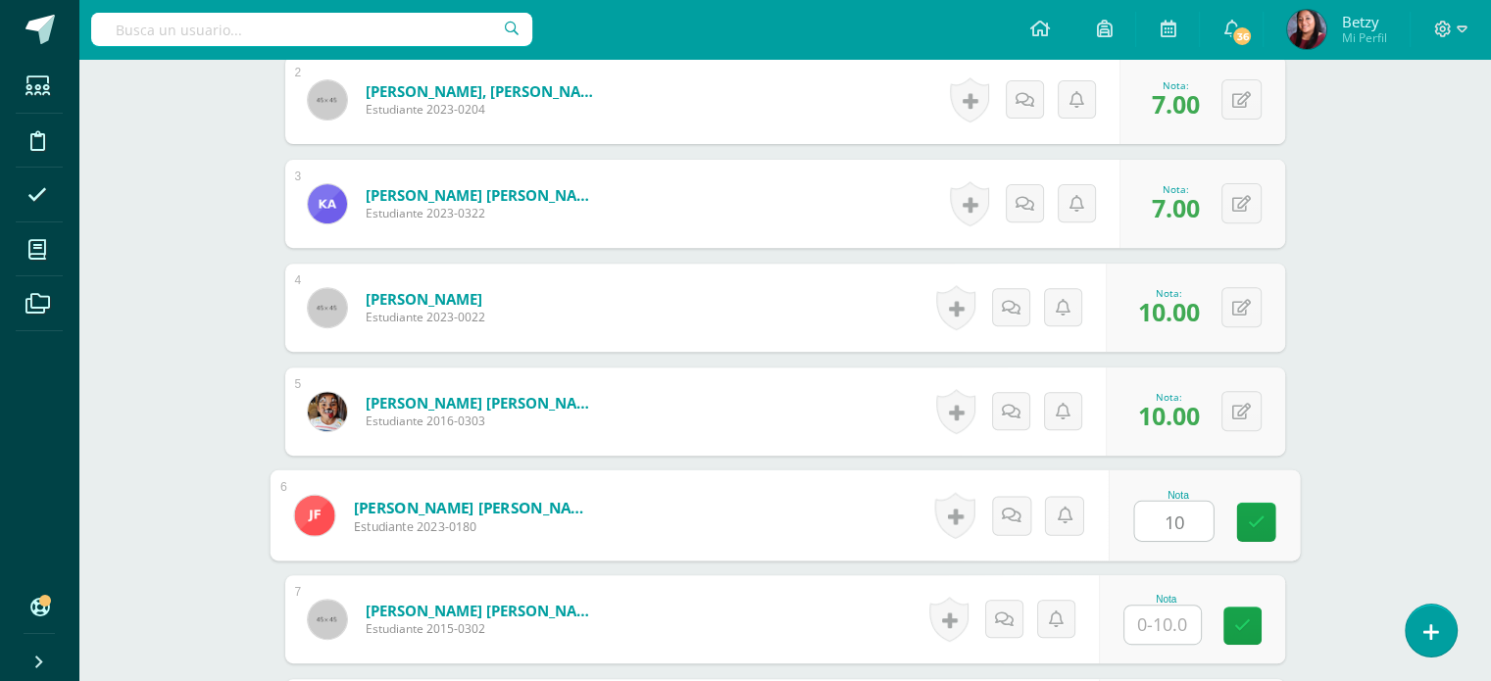
type input "10"
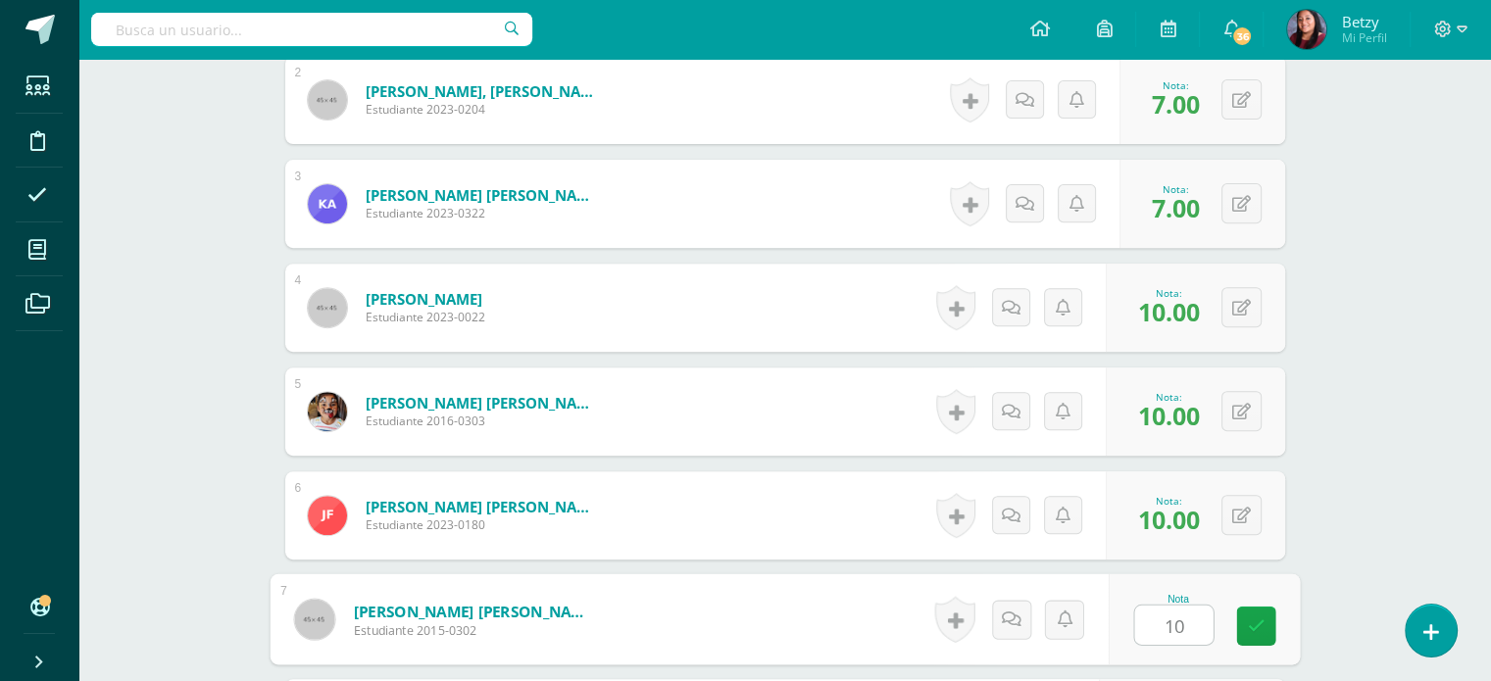
type input "10"
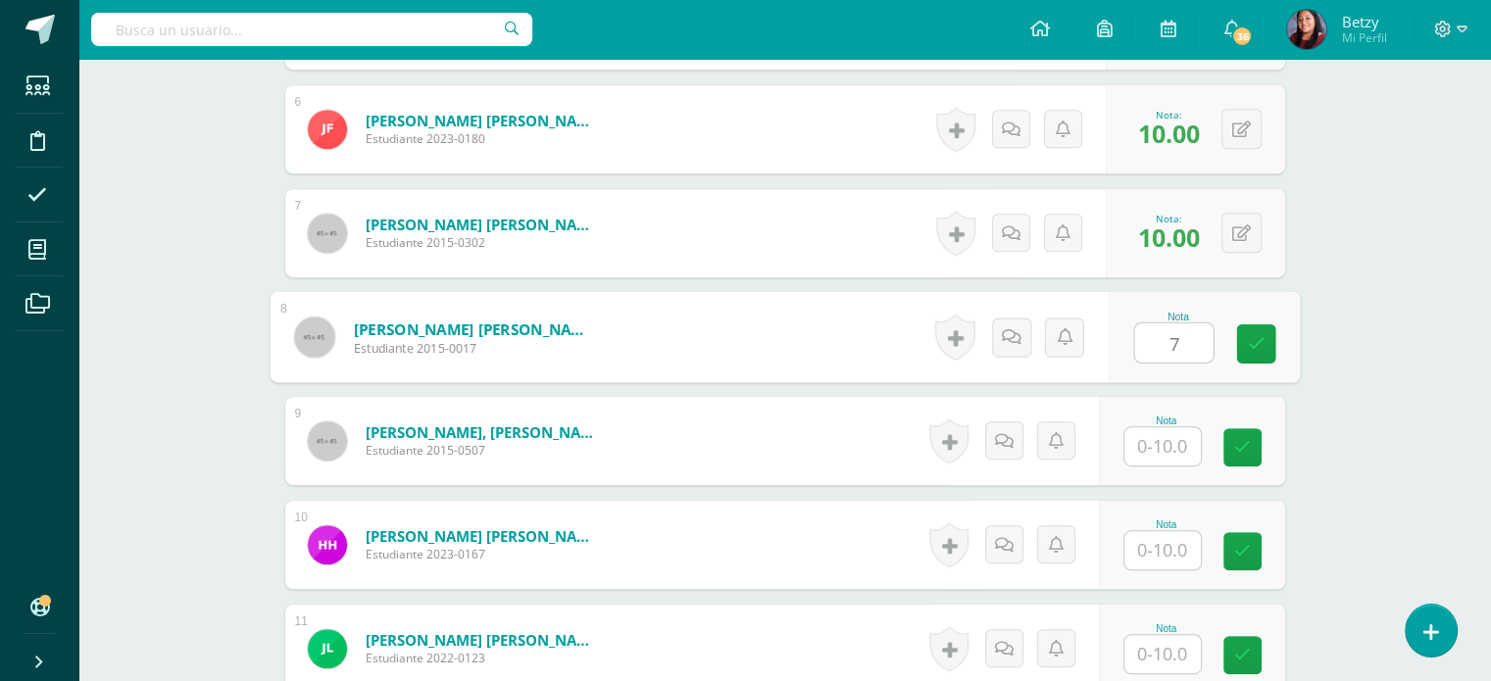
type input "7"
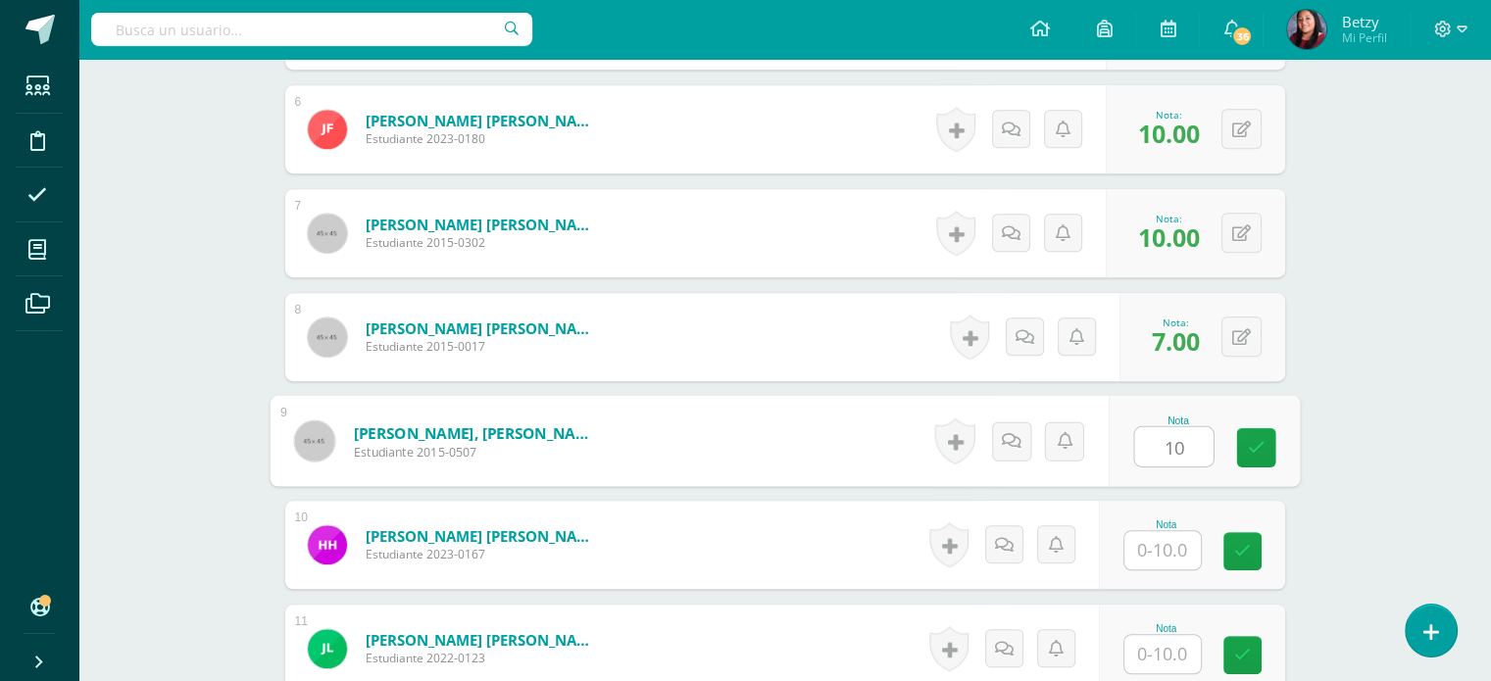
type input "10"
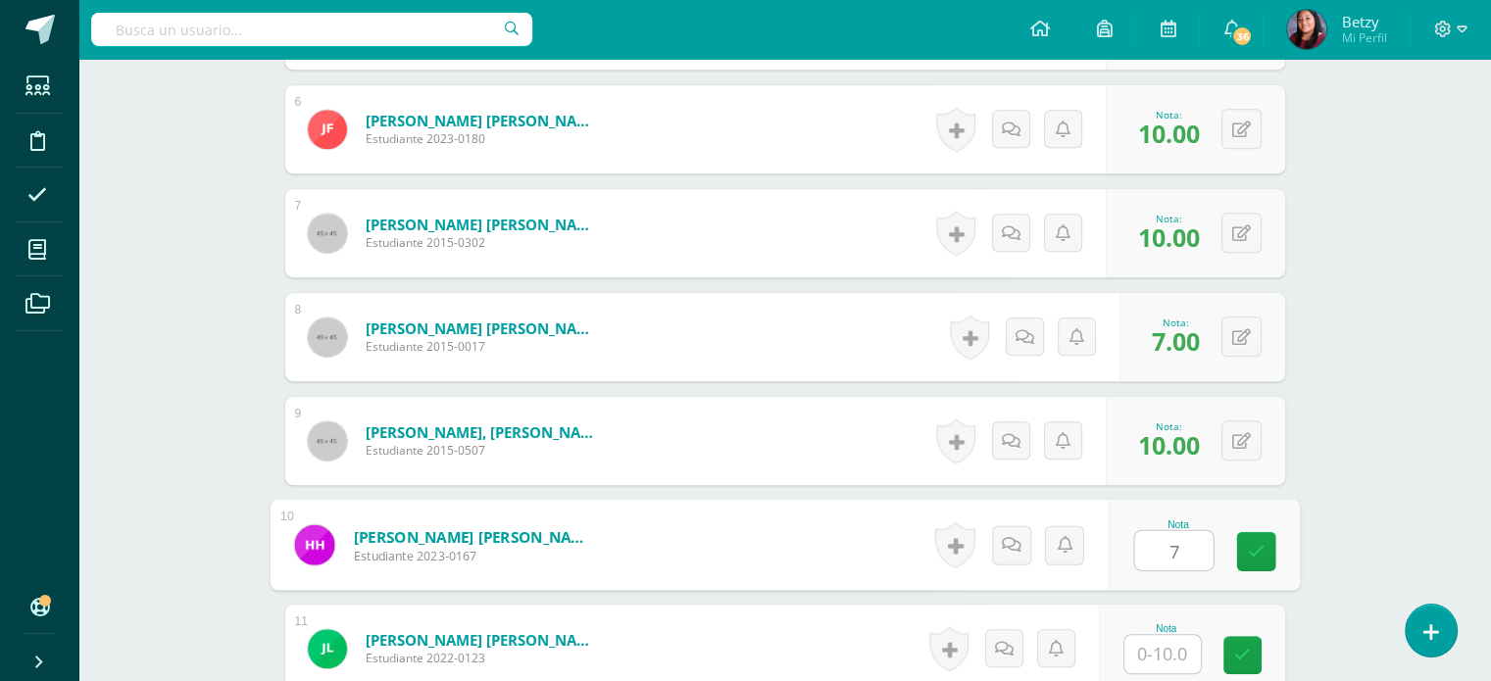
type input "7"
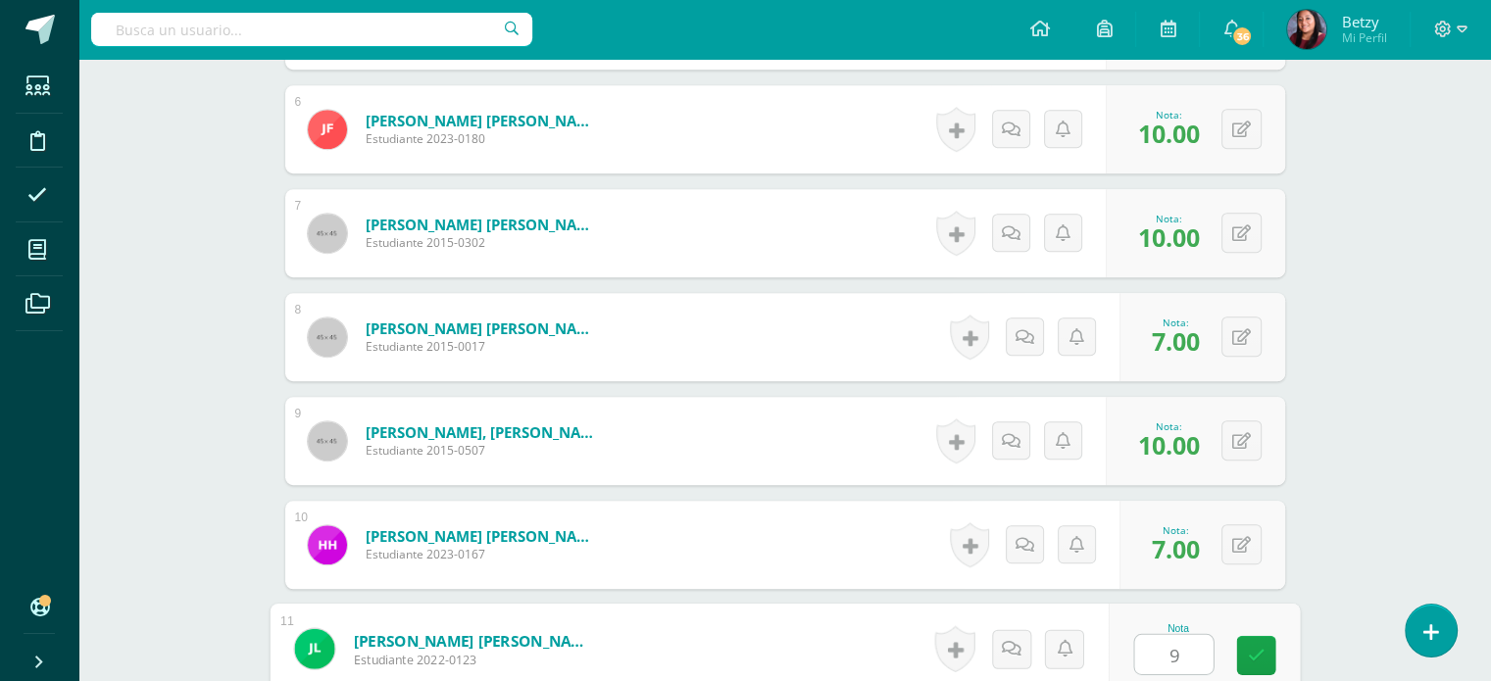
type input "9"
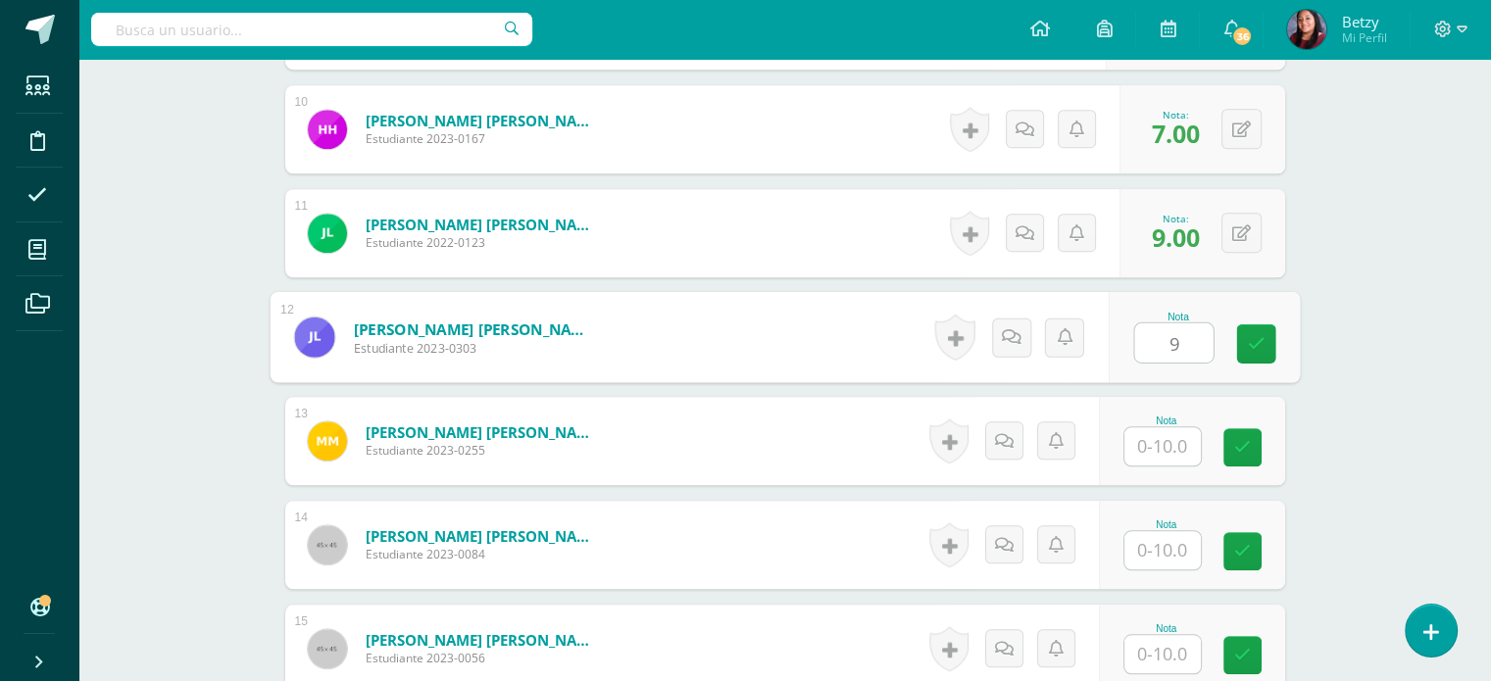
type input "9"
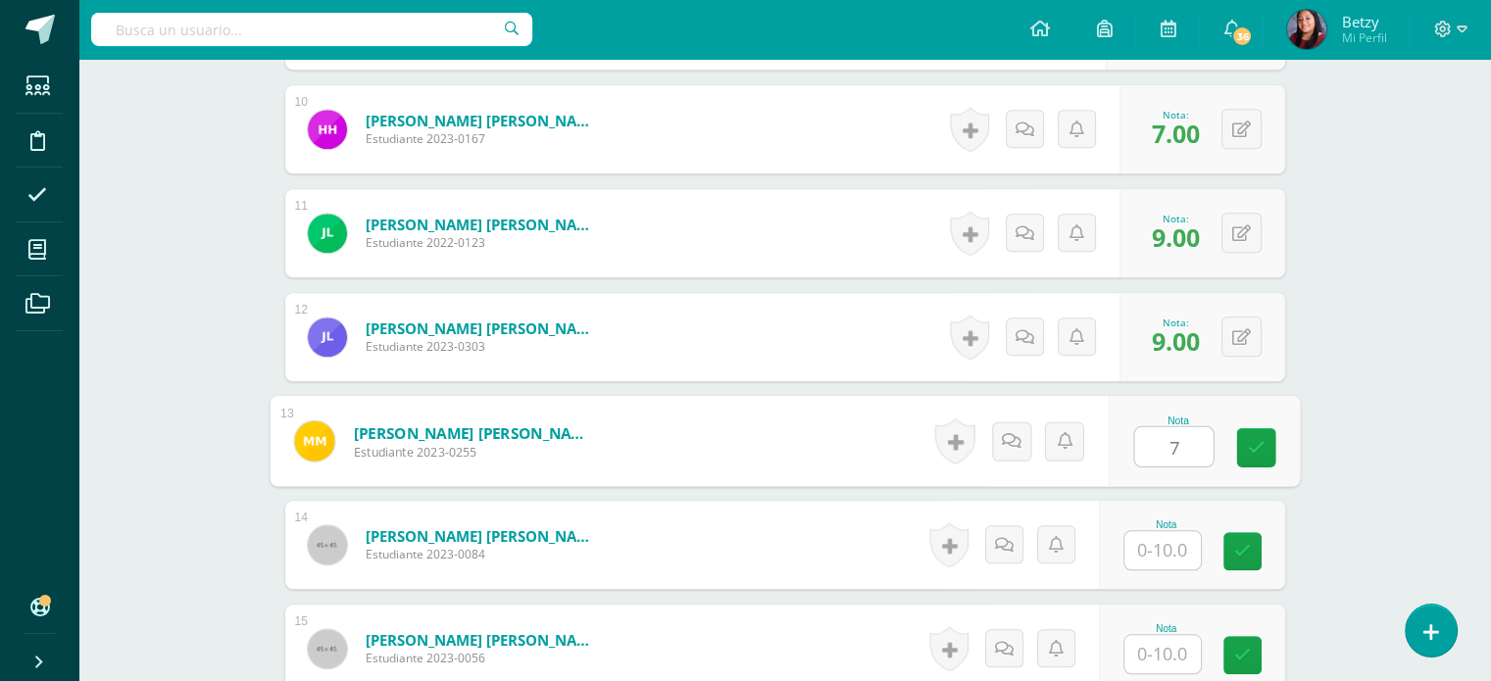
type input "7"
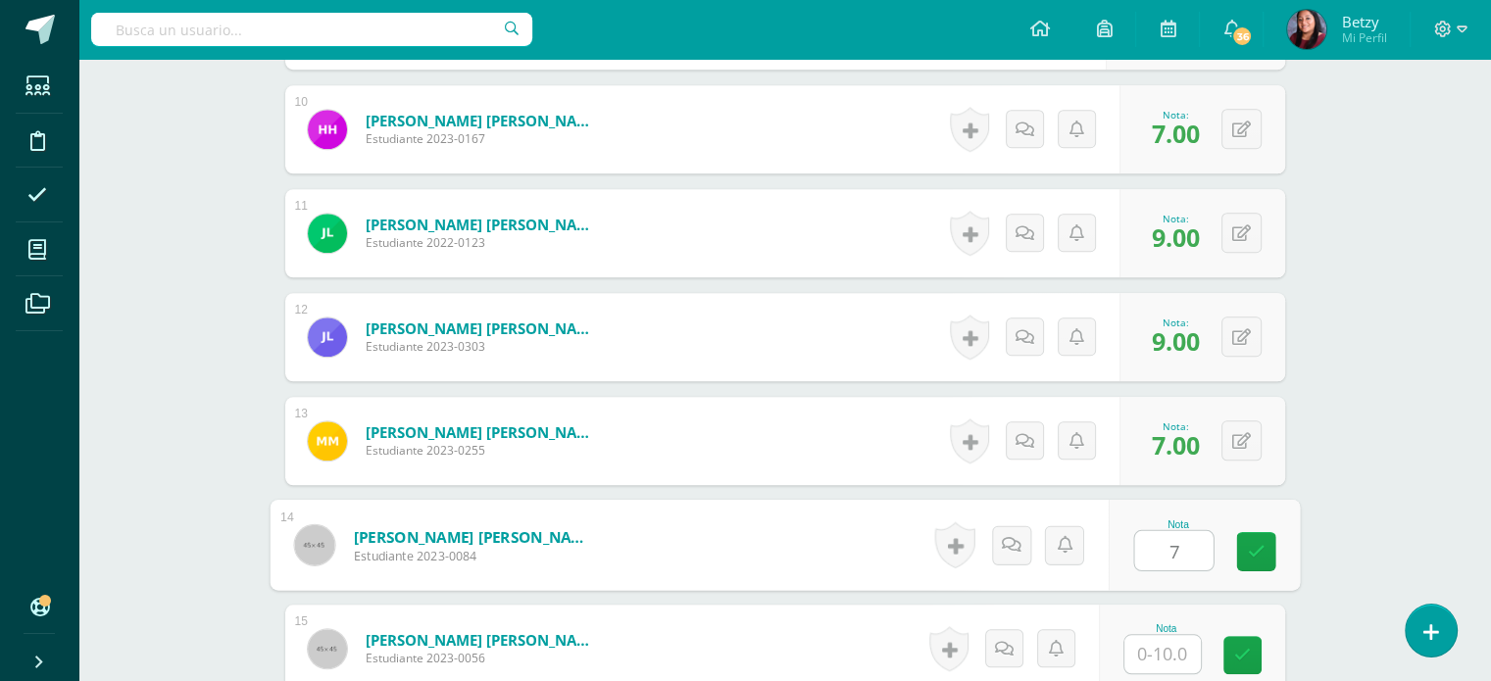
type input "7"
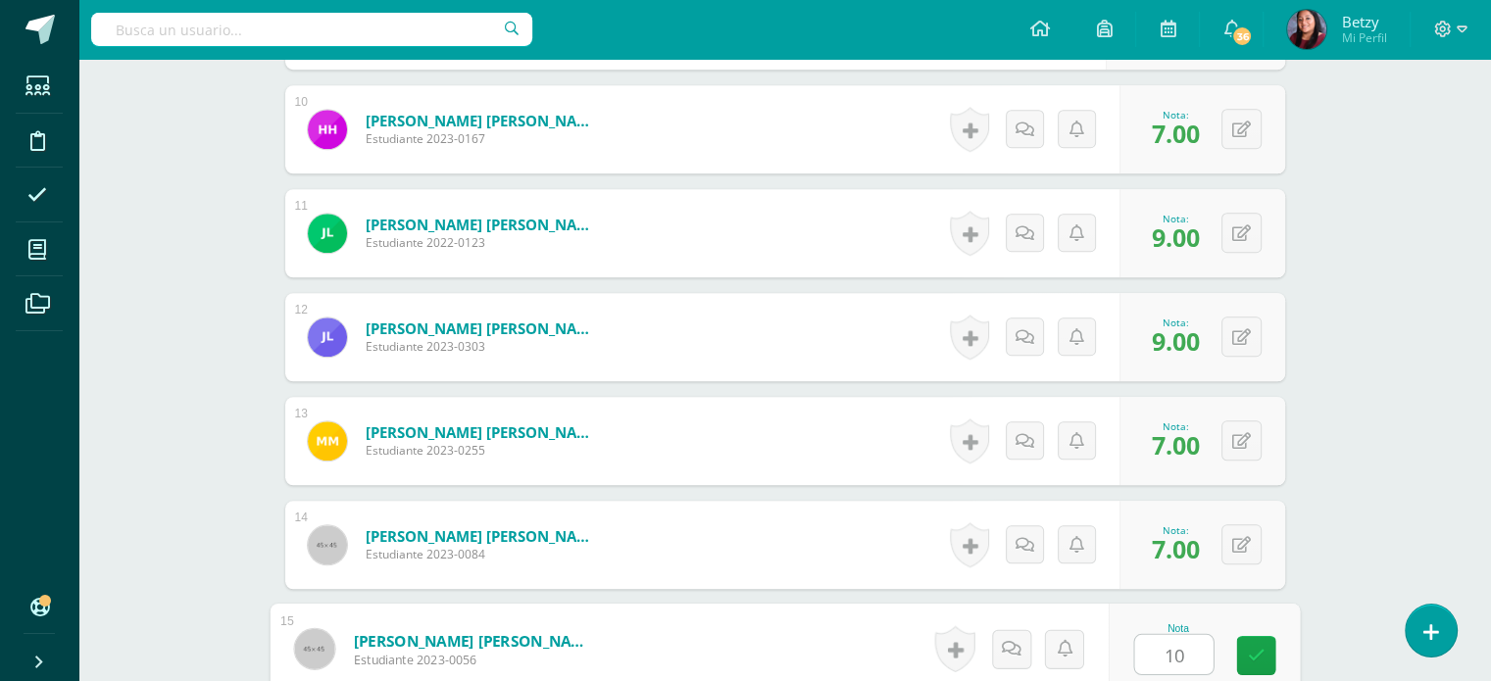
type input "10"
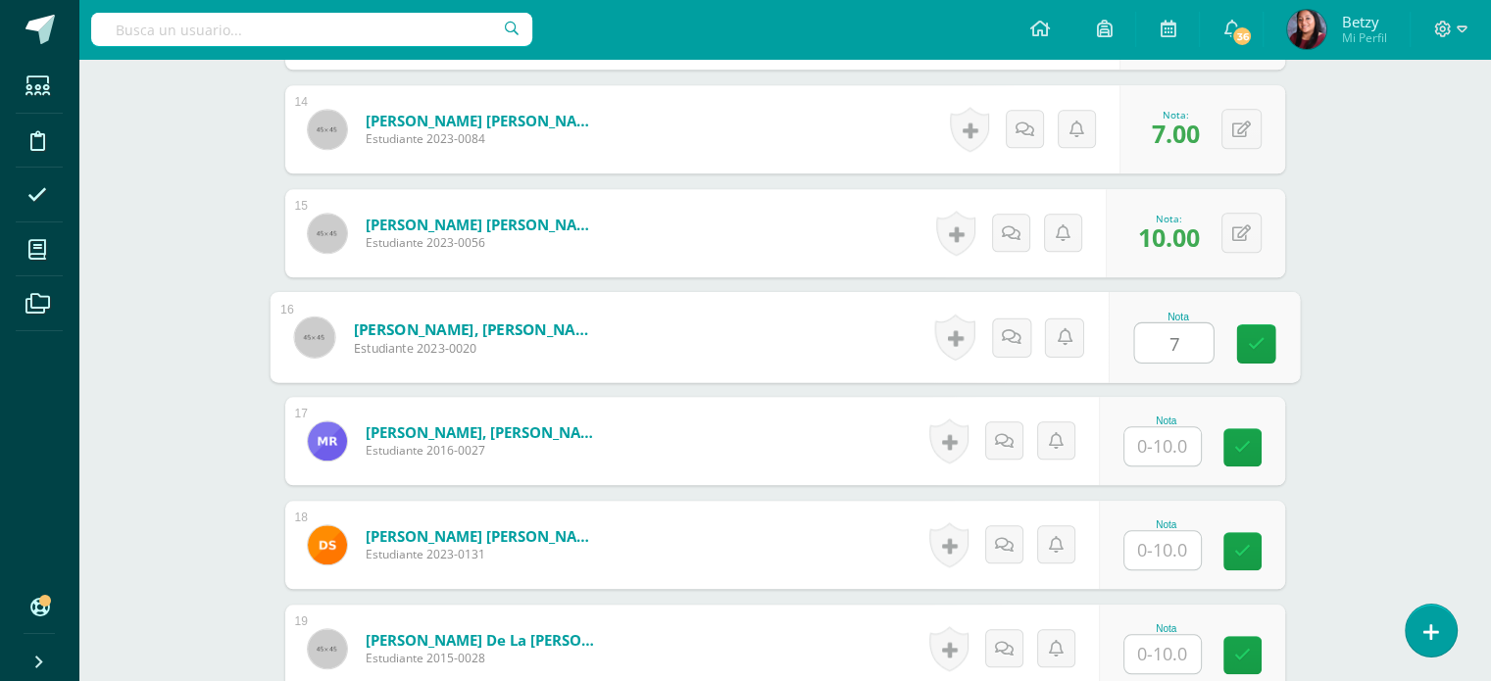
type input "7"
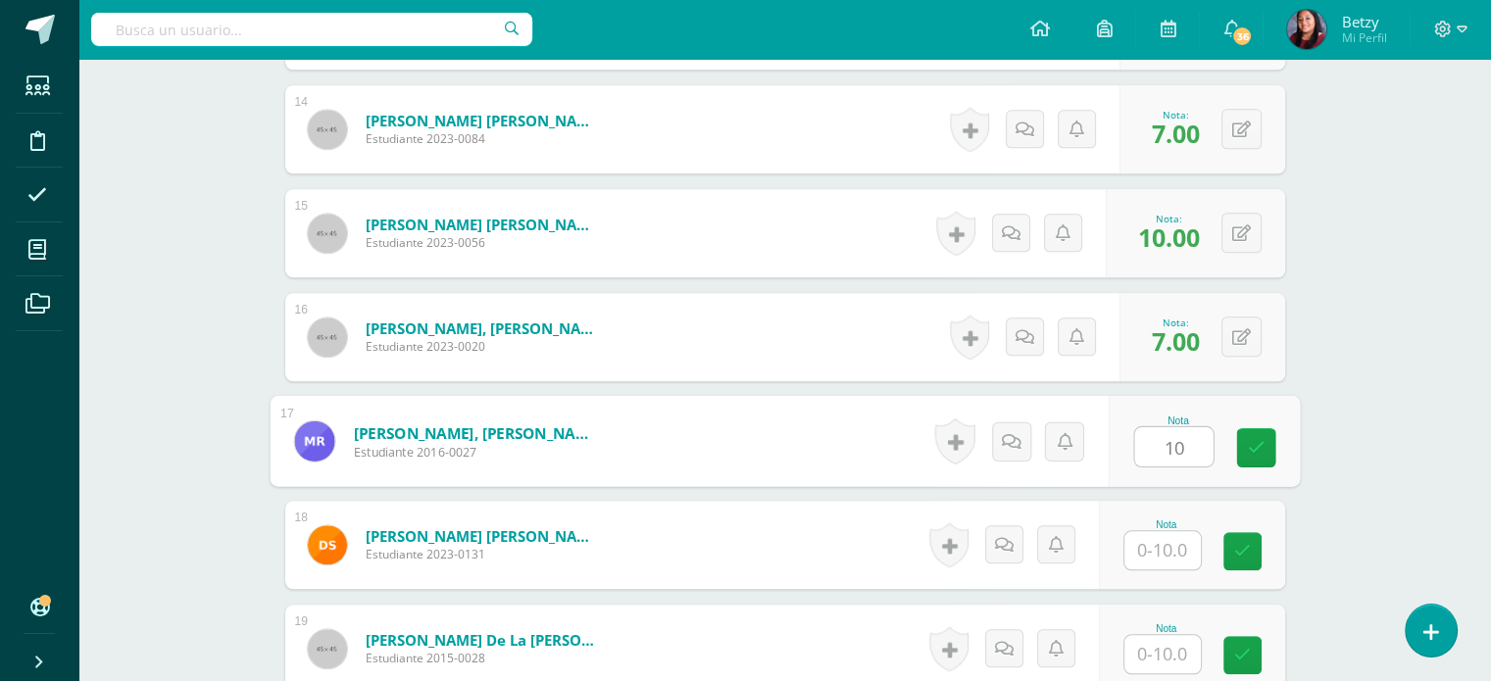
type input "10"
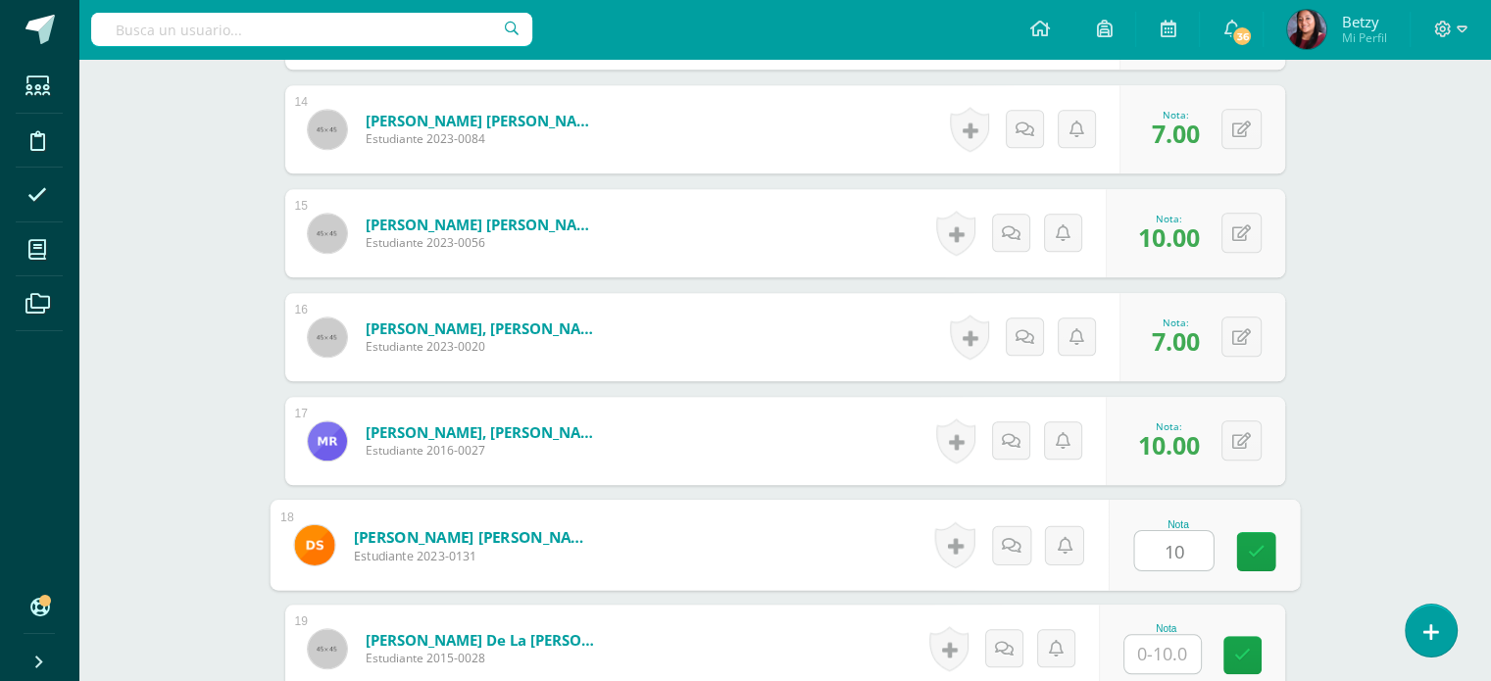
type input "10"
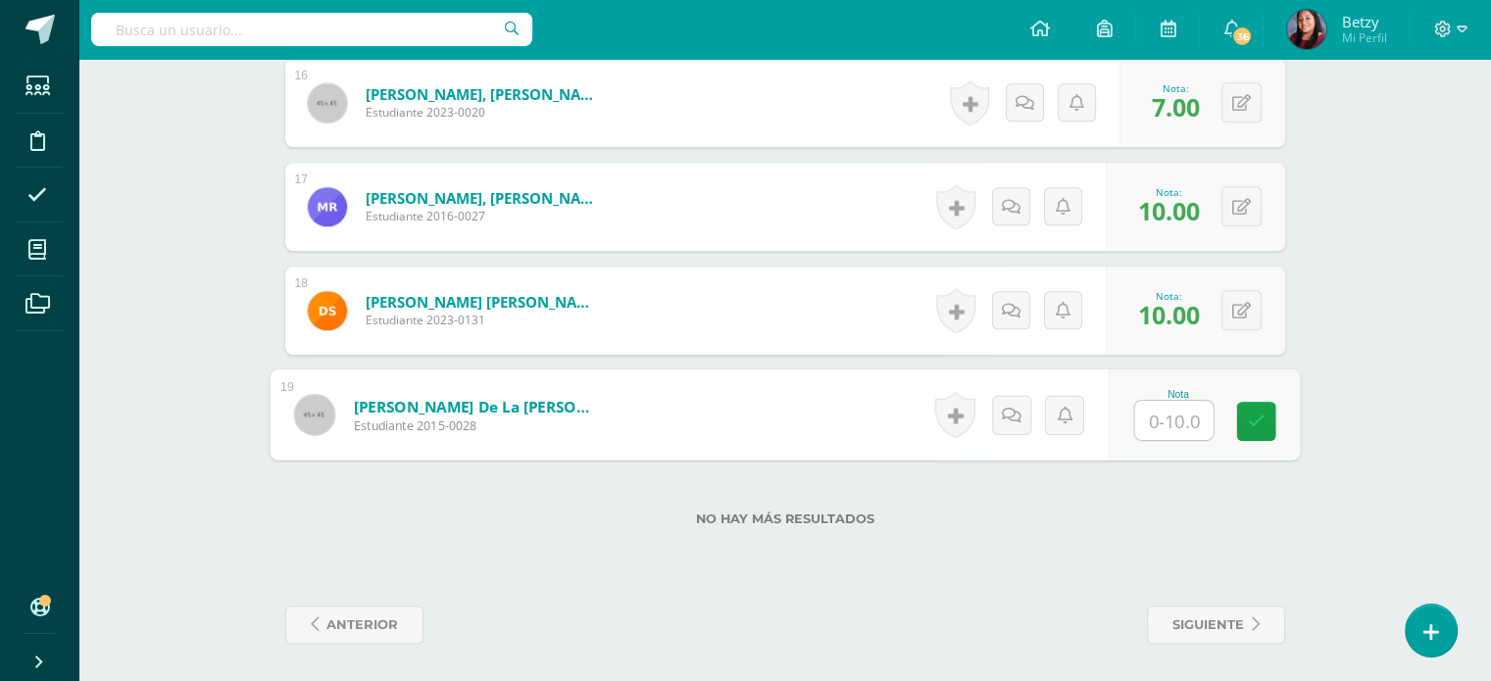
scroll to position [2182, 0]
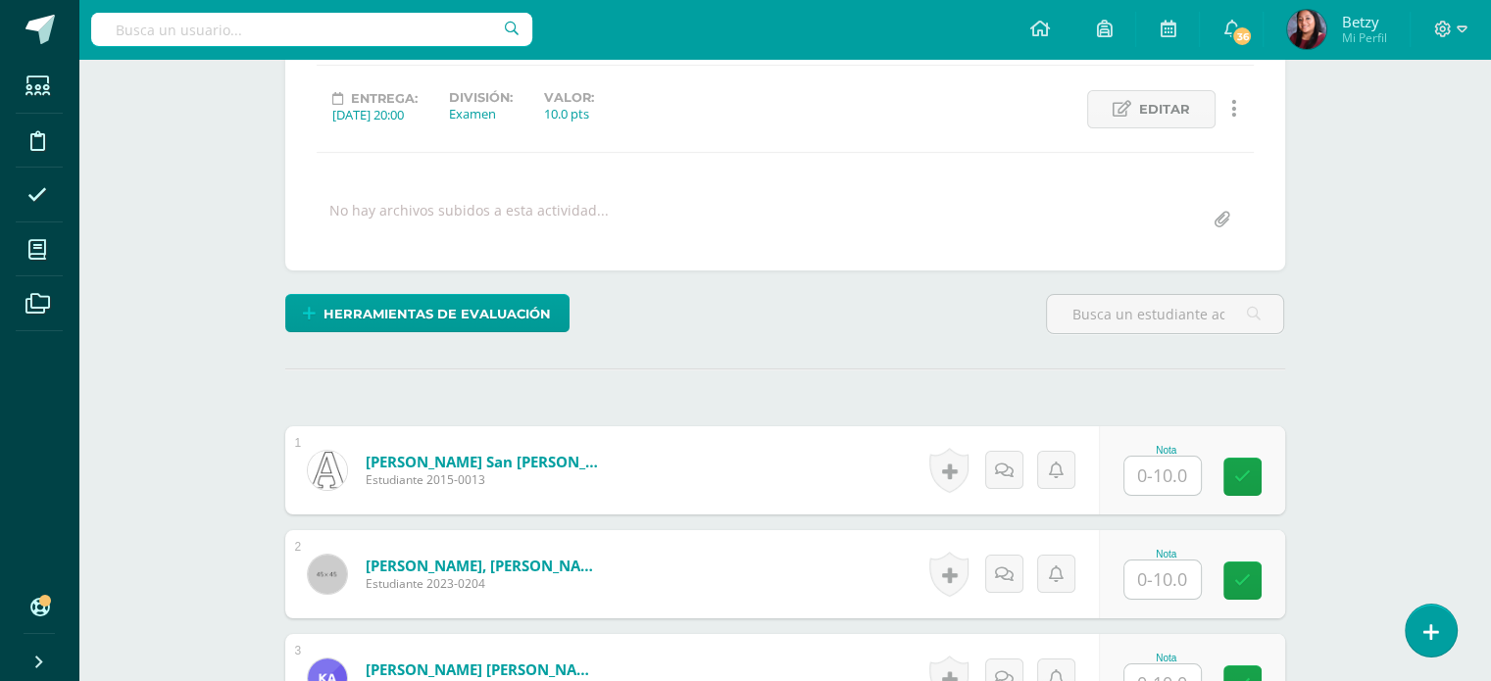
scroll to position [256, 0]
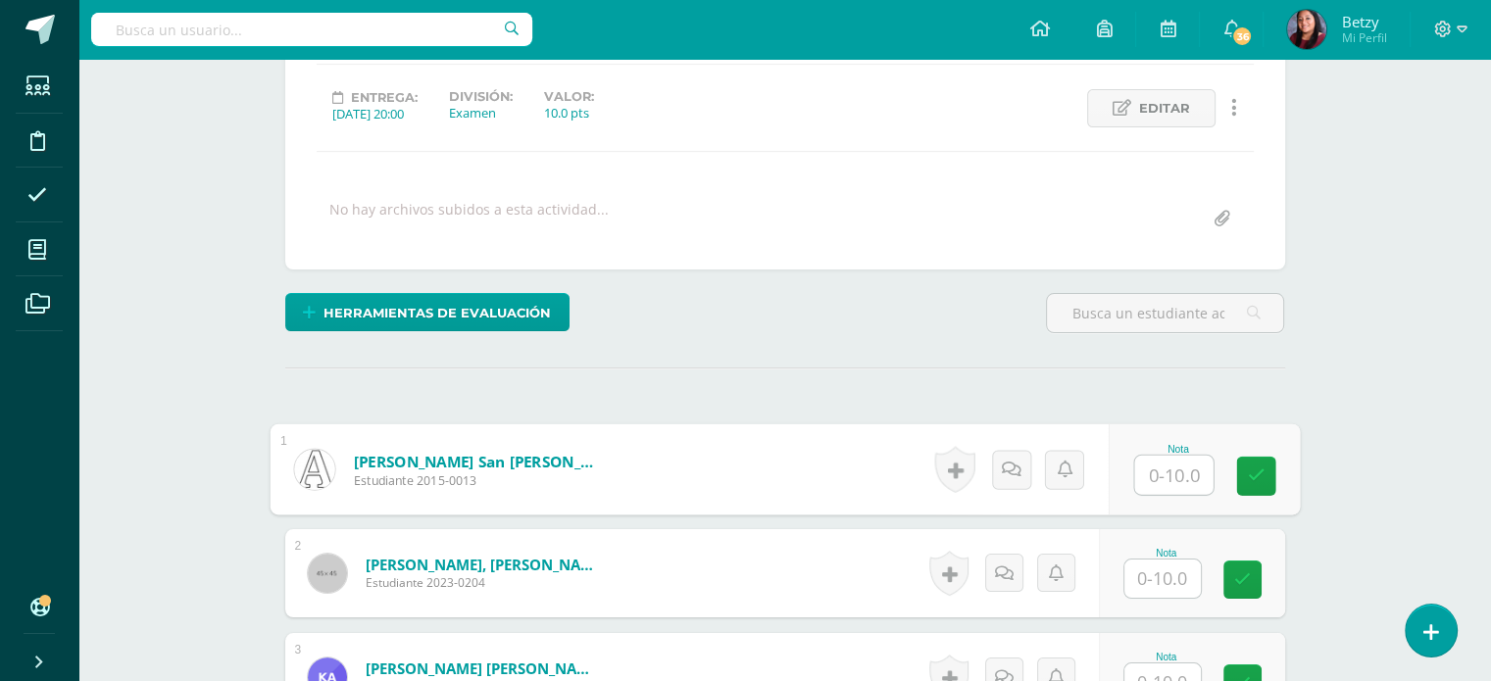
click at [1186, 470] on input "text" at bounding box center [1173, 475] width 78 height 39
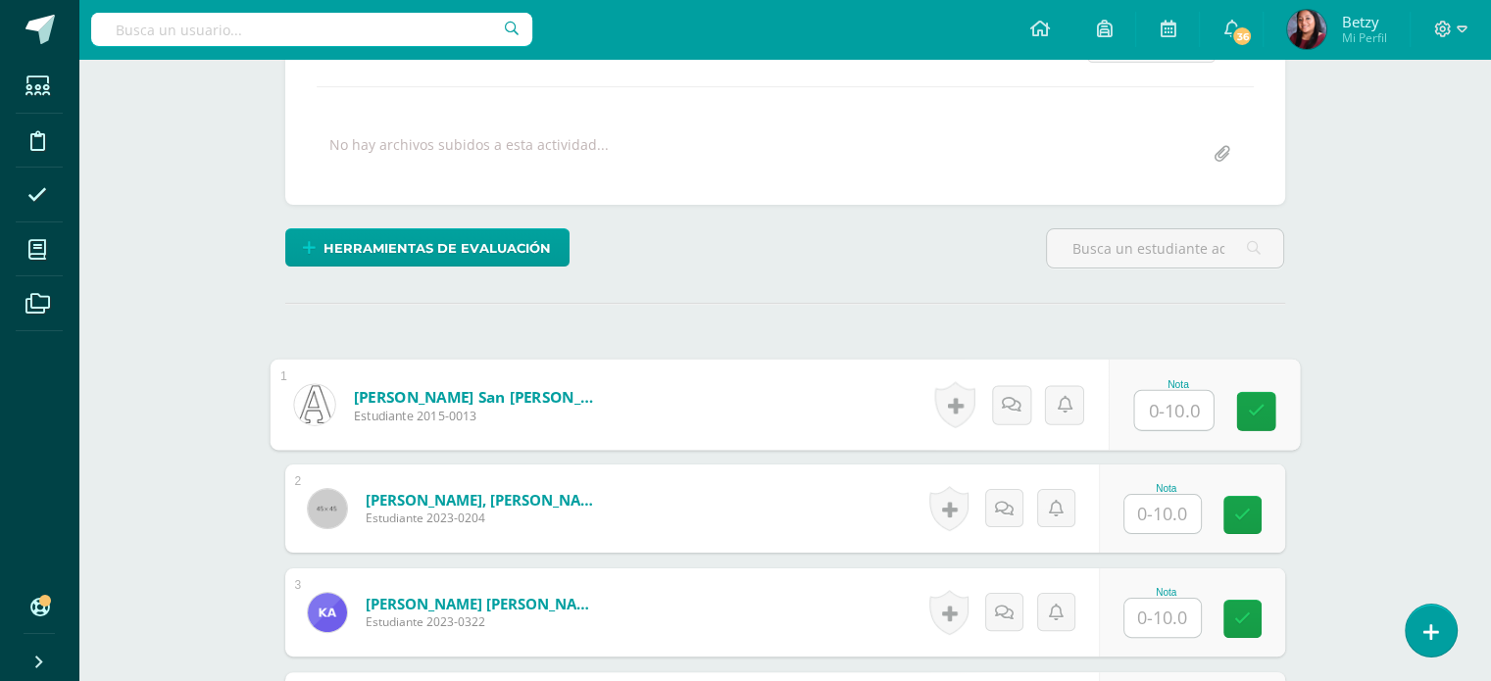
scroll to position [380, 0]
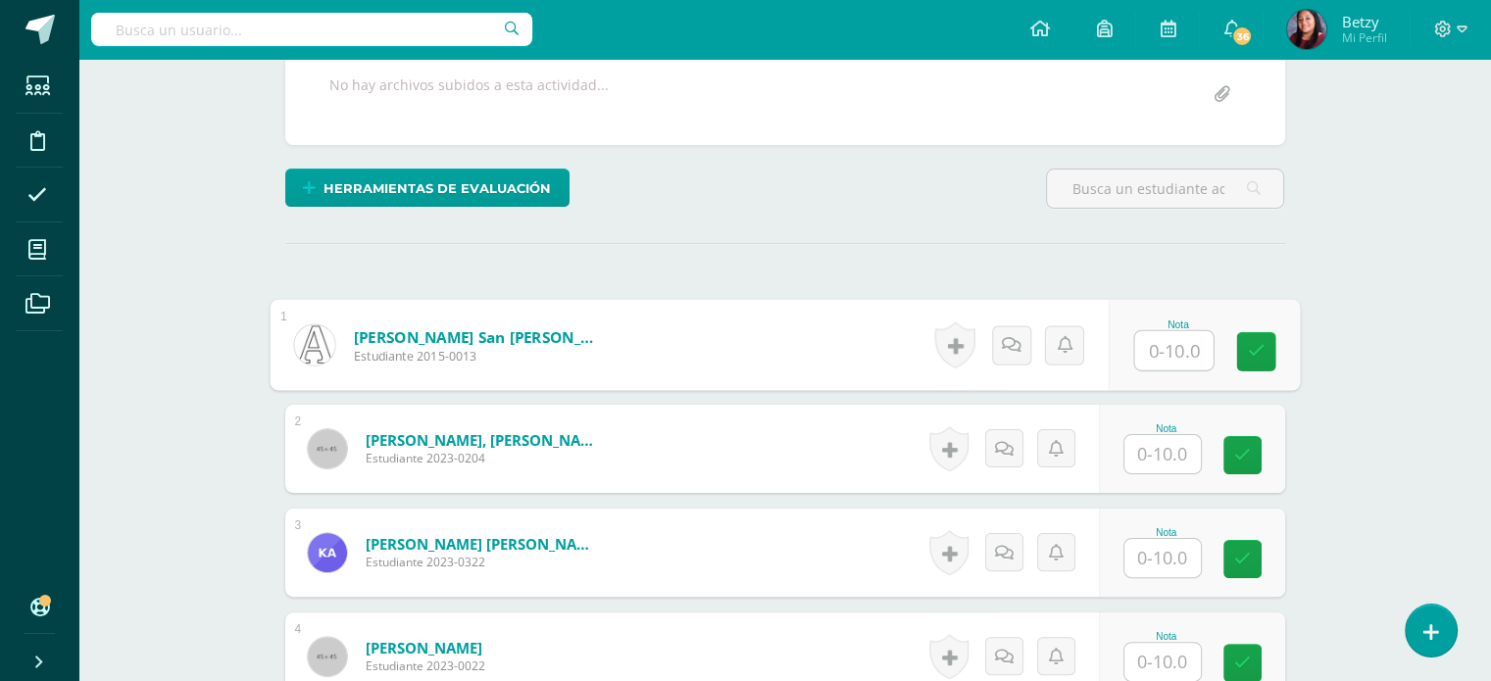
paste input "10"
type input "10"
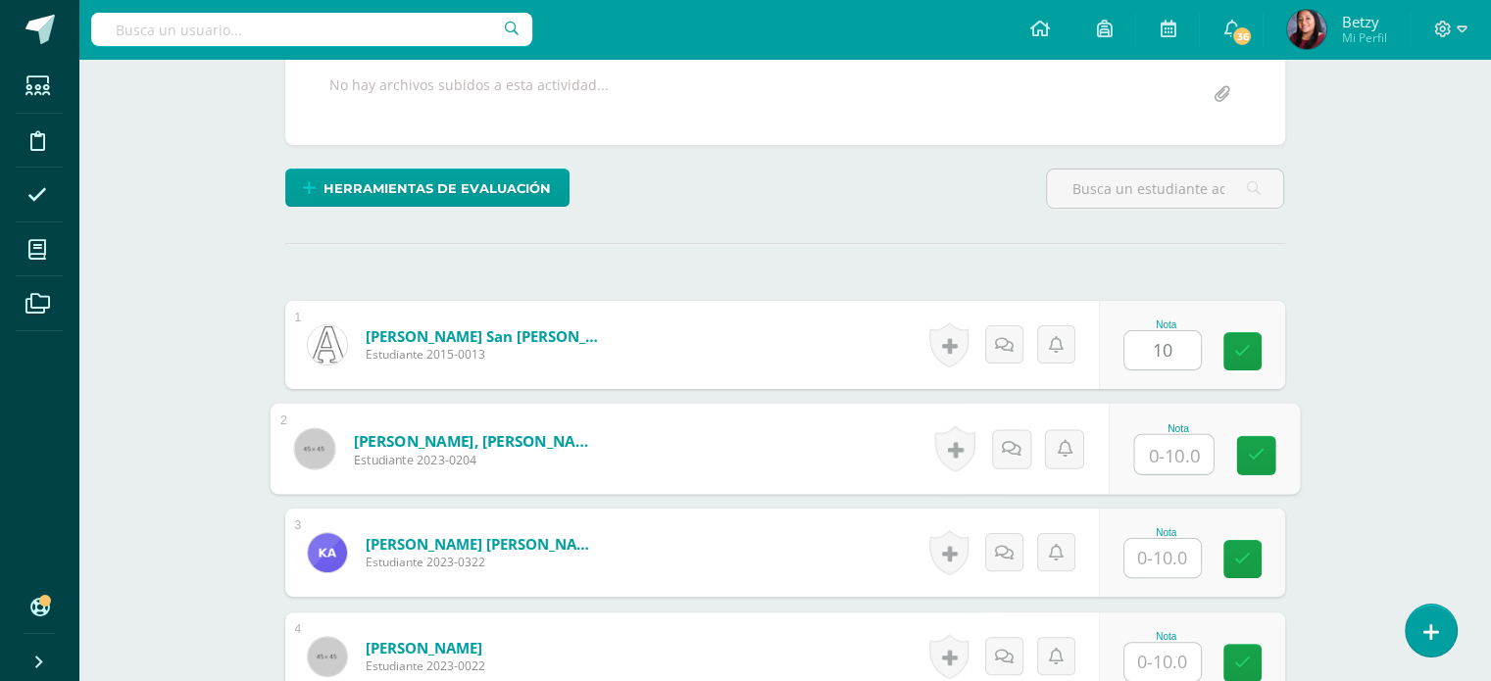
paste input "10"
type input "10"
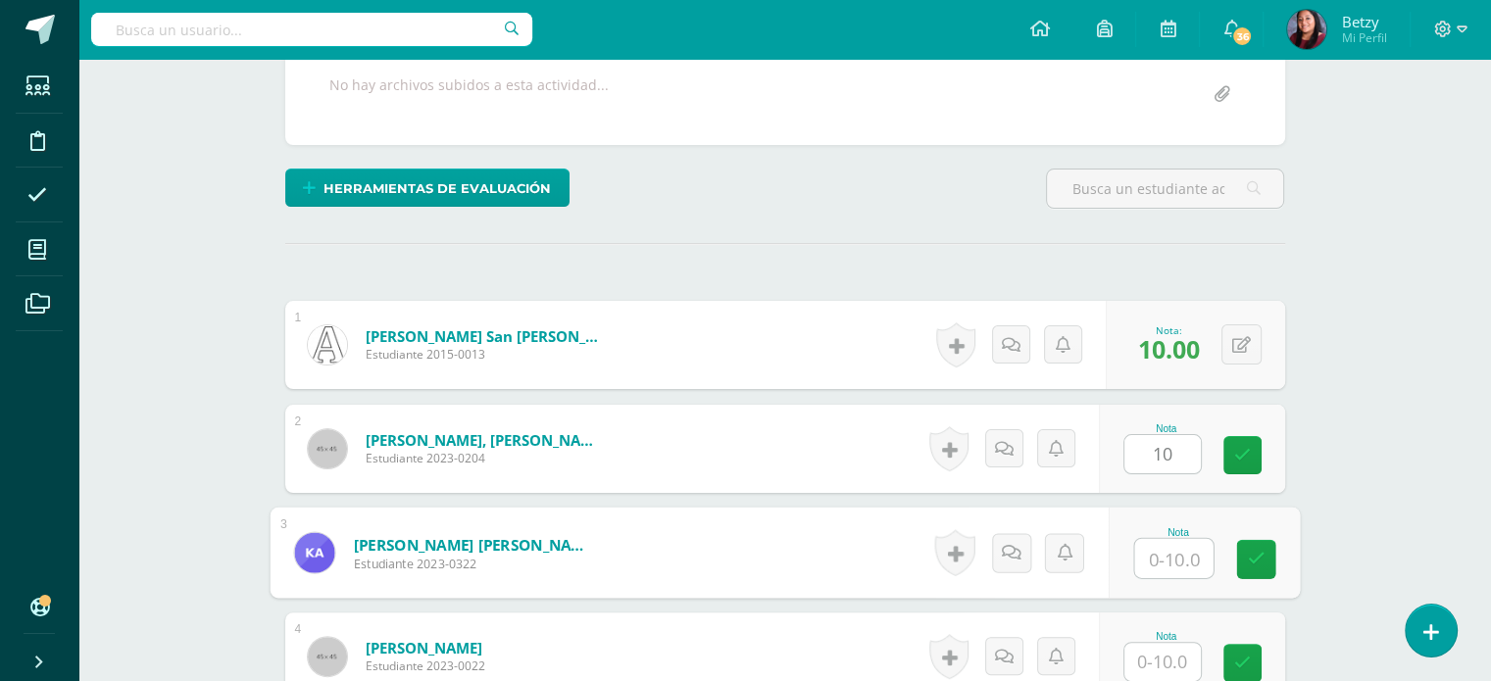
paste input "10"
type input "10"
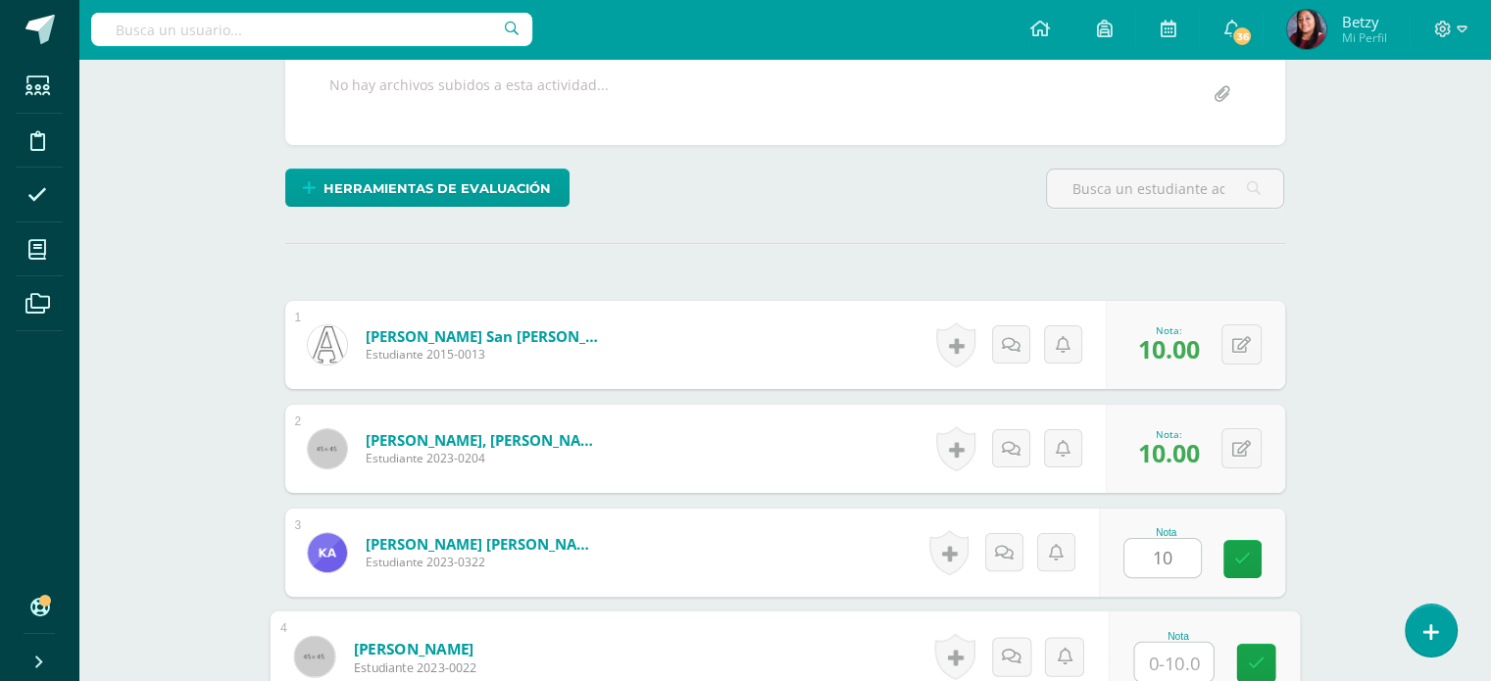
paste input "10"
type input "10"
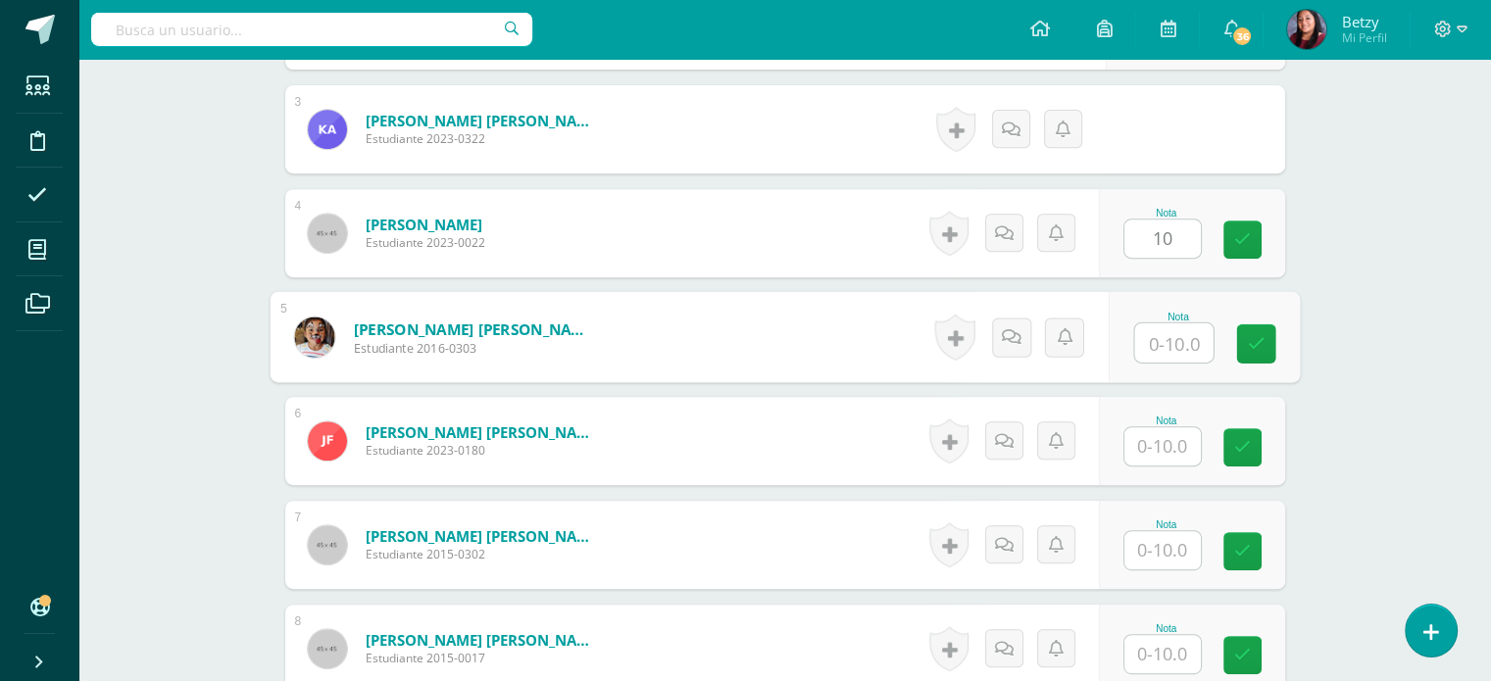
paste input "10"
type input "10"
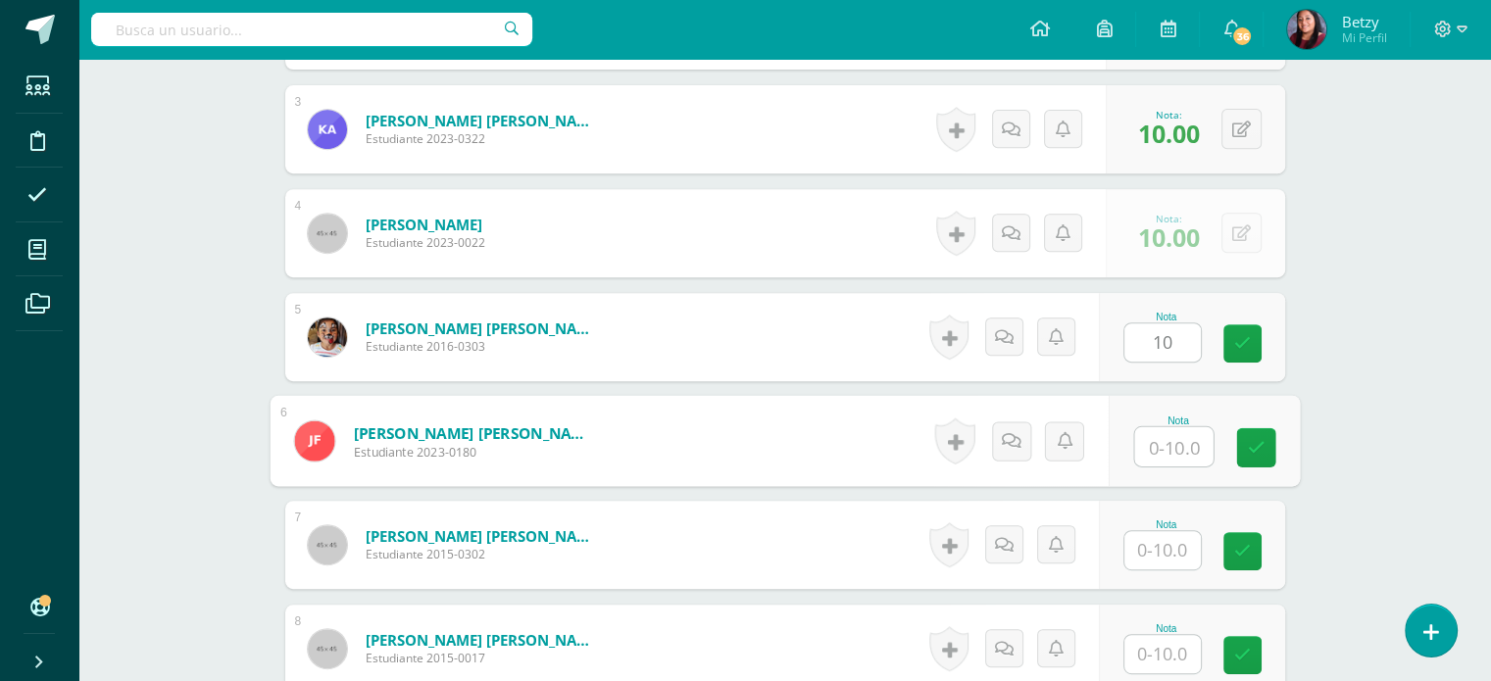
paste input "10"
type input "10"
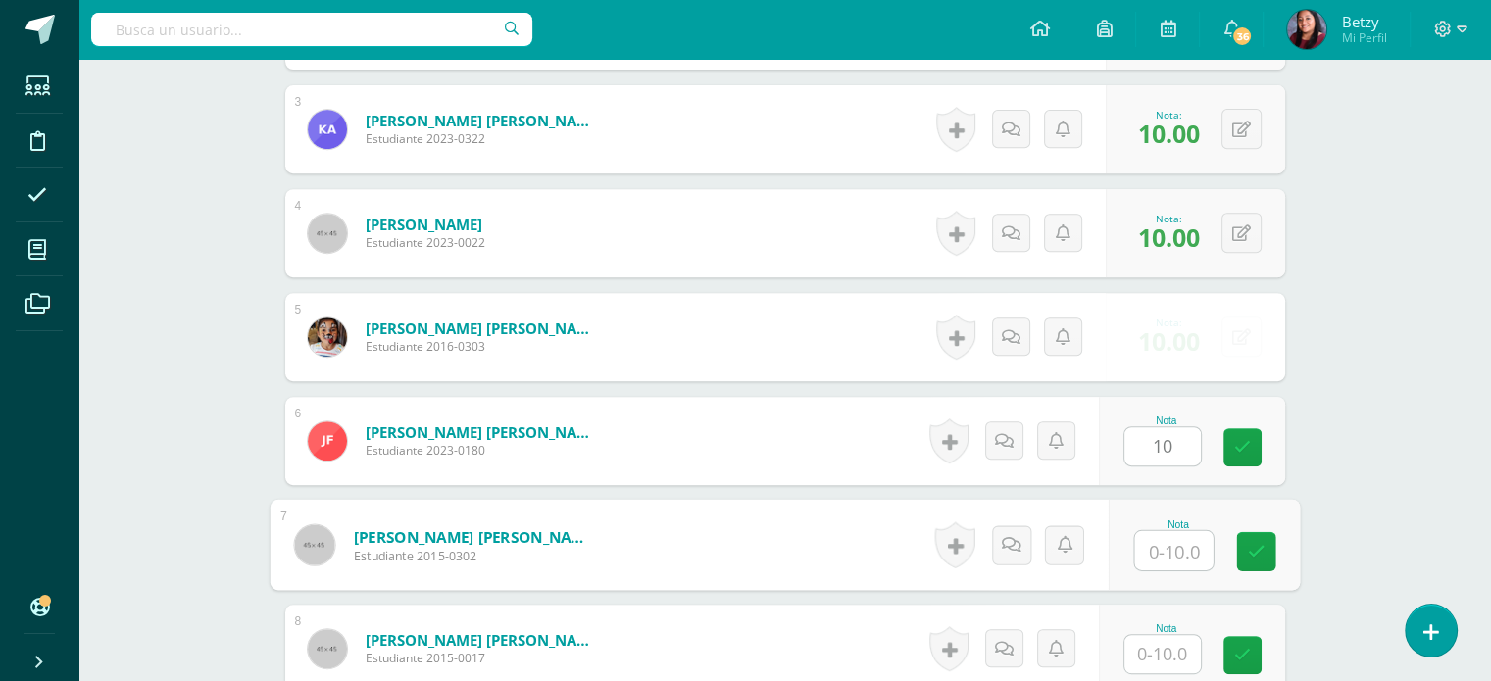
paste input "10"
type input "10"
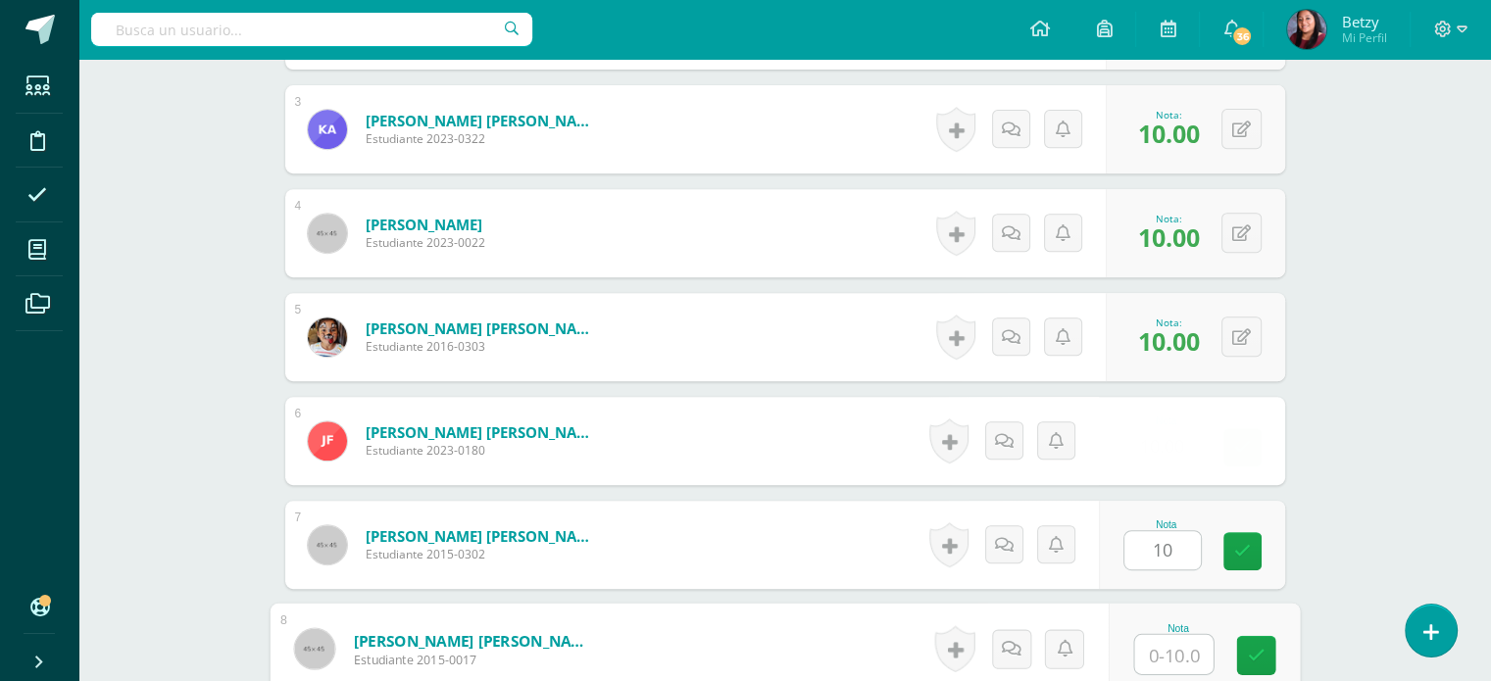
paste input "10"
type input "10"
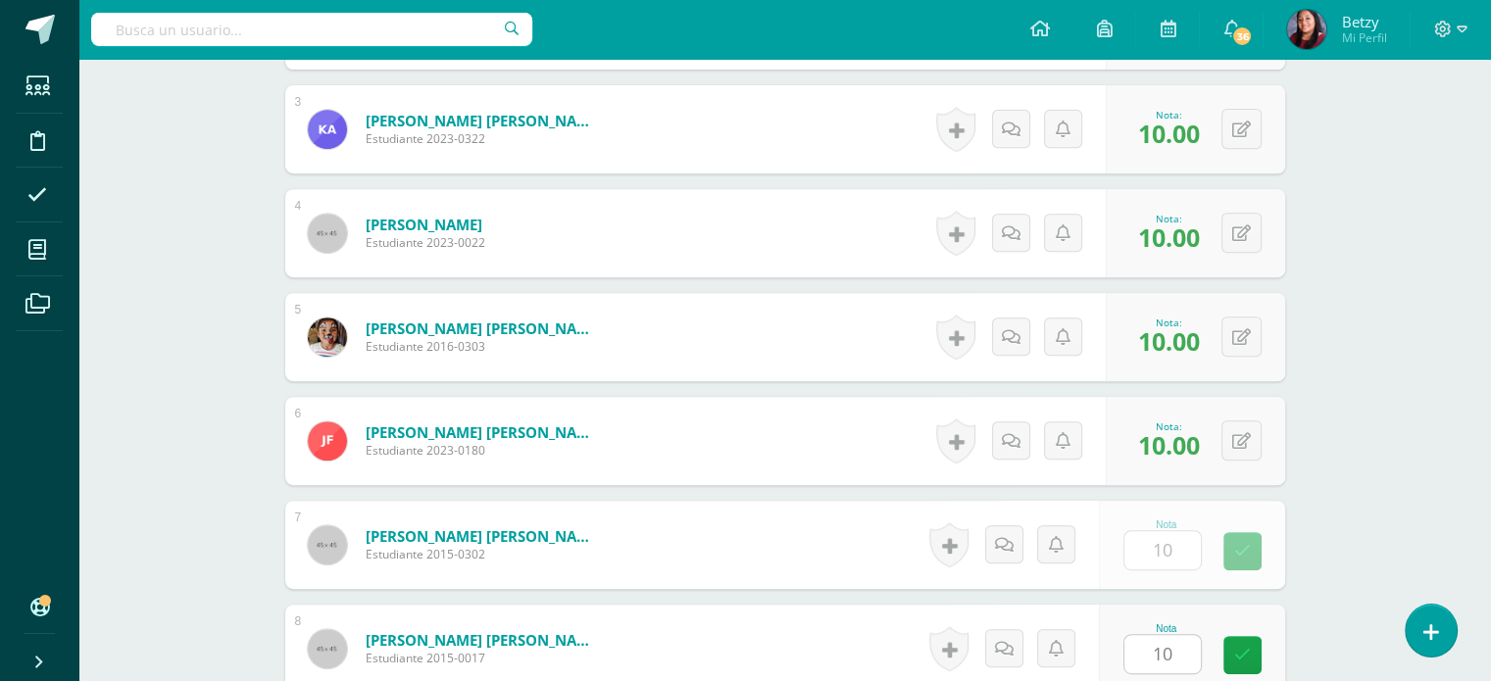
scroll to position [1219, 0]
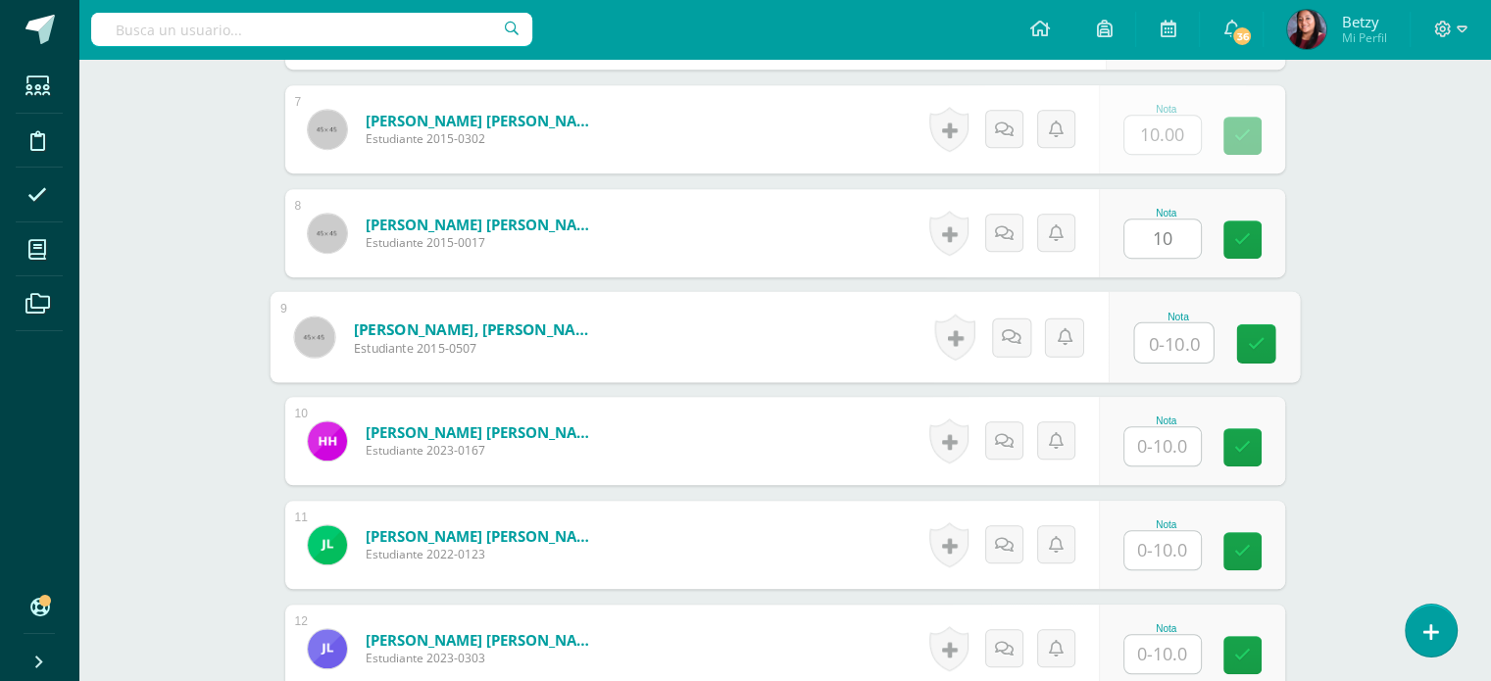
paste input "10"
type input "10"
paste input "10"
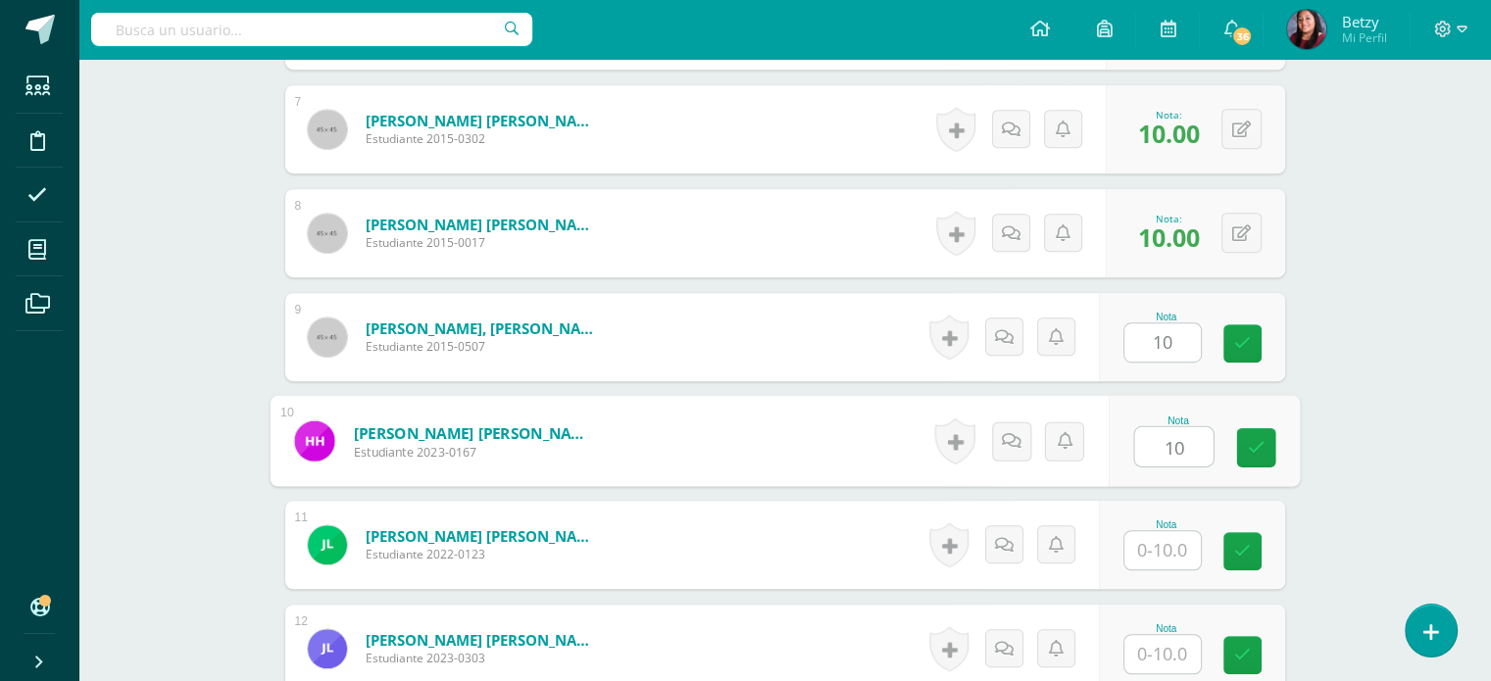
type input "10"
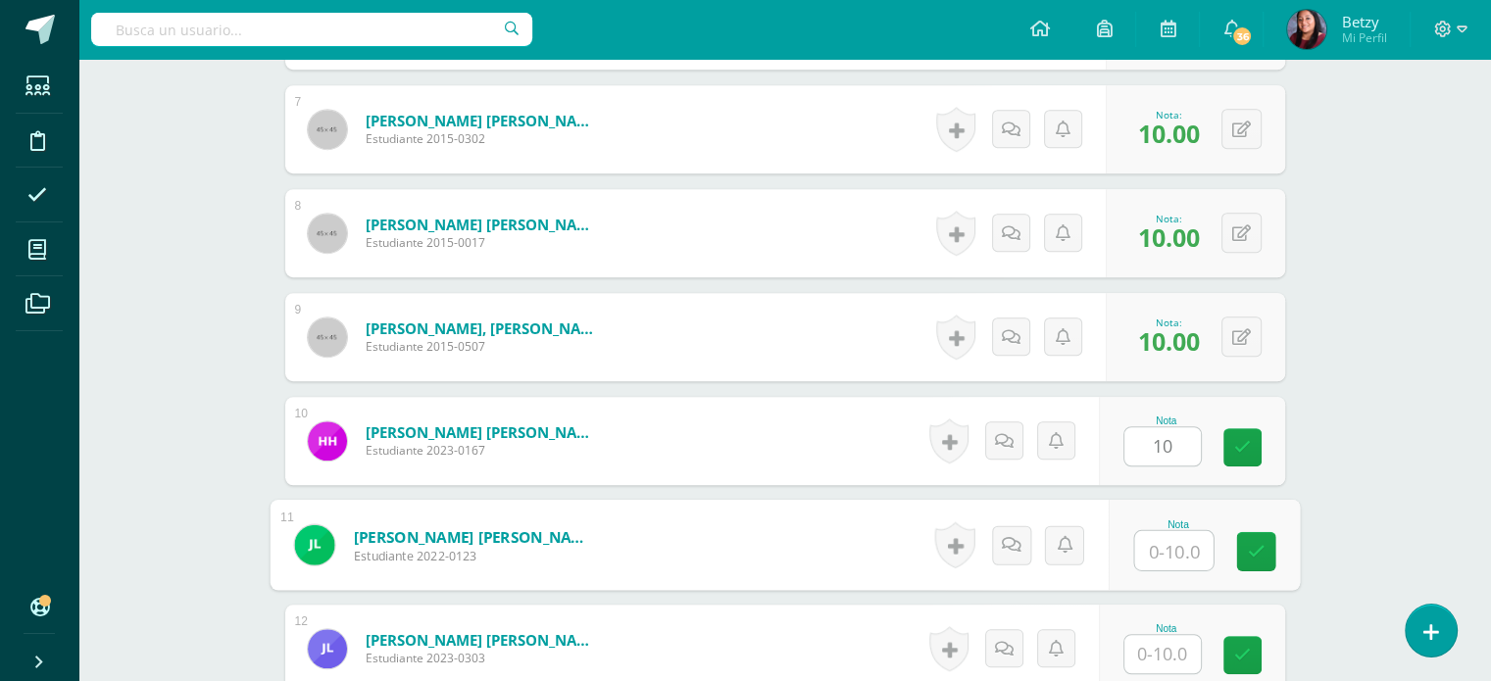
paste input "10"
type input "10"
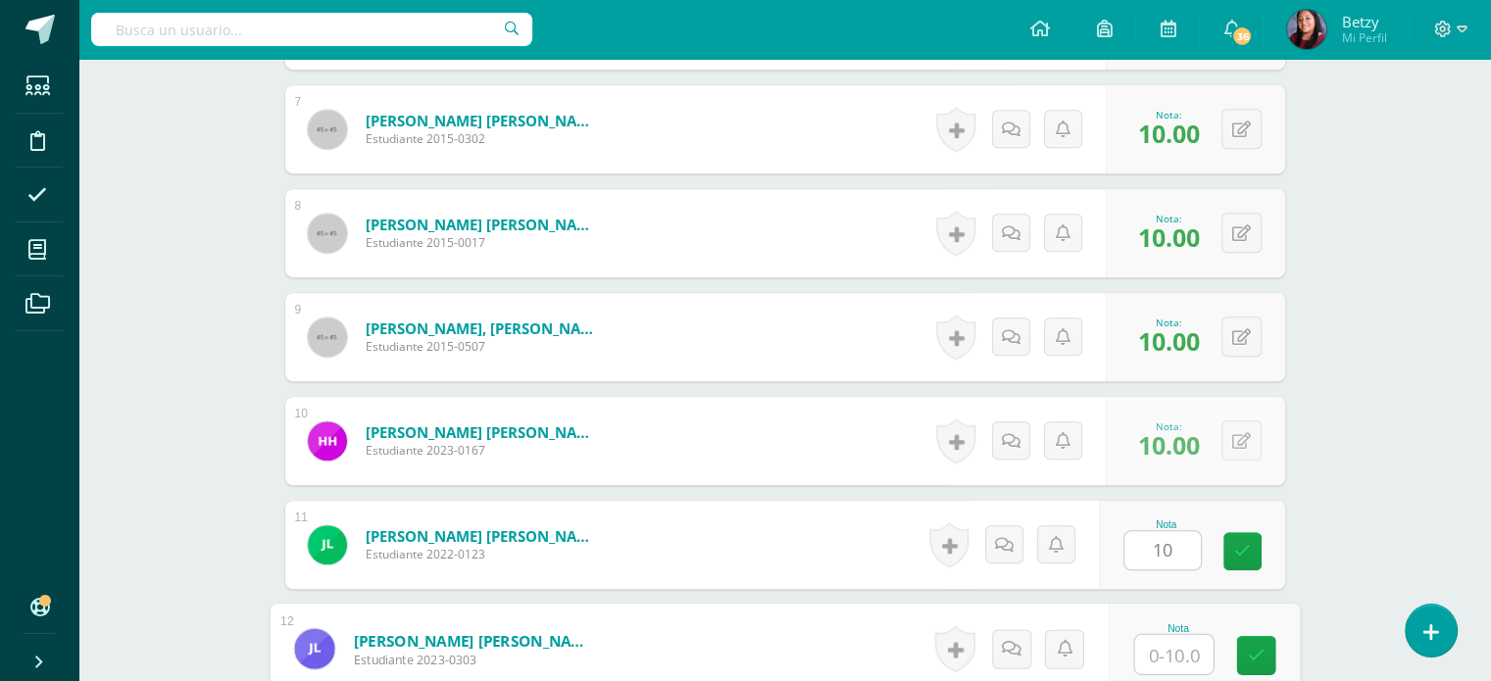
paste input "10"
type input "10"
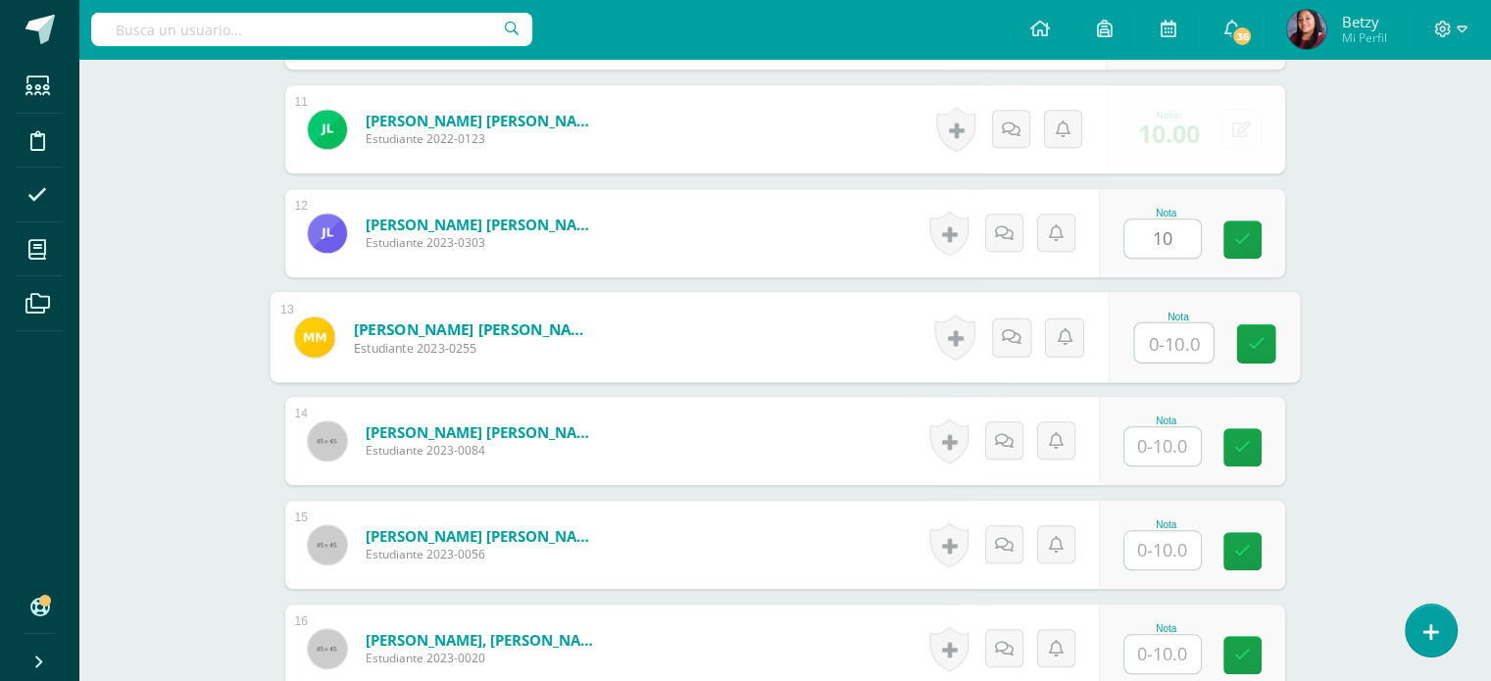
paste input "10"
type input "10"
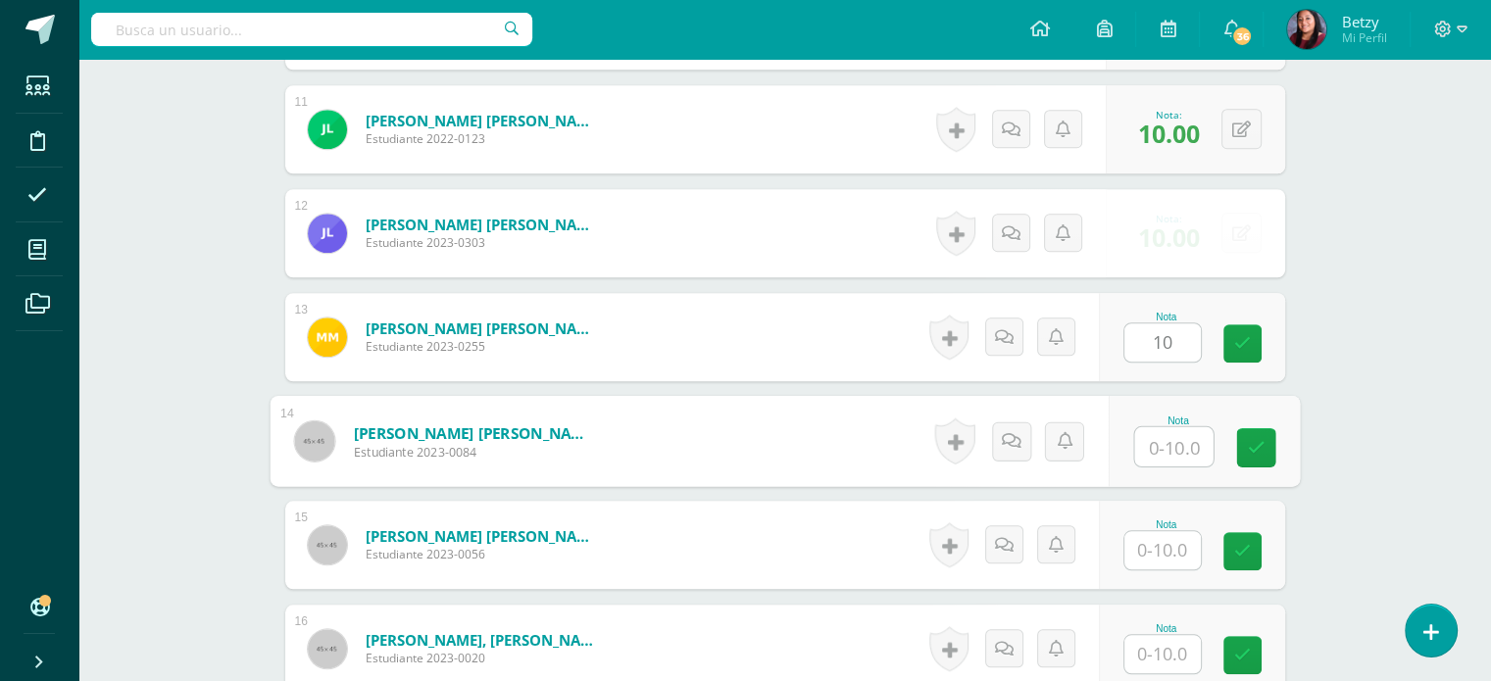
paste input "10"
type input "10"
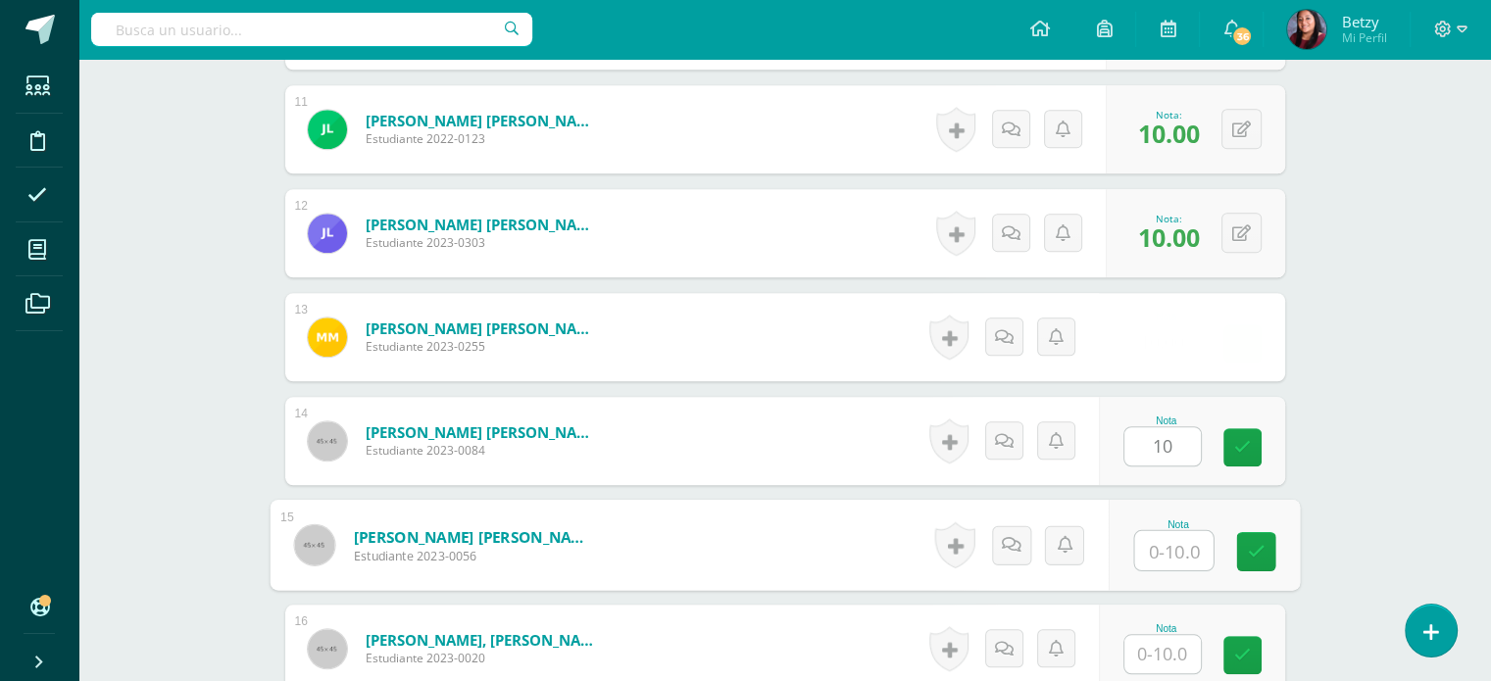
paste input "10"
type input "10"
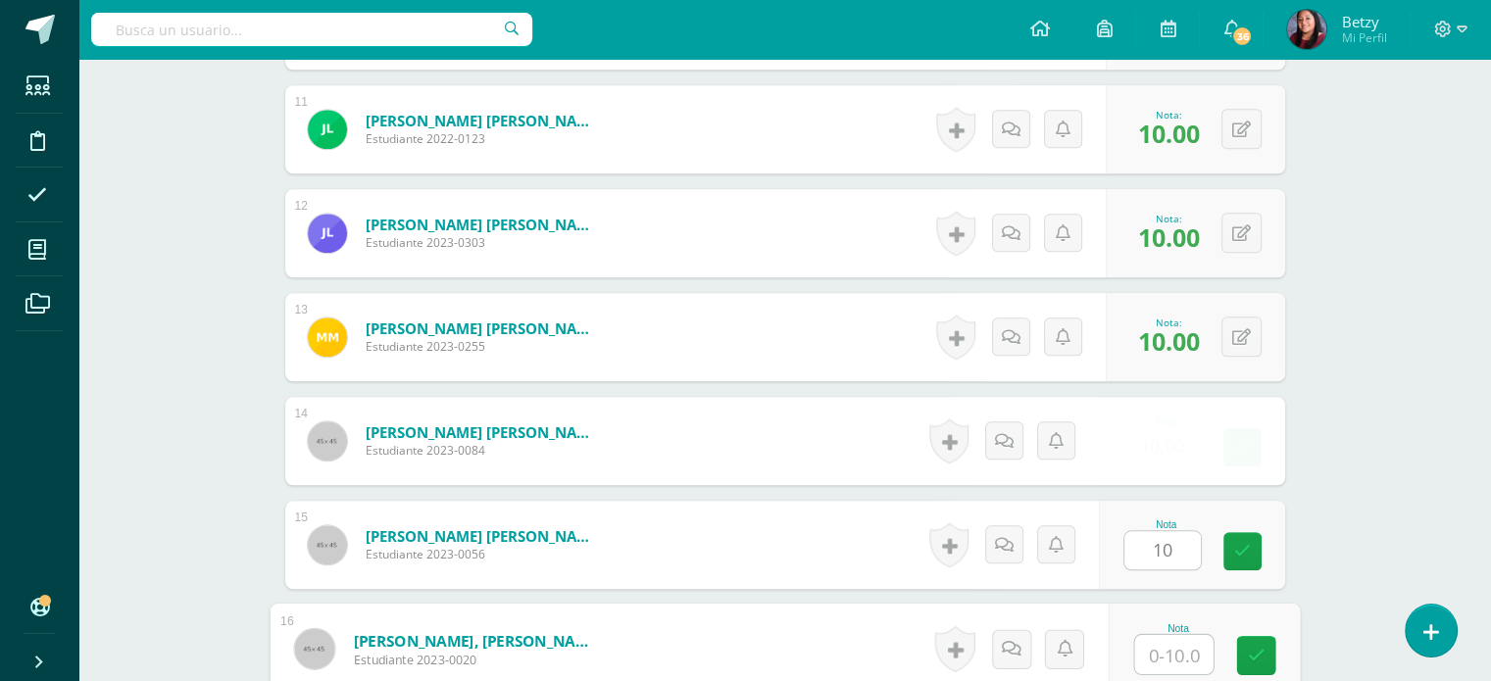
paste input "10"
type input "10"
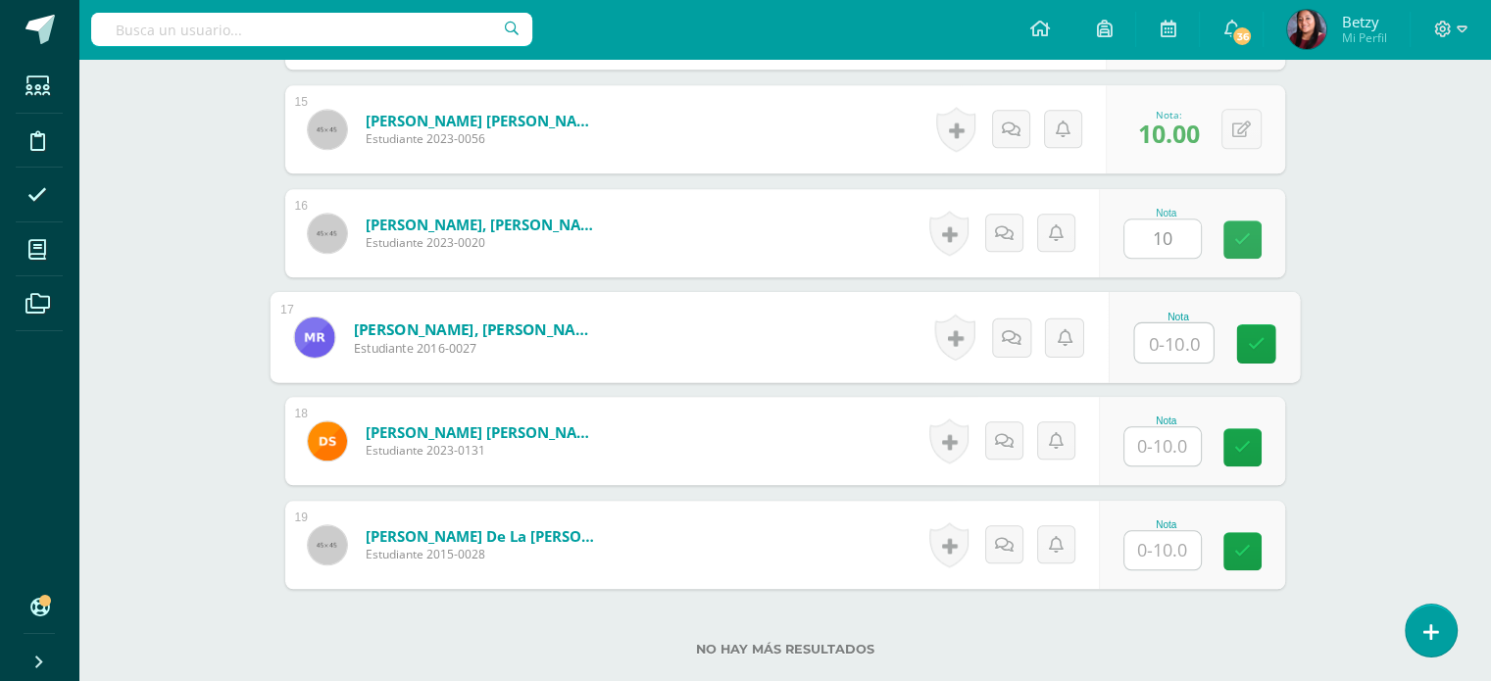
paste input "10"
type input "10"
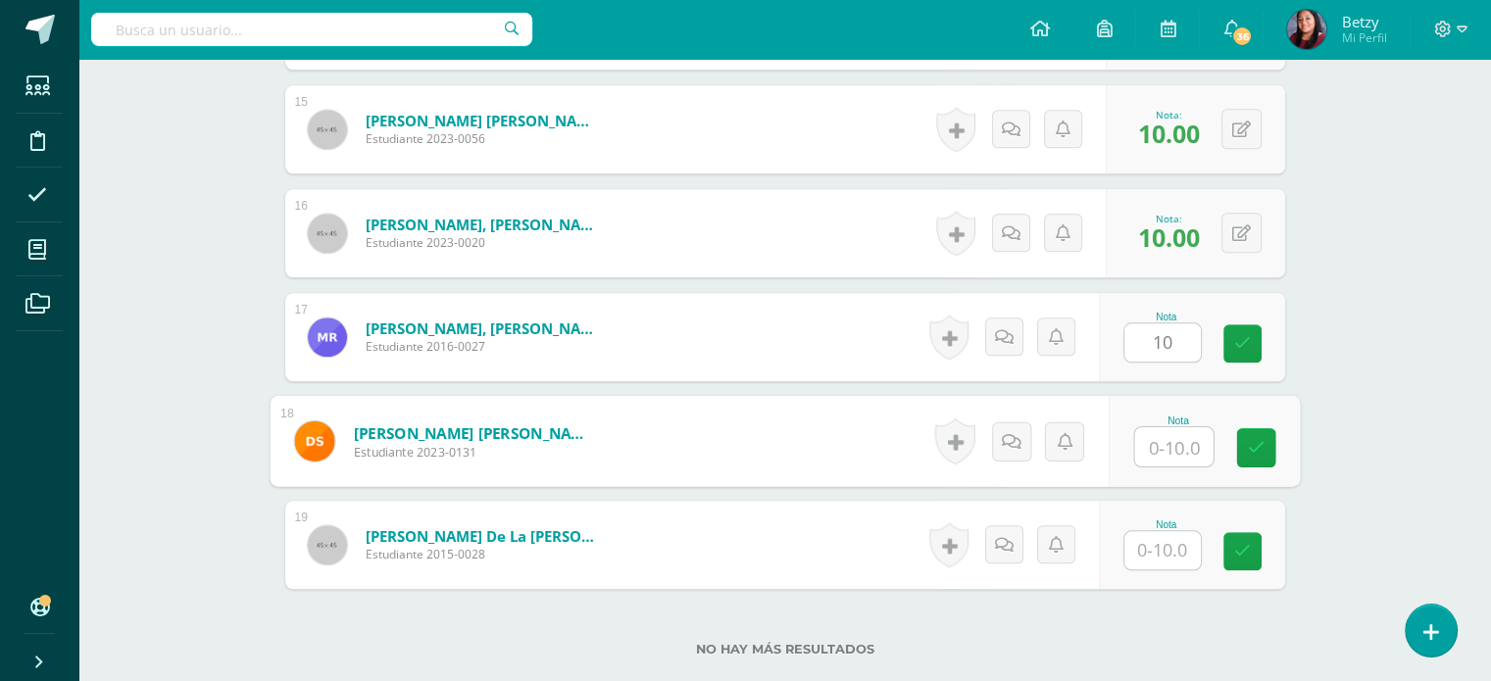
paste input "10"
type input "10"
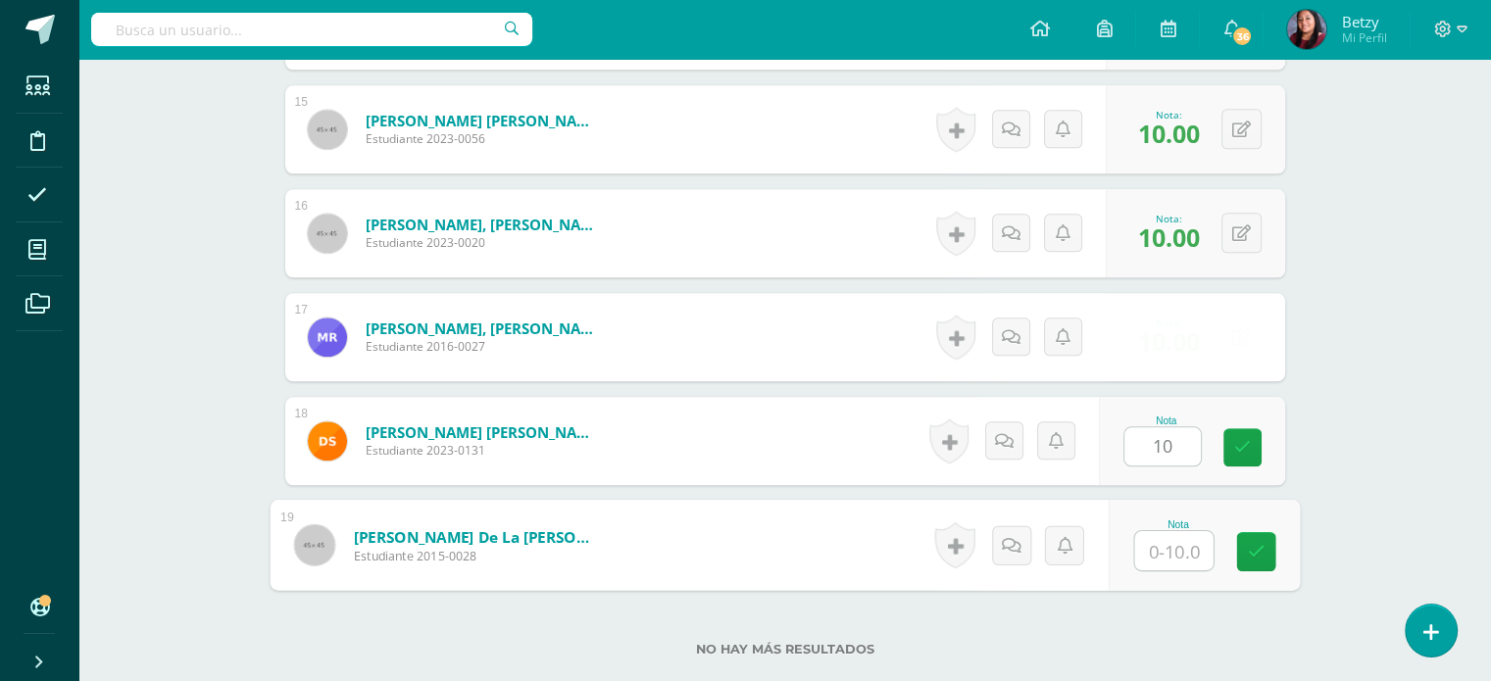
paste input "10"
type input "10"
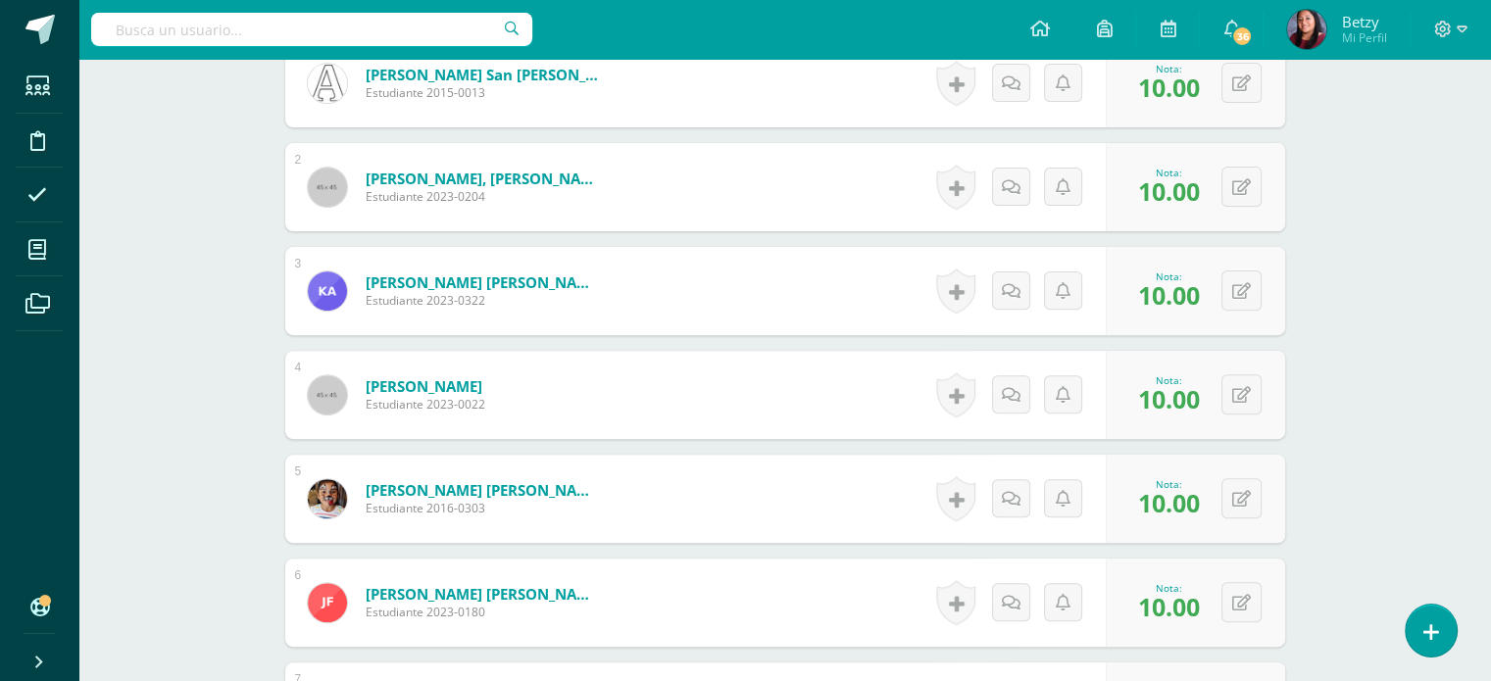
scroll to position [640, 0]
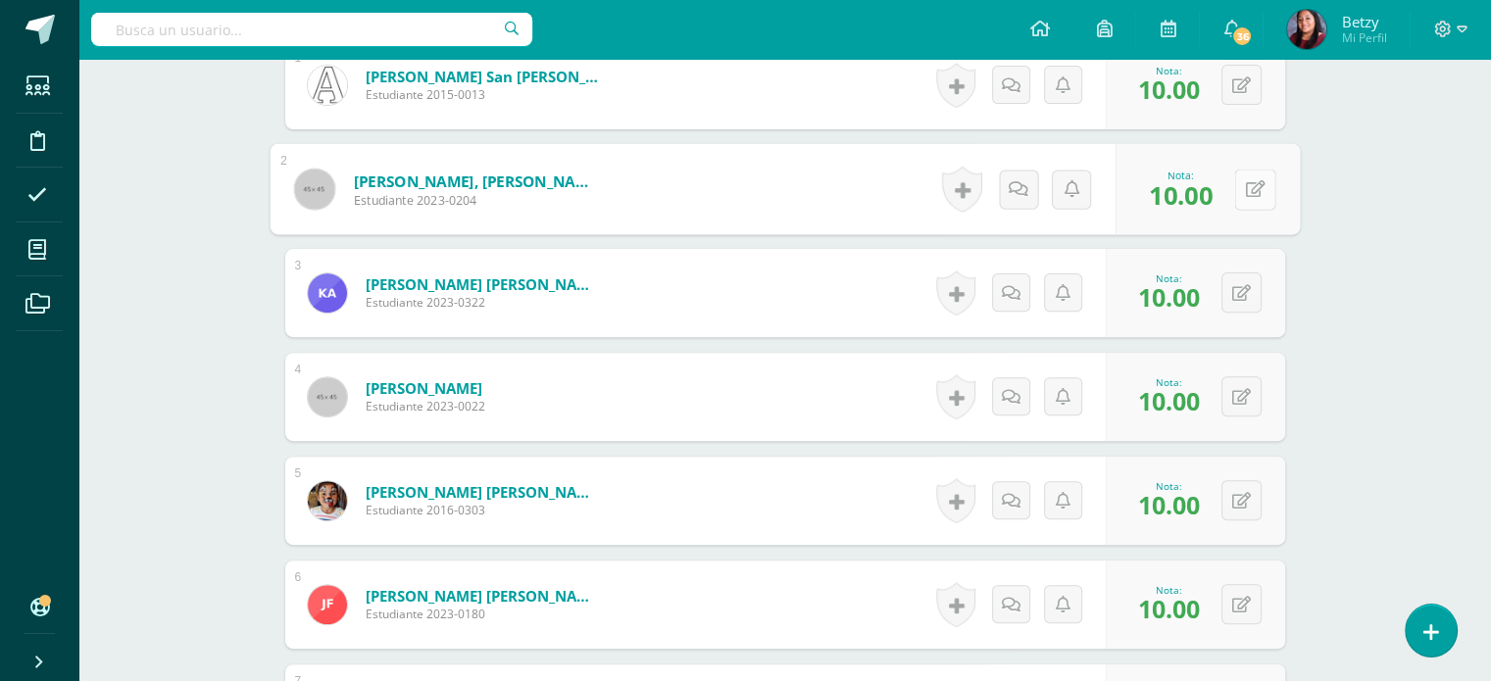
click at [1248, 195] on icon at bounding box center [1255, 188] width 20 height 17
type input "9"
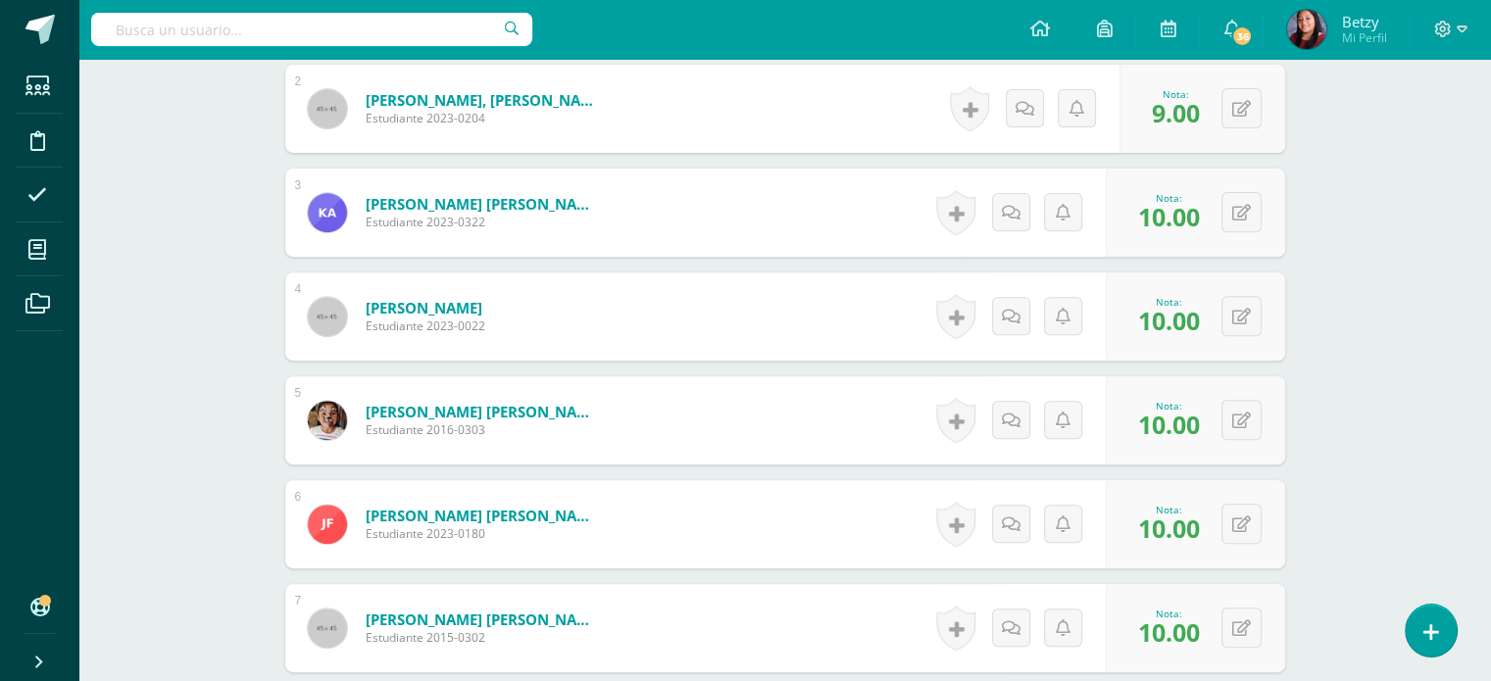
scroll to position [753, 0]
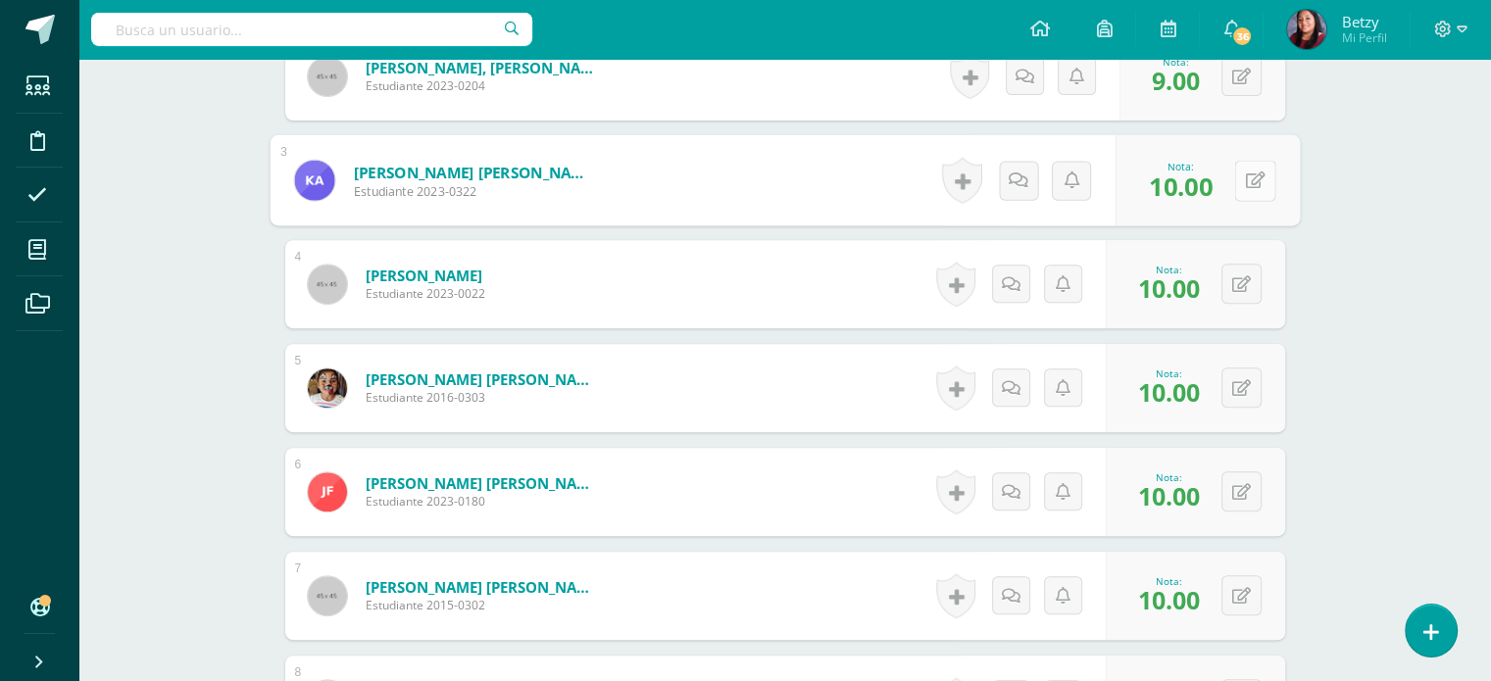
click at [1247, 173] on icon at bounding box center [1255, 180] width 20 height 17
type input "9"
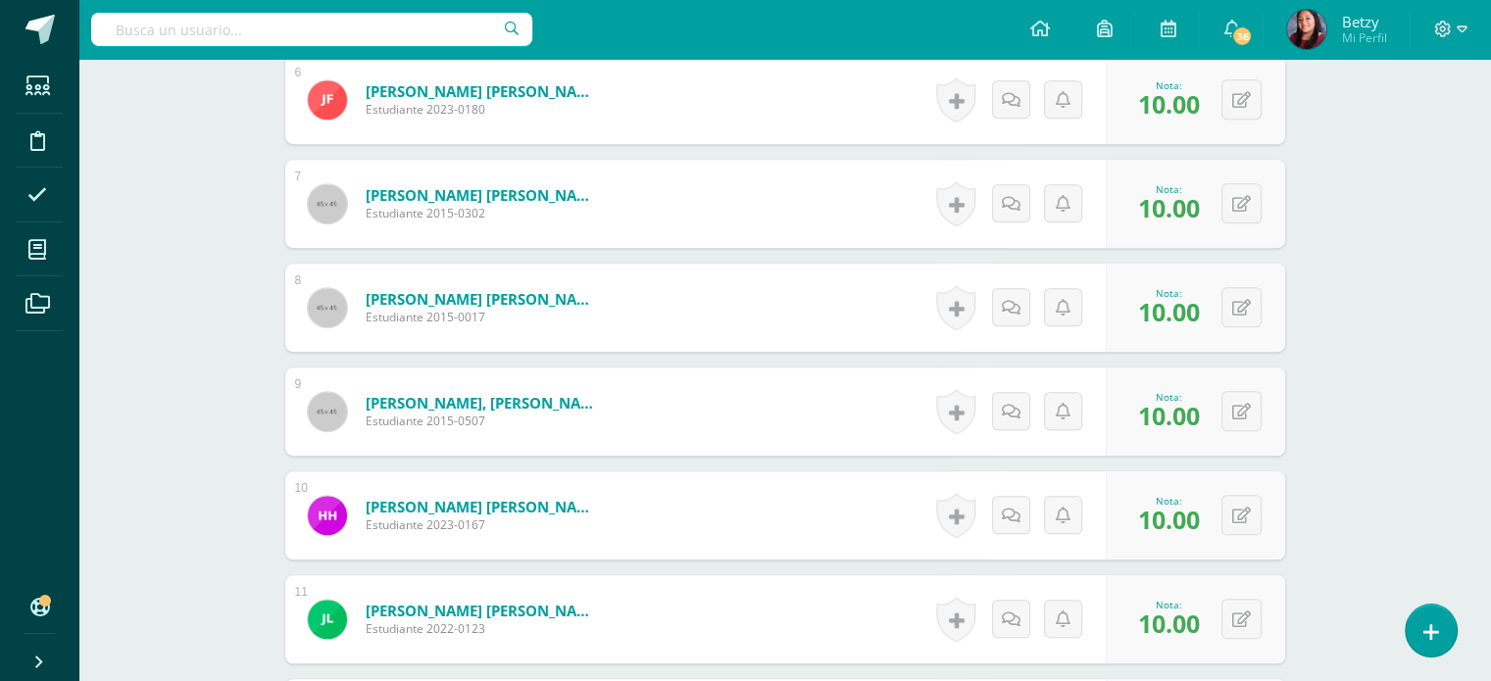
scroll to position [1146, 0]
click at [1246, 313] on icon at bounding box center [1255, 306] width 20 height 17
type input "9"
click at [1422, 407] on div "Expresión Artística Tercero Primaria "C" Herramientas Detalle de asistencias Ac…" at bounding box center [784, 315] width 1412 height 2805
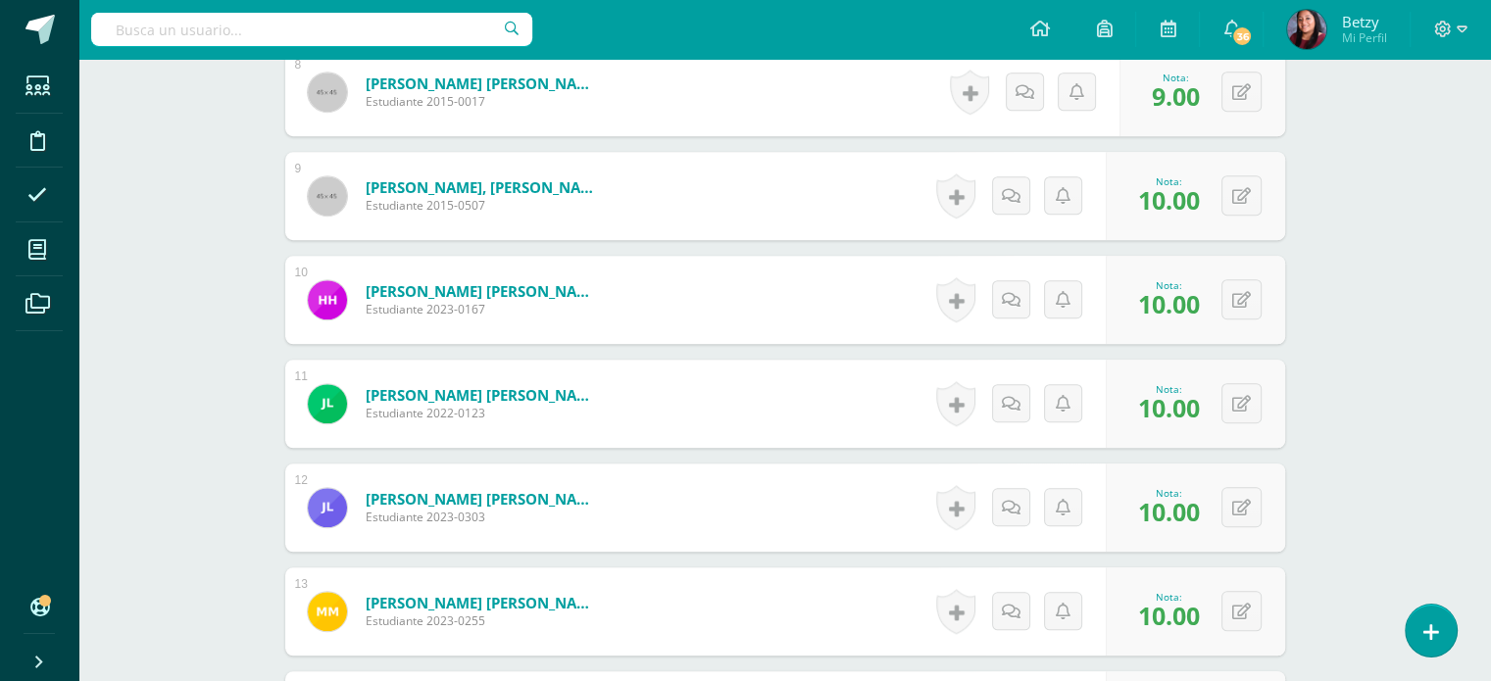
scroll to position [1360, 0]
click at [1256, 305] on button at bounding box center [1254, 299] width 41 height 41
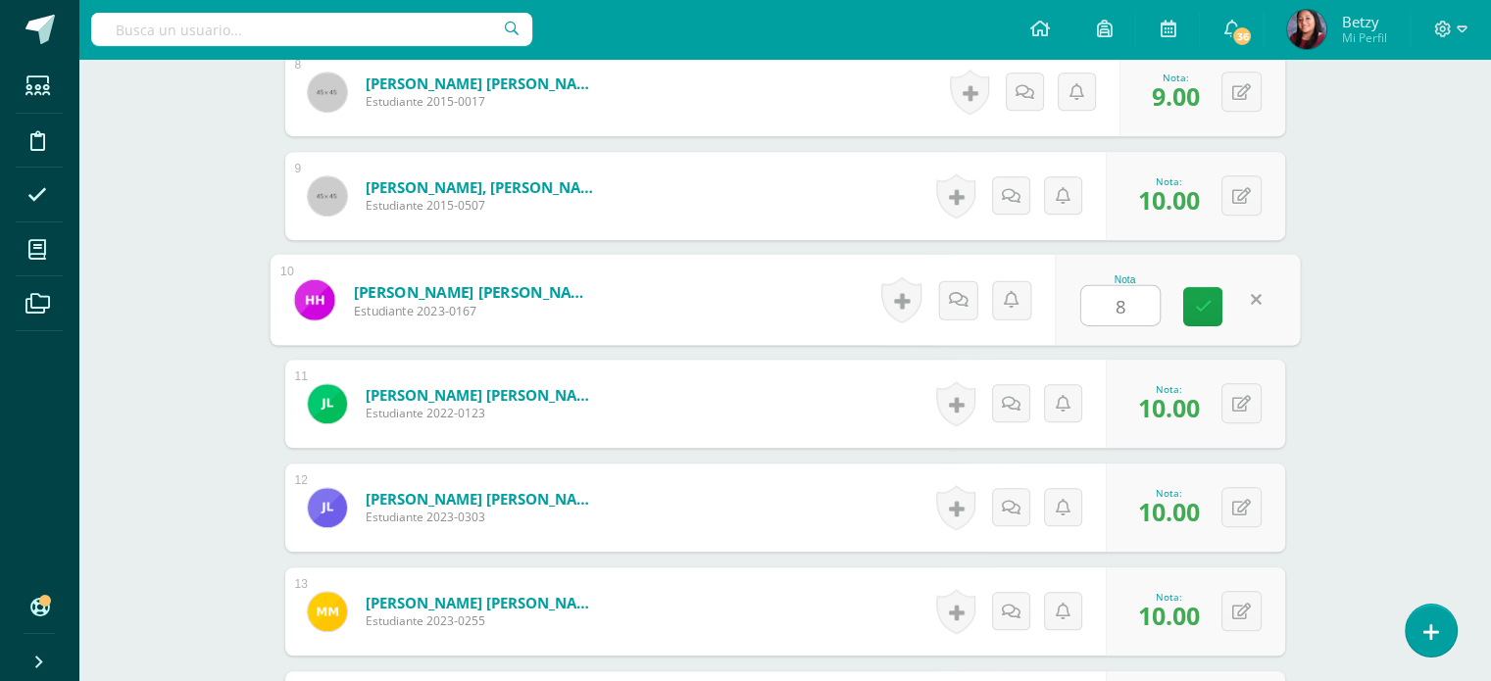
type input "8"
click at [1347, 362] on div "Expresión Artística Tercero Primaria "C" Herramientas Detalle de asistencias Ac…" at bounding box center [784, 100] width 1412 height 2805
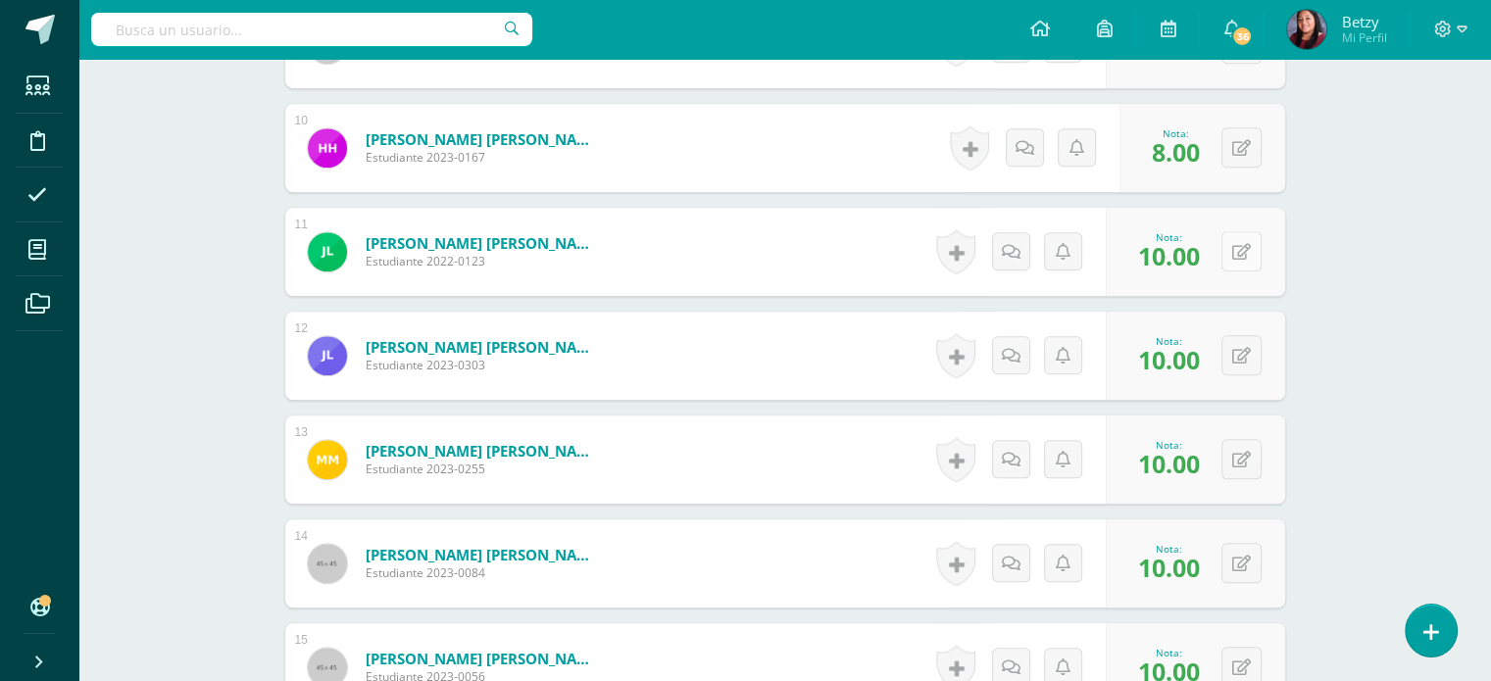
scroll to position [1551, 0]
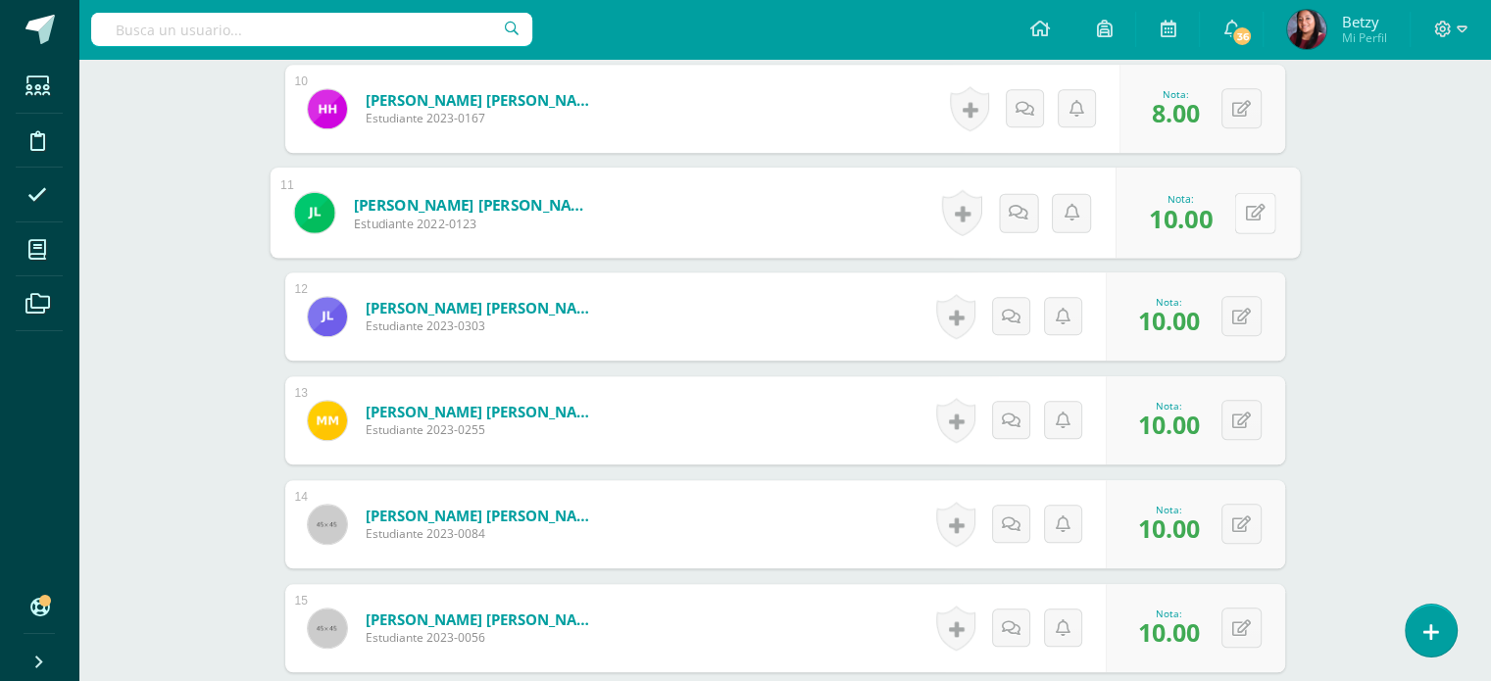
click at [1242, 226] on button at bounding box center [1254, 212] width 41 height 41
type input "9"
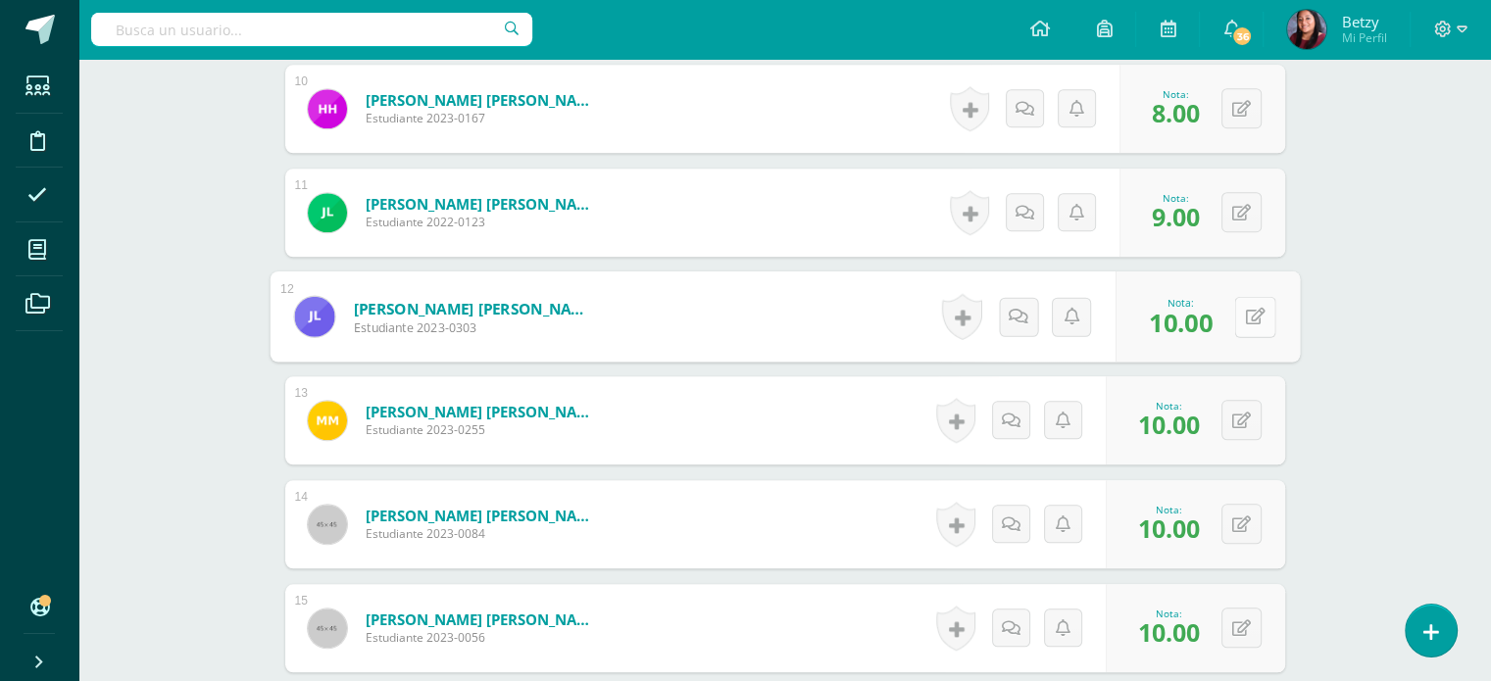
click at [1238, 313] on button at bounding box center [1254, 316] width 41 height 41
type input "9"
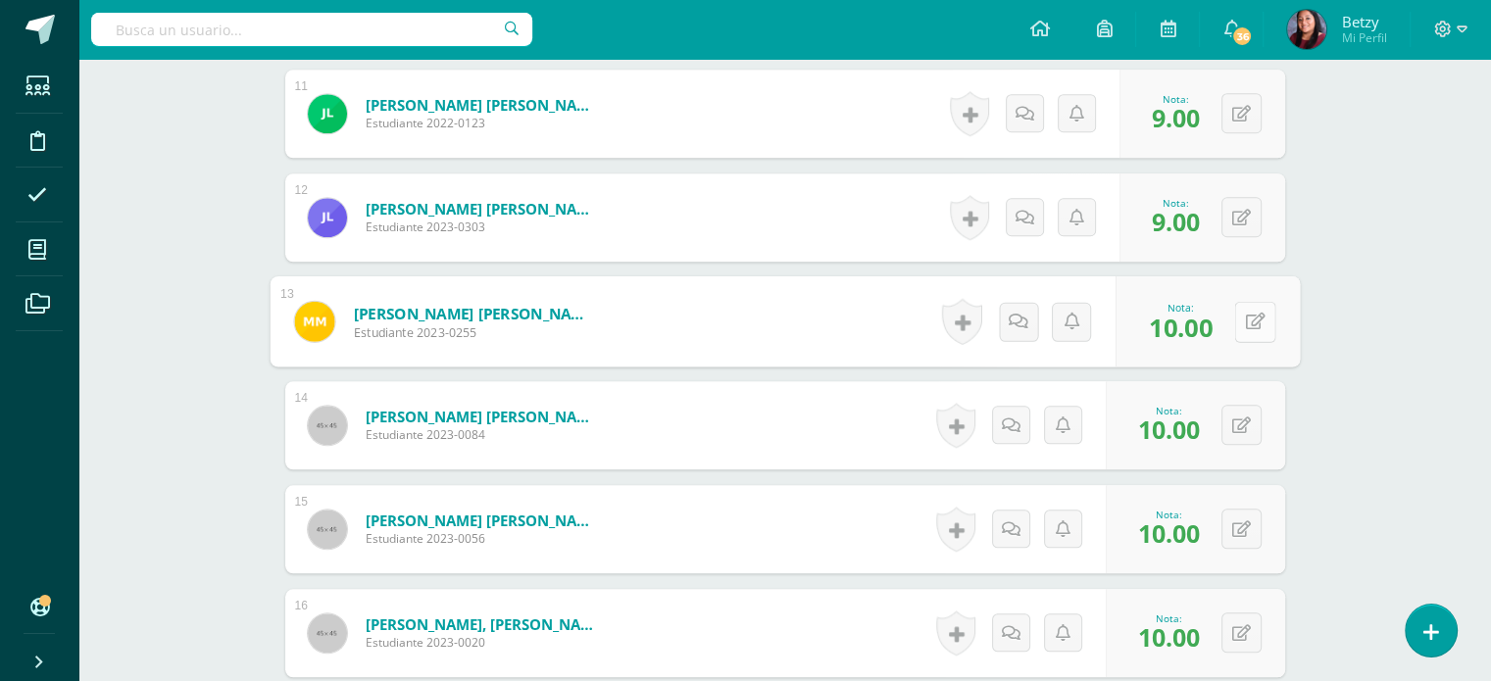
click at [1255, 325] on button at bounding box center [1254, 321] width 41 height 41
type input "9"
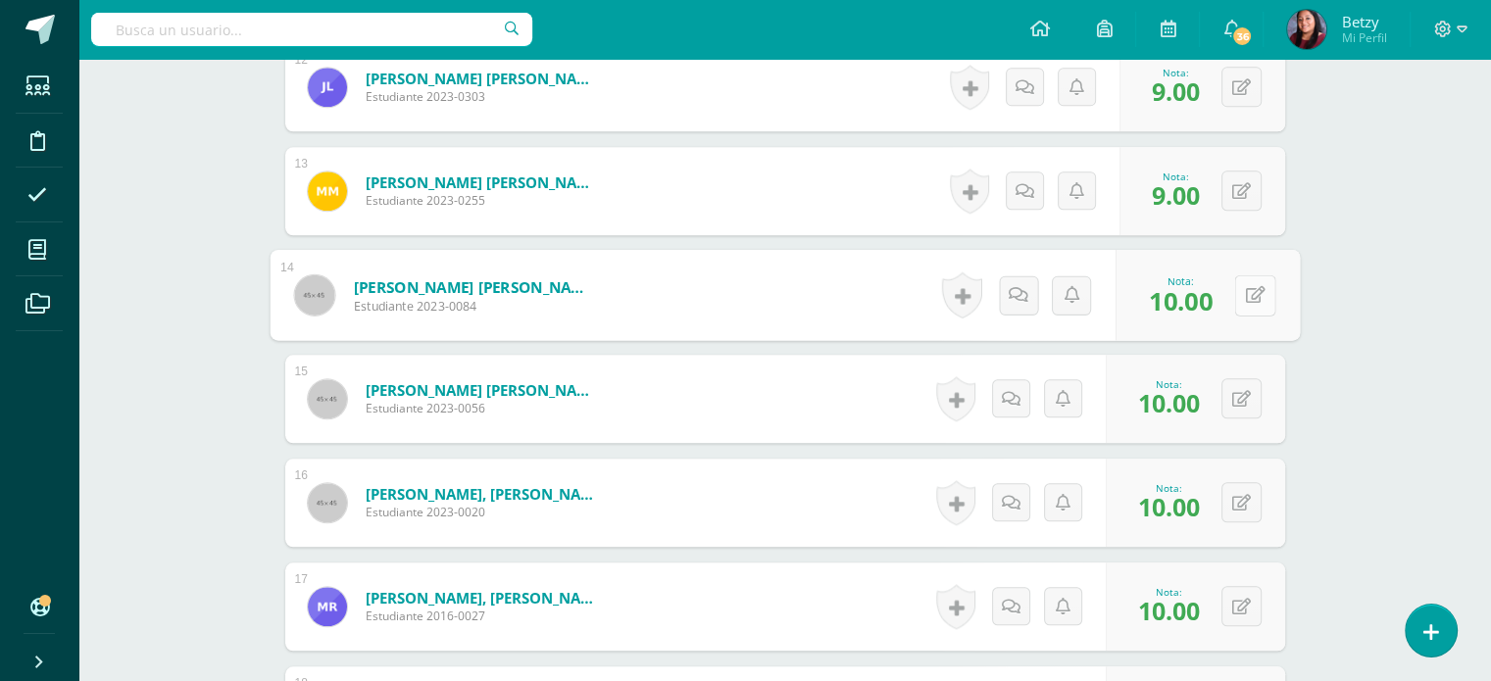
click at [1254, 287] on button at bounding box center [1254, 294] width 41 height 41
type input "9"
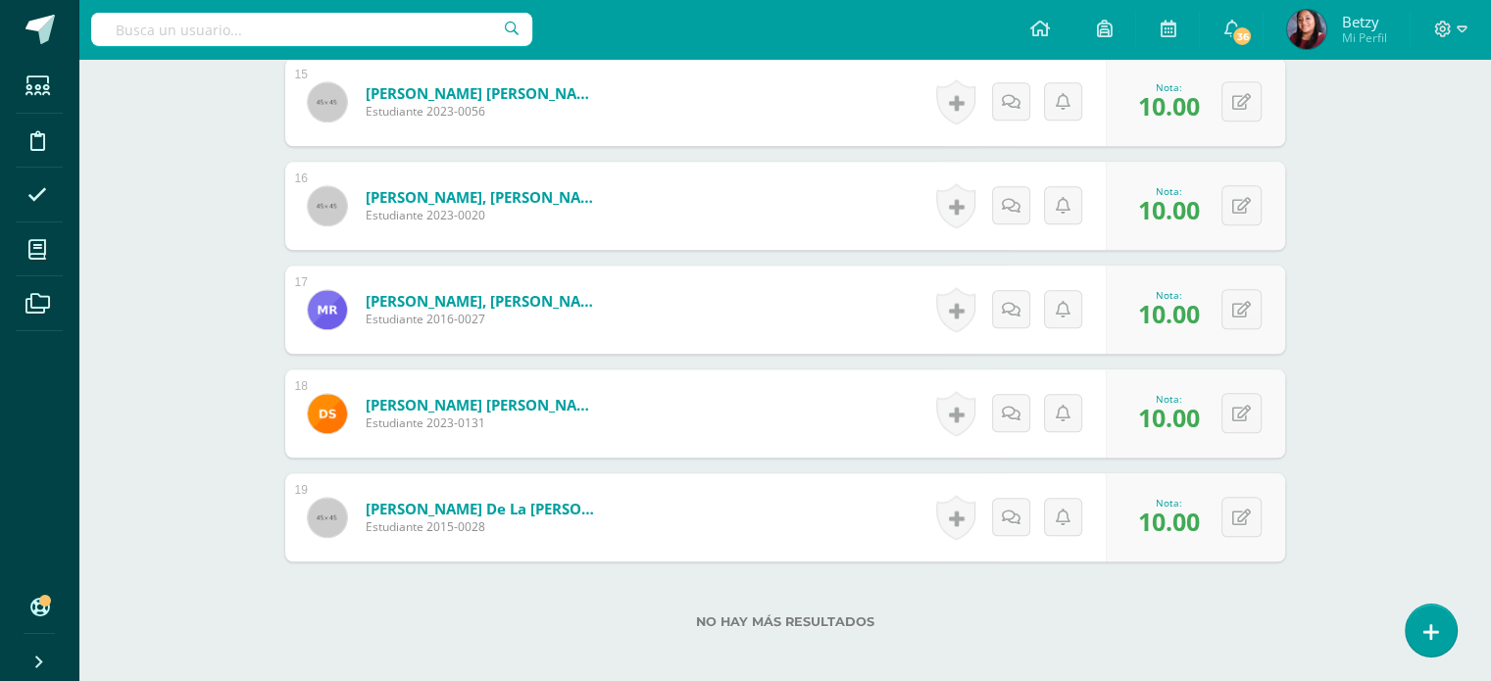
scroll to position [2089, 0]
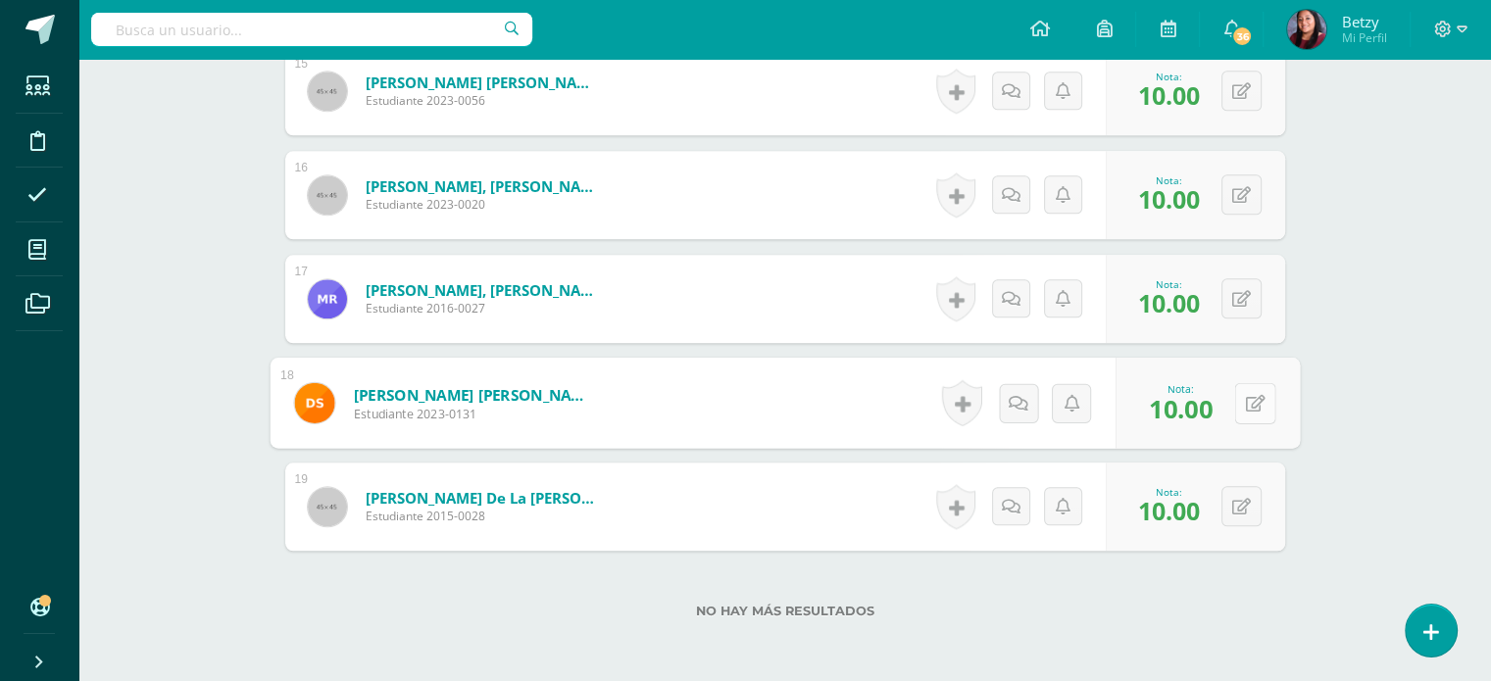
click at [1260, 387] on button at bounding box center [1254, 402] width 41 height 41
type input "9"
click at [1278, 557] on div "No hay más resultados" at bounding box center [785, 596] width 1000 height 91
click at [1235, 501] on button at bounding box center [1241, 506] width 40 height 40
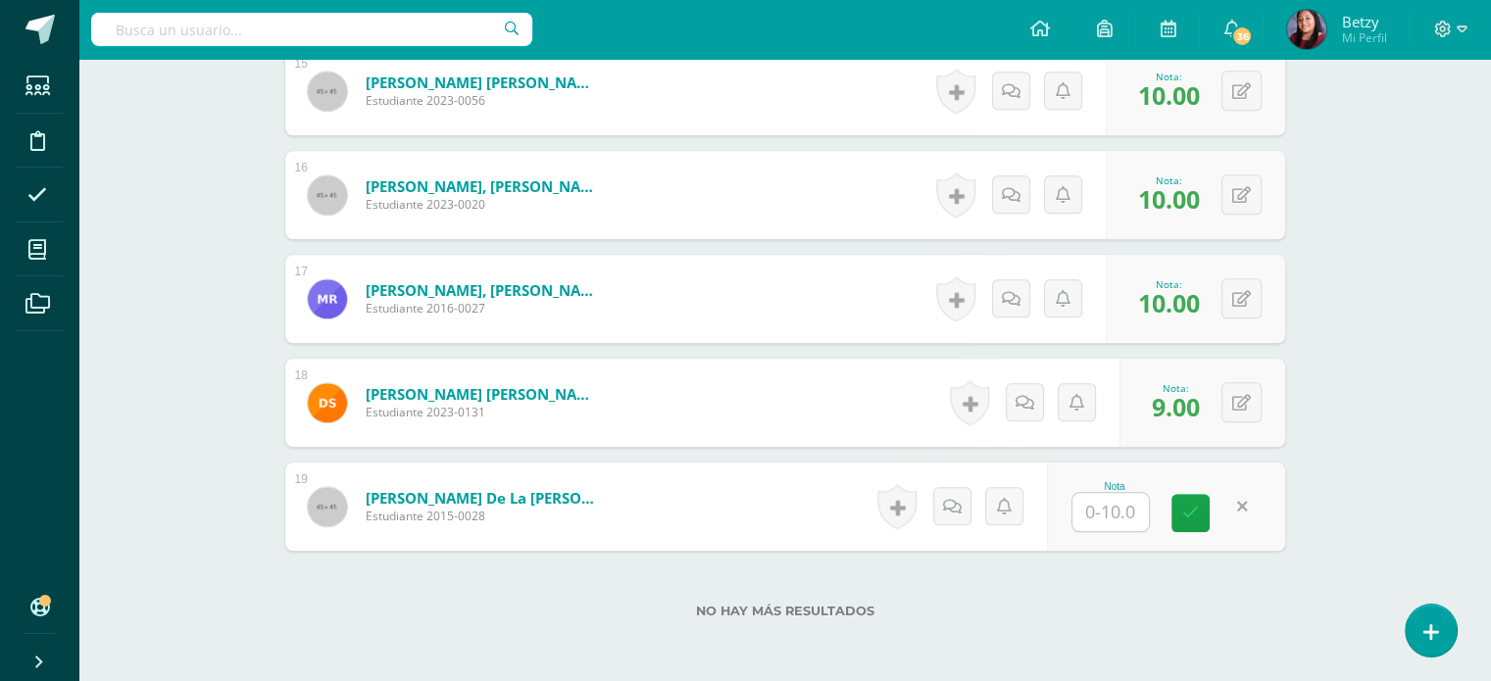
click at [1194, 527] on link at bounding box center [1190, 513] width 38 height 38
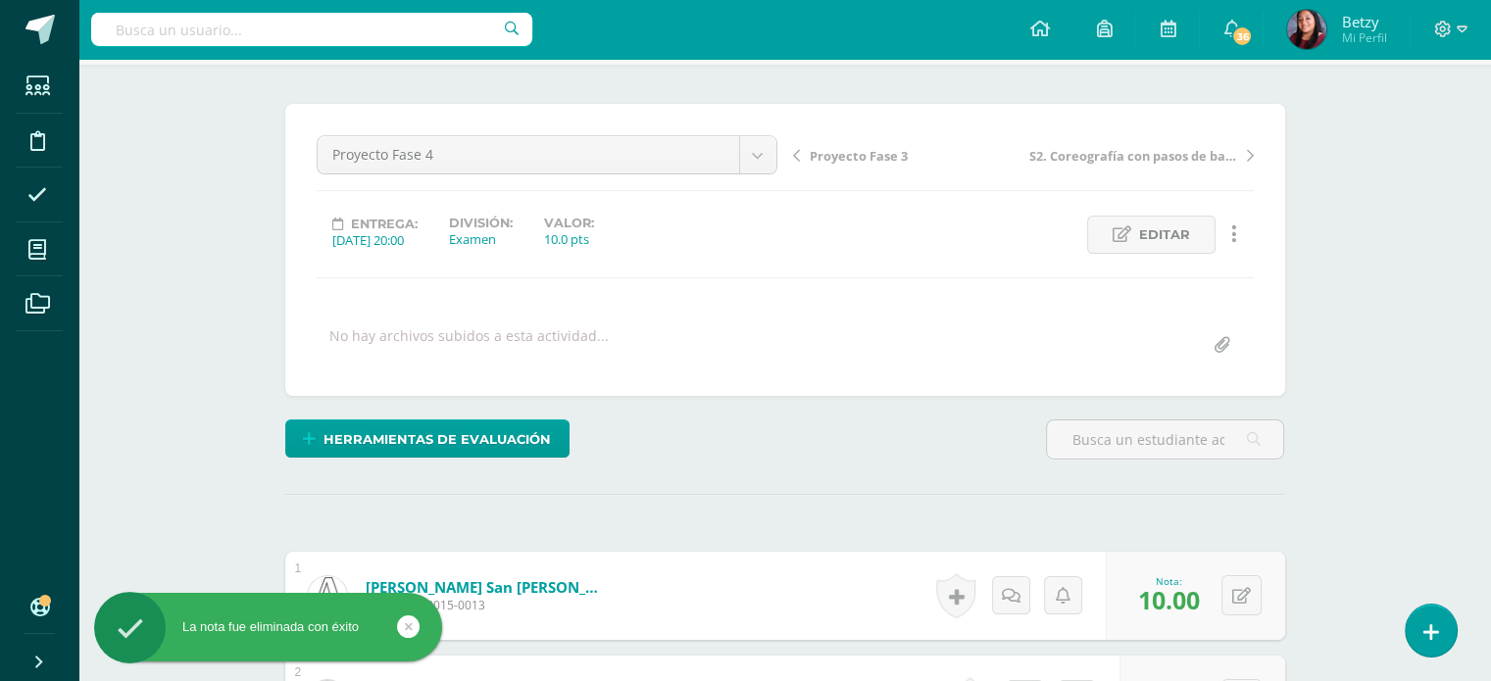
scroll to position [0, 0]
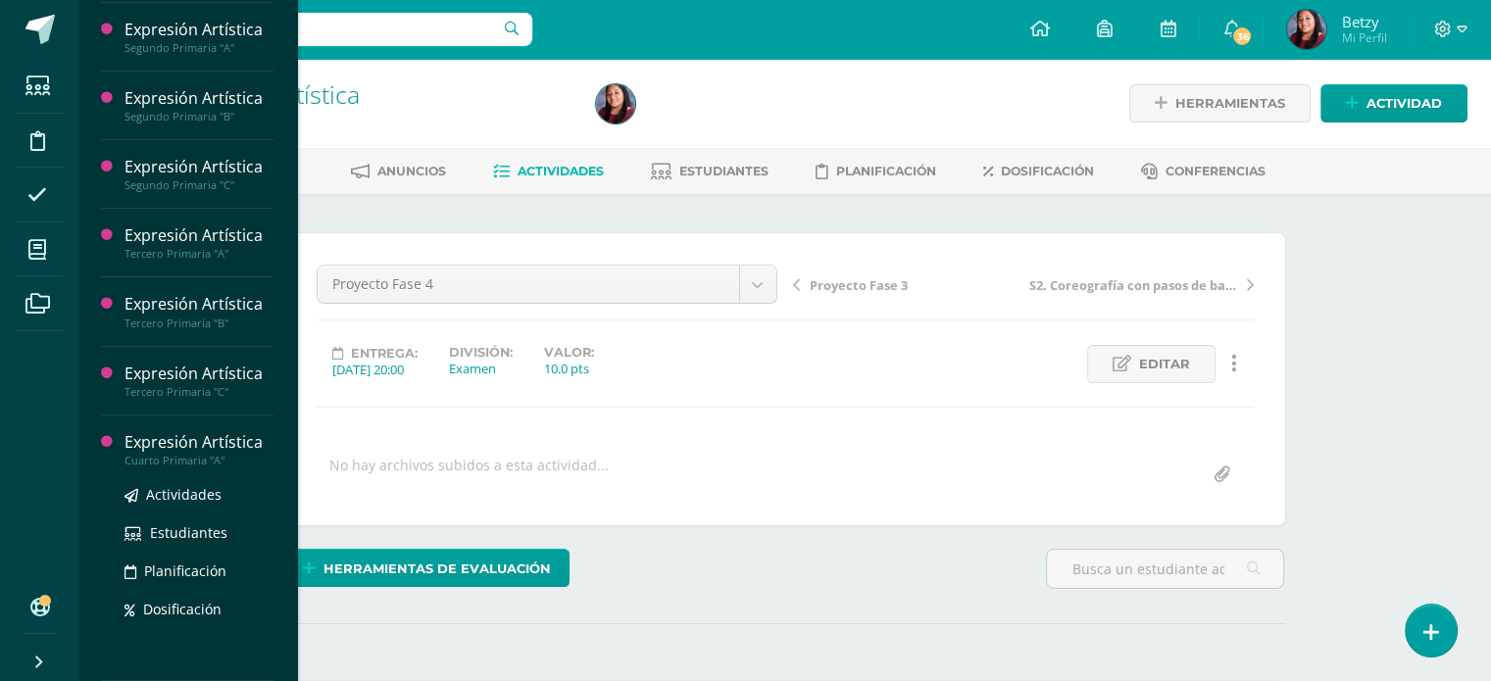
scroll to position [637, 0]
click at [186, 442] on div "Expresión Artística" at bounding box center [198, 442] width 149 height 23
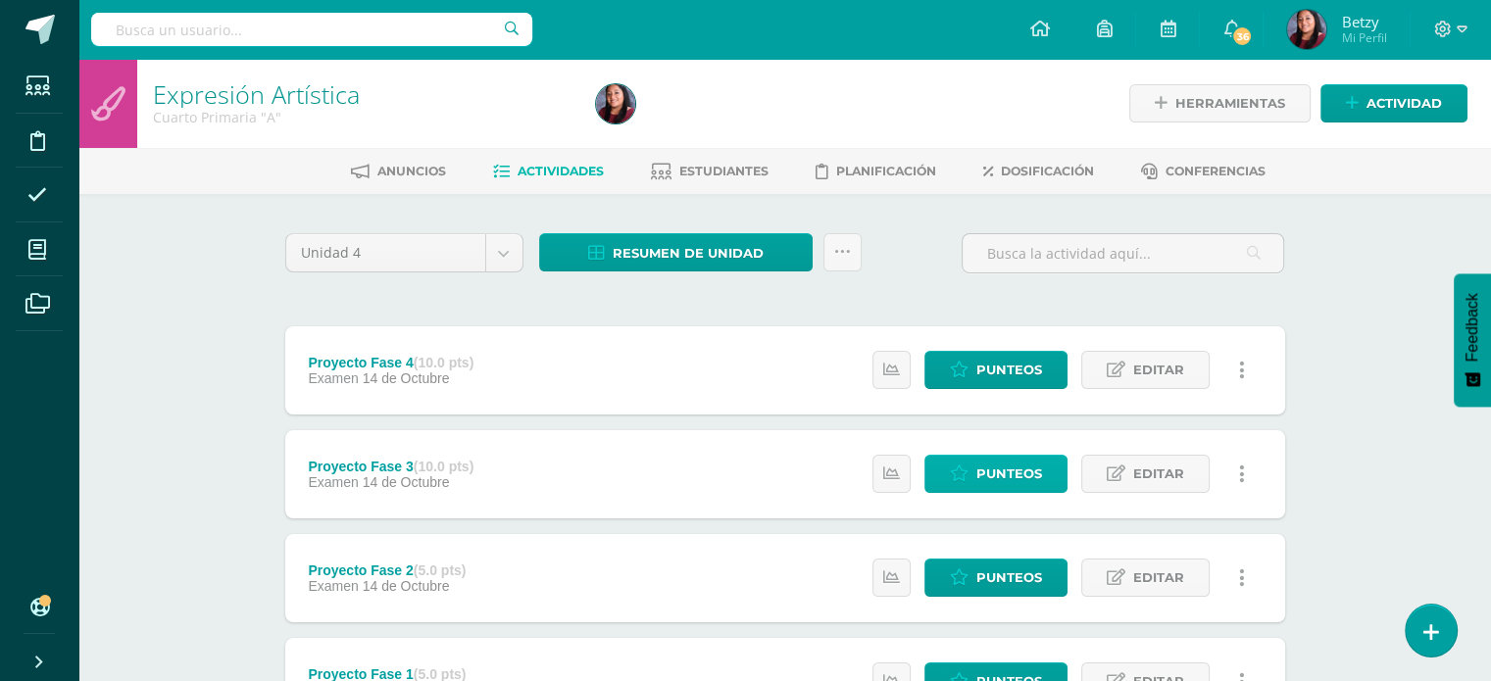
scroll to position [167, 0]
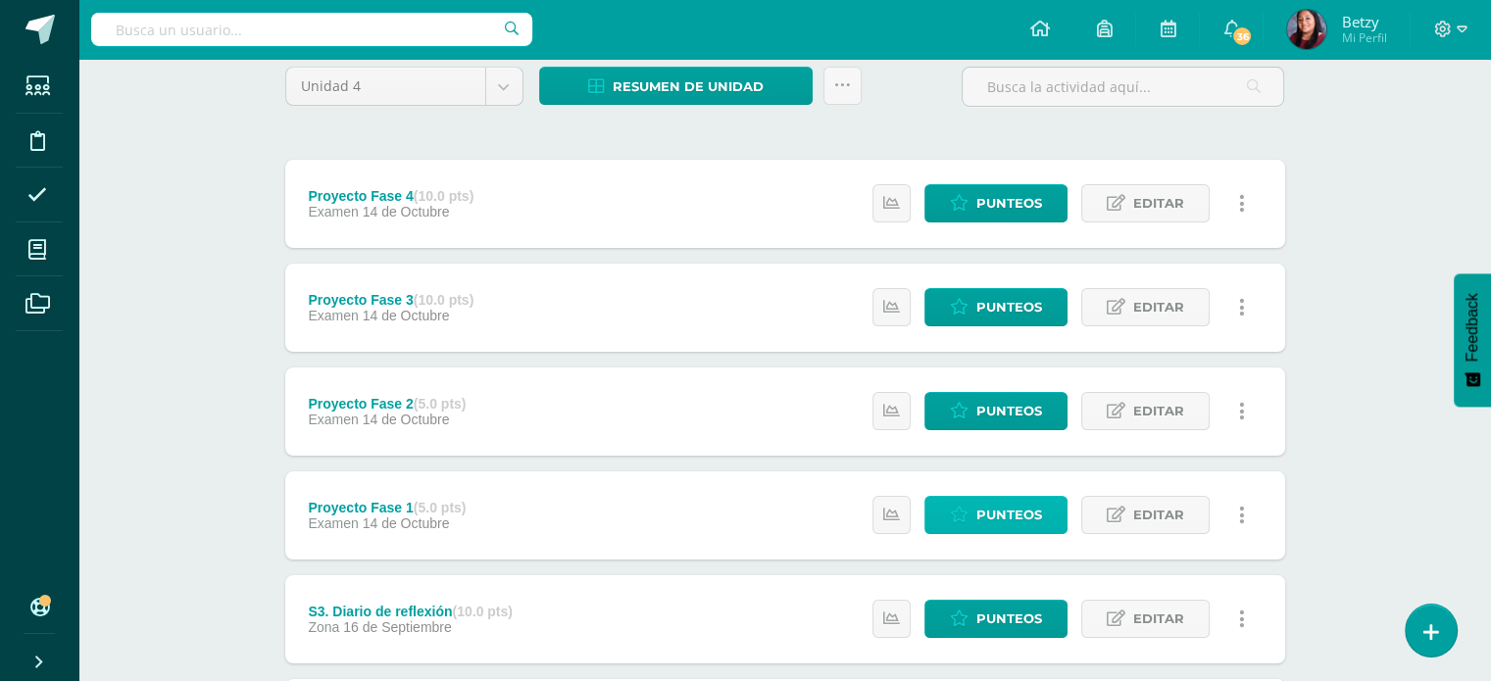
click at [1020, 505] on span "Punteos" at bounding box center [1009, 515] width 66 height 36
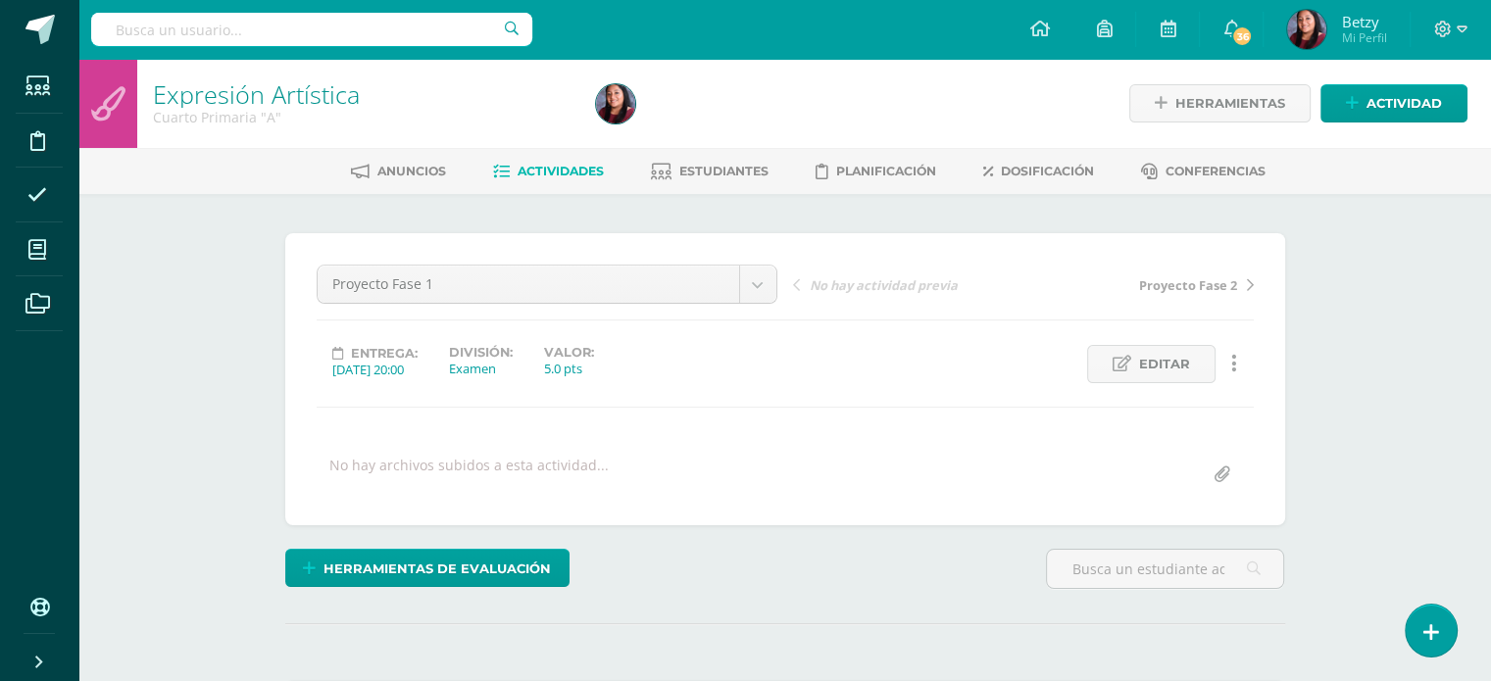
scroll to position [361, 0]
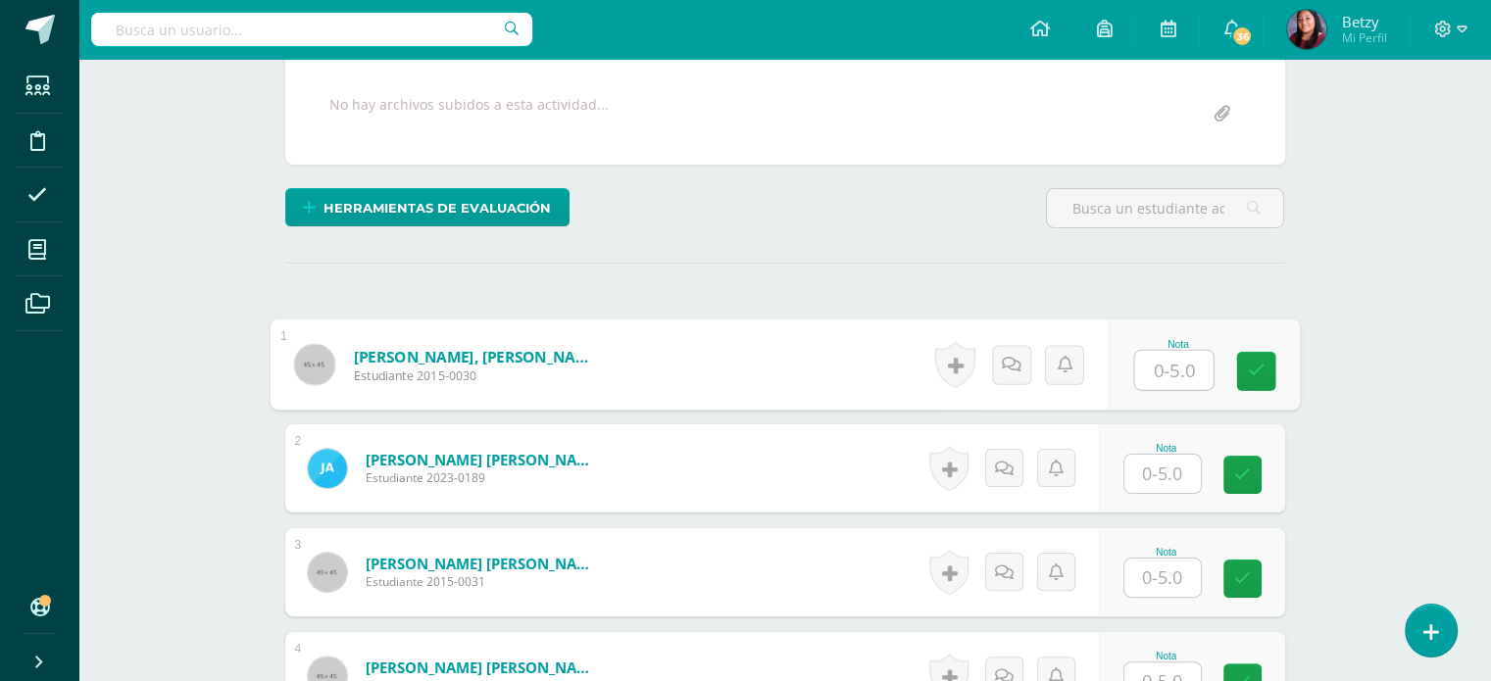
click at [1167, 370] on input "text" at bounding box center [1173, 370] width 78 height 39
type input "5"
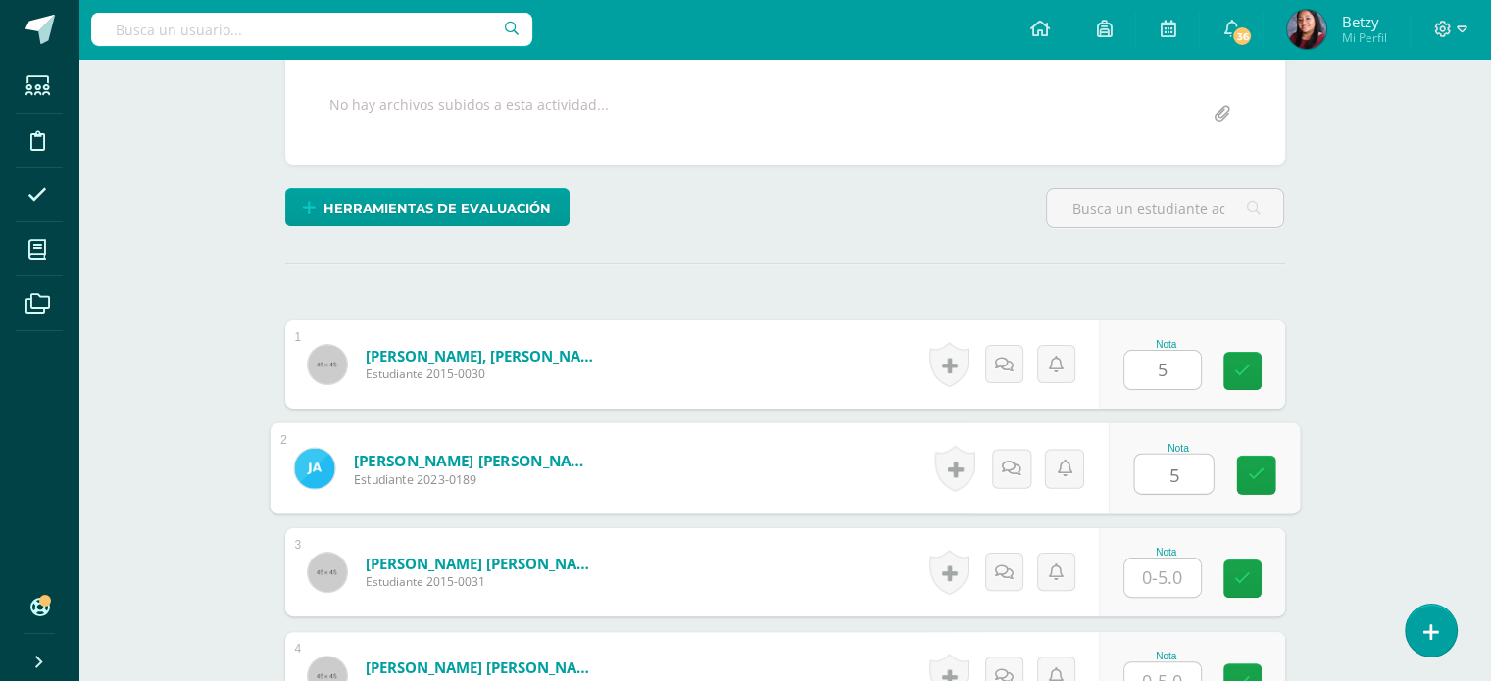
type input "5"
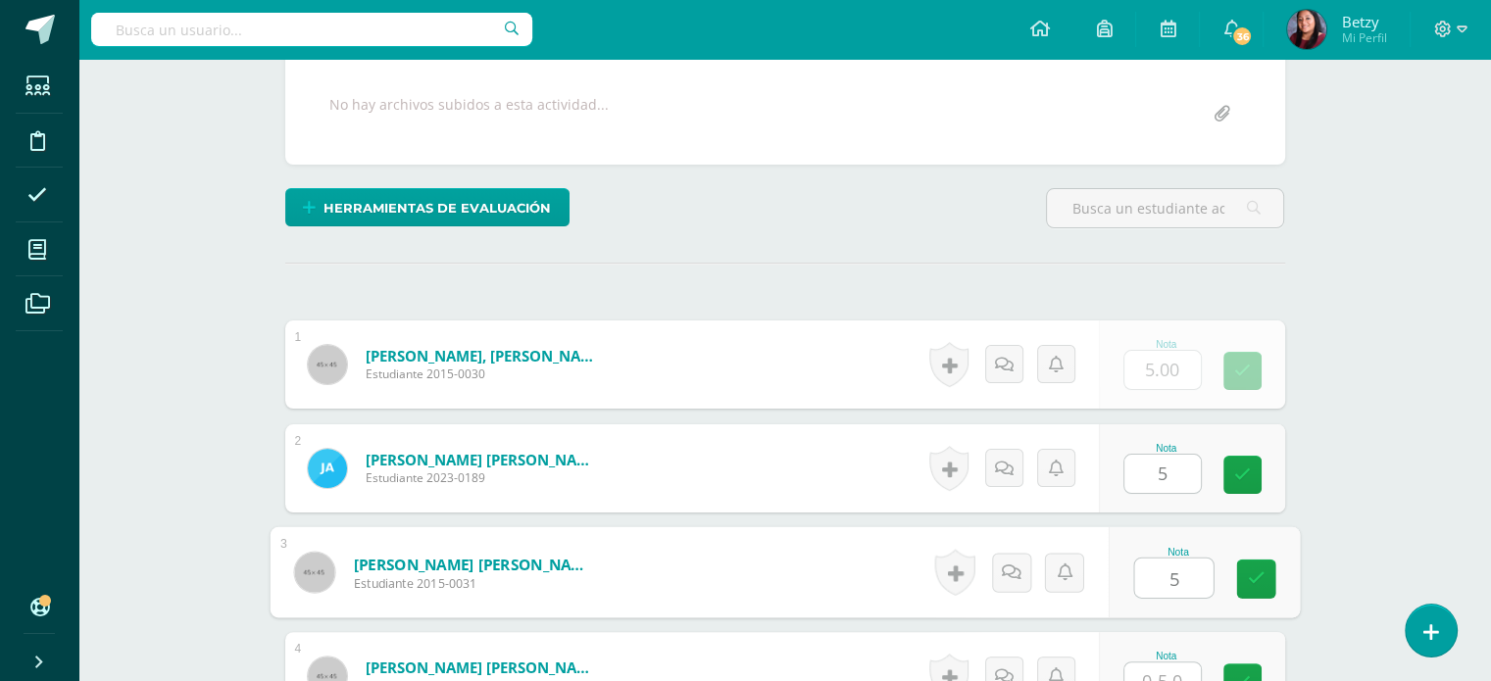
type input "5"
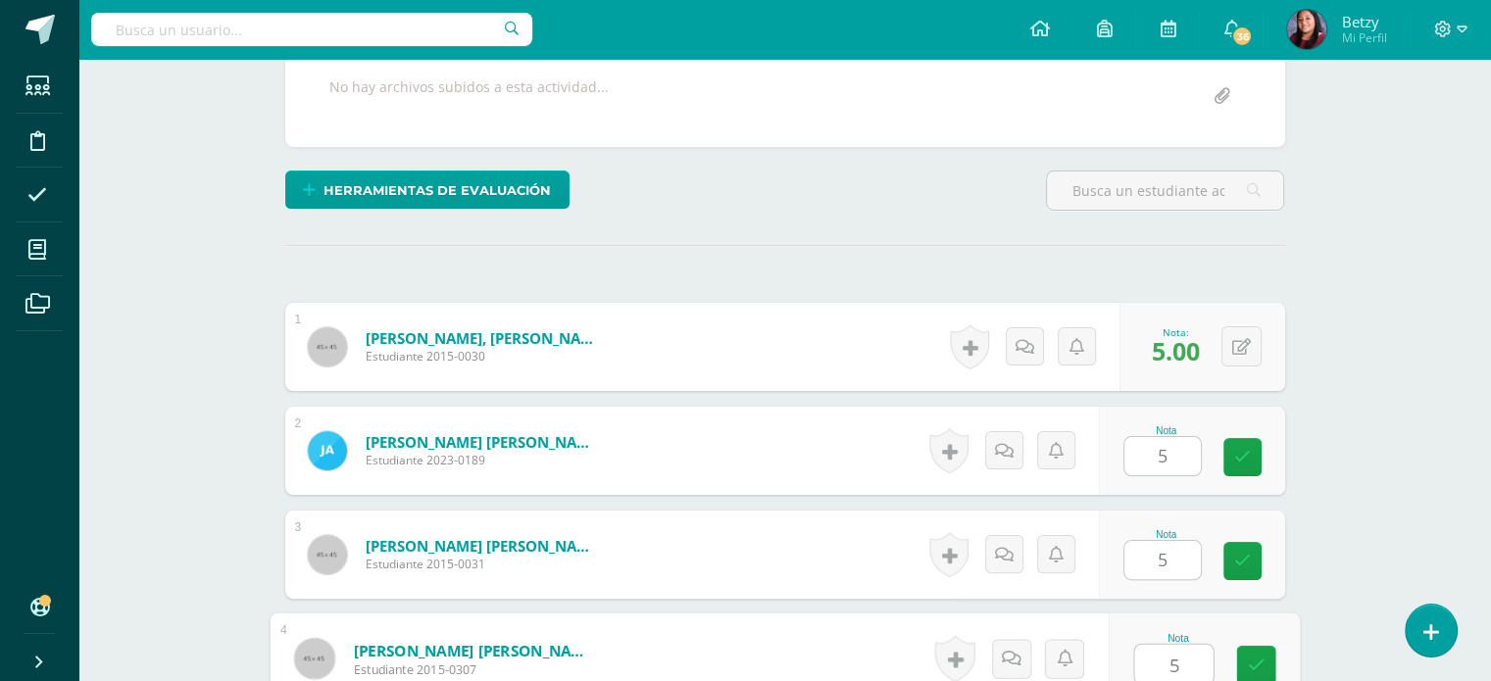
type input "5"
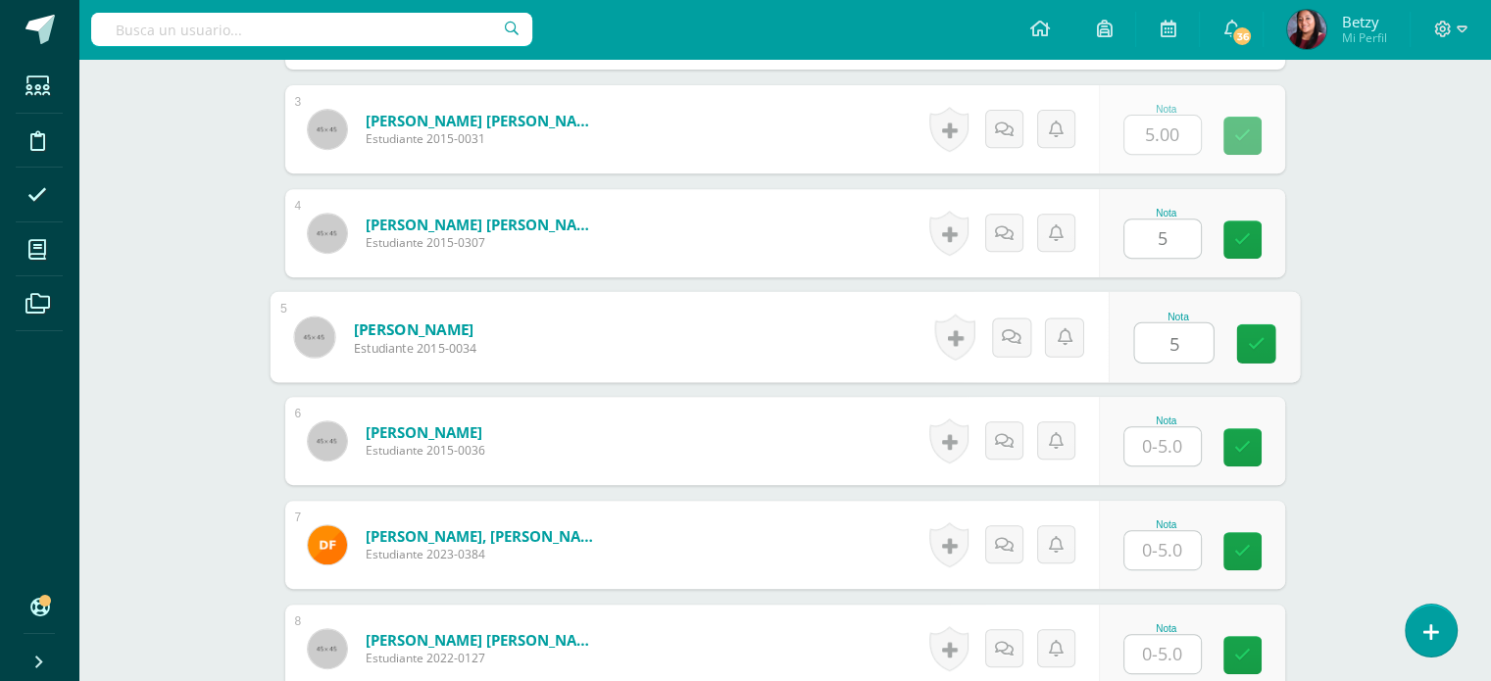
type input "5"
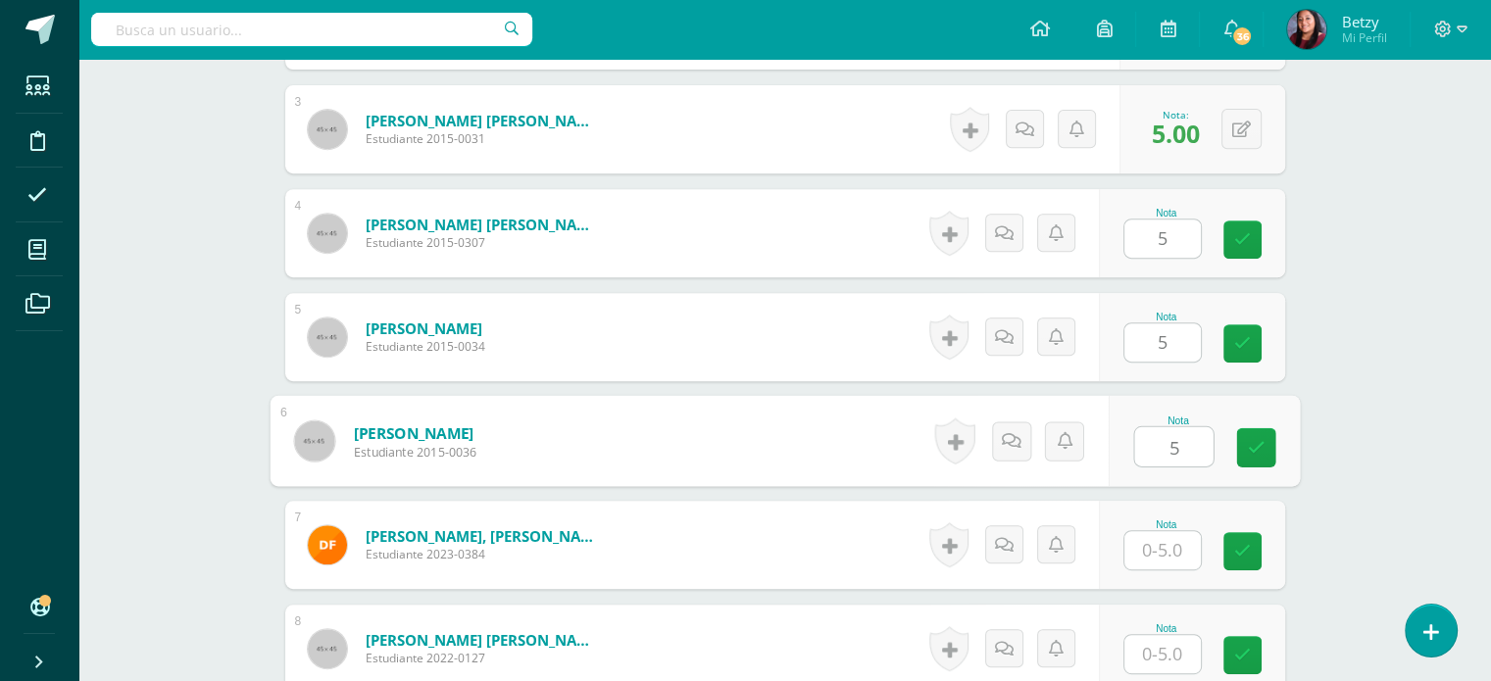
type input "5"
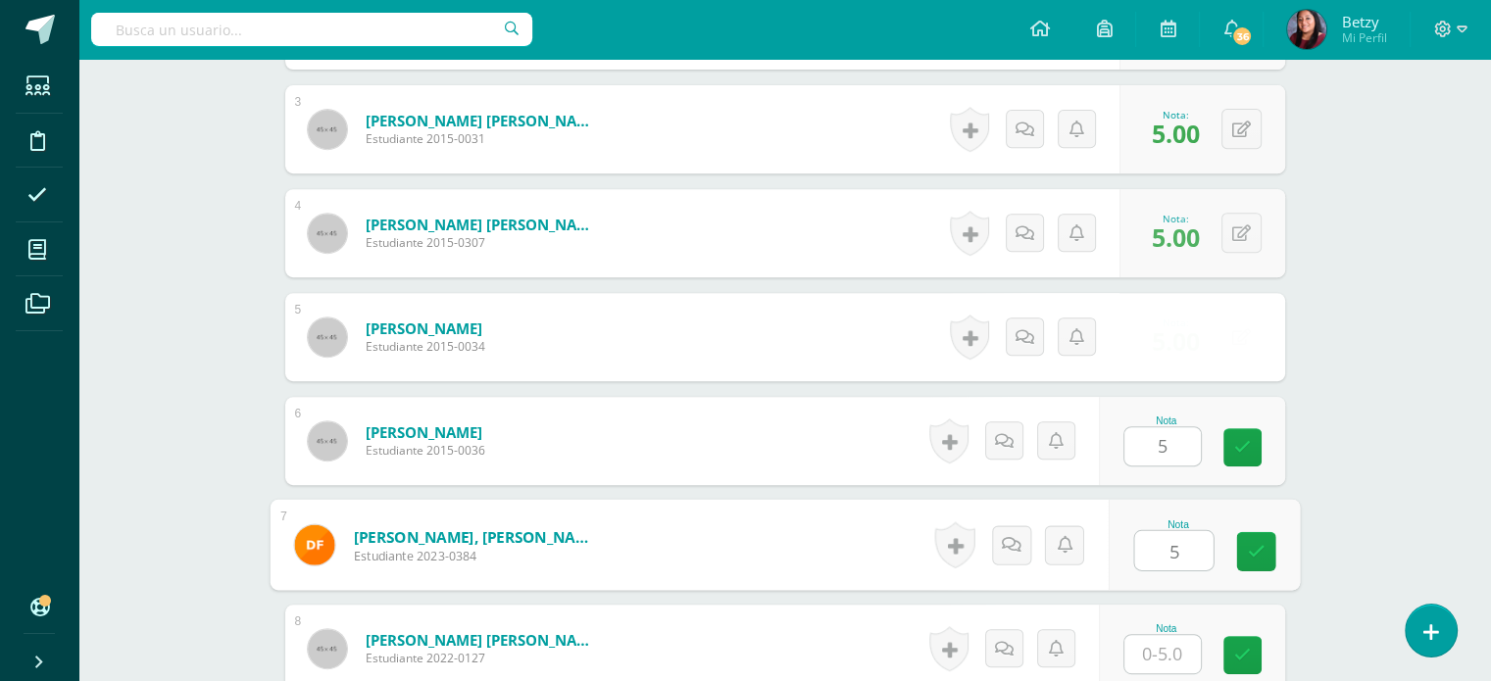
type input "5"
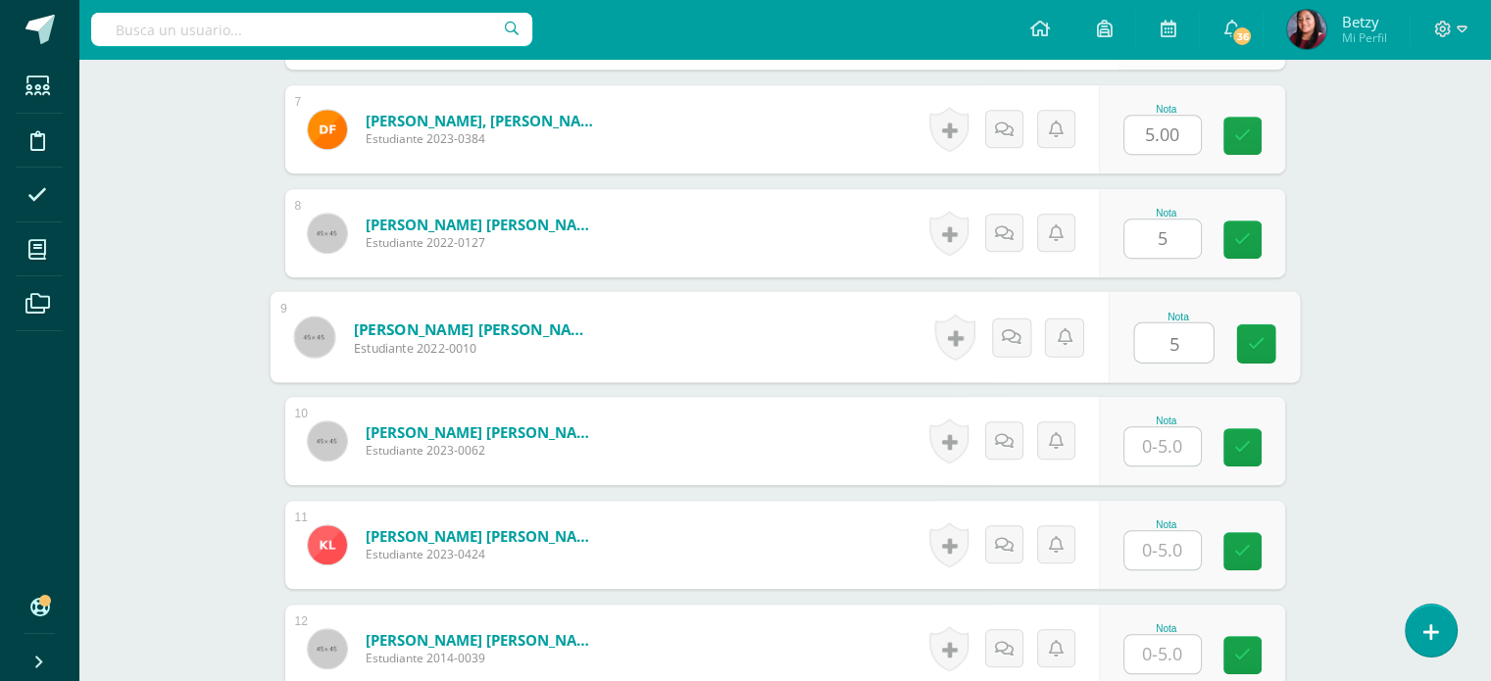
type input "5"
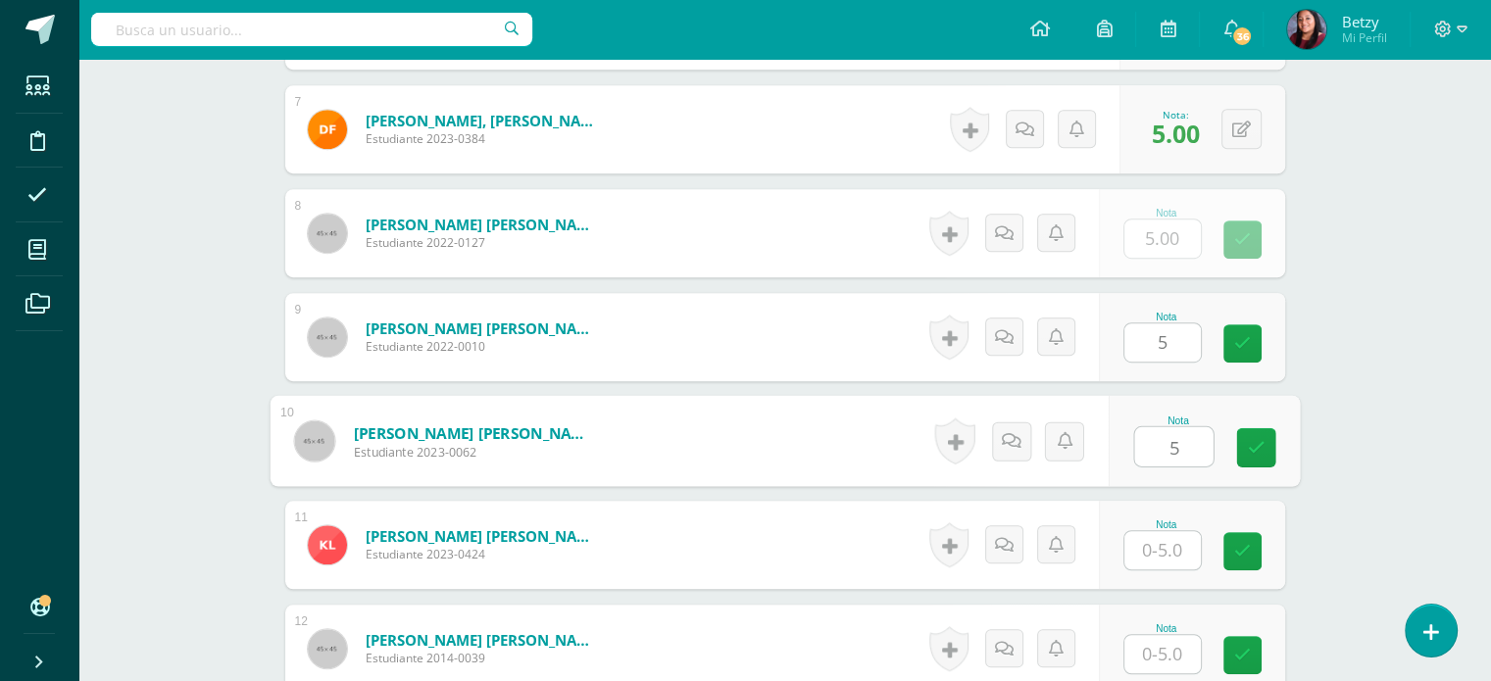
type input "5"
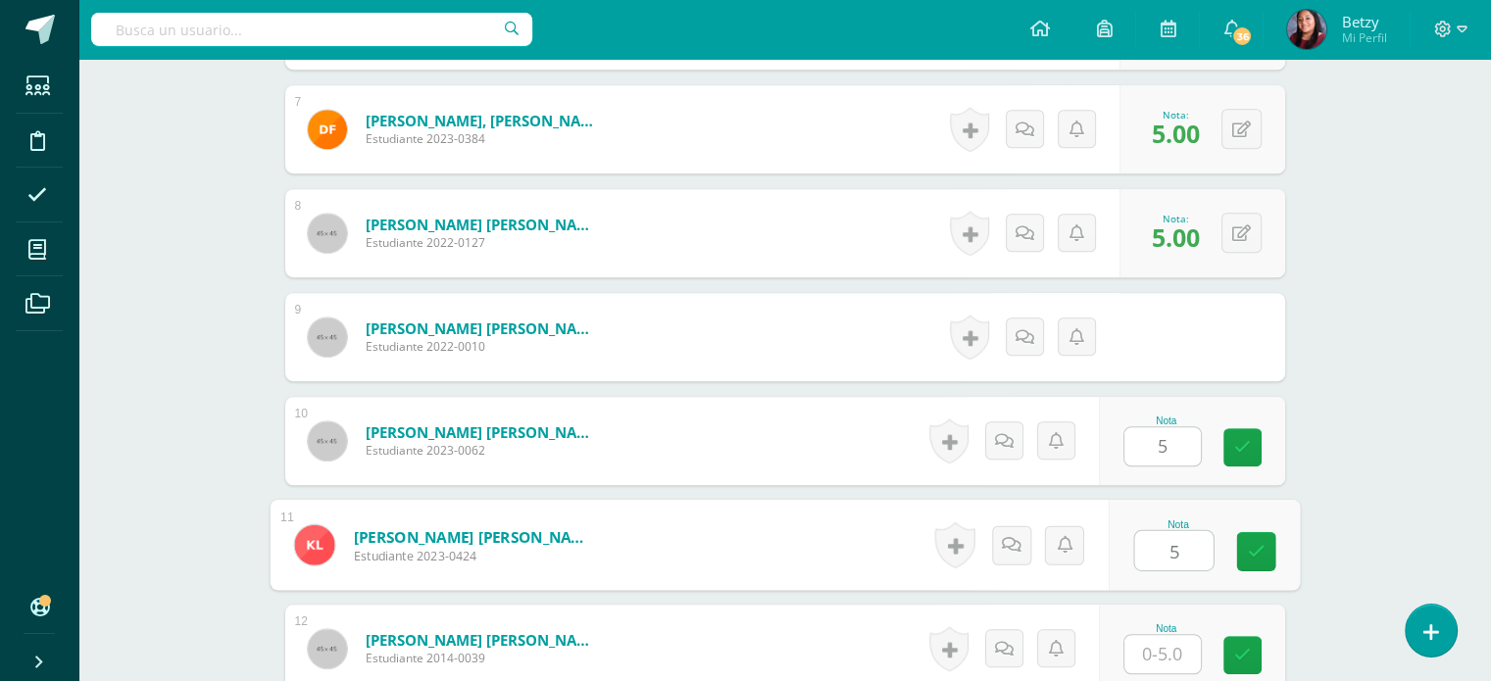
type input "5"
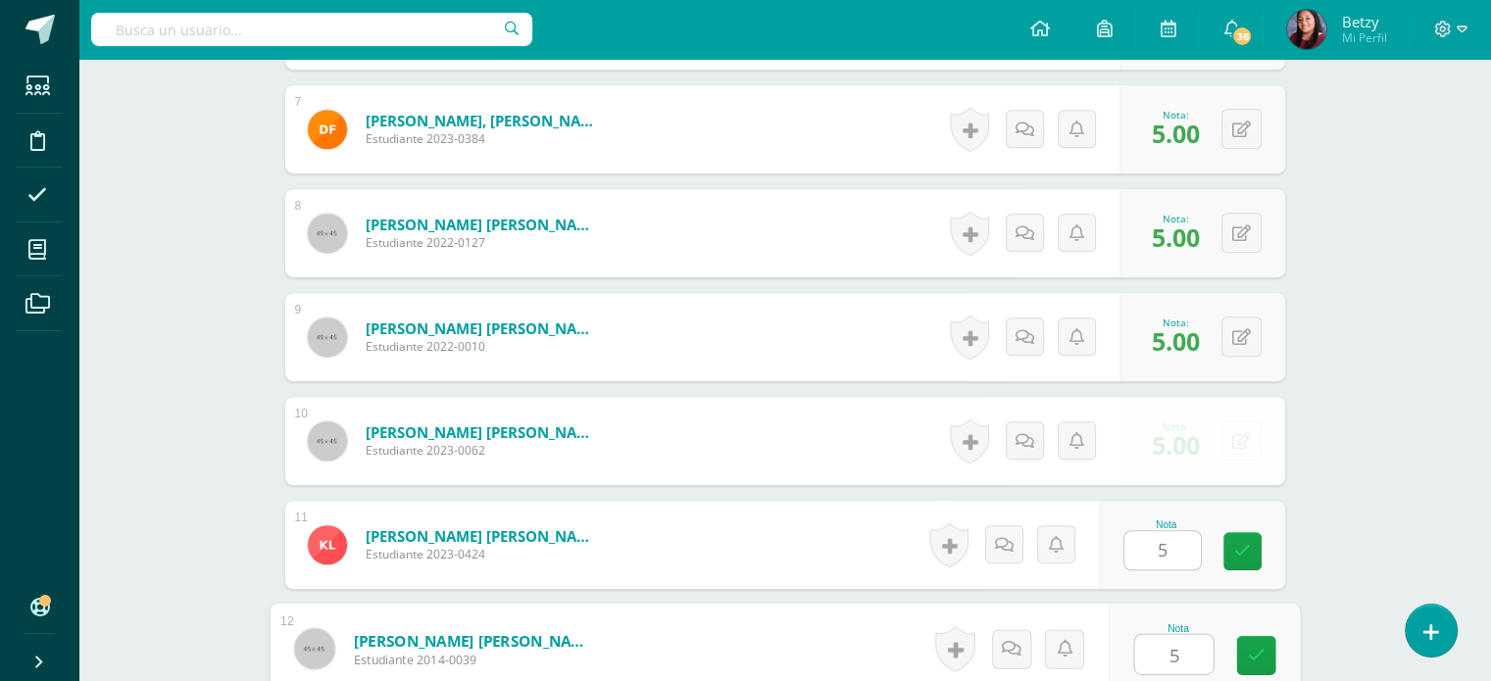
type input "5"
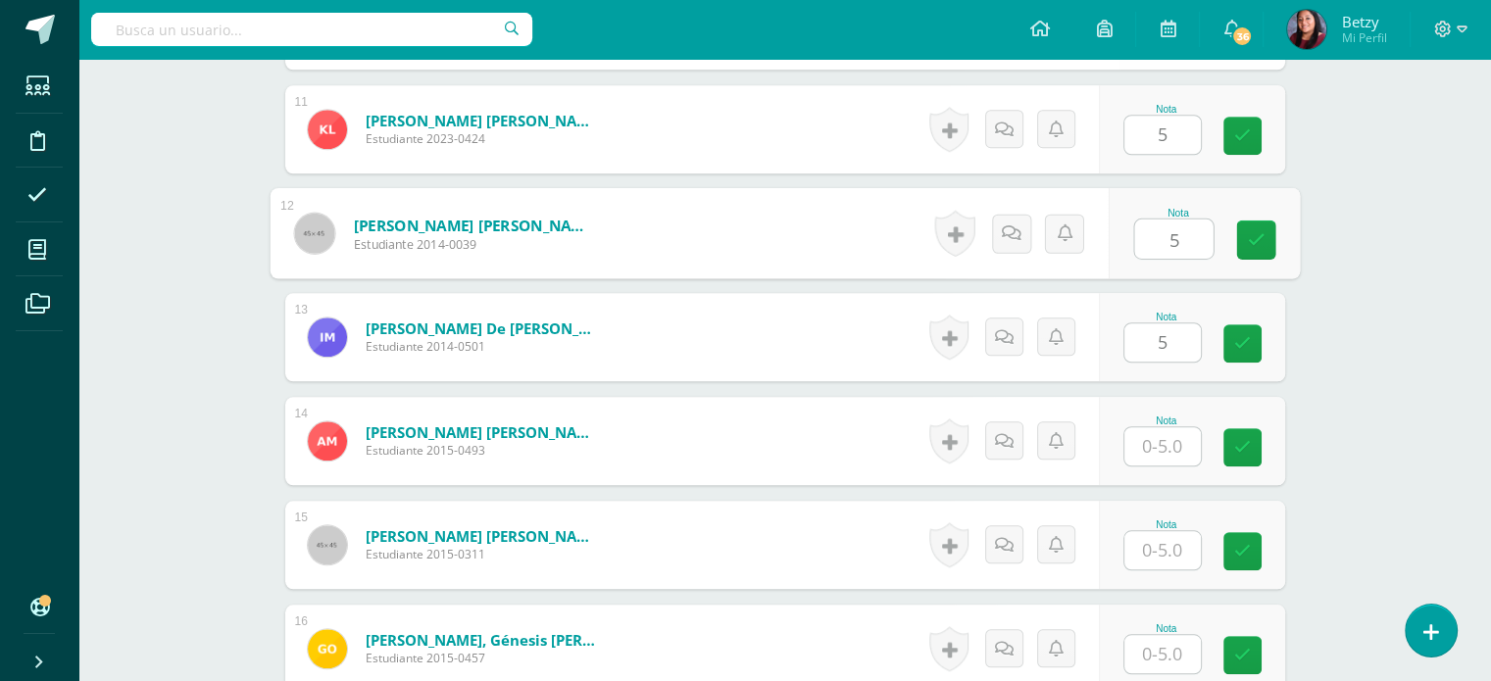
type input "5"
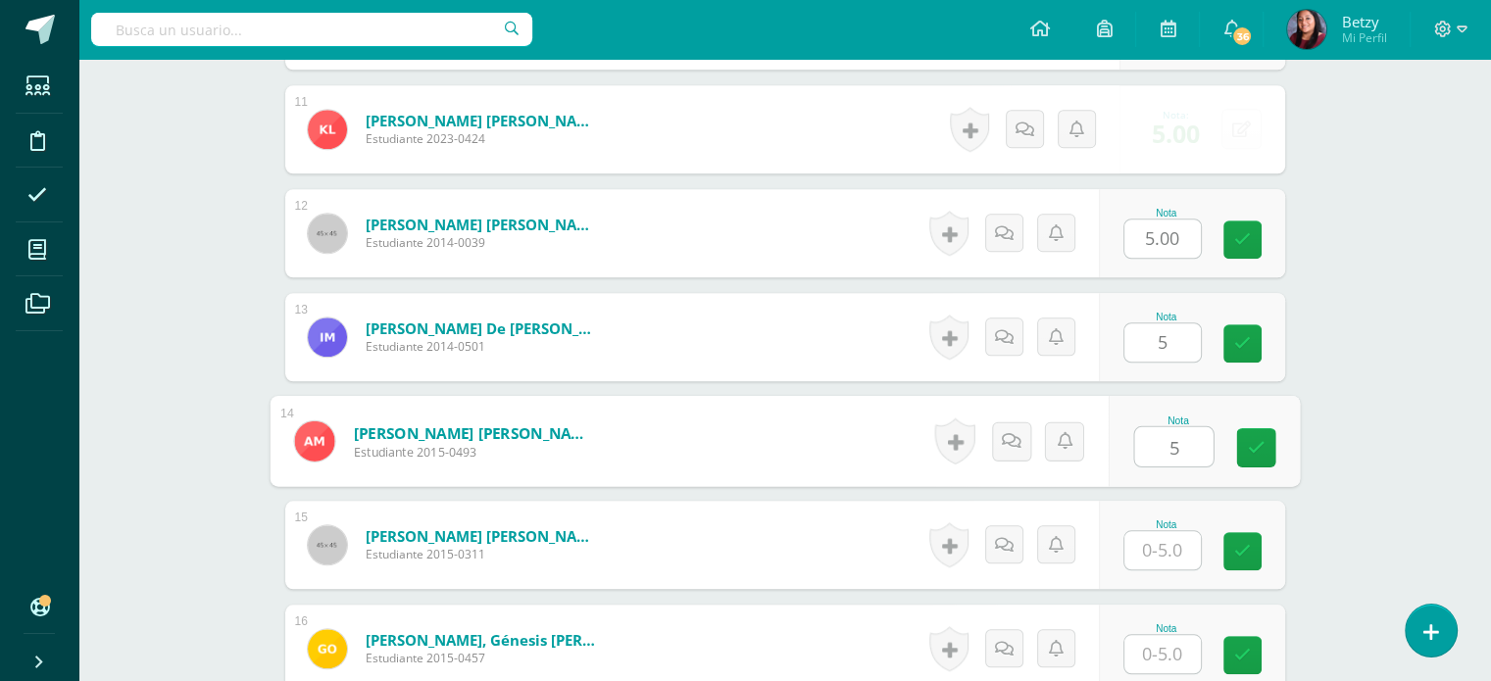
type input "5"
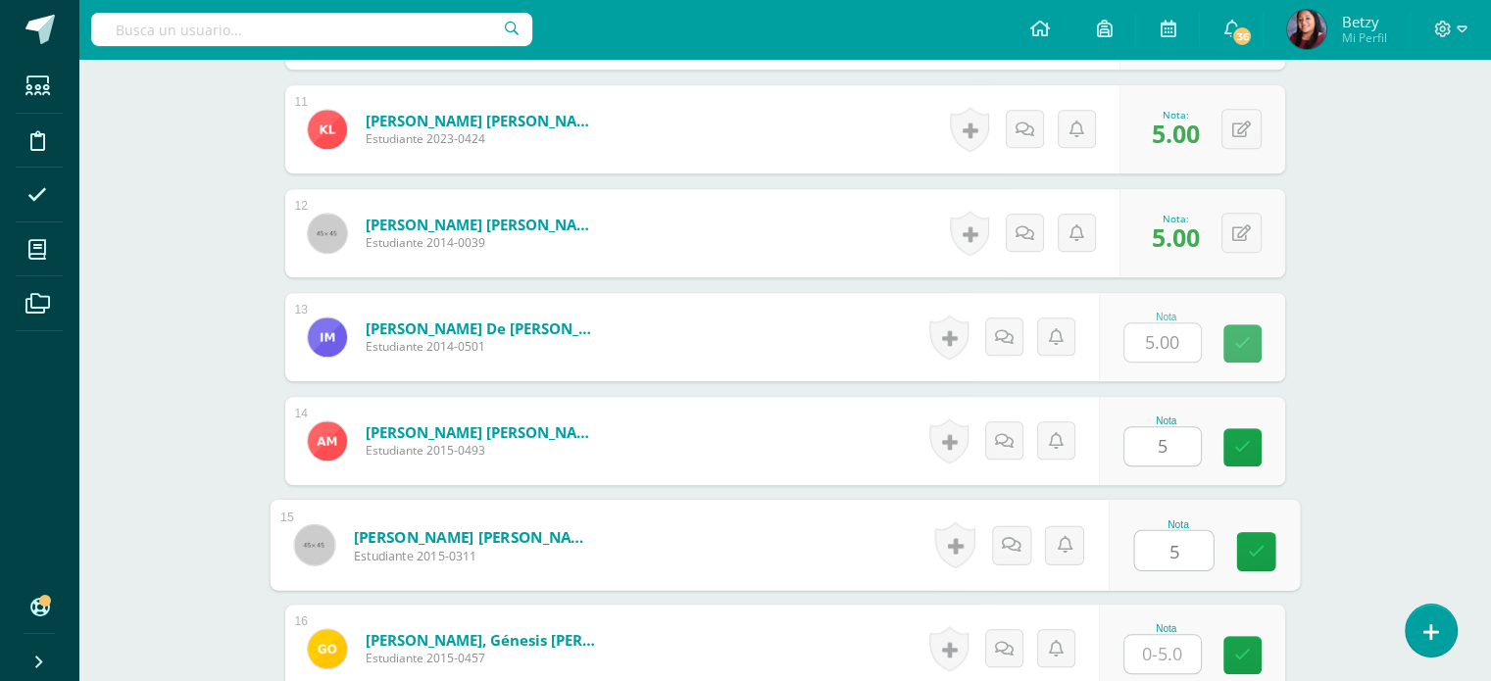
type input "5"
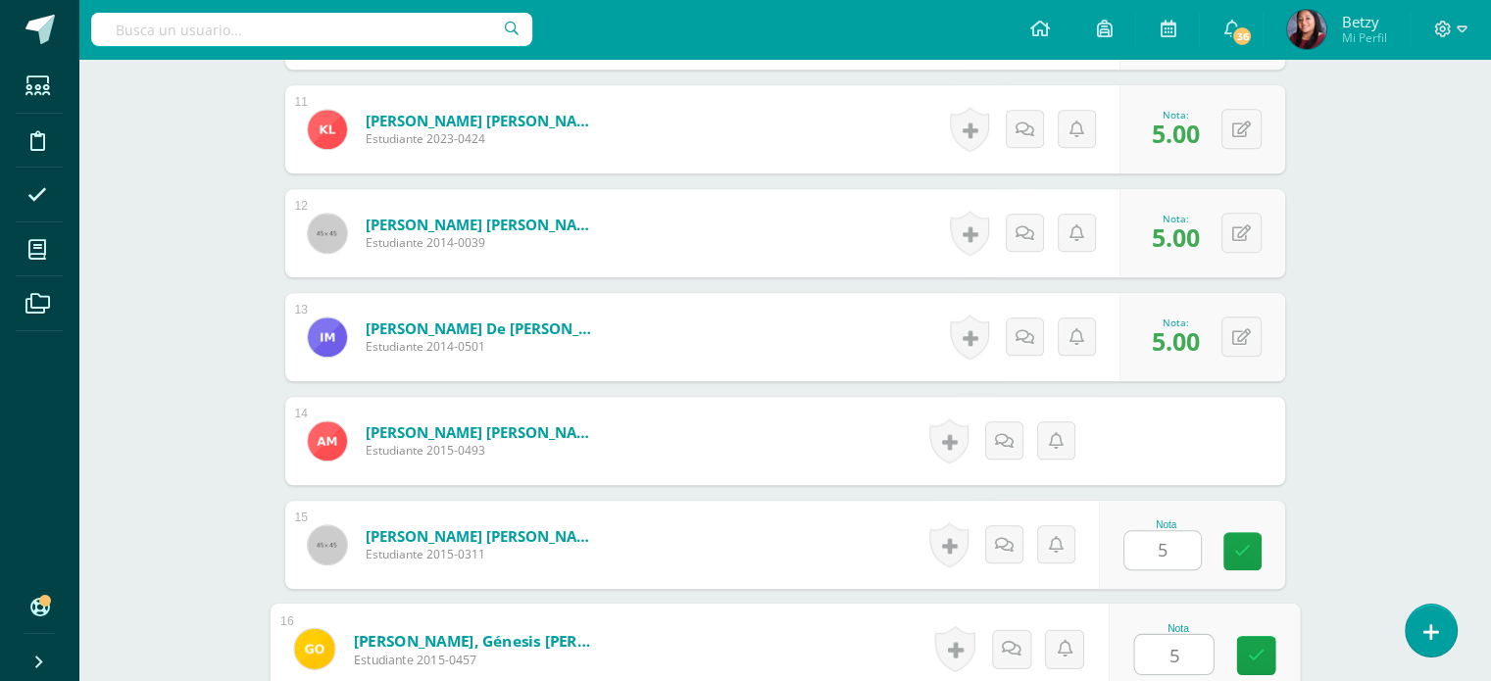
type input "5"
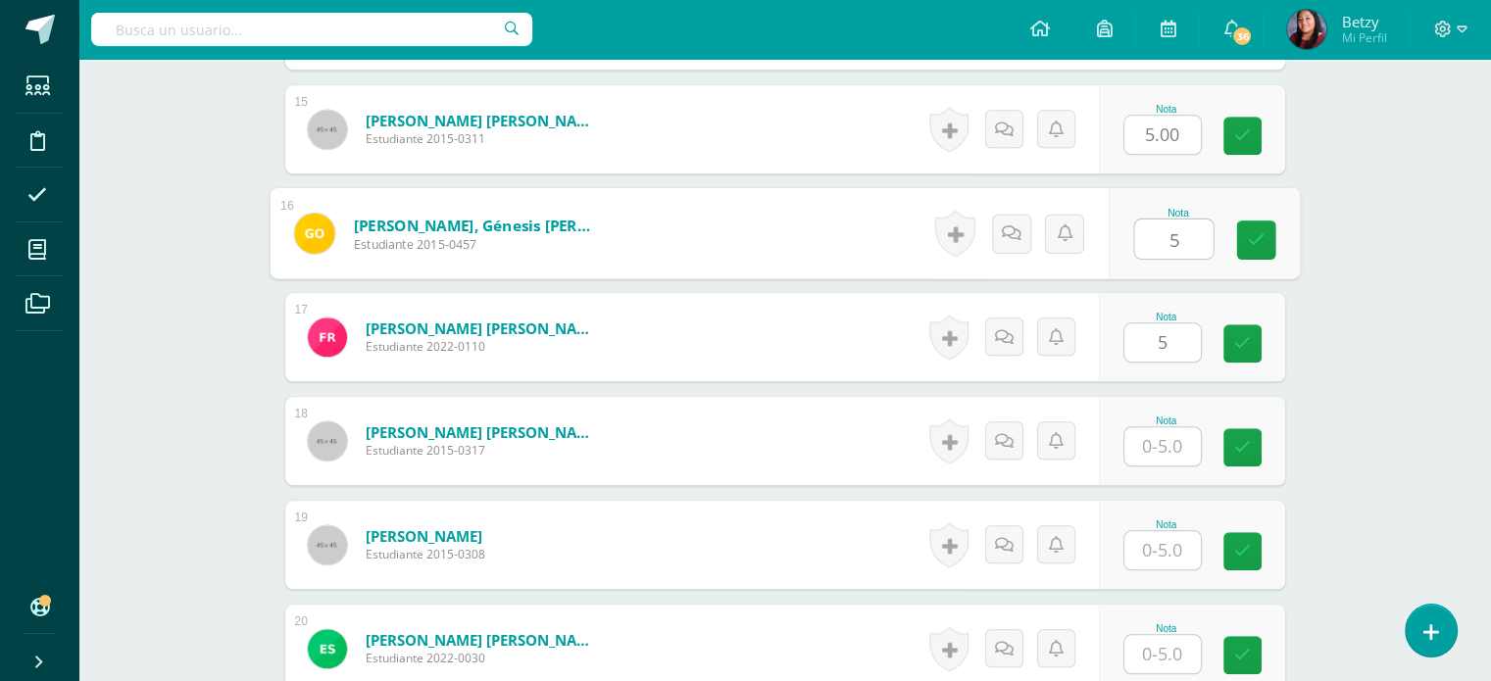
type input "5"
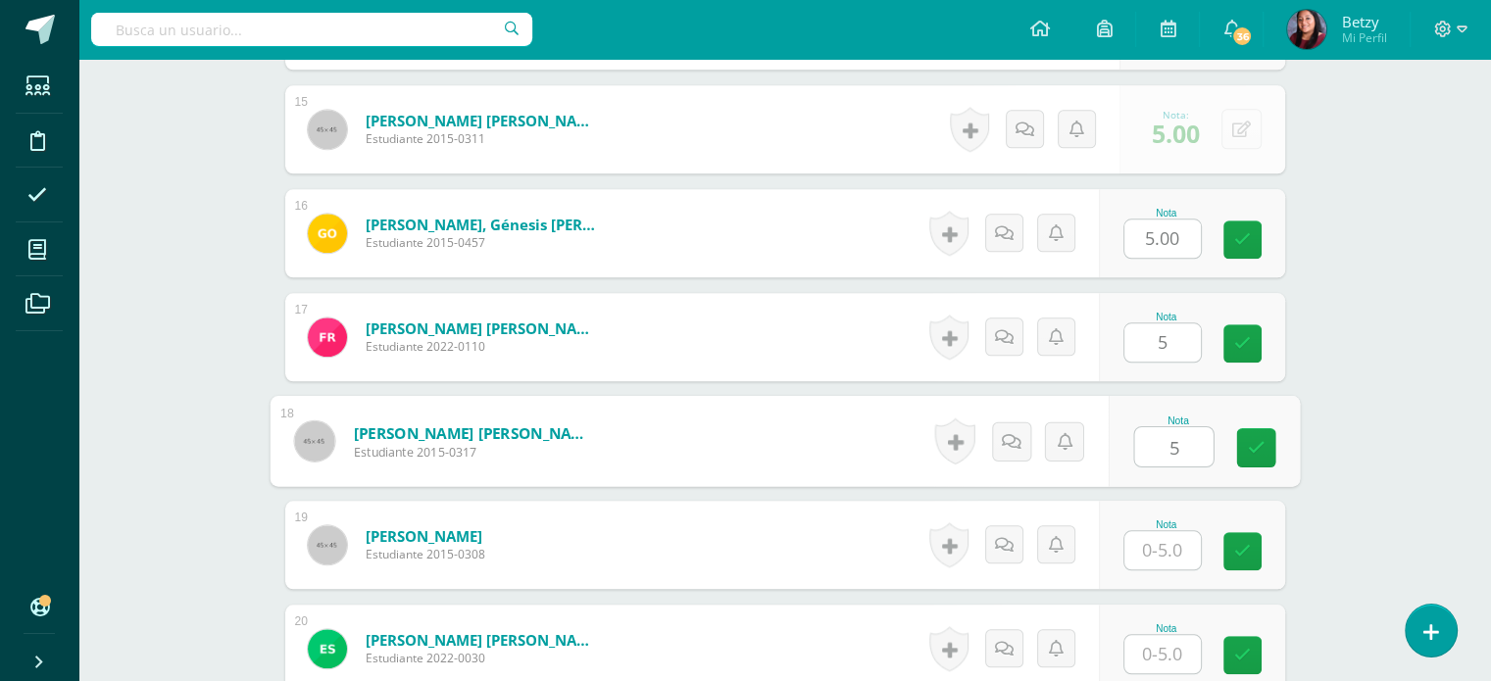
type input "5"
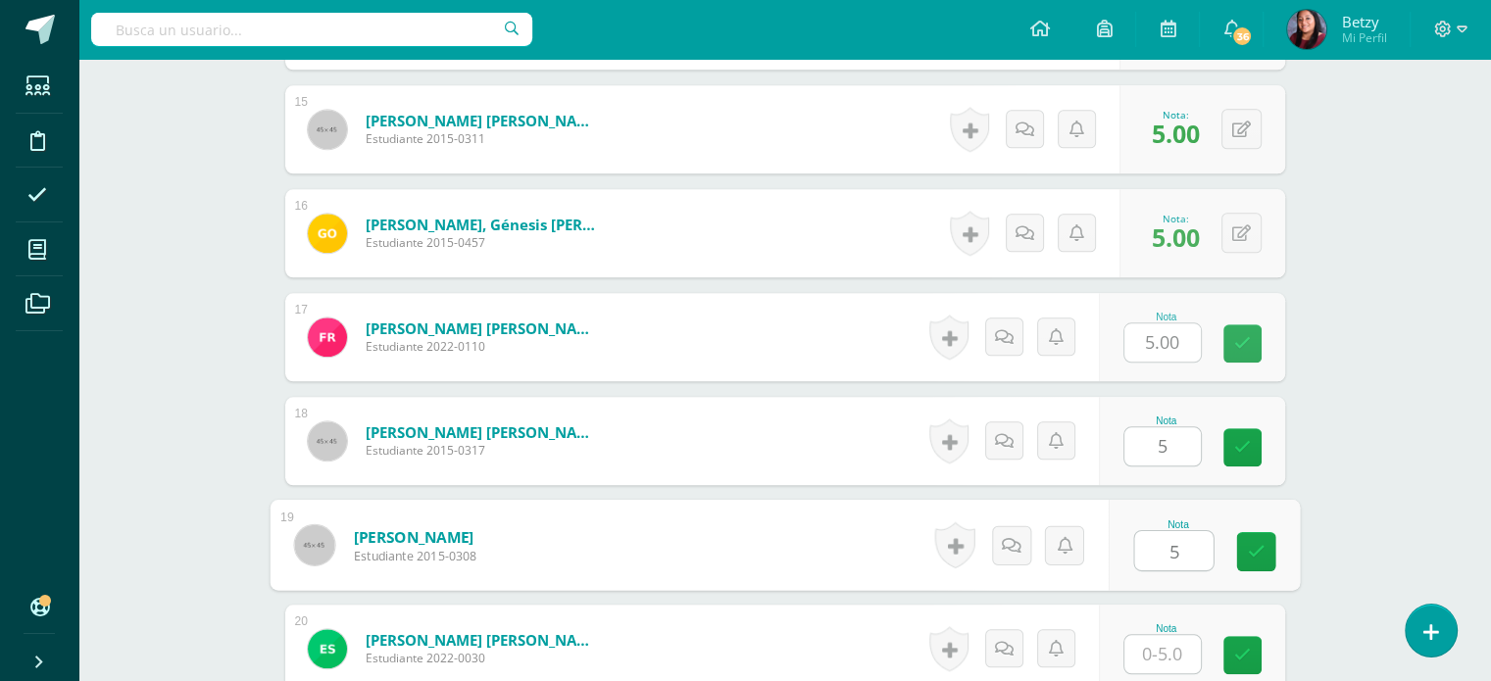
type input "5"
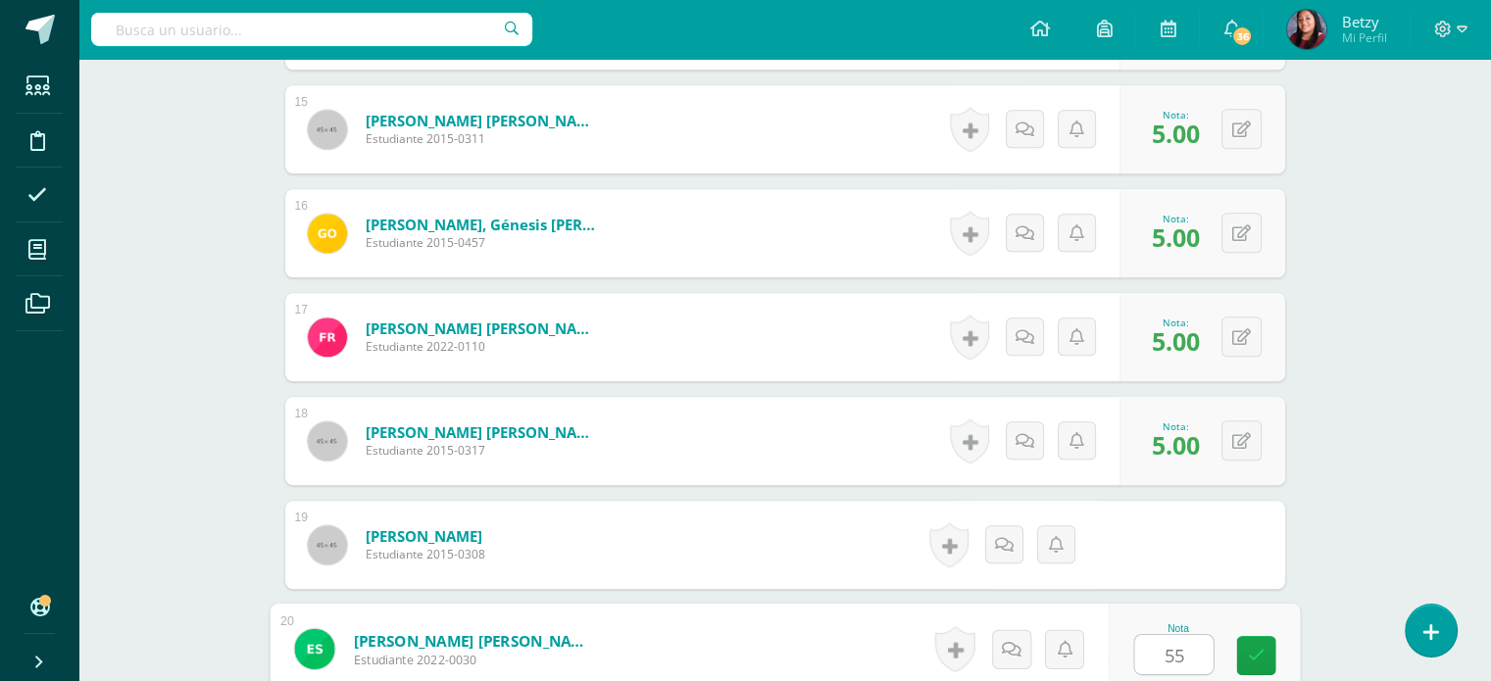
type input "55"
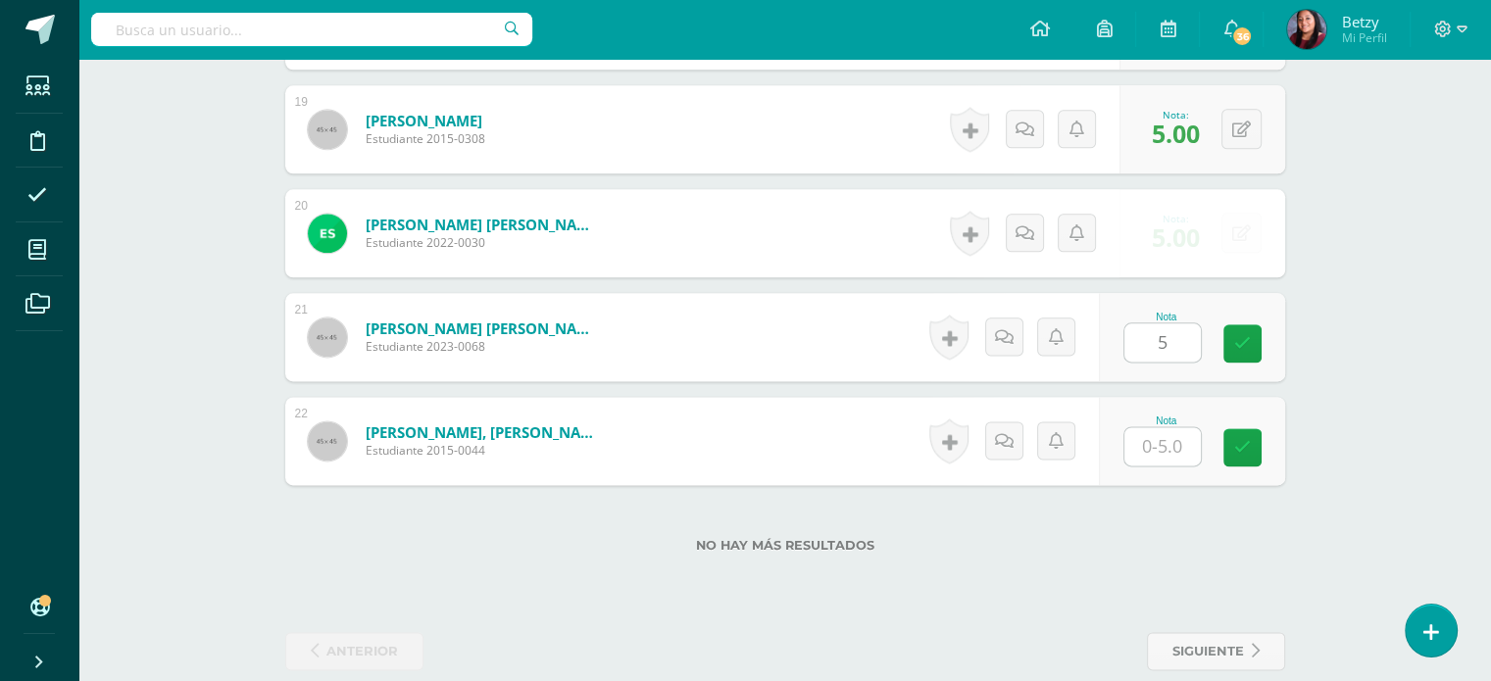
scroll to position [2466, 0]
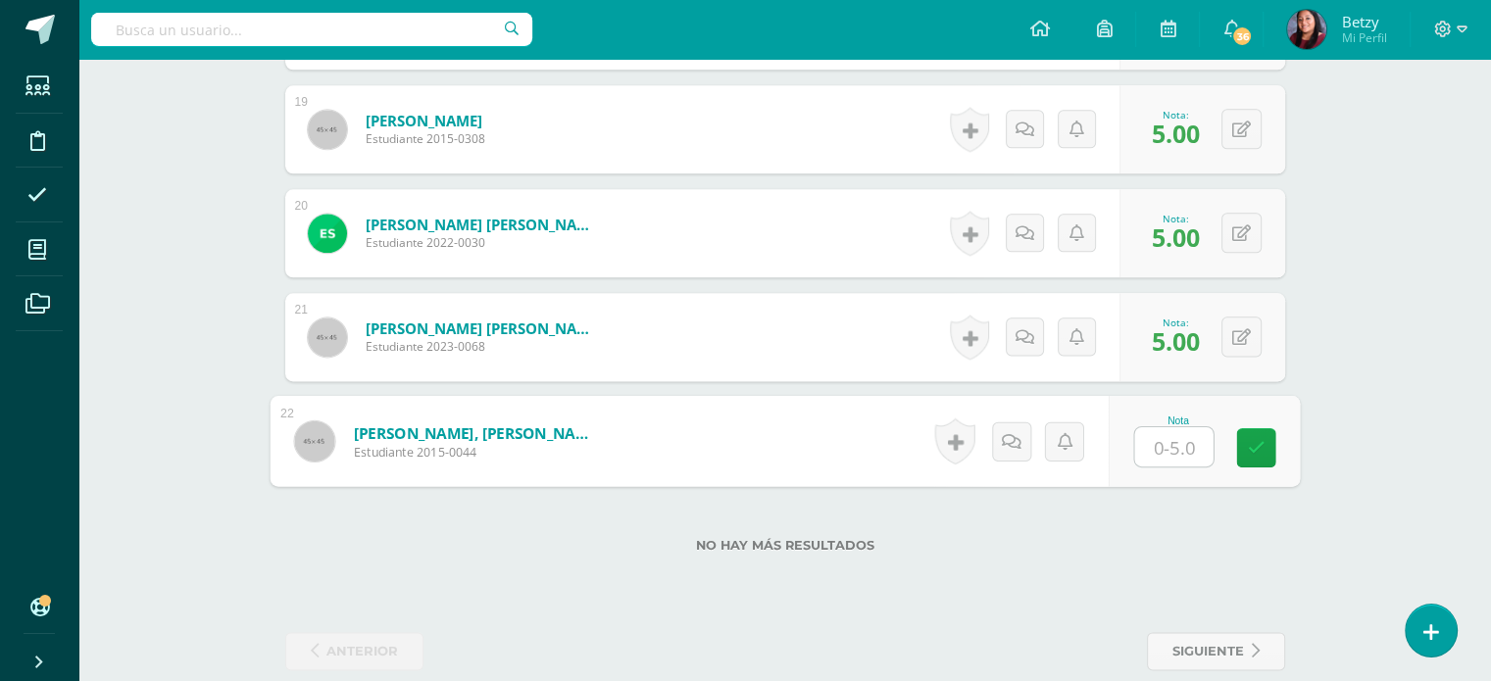
click at [1165, 448] on input "text" at bounding box center [1173, 446] width 78 height 39
type input "5"
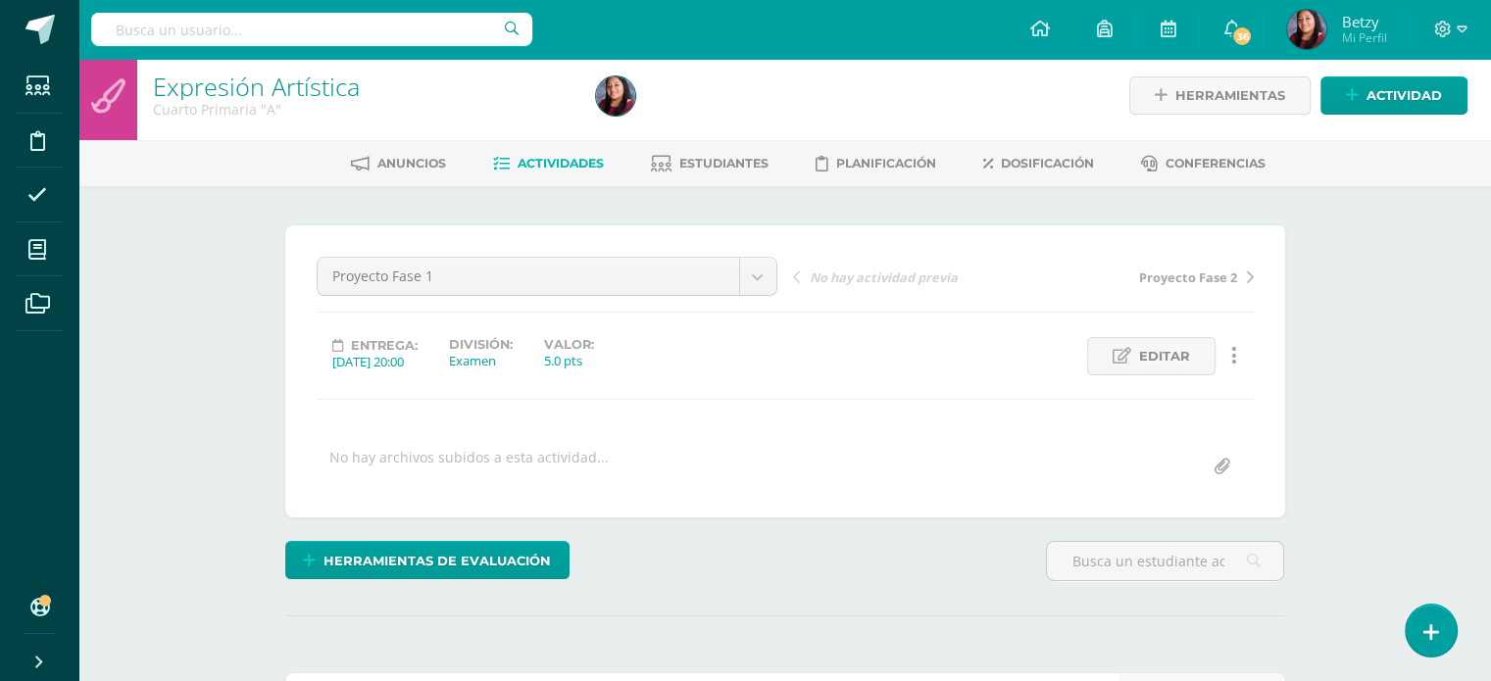
scroll to position [0, 0]
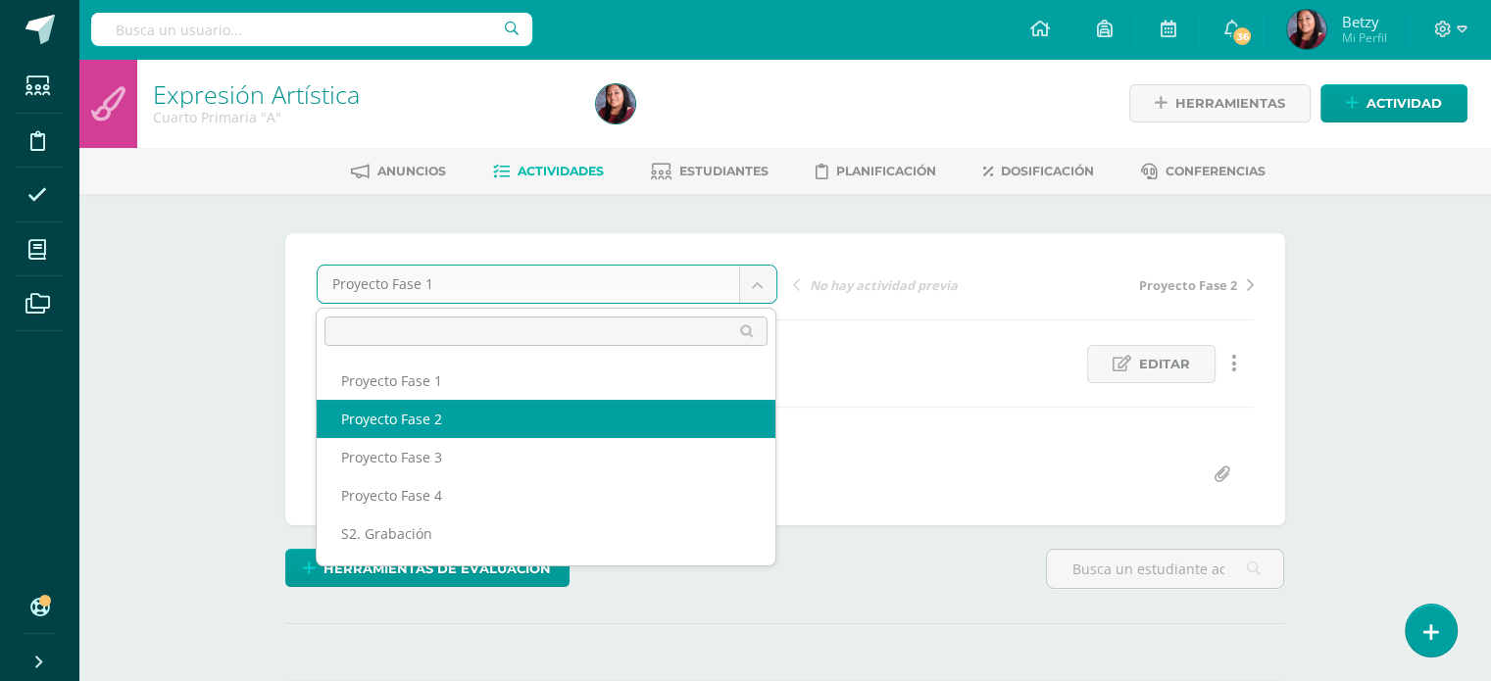
select select "/dashboard/teacher/grade-activity/51261/"
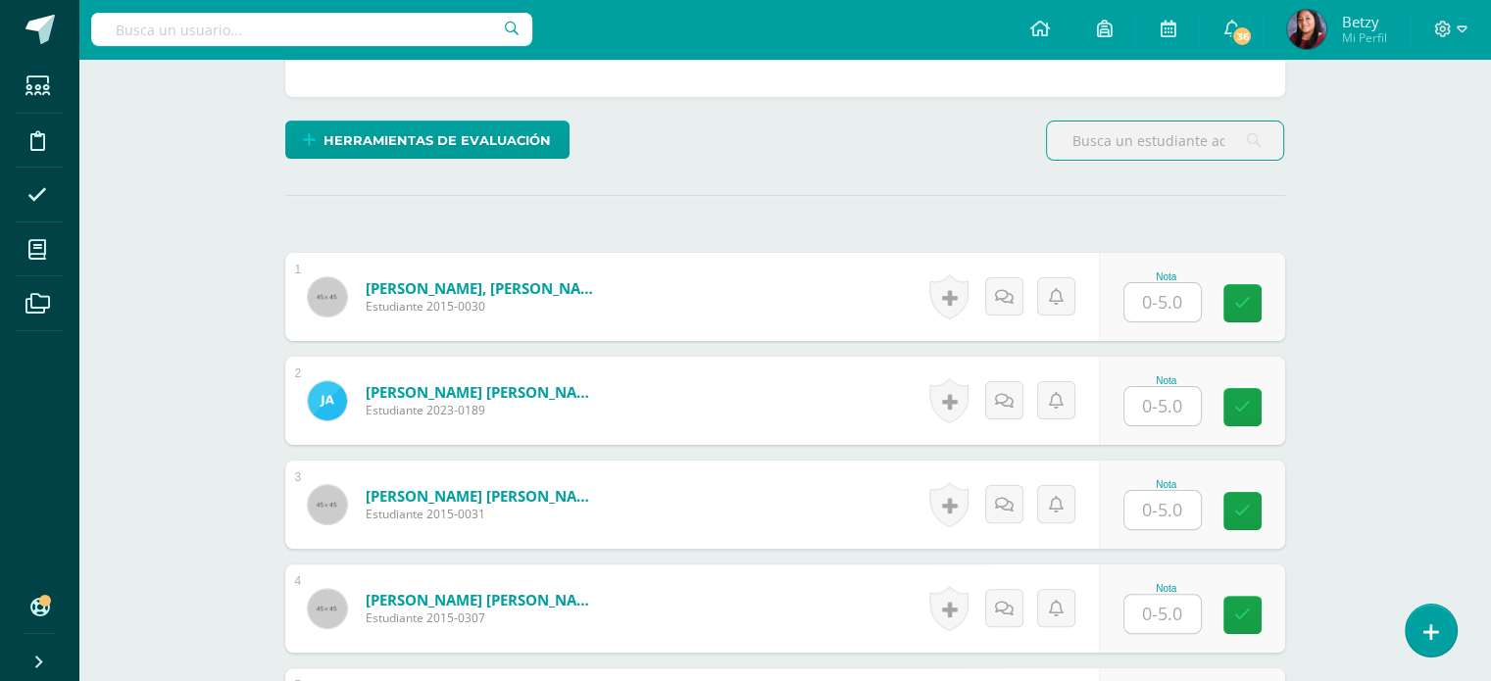
scroll to position [429, 0]
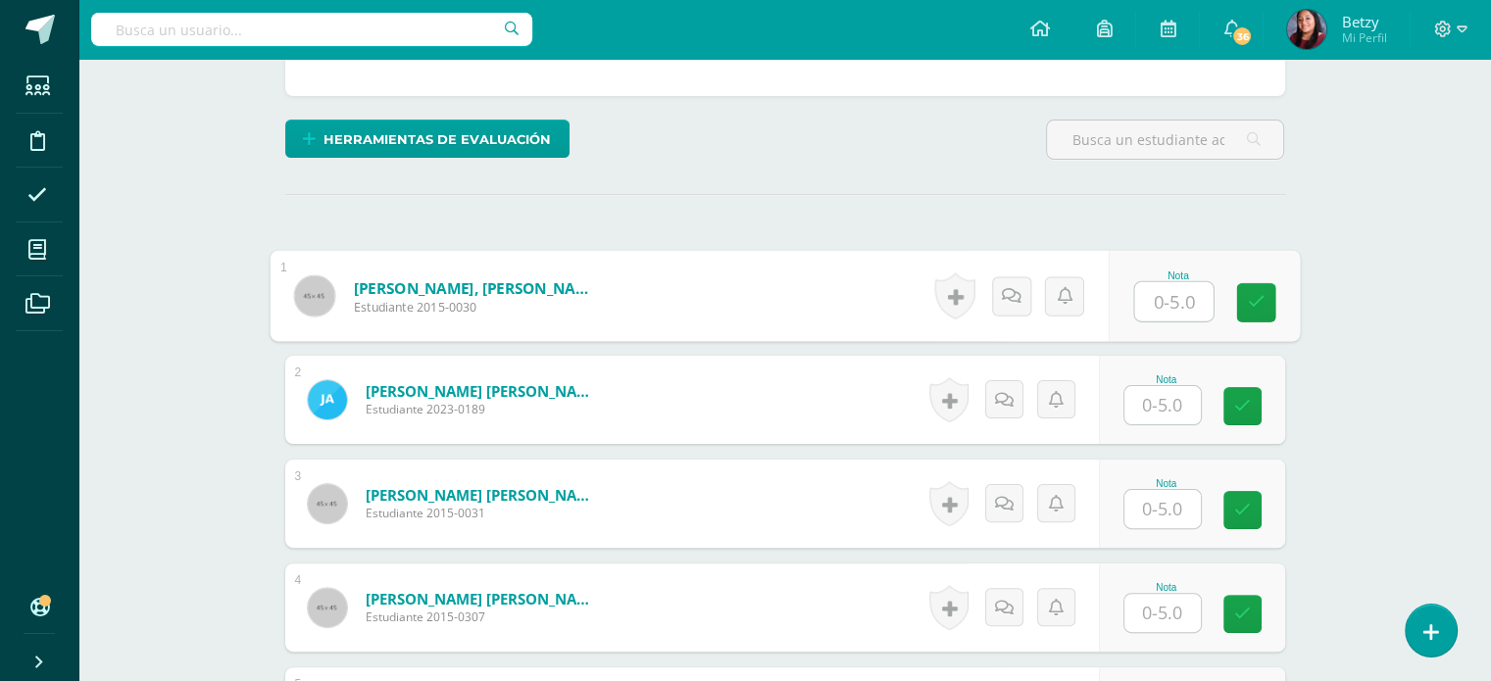
click at [1172, 295] on input "text" at bounding box center [1173, 301] width 78 height 39
type input "5"
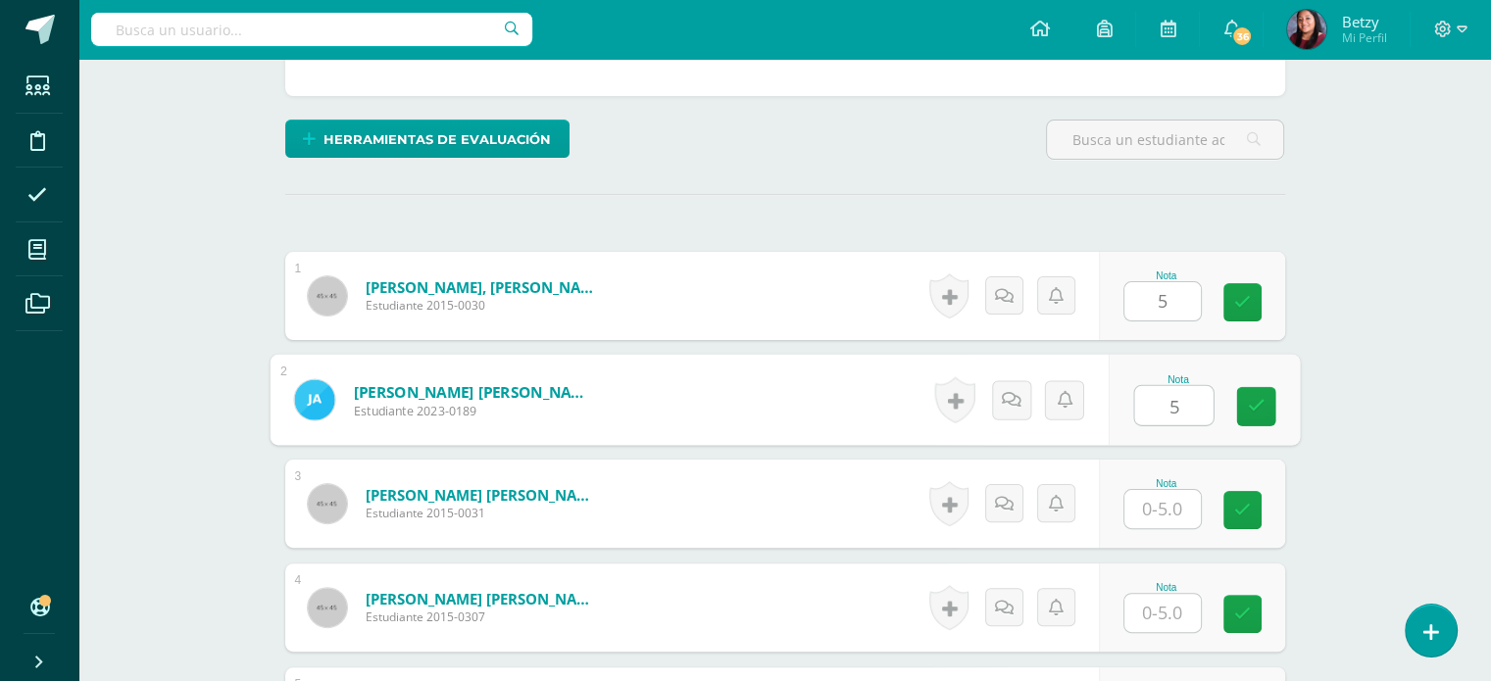
type input "5"
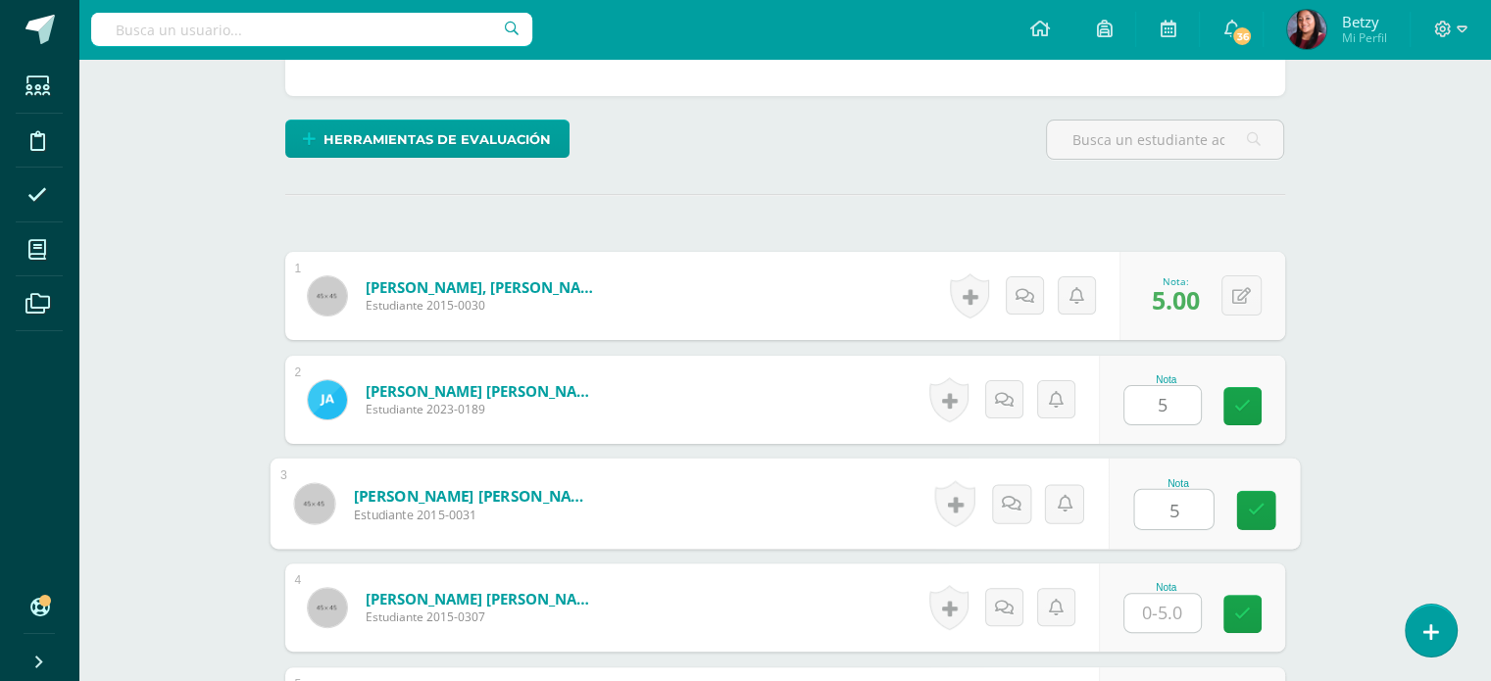
type input "5"
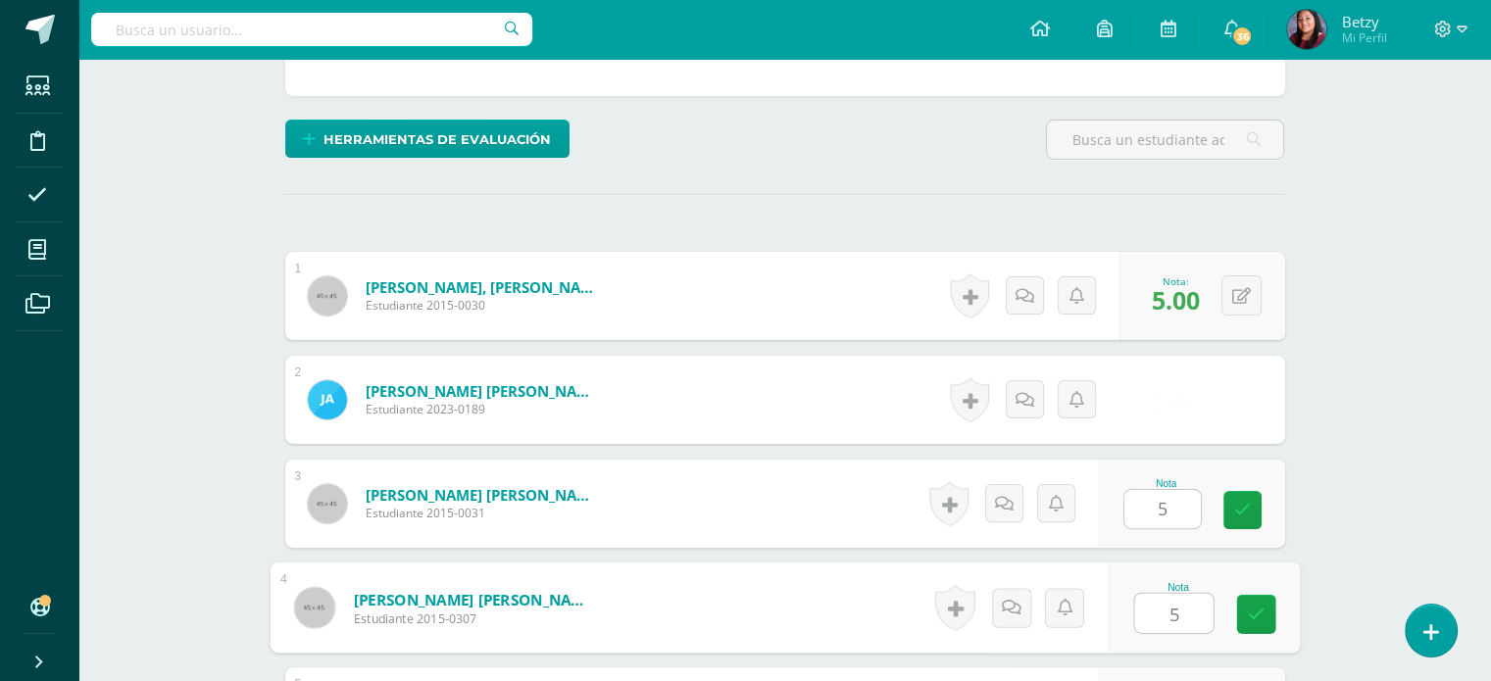
type input "5"
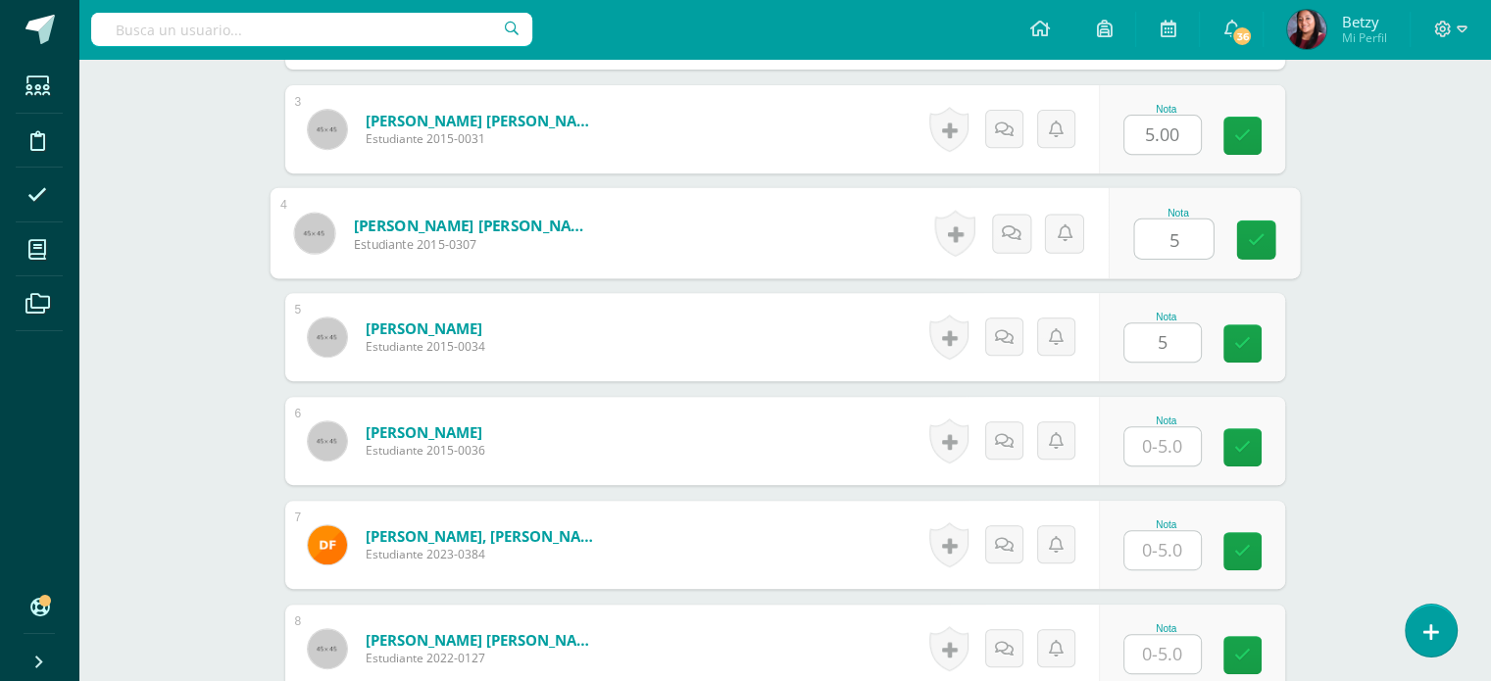
type input "5"
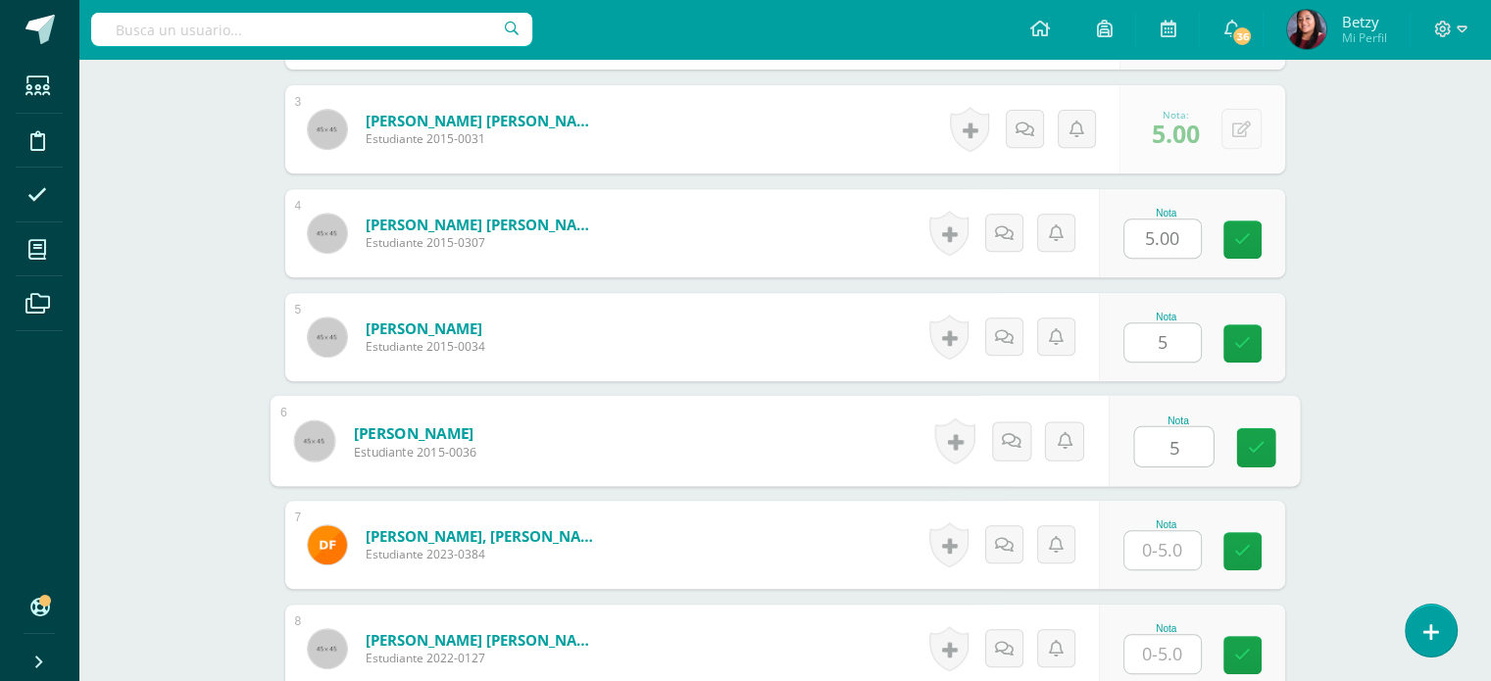
type input "5"
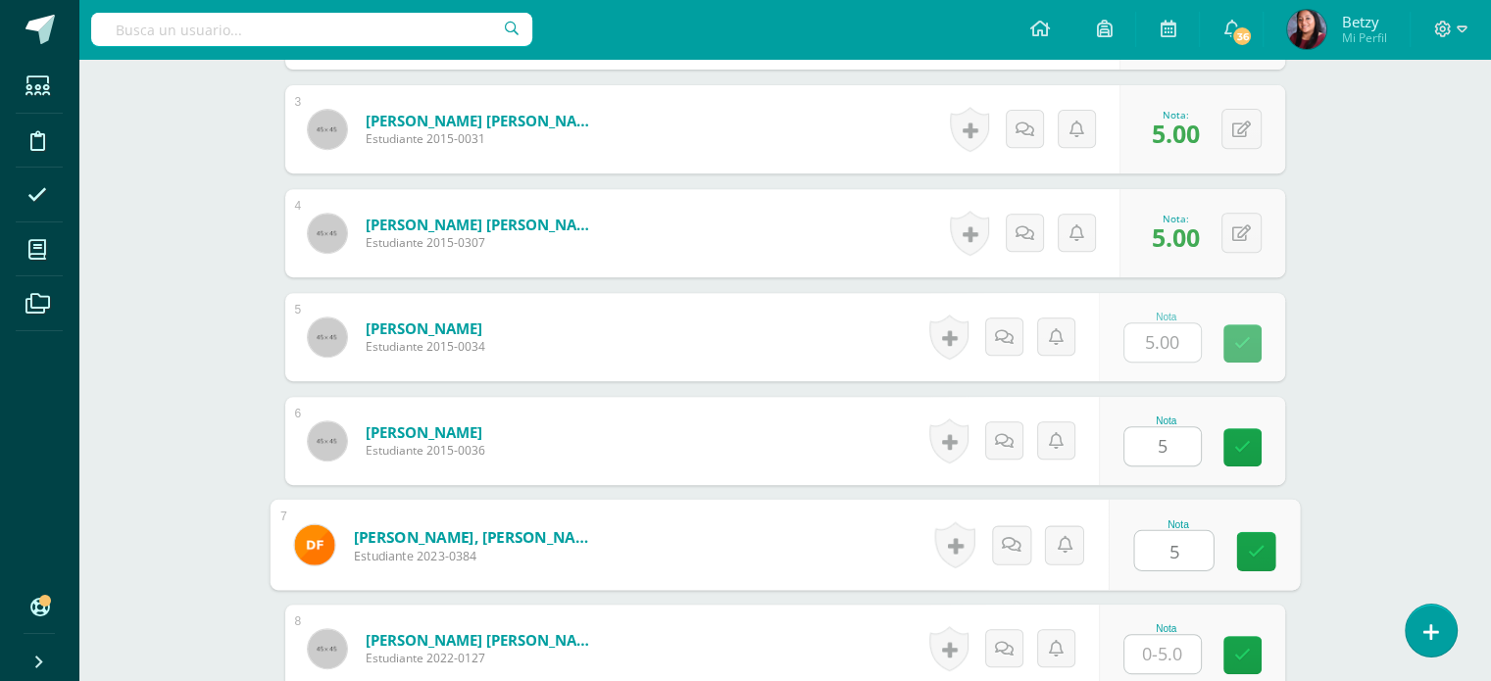
type input "5"
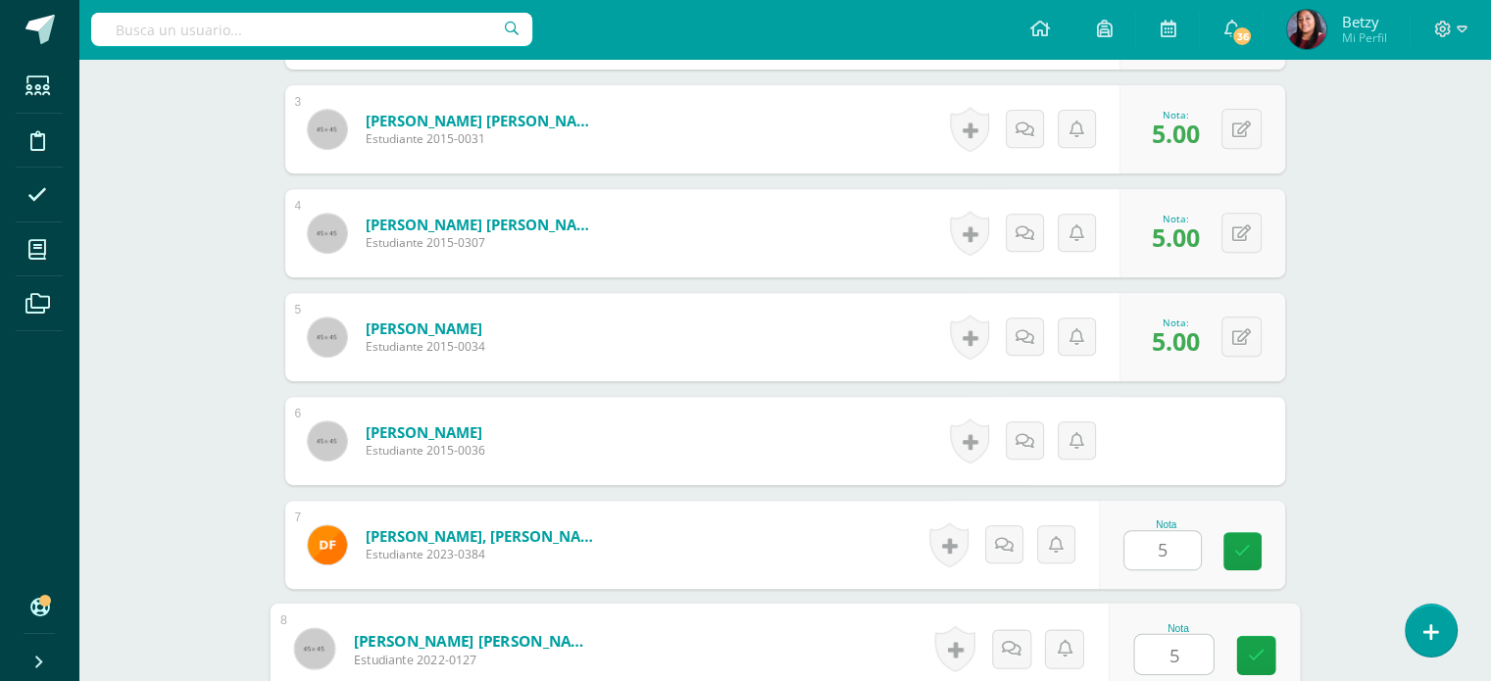
type input "5"
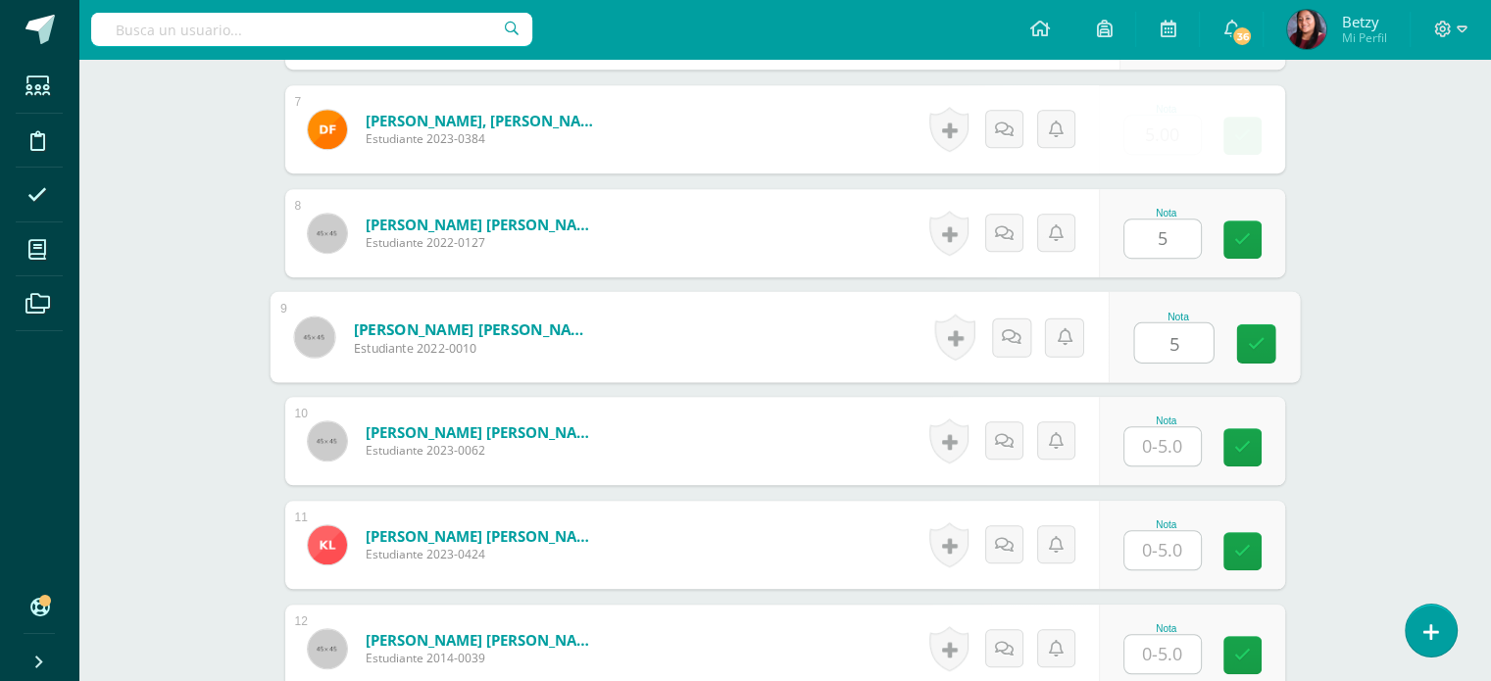
type input "5"
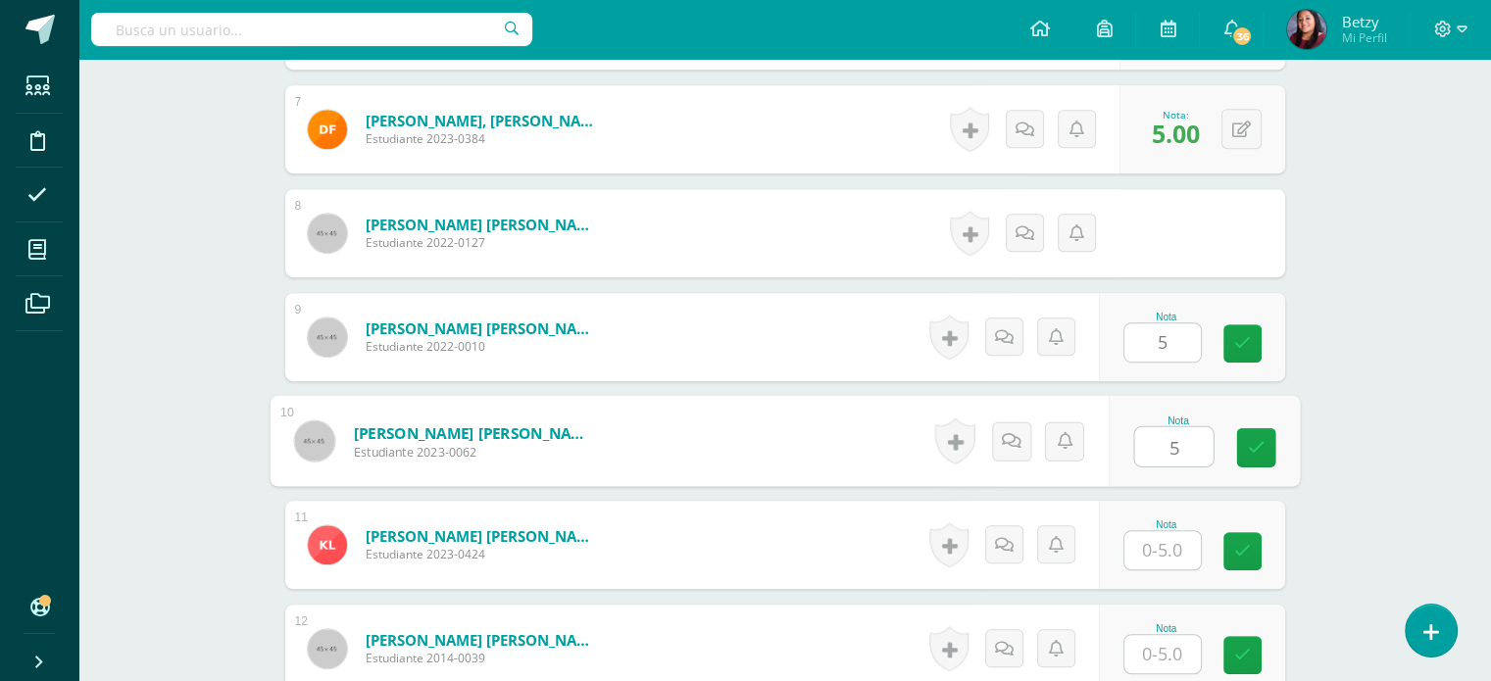
type input "5"
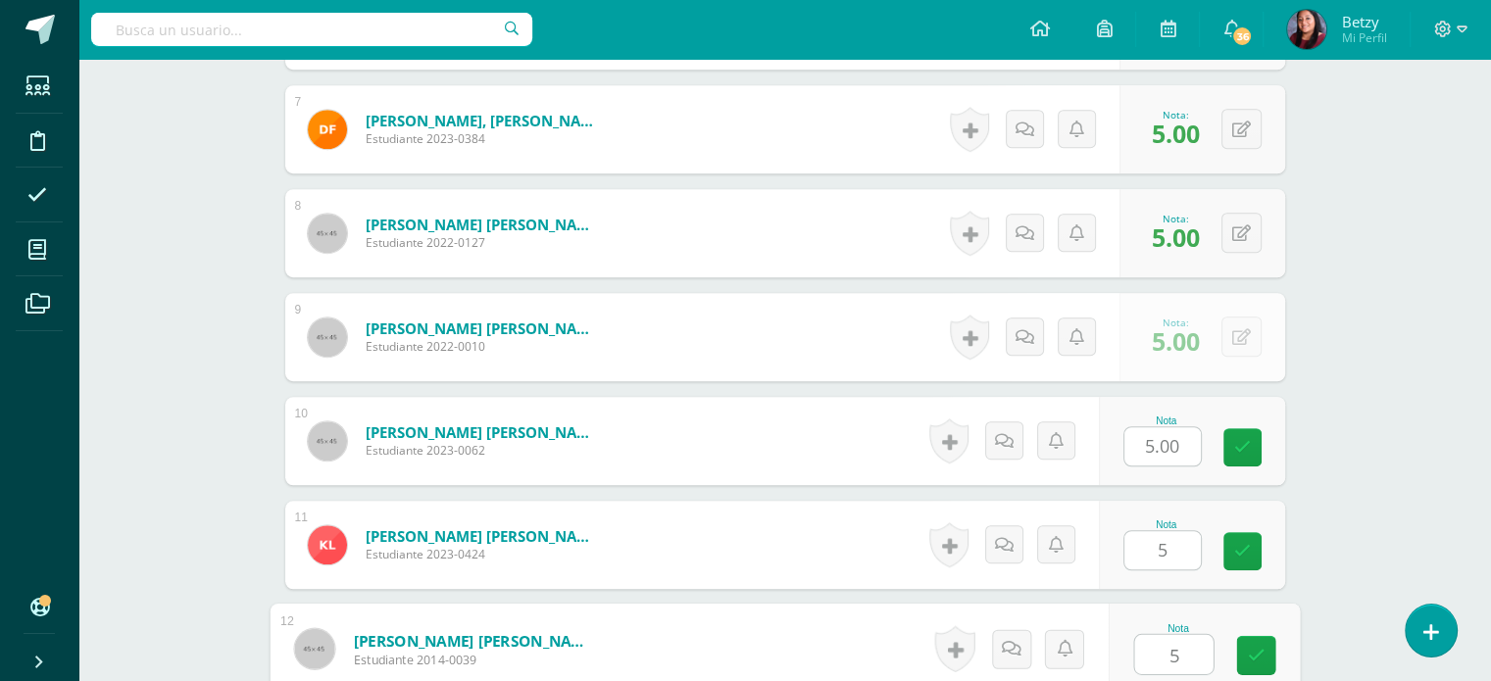
type input "5"
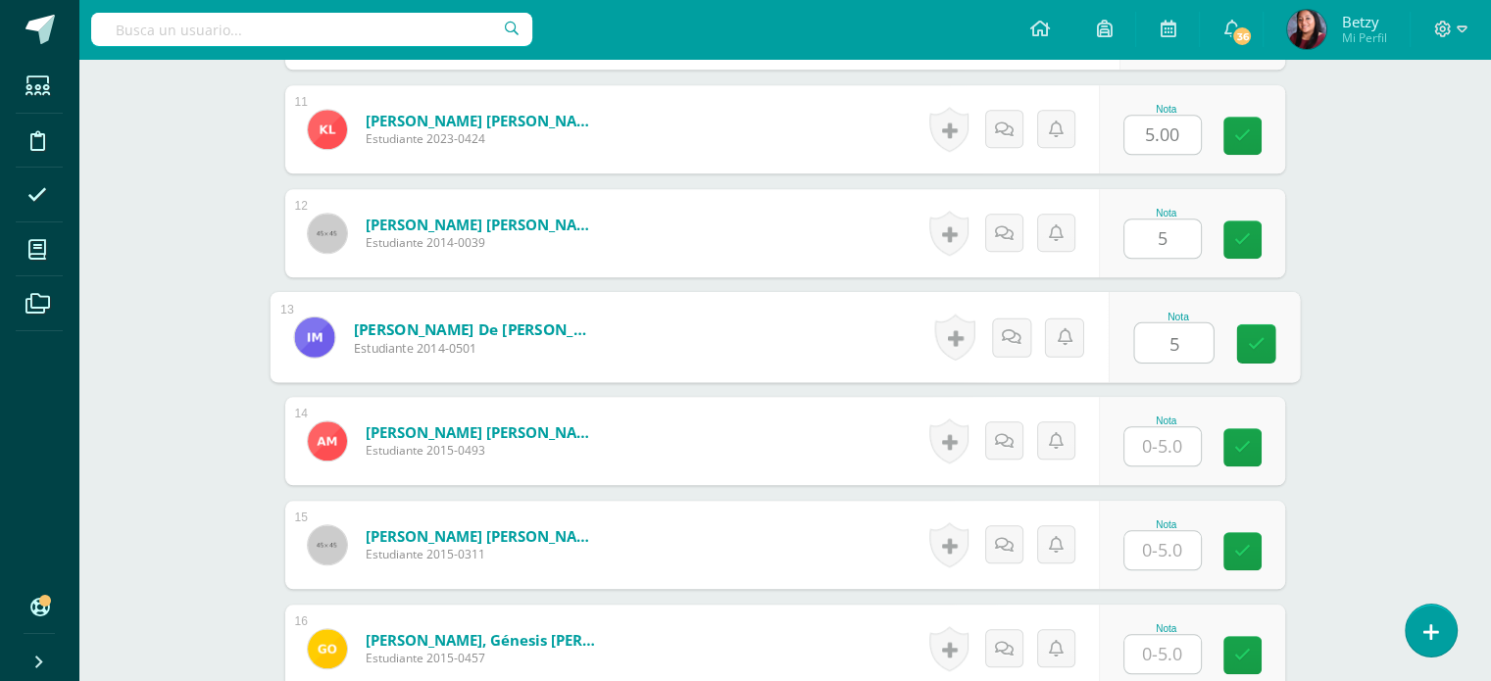
type input "5"
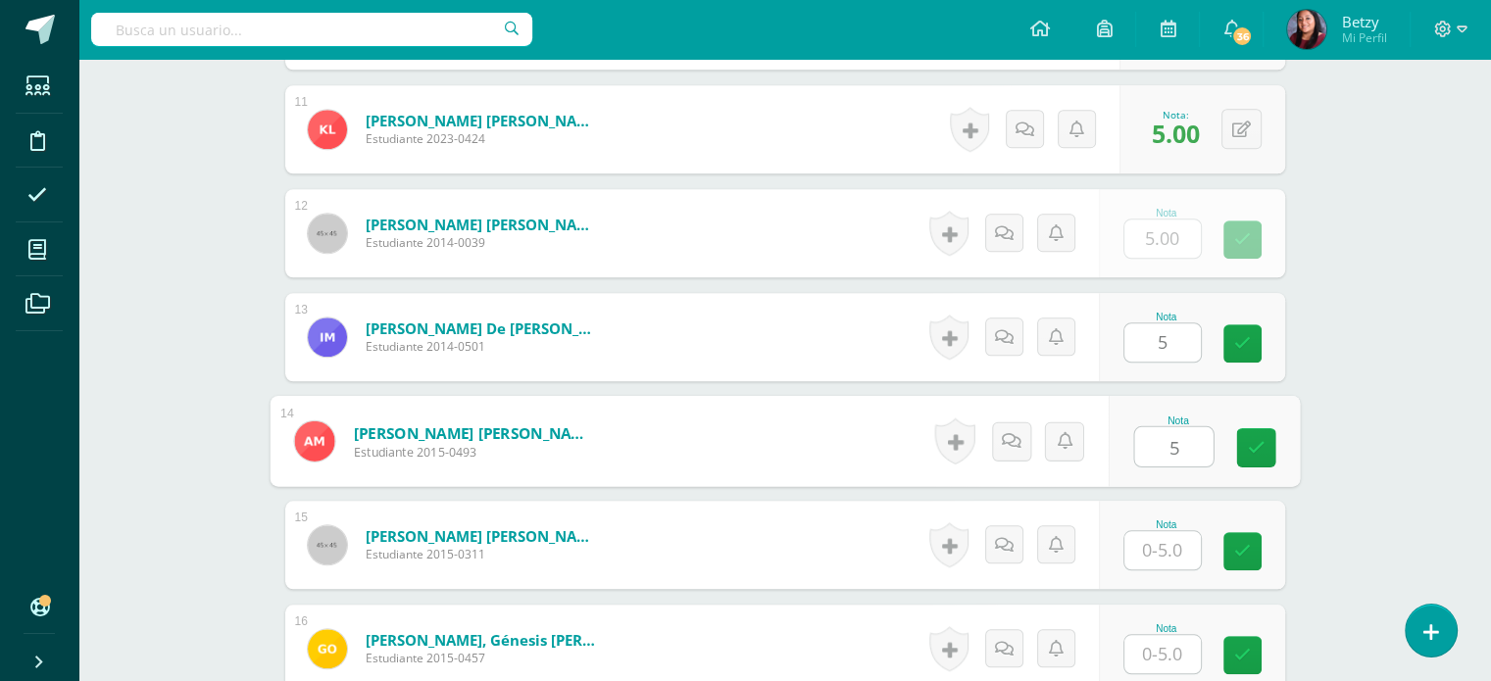
type input "5"
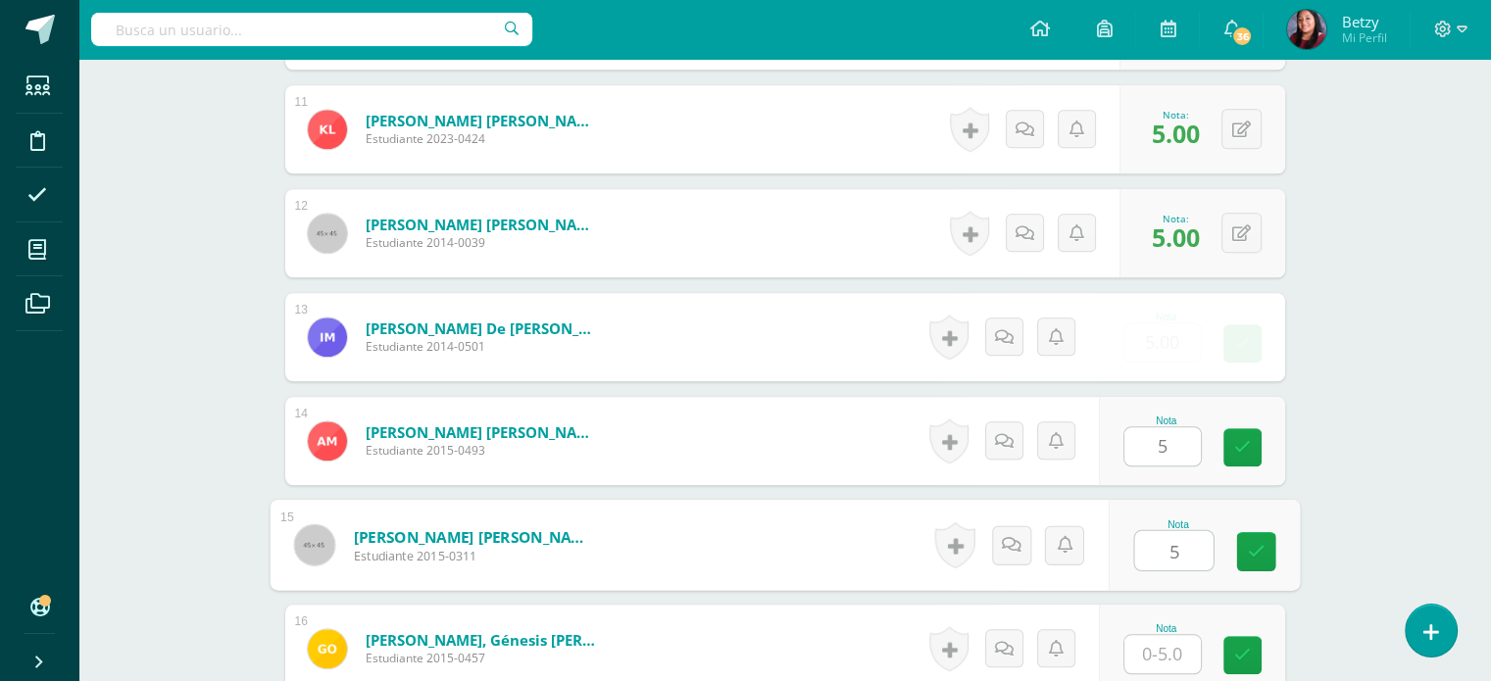
type input "5"
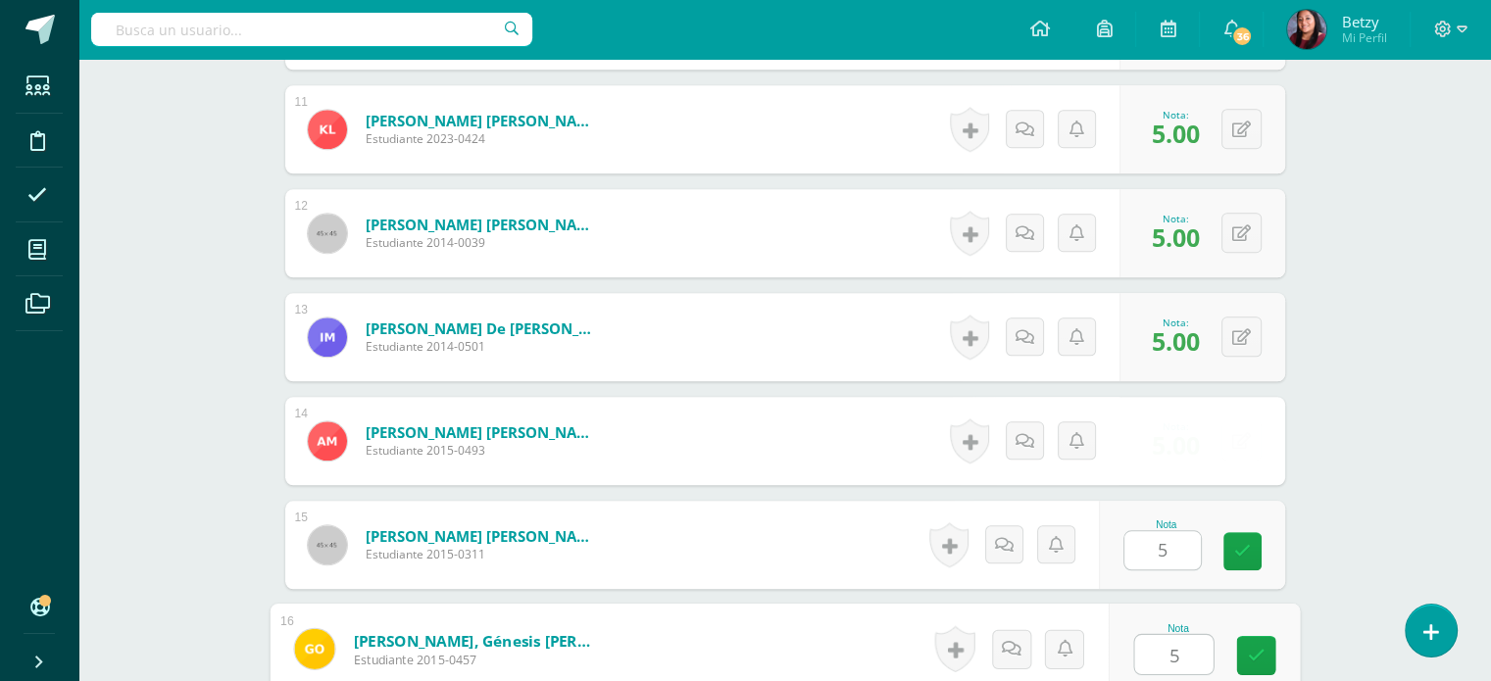
type input "5"
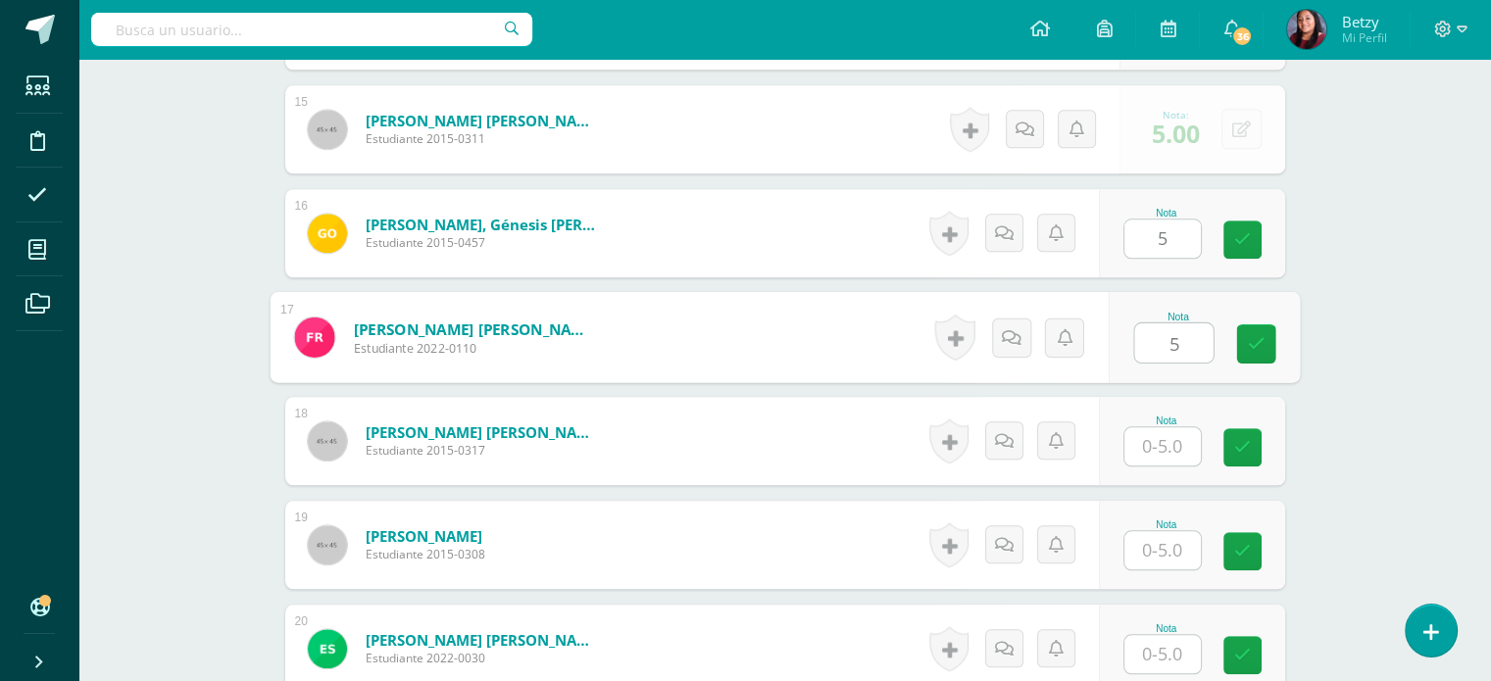
type input "5"
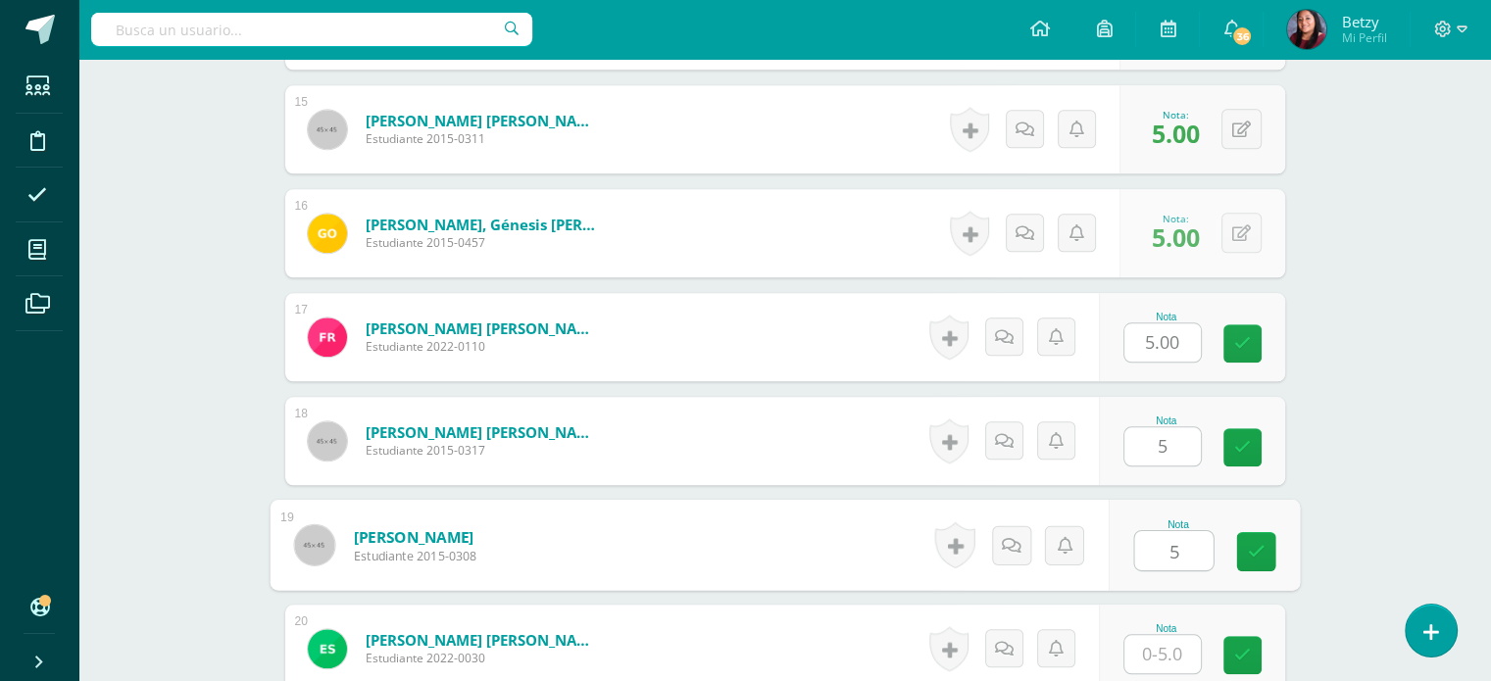
type input "5"
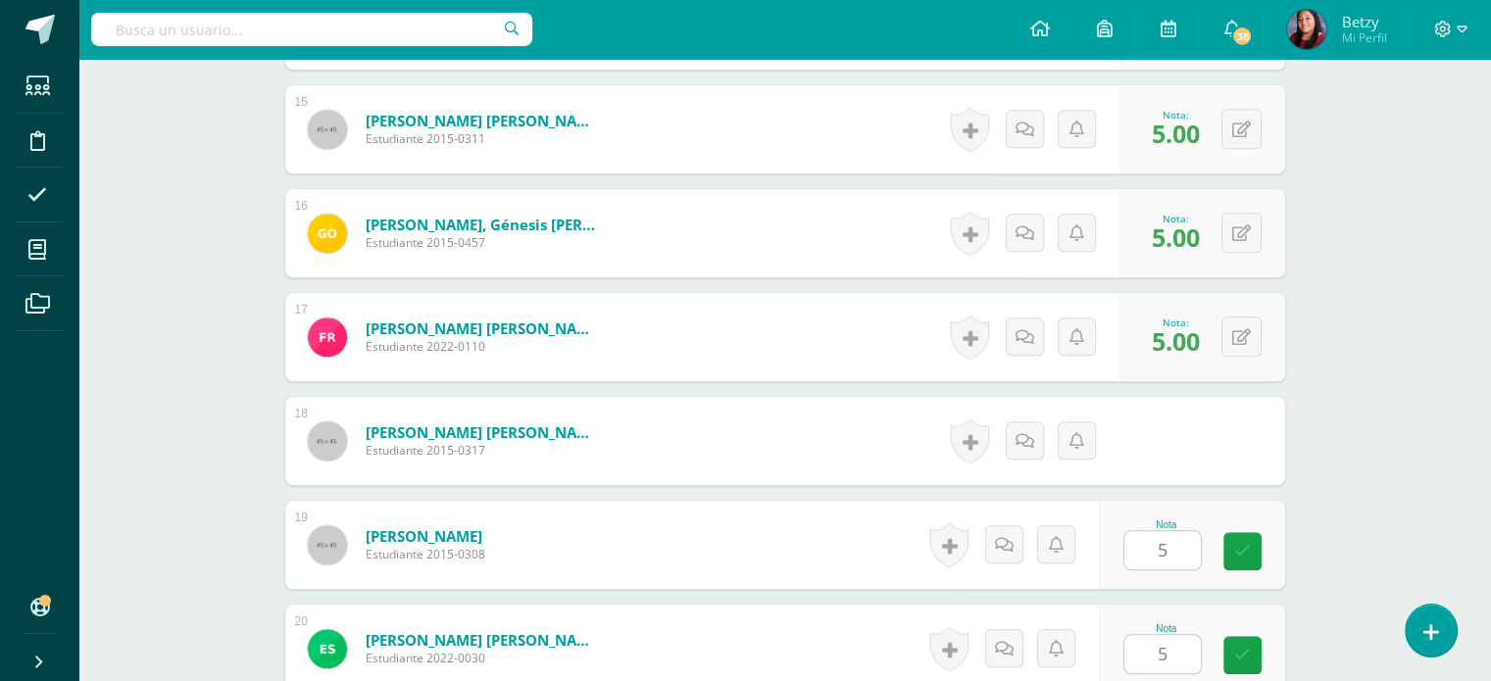
scroll to position [2466, 0]
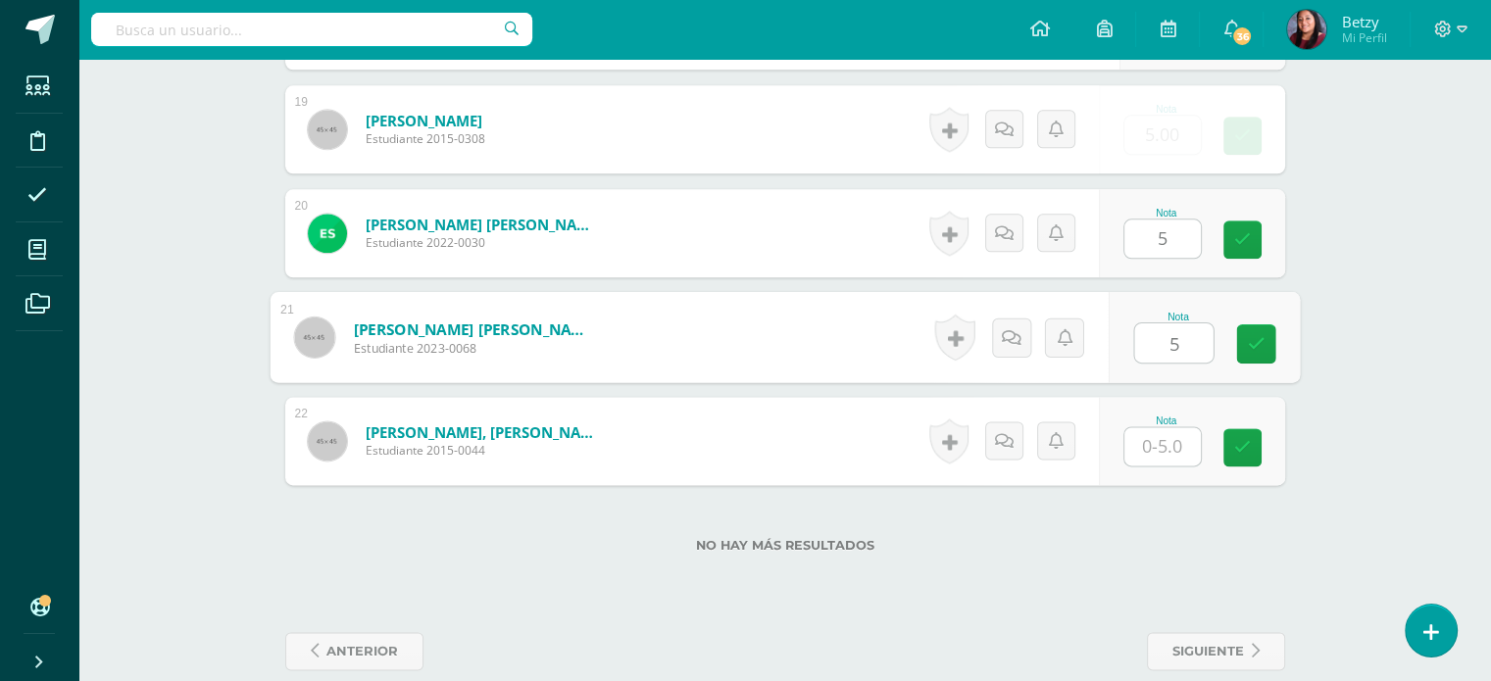
type input "5"
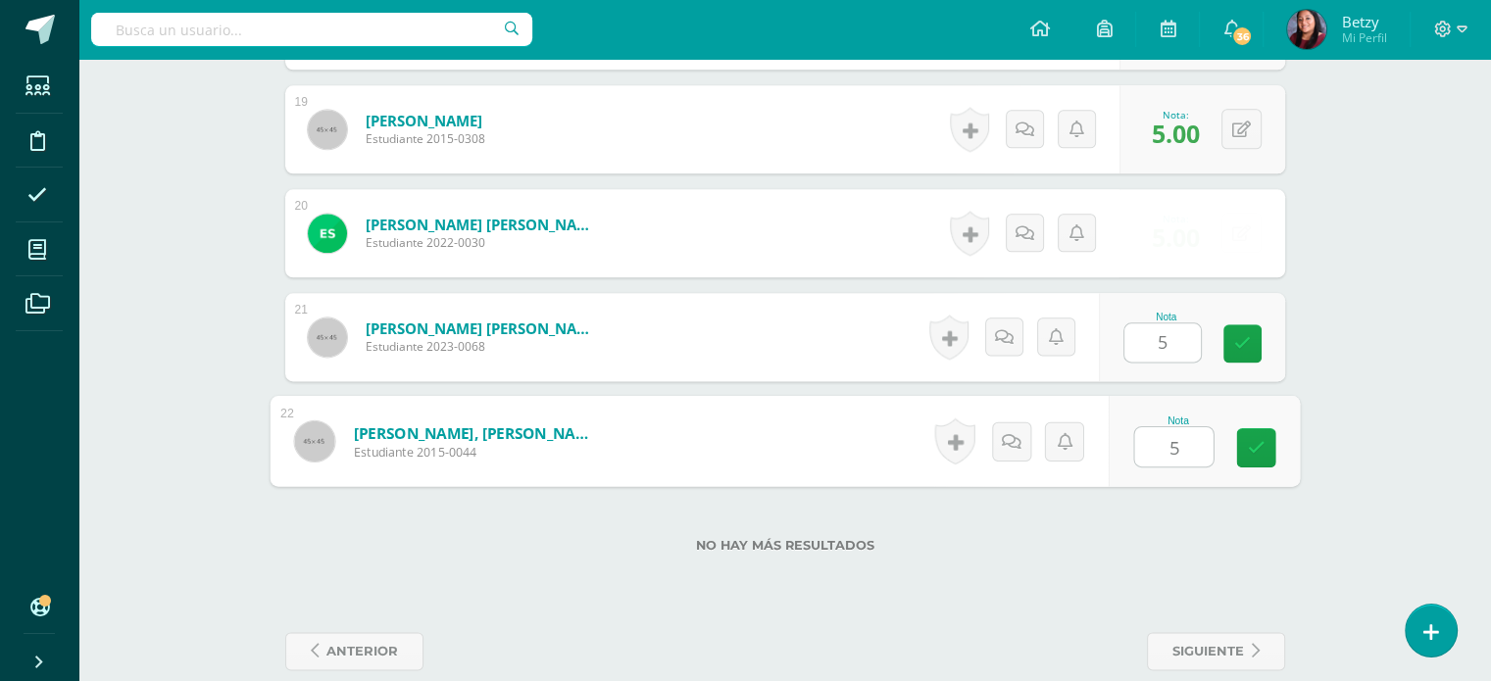
type input "55"
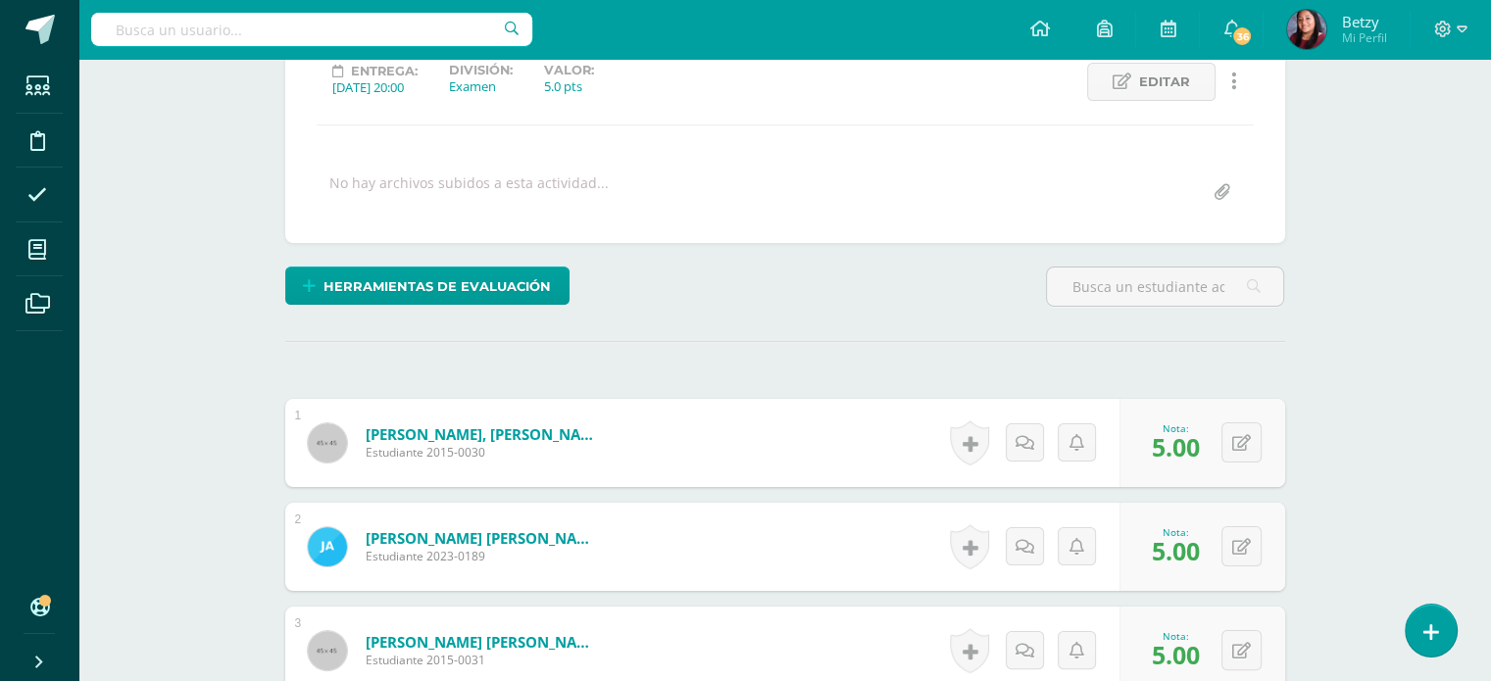
scroll to position [272, 0]
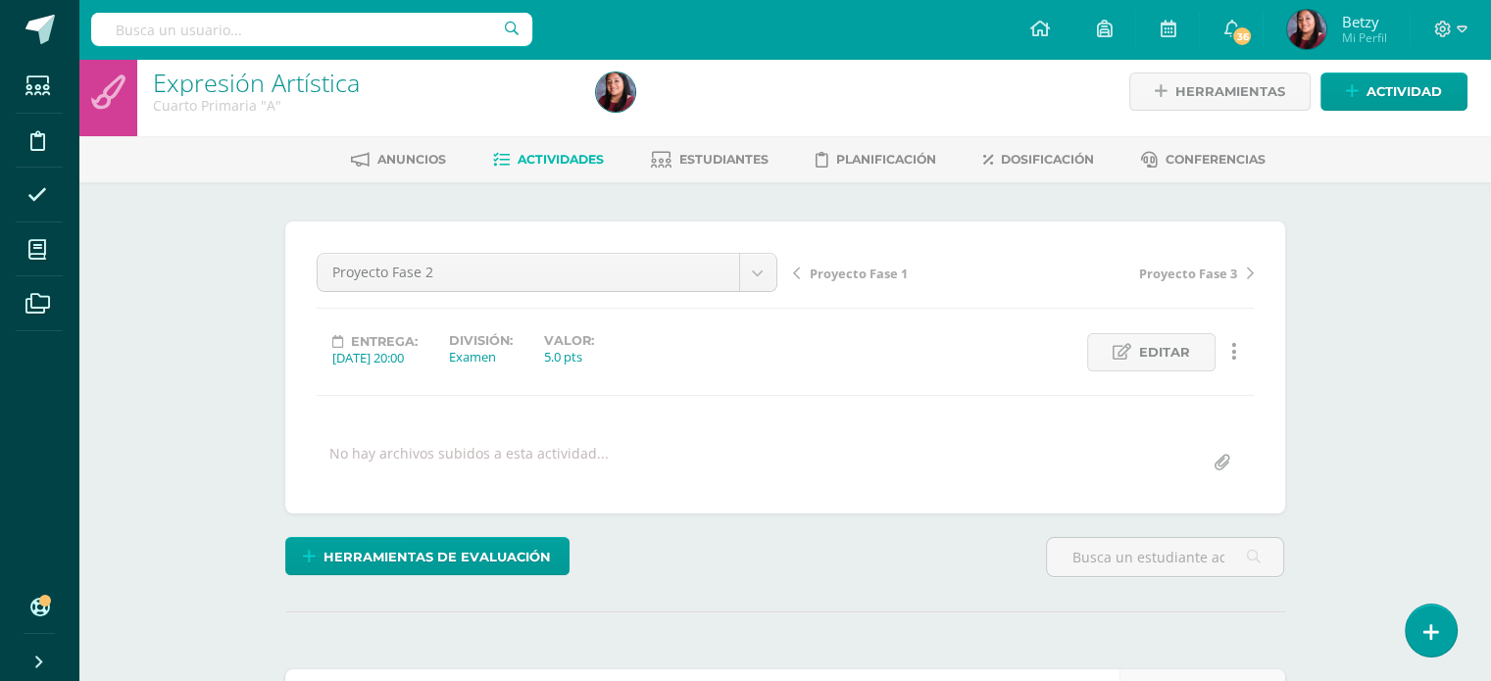
scroll to position [0, 0]
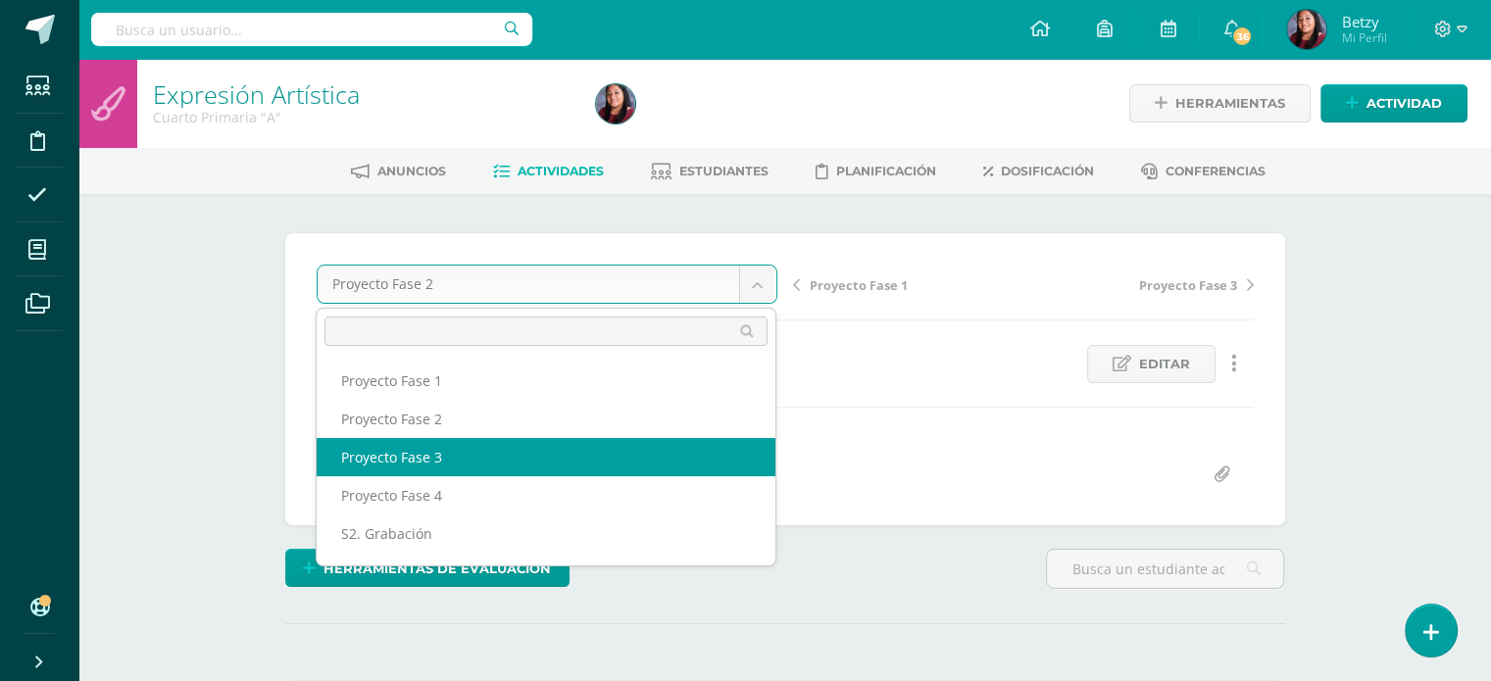
select select "/dashboard/teacher/grade-activity/51271/"
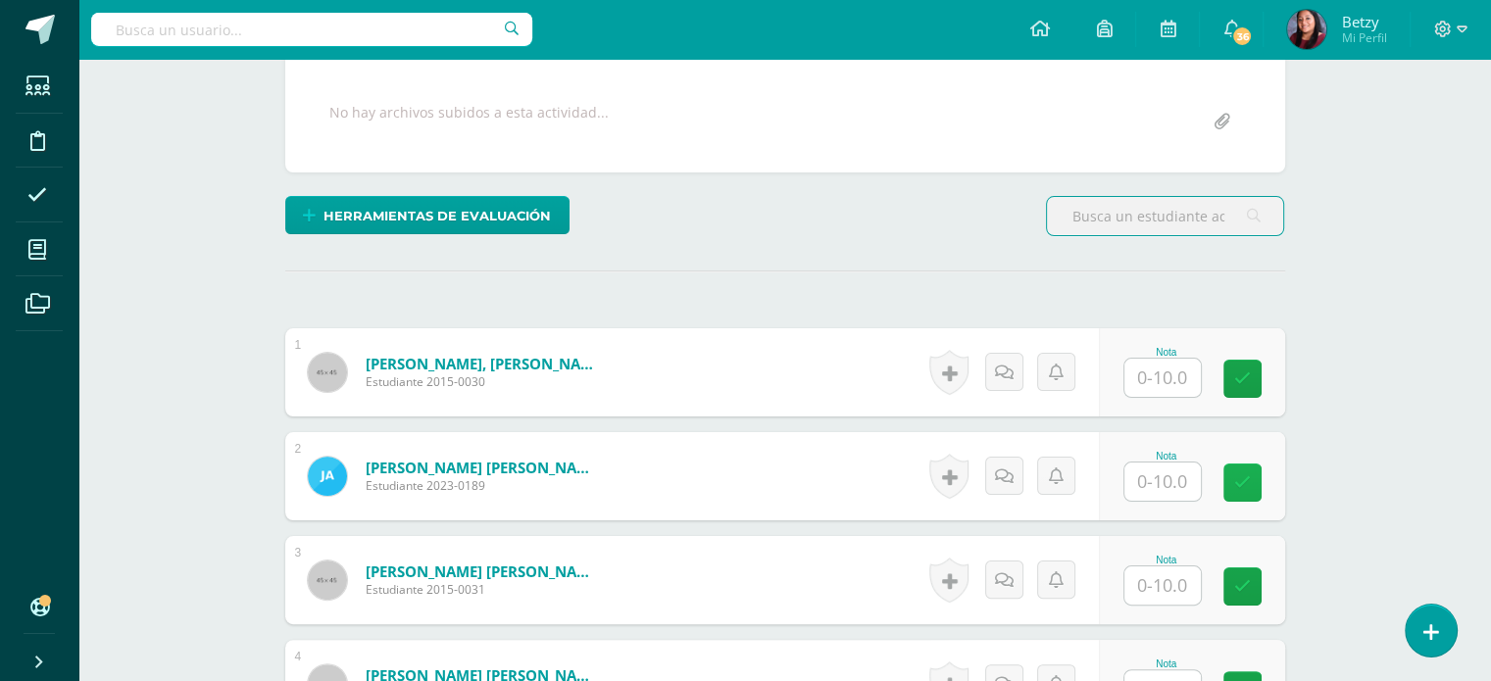
scroll to position [353, 0]
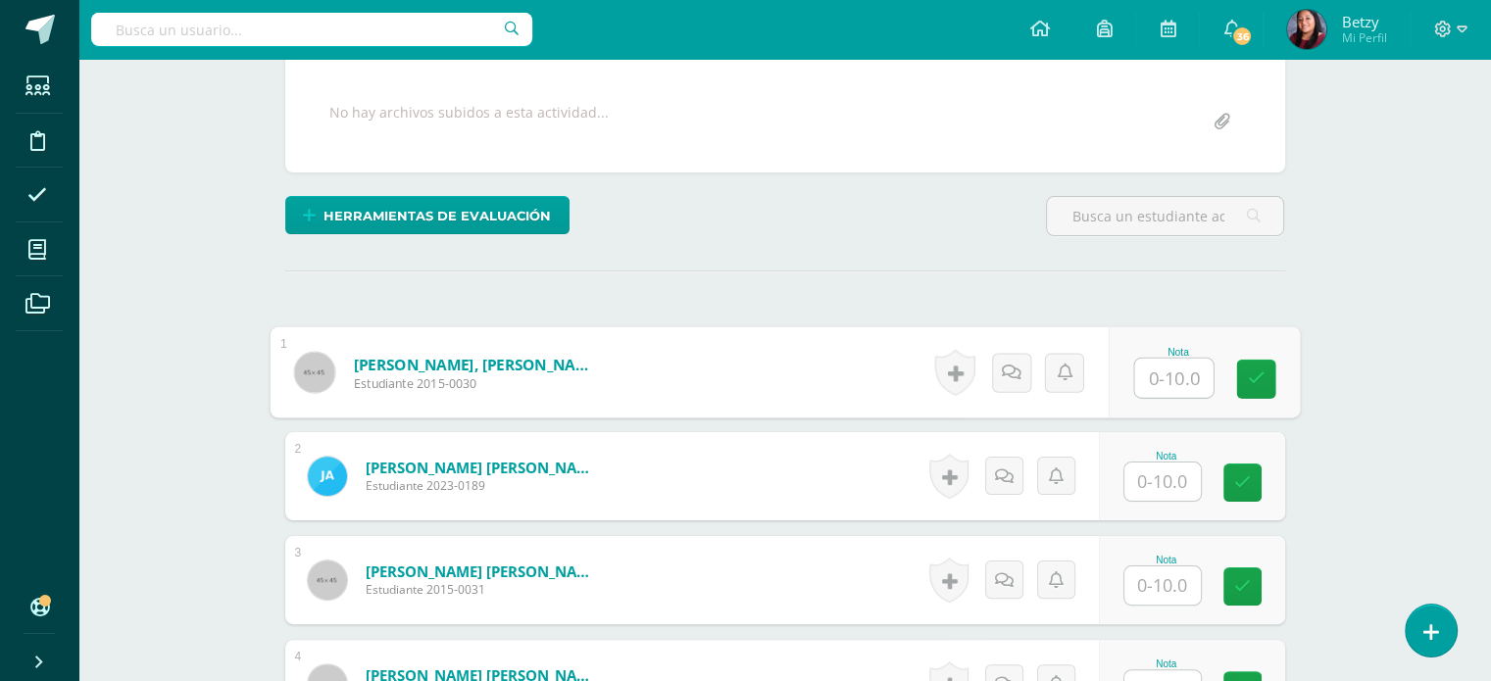
click at [1167, 380] on input "text" at bounding box center [1173, 378] width 78 height 39
type input "10"
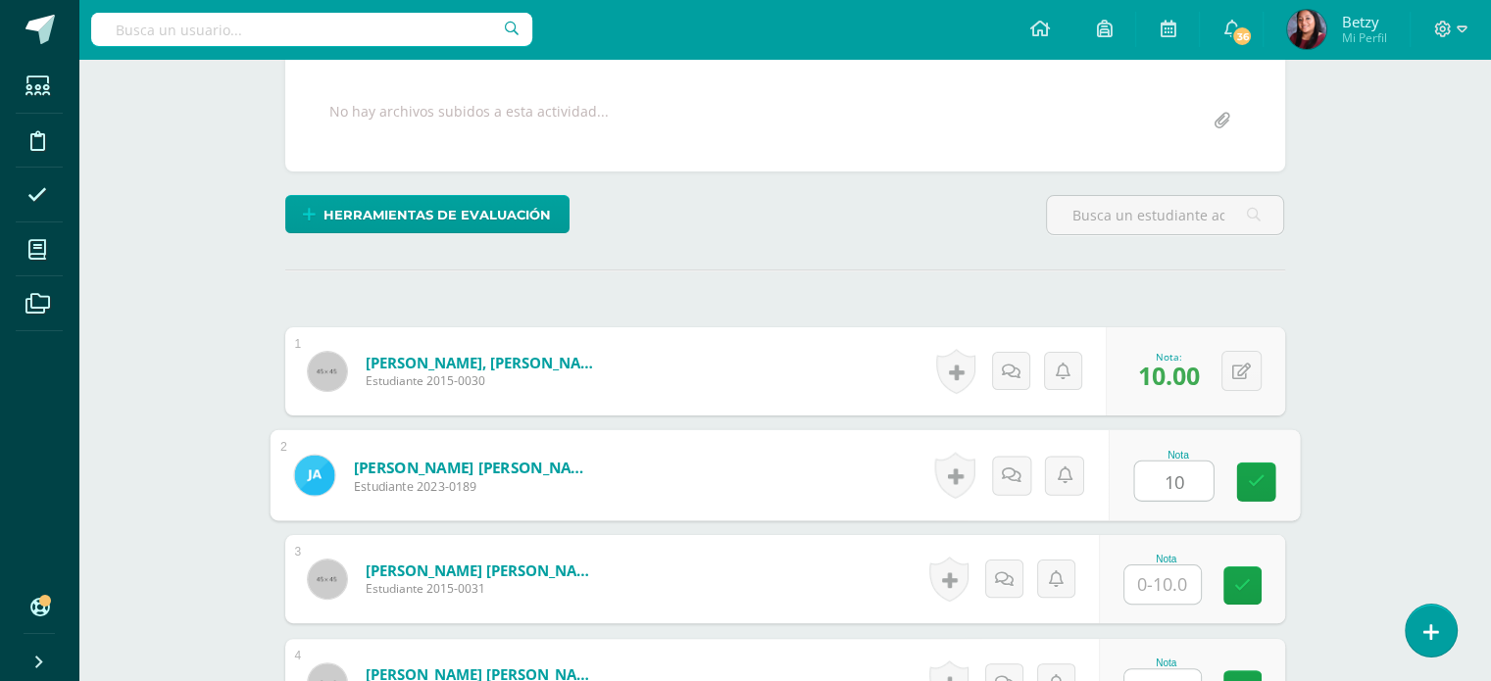
type input "10"
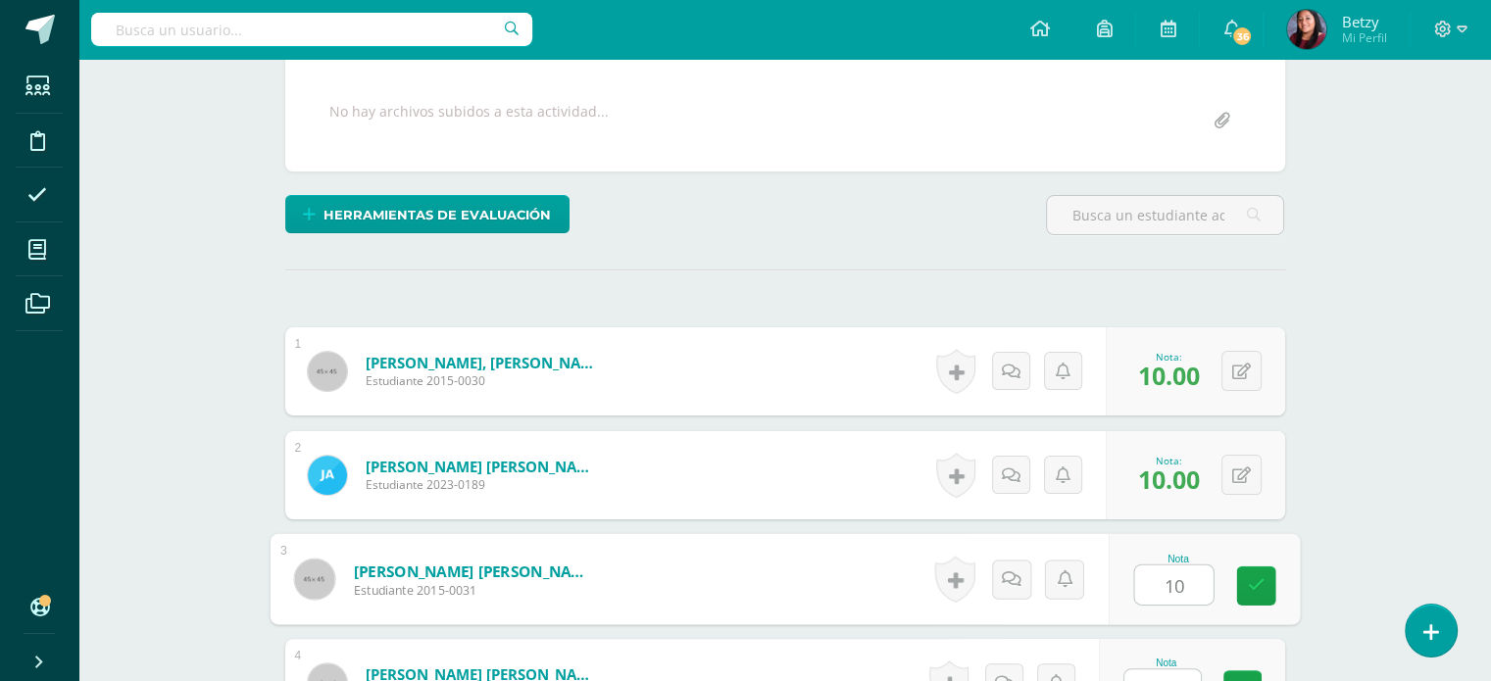
type input "10"
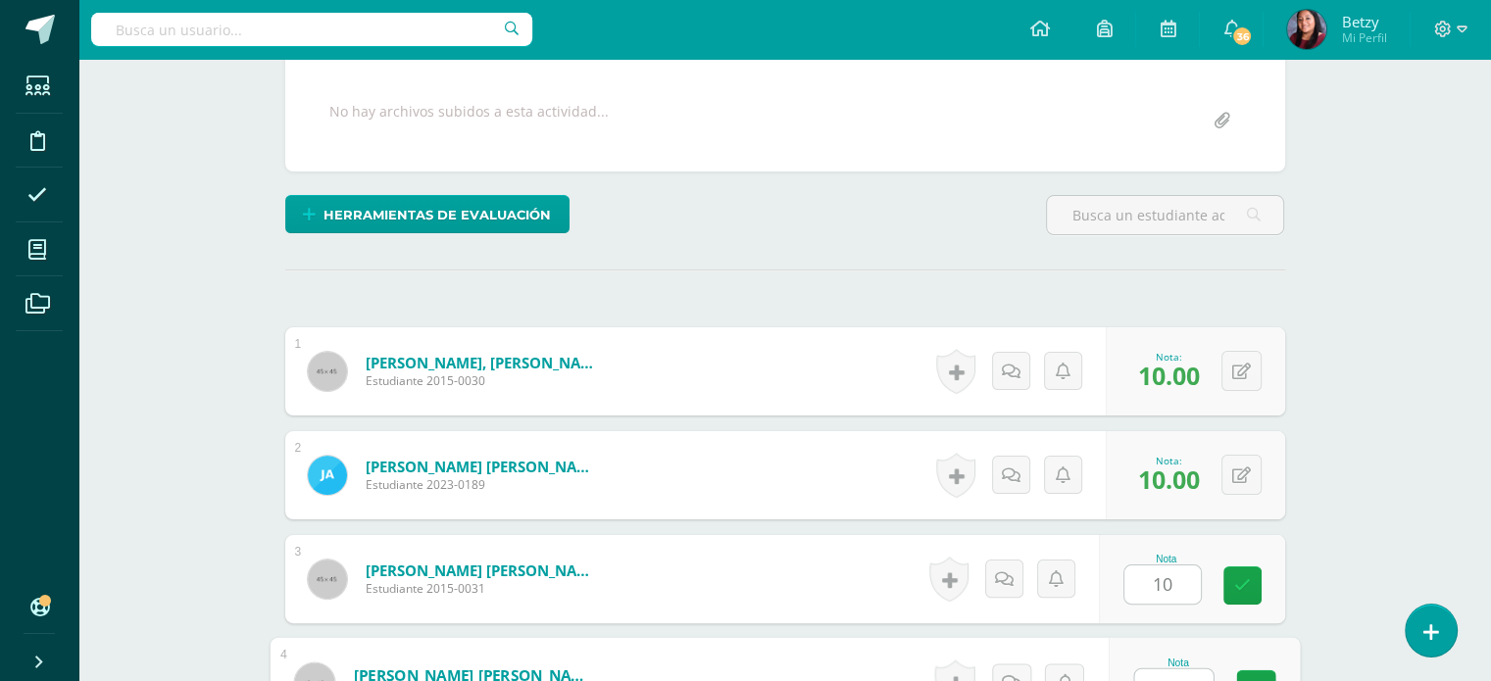
scroll to position [378, 0]
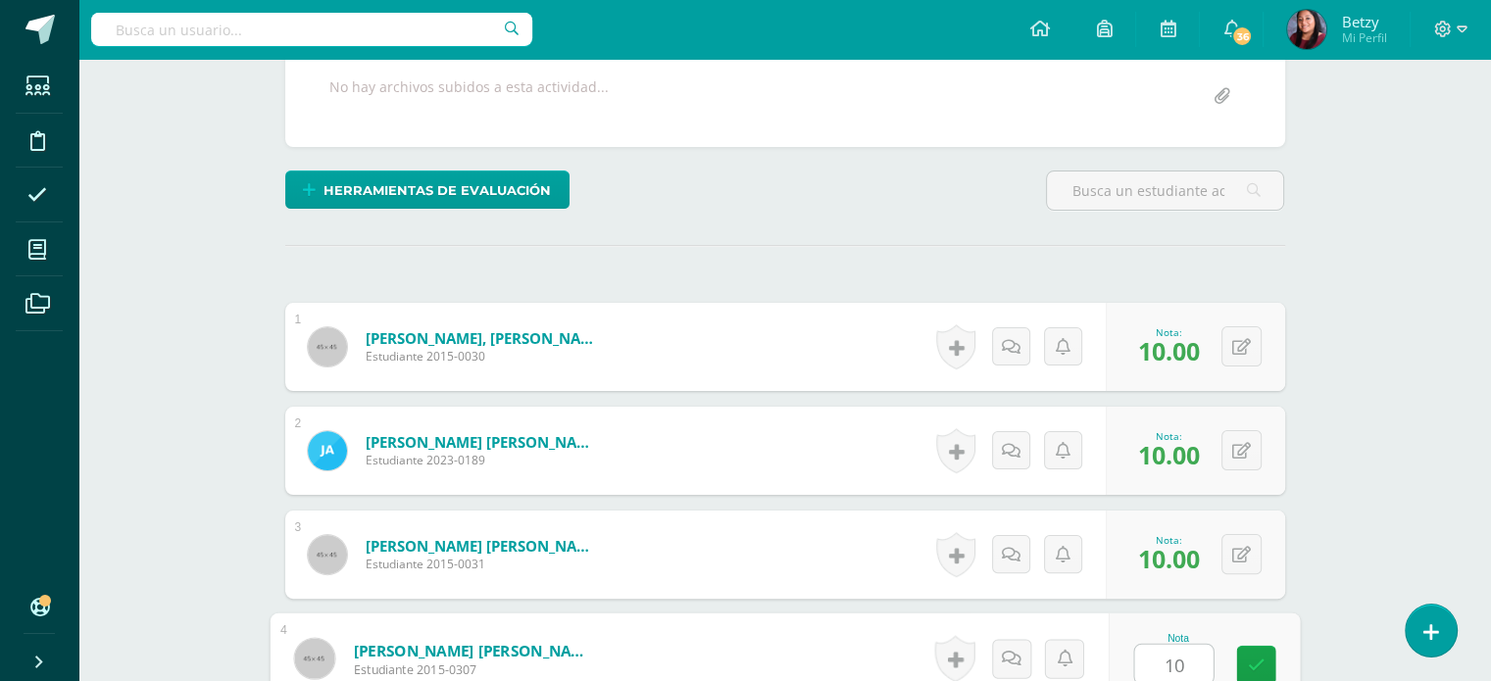
type input "10"
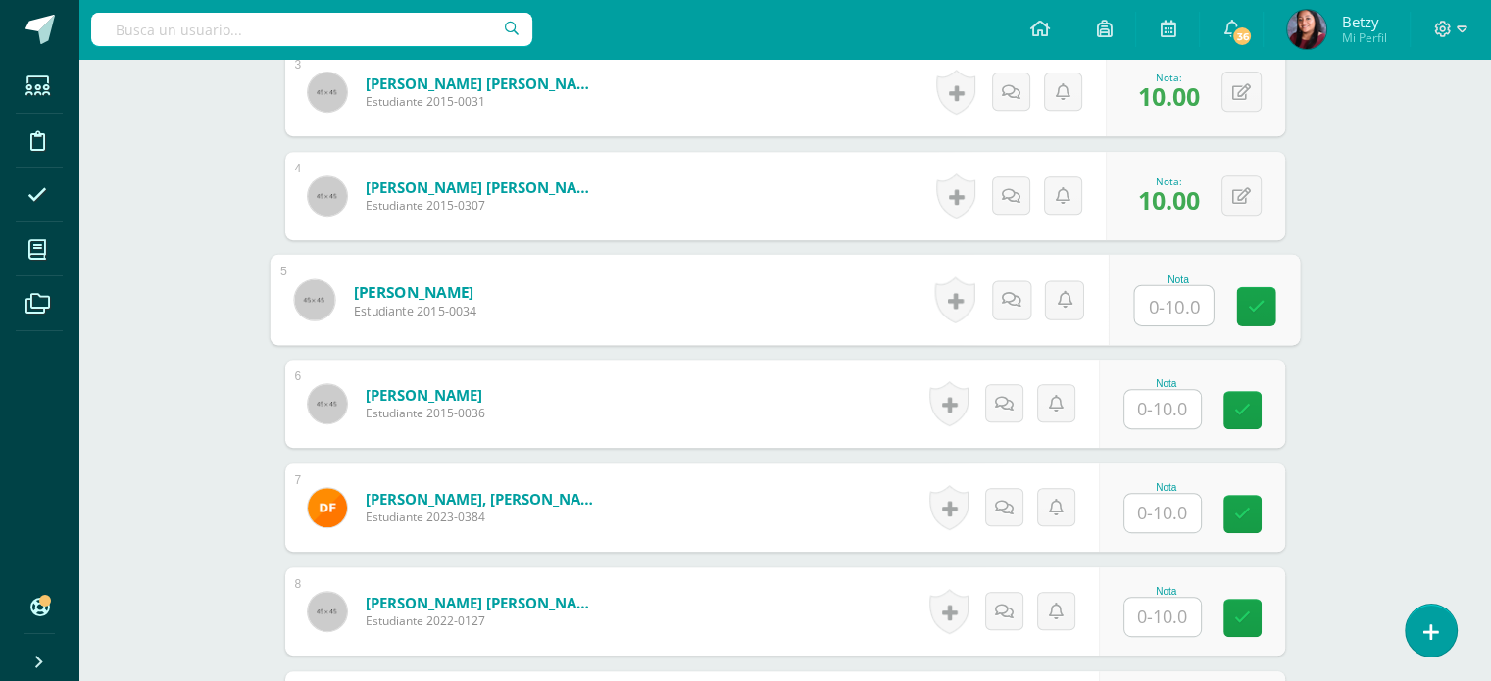
scroll to position [849, 0]
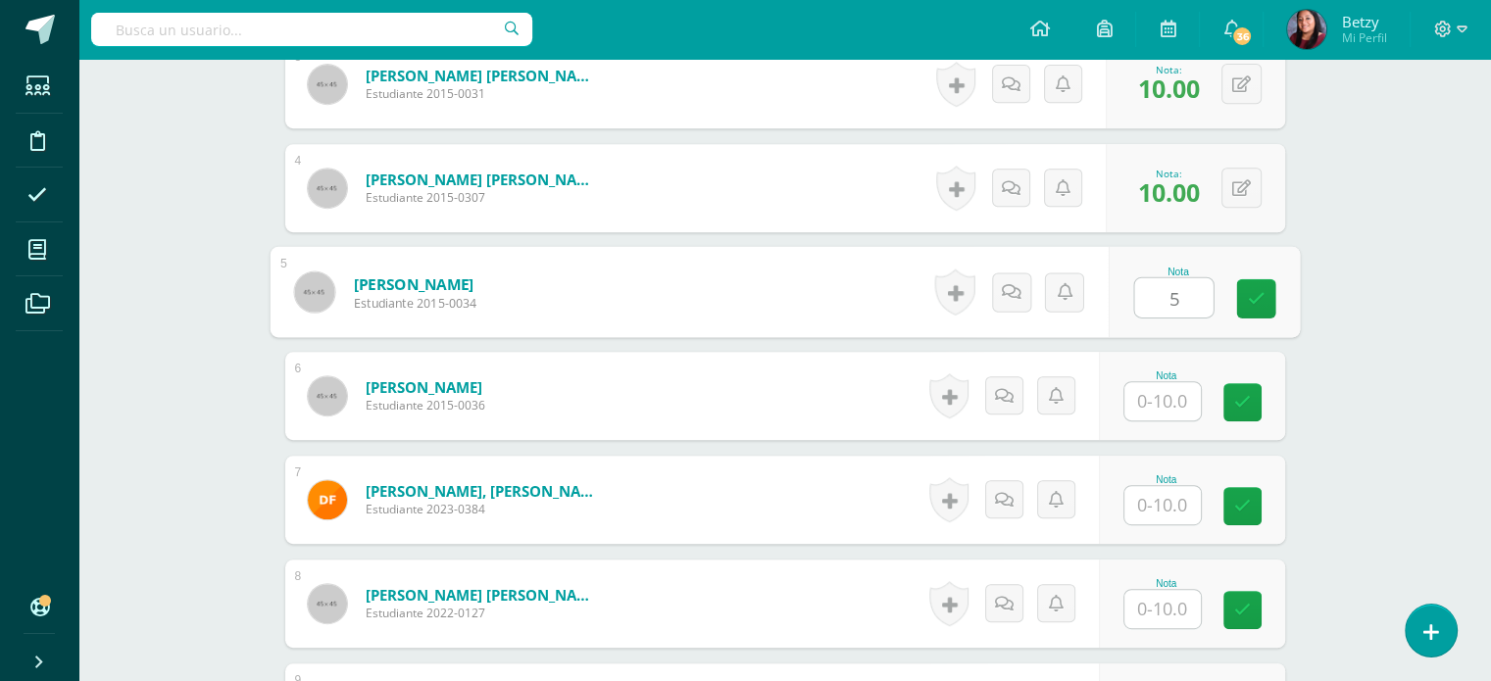
type input "5"
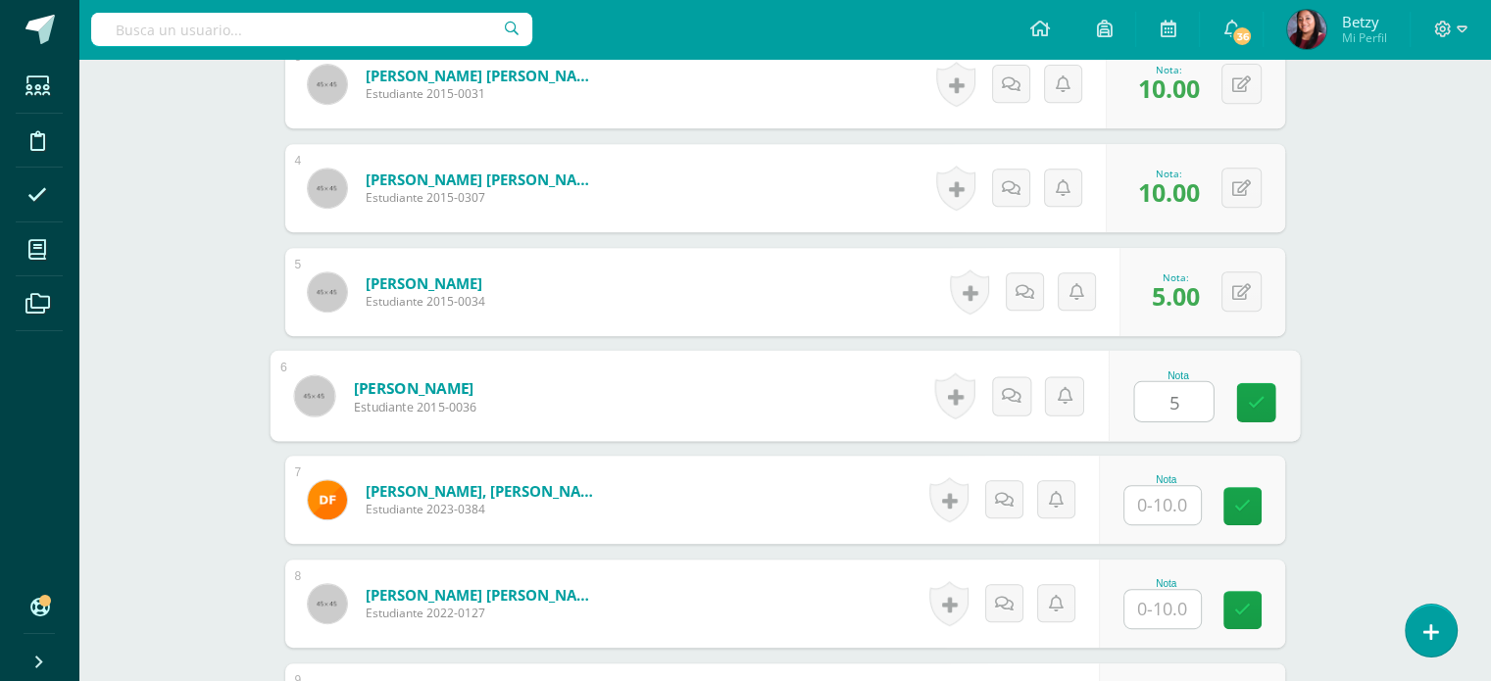
type input "5"
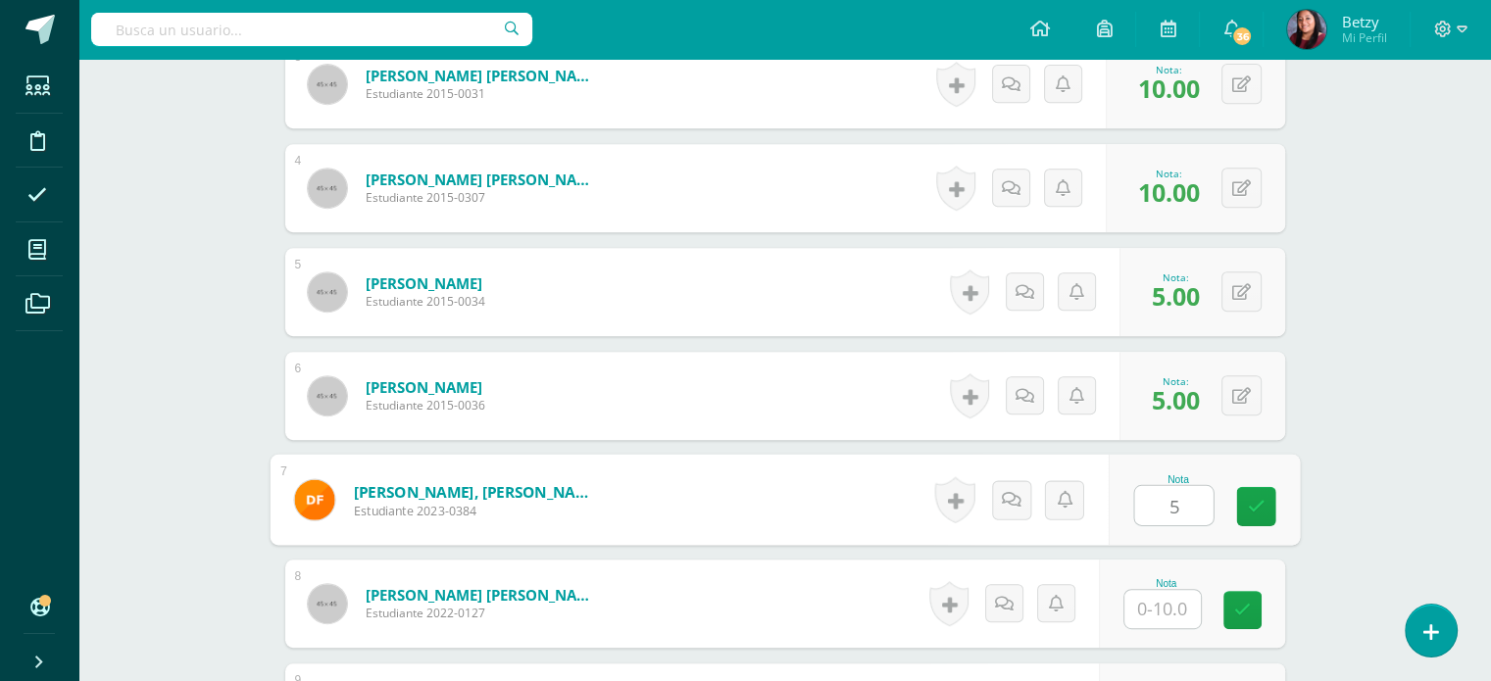
type input "5"
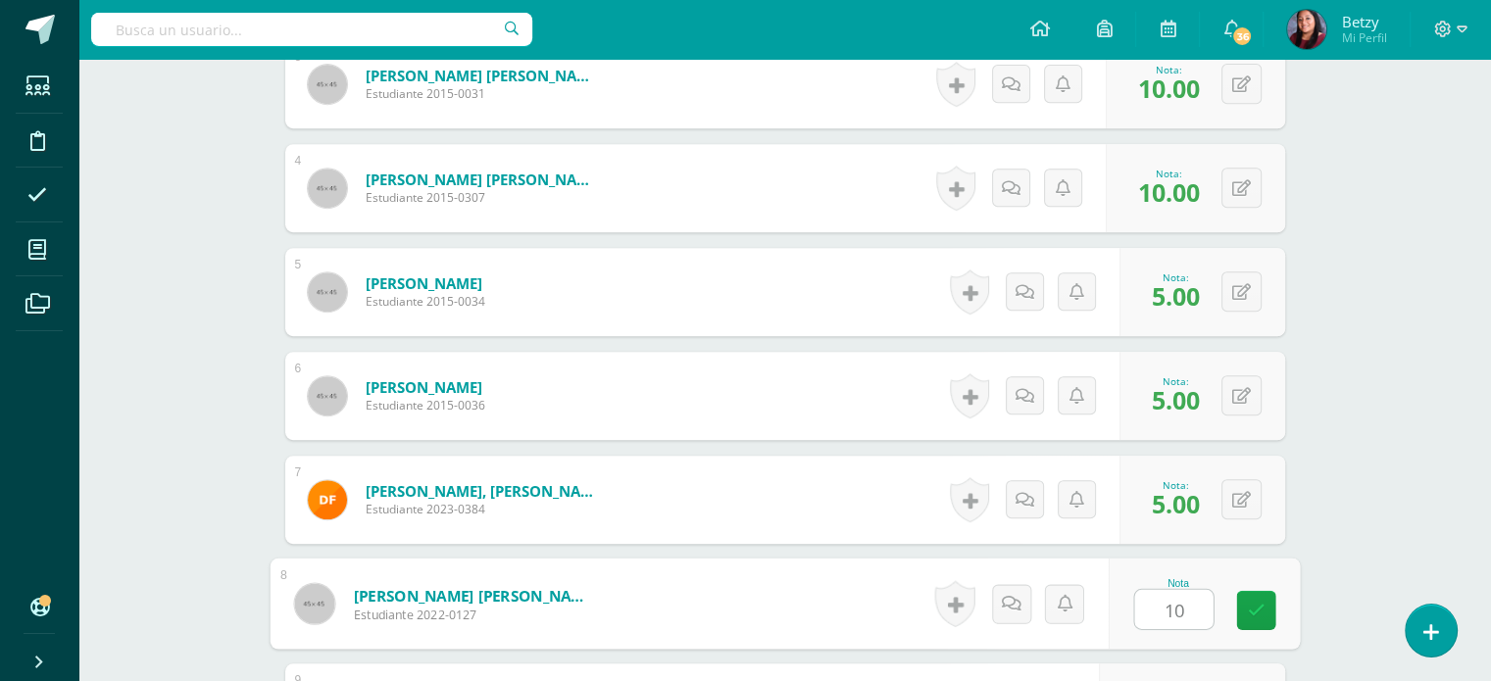
type input "10"
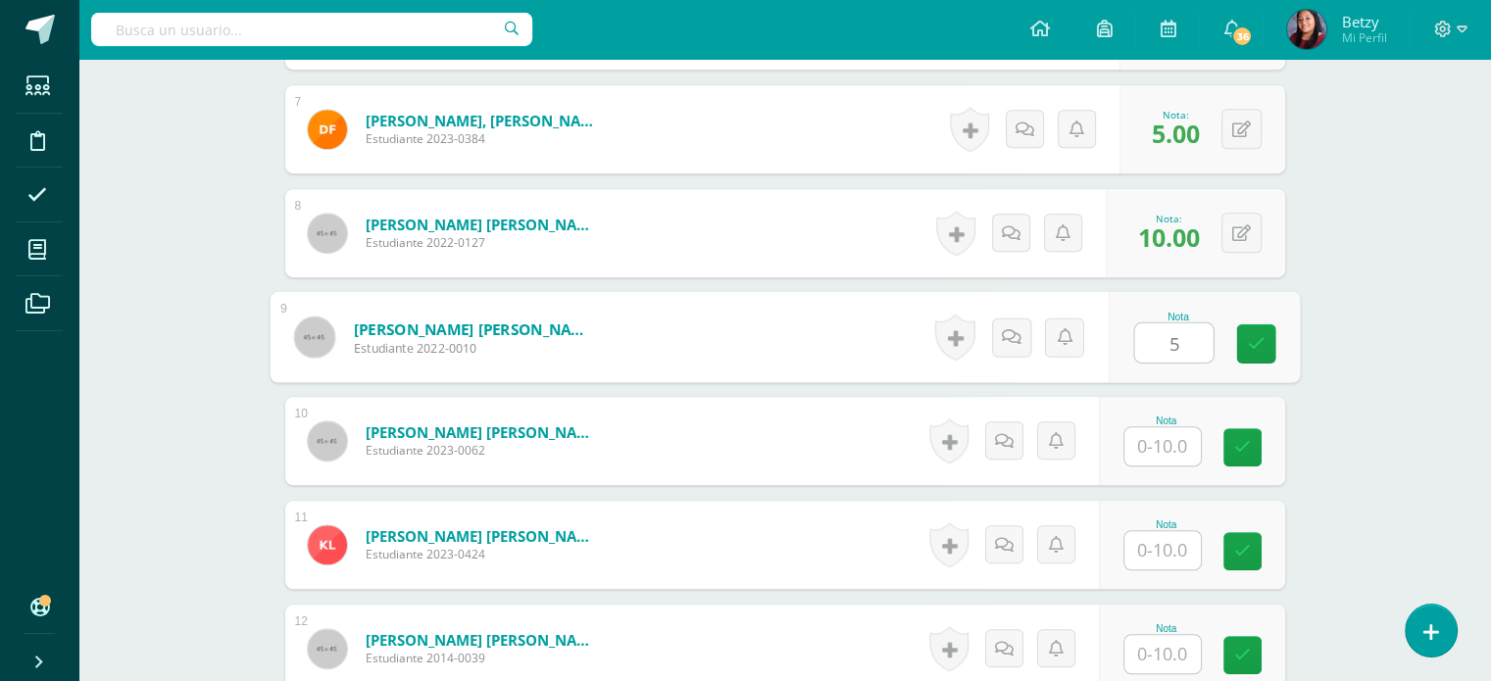
type input "5"
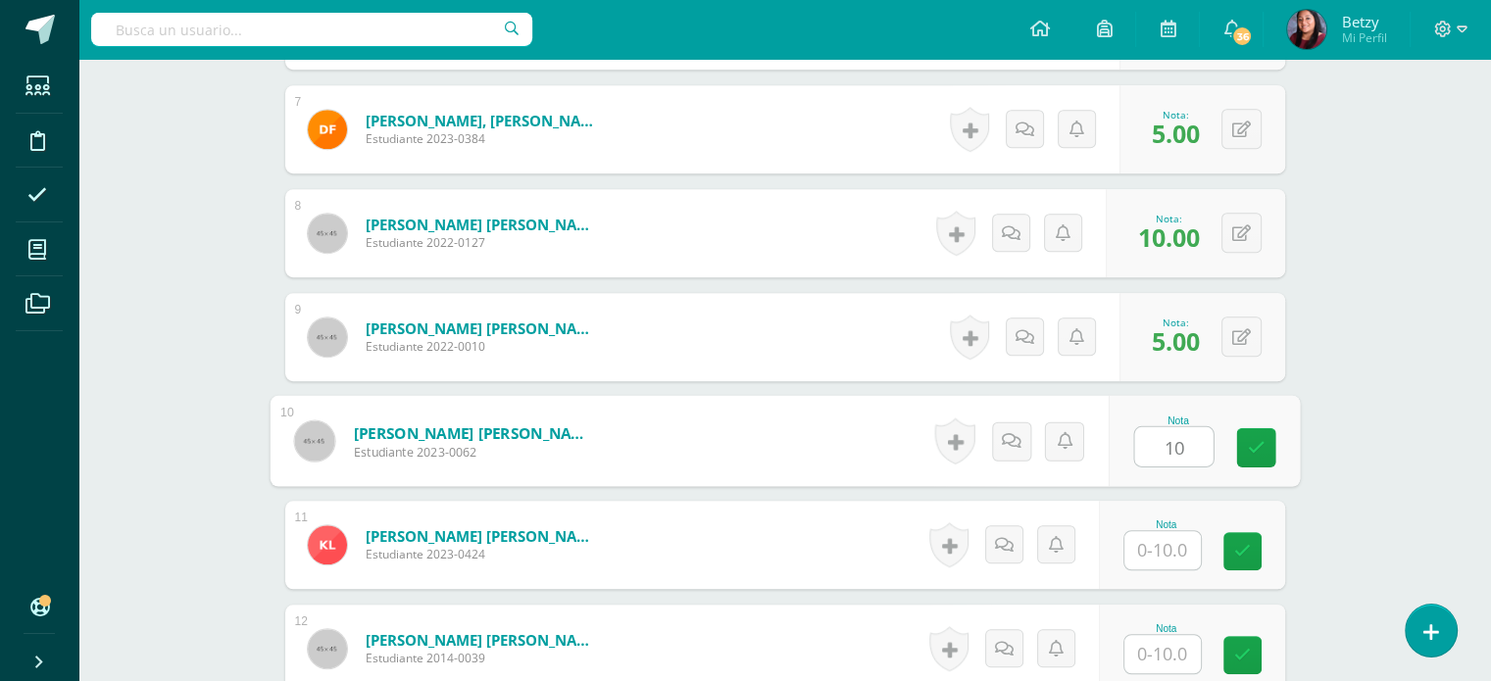
type input "10"
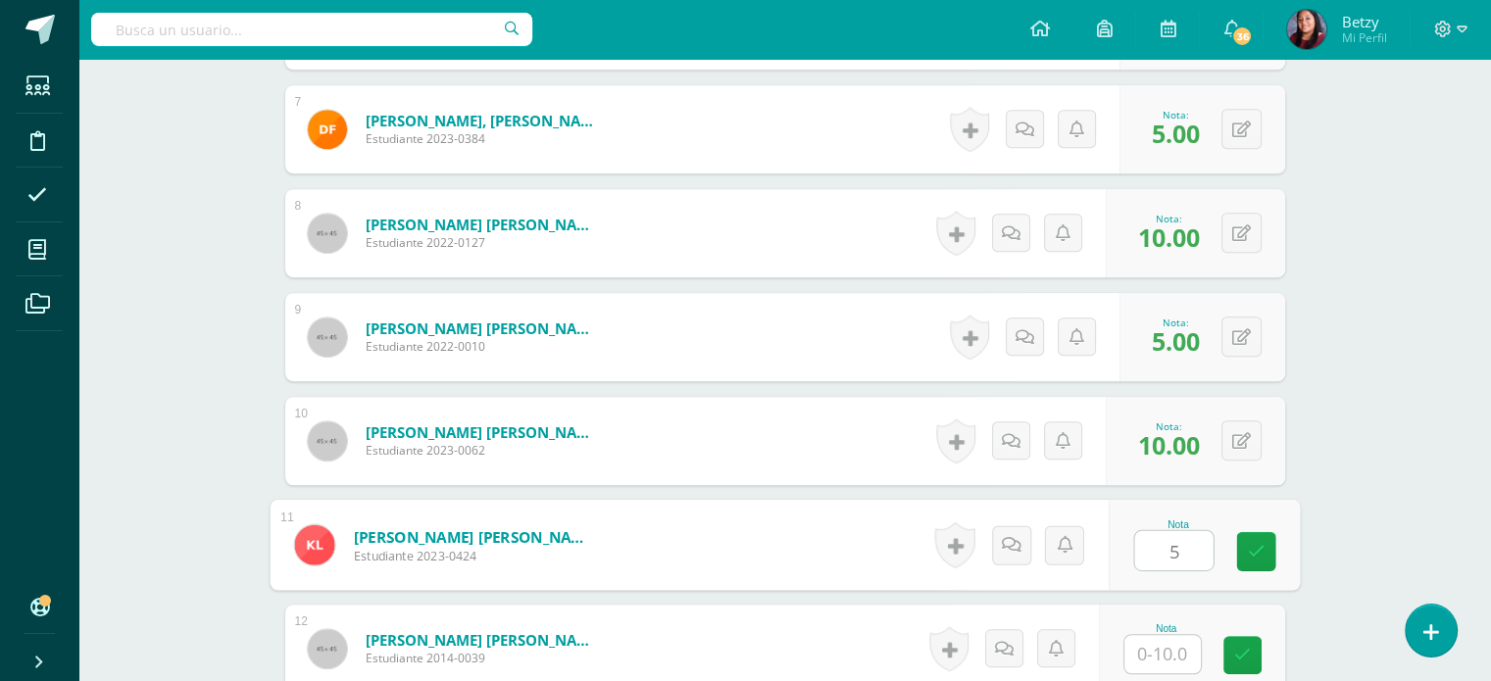
type input "5"
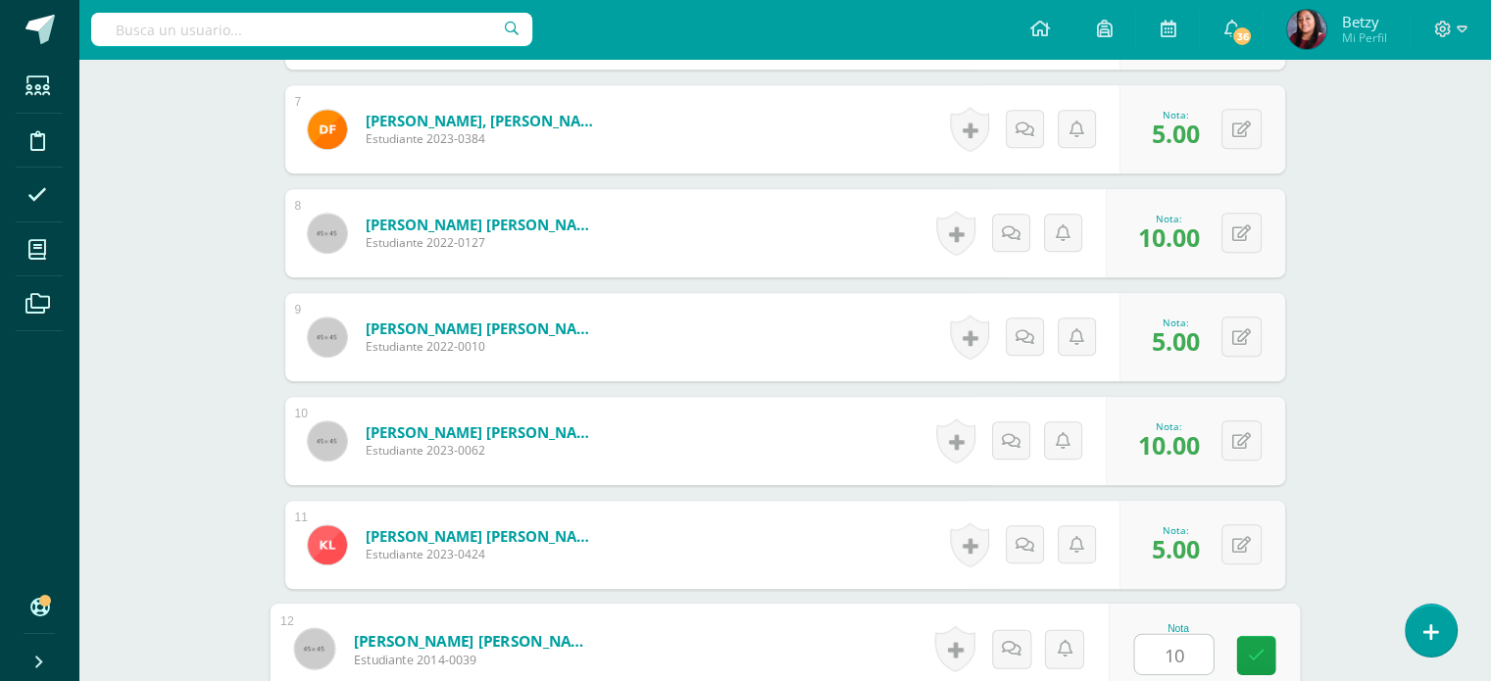
type input "10"
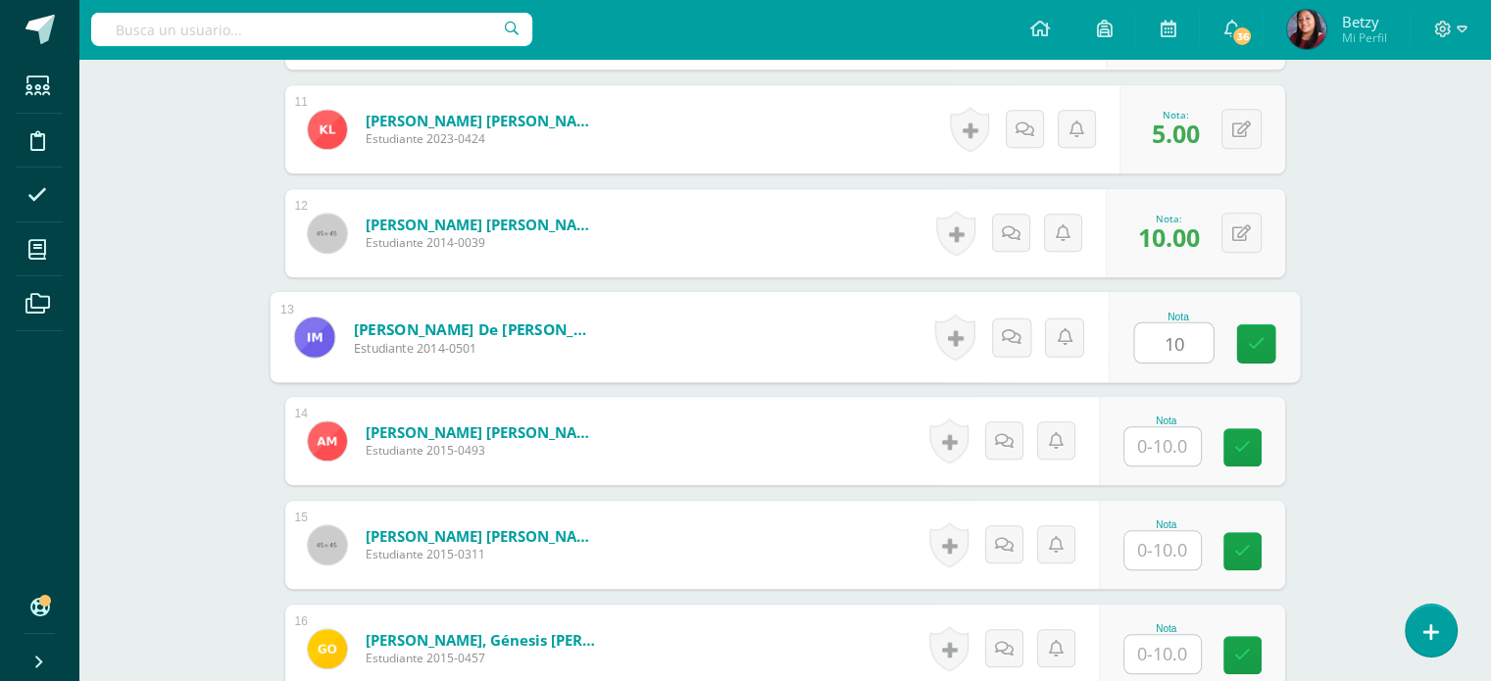
type input "10"
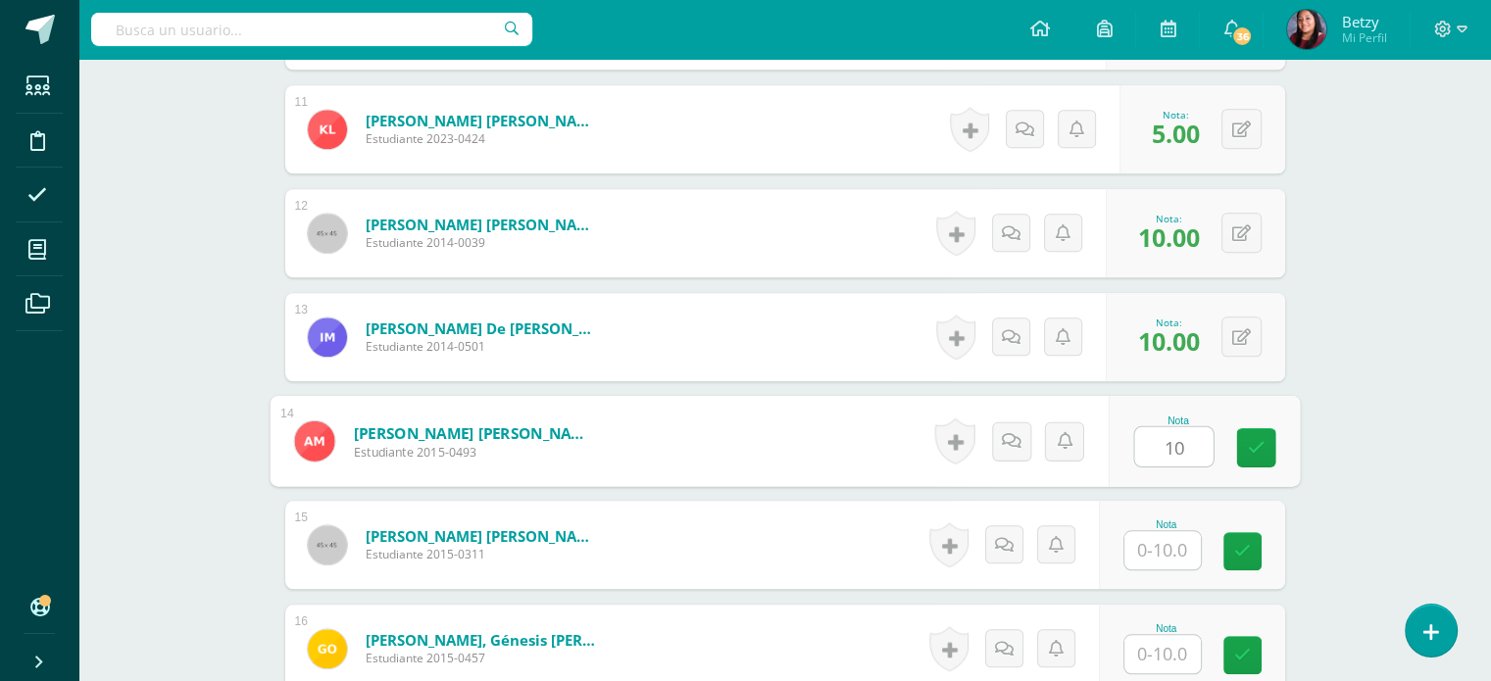
type input "10"
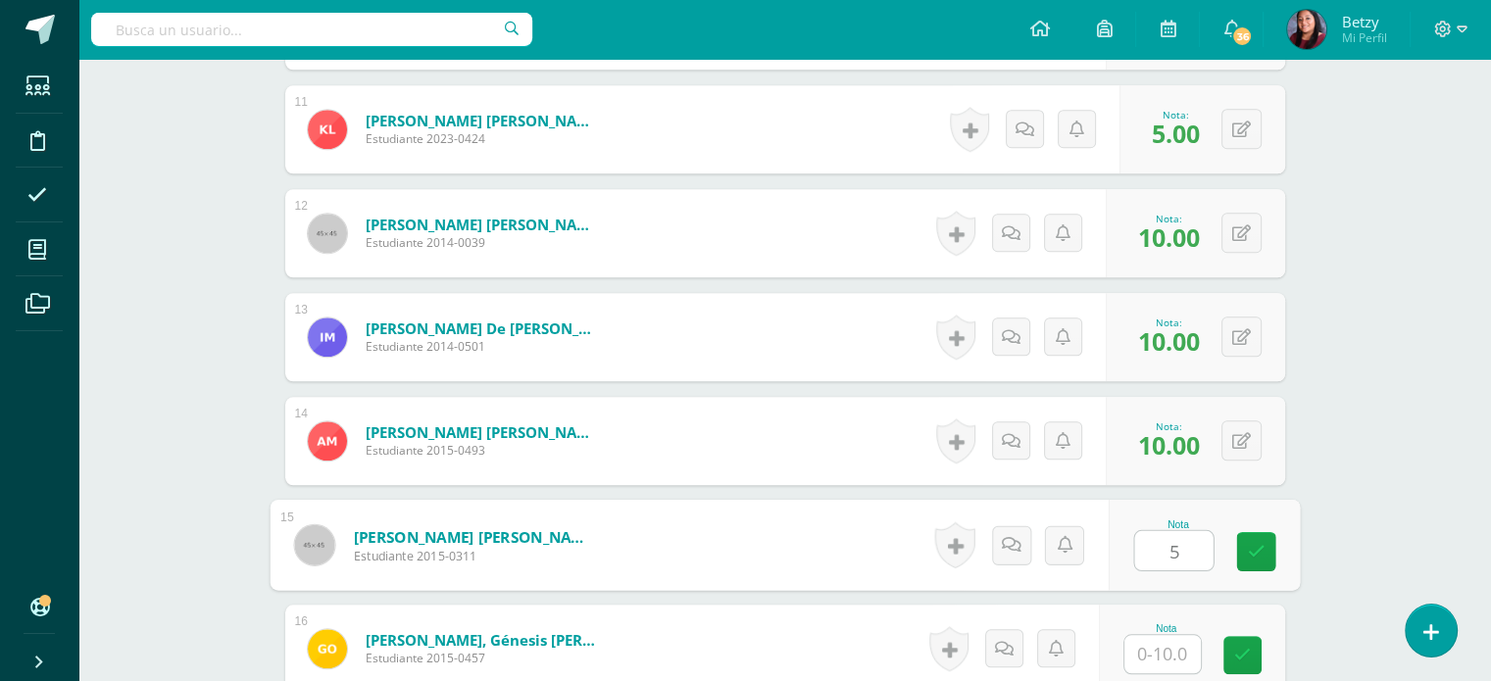
type input "5"
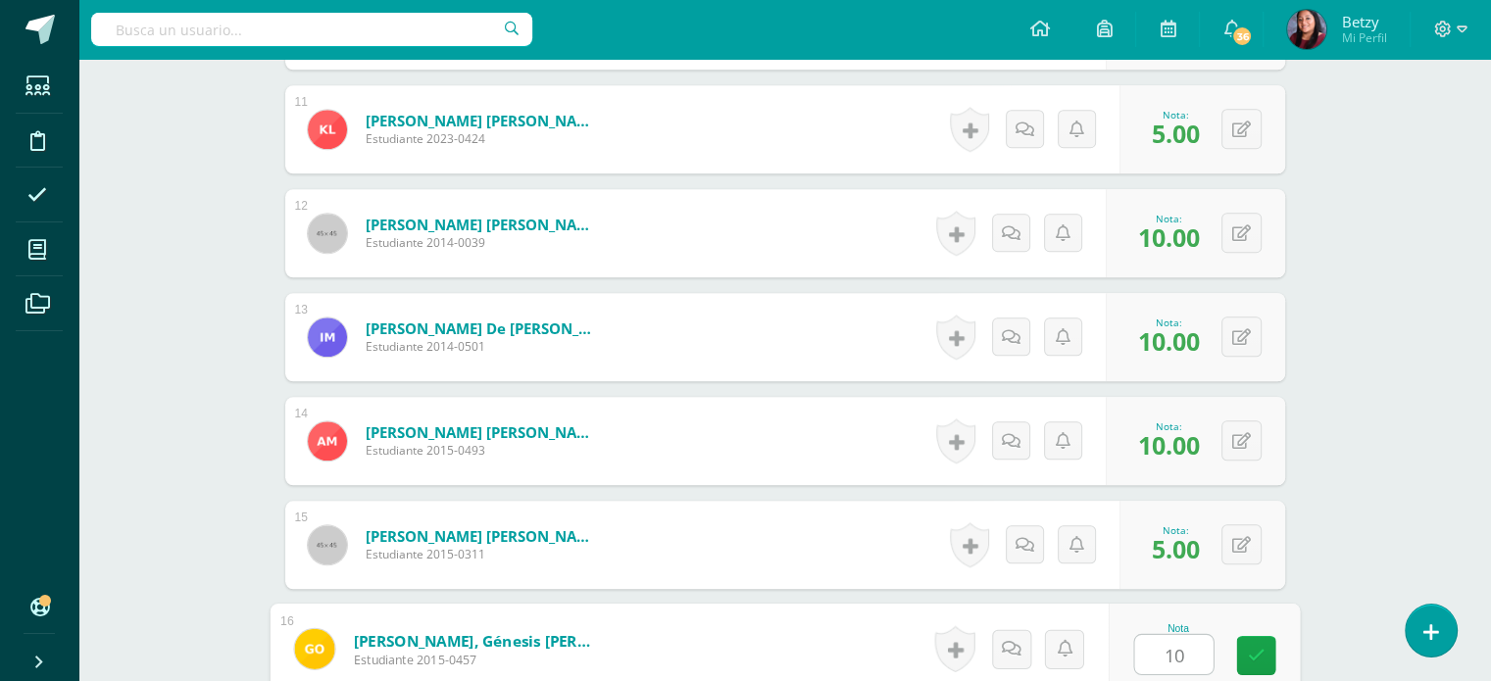
type input "10"
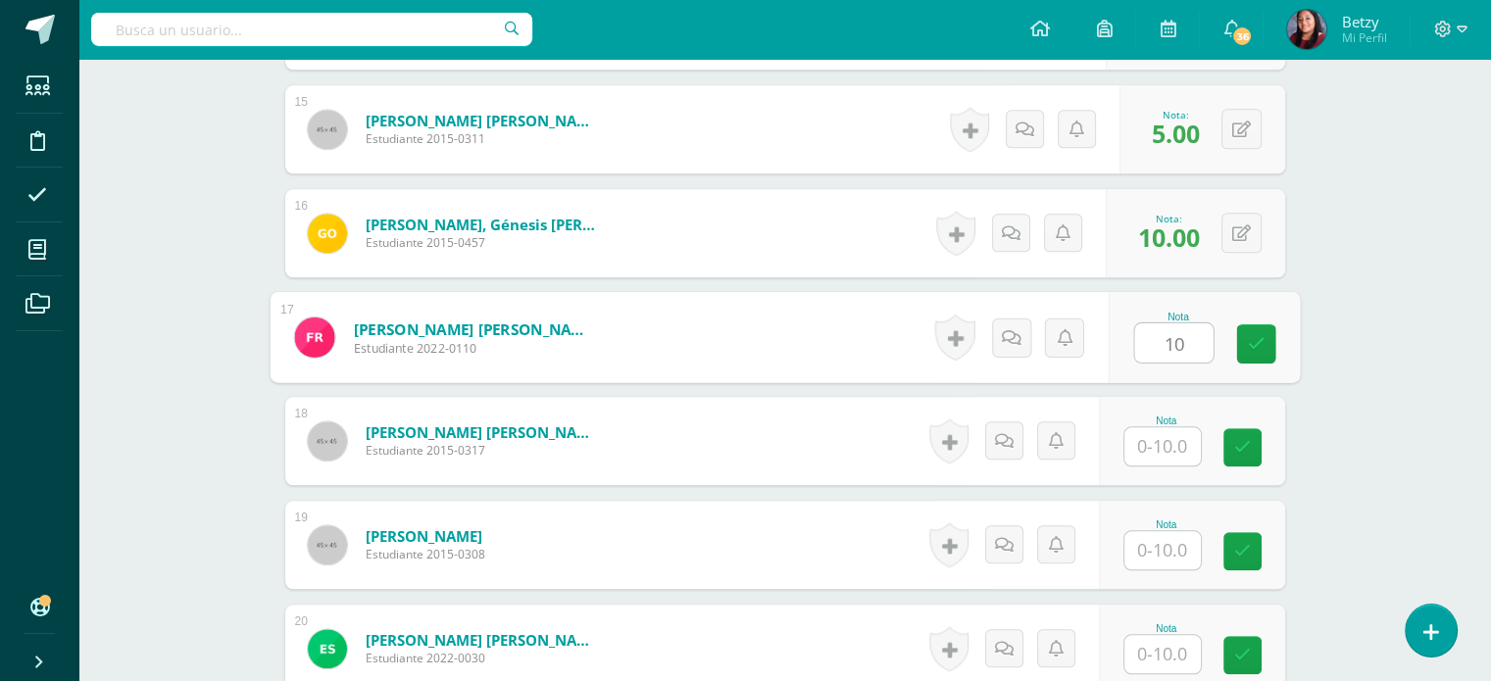
type input "10"
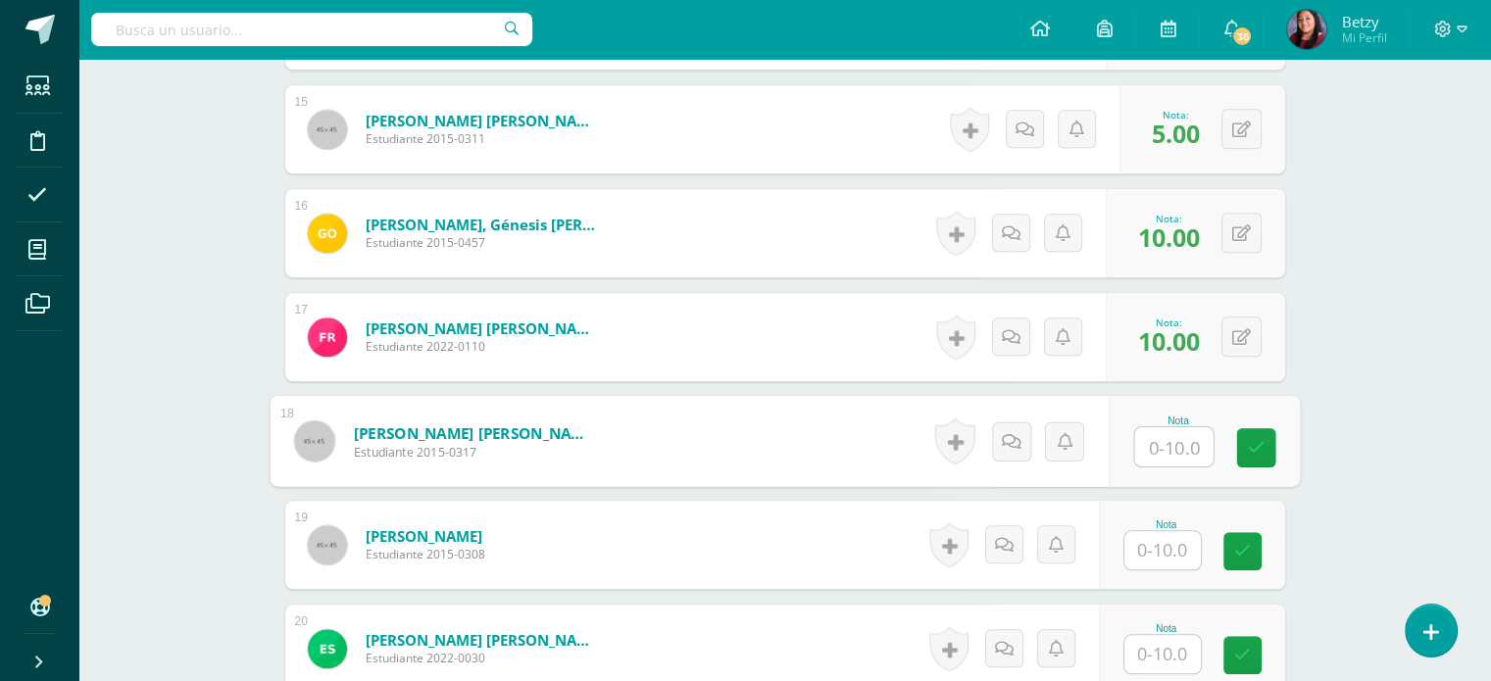
click at [1198, 446] on input "text" at bounding box center [1173, 446] width 78 height 39
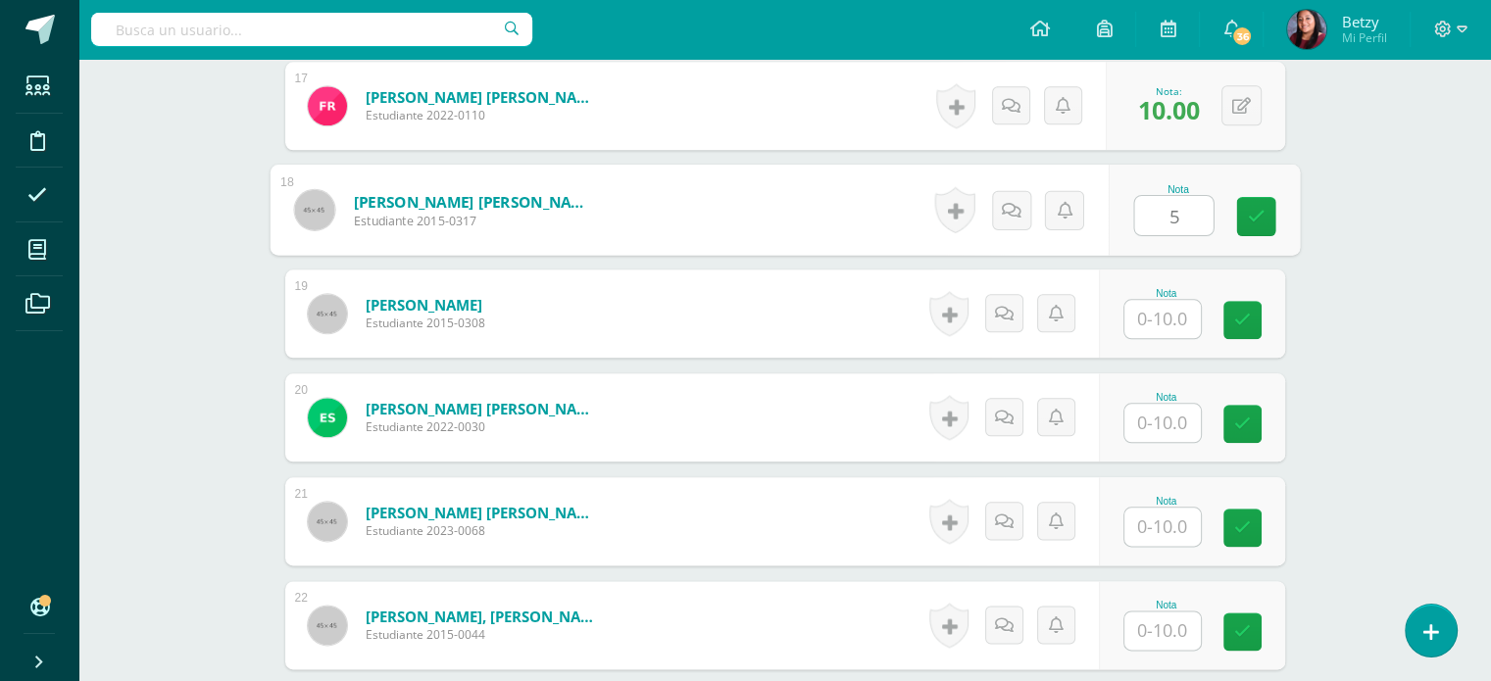
scroll to position [2355, 0]
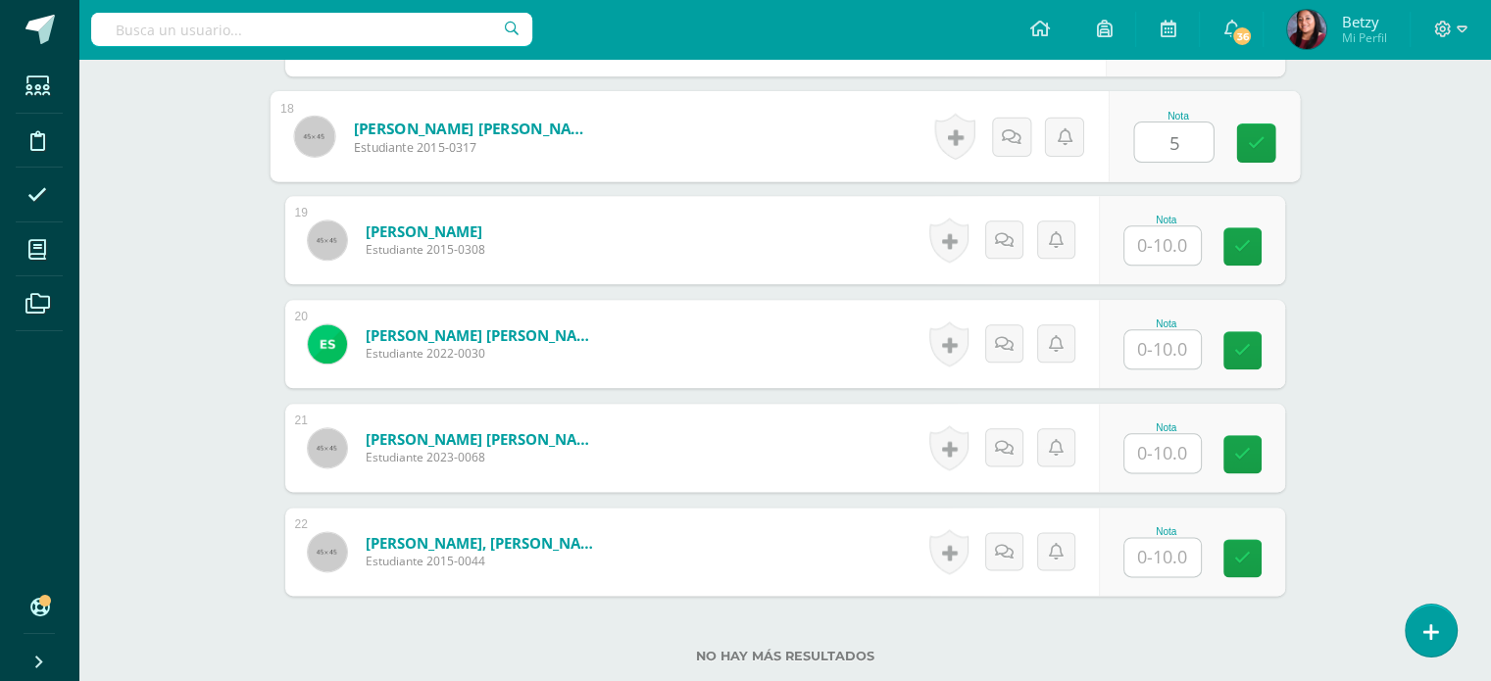
type input "5"
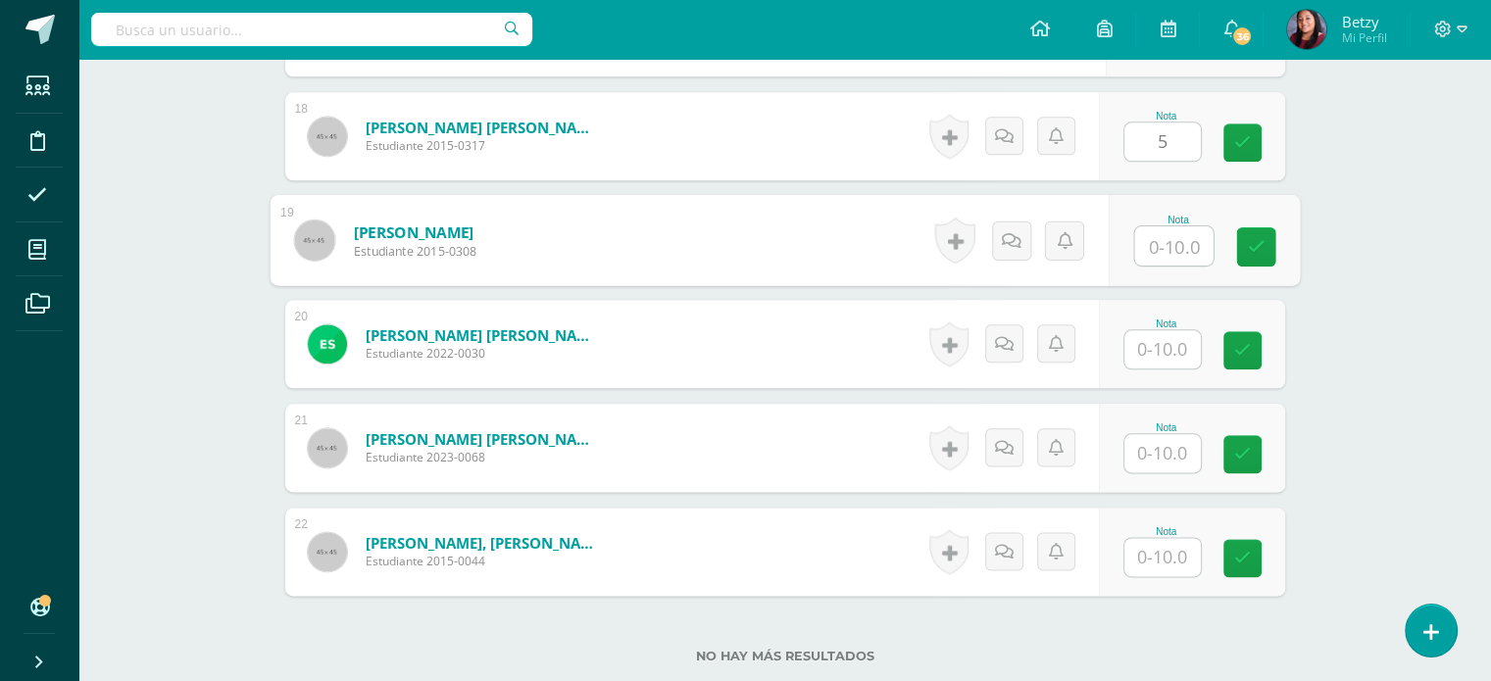
click at [1173, 257] on input "text" at bounding box center [1173, 245] width 78 height 39
click at [1182, 249] on input "text" at bounding box center [1173, 245] width 78 height 39
click at [1176, 245] on input "text" at bounding box center [1173, 245] width 78 height 39
click at [1205, 255] on input "text" at bounding box center [1173, 245] width 78 height 39
click at [1183, 250] on input "text" at bounding box center [1173, 245] width 78 height 39
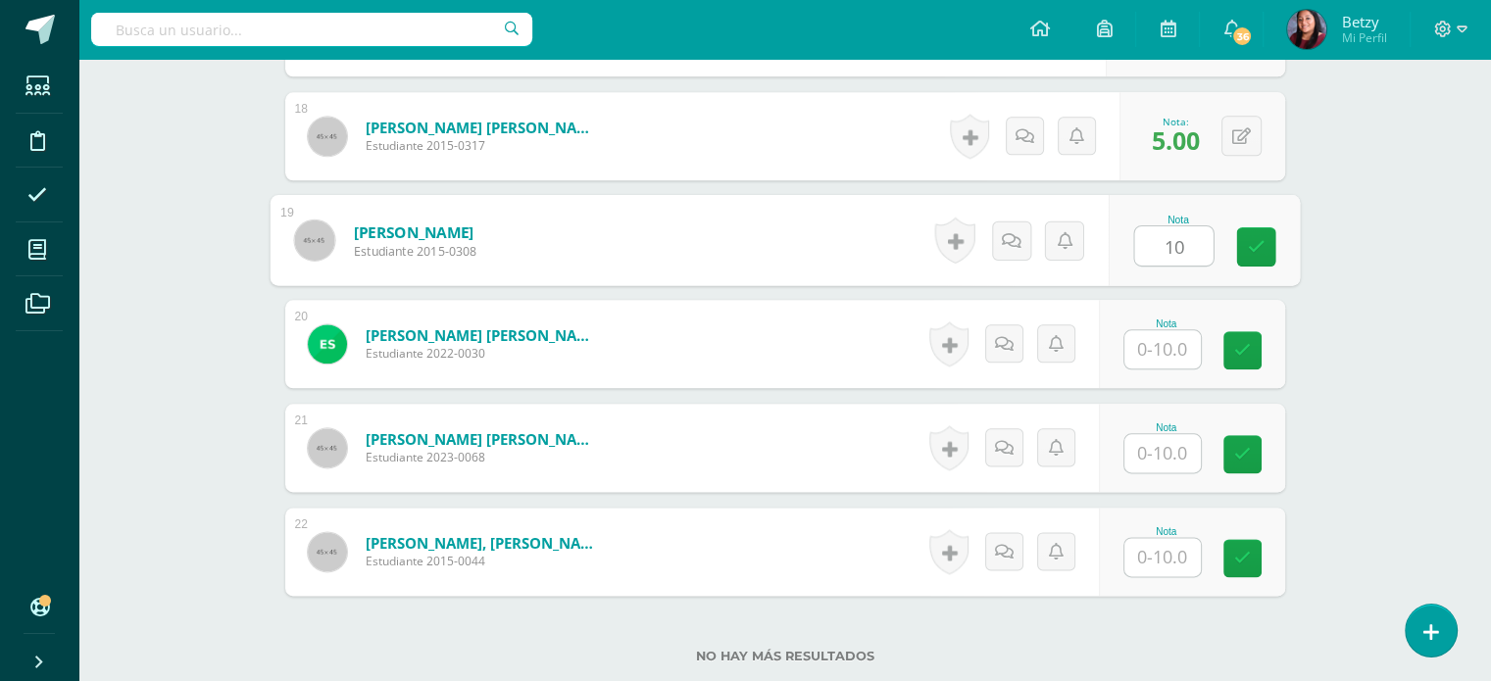
type input "10"
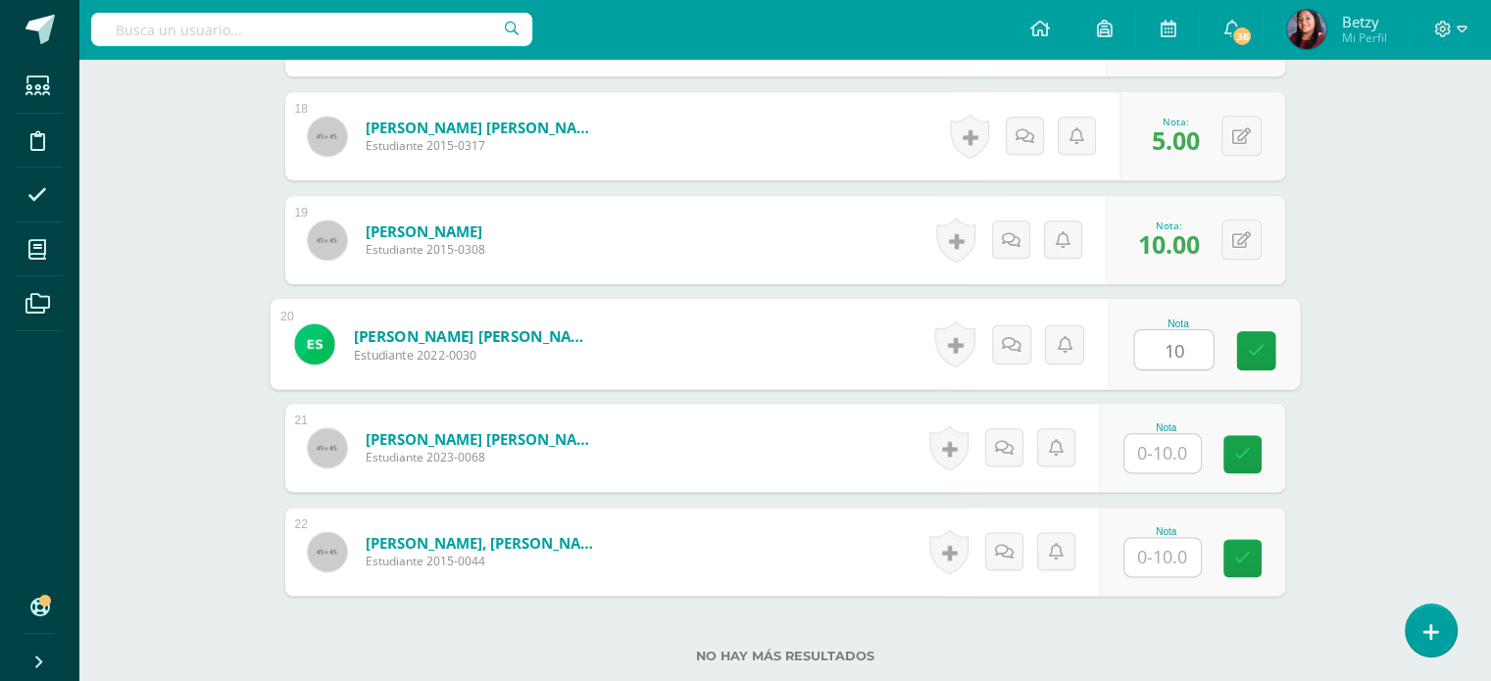
type input "10"
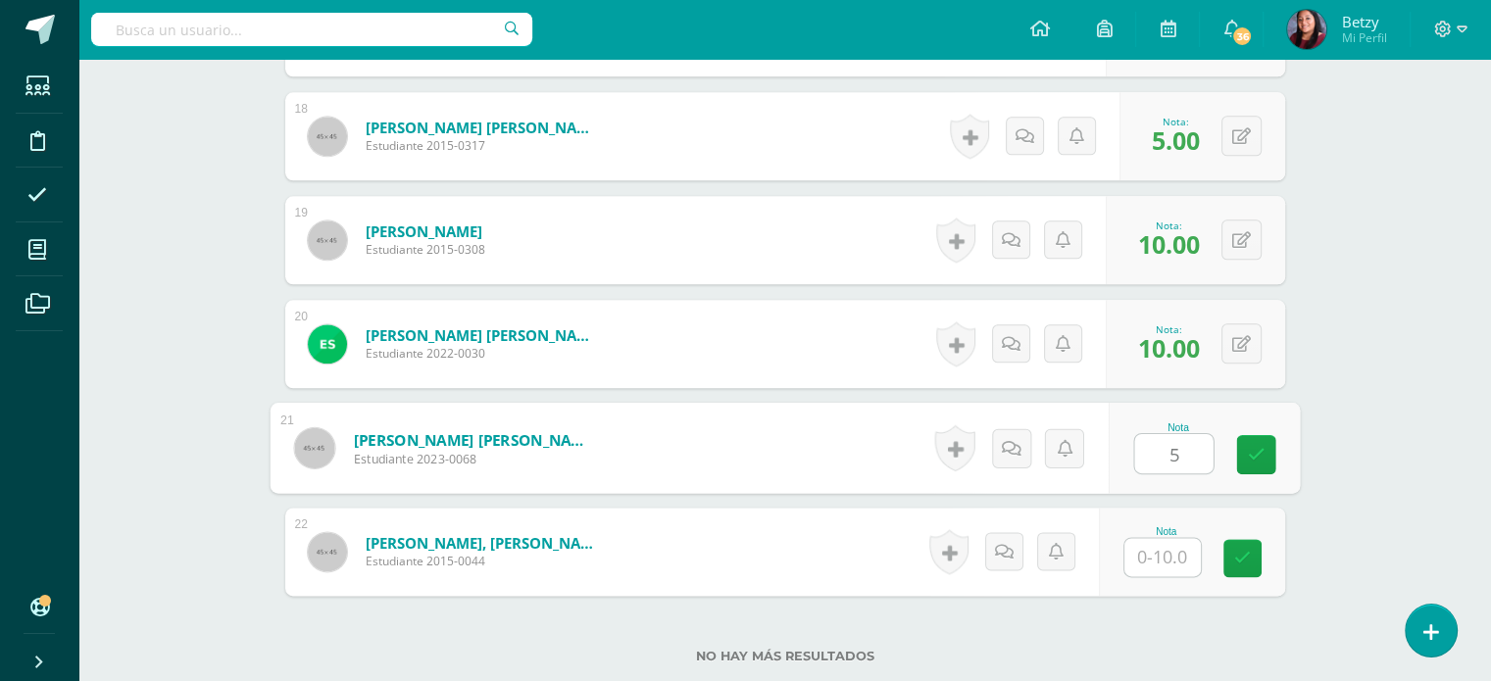
type input "5"
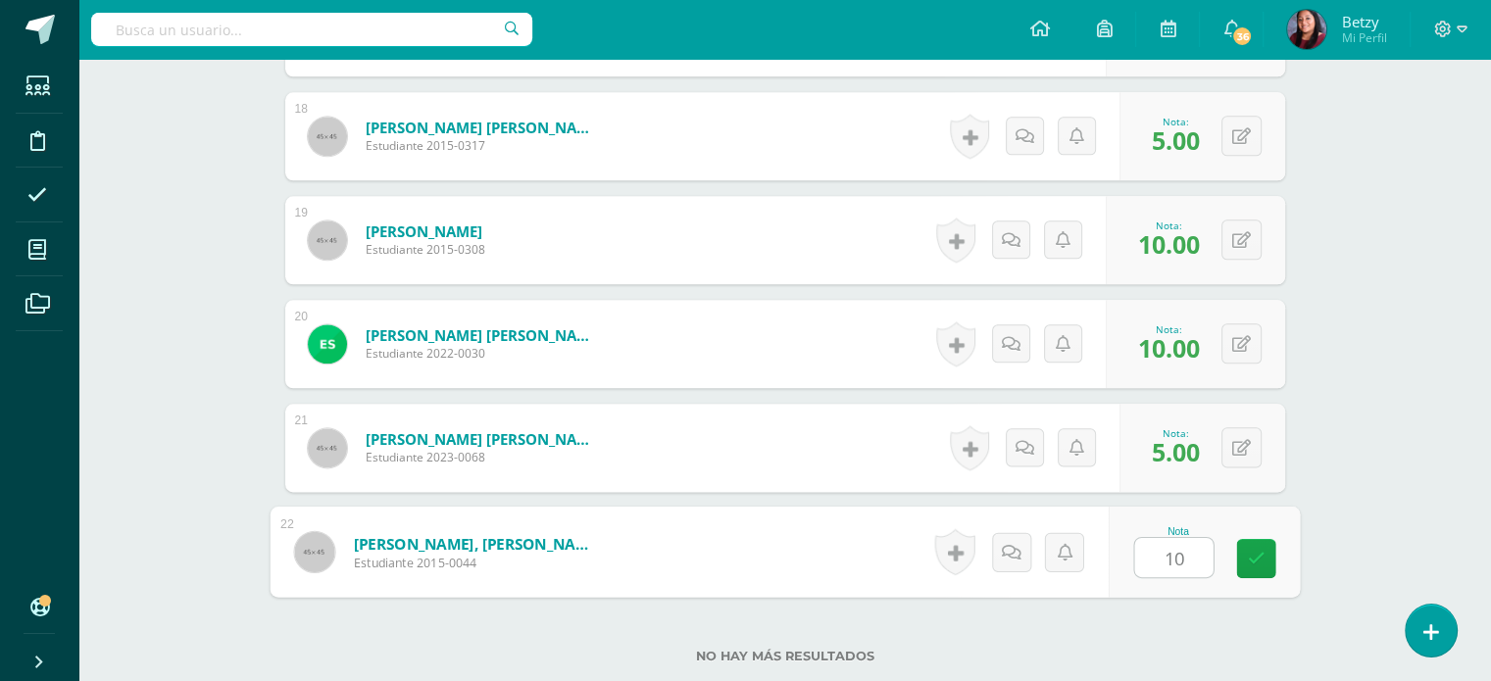
type input "10"
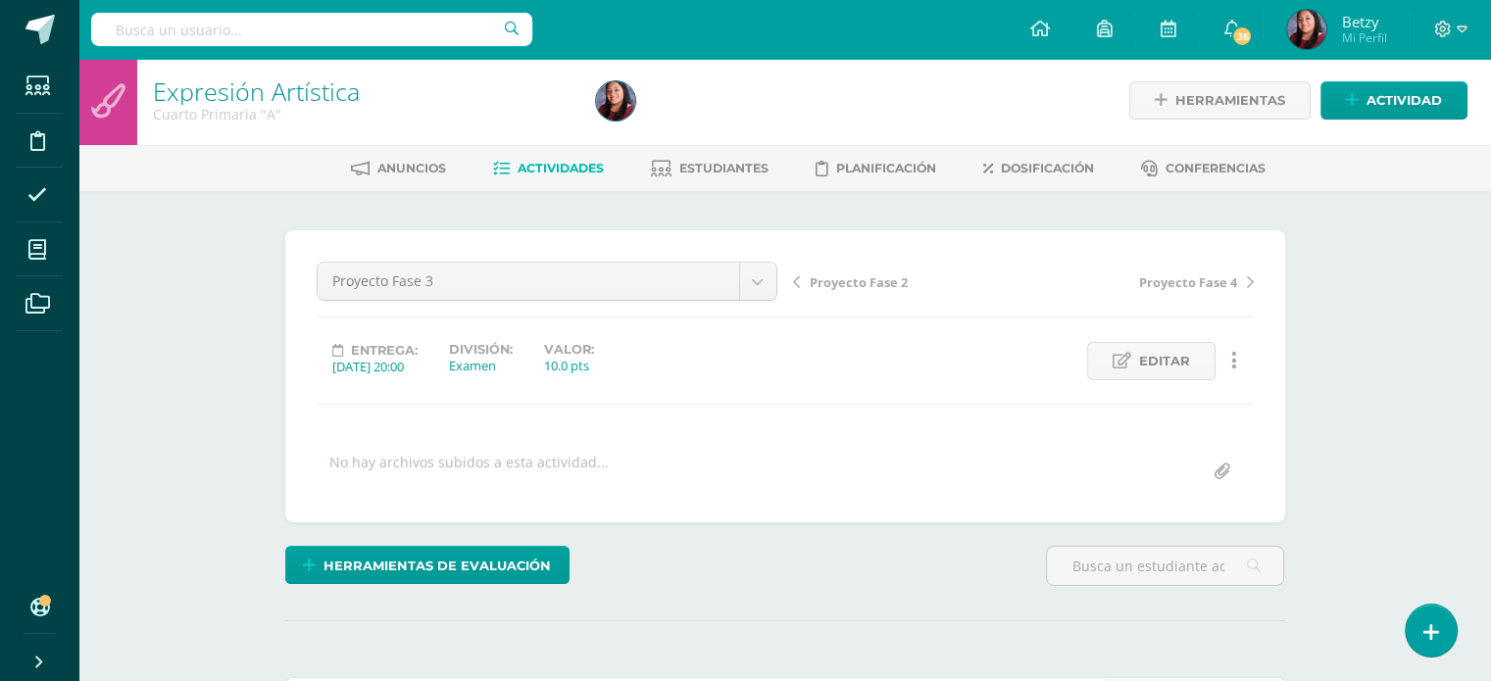
scroll to position [0, 0]
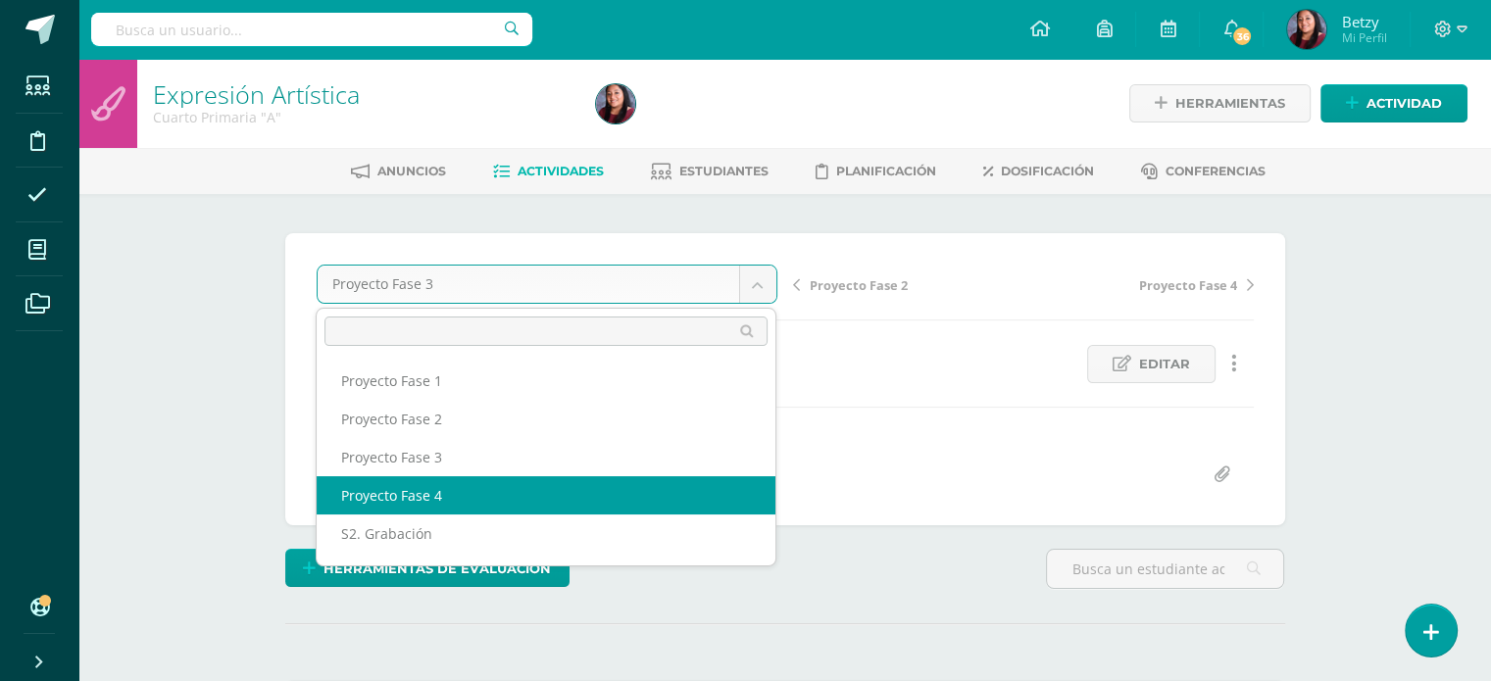
select select "/dashboard/teacher/grade-activity/51281/"
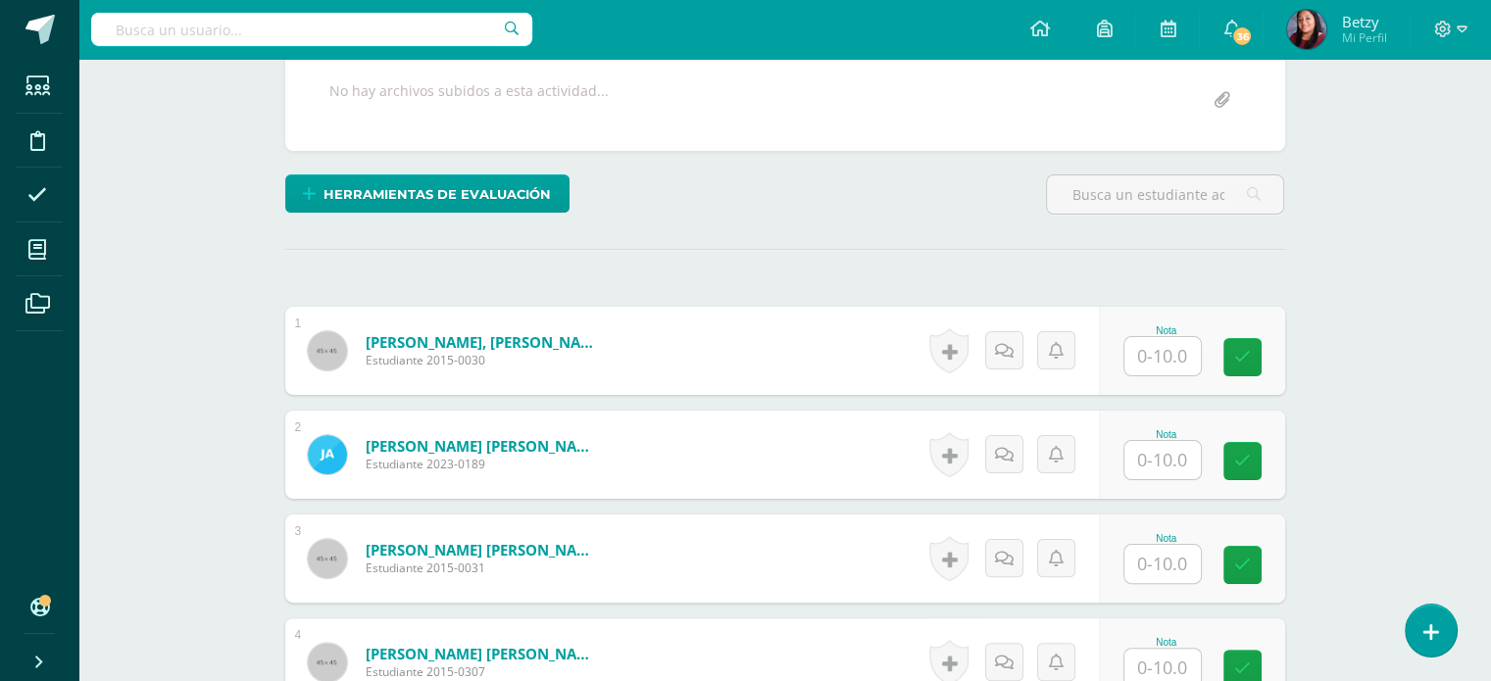
scroll to position [376, 0]
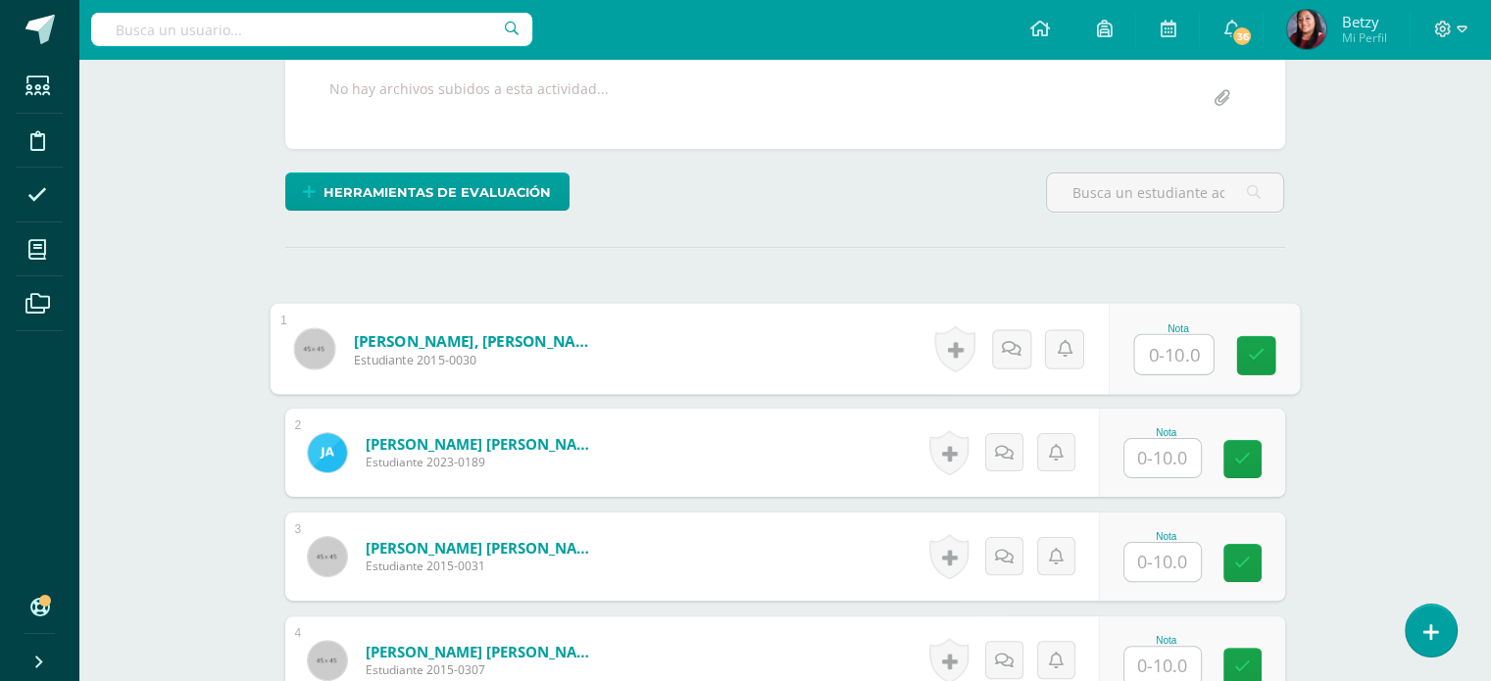
click at [1166, 344] on input "text" at bounding box center [1173, 354] width 78 height 39
click at [1196, 348] on input "text" at bounding box center [1173, 354] width 78 height 39
click at [1178, 344] on input "text" at bounding box center [1173, 354] width 78 height 39
type input "10"
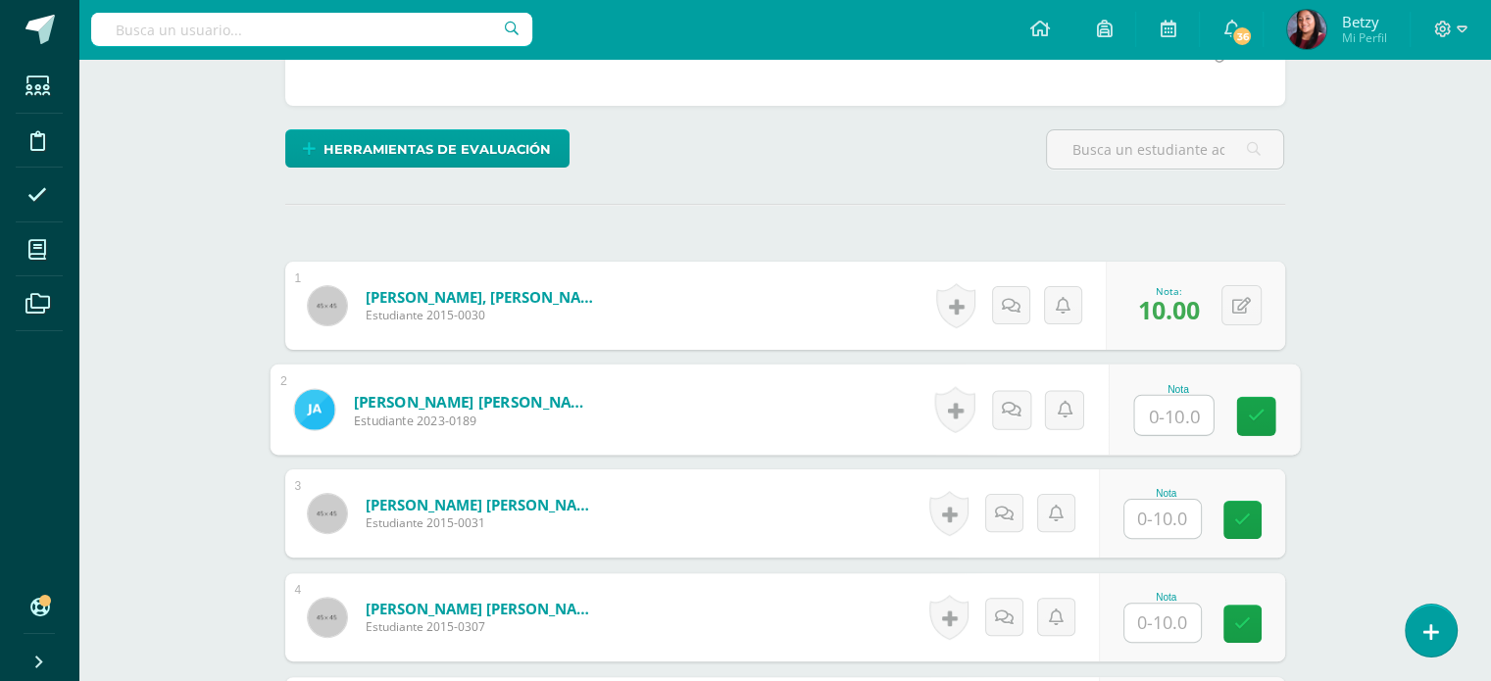
scroll to position [419, 0]
type input "3"
type input "10"
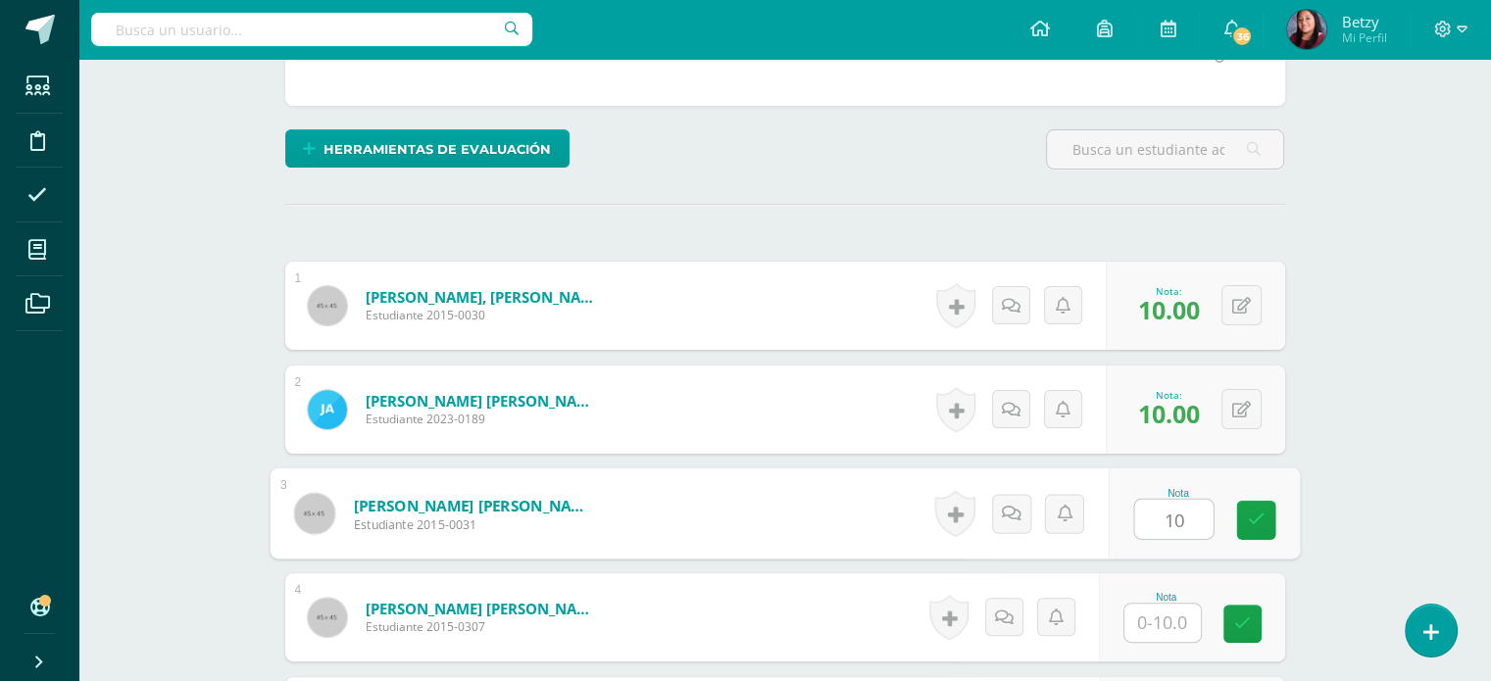
type input "10"
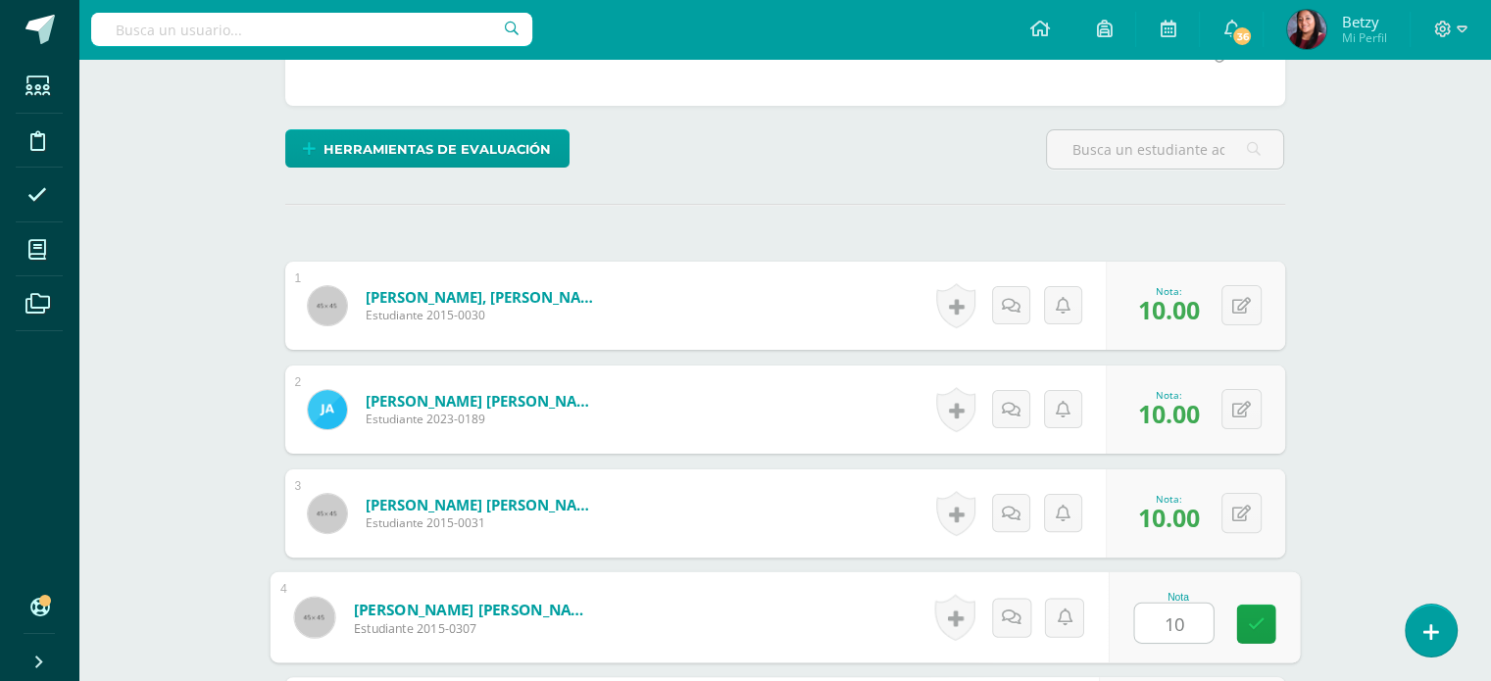
type input "10"
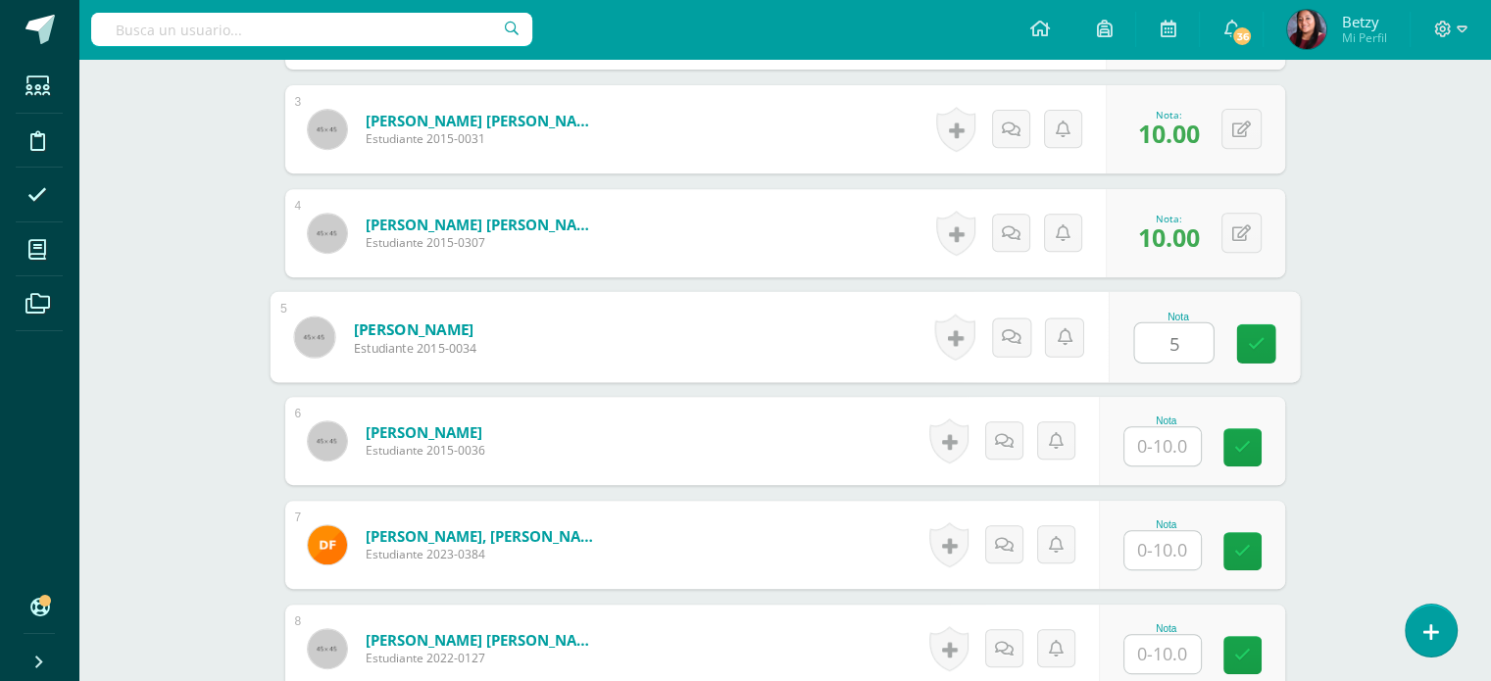
type input "5"
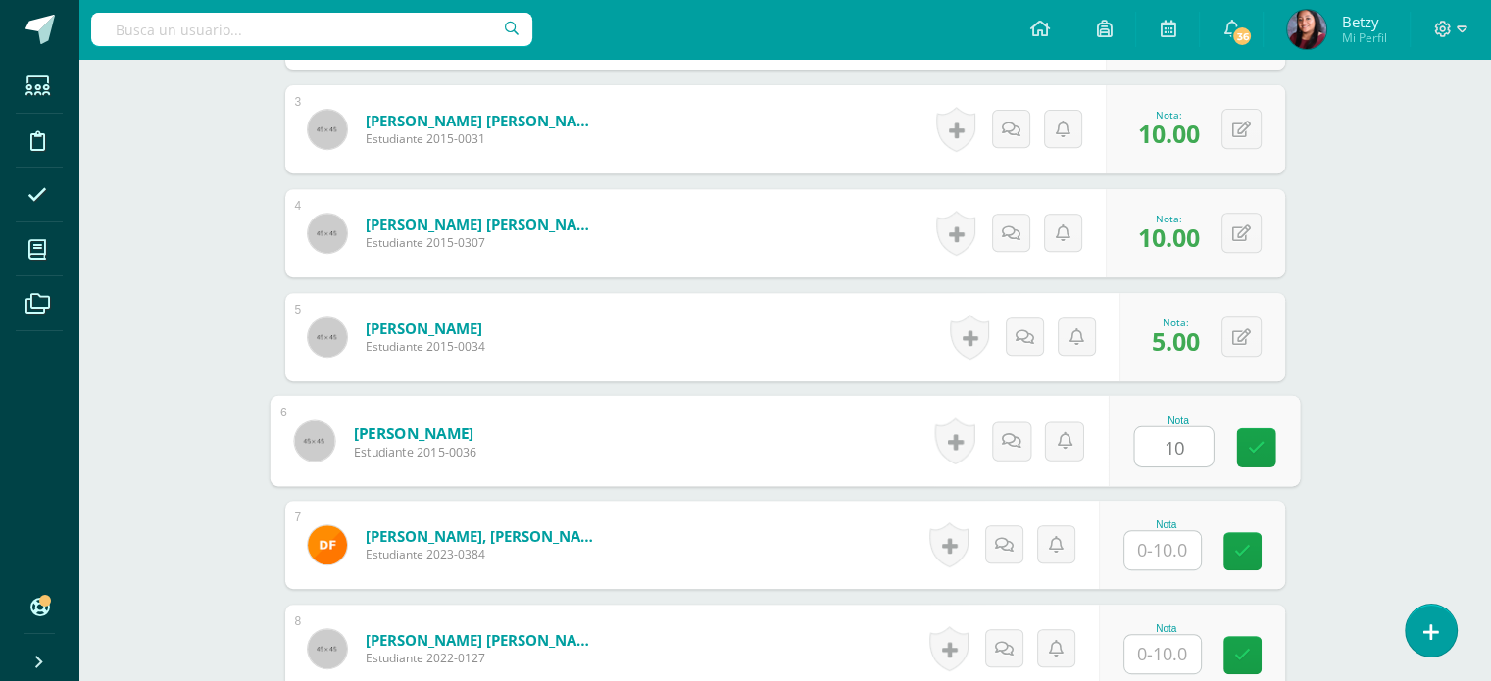
type input "10"
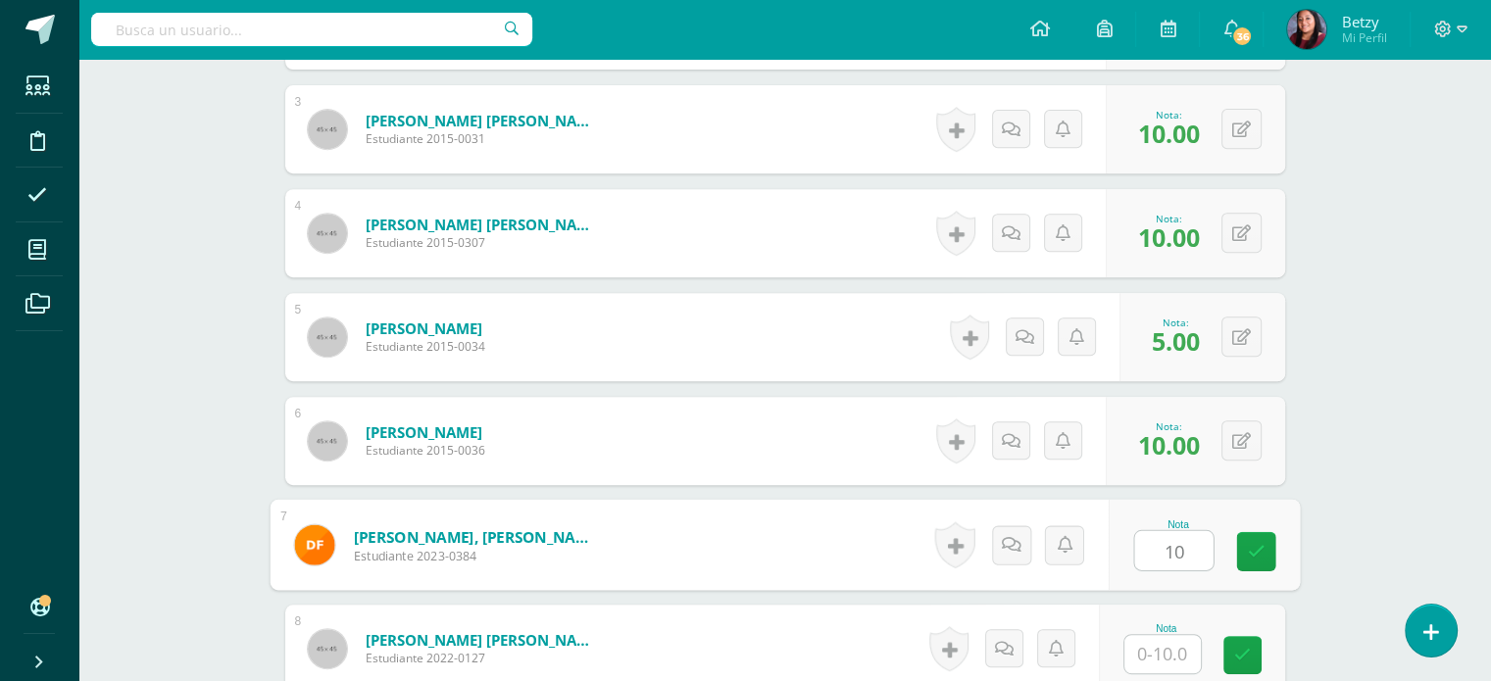
type input "10"
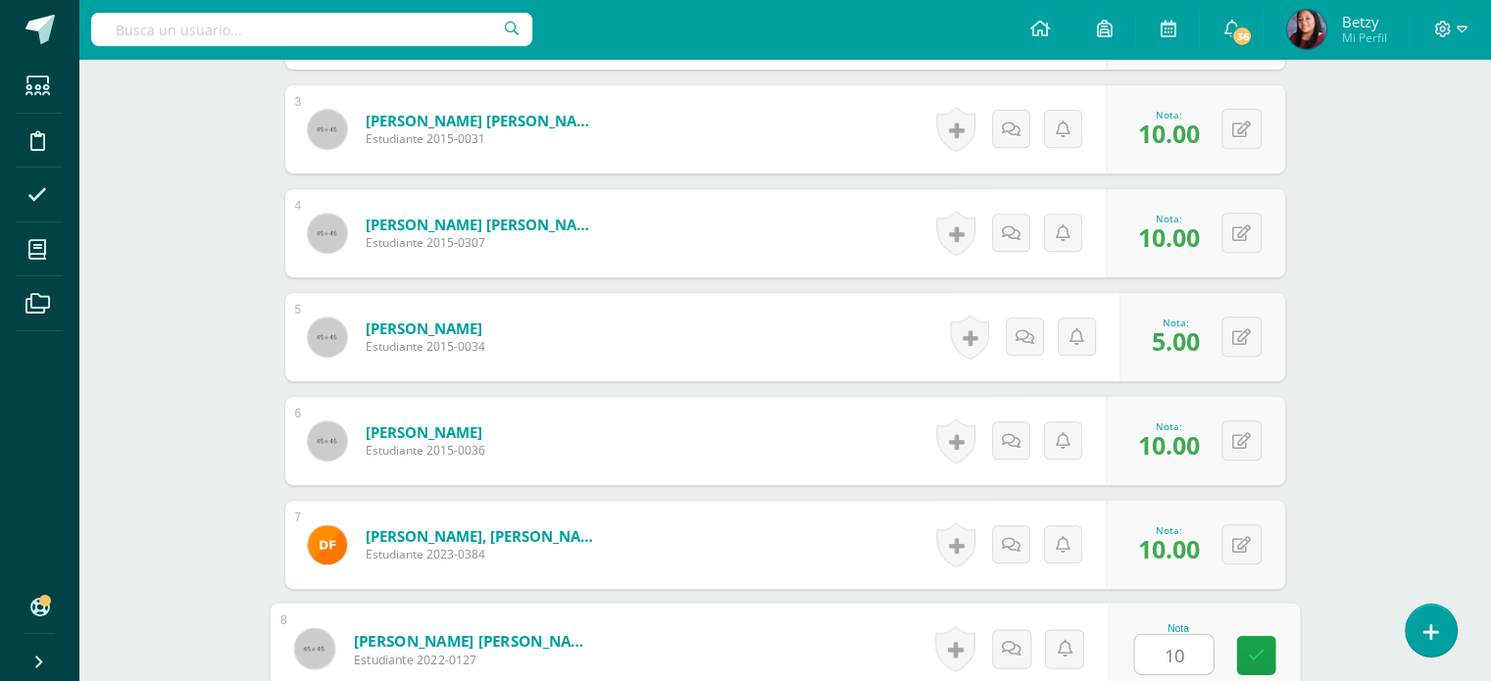
type input "10"
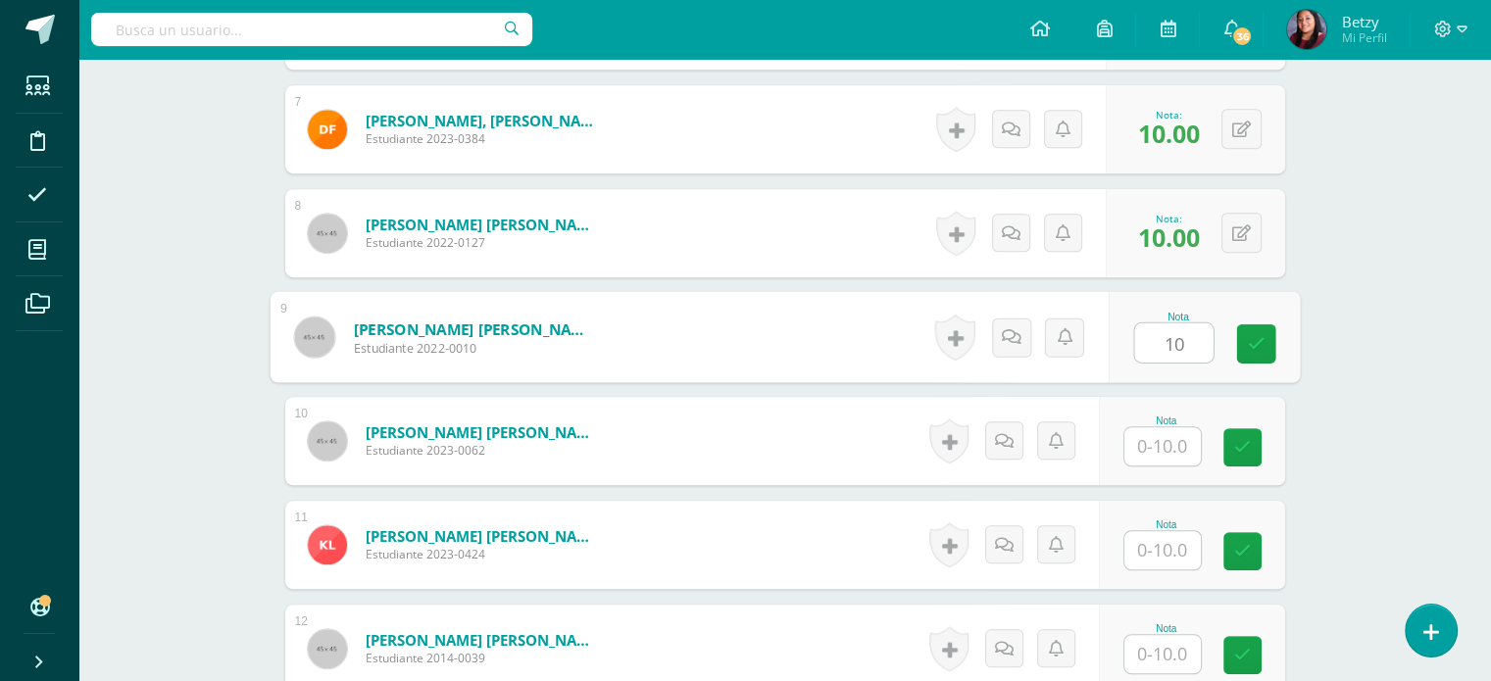
type input "10"
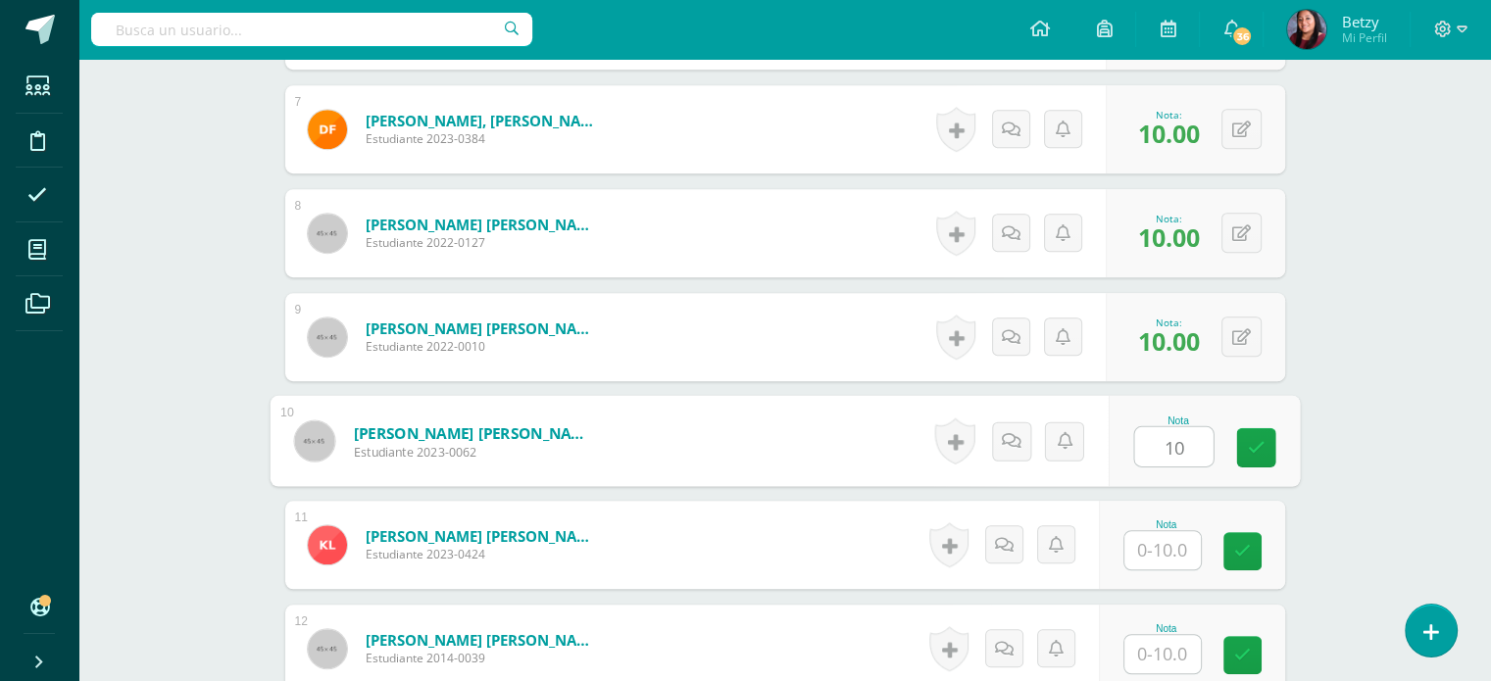
type input "10"
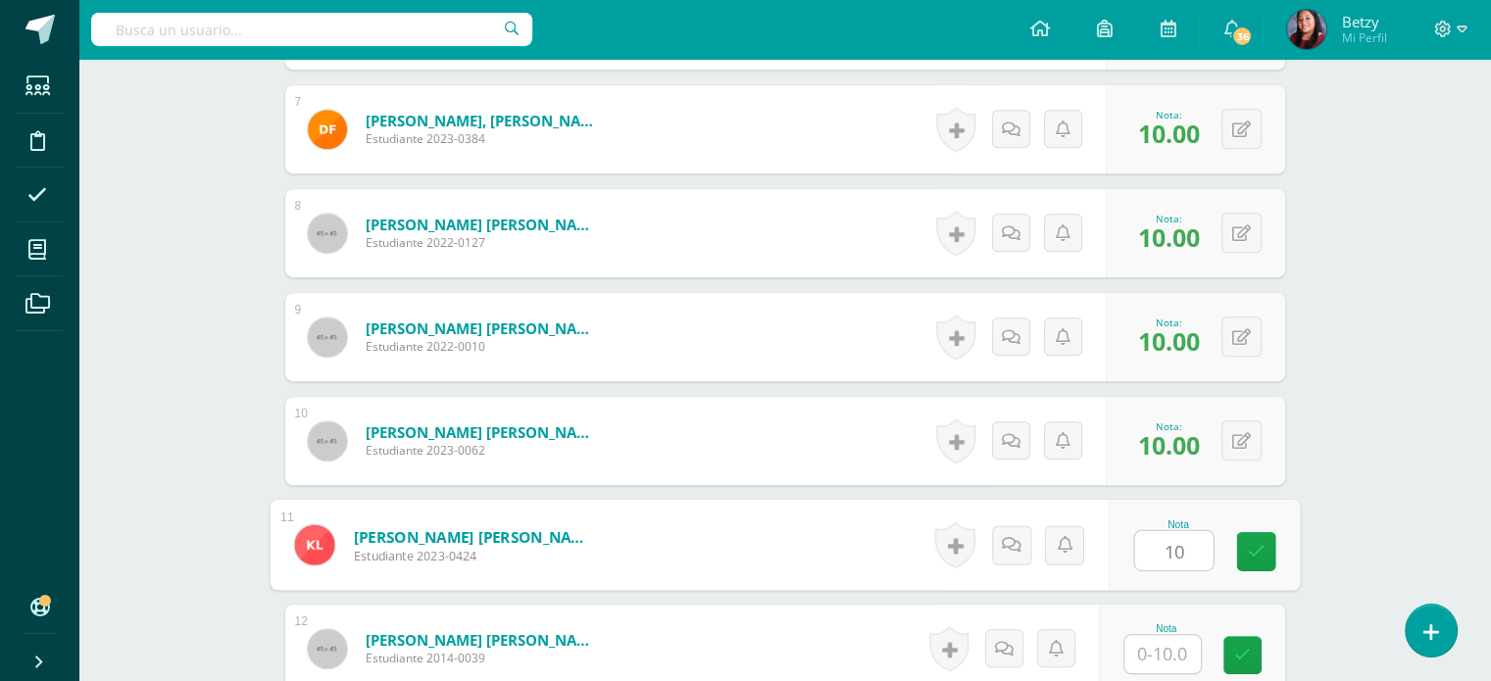
type input "10"
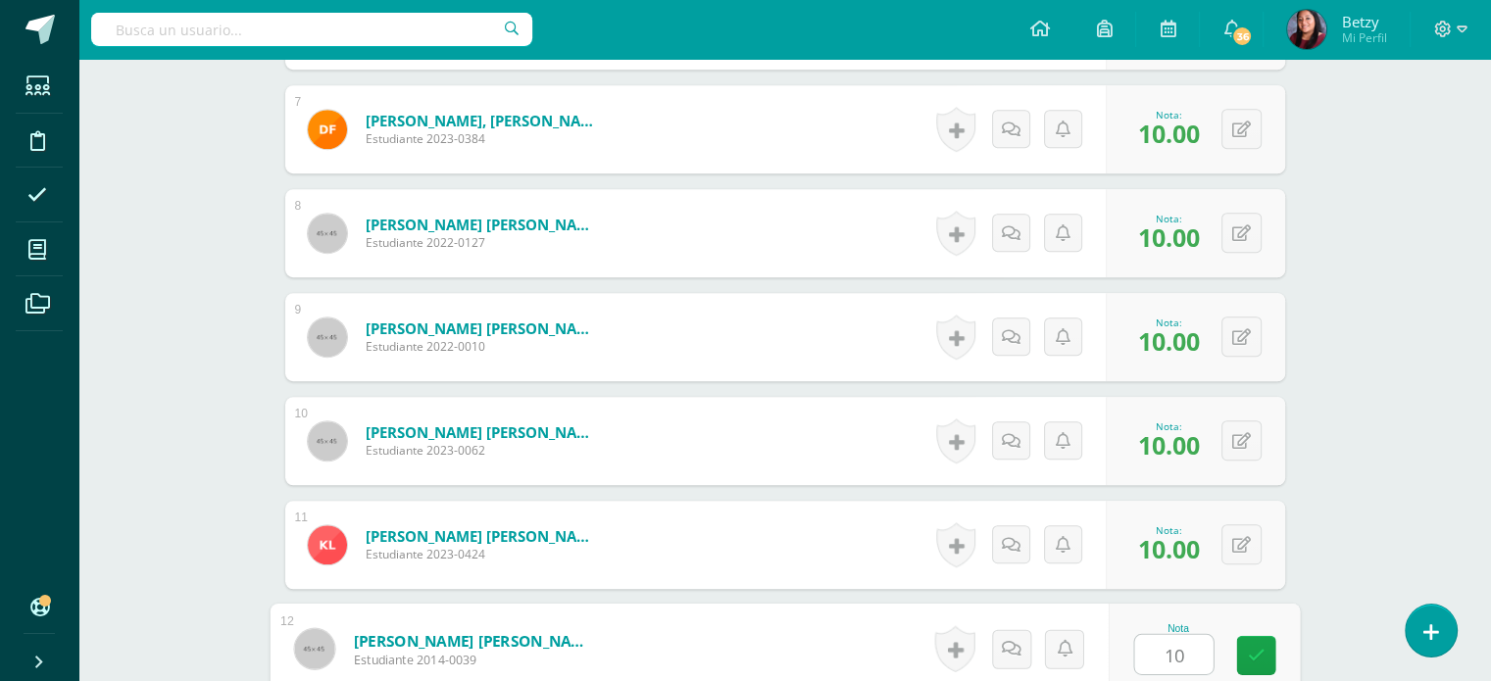
type input "10"
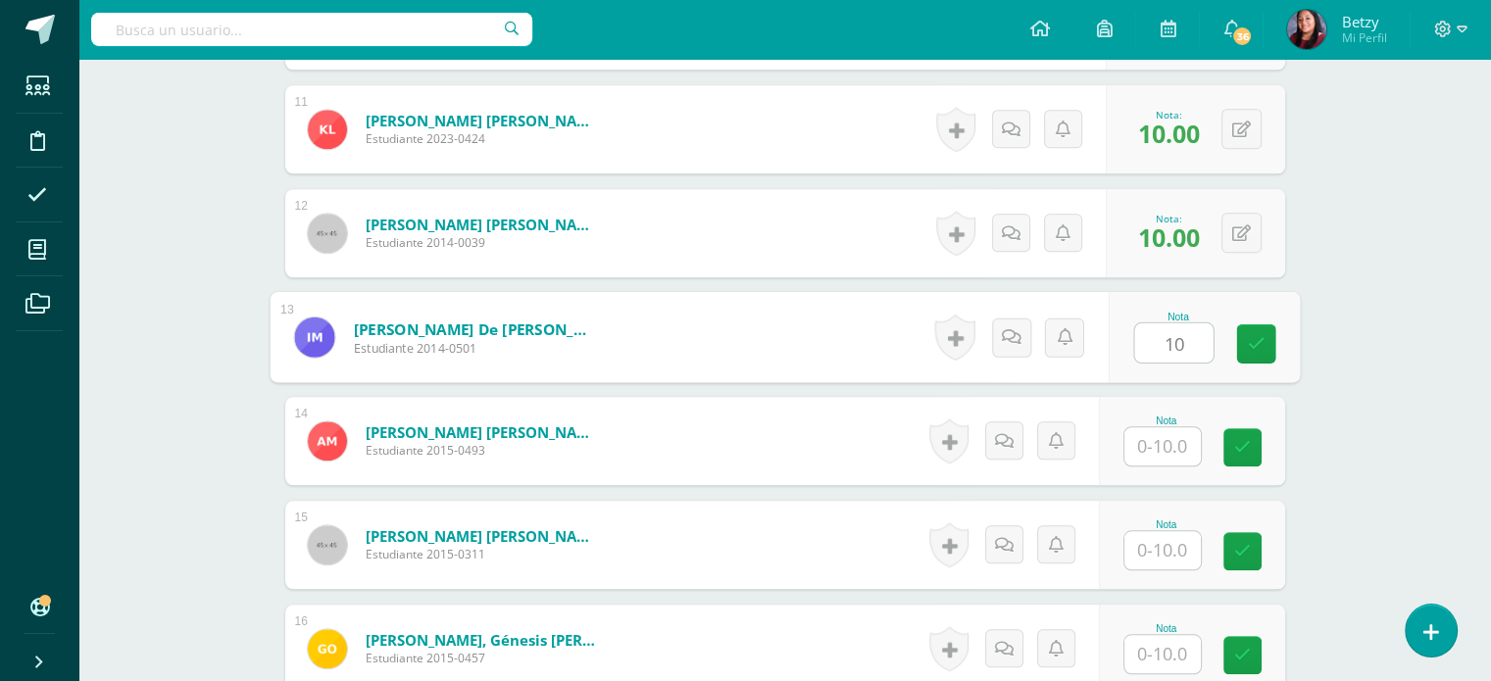
type input "10"
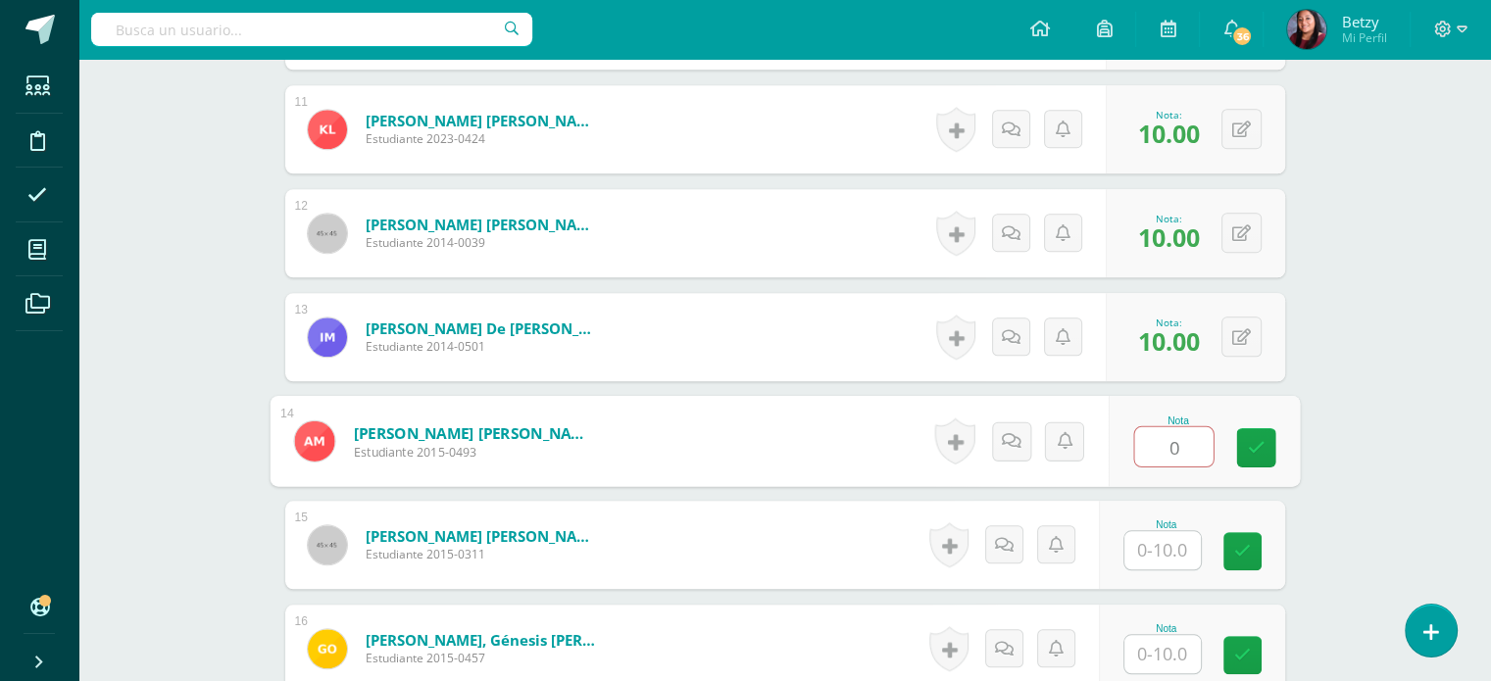
type input "5"
type input "10"
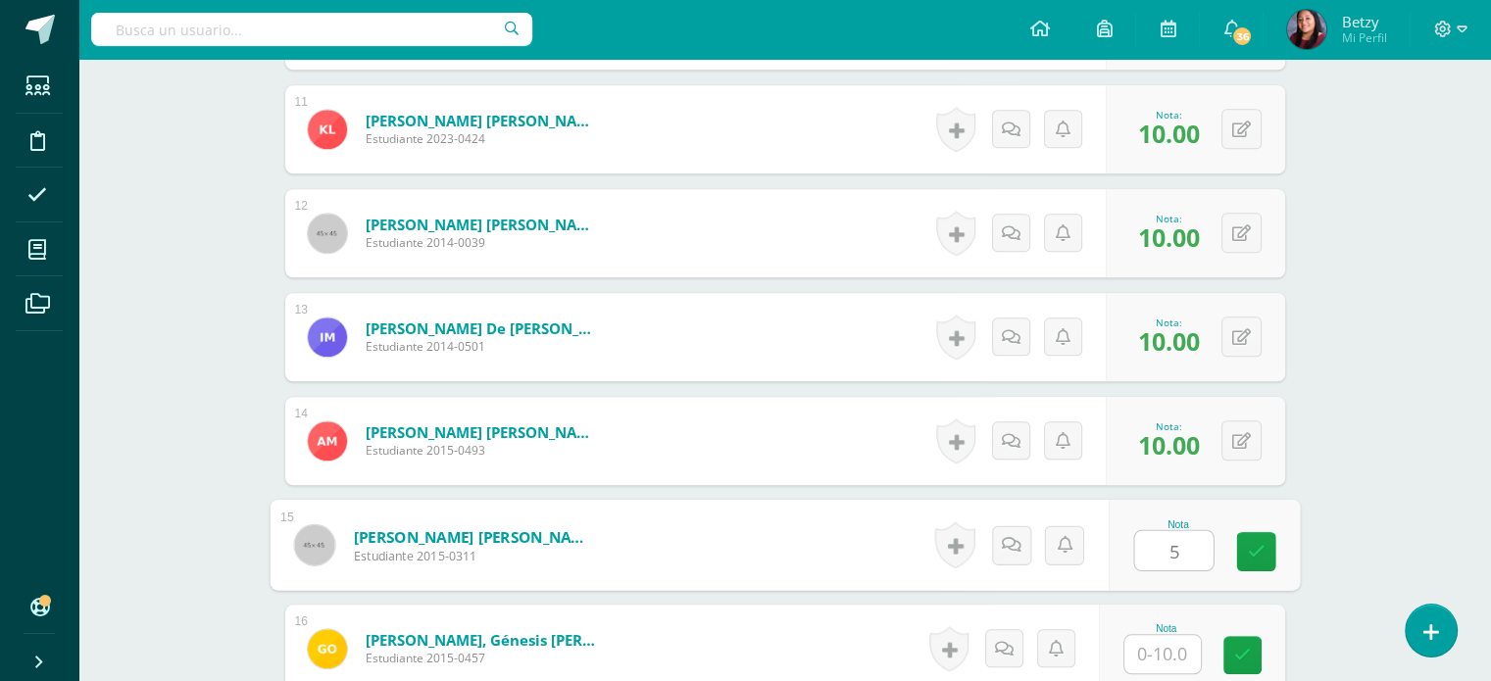
type input "5"
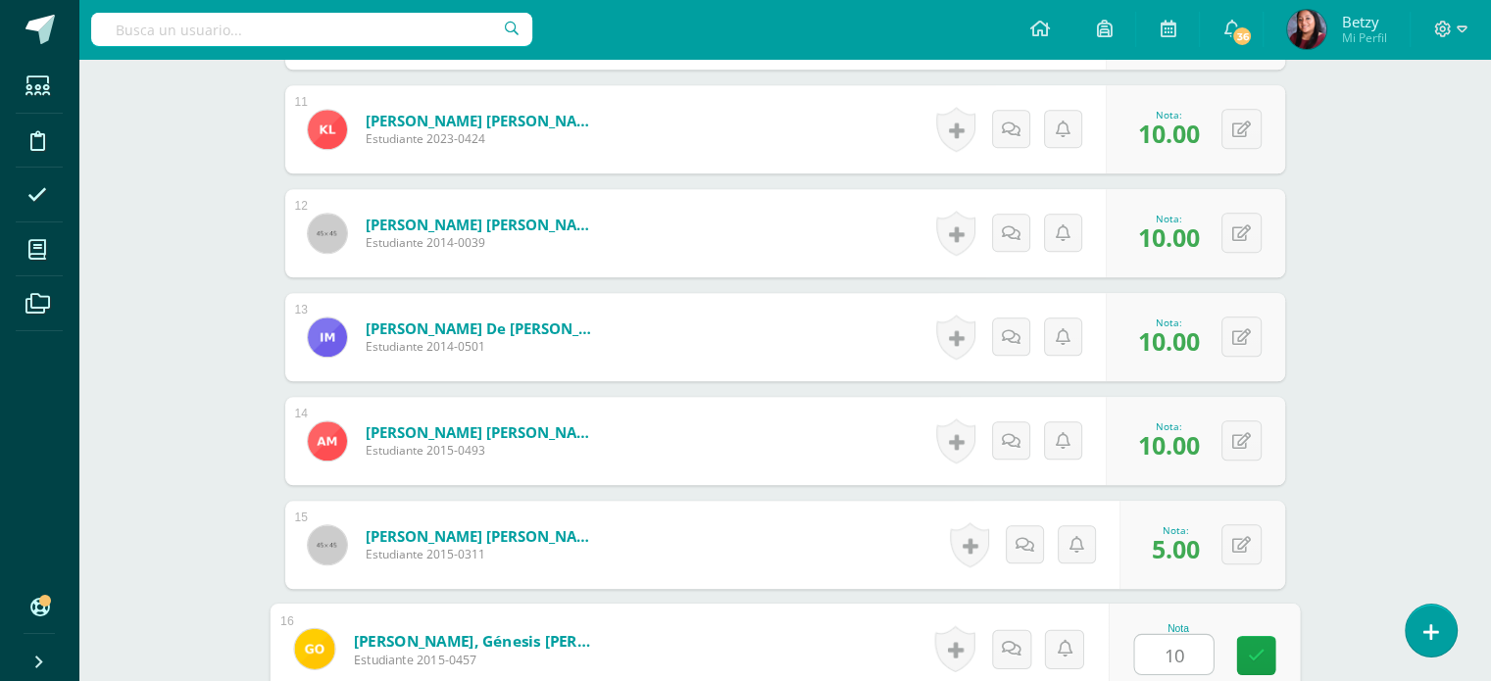
type input "10"
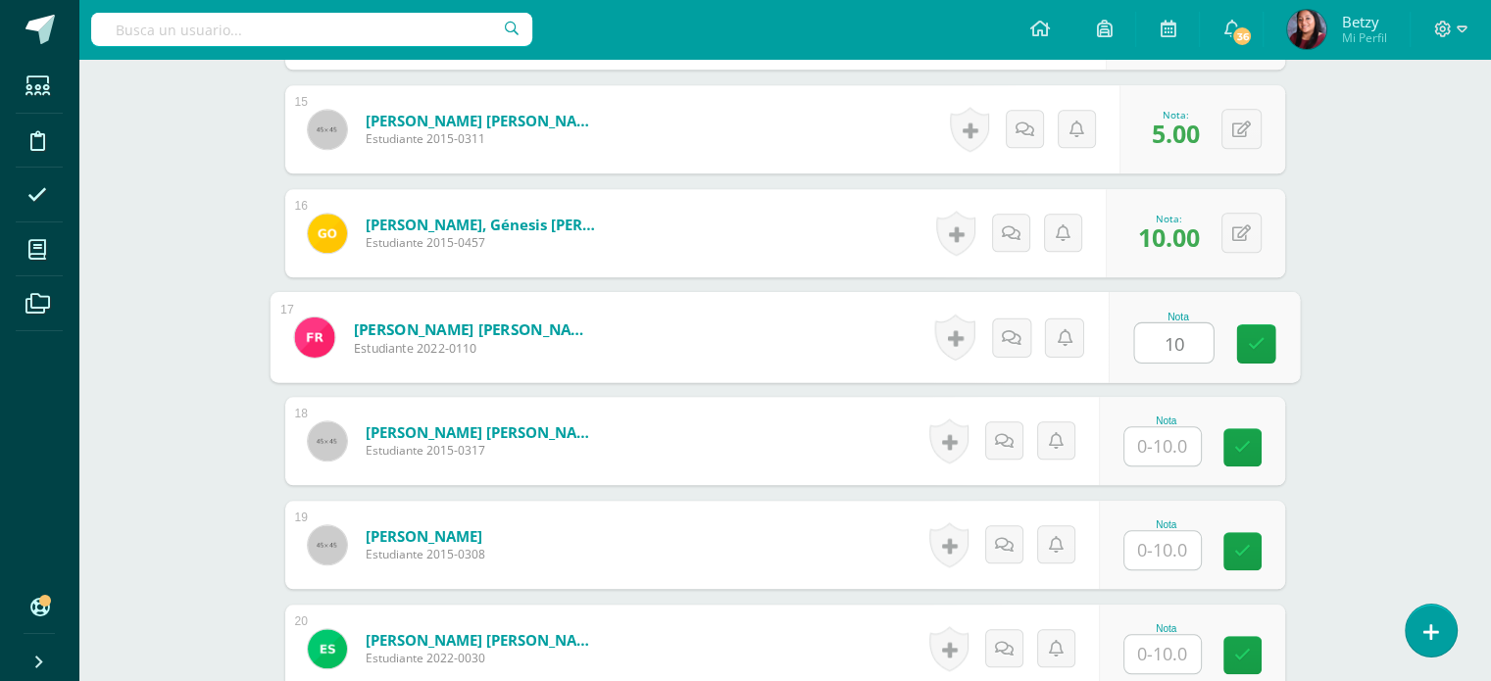
type input "10"
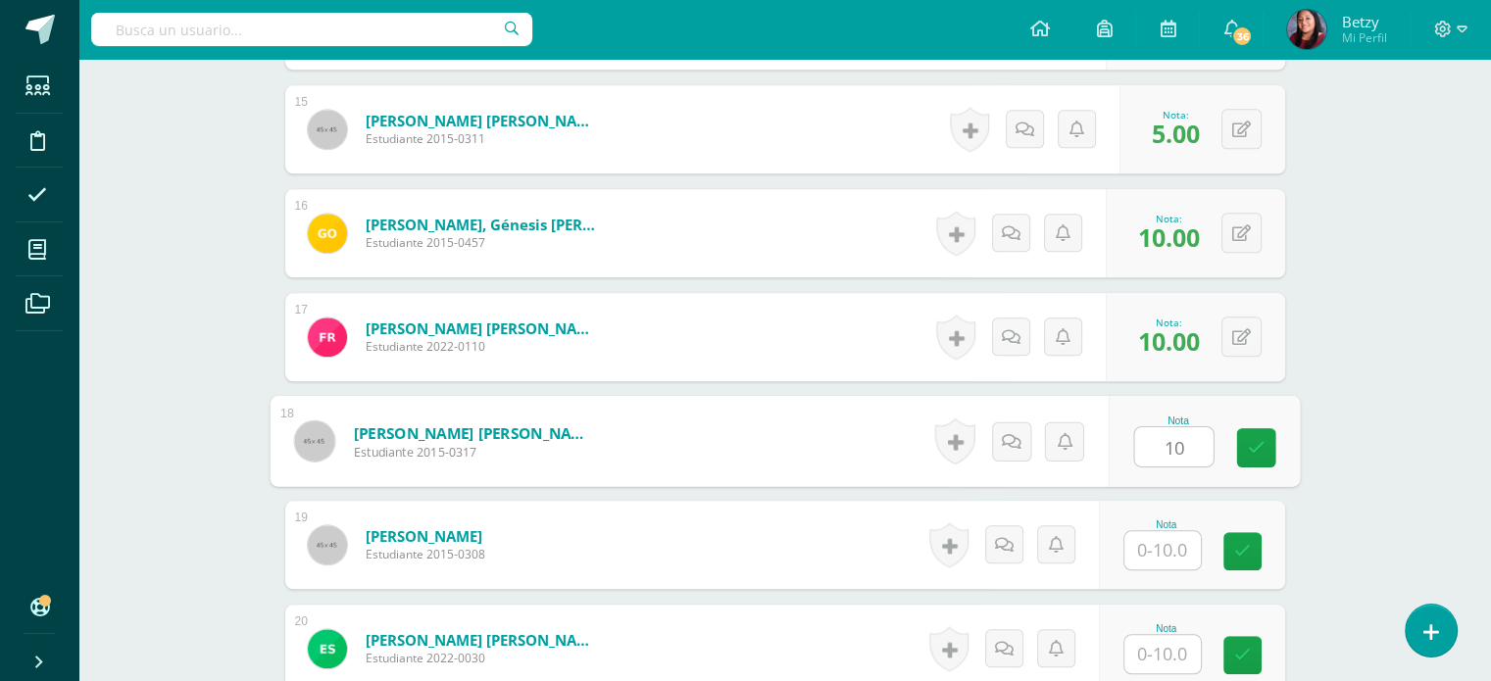
type input "10"
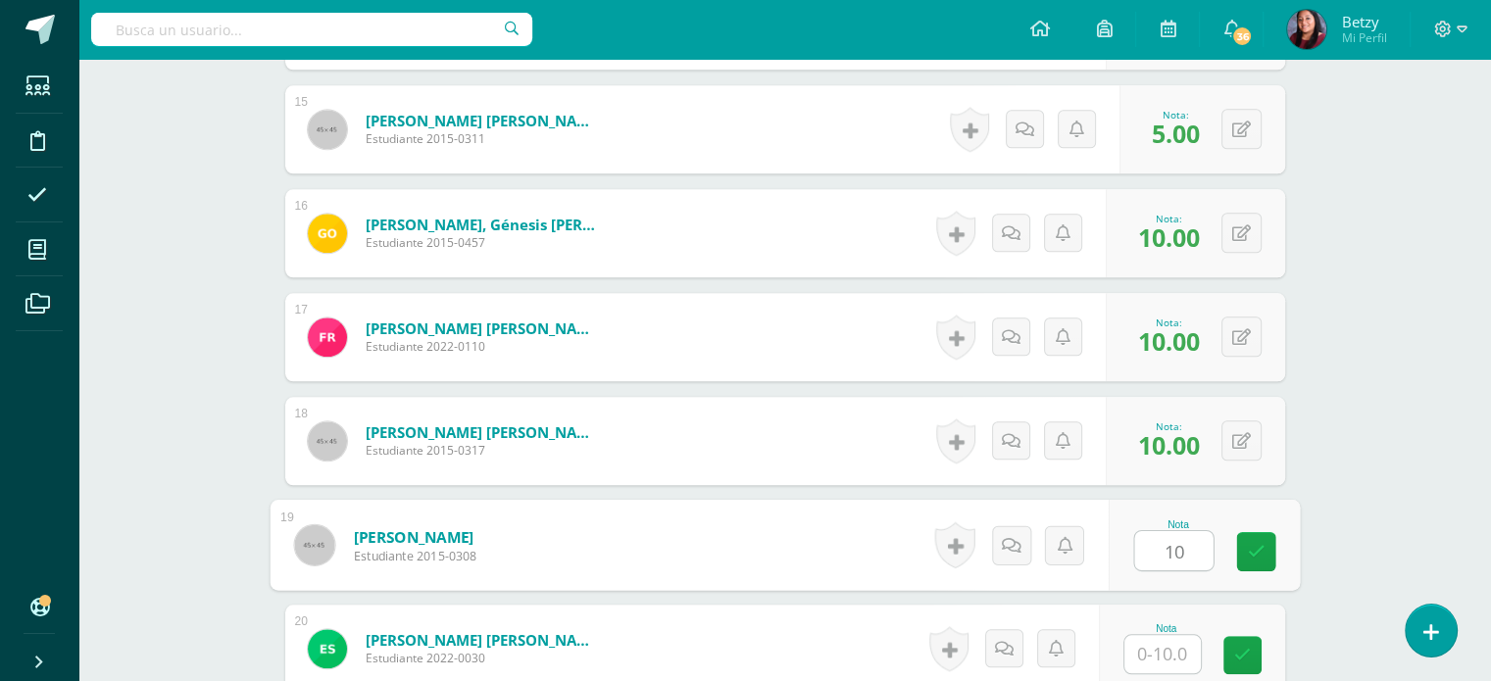
type input "10"
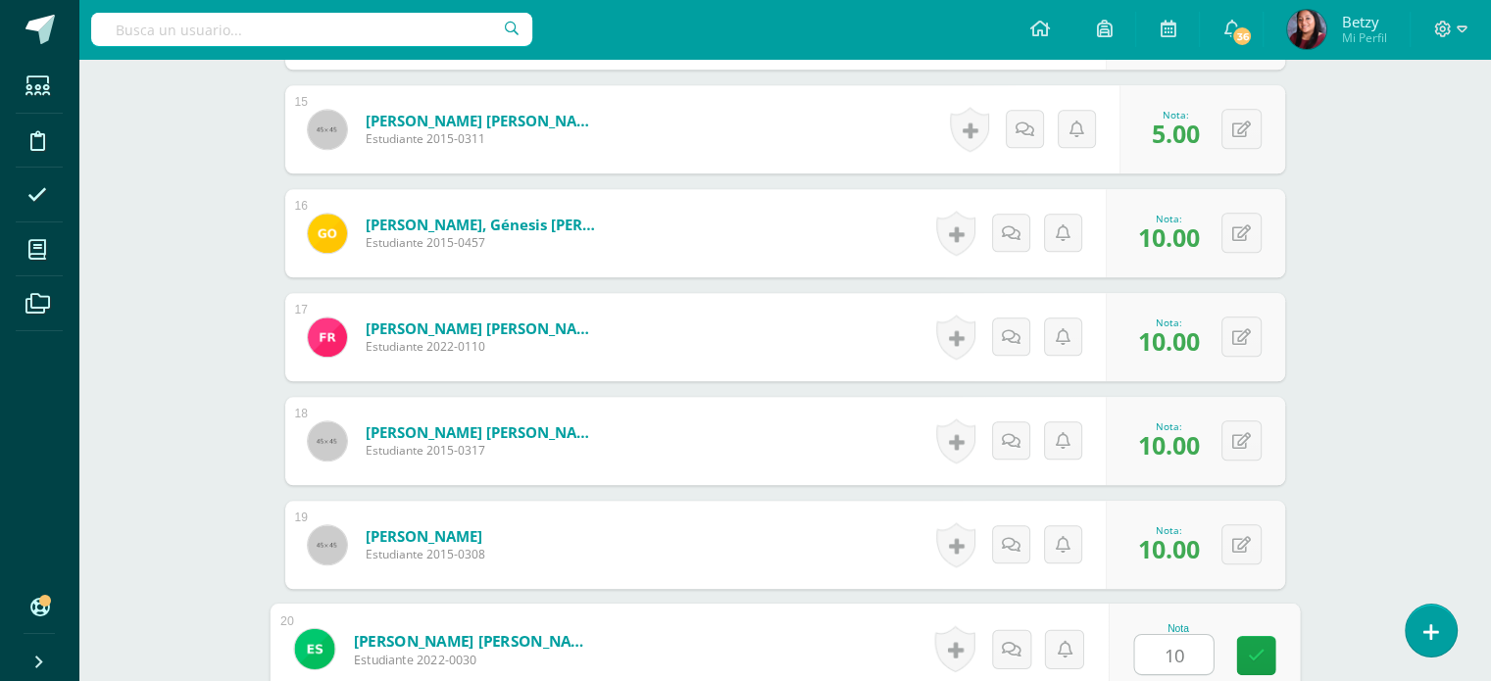
type input "10"
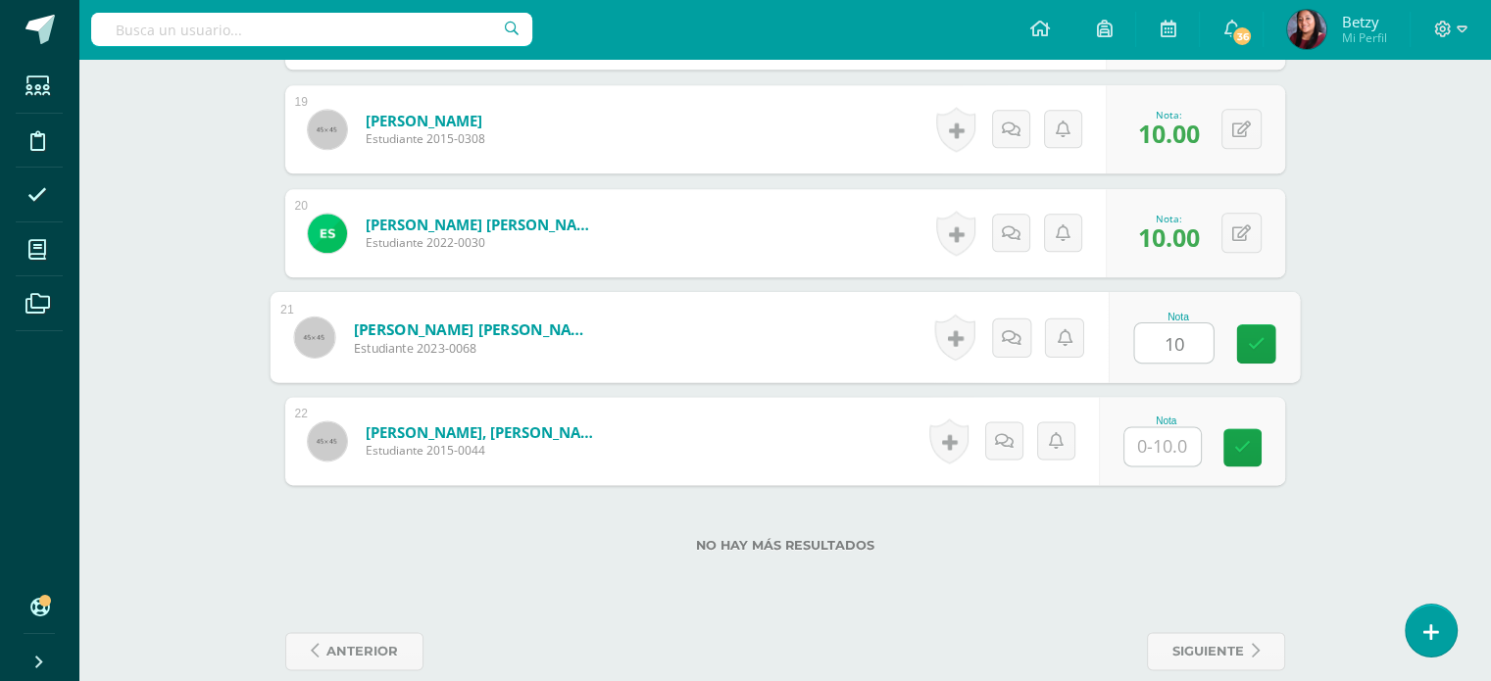
type input "10"
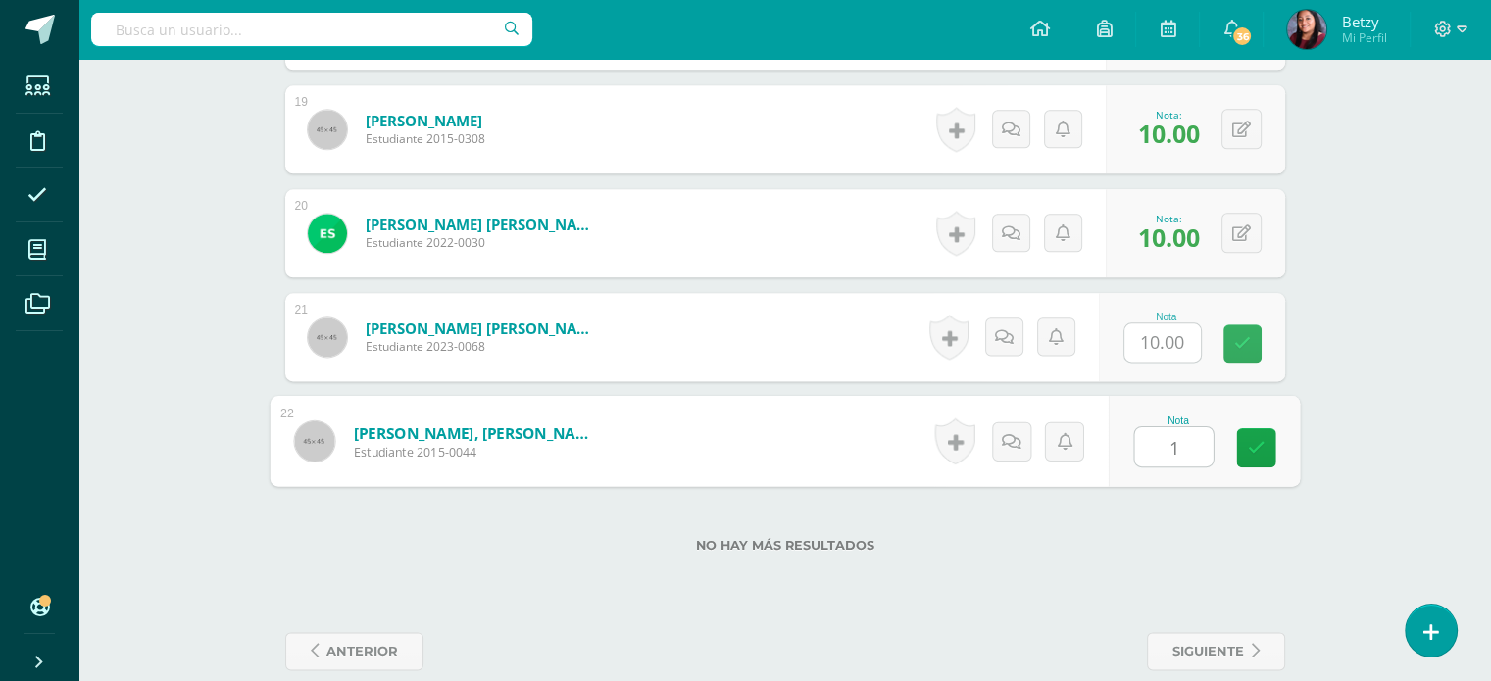
type input "10"
click at [1257, 440] on button at bounding box center [1254, 440] width 41 height 41
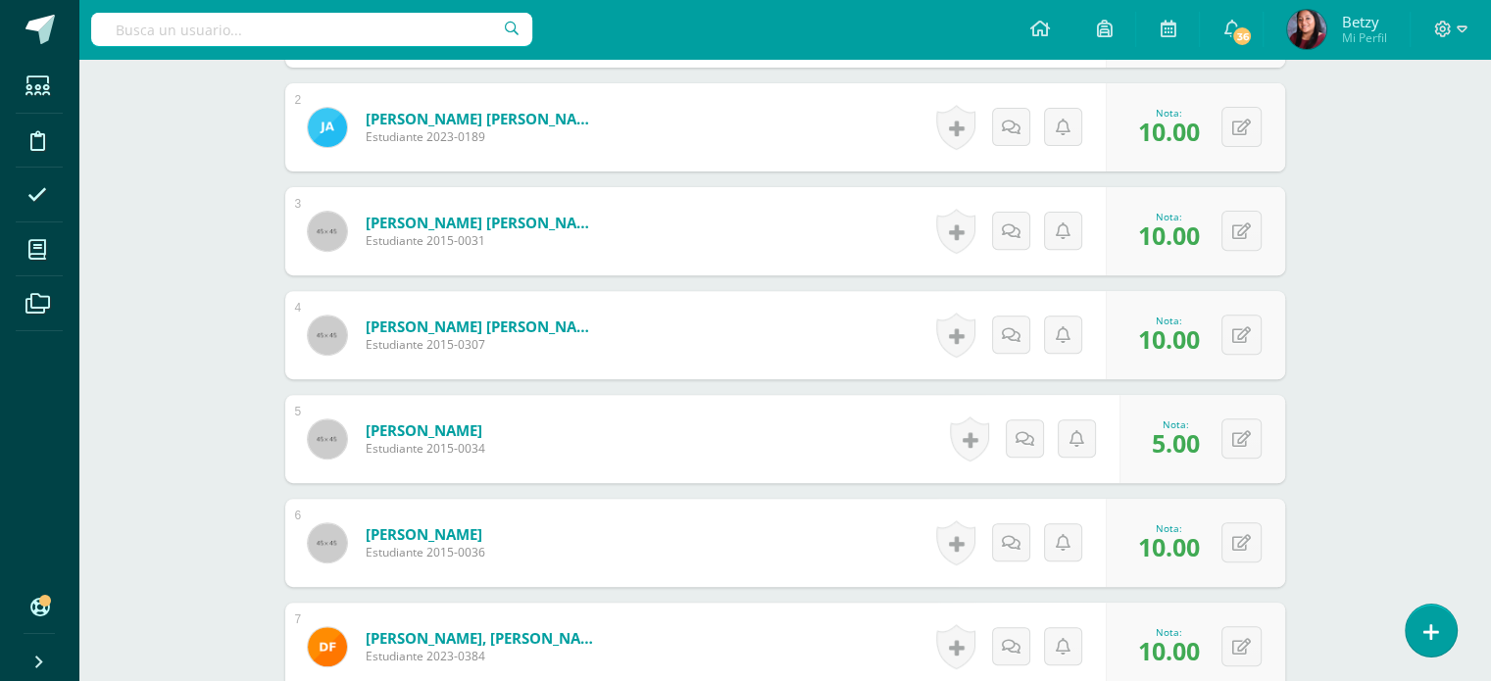
scroll to position [0, 0]
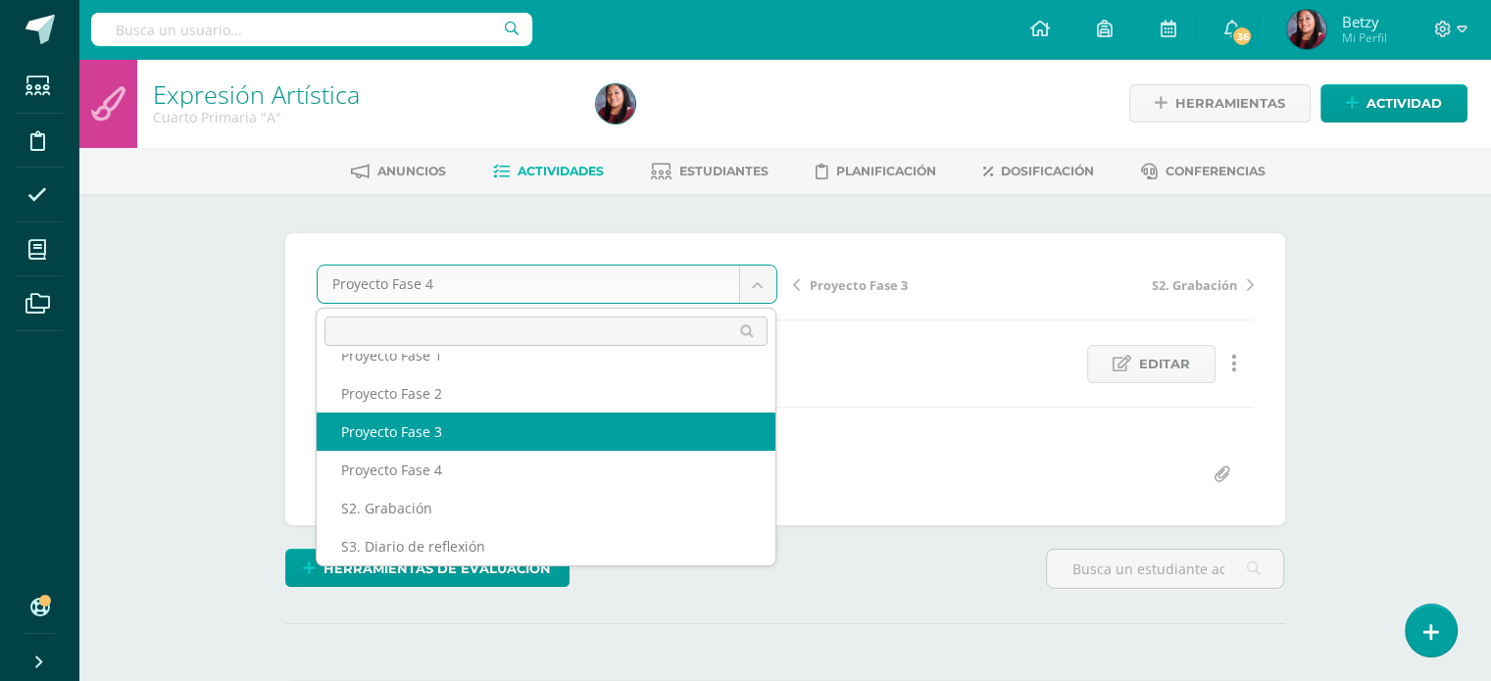
select select "/dashboard/teacher/grade-activity/51271/"
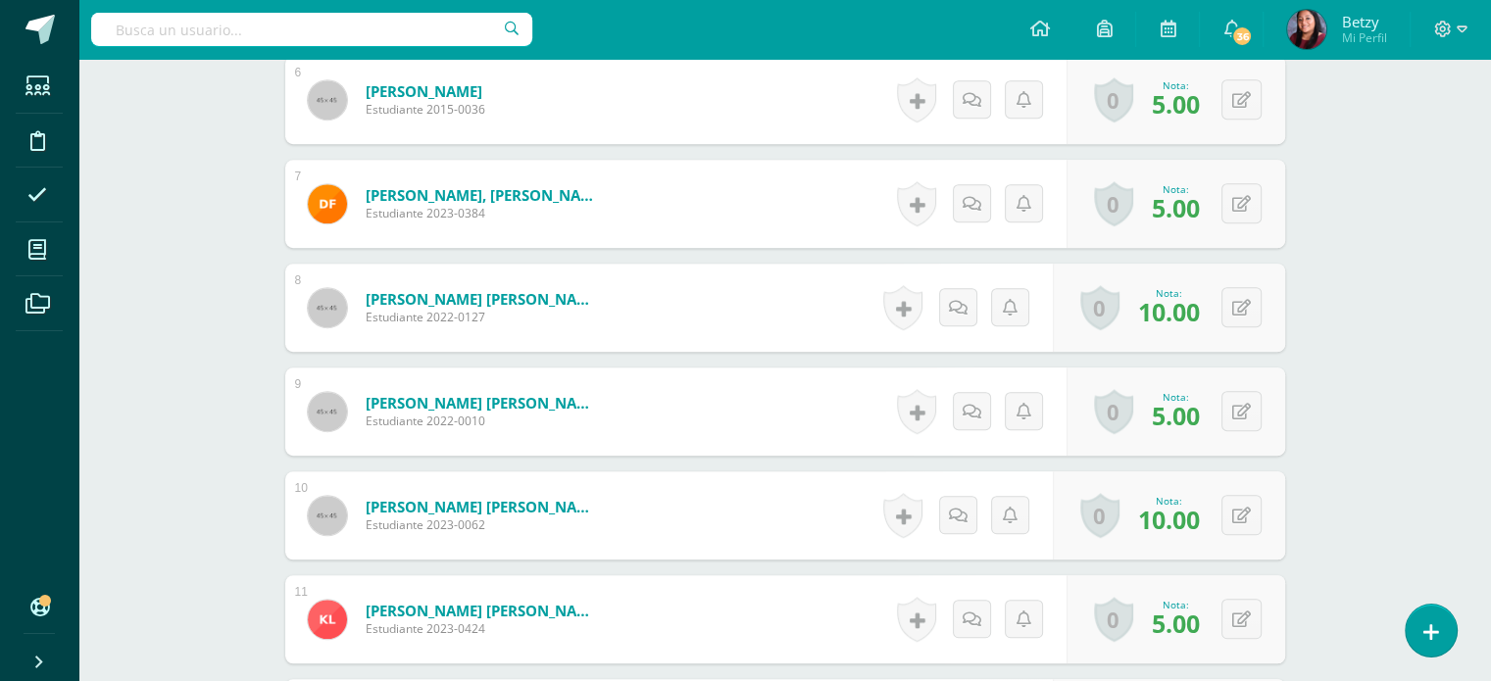
scroll to position [1144, 0]
